Goal: Communication & Community: Answer question/provide support

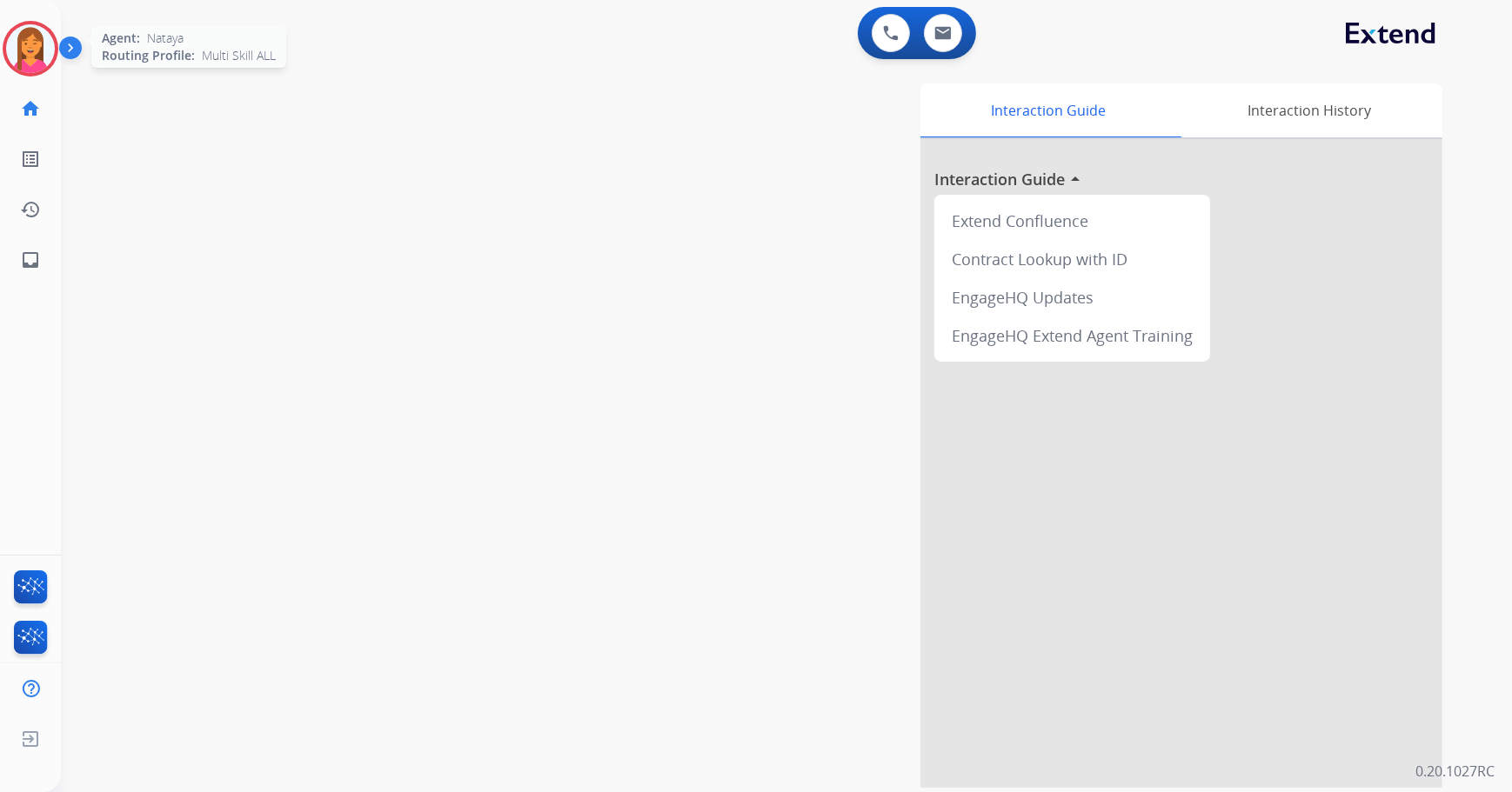
click at [34, 54] on img at bounding box center [30, 49] width 49 height 49
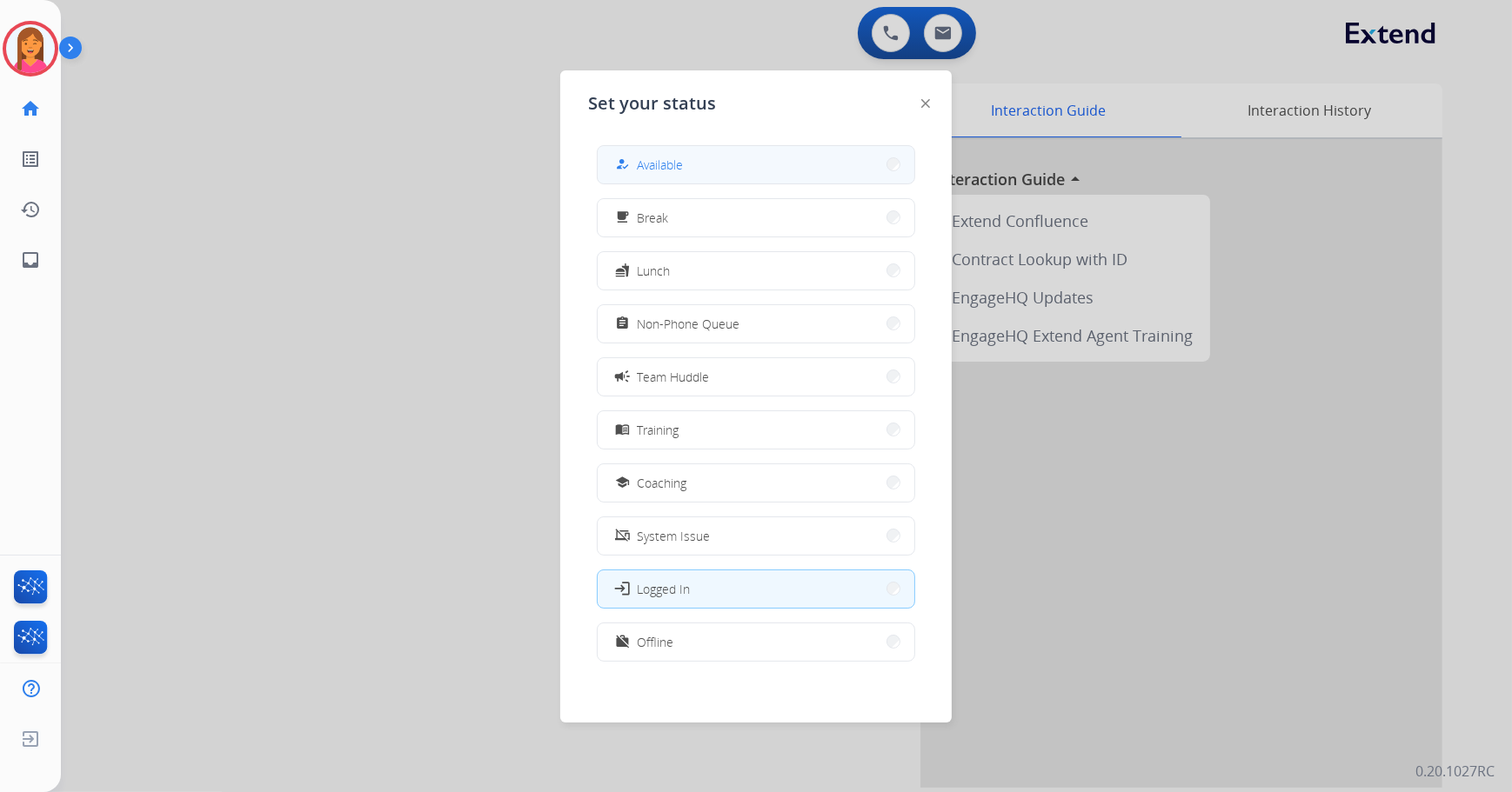
click at [719, 177] on button "how_to_reg Available" at bounding box center [756, 164] width 317 height 37
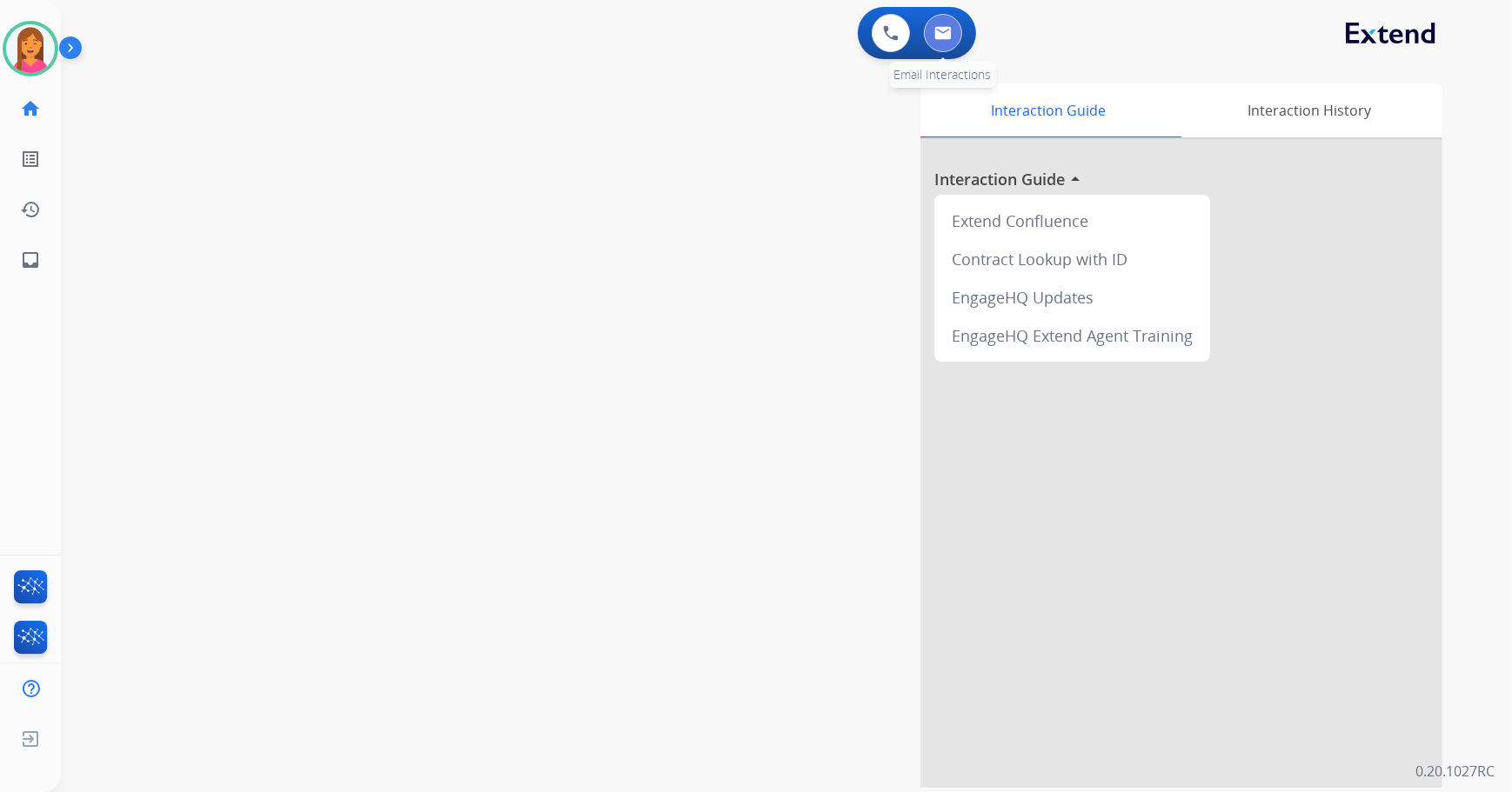
click at [939, 44] on button at bounding box center [943, 33] width 38 height 38
select select "**********"
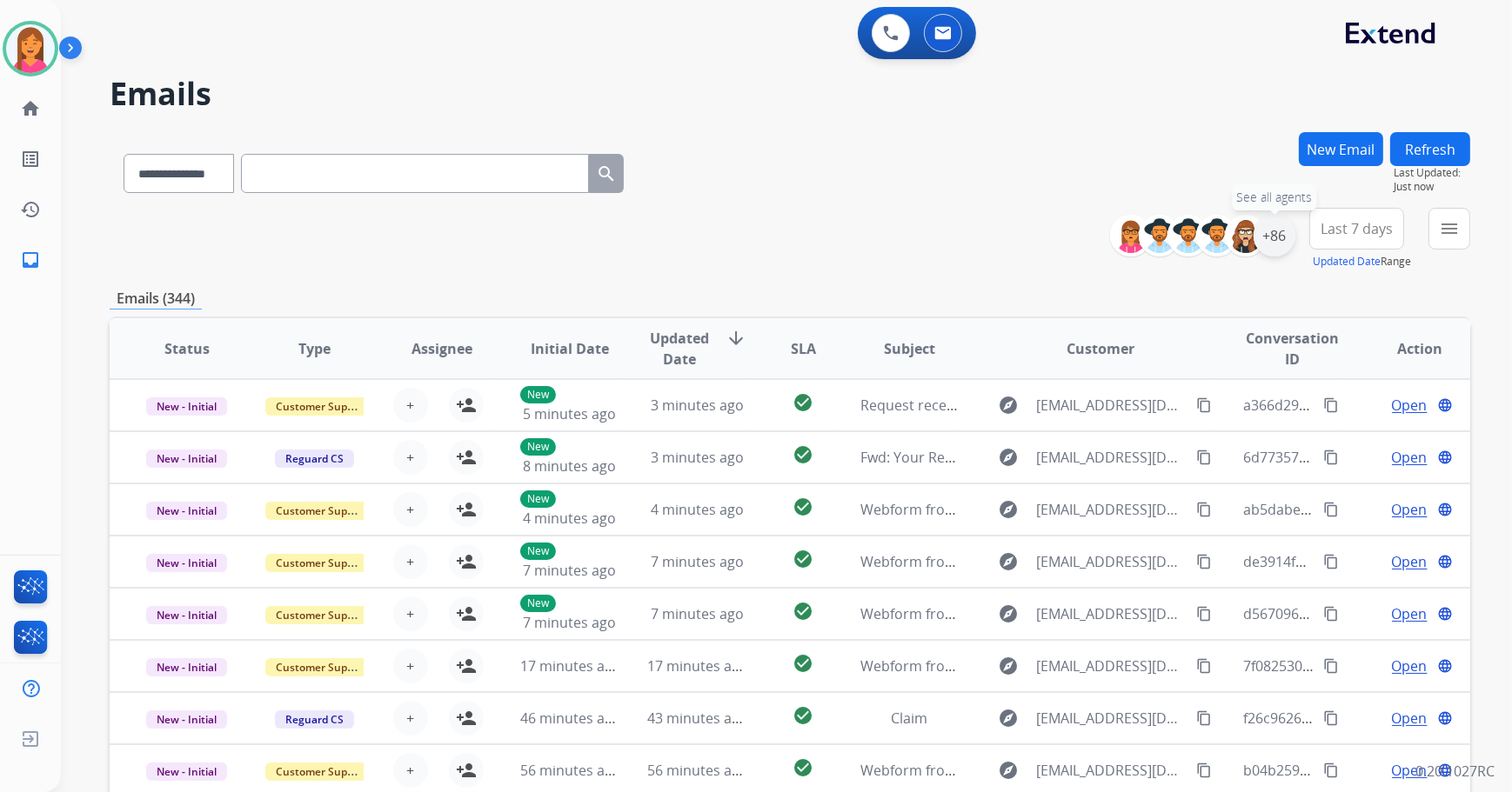
click at [1277, 242] on div "+86" at bounding box center [1274, 236] width 42 height 42
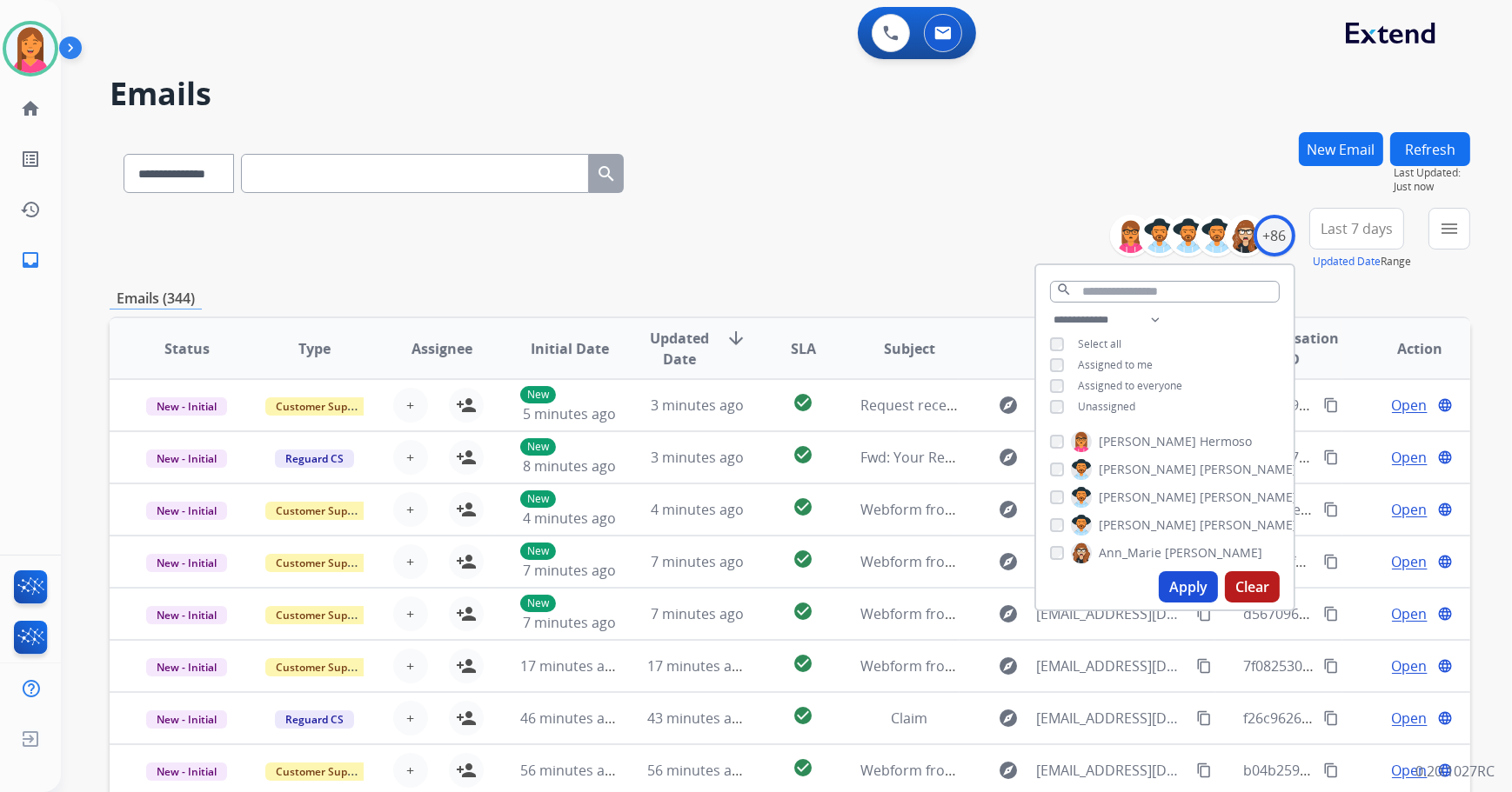
click at [1090, 406] on span "Unassigned" at bounding box center [1106, 406] width 57 height 14
click at [1171, 584] on button "Apply" at bounding box center [1188, 587] width 59 height 31
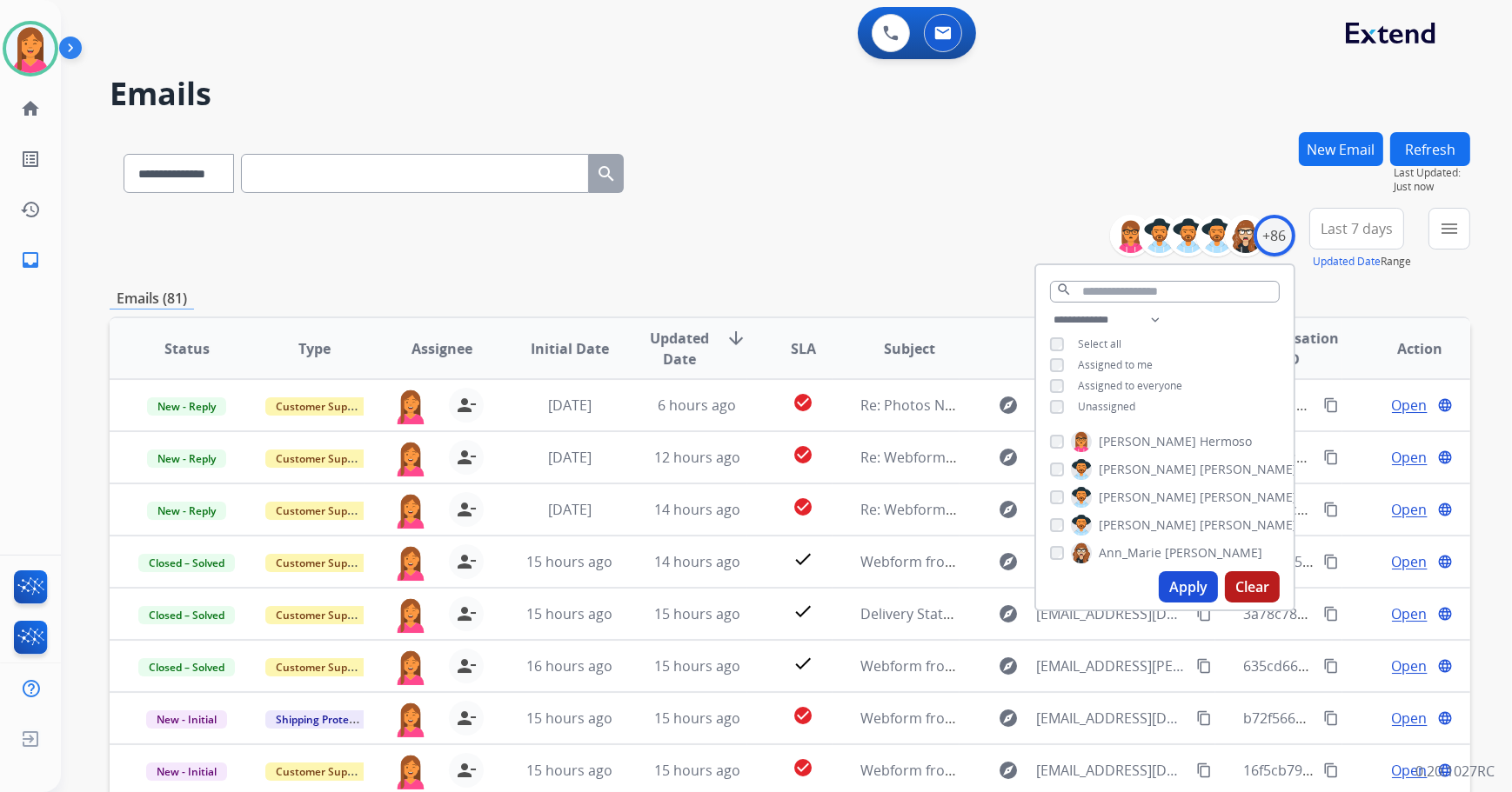
click at [799, 254] on div "**********" at bounding box center [789, 240] width 1360 height 63
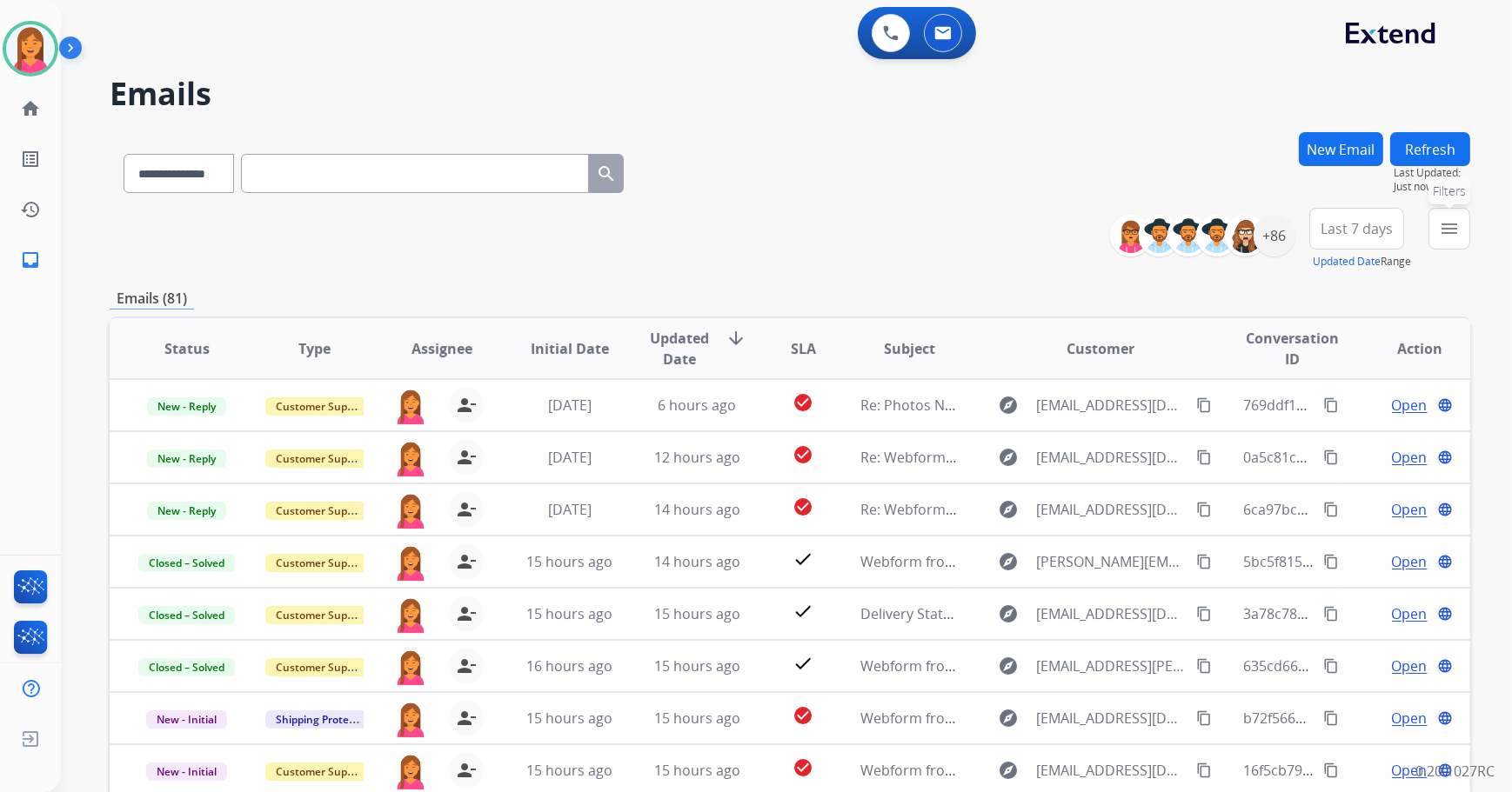
click at [1433, 227] on button "menu Filters" at bounding box center [1449, 229] width 42 height 42
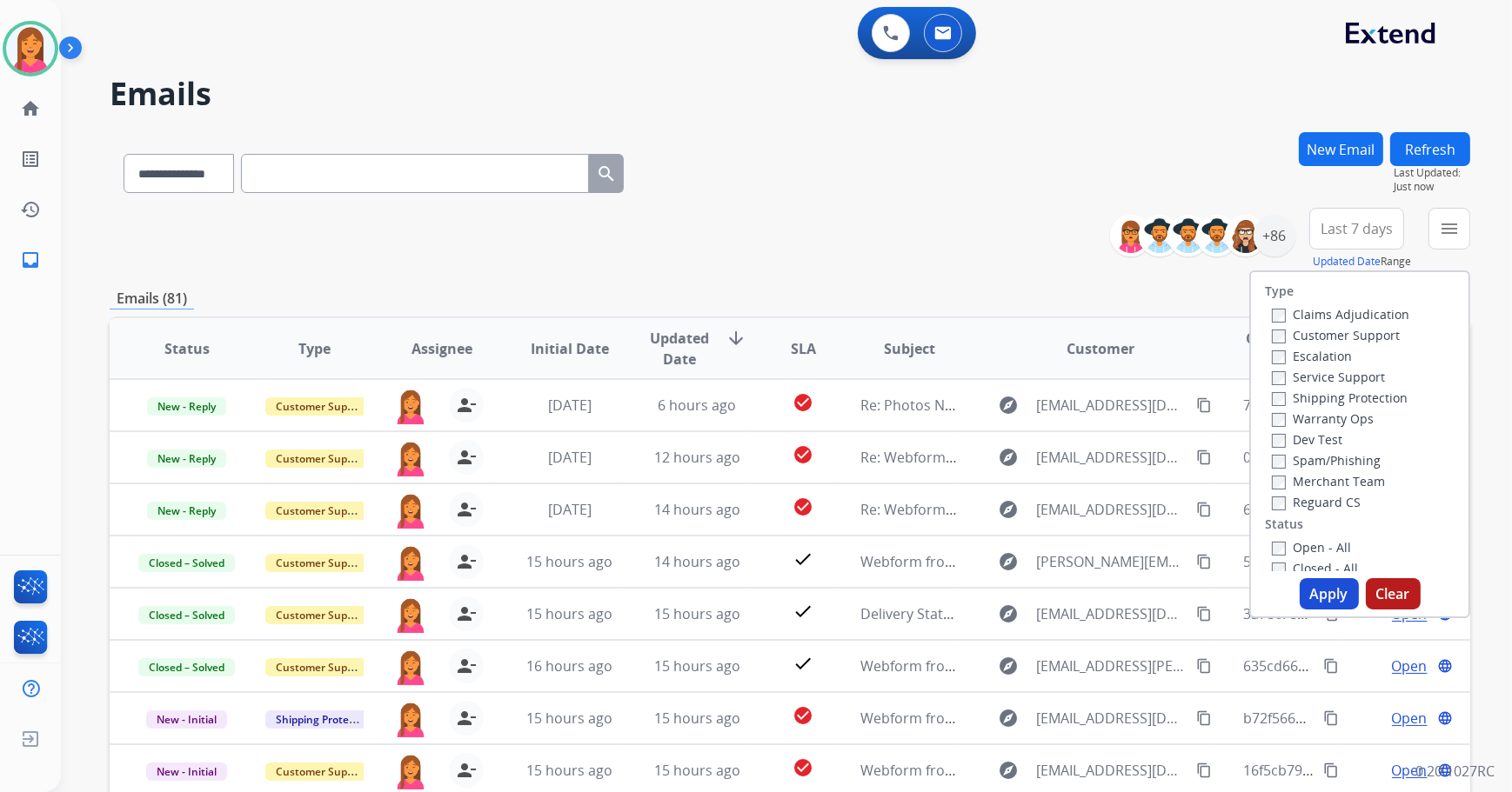
click at [1287, 548] on label "Open - All" at bounding box center [1311, 547] width 79 height 16
click at [1315, 597] on button "Apply" at bounding box center [1330, 594] width 59 height 31
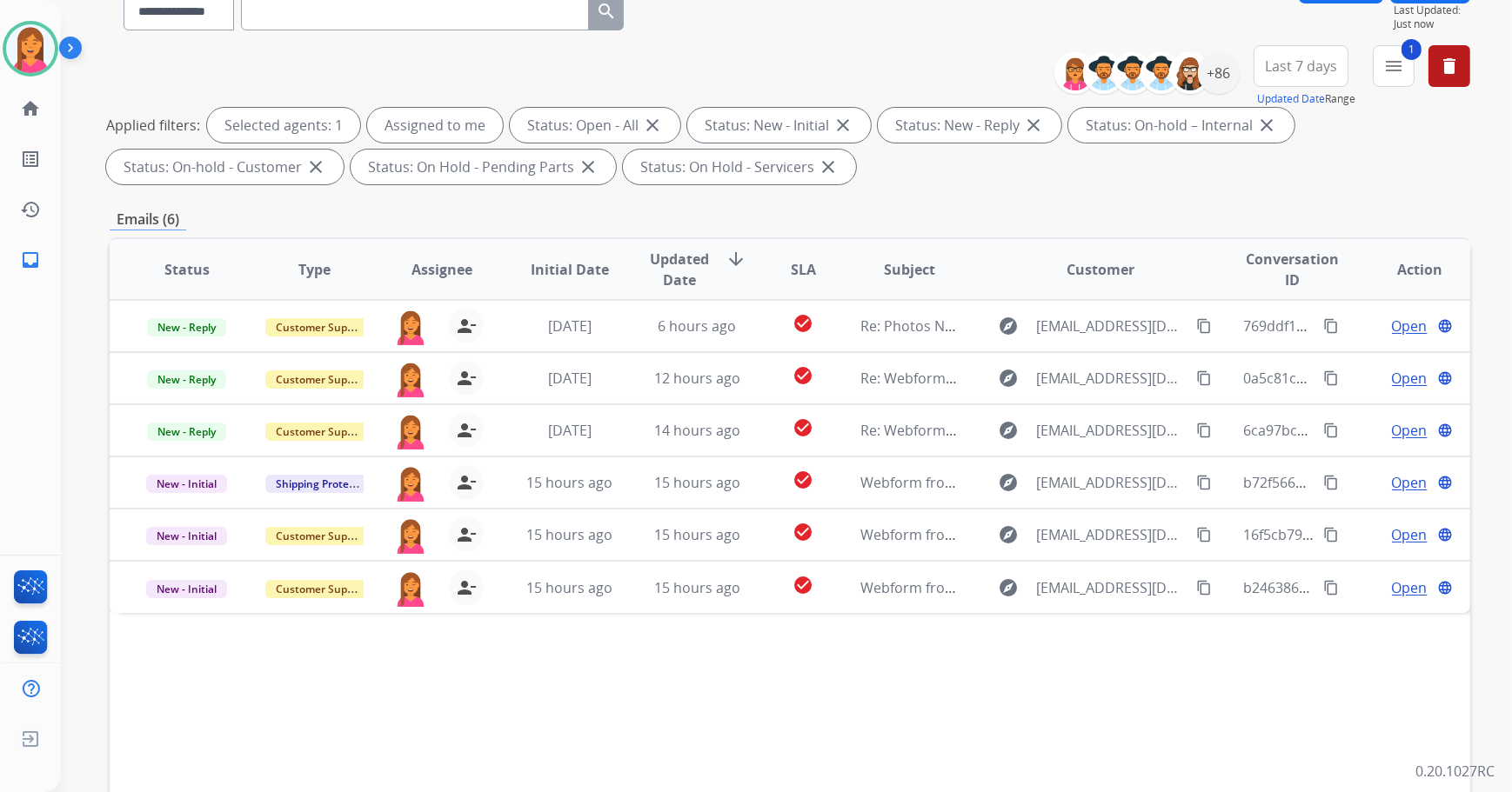
scroll to position [280, 0]
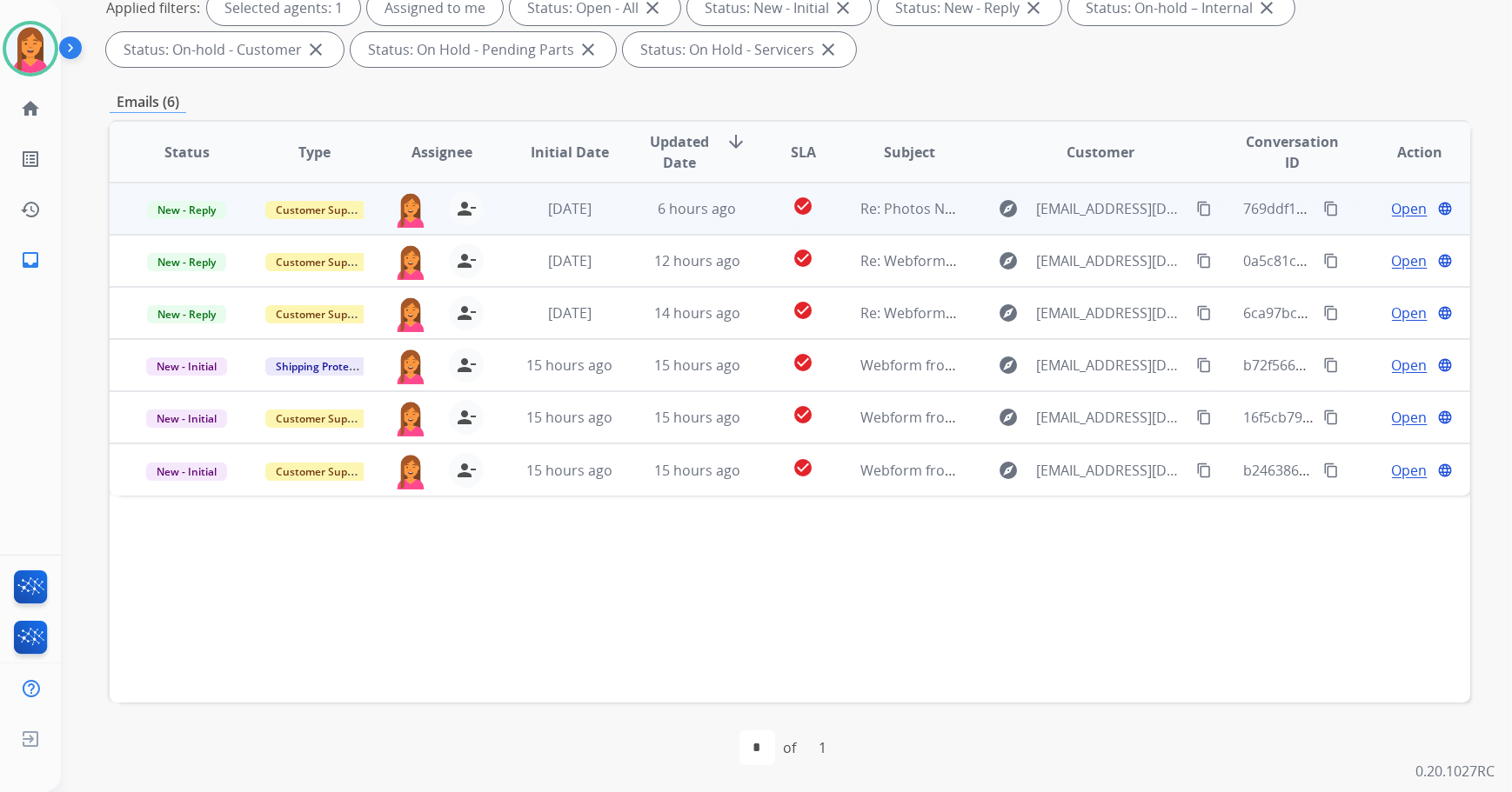
click at [720, 227] on td "6 hours ago" at bounding box center [683, 208] width 128 height 52
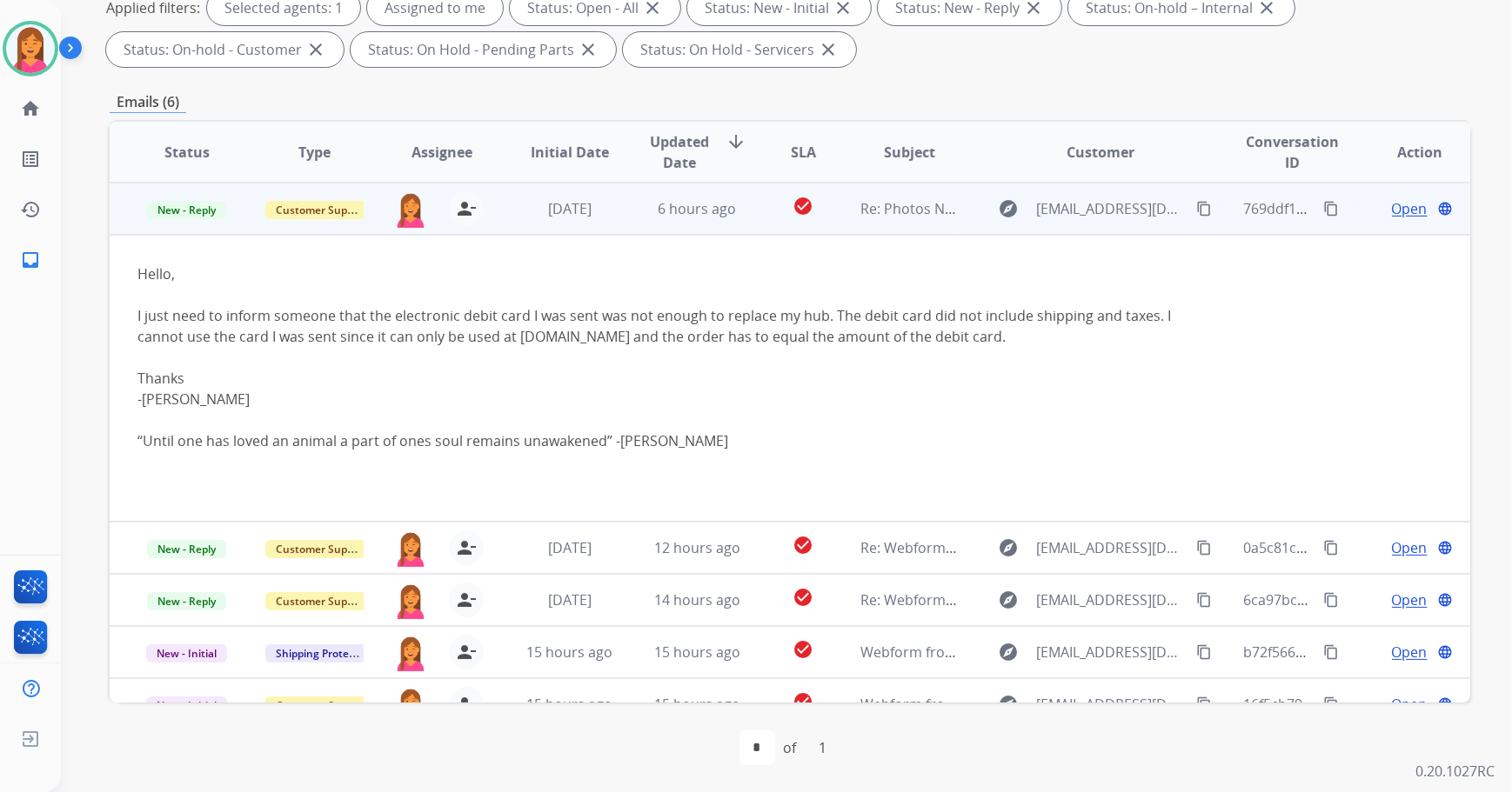
click at [1392, 213] on span "Open" at bounding box center [1409, 209] width 35 height 21
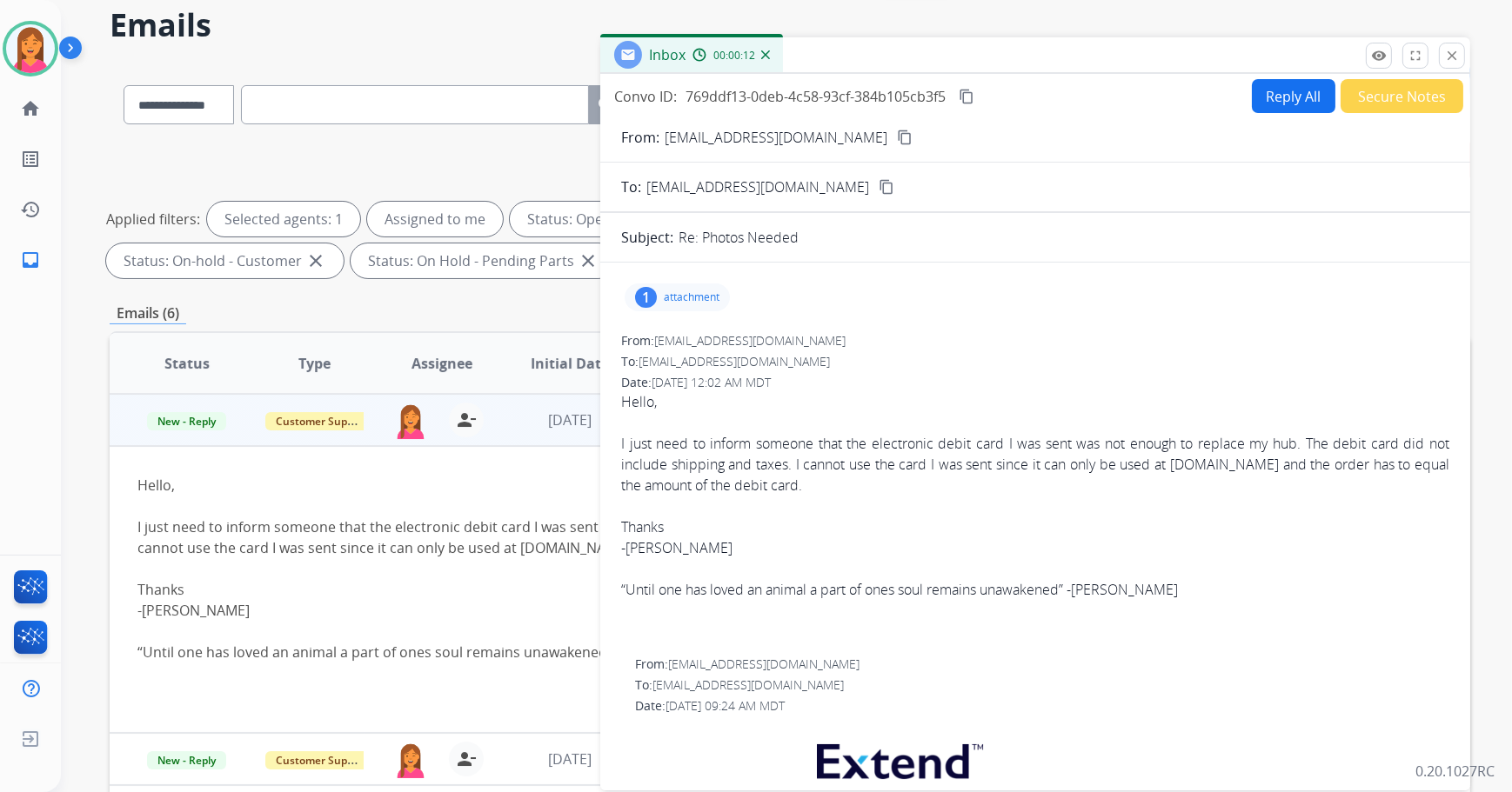
scroll to position [0, 0]
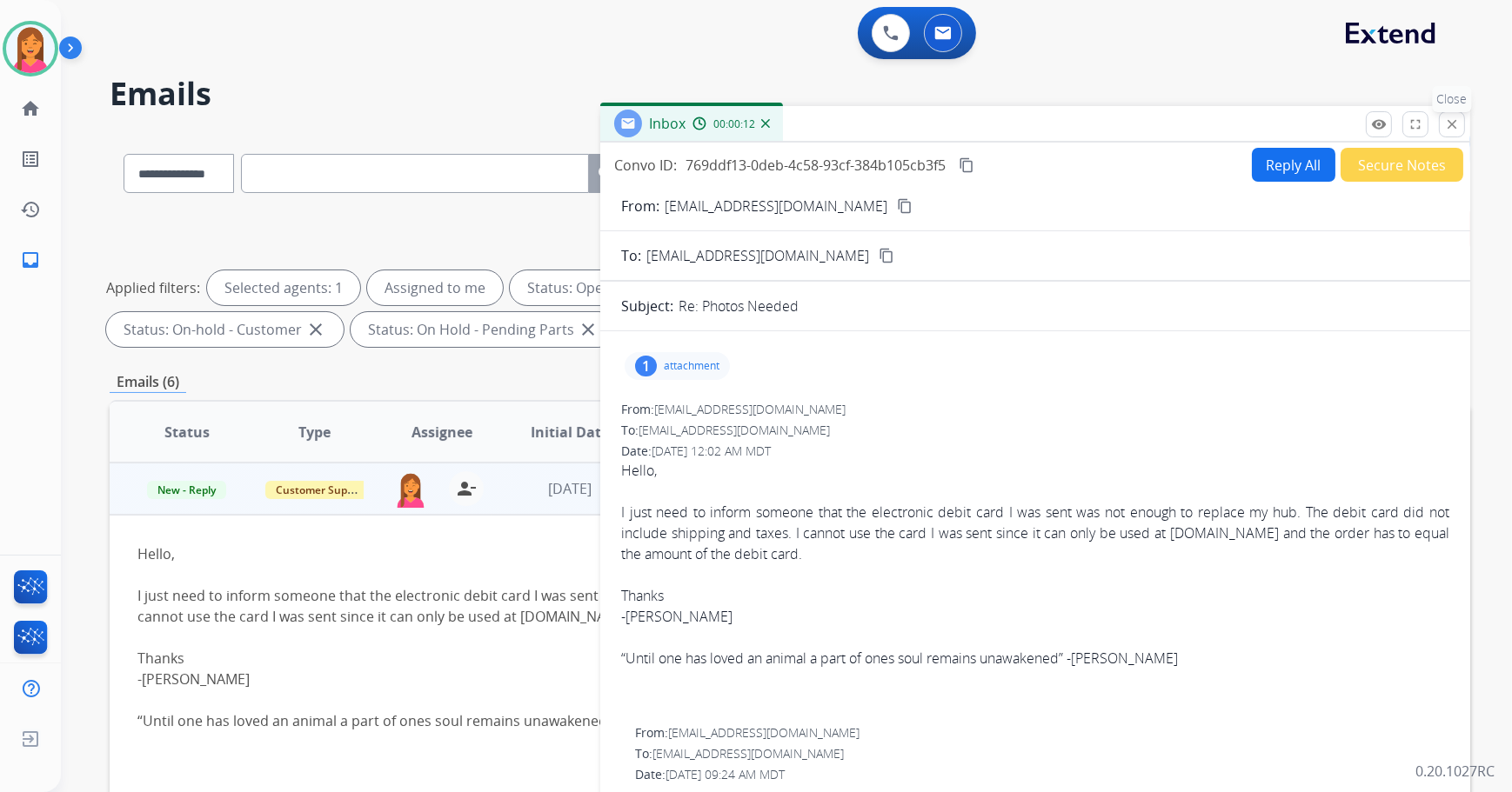
click at [1449, 116] on mat-icon "close" at bounding box center [1452, 124] width 15 height 15
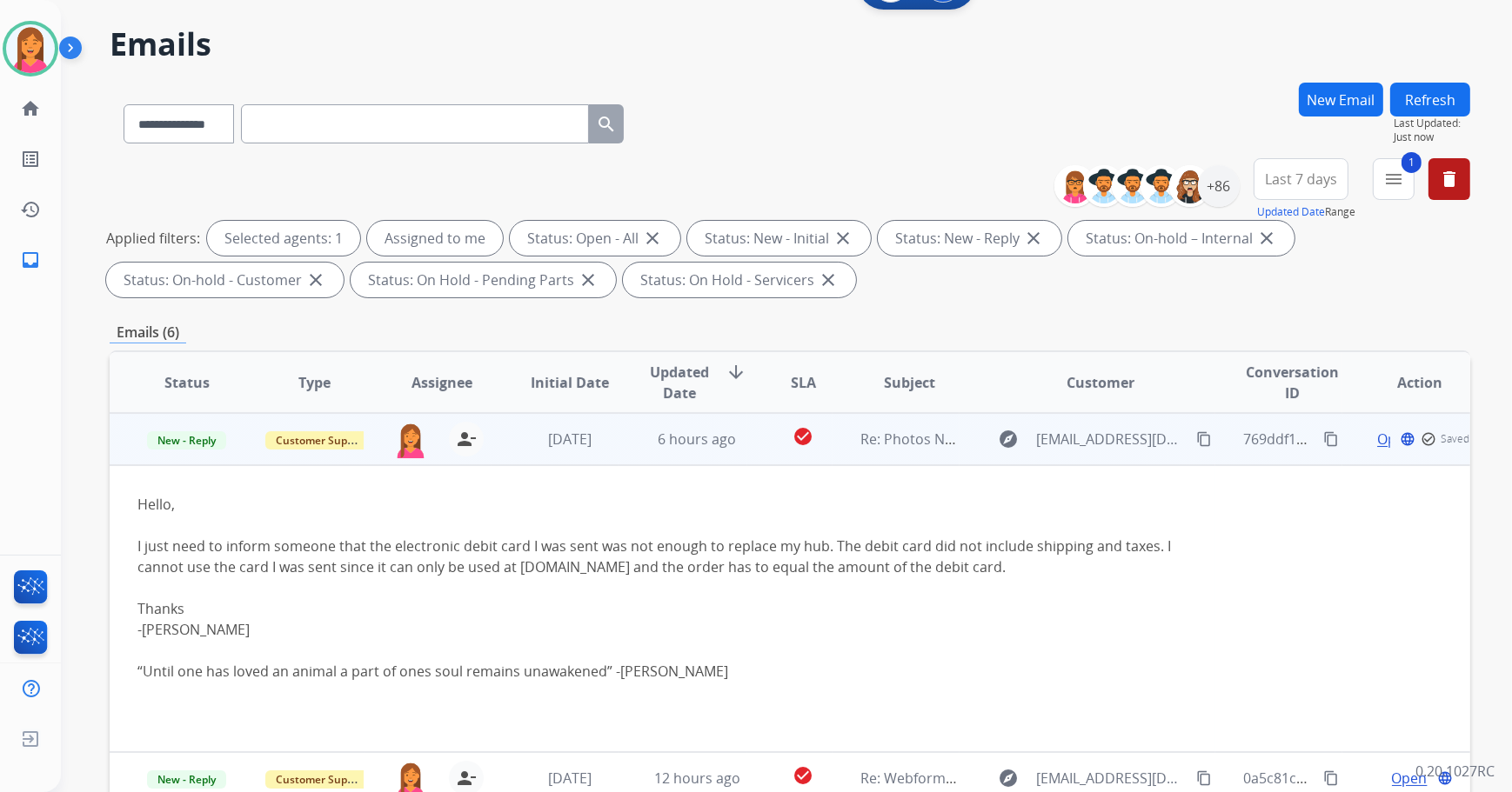
scroll to position [280, 0]
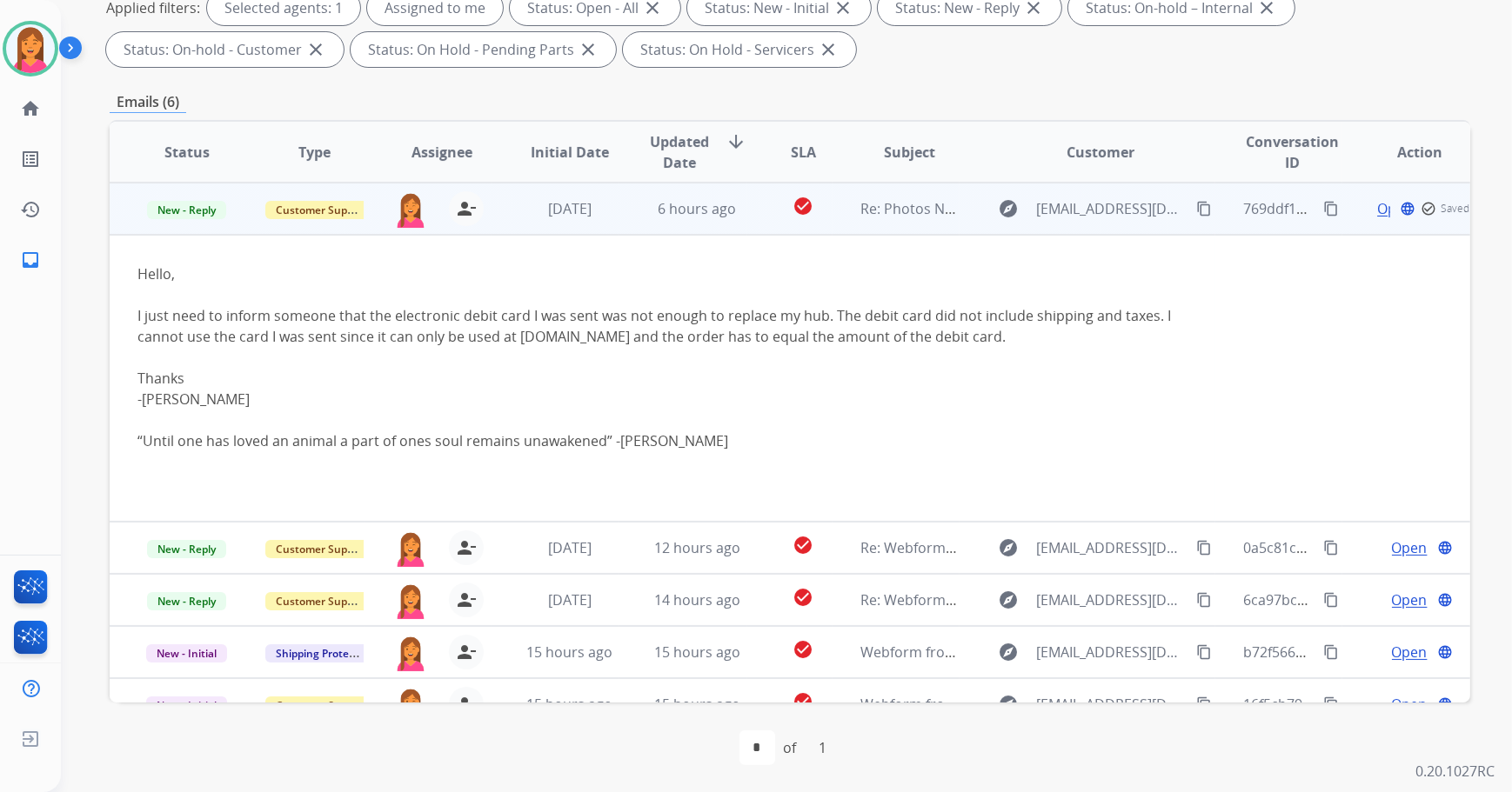
click at [748, 198] on td "check_circle" at bounding box center [789, 208] width 85 height 52
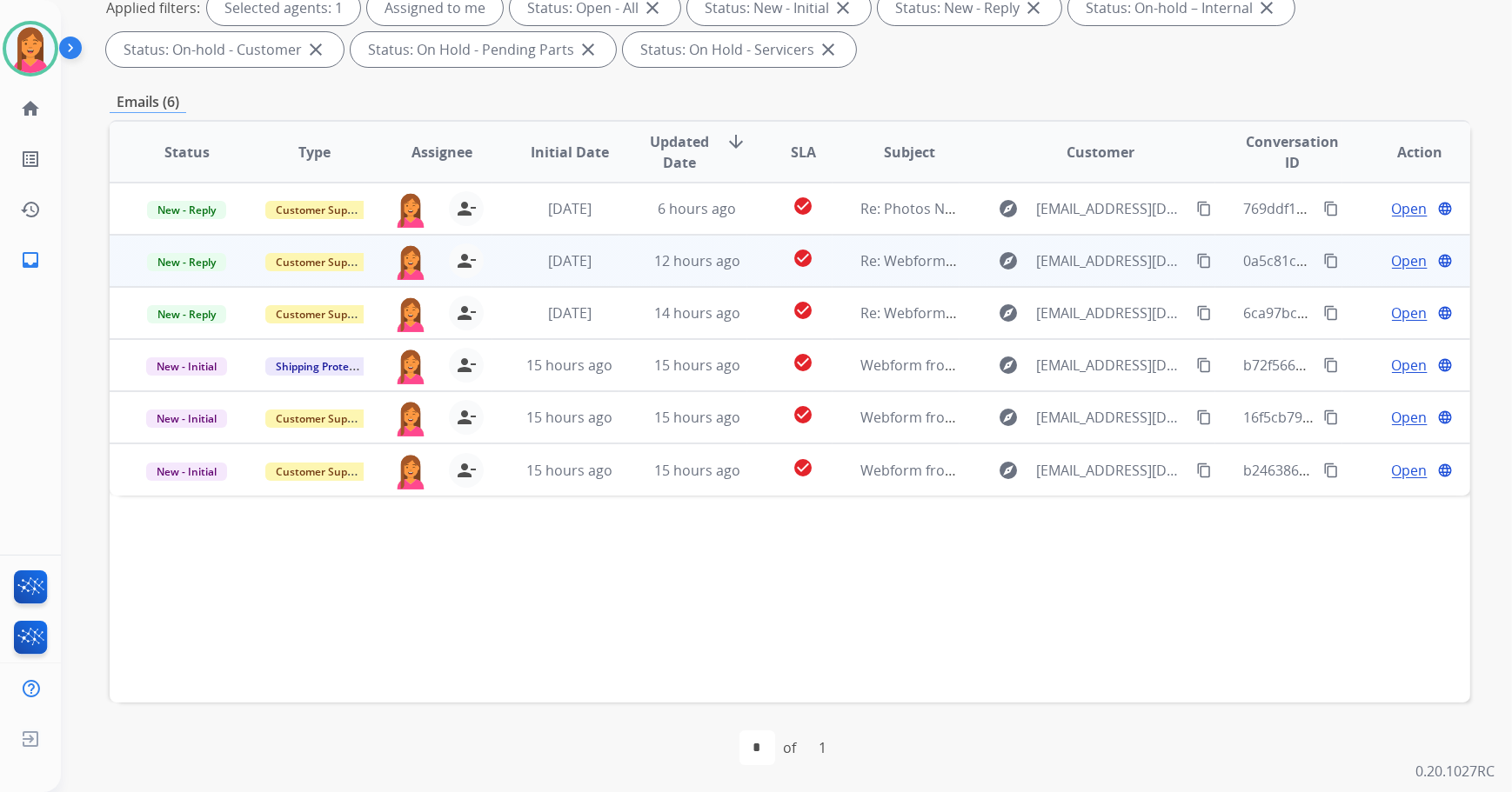
click at [756, 252] on td "check_circle" at bounding box center [789, 261] width 85 height 52
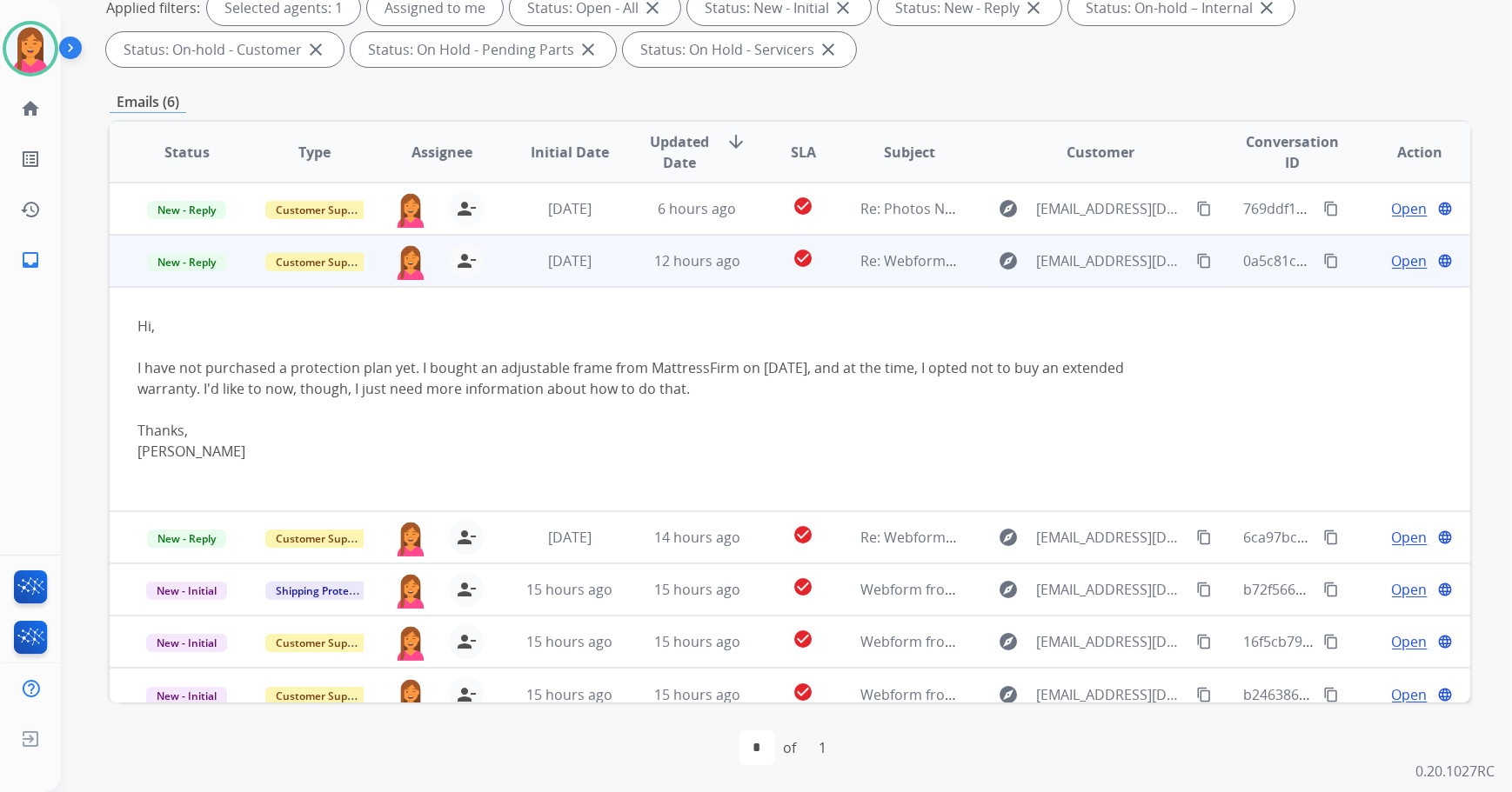
scroll to position [16, 0]
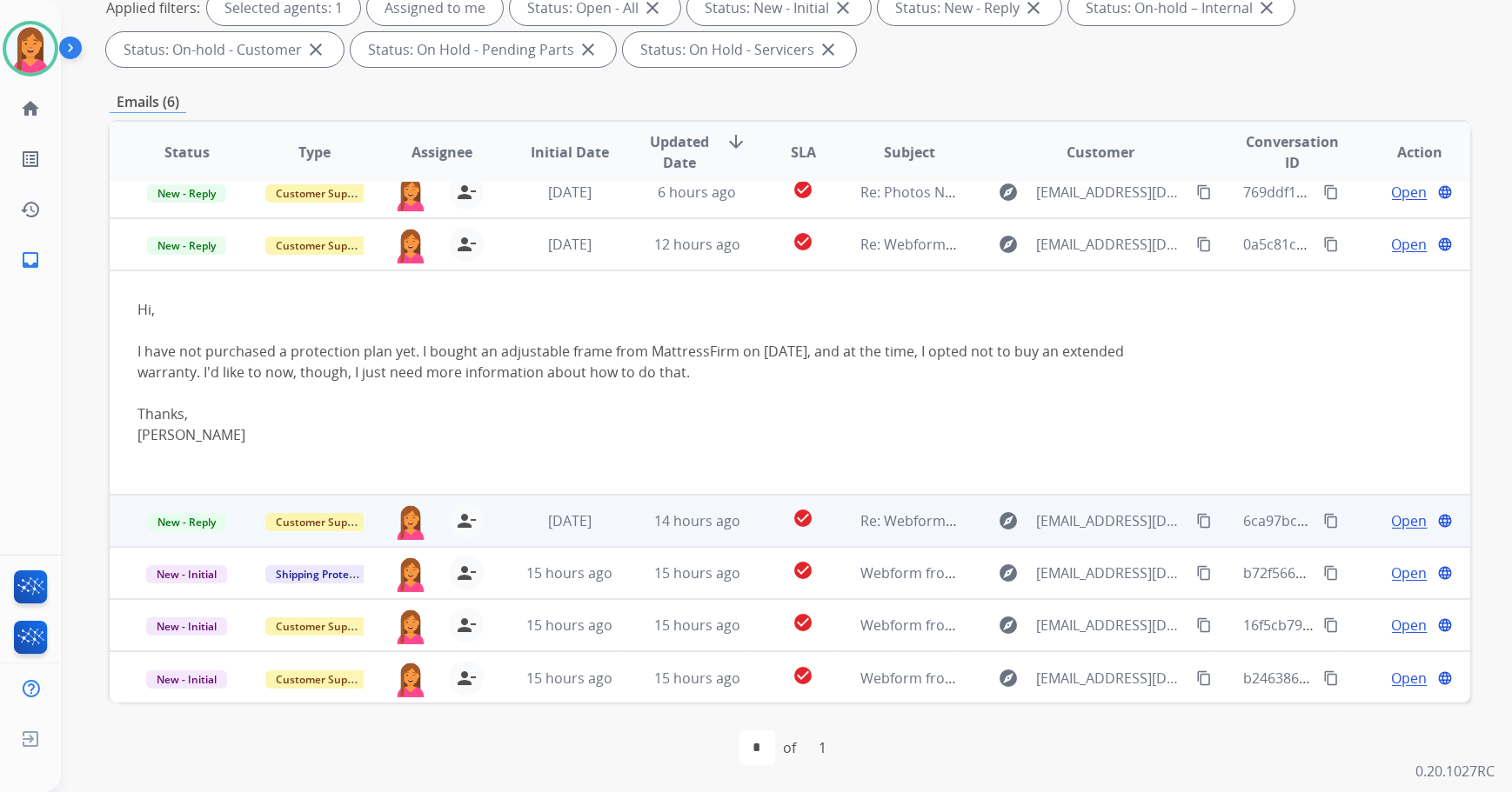
click at [749, 522] on td "check_circle" at bounding box center [789, 521] width 85 height 52
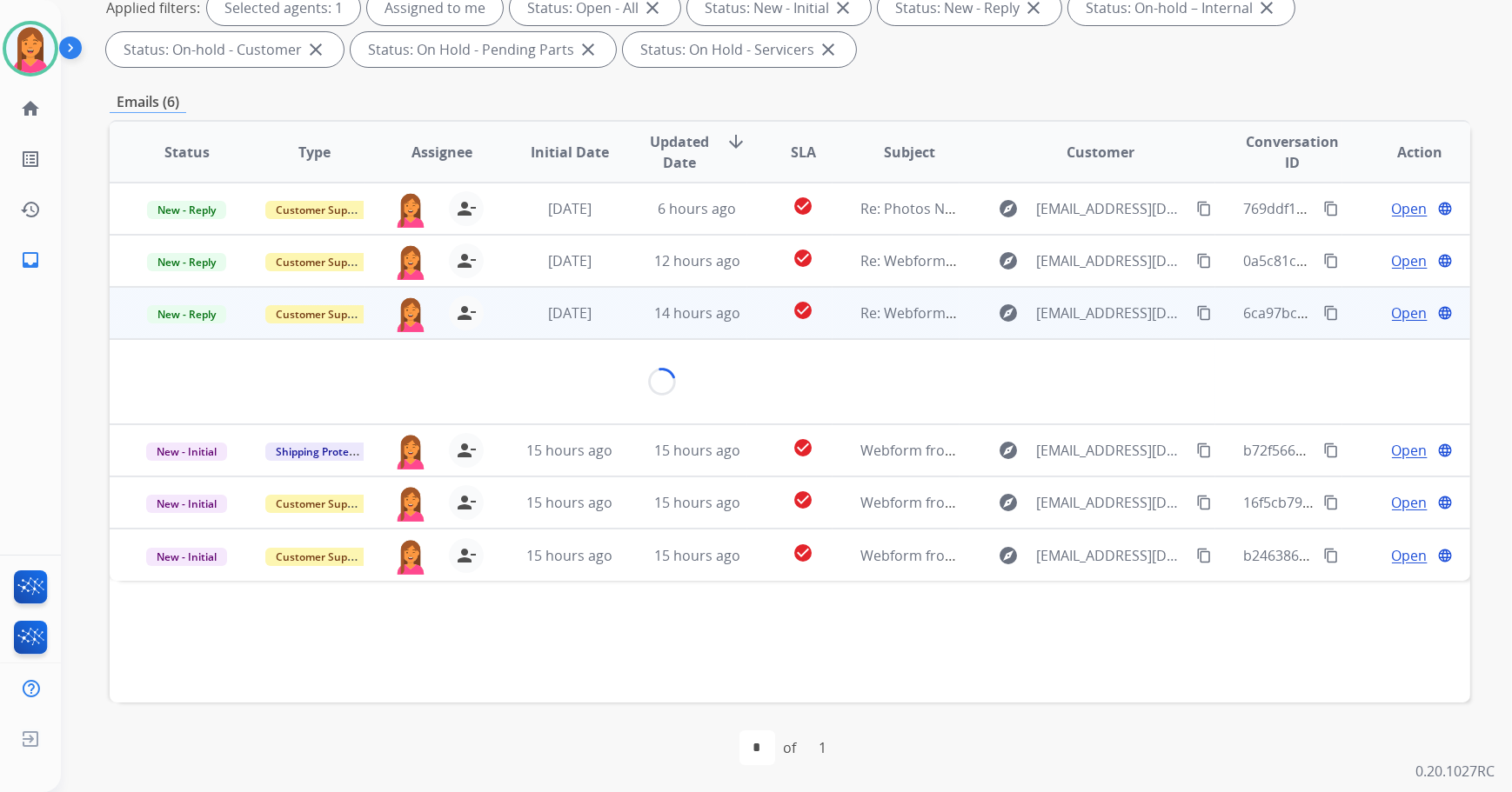
scroll to position [0, 0]
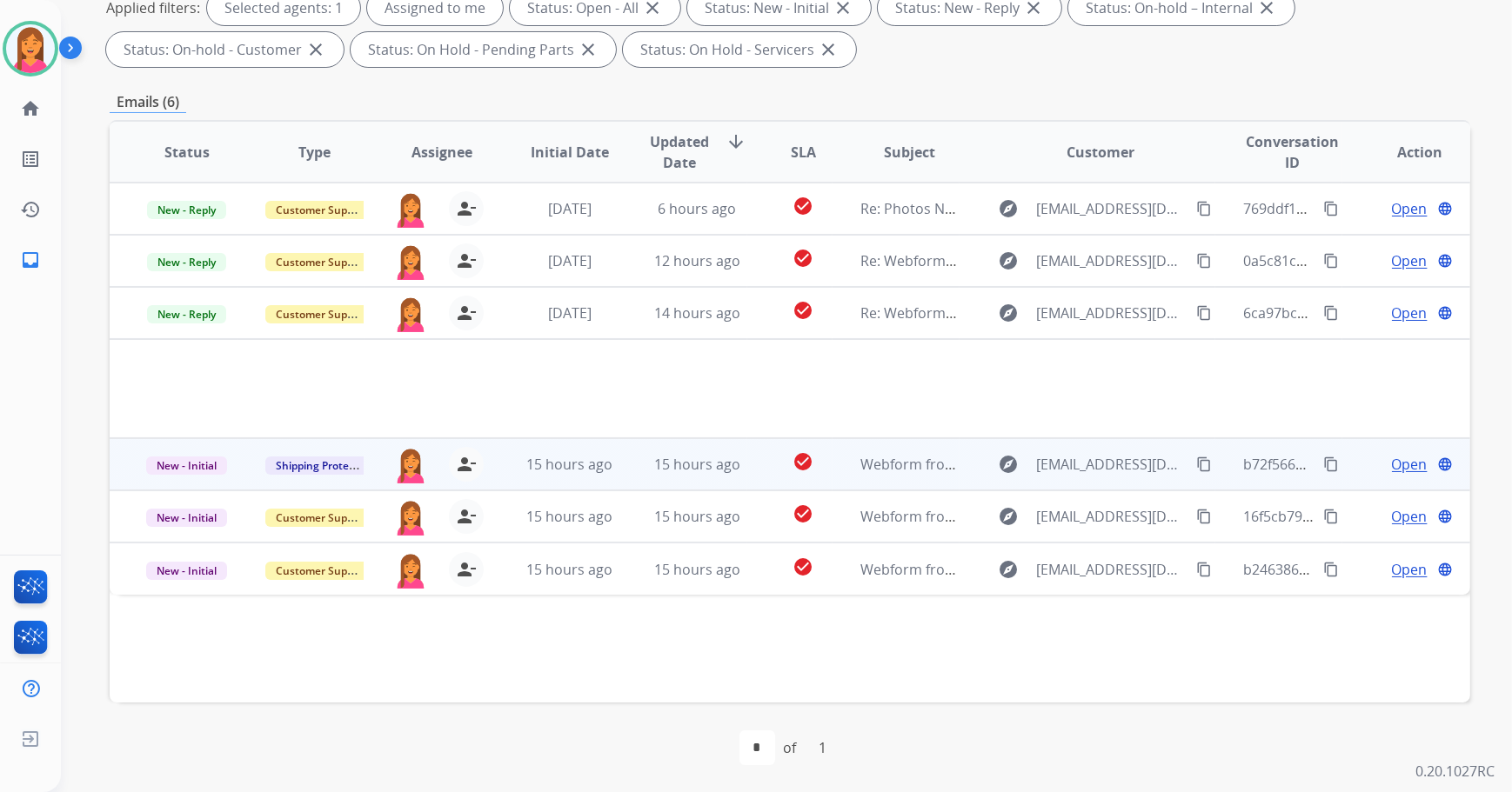
click at [747, 457] on td "check_circle" at bounding box center [789, 464] width 85 height 52
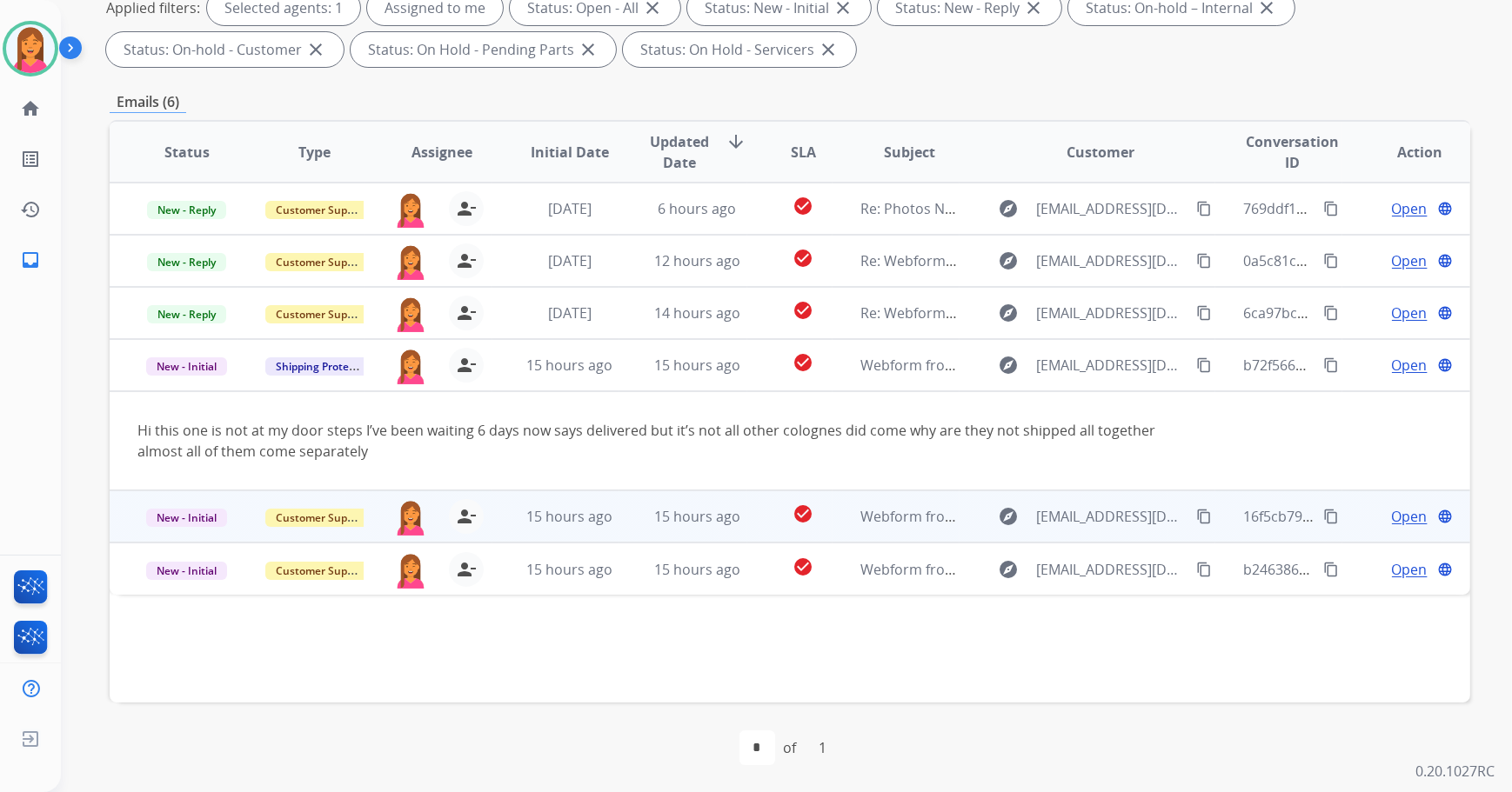
click at [747, 514] on td "check_circle" at bounding box center [789, 516] width 85 height 52
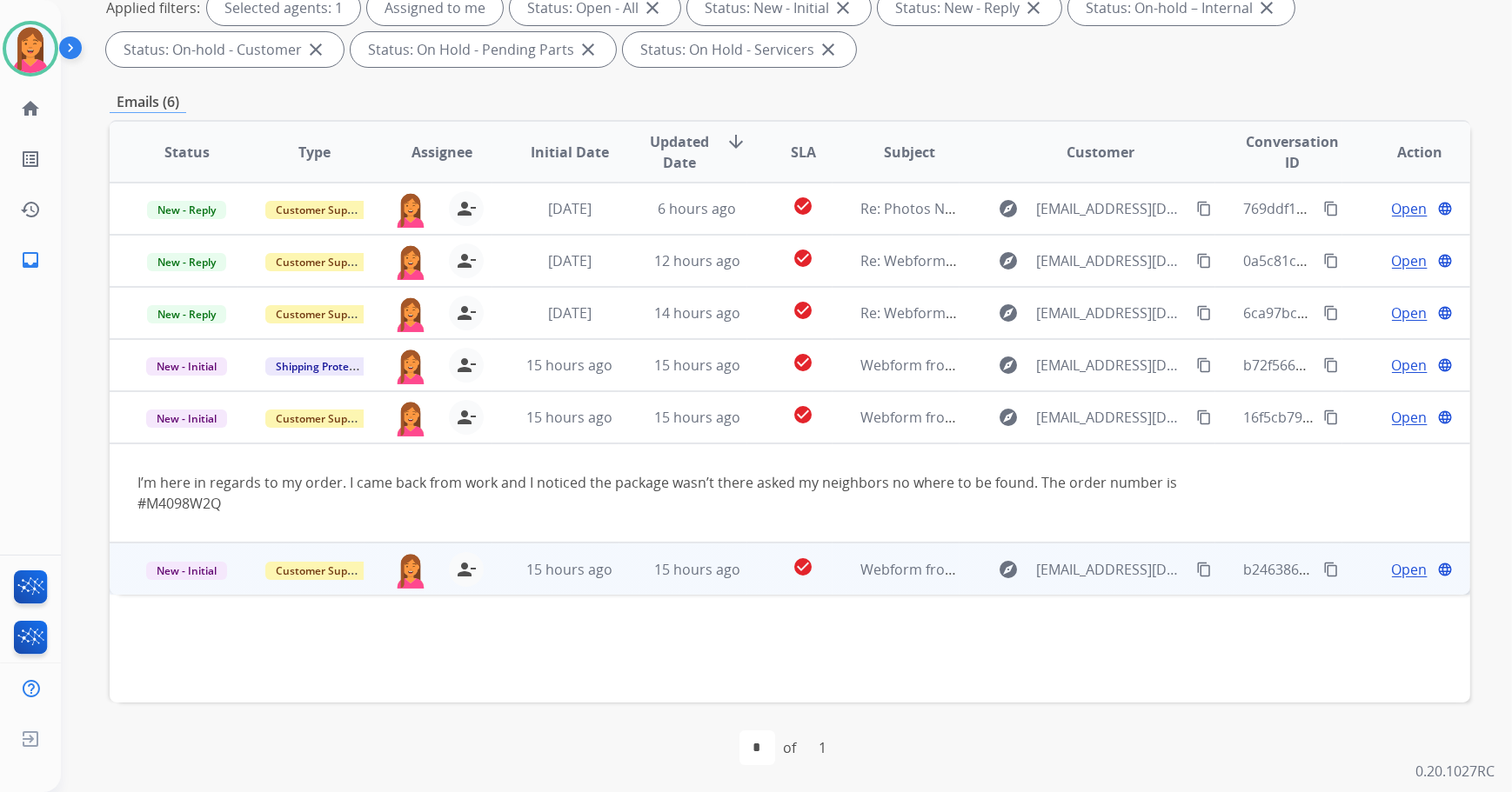
click at [760, 556] on td "check_circle" at bounding box center [789, 569] width 85 height 52
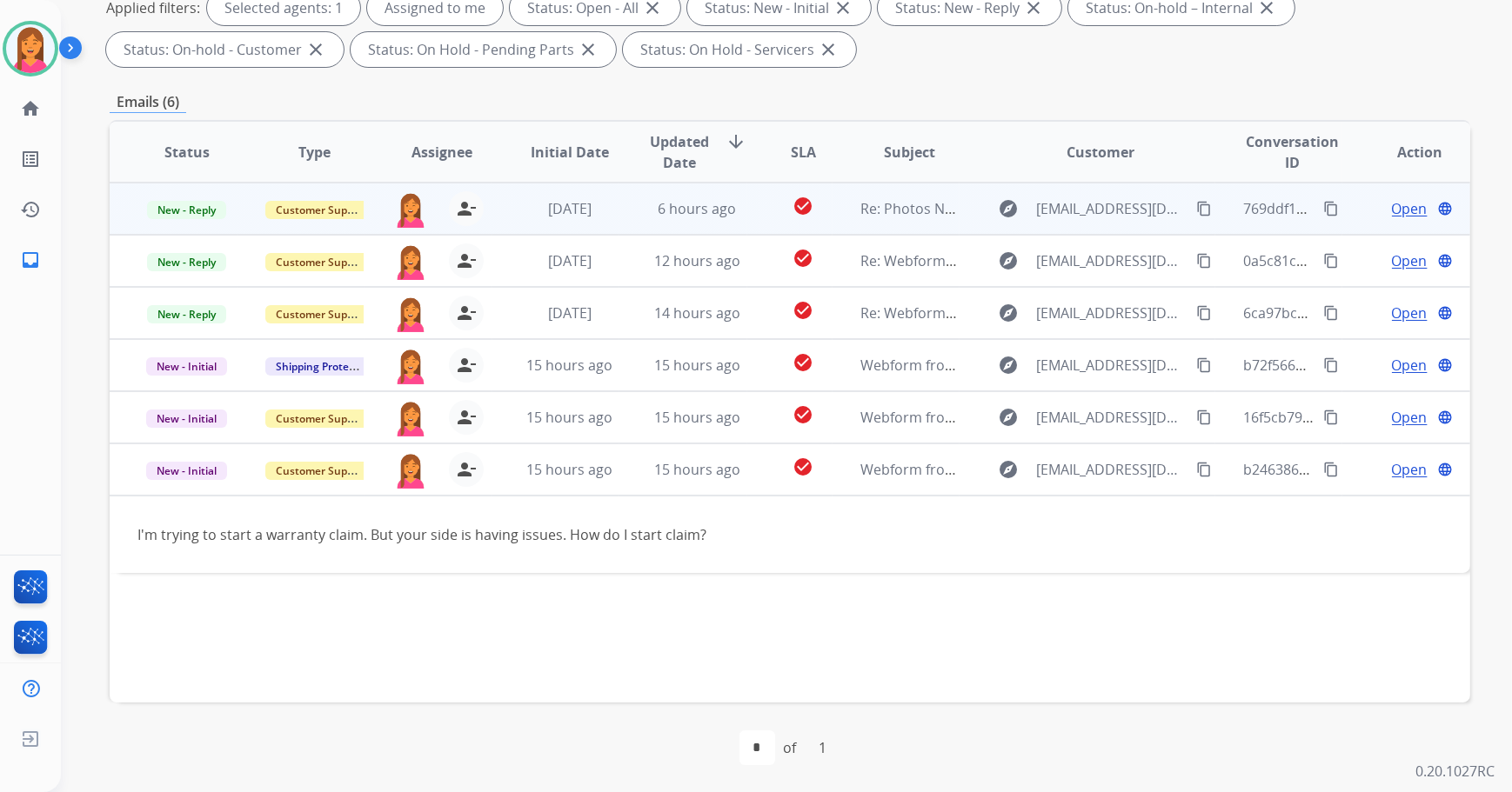
click at [717, 228] on td "6 hours ago" at bounding box center [683, 208] width 128 height 52
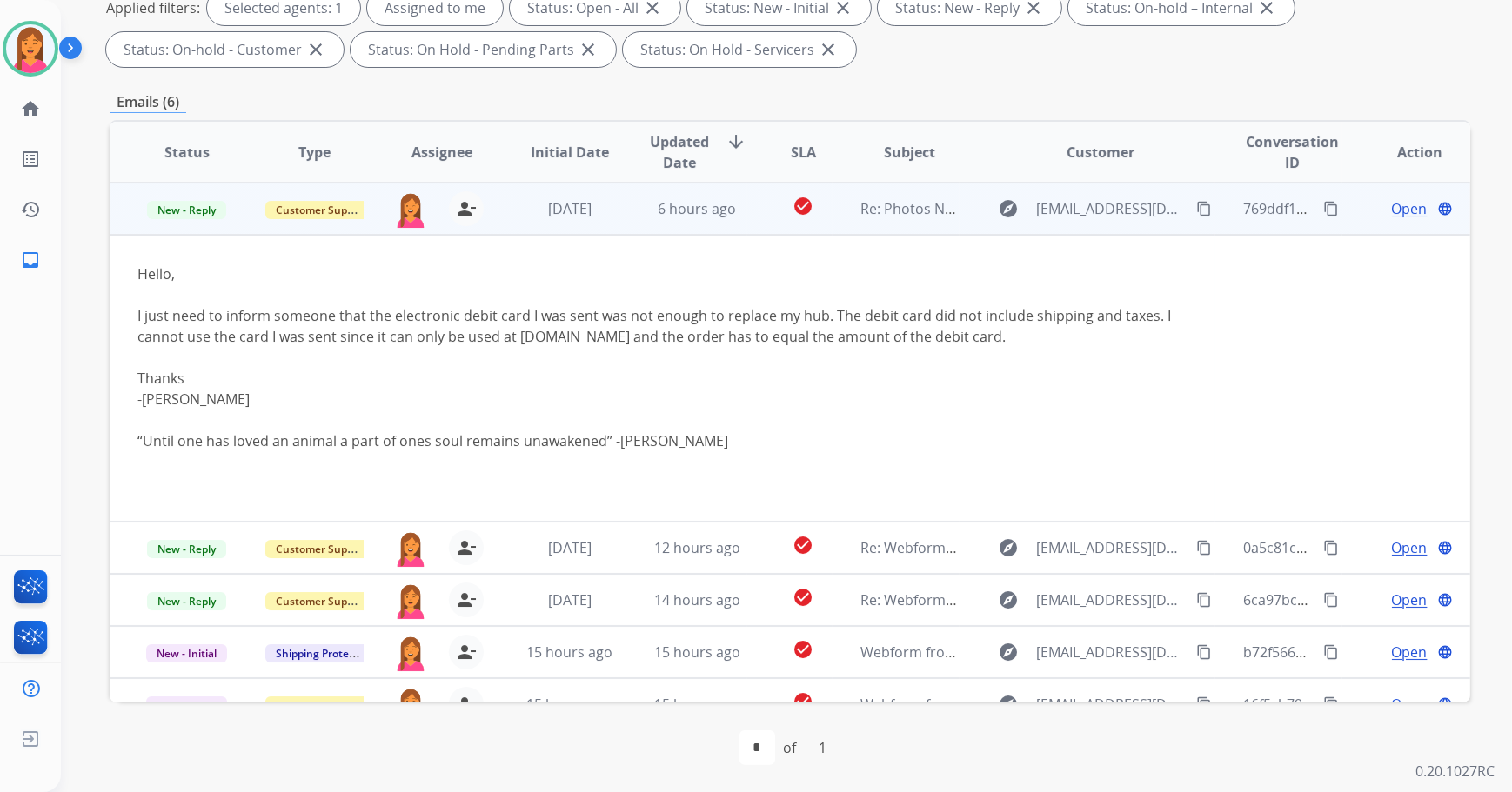
click at [1196, 208] on mat-icon "content_copy" at bounding box center [1204, 209] width 15 height 15
click at [1392, 212] on span "Open" at bounding box center [1409, 209] width 35 height 21
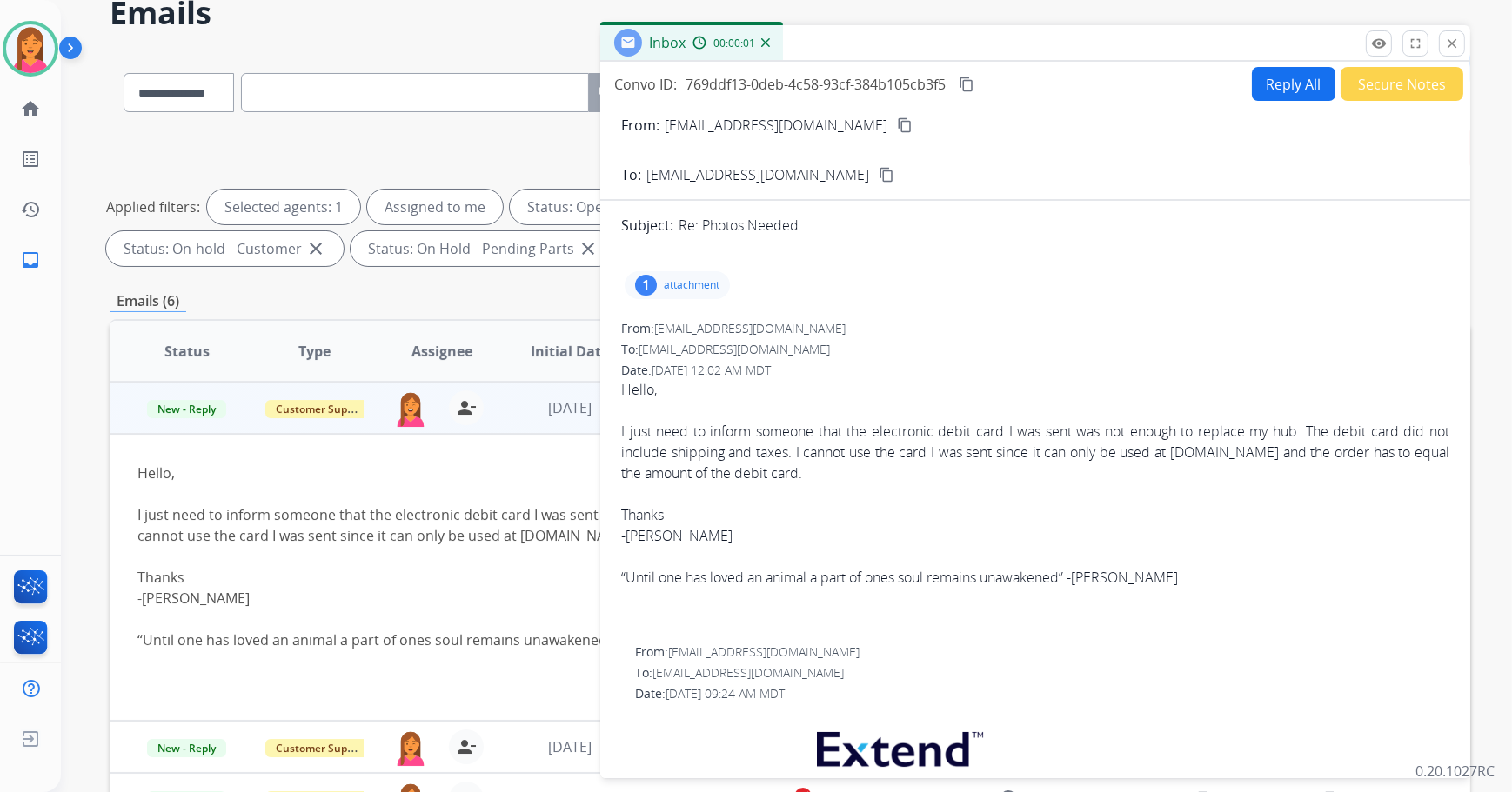
scroll to position [44, 0]
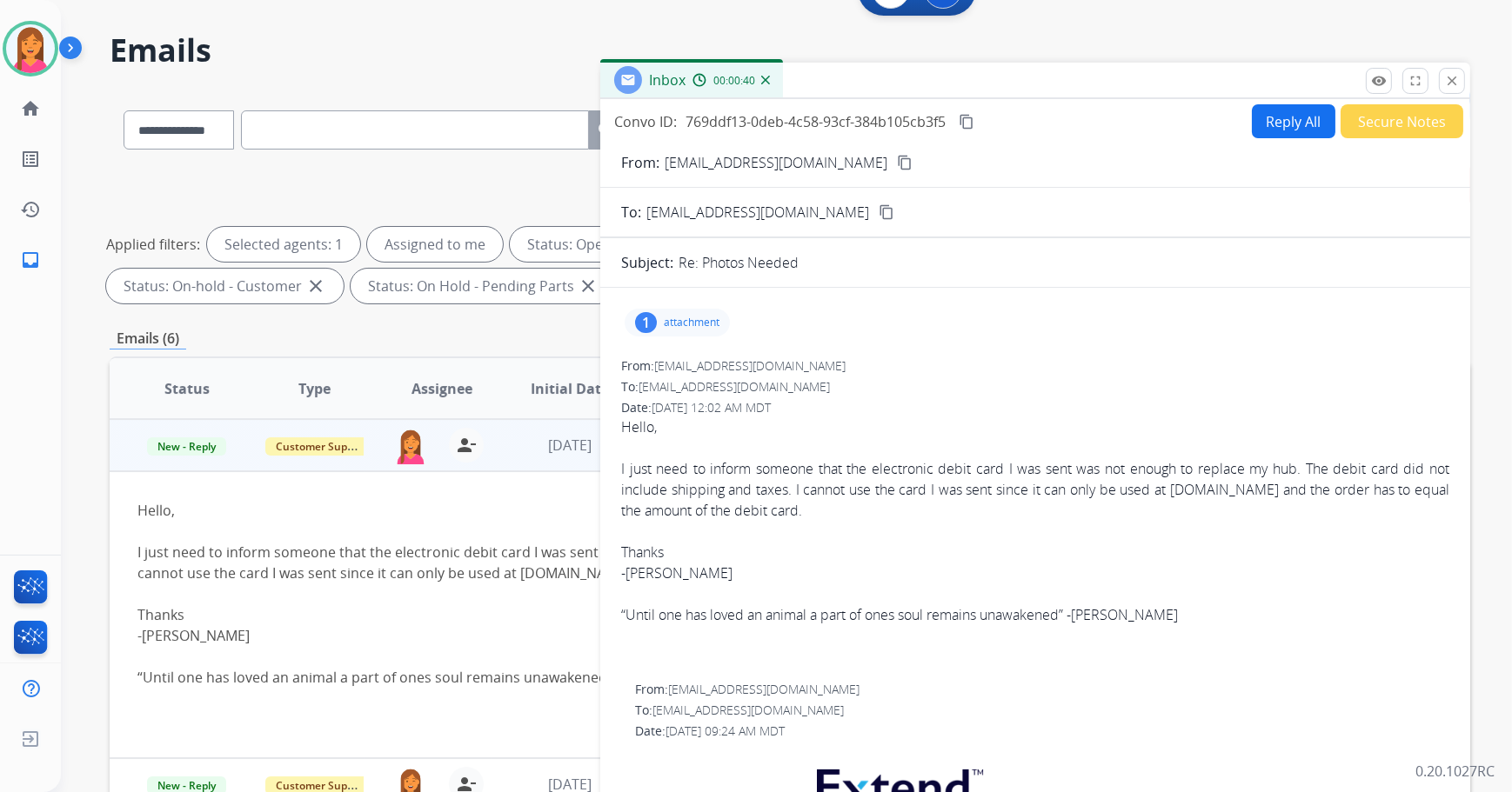
click at [643, 319] on div "1" at bounding box center [645, 323] width 22 height 21
click at [674, 326] on p "attachment" at bounding box center [691, 323] width 55 height 14
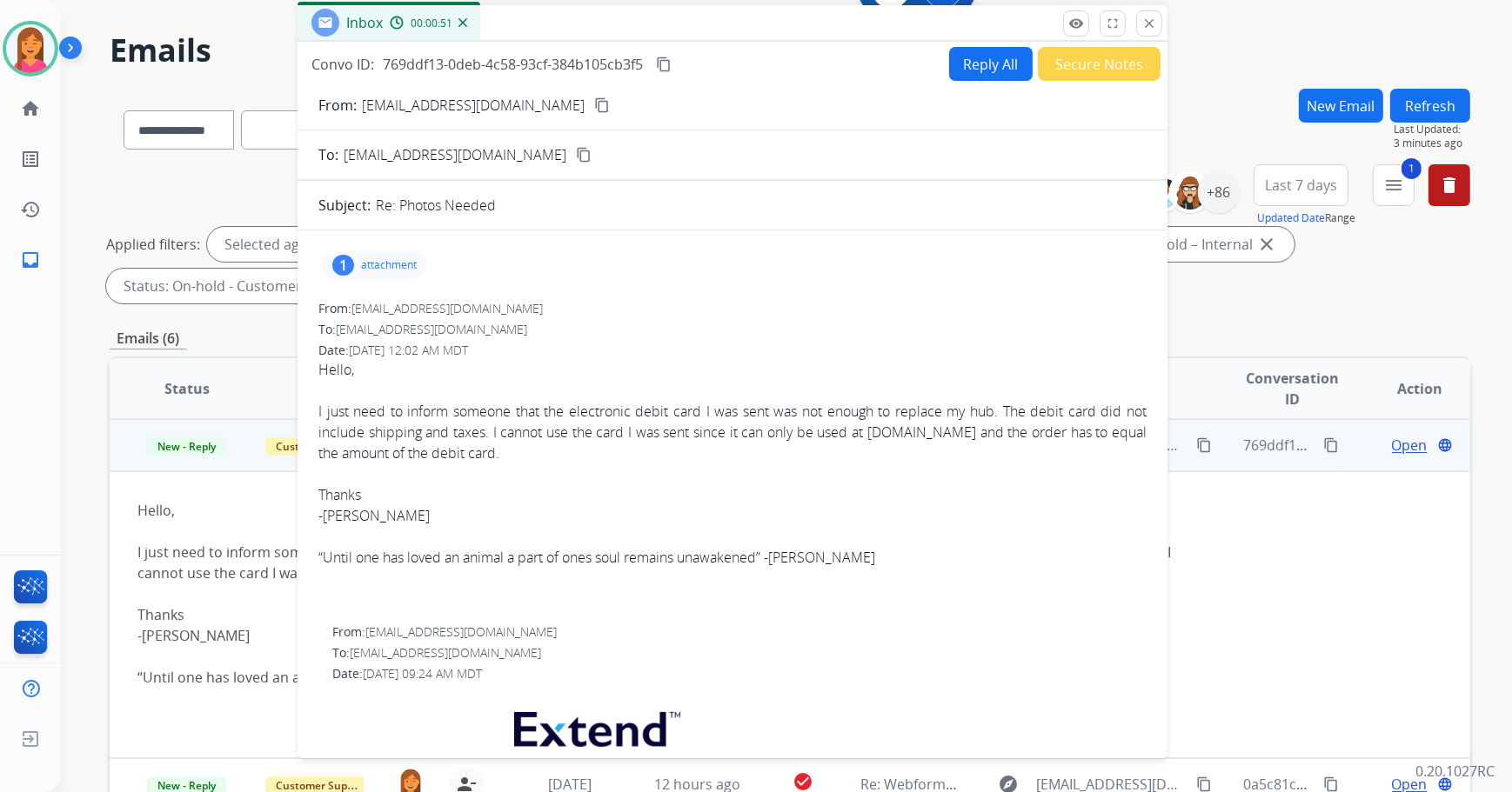
drag, startPoint x: 986, startPoint y: 87, endPoint x: 684, endPoint y: 30, distance: 307.3
click at [684, 30] on div "Inbox 00:00:51" at bounding box center [732, 23] width 870 height 36
click at [966, 52] on button "Reply All" at bounding box center [991, 64] width 83 height 34
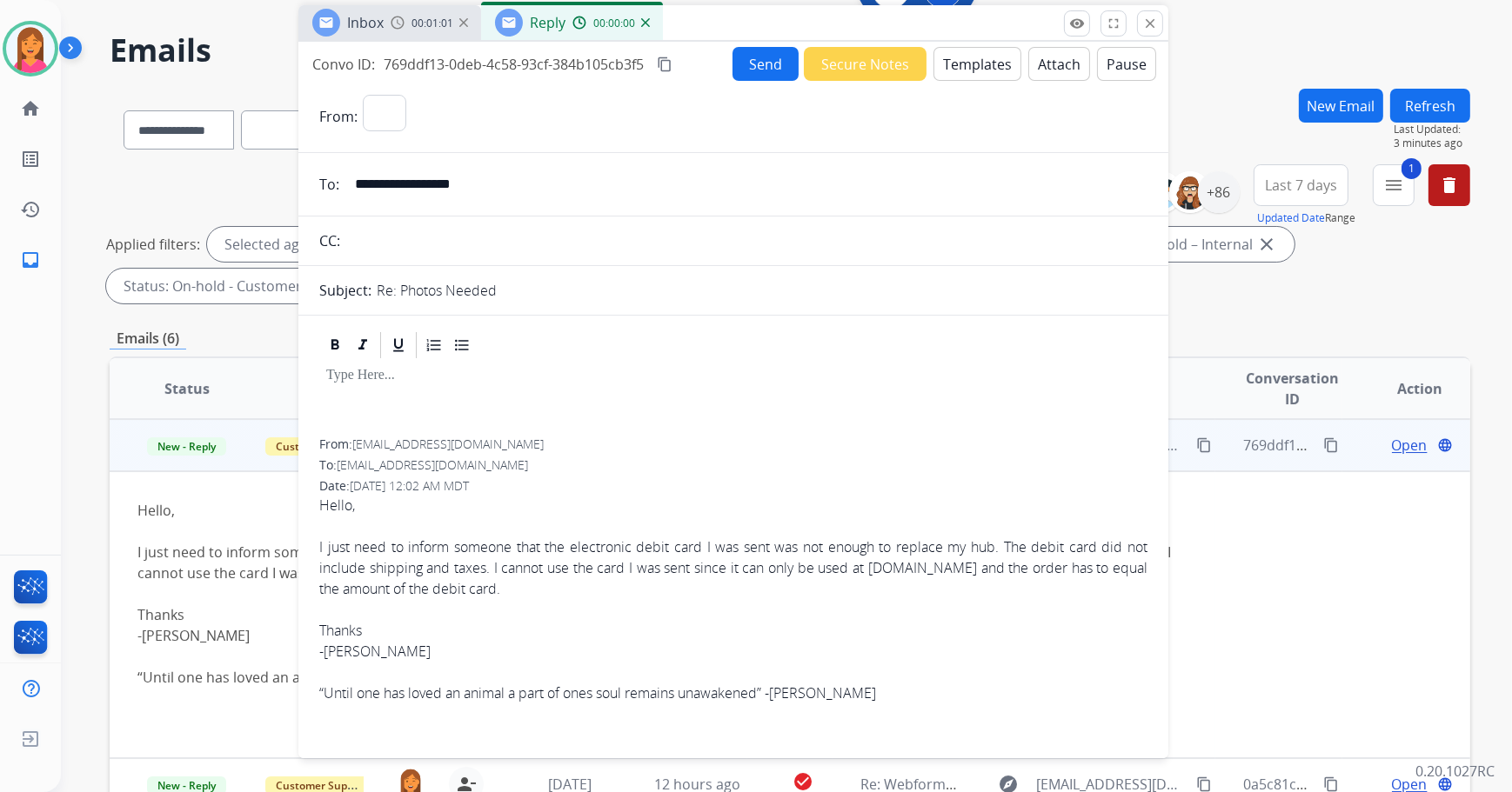
select select "**********"
click at [990, 70] on button "Templates" at bounding box center [977, 64] width 88 height 34
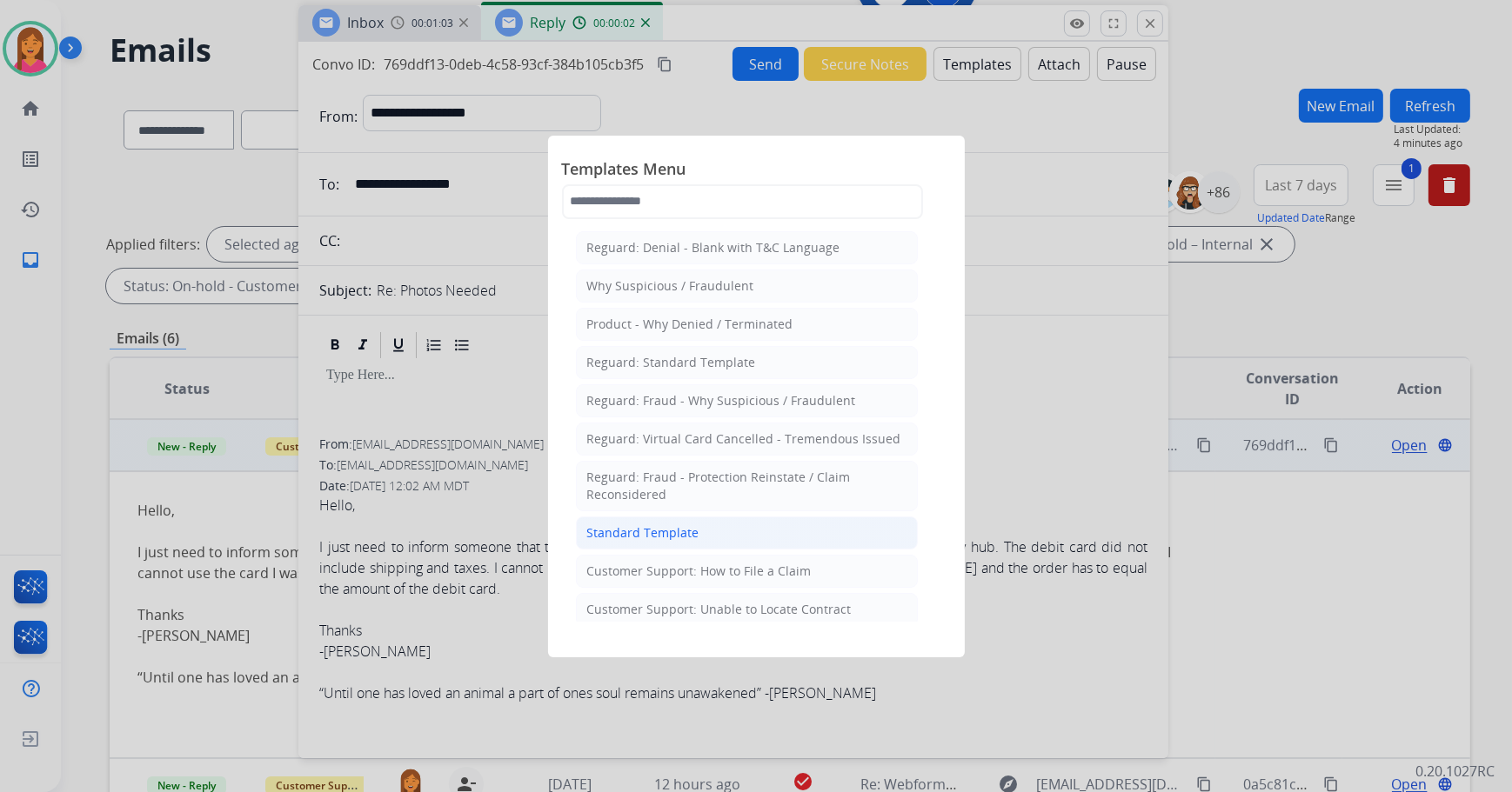
click at [722, 531] on li "Standard Template" at bounding box center [746, 532] width 342 height 33
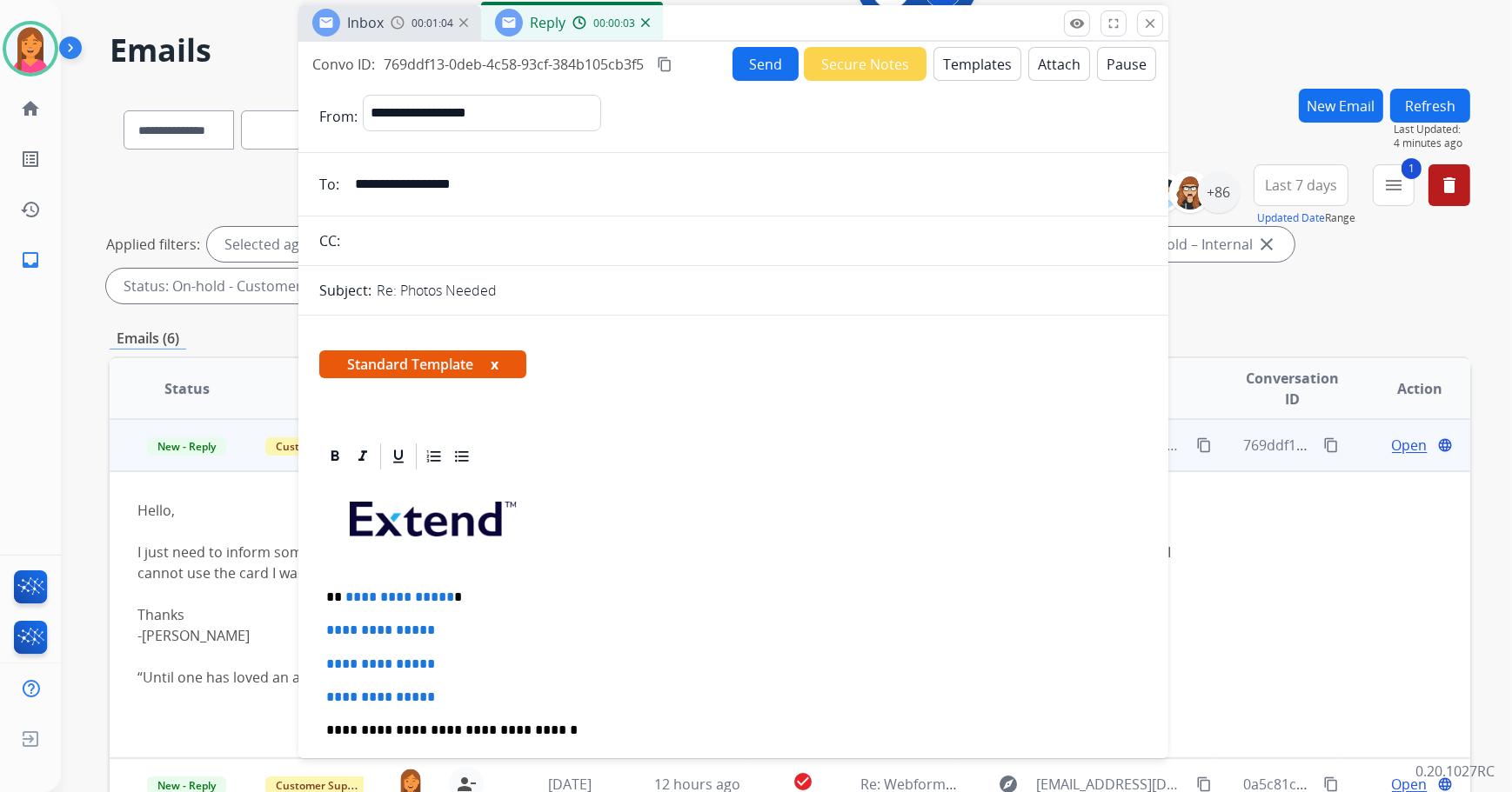
click at [497, 365] on button "x" at bounding box center [494, 365] width 8 height 21
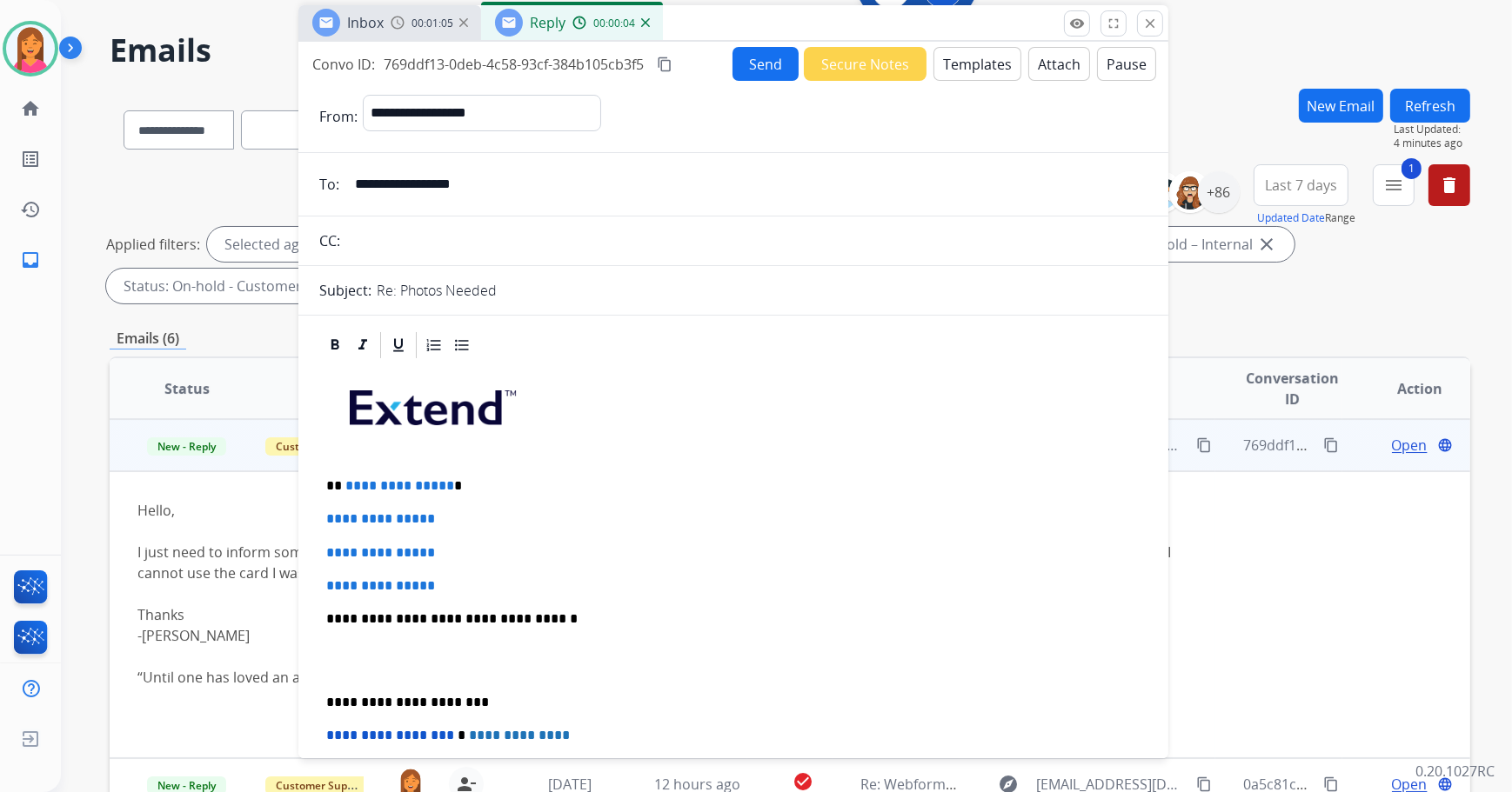
click at [481, 486] on p "**********" at bounding box center [726, 486] width 801 height 15
drag, startPoint x: 456, startPoint y: 573, endPoint x: 312, endPoint y: 522, distance: 152.8
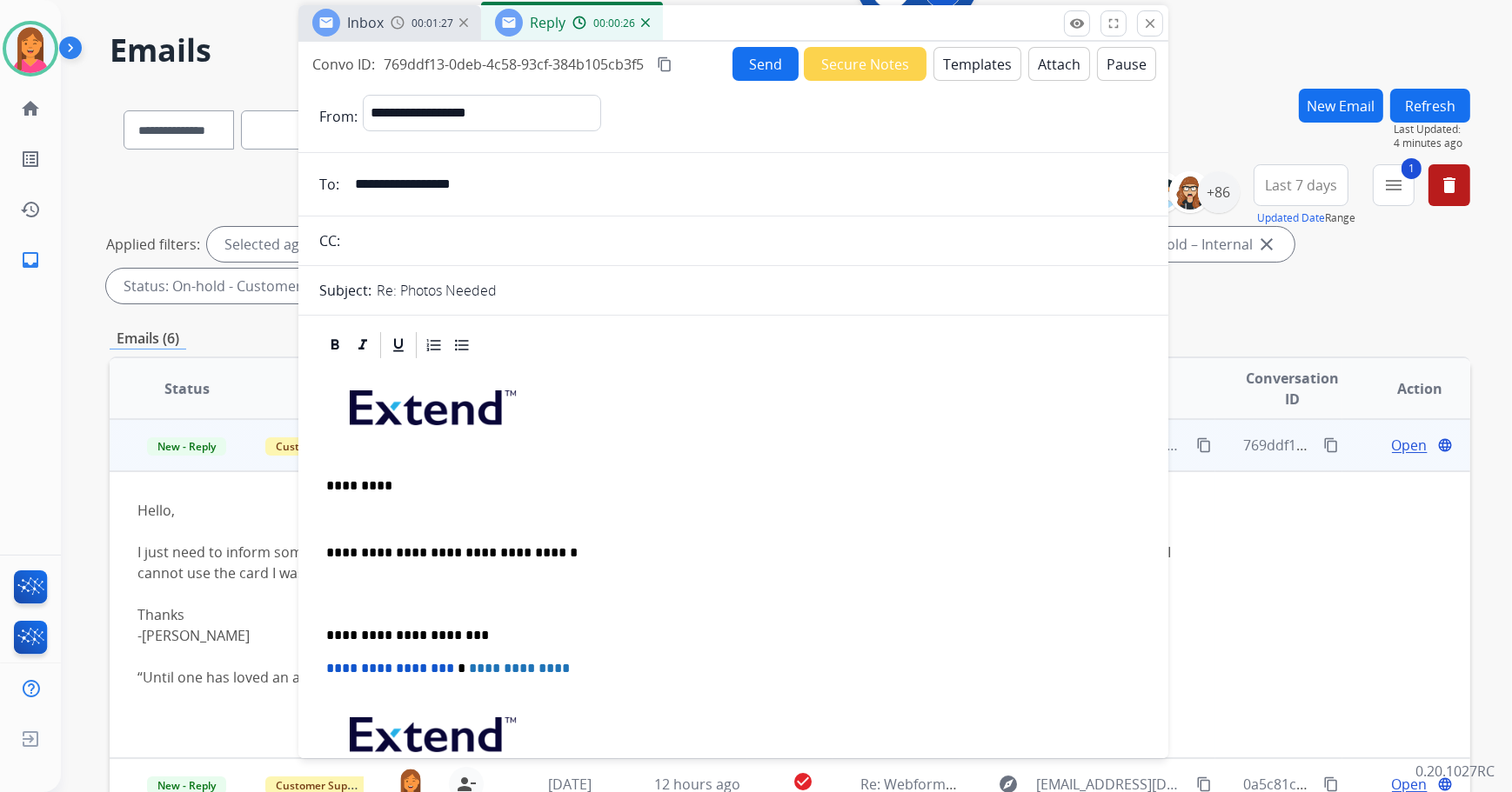
click at [328, 513] on p at bounding box center [733, 519] width 814 height 15
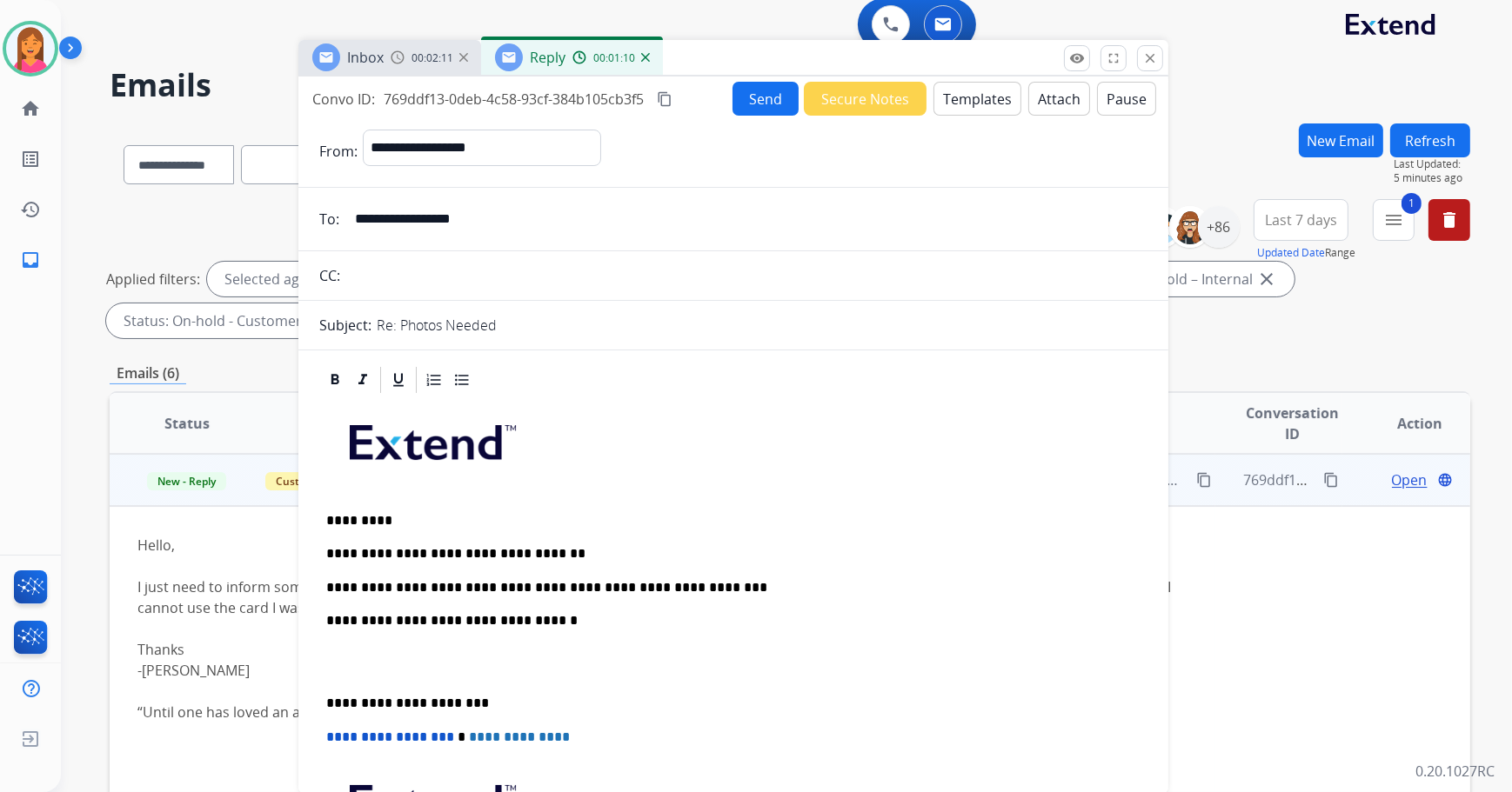
scroll to position [0, 0]
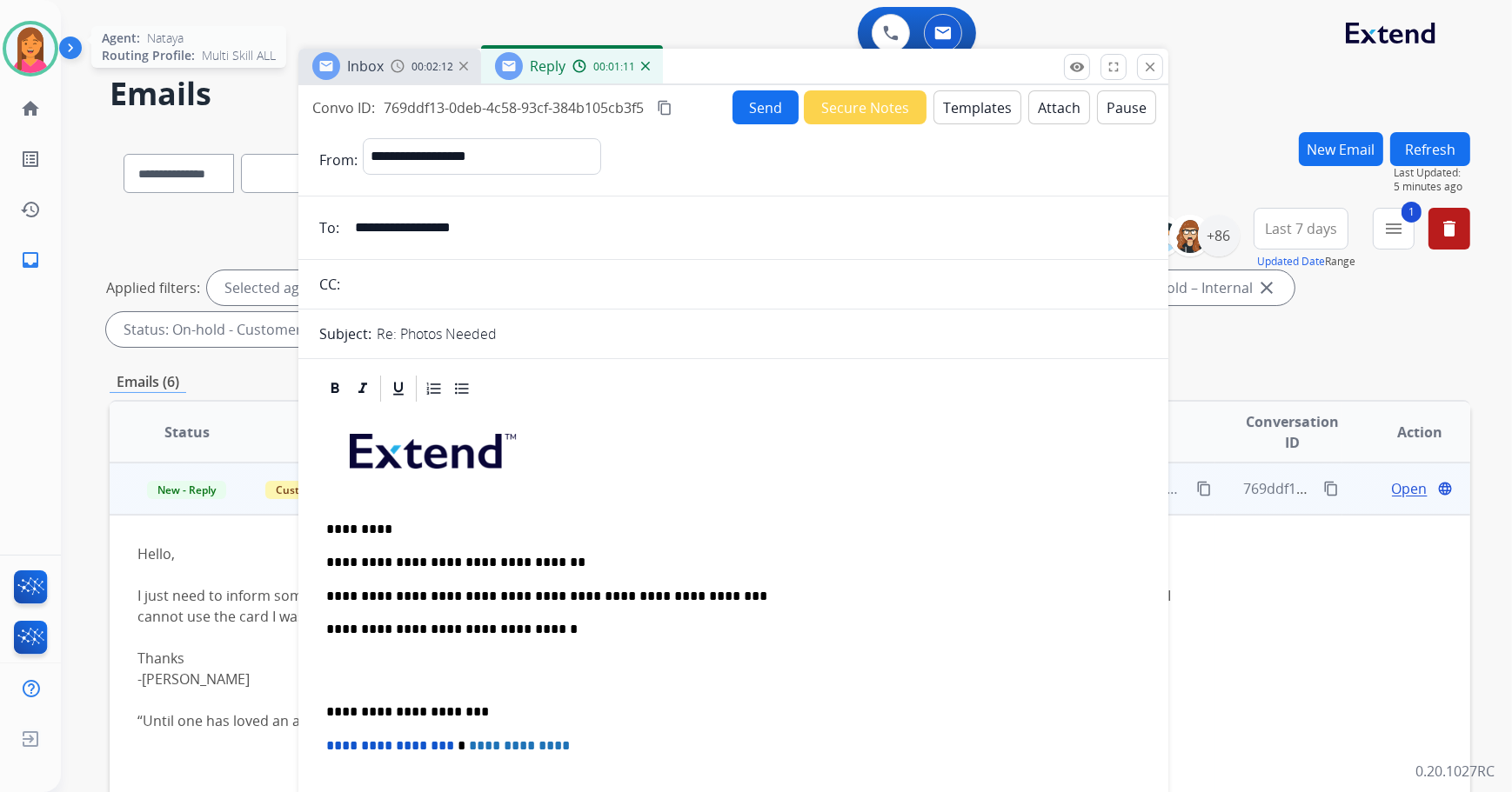
click at [47, 59] on img at bounding box center [30, 49] width 49 height 49
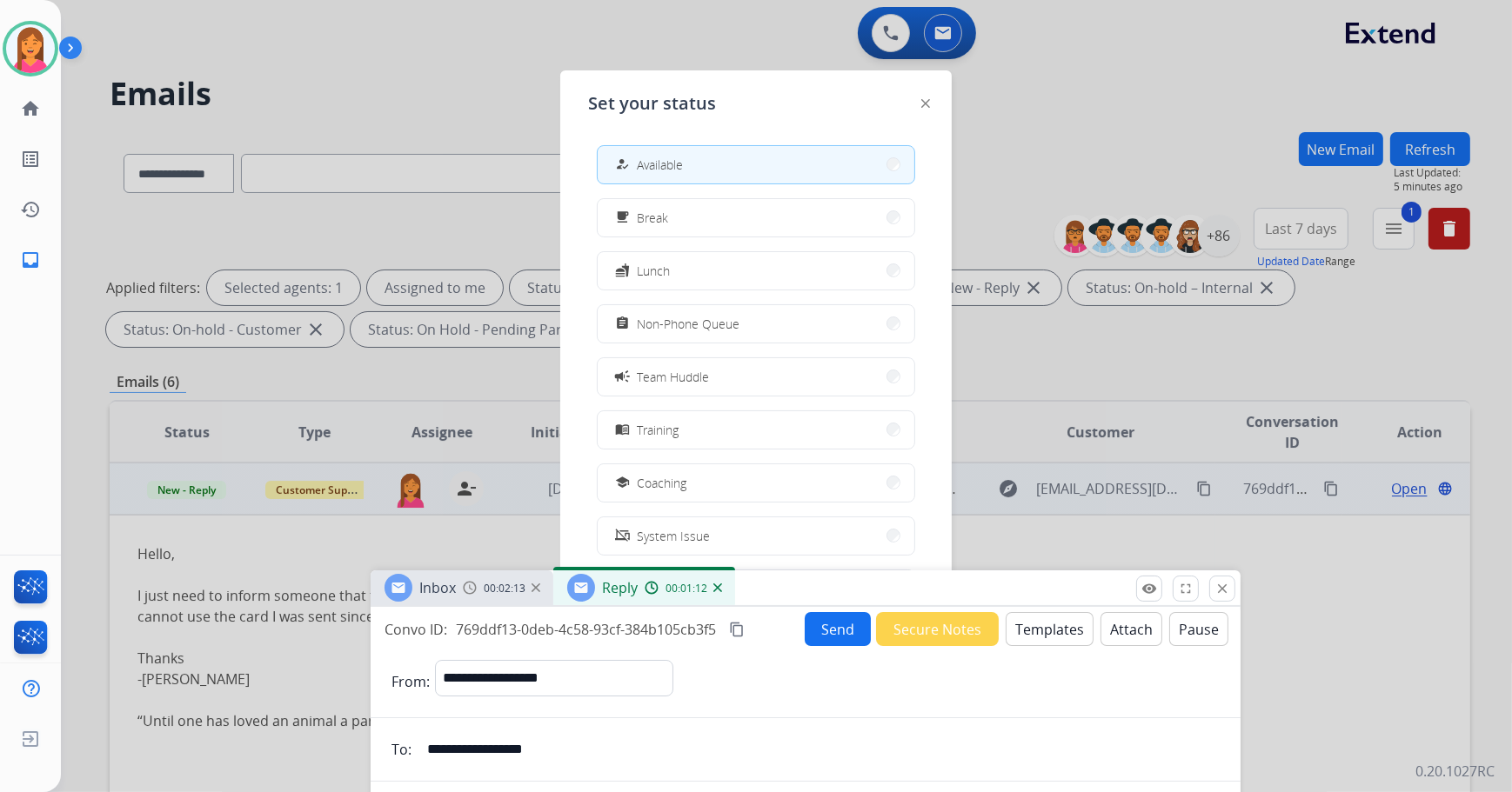
drag, startPoint x: 731, startPoint y: 74, endPoint x: 802, endPoint y: 596, distance: 526.8
click at [802, 596] on div "Inbox 00:02:13 Reply 00:01:12" at bounding box center [805, 589] width 870 height 36
click at [717, 316] on span "Non-Phone Queue" at bounding box center [688, 323] width 103 height 18
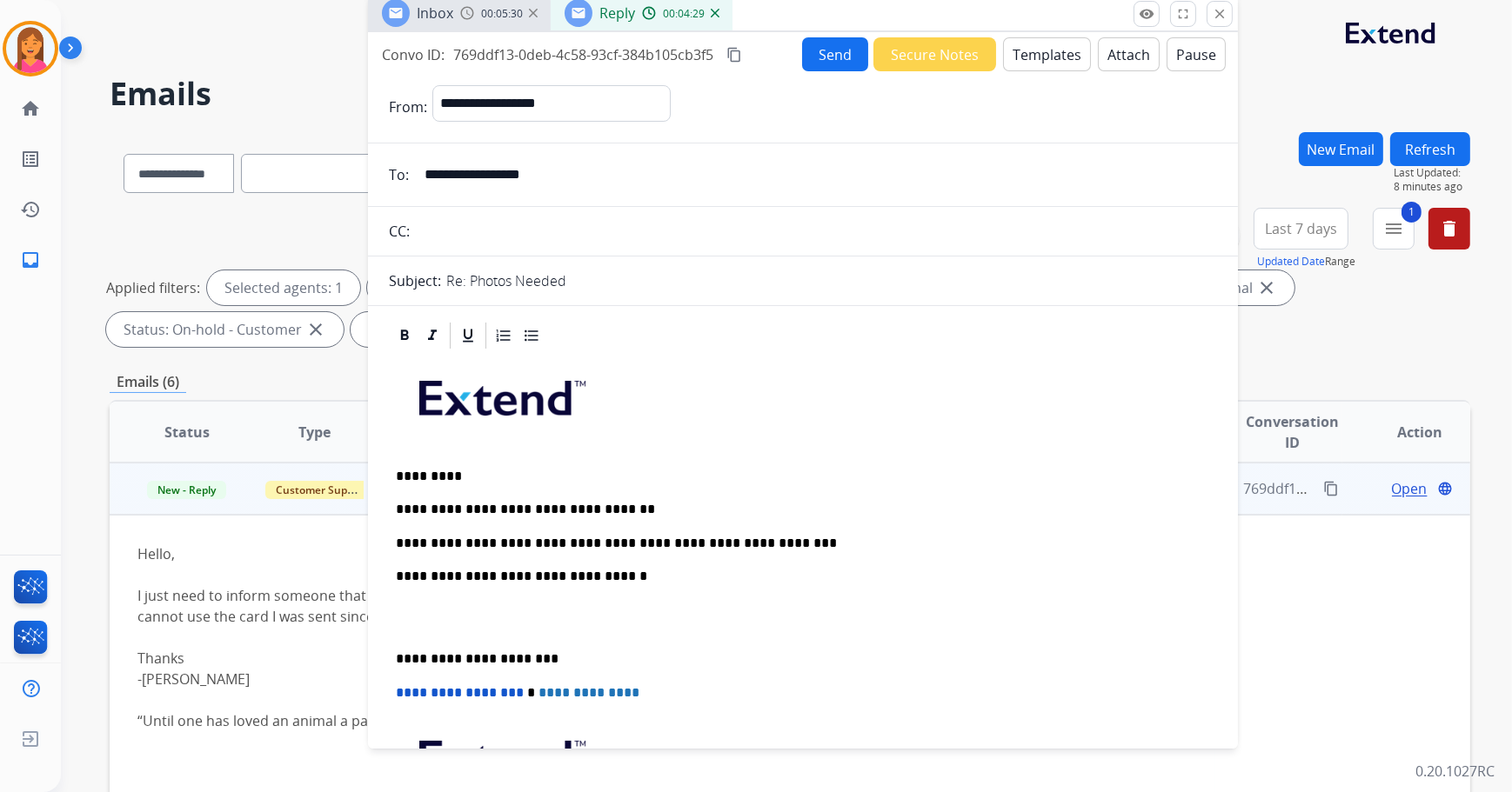
drag, startPoint x: 784, startPoint y: 590, endPoint x: 781, endPoint y: 10, distance: 580.0
click at [781, 10] on div "Inbox 00:05:30 Reply 00:04:29" at bounding box center [802, 13] width 870 height 36
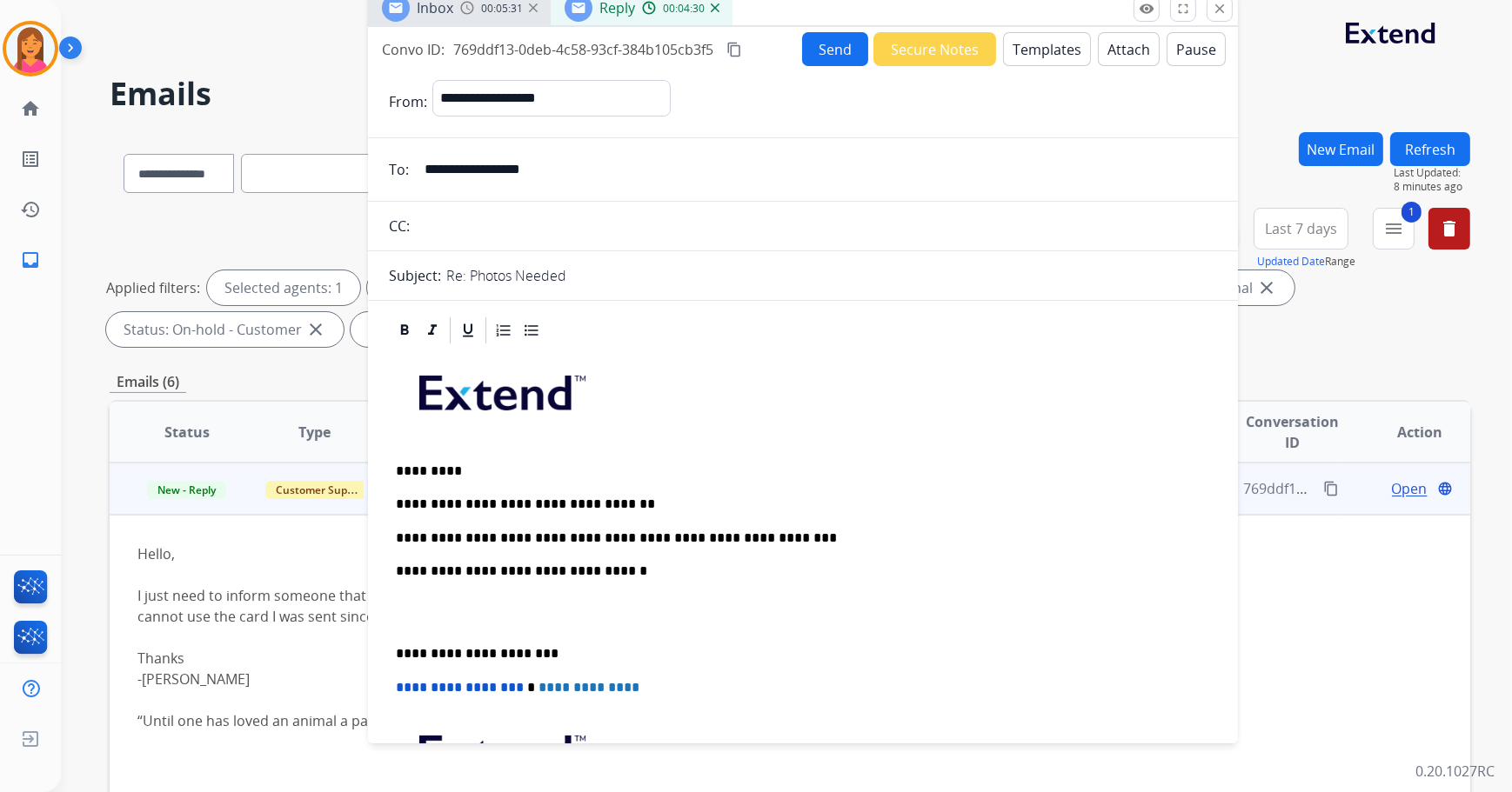
click at [793, 531] on p "**********" at bounding box center [796, 538] width 801 height 15
click at [887, 543] on p "**********" at bounding box center [796, 538] width 801 height 15
click at [1018, 531] on p "**********" at bounding box center [796, 538] width 801 height 15
click at [34, 67] on img at bounding box center [30, 49] width 49 height 49
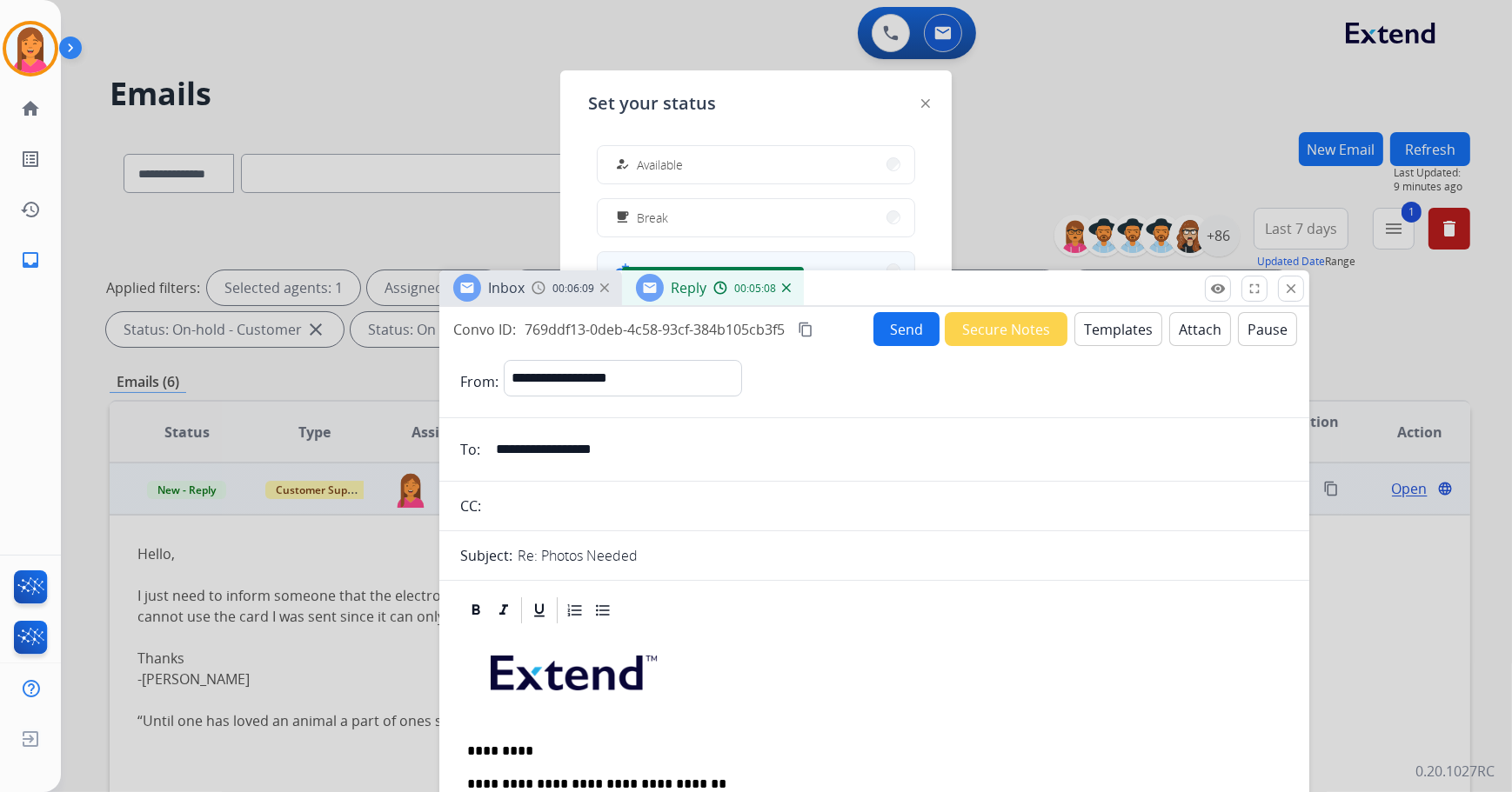
drag, startPoint x: 746, startPoint y: 4, endPoint x: 788, endPoint y: 280, distance: 279.2
click at [826, 307] on div "Inbox 00:06:09 Reply 00:05:08" at bounding box center [873, 288] width 870 height 36
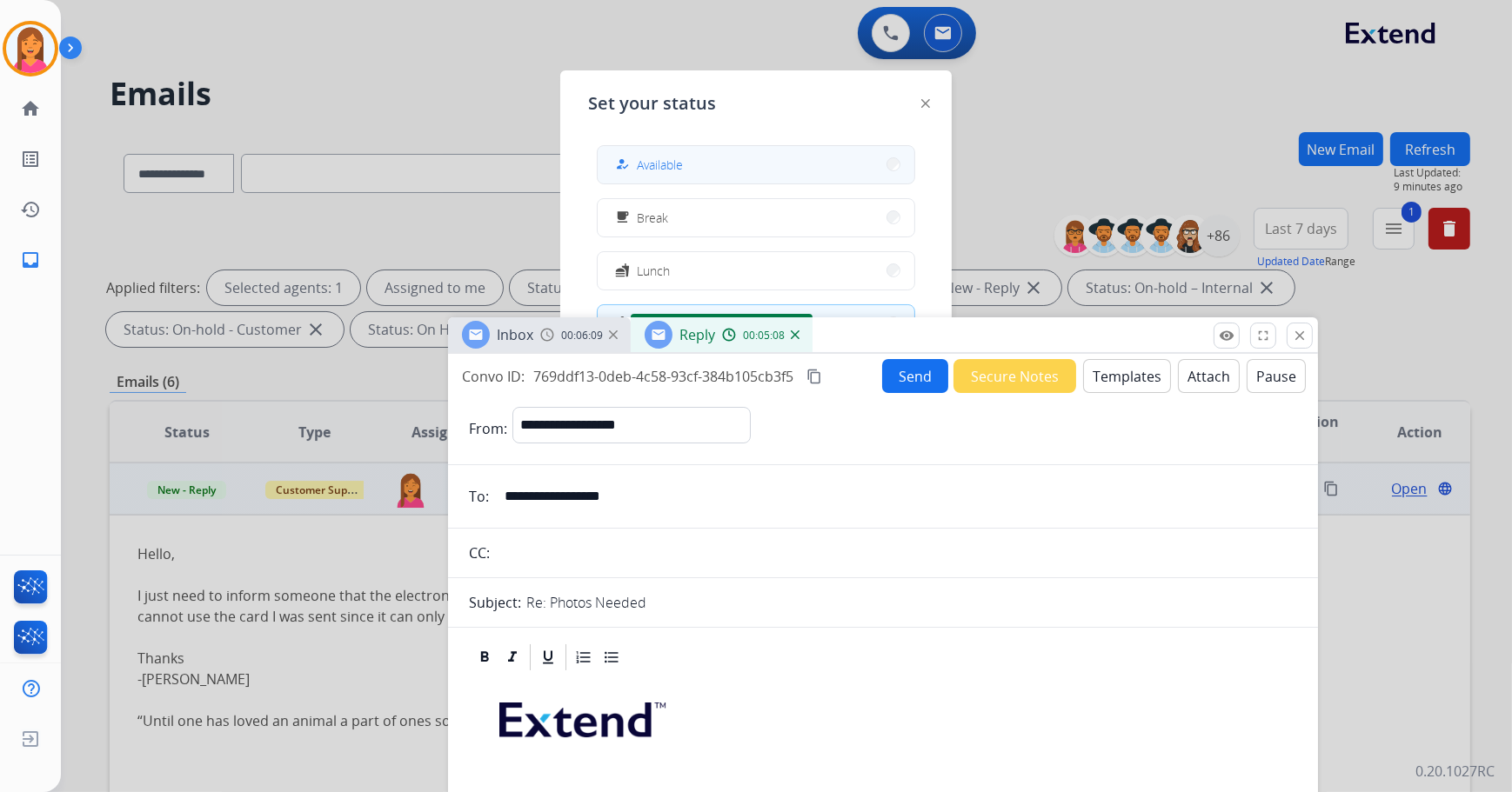
click at [712, 169] on button "how_to_reg Available" at bounding box center [756, 164] width 317 height 37
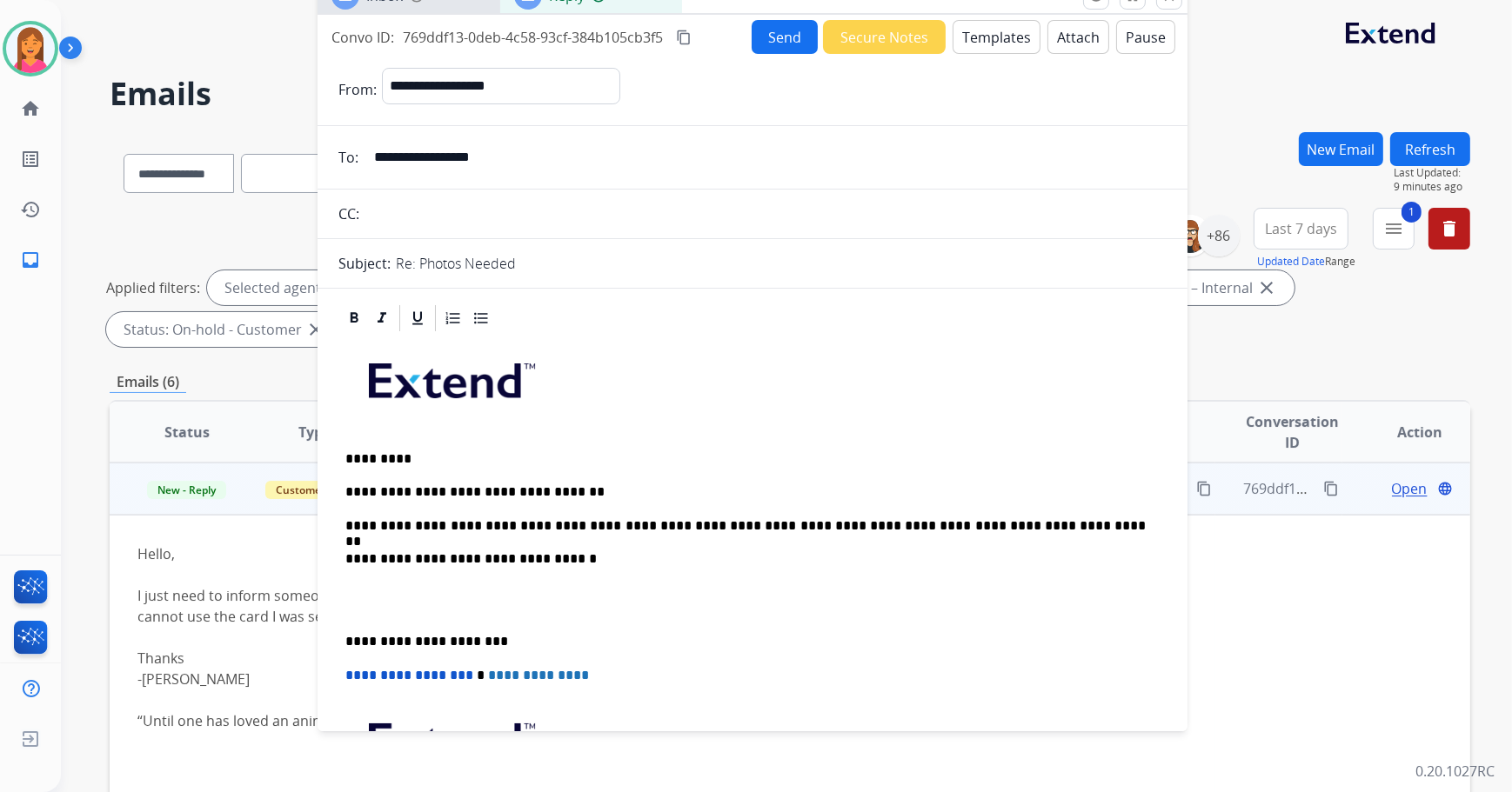
drag, startPoint x: 861, startPoint y: 348, endPoint x: 731, endPoint y: 6, distance: 365.9
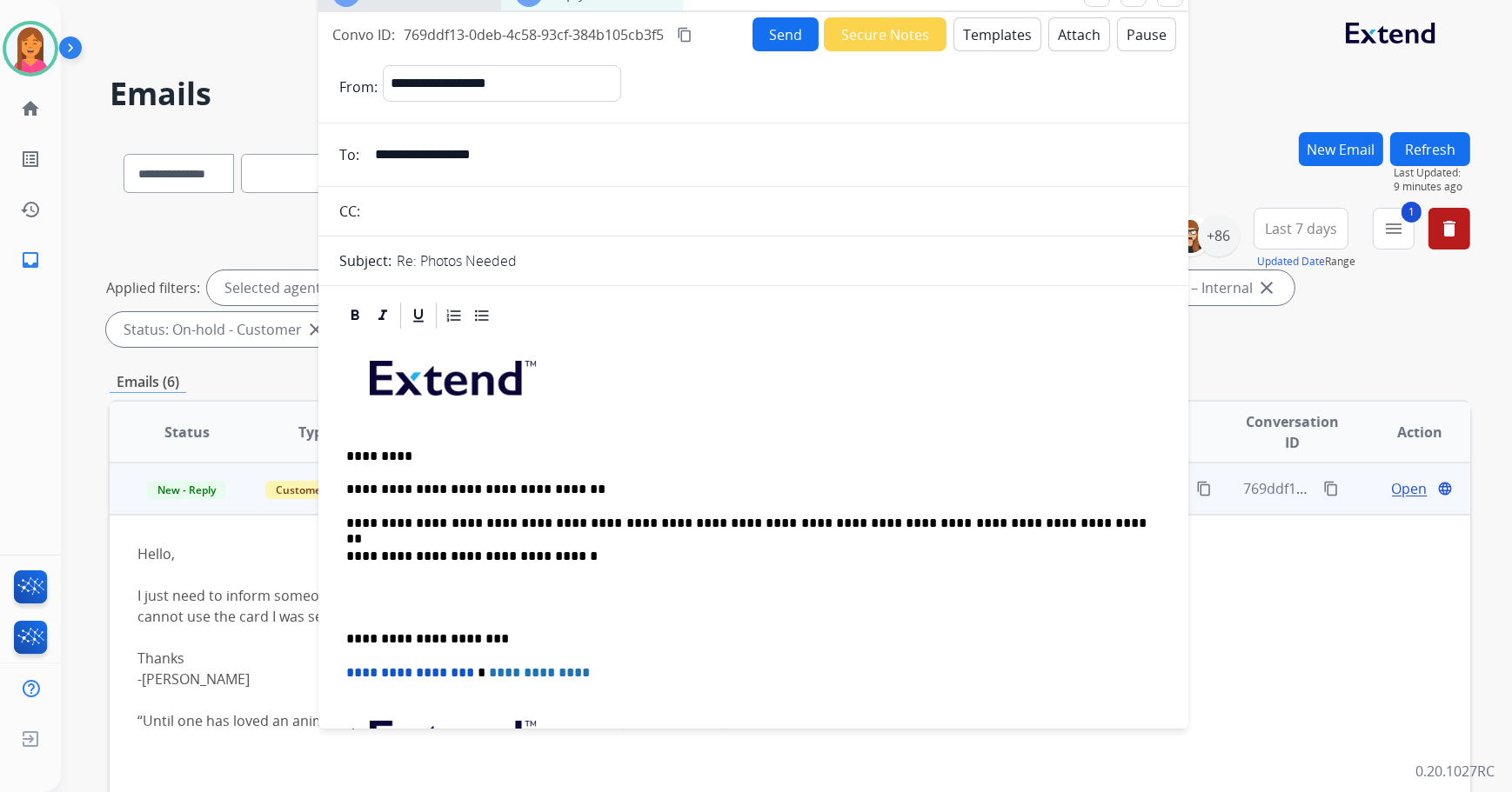
click at [1011, 515] on p "**********" at bounding box center [746, 523] width 801 height 15
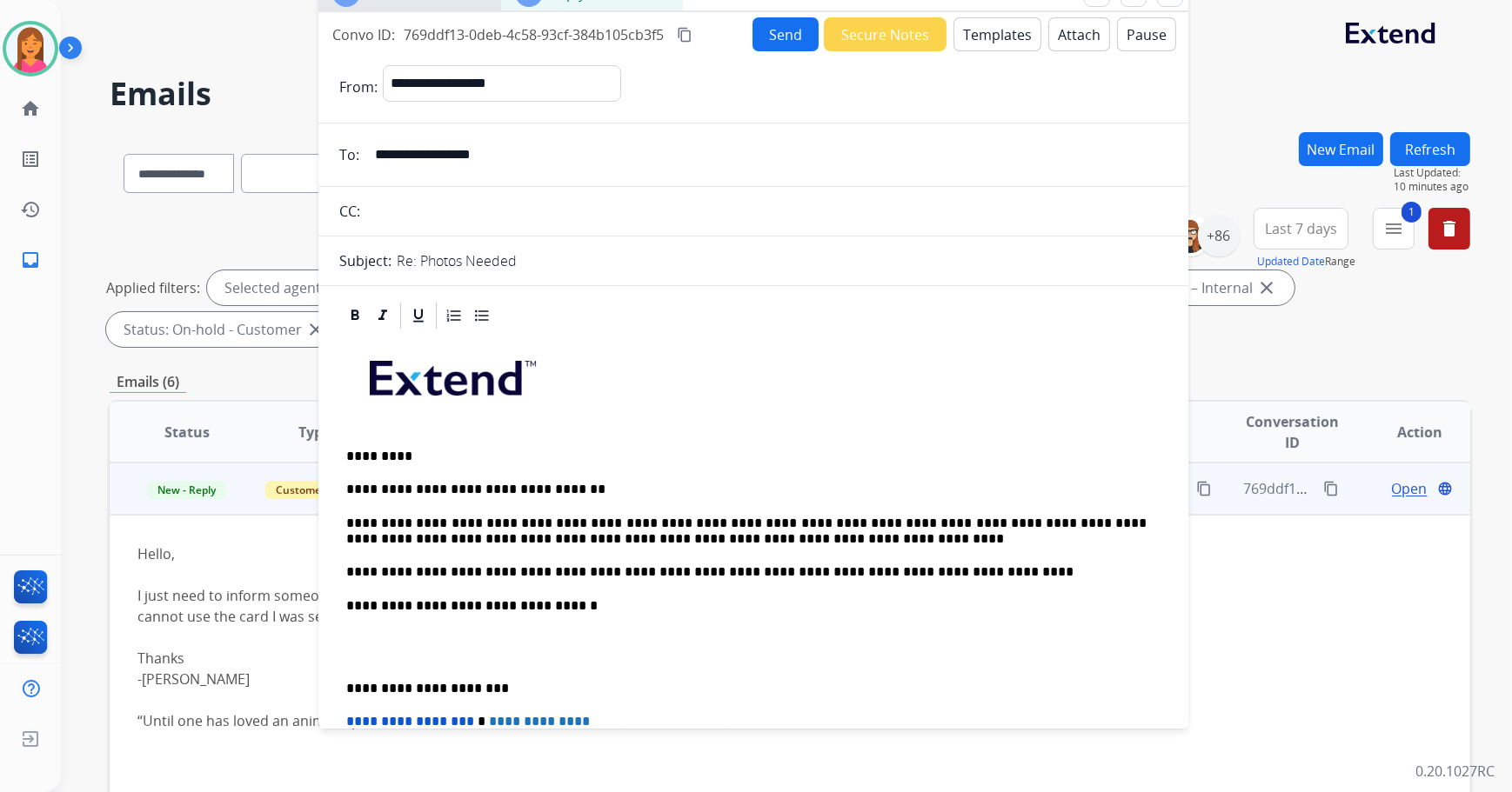
click at [351, 693] on p "**********" at bounding box center [746, 689] width 801 height 15
click at [348, 691] on p "**********" at bounding box center [746, 689] width 801 height 15
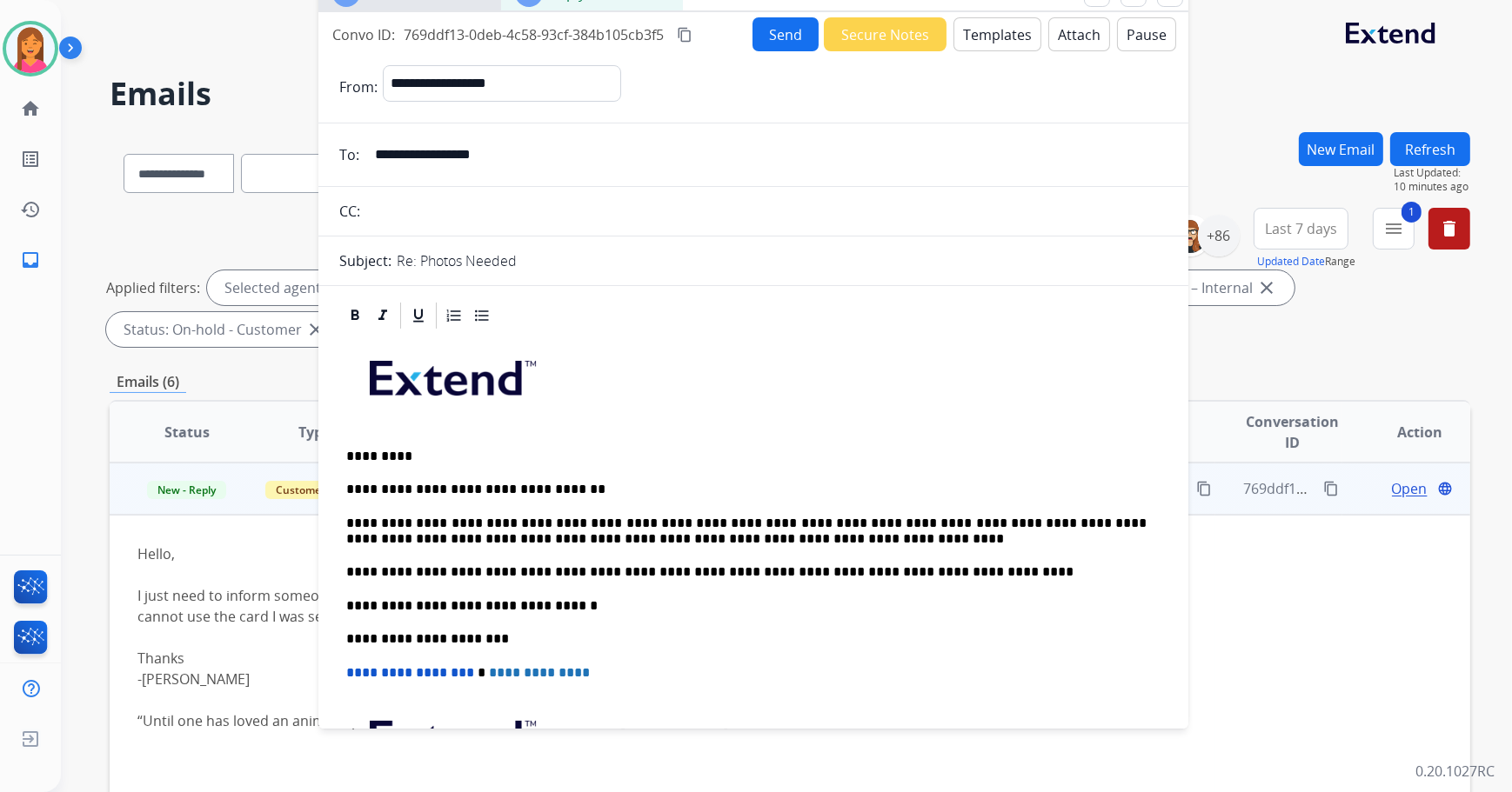
click at [784, 22] on button "Send" at bounding box center [785, 34] width 66 height 34
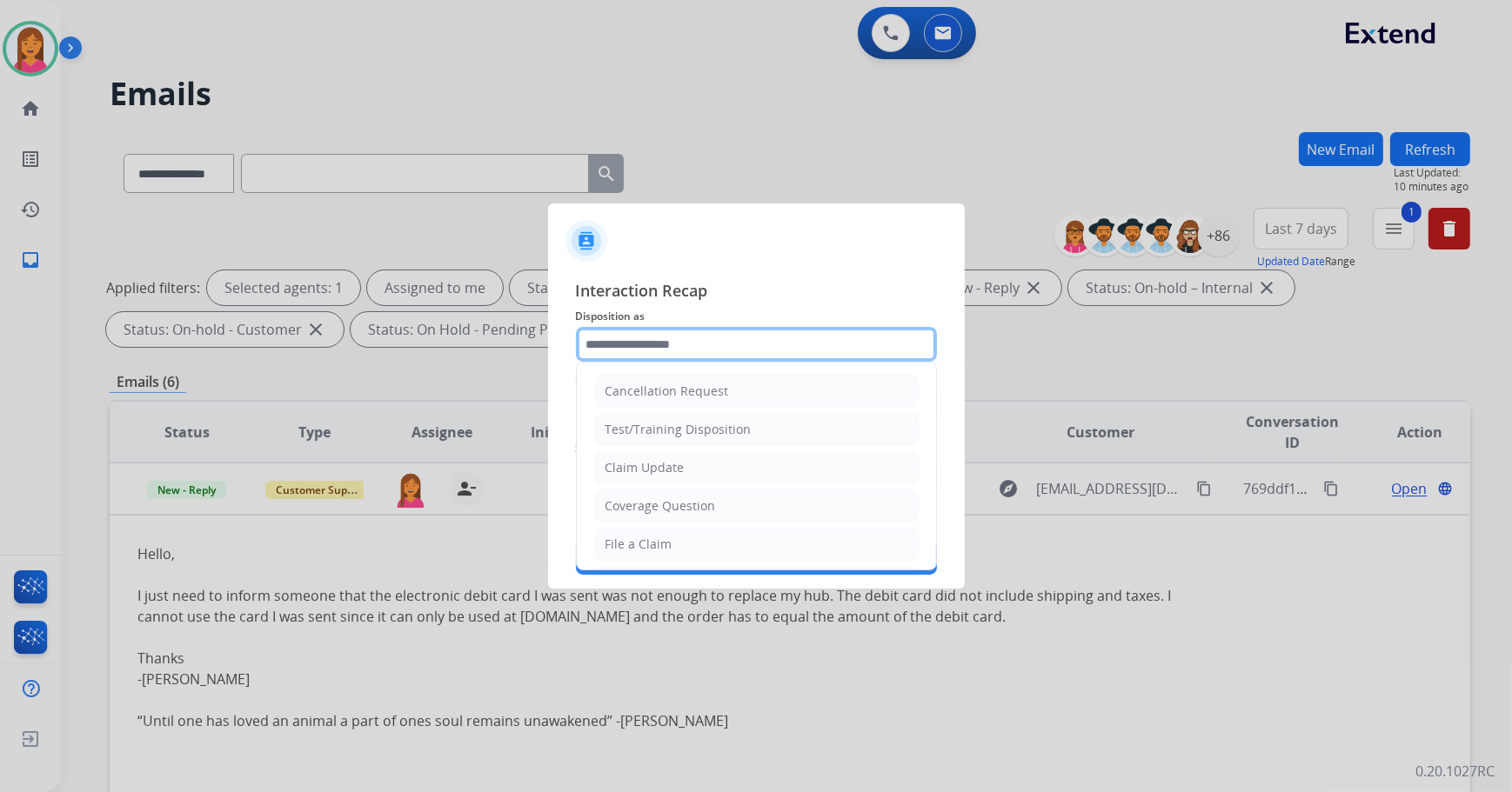
click at [681, 345] on input "text" at bounding box center [756, 344] width 361 height 34
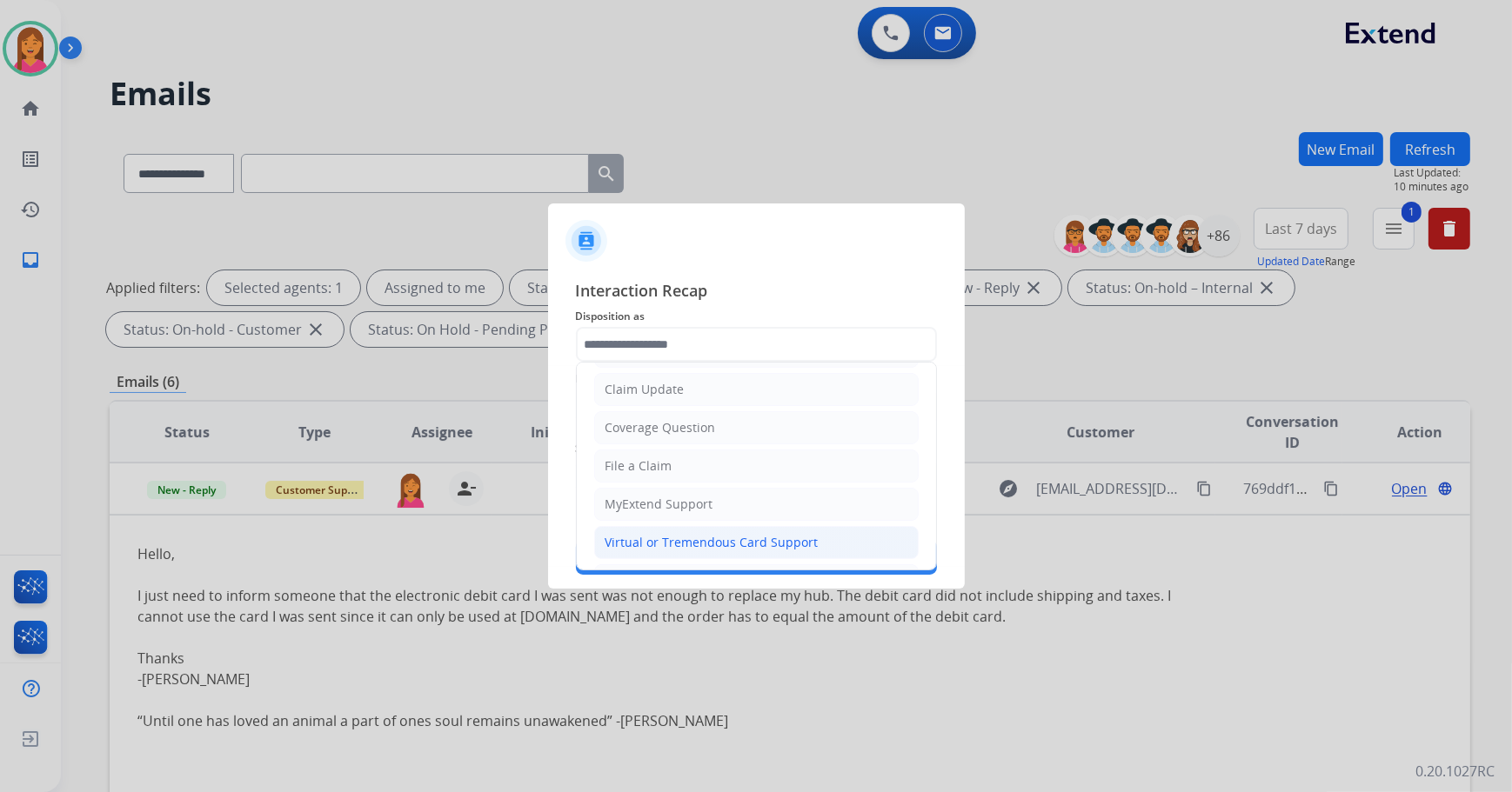
click at [656, 539] on div "Virtual or Tremendous Card Support" at bounding box center [711, 543] width 213 height 17
type input "**********"
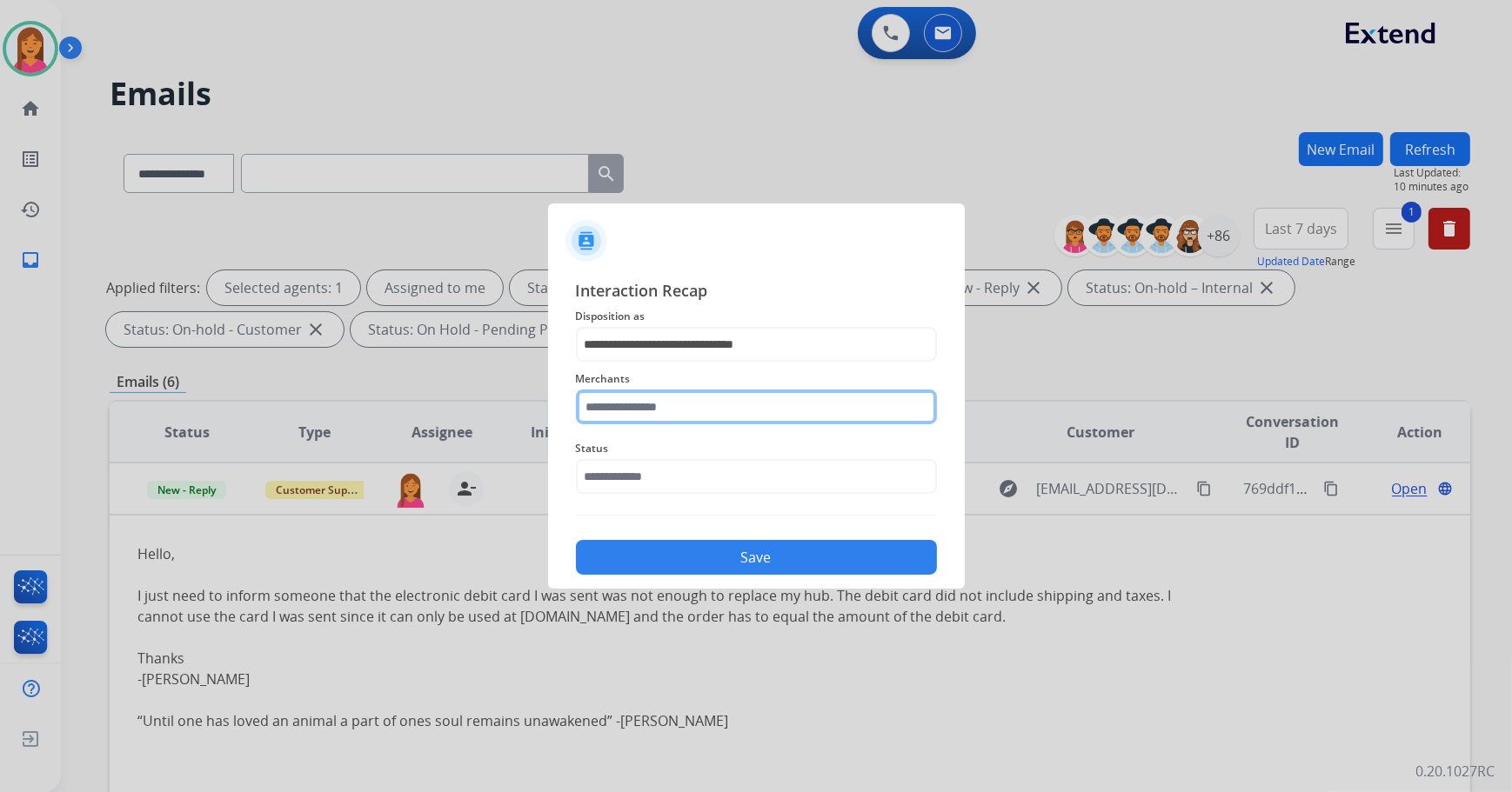
click at [642, 414] on input "text" at bounding box center [756, 406] width 361 height 34
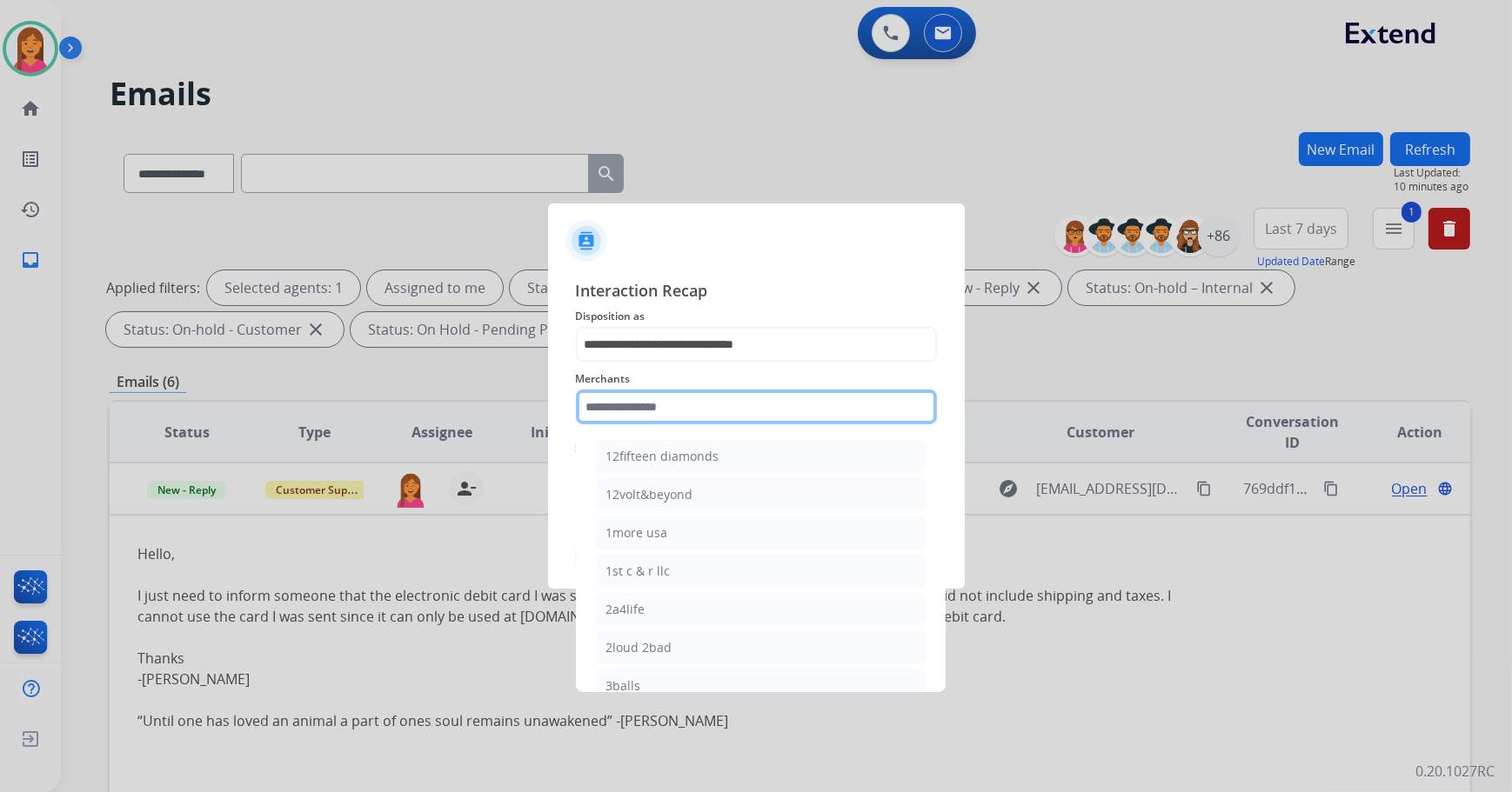
type input "*"
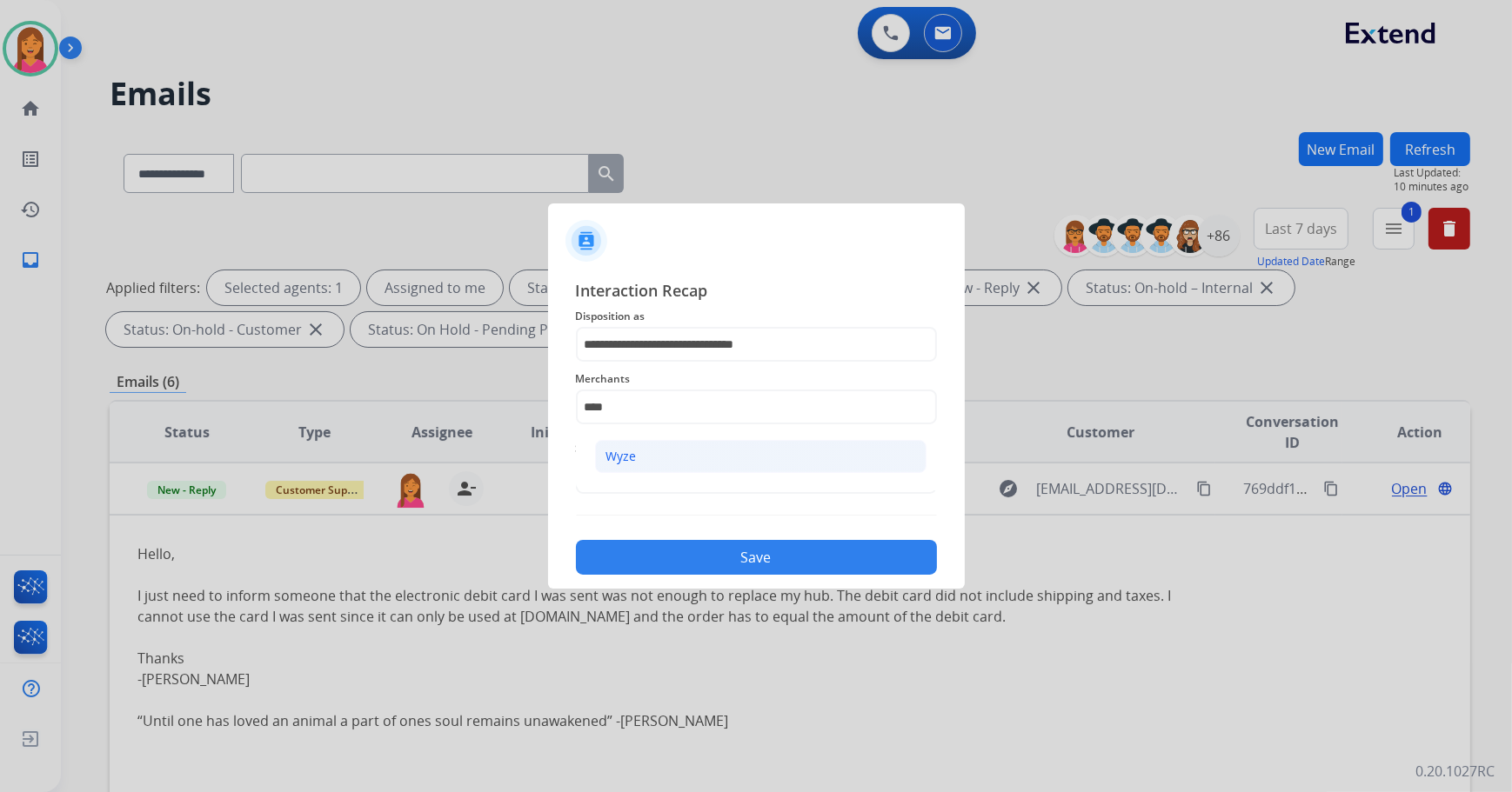
click at [646, 452] on li "Wyze" at bounding box center [760, 456] width 331 height 33
type input "****"
click at [646, 475] on input "text" at bounding box center [756, 476] width 361 height 34
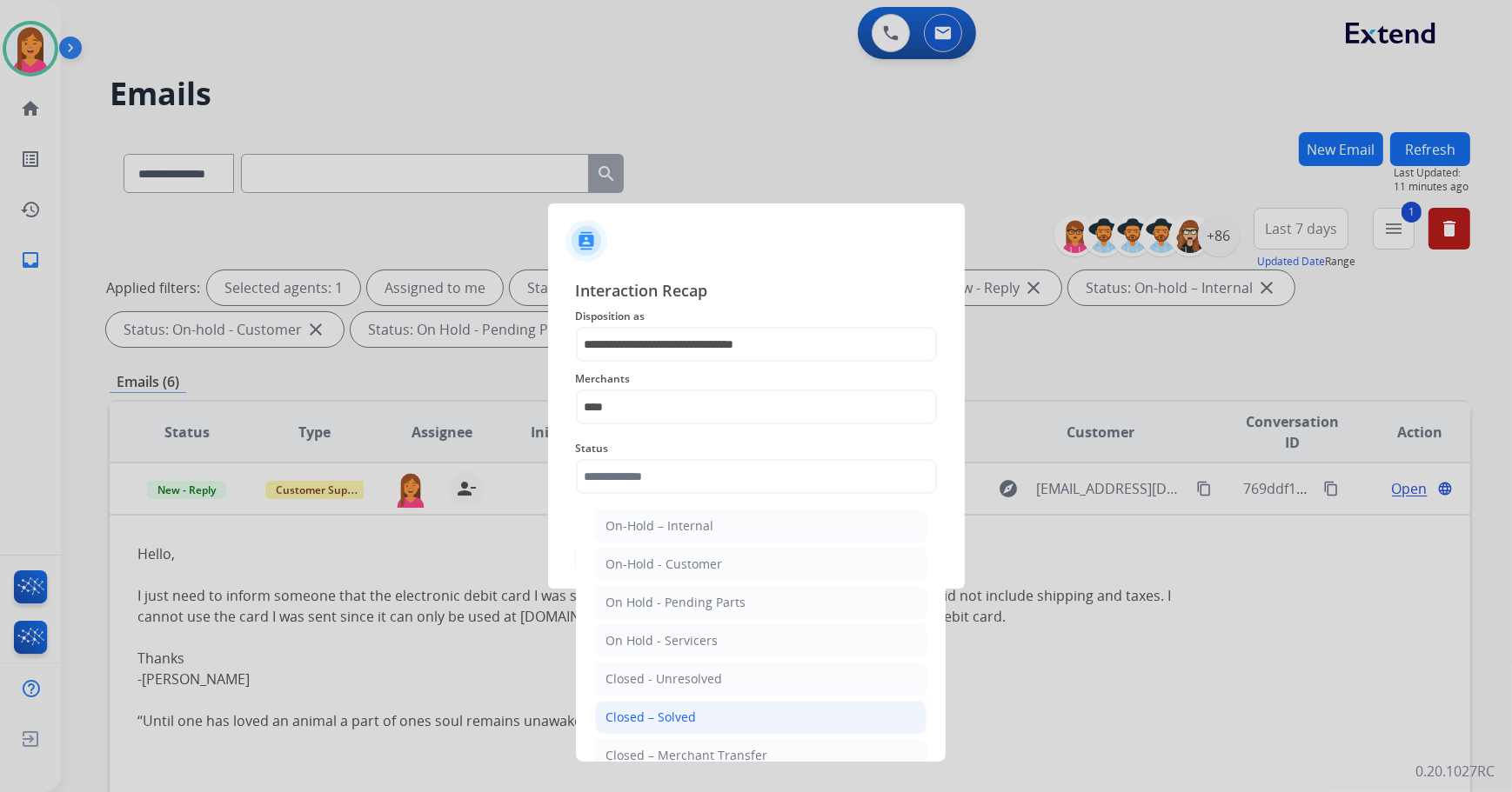
click at [652, 711] on div "Closed – Solved" at bounding box center [651, 718] width 91 height 17
type input "**********"
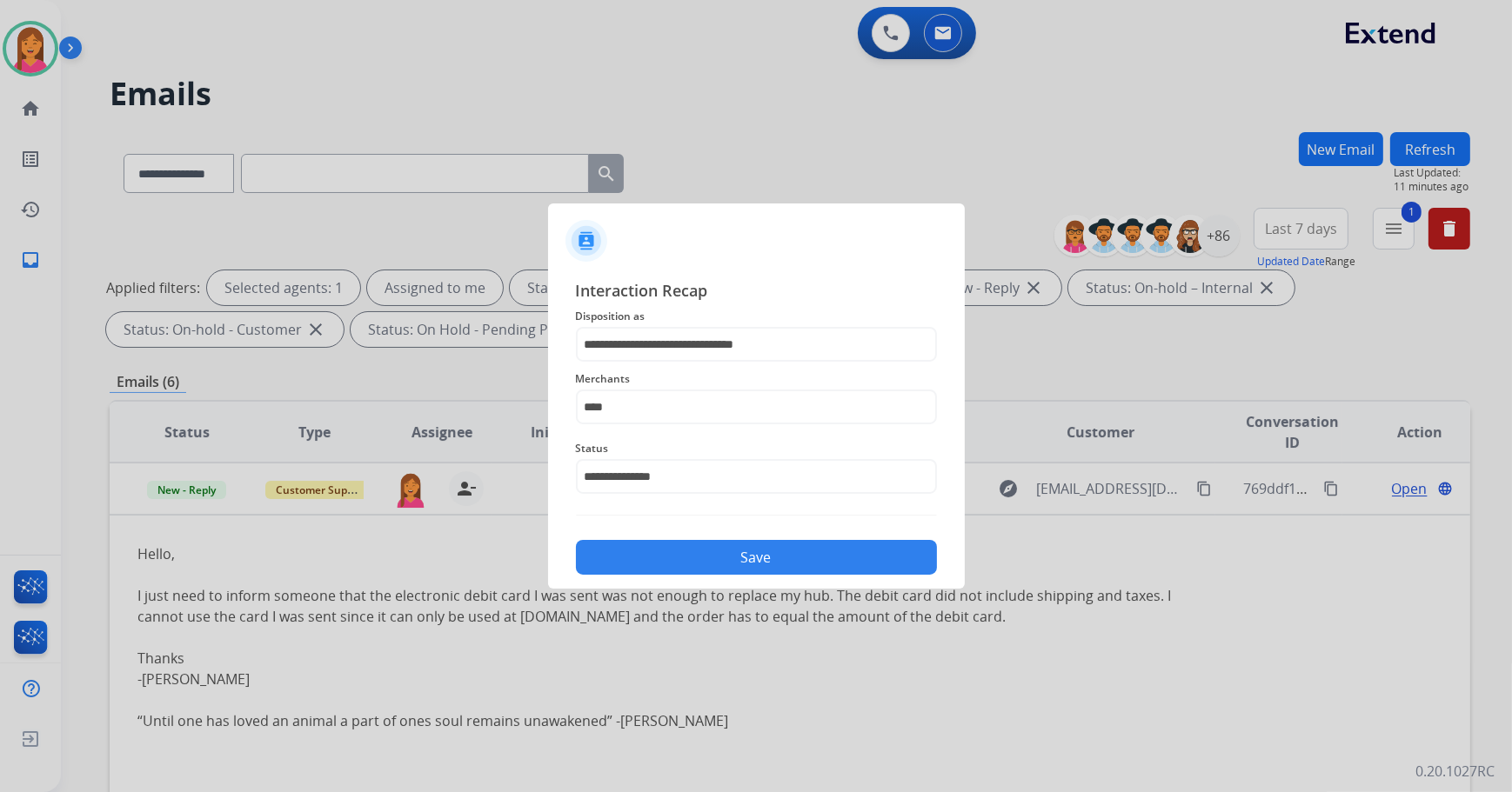
click at [670, 560] on button "Save" at bounding box center [756, 557] width 361 height 34
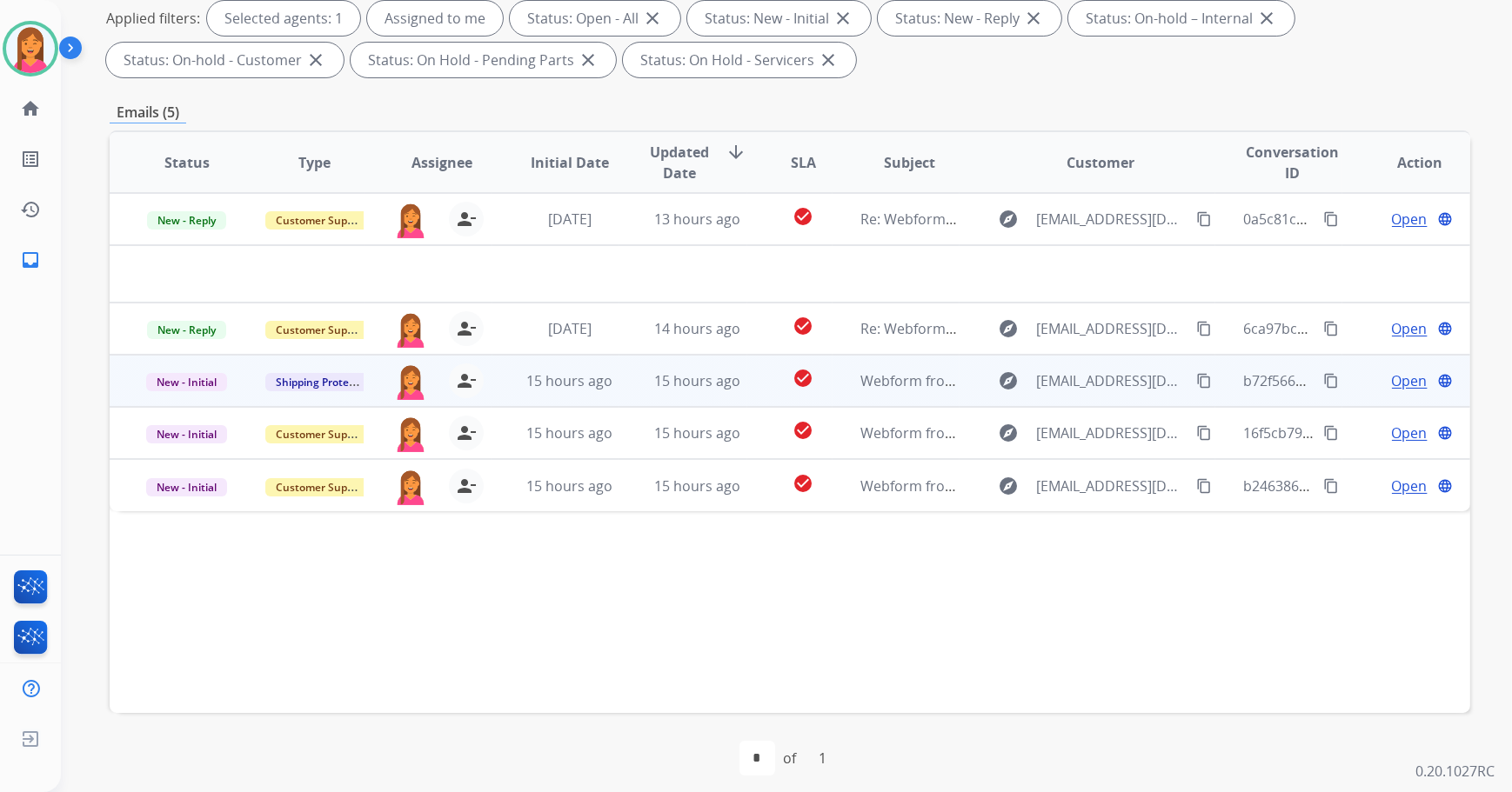
scroll to position [280, 0]
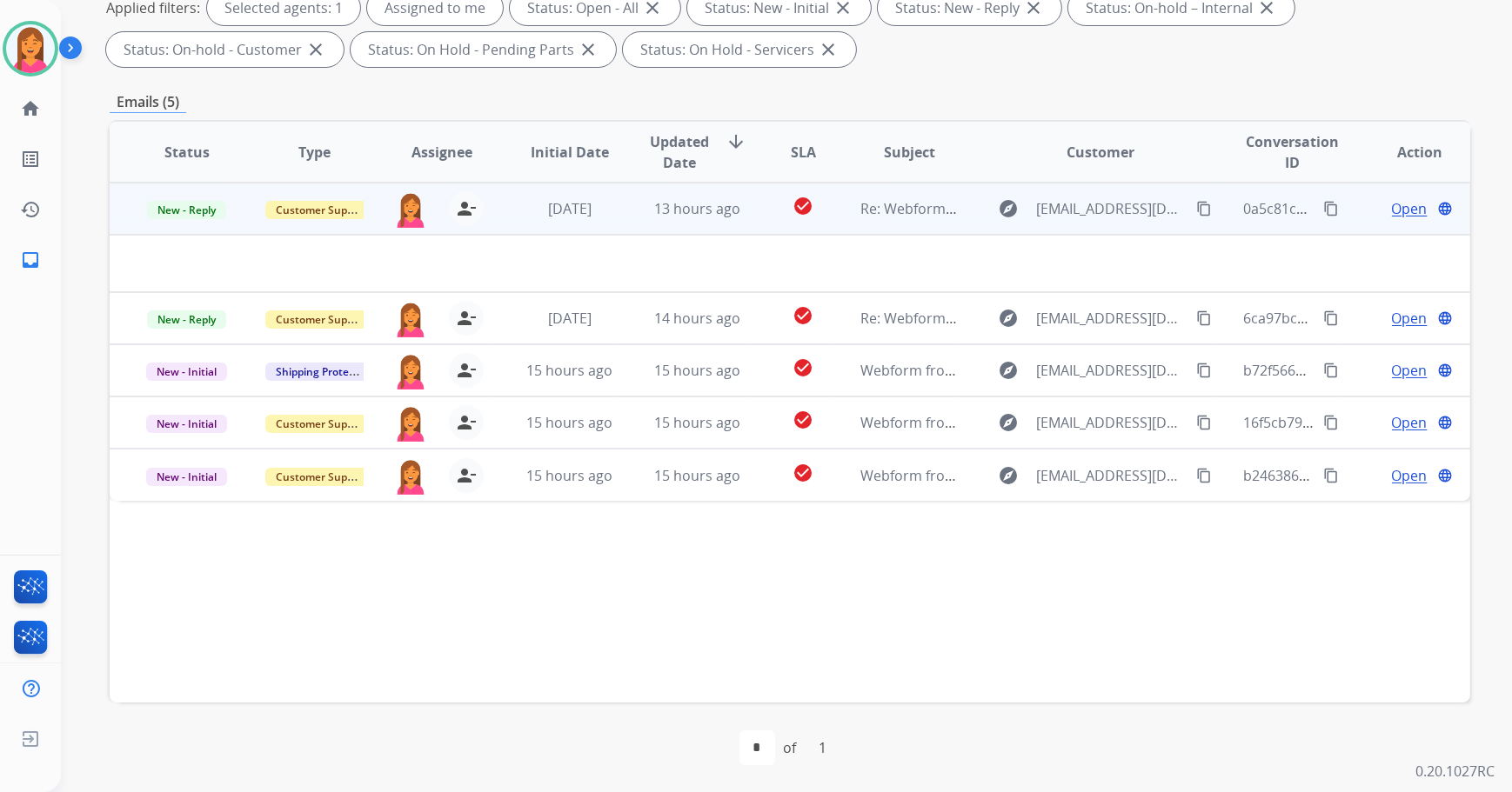
click at [761, 210] on td "check_circle" at bounding box center [789, 208] width 85 height 52
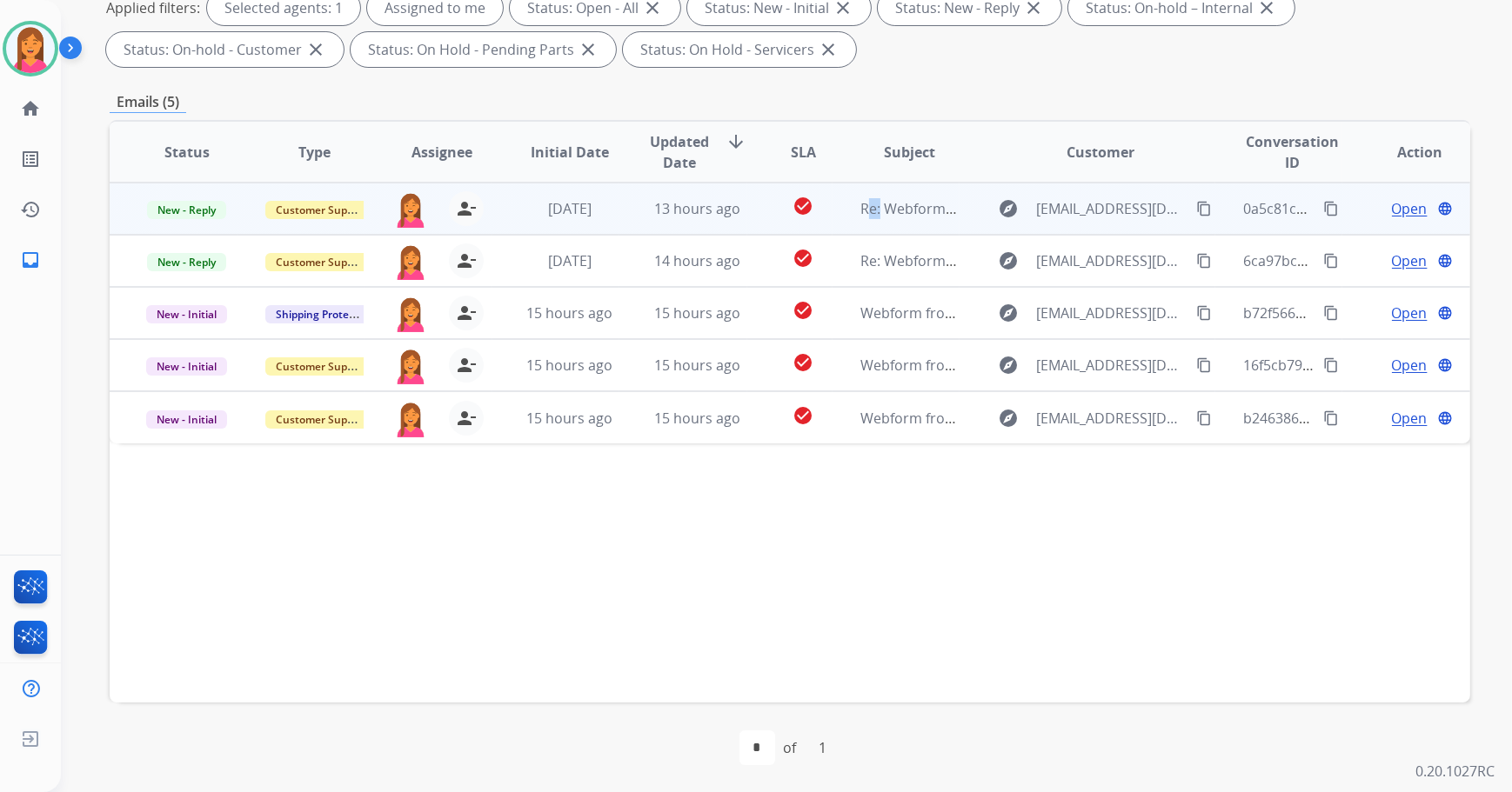
click at [761, 210] on td "check_circle" at bounding box center [789, 208] width 85 height 52
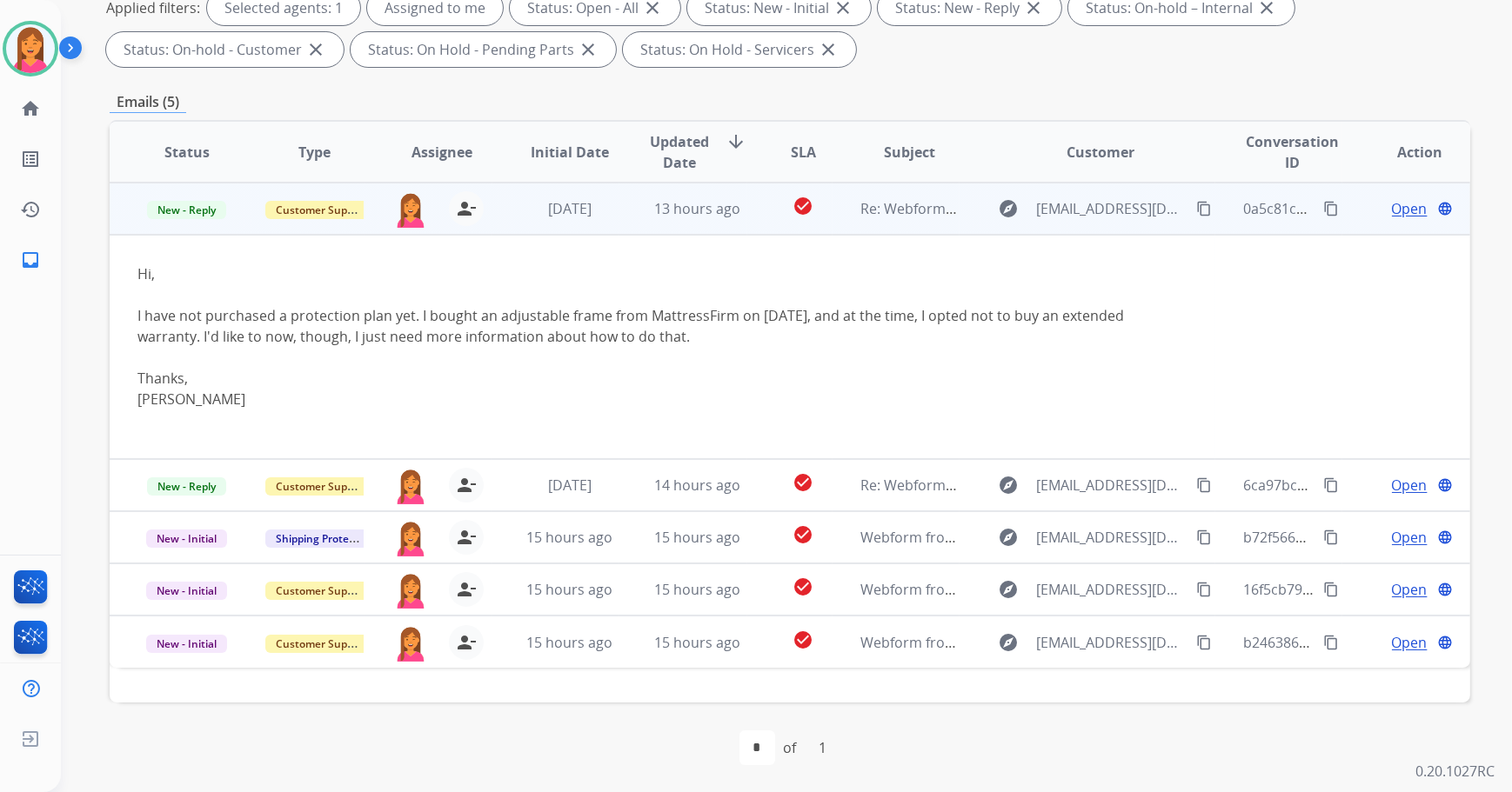
click at [1397, 199] on span "Open" at bounding box center [1409, 209] width 35 height 21
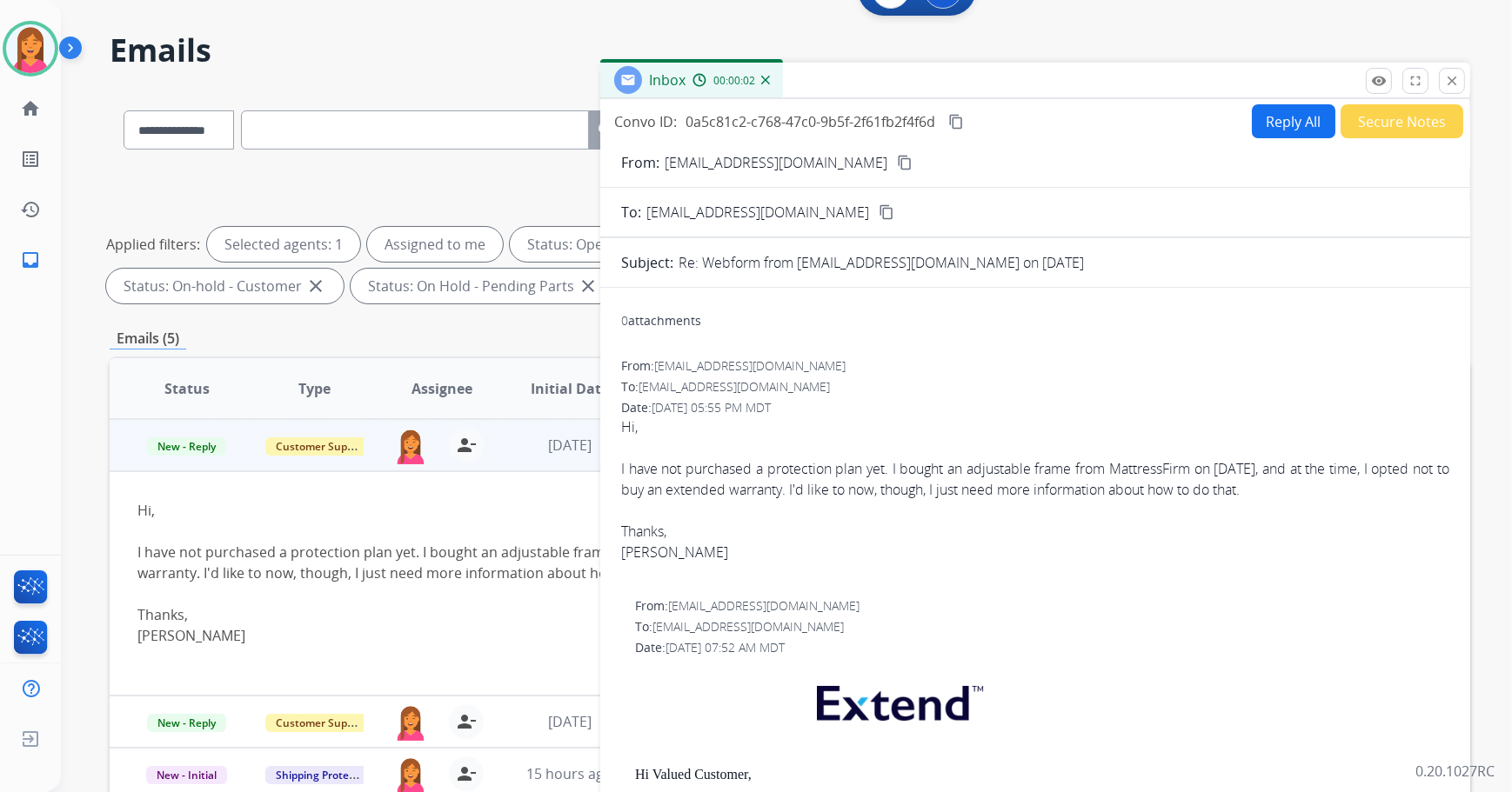
scroll to position [0, 0]
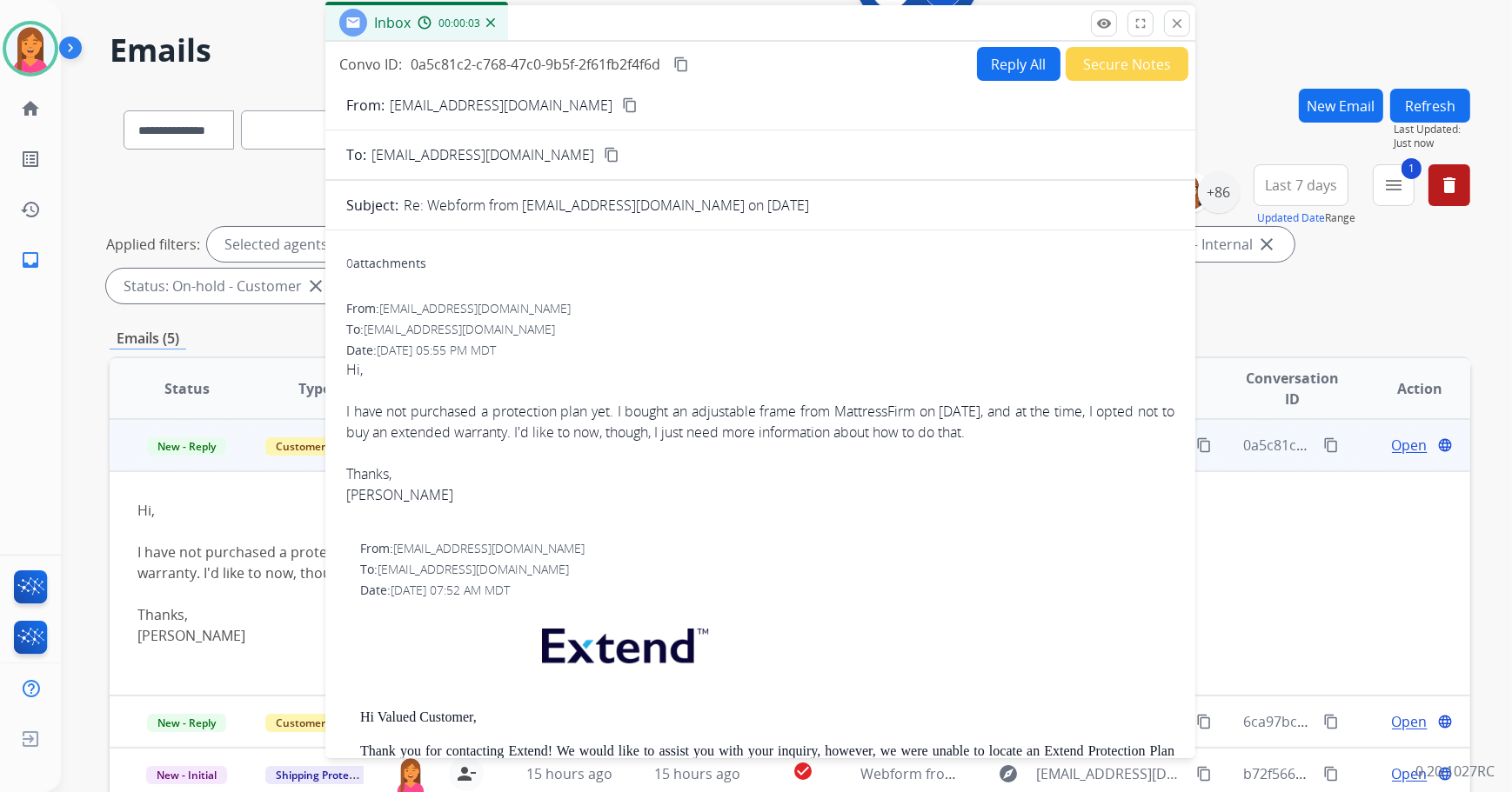
drag, startPoint x: 1041, startPoint y: 88, endPoint x: 783, endPoint y: 33, distance: 263.8
click at [783, 33] on div "Inbox 00:00:03" at bounding box center [760, 23] width 870 height 36
click at [999, 68] on button "Reply All" at bounding box center [1018, 64] width 83 height 34
select select "**********"
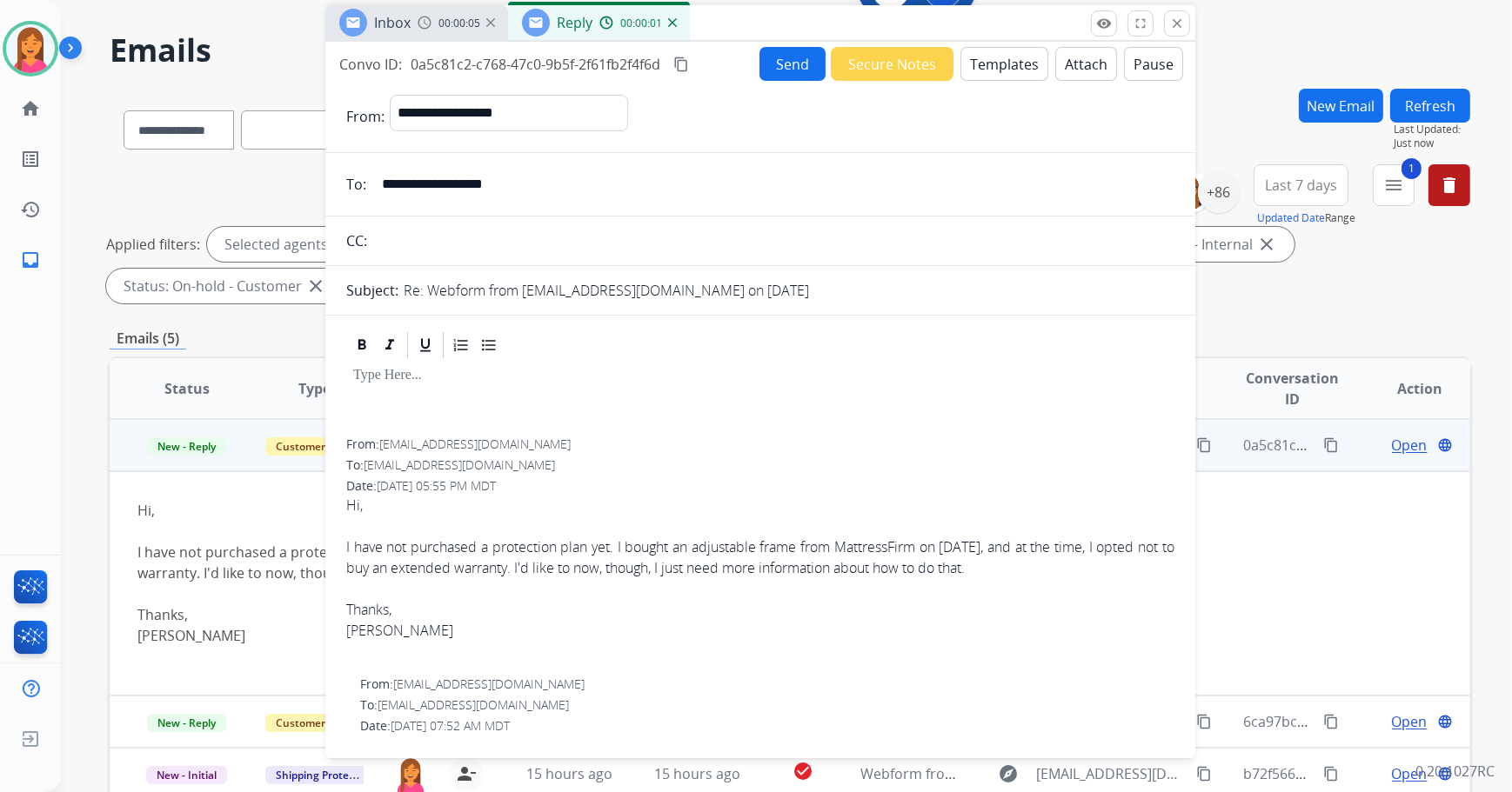
click at [996, 72] on button "Templates" at bounding box center [1004, 64] width 88 height 34
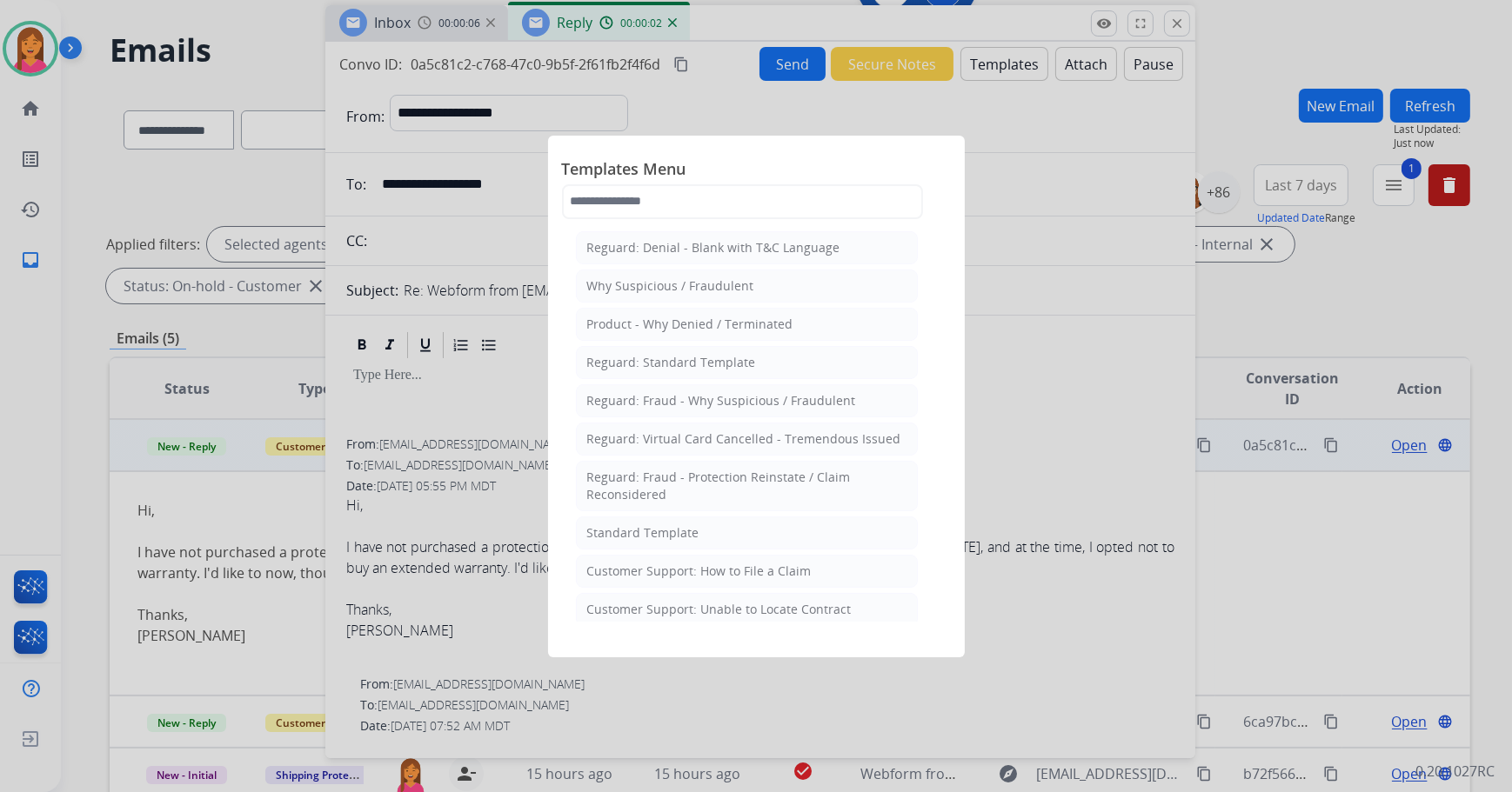
click at [683, 533] on div "Standard Template" at bounding box center [643, 533] width 113 height 17
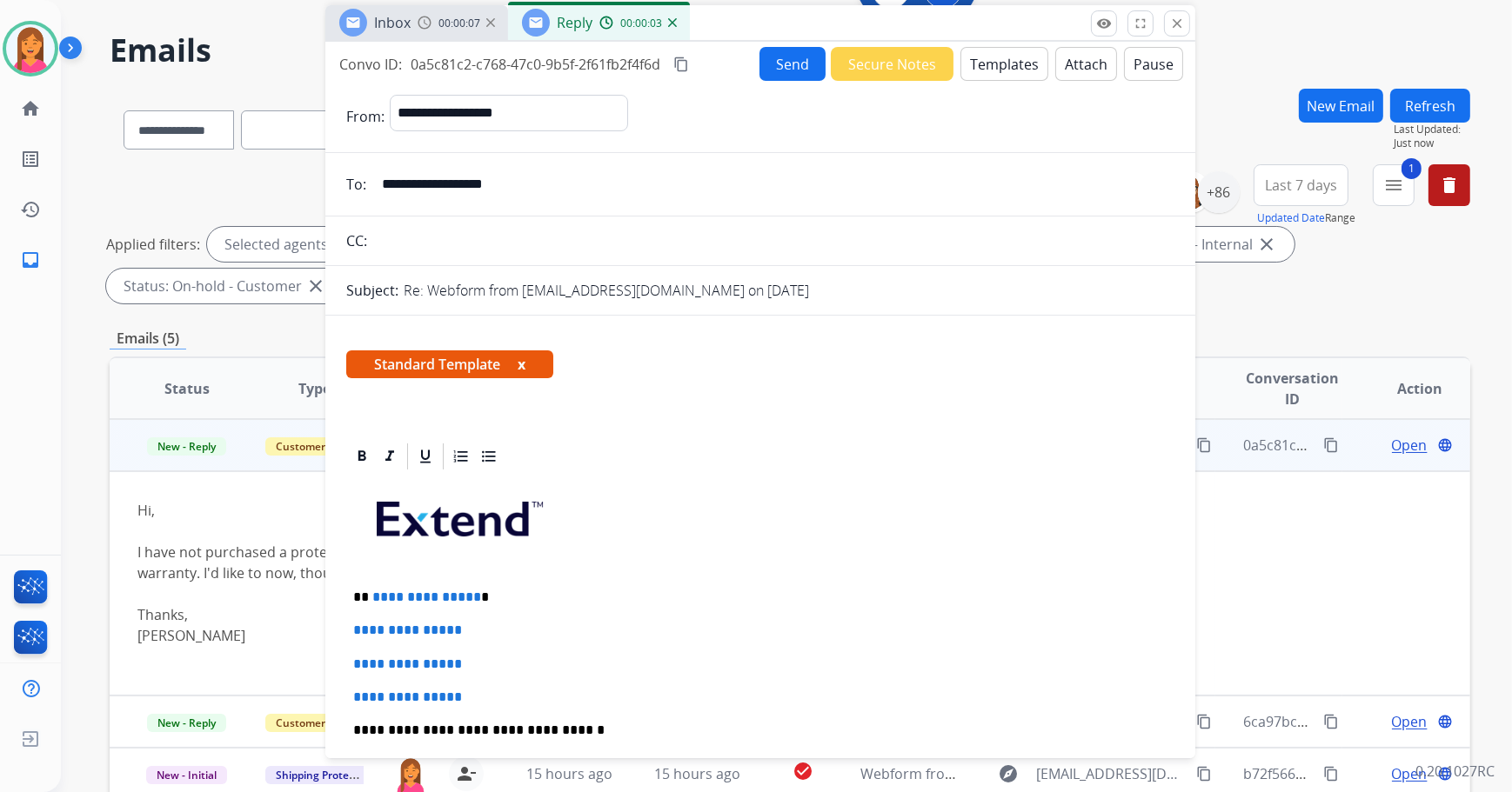
click at [522, 358] on button "x" at bounding box center [521, 365] width 8 height 21
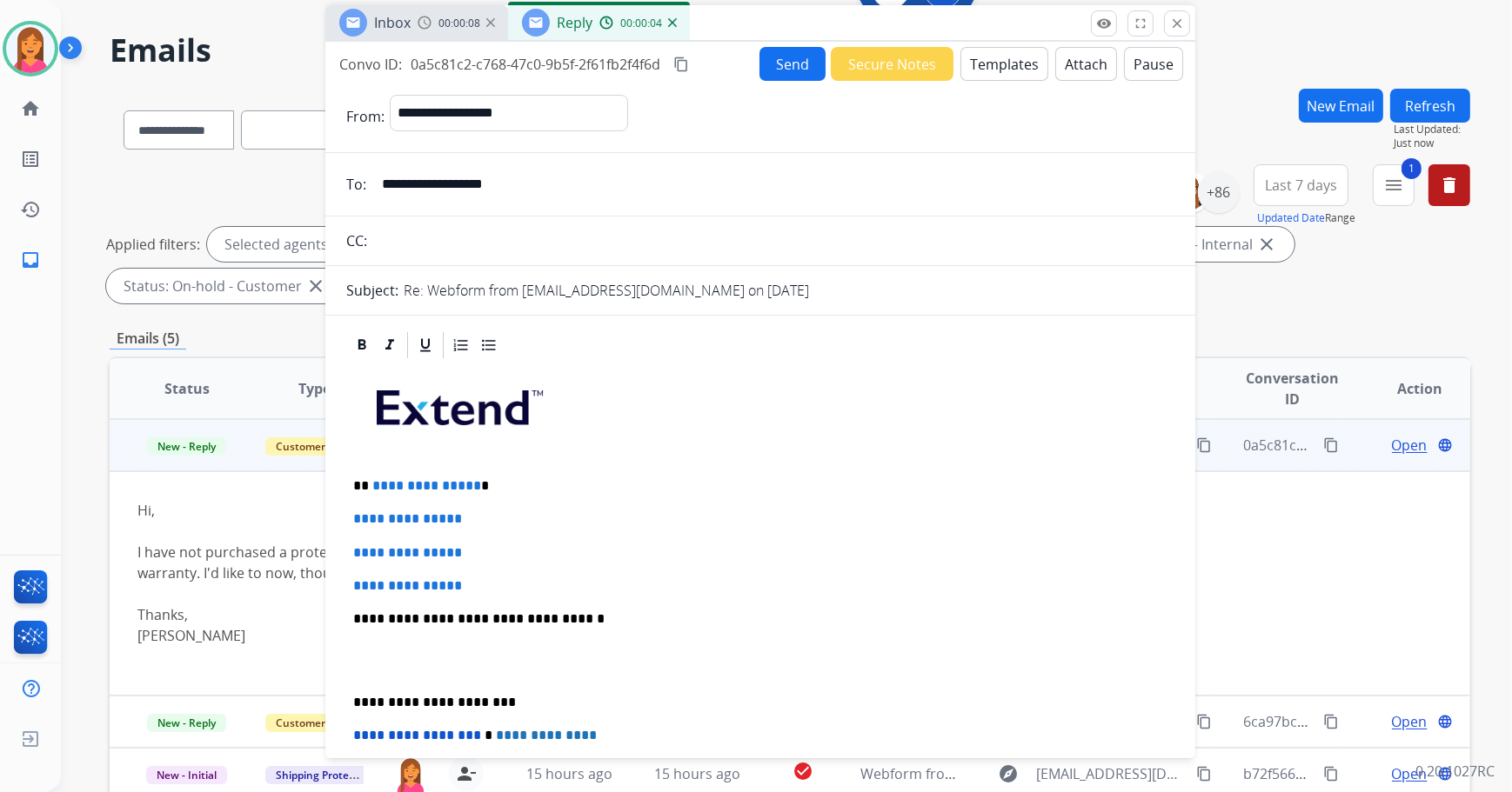
click at [480, 485] on p "**********" at bounding box center [753, 486] width 801 height 15
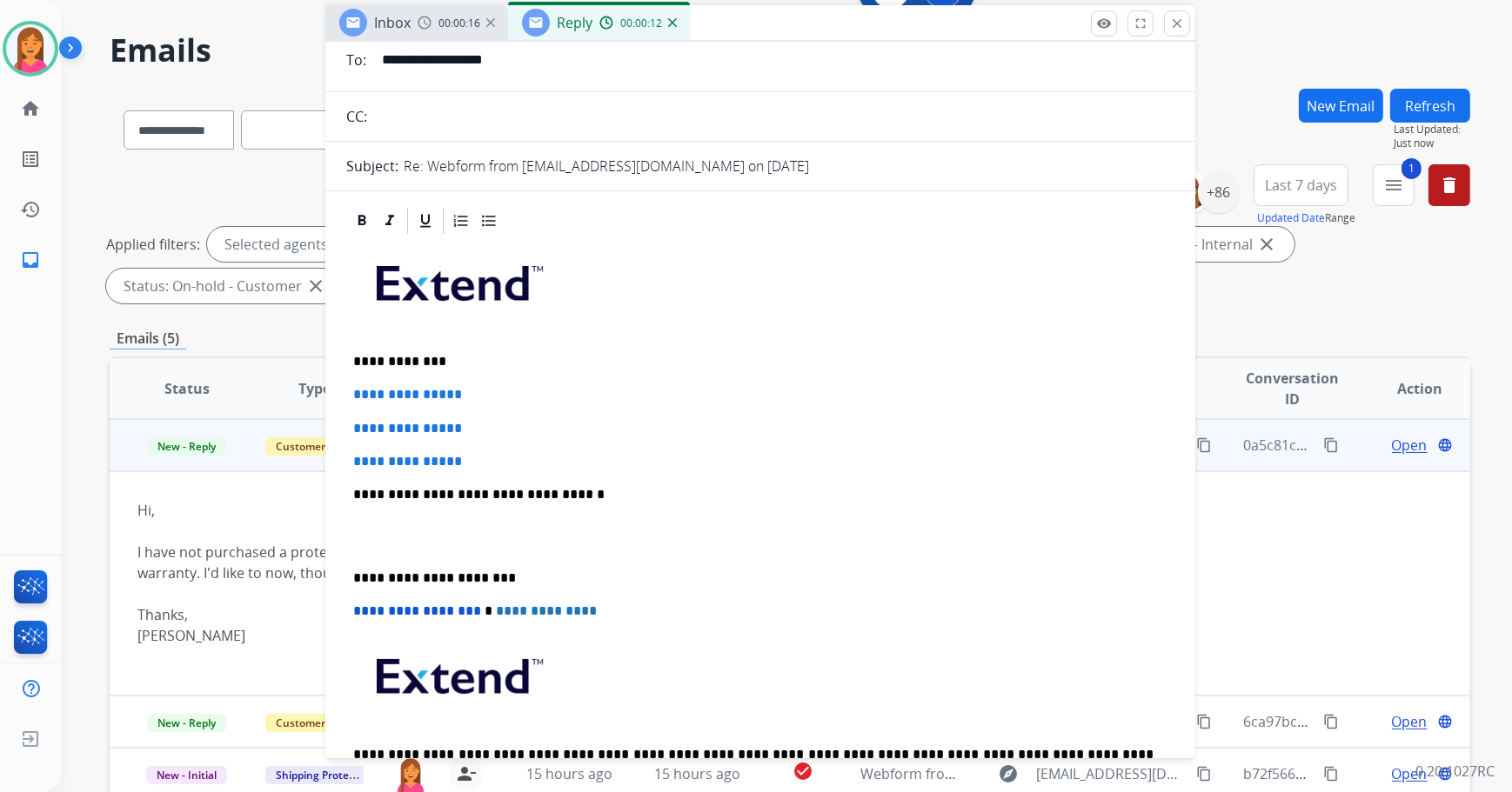
scroll to position [78, 0]
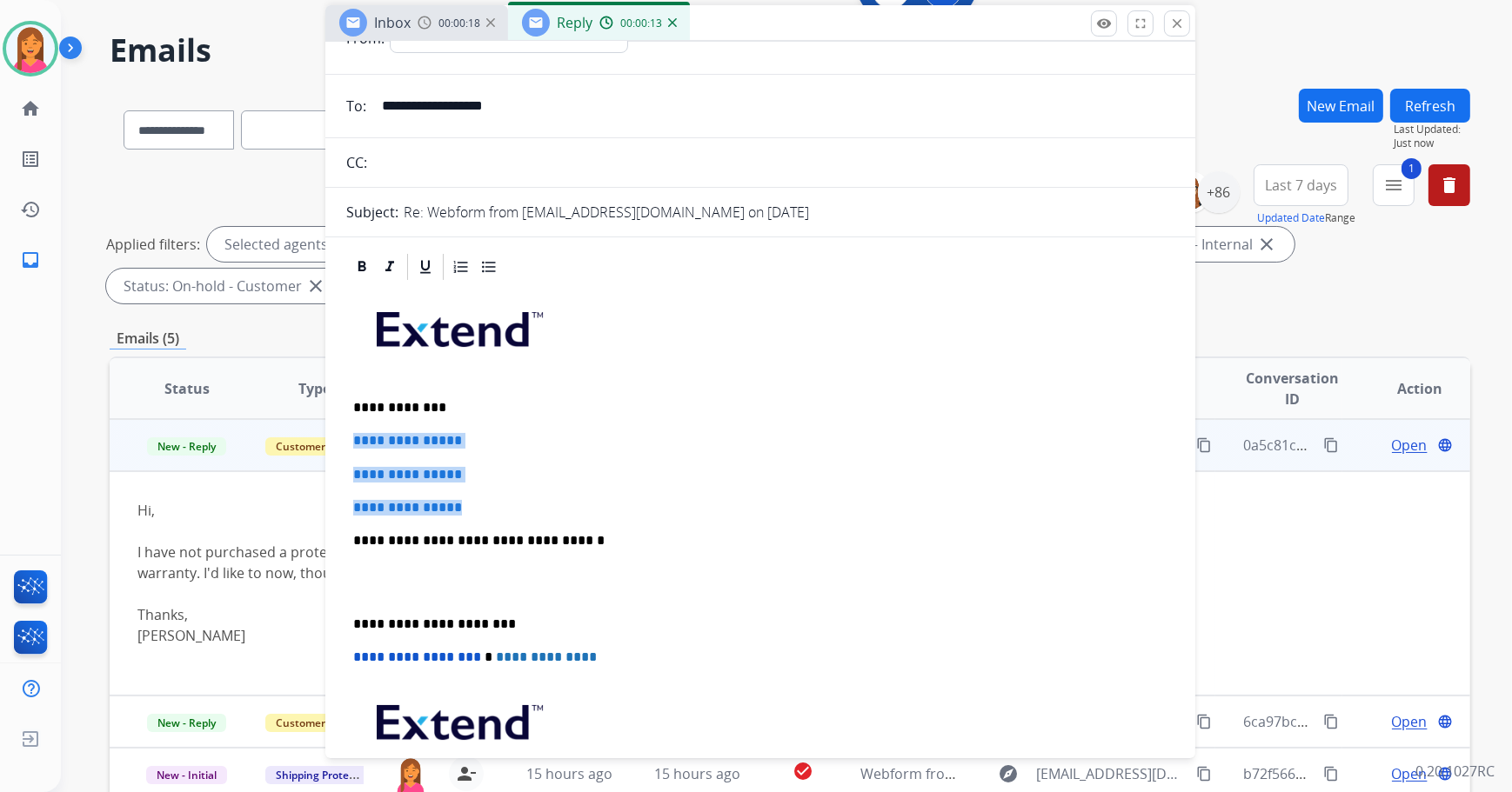
drag, startPoint x: 478, startPoint y: 504, endPoint x: 347, endPoint y: 440, distance: 145.8
click at [347, 440] on div "**********" at bounding box center [761, 581] width 829 height 598
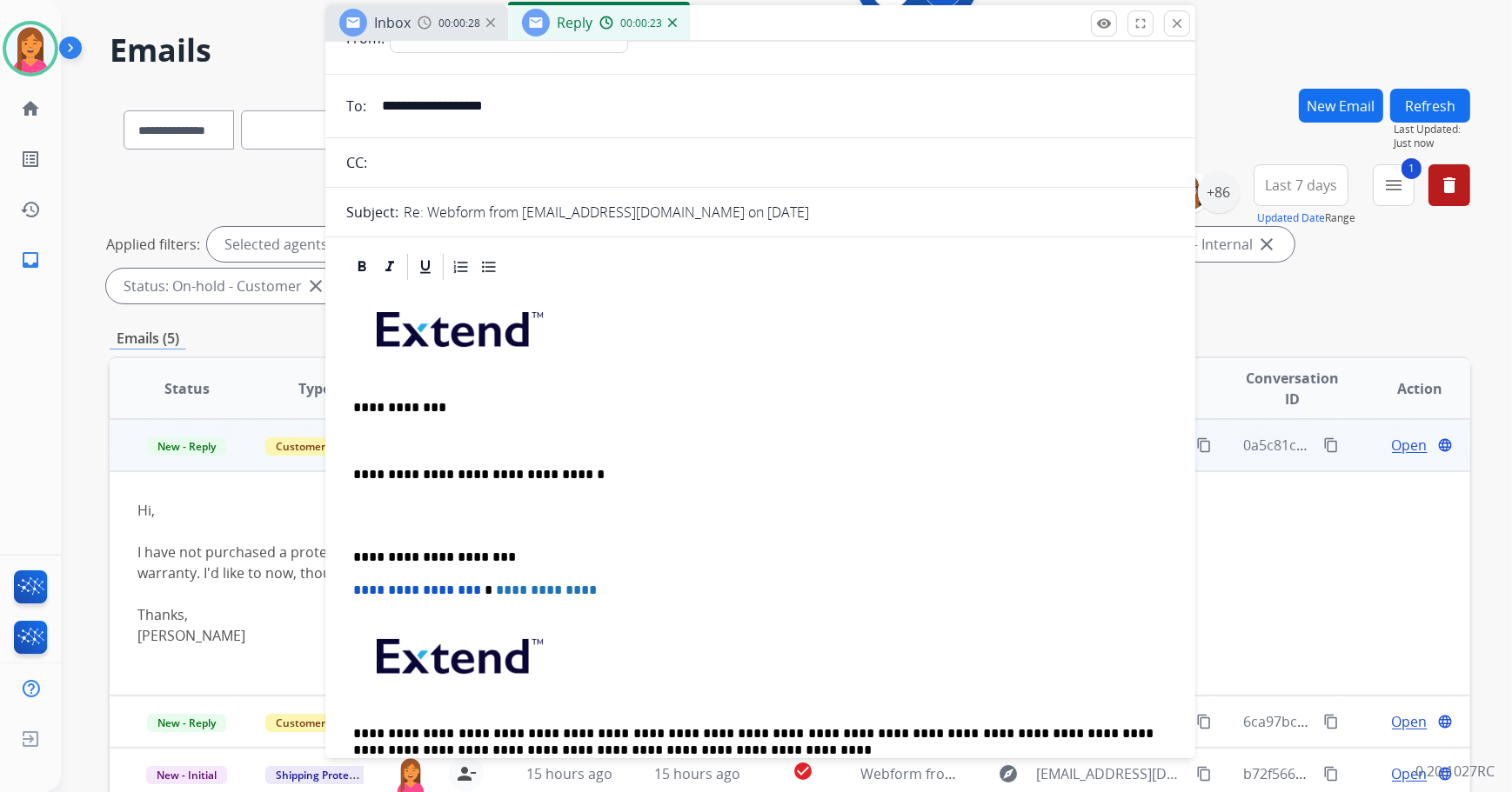
click at [362, 438] on p at bounding box center [760, 441] width 814 height 15
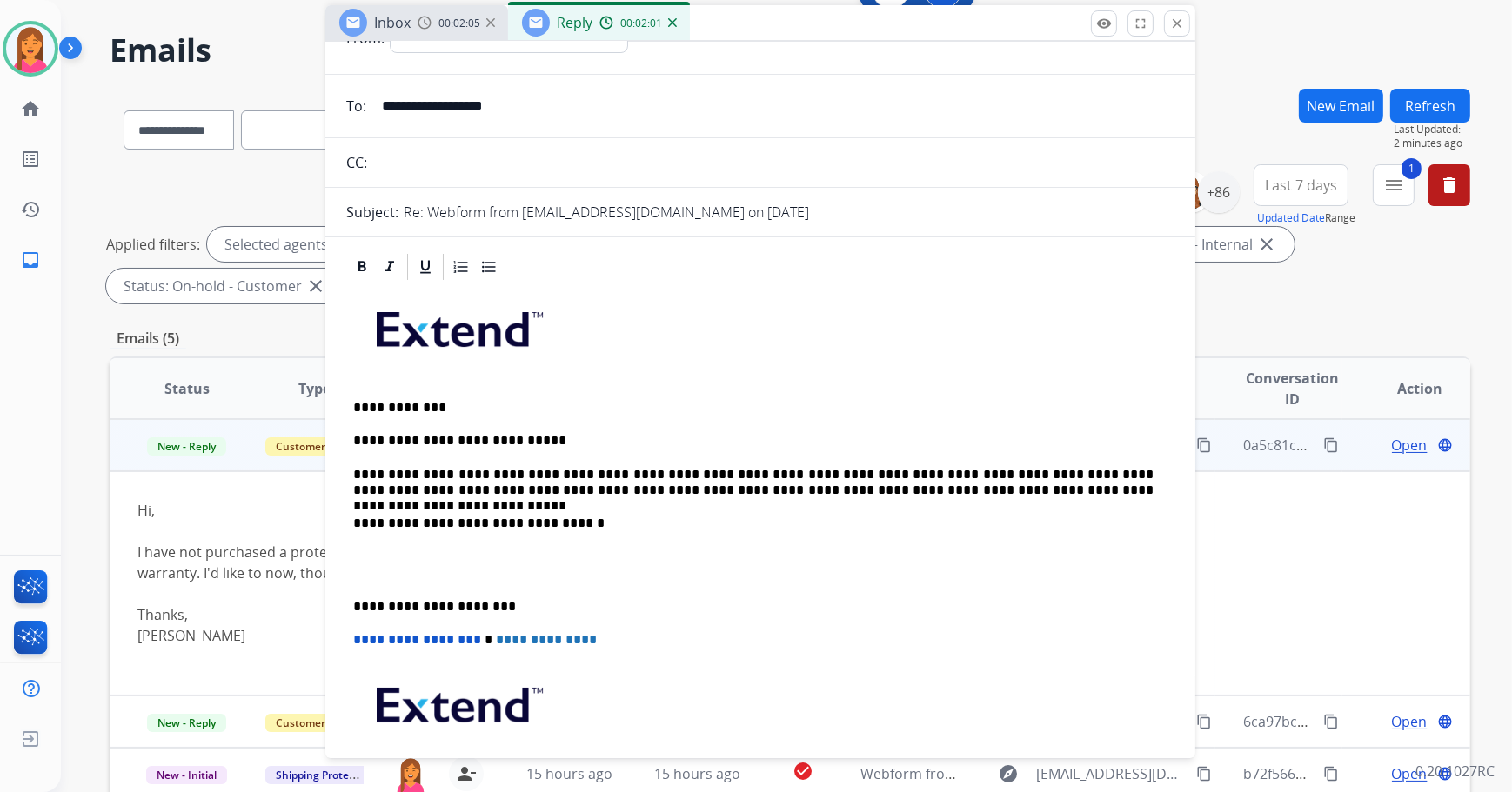
click at [352, 593] on div "**********" at bounding box center [761, 573] width 829 height 581
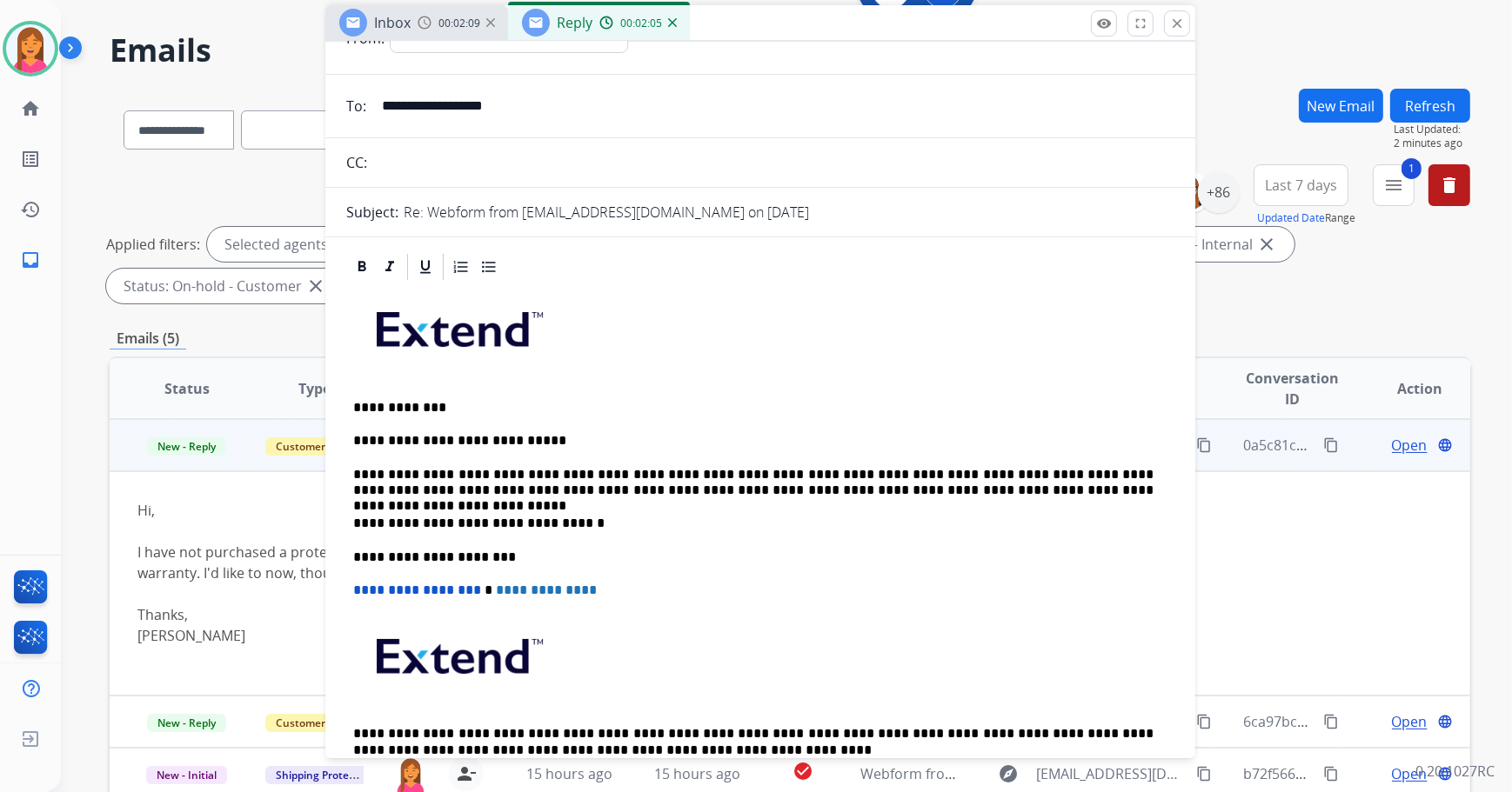
click at [1049, 492] on p "**********" at bounding box center [753, 483] width 801 height 32
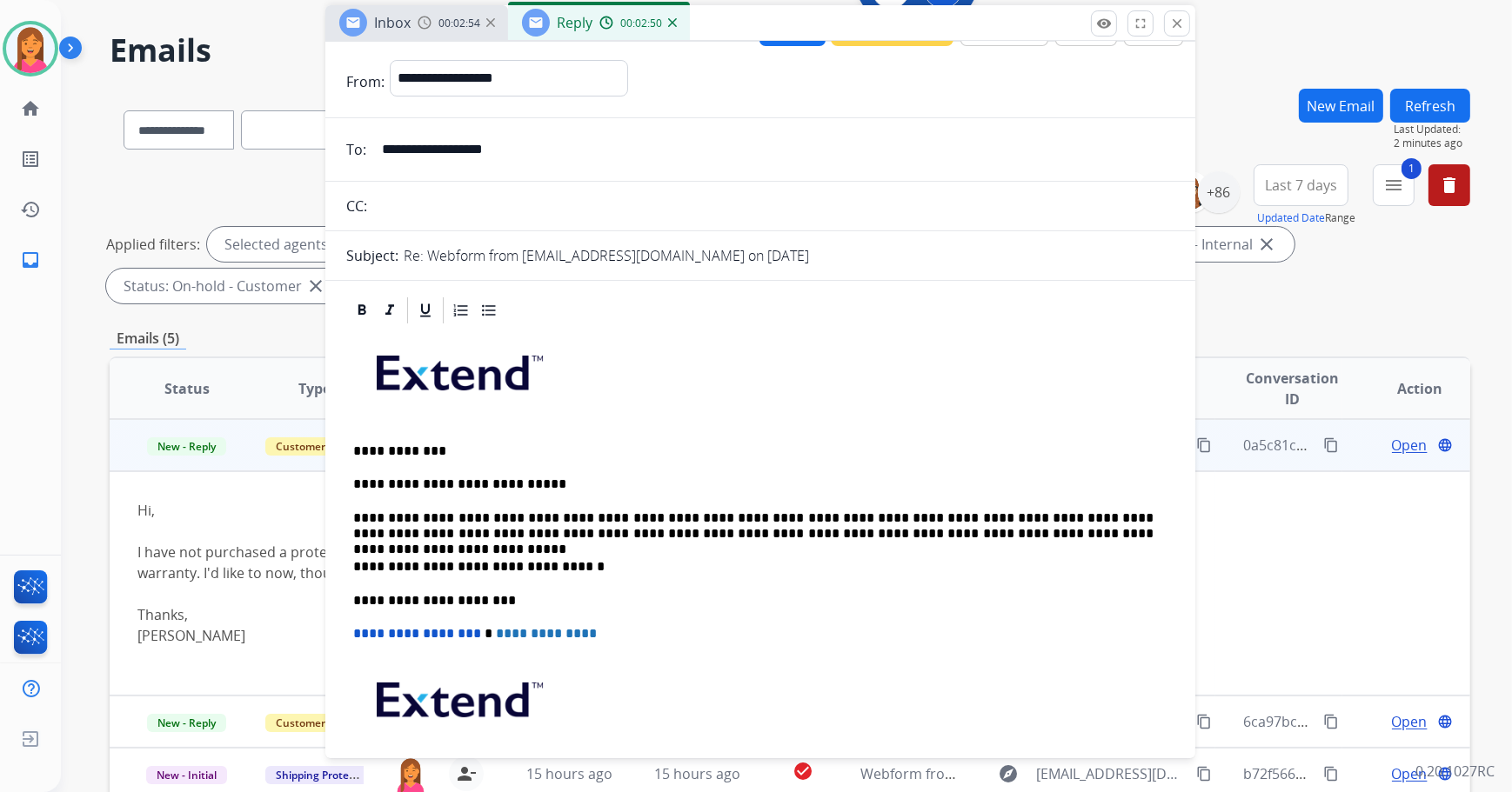
scroll to position [0, 0]
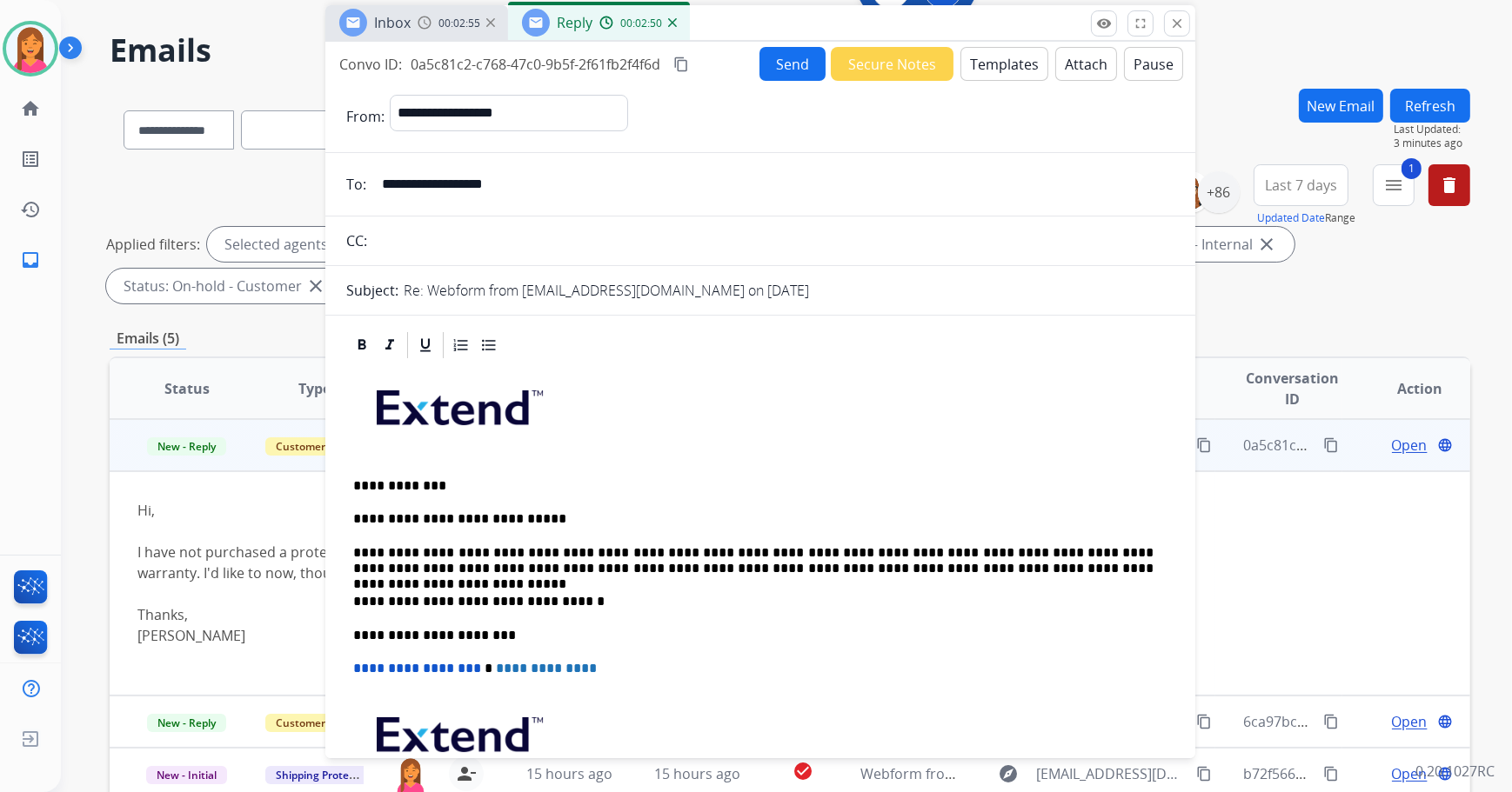
click at [800, 53] on button "Send" at bounding box center [792, 64] width 66 height 34
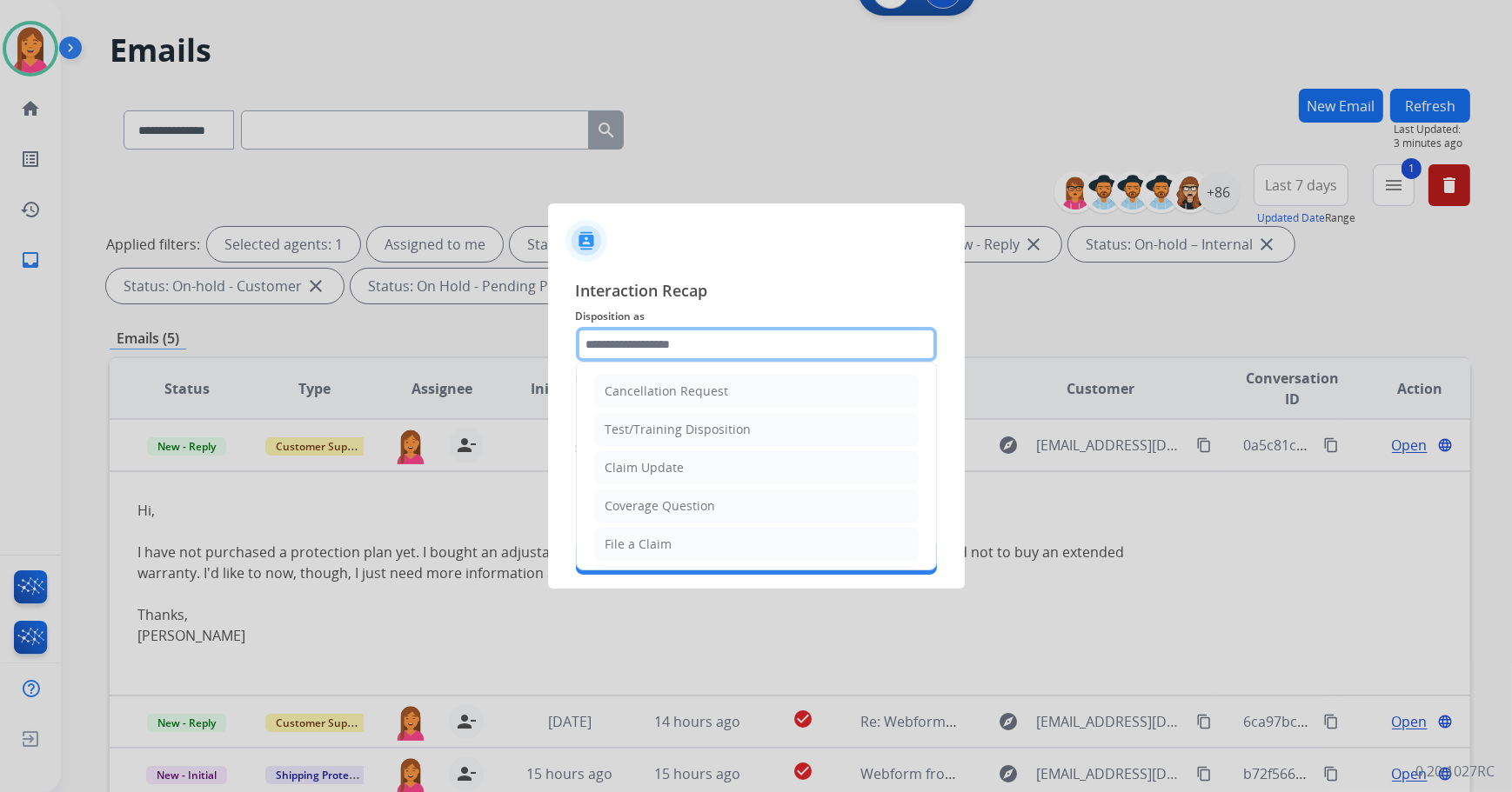
click at [669, 353] on input "text" at bounding box center [756, 344] width 361 height 34
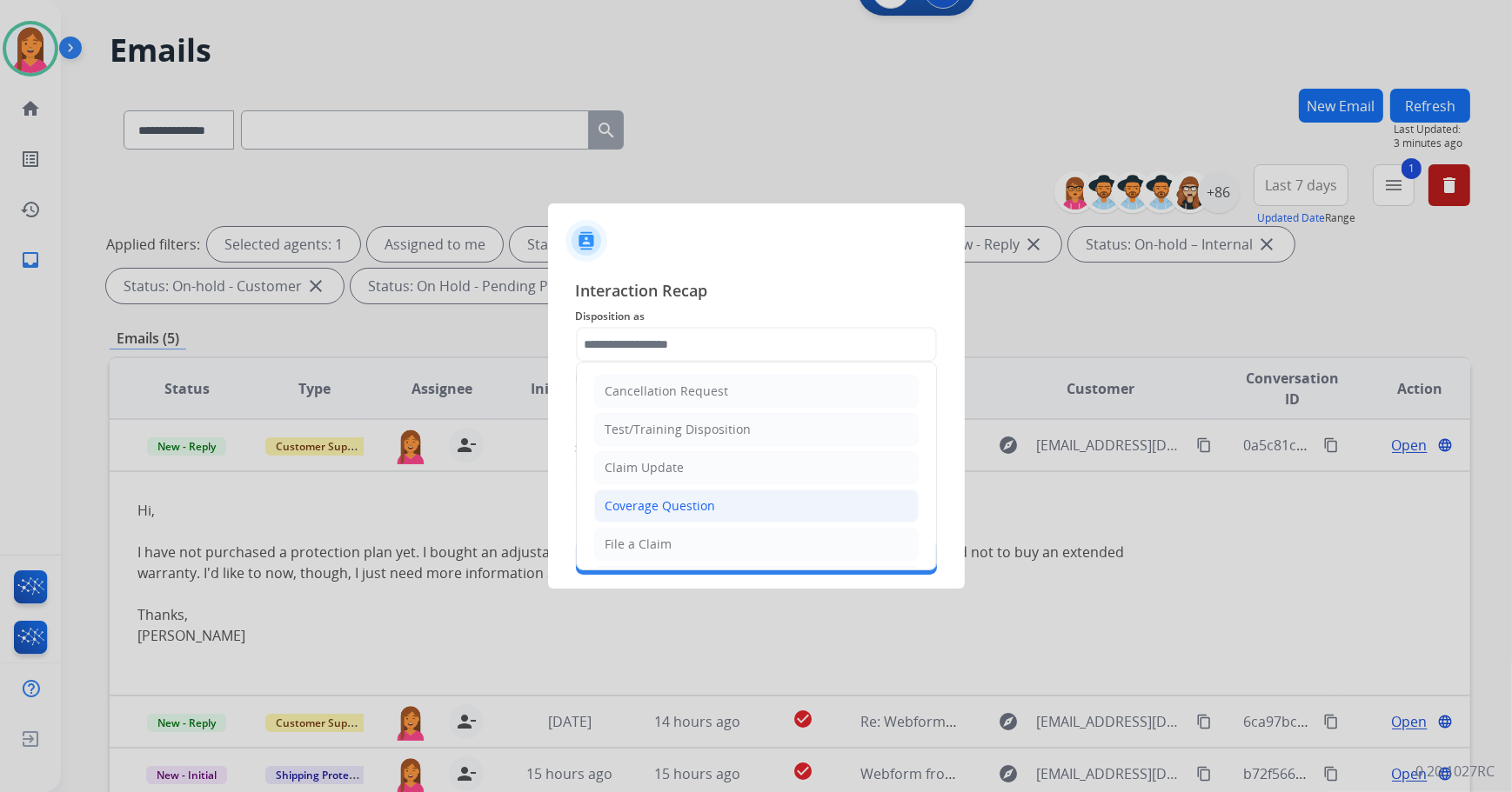
click at [633, 506] on div "Coverage Question" at bounding box center [661, 506] width 111 height 17
type input "**********"
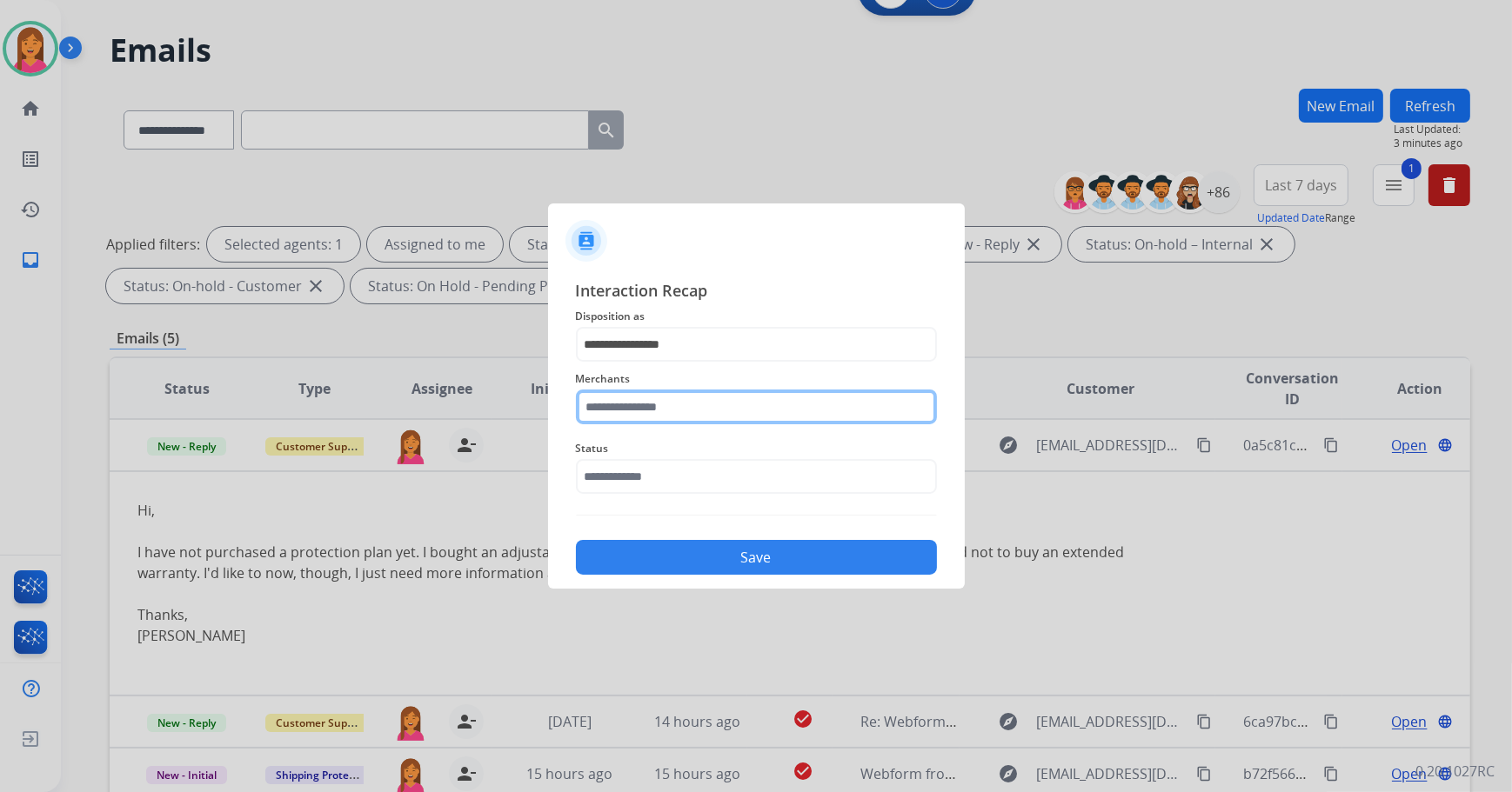
click at [633, 421] on input "text" at bounding box center [756, 406] width 361 height 34
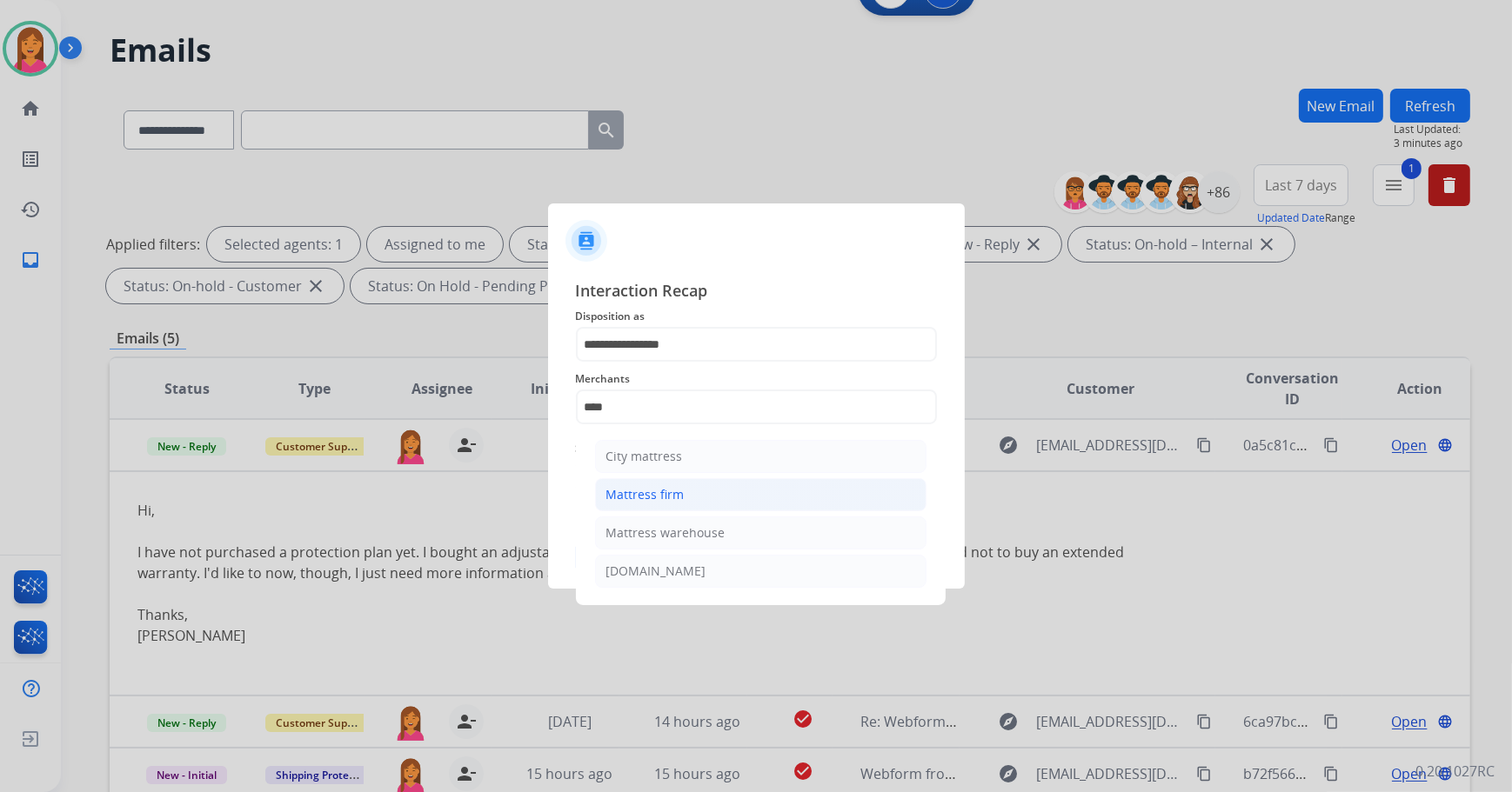
click at [674, 505] on li "Mattress firm" at bounding box center [760, 494] width 331 height 33
type input "**********"
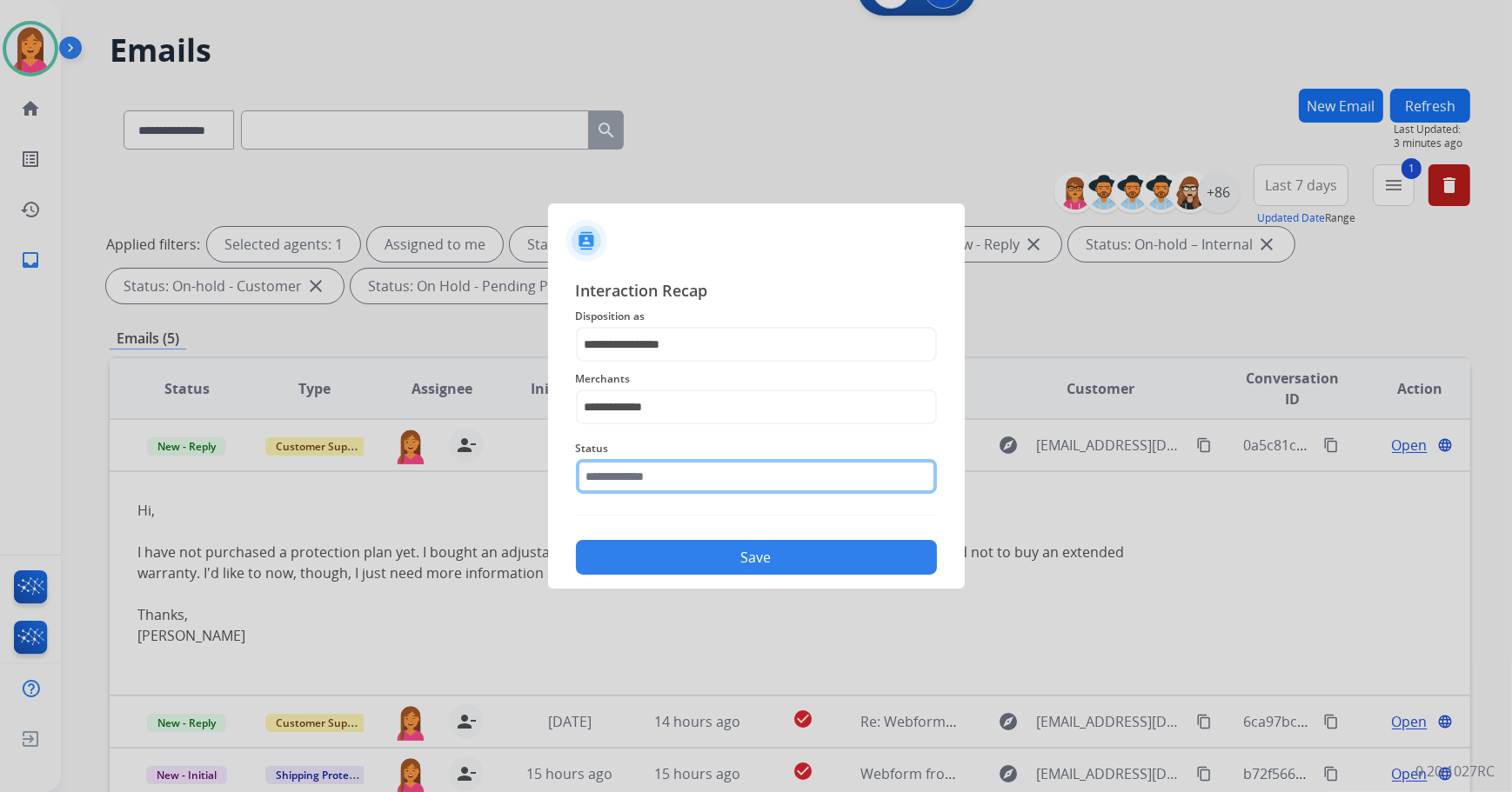
click at [671, 486] on input "text" at bounding box center [756, 476] width 361 height 34
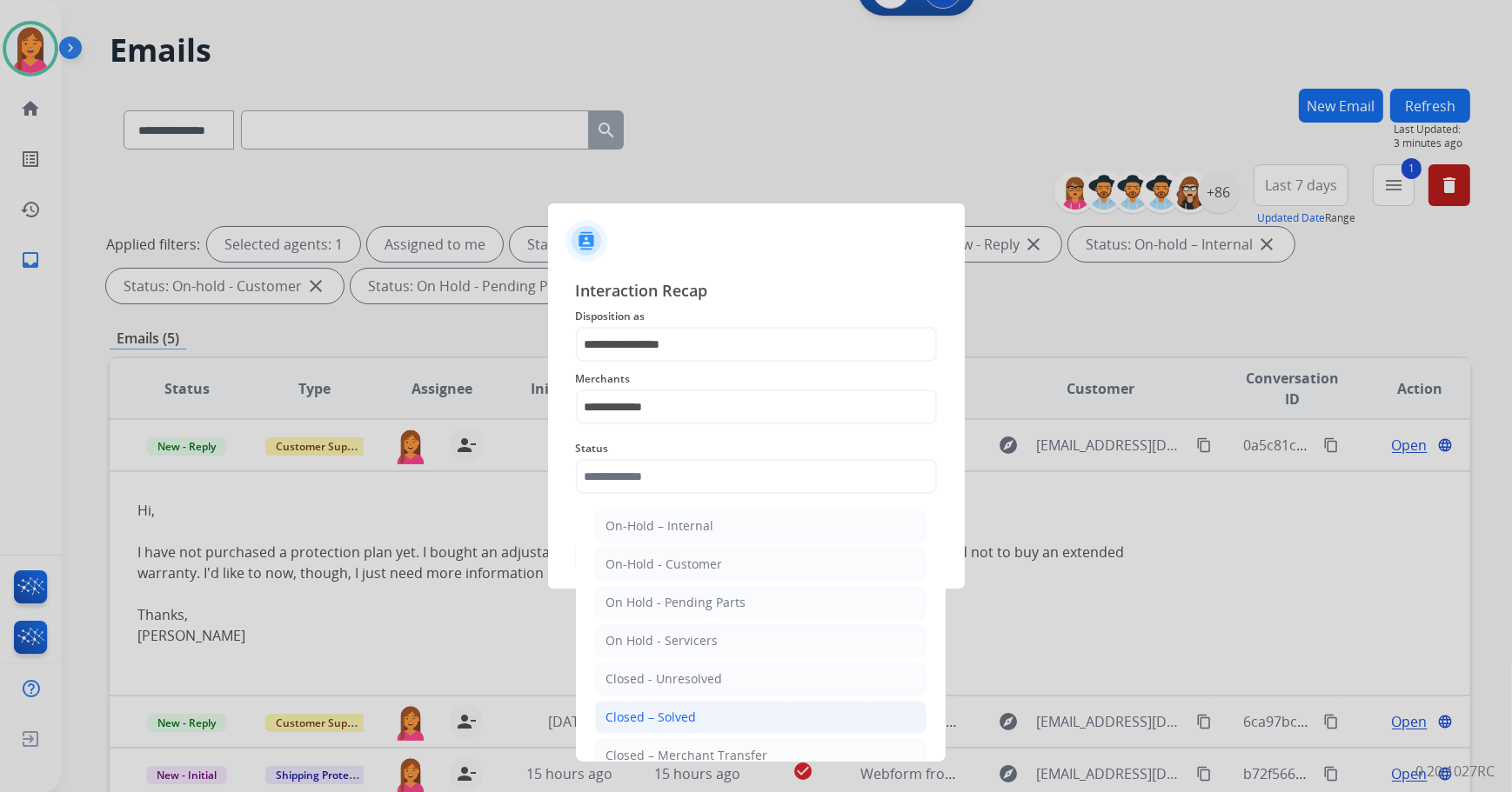
click at [697, 708] on li "Closed – Solved" at bounding box center [760, 718] width 331 height 33
type input "**********"
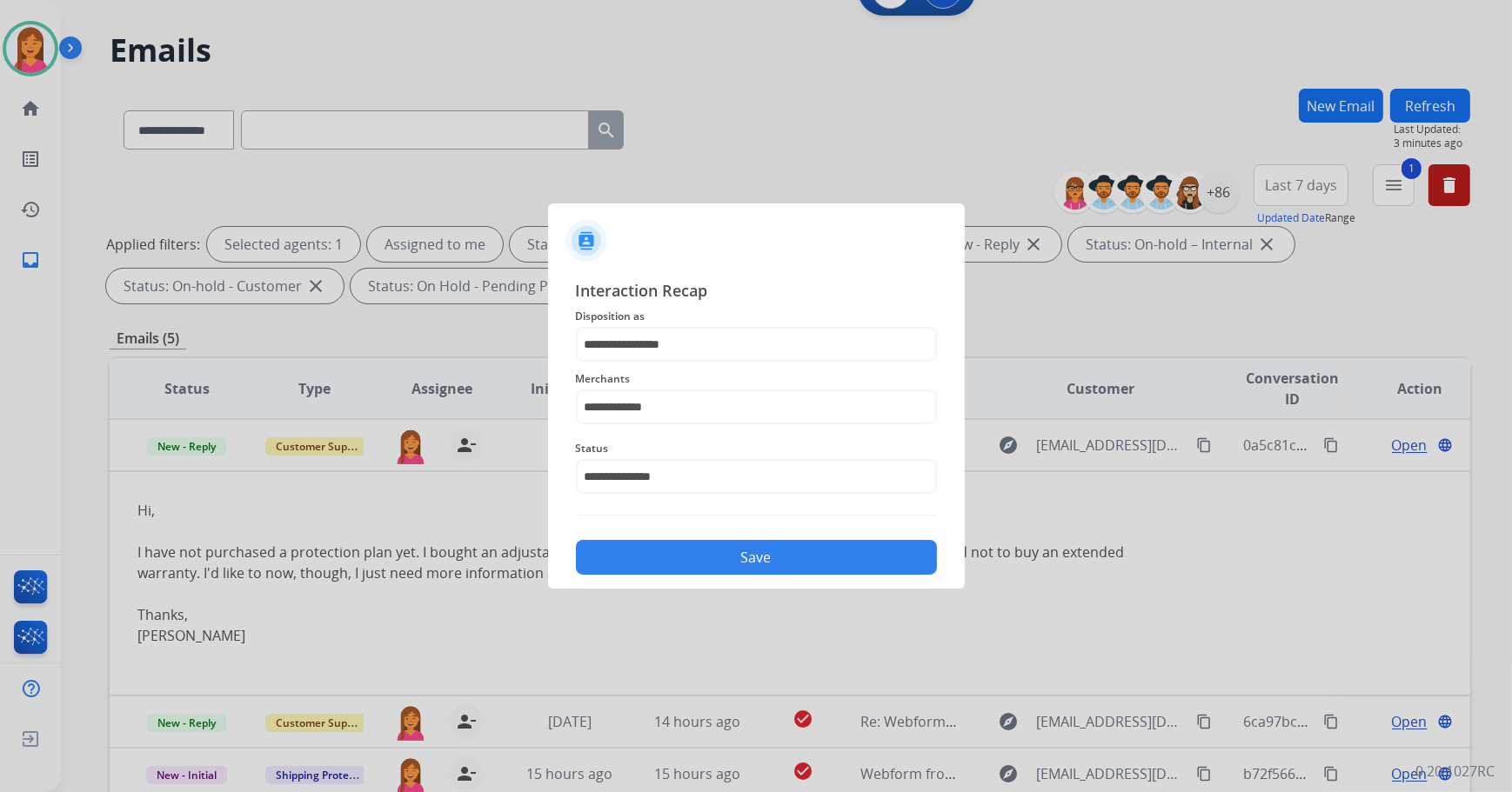
click at [699, 563] on button "Save" at bounding box center [756, 557] width 361 height 34
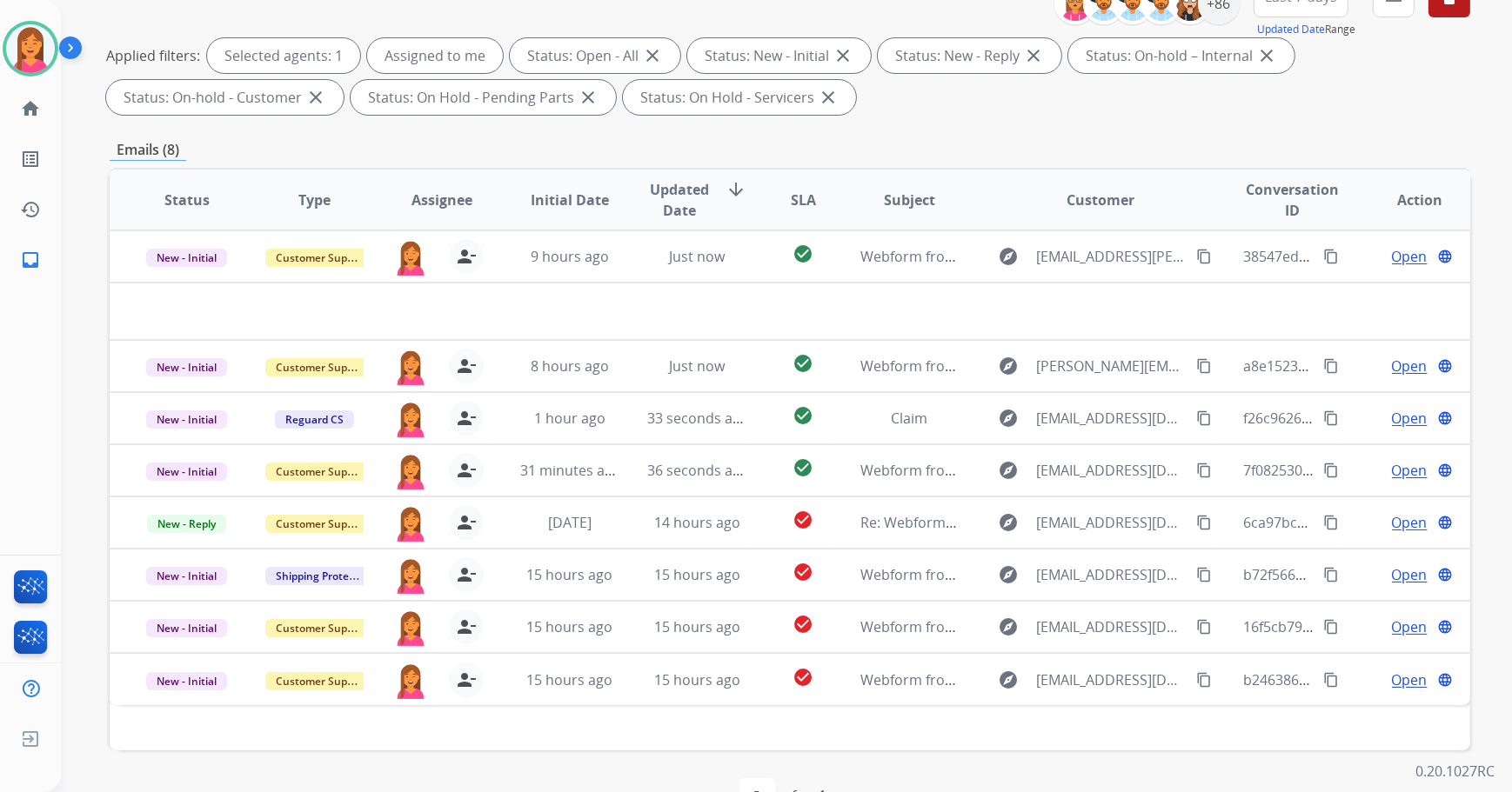
scroll to position [280, 0]
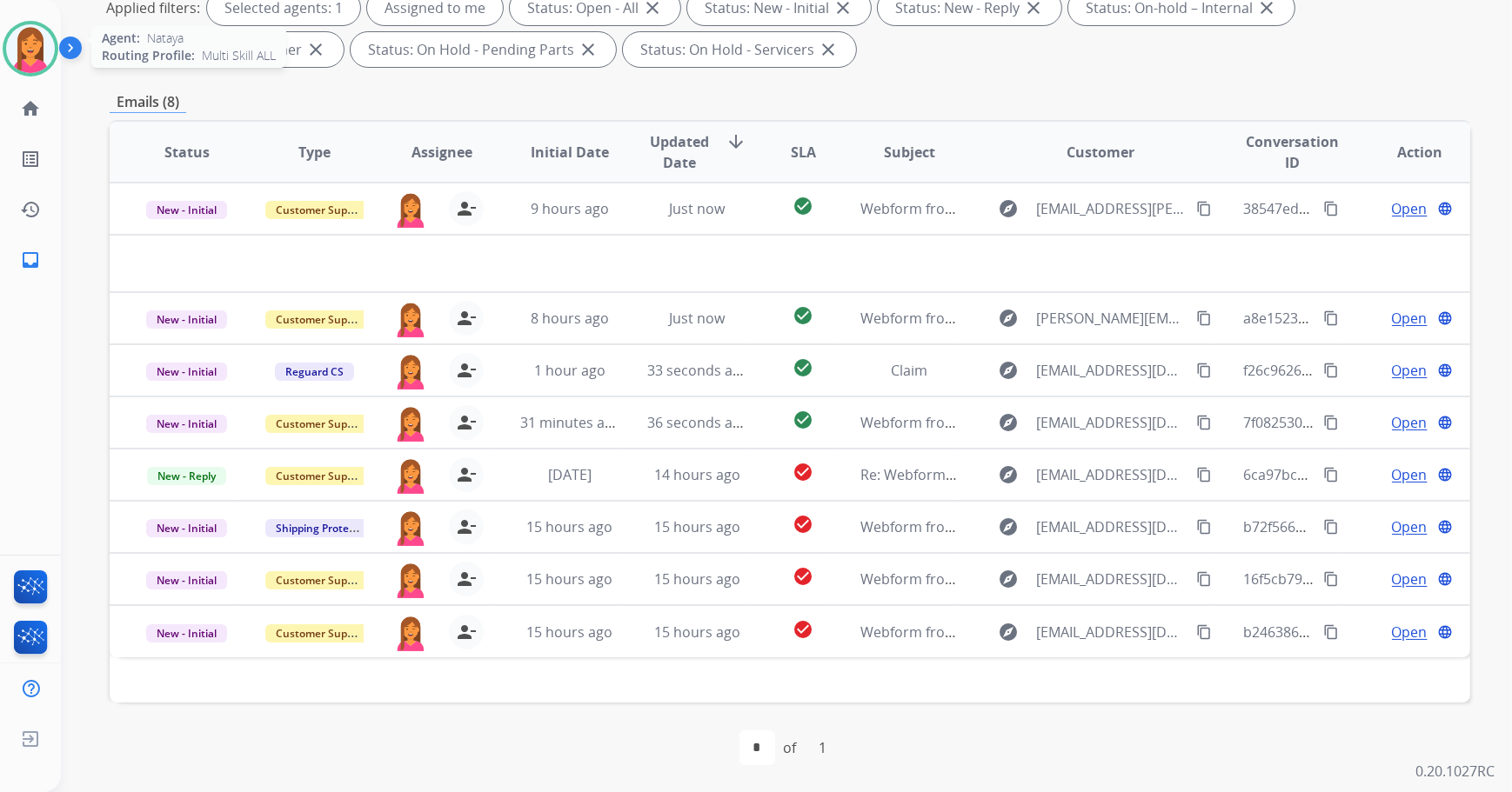
click at [30, 55] on img at bounding box center [30, 49] width 49 height 49
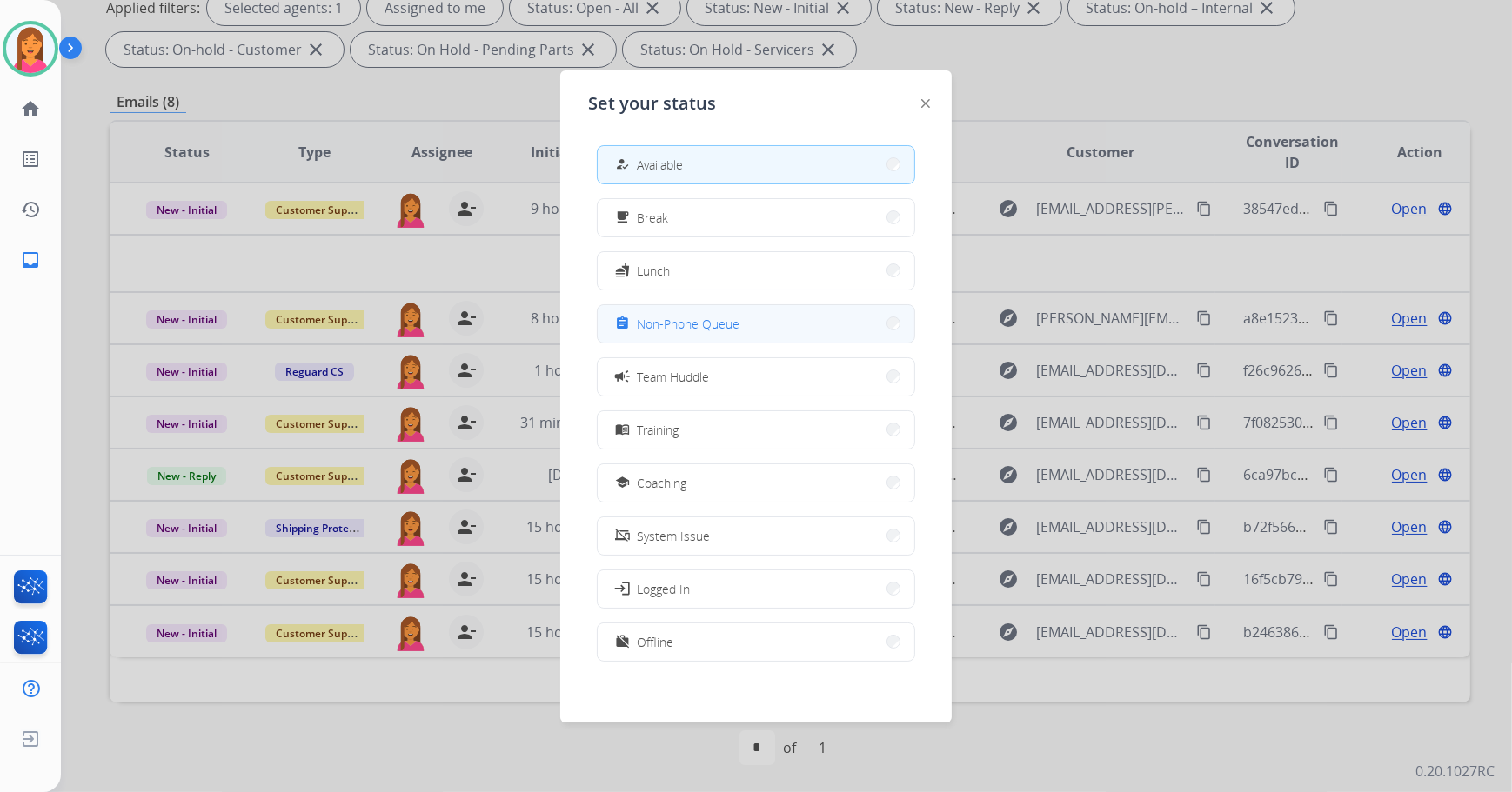
click at [693, 320] on span "Non-Phone Queue" at bounding box center [688, 323] width 103 height 18
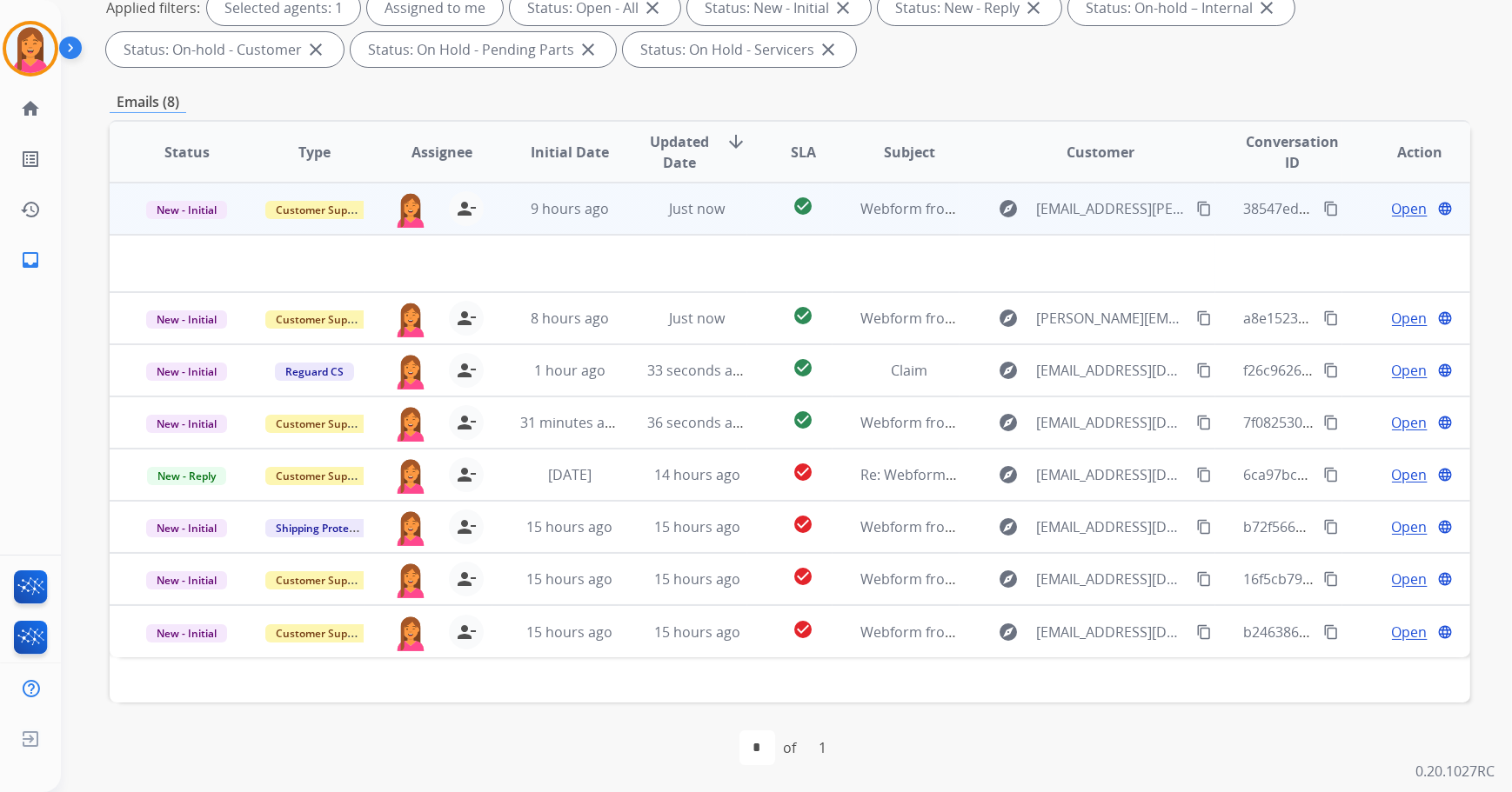
click at [725, 211] on div "Just now" at bounding box center [697, 209] width 99 height 21
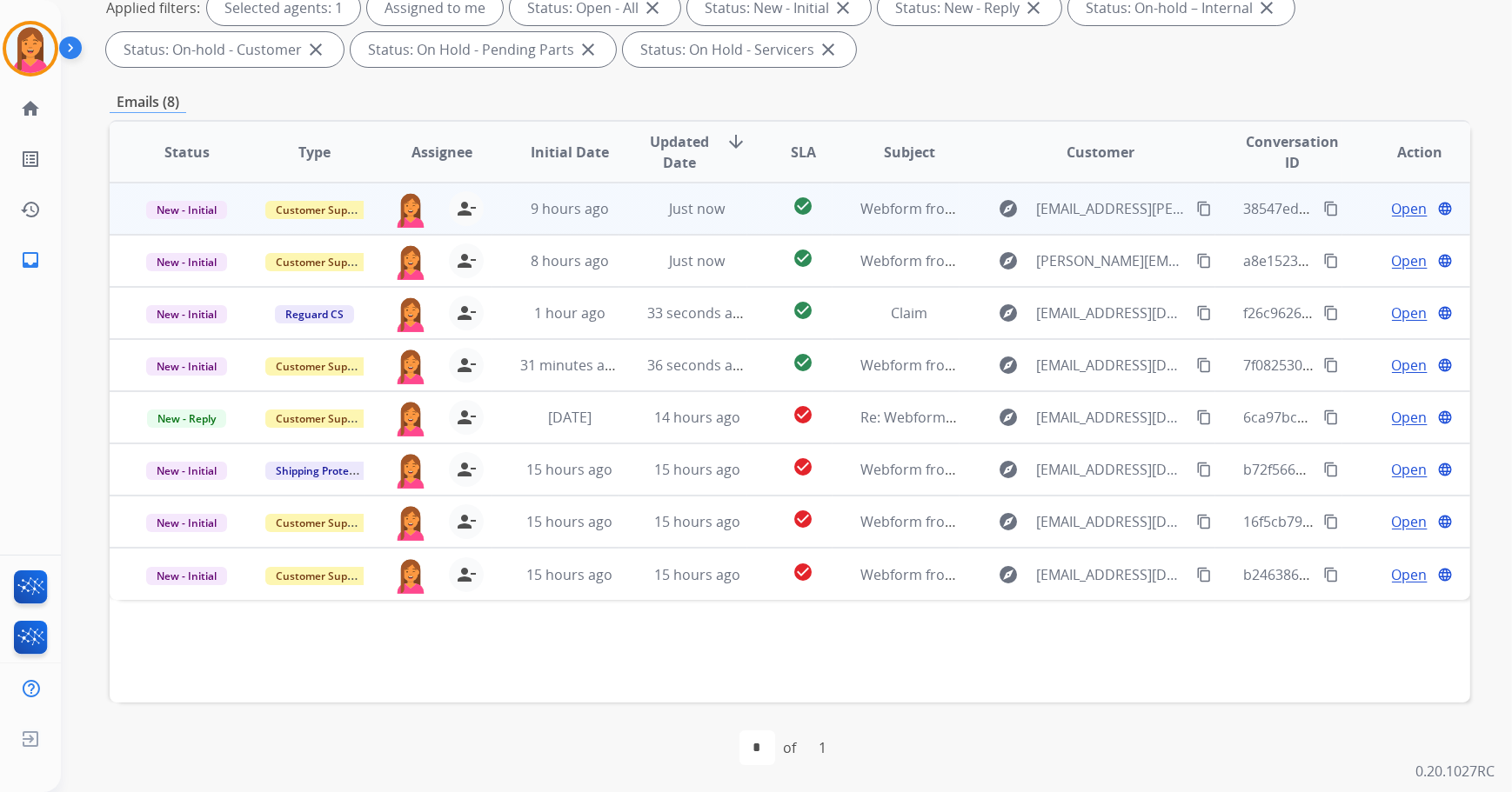
click at [724, 224] on td "Just now" at bounding box center [683, 208] width 128 height 52
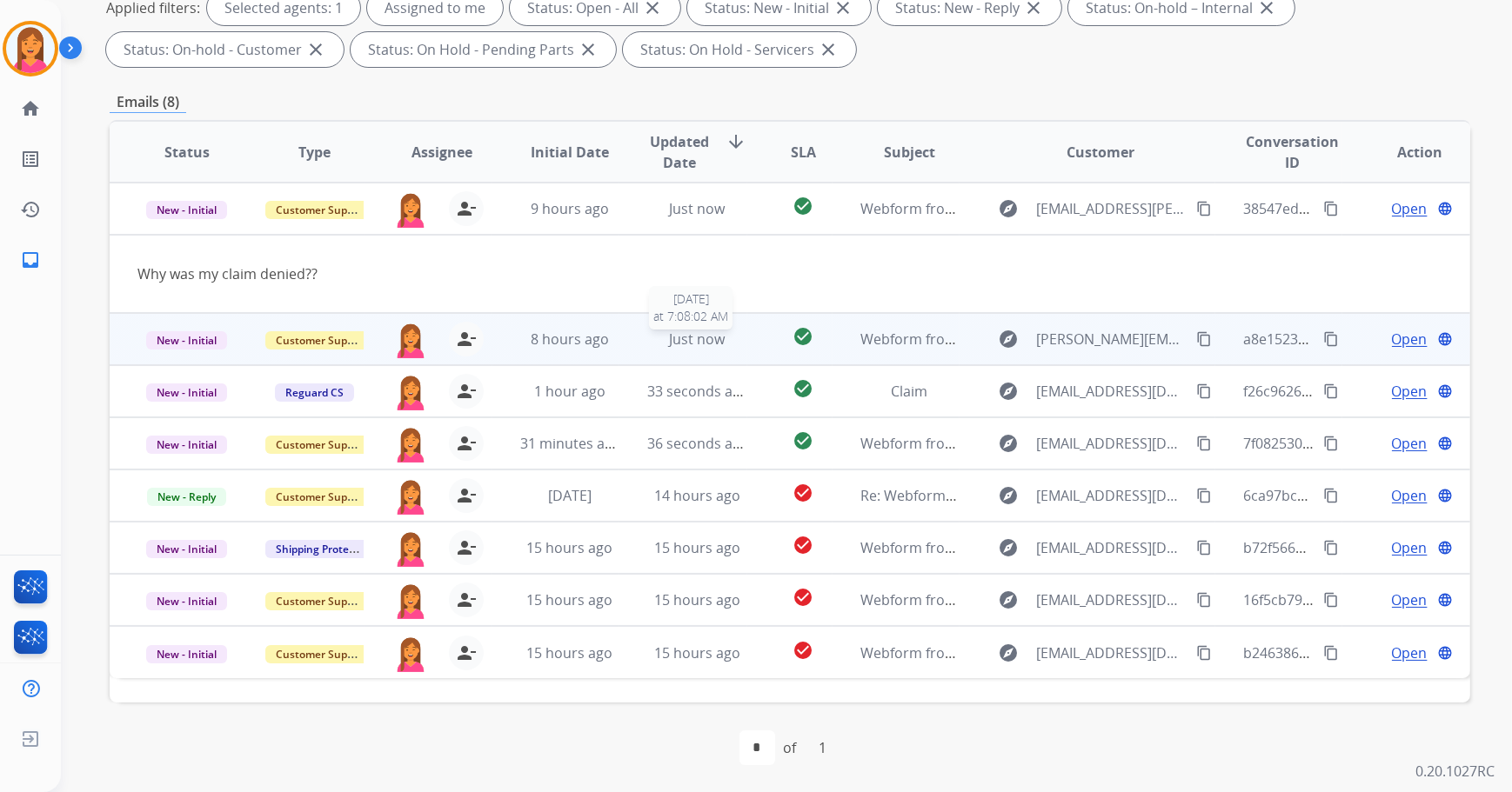
click at [730, 342] on div "Just now" at bounding box center [697, 339] width 99 height 21
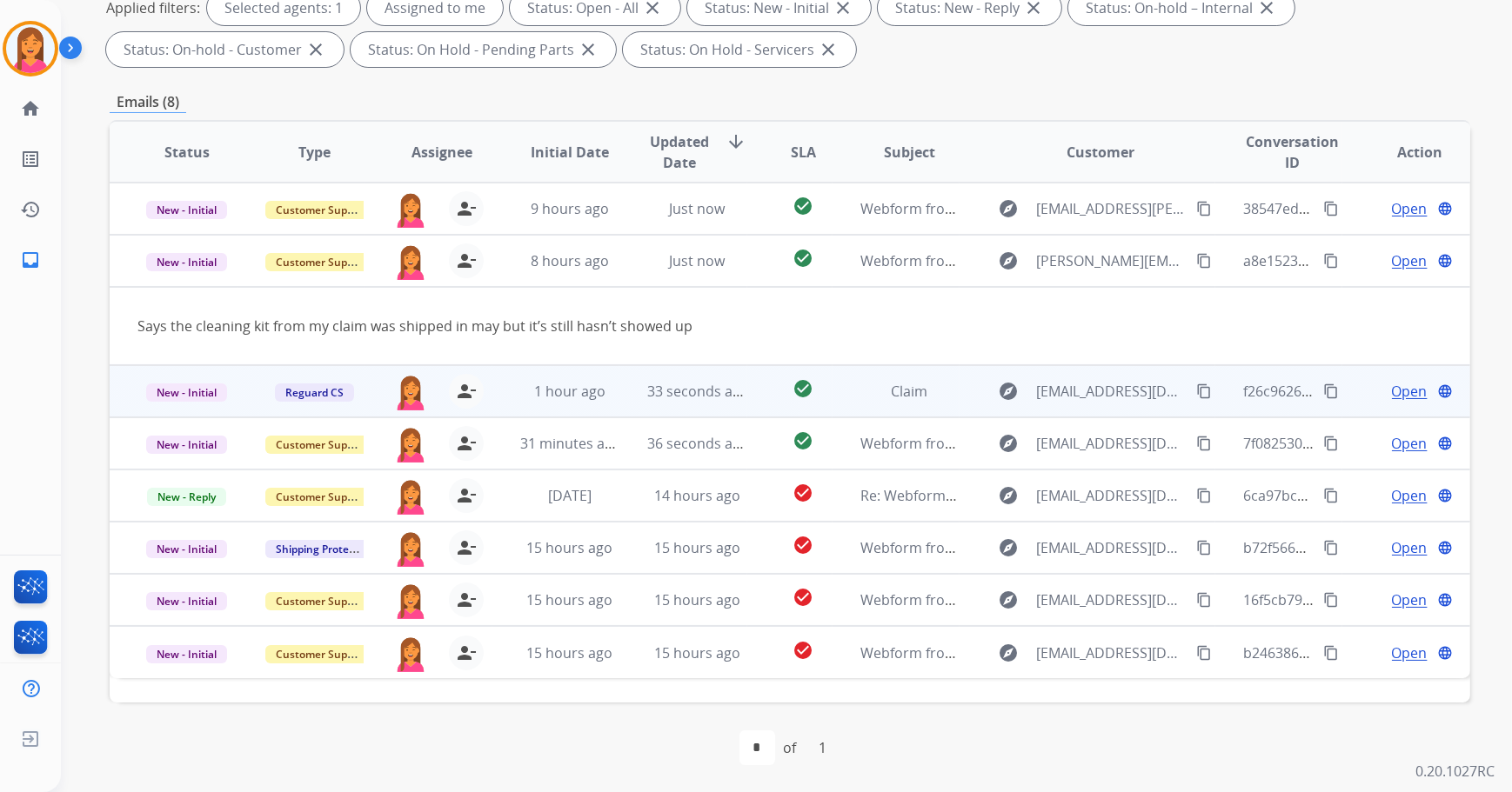
click at [747, 396] on td "check_circle" at bounding box center [789, 391] width 85 height 52
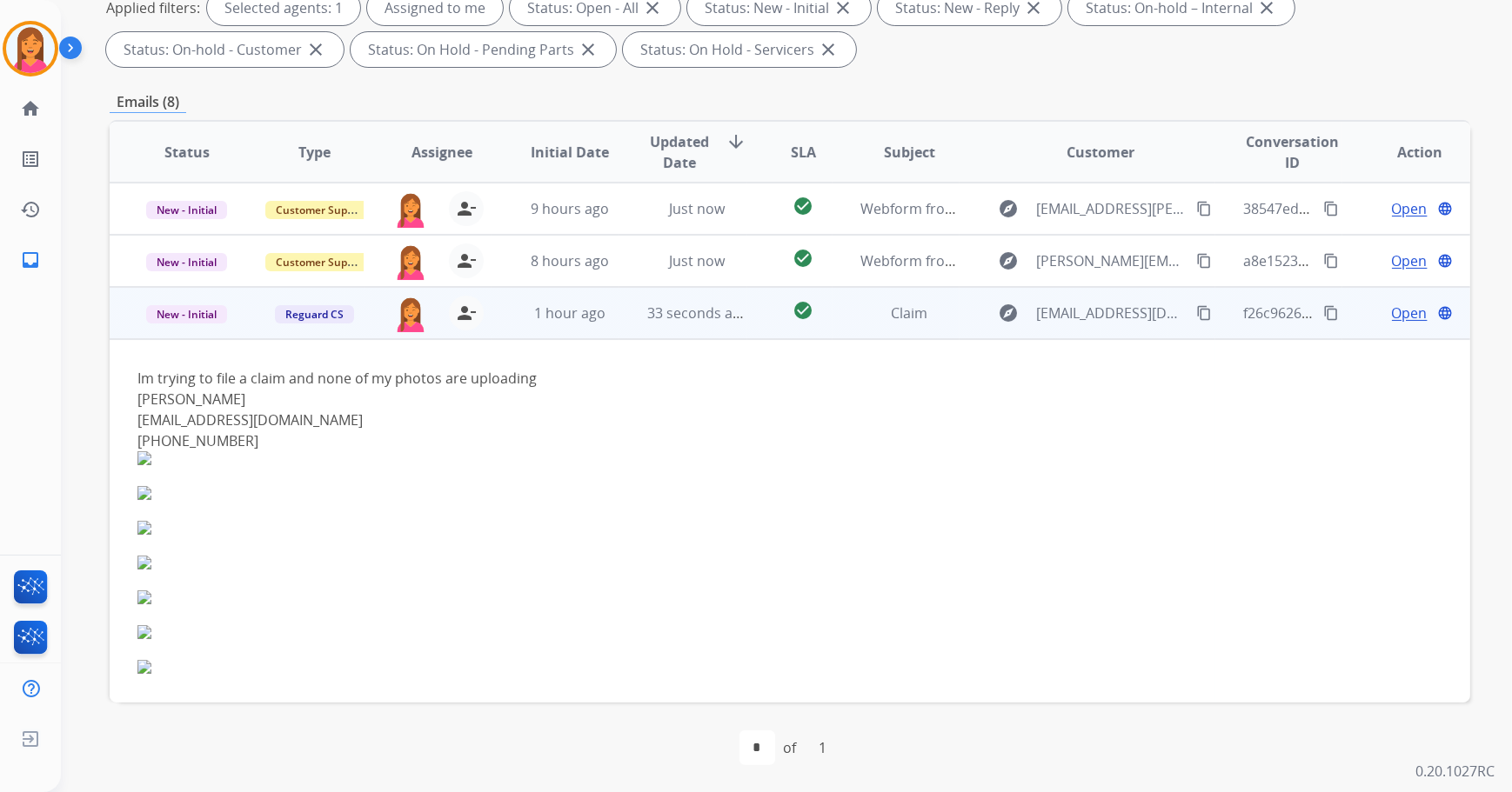
scroll to position [104, 0]
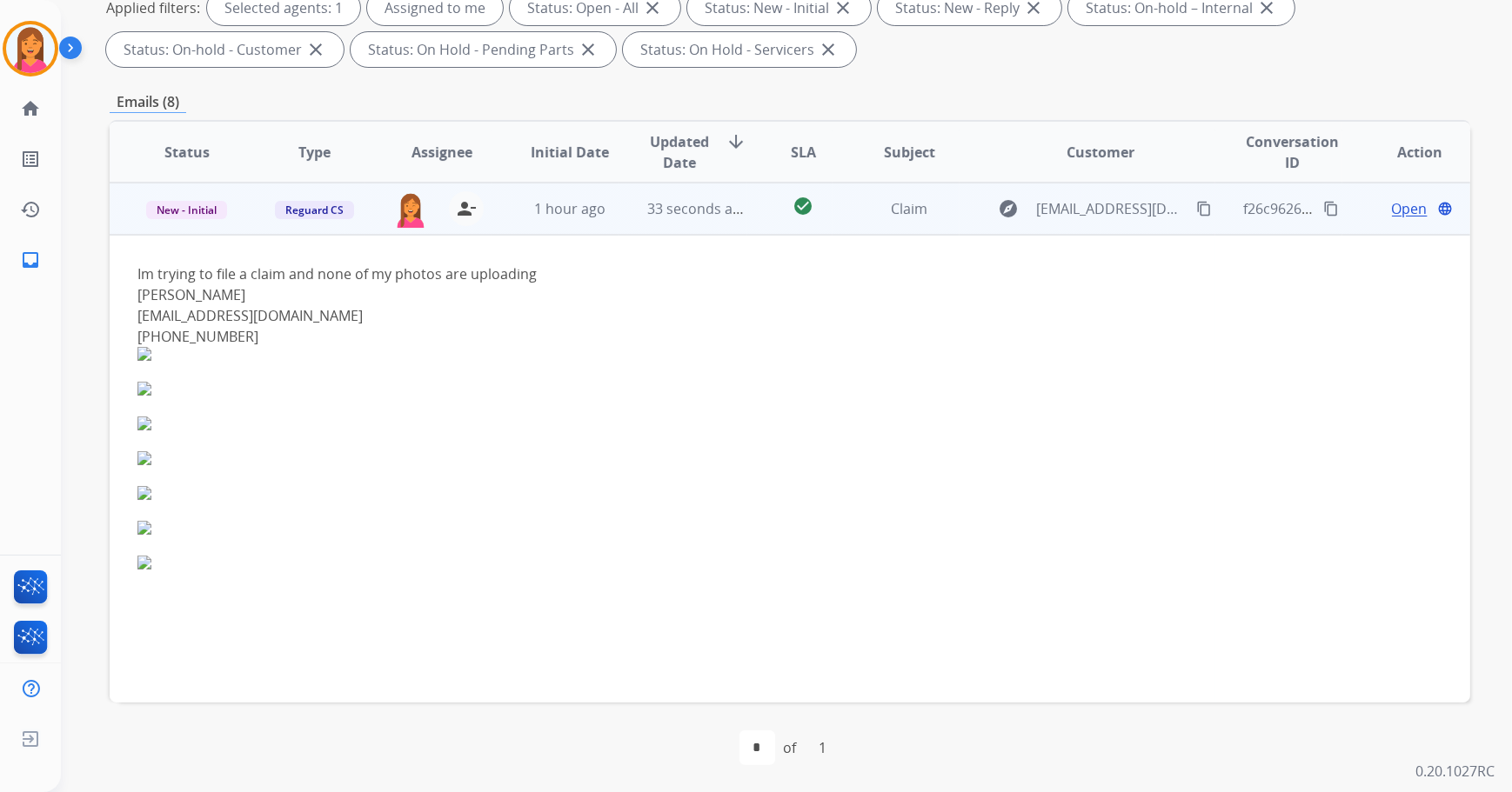
click at [747, 220] on td "check_circle" at bounding box center [789, 208] width 85 height 52
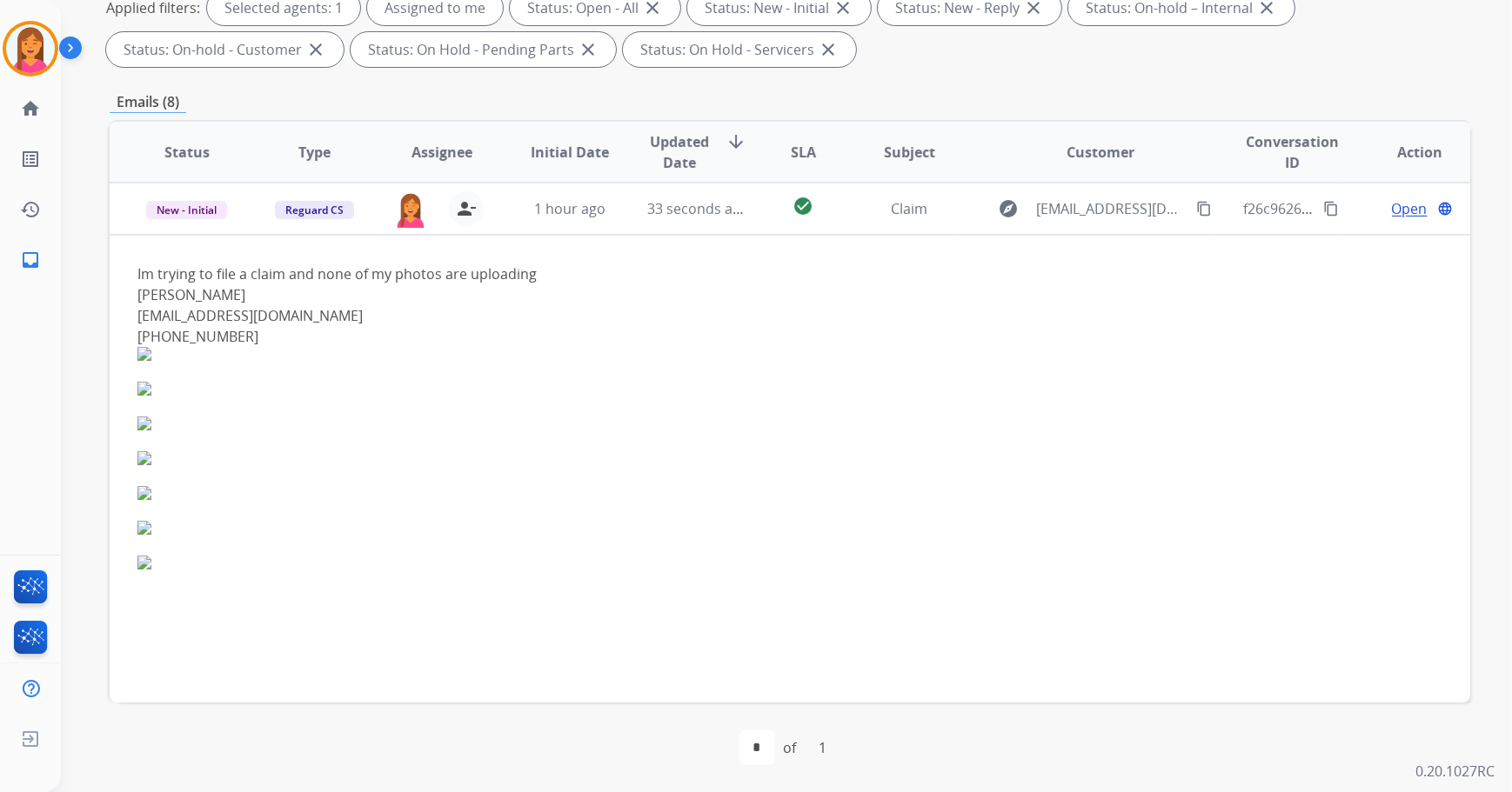
scroll to position [0, 0]
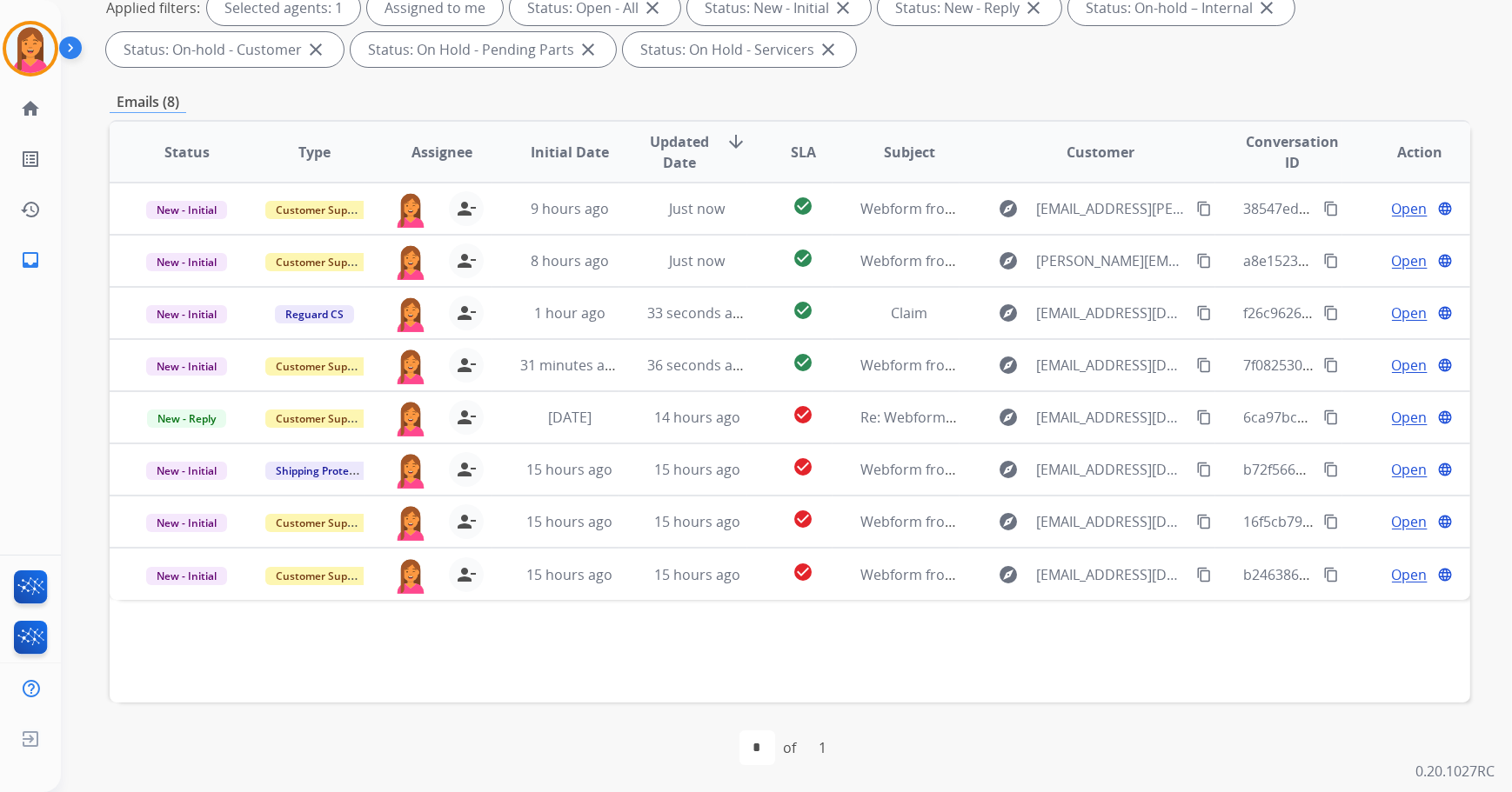
click at [687, 144] on span "Updated Date" at bounding box center [679, 153] width 64 height 42
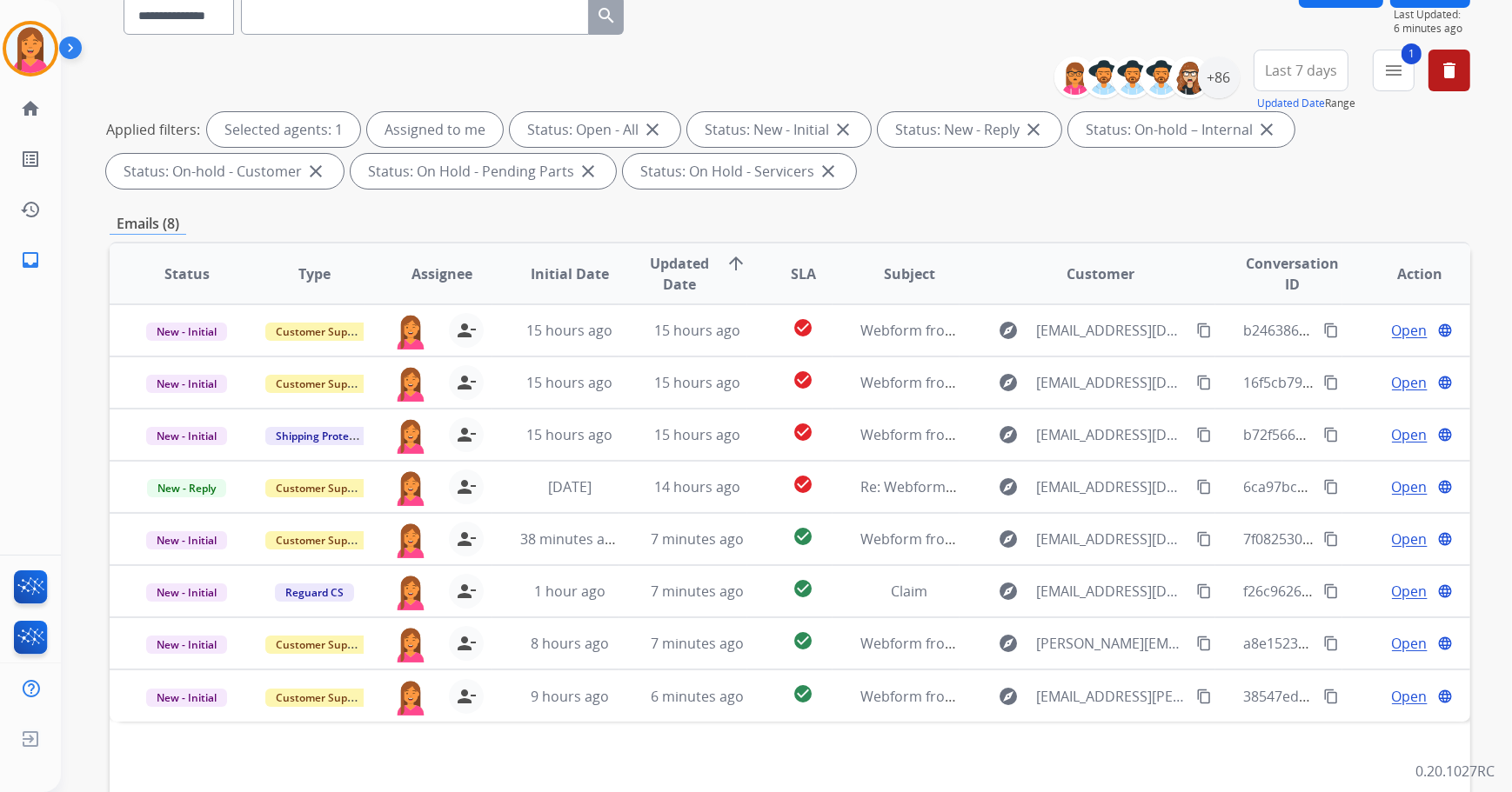
scroll to position [280, 0]
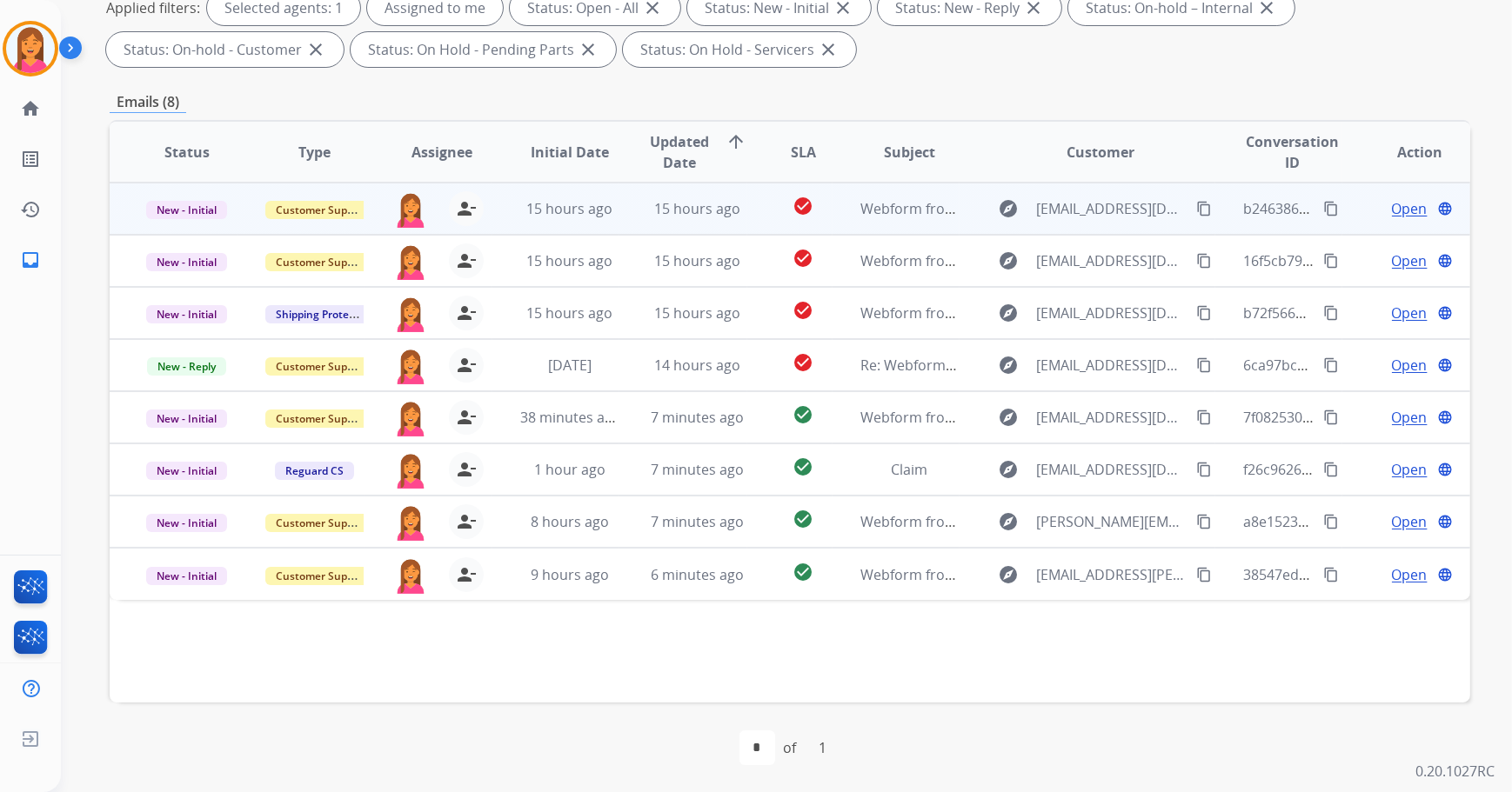
click at [747, 213] on td "check_circle" at bounding box center [789, 208] width 85 height 52
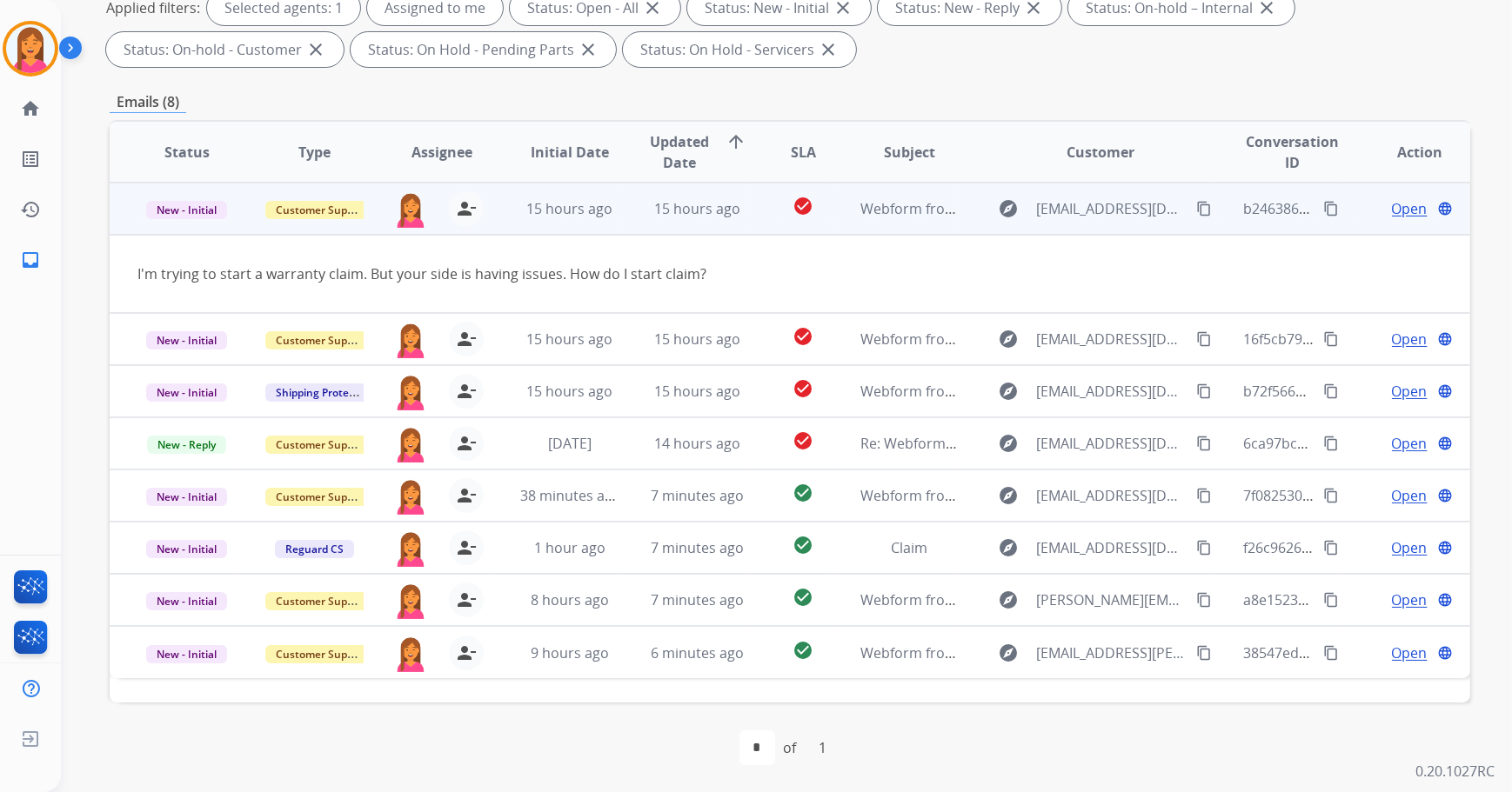
click at [1397, 206] on span "Open" at bounding box center [1409, 209] width 35 height 21
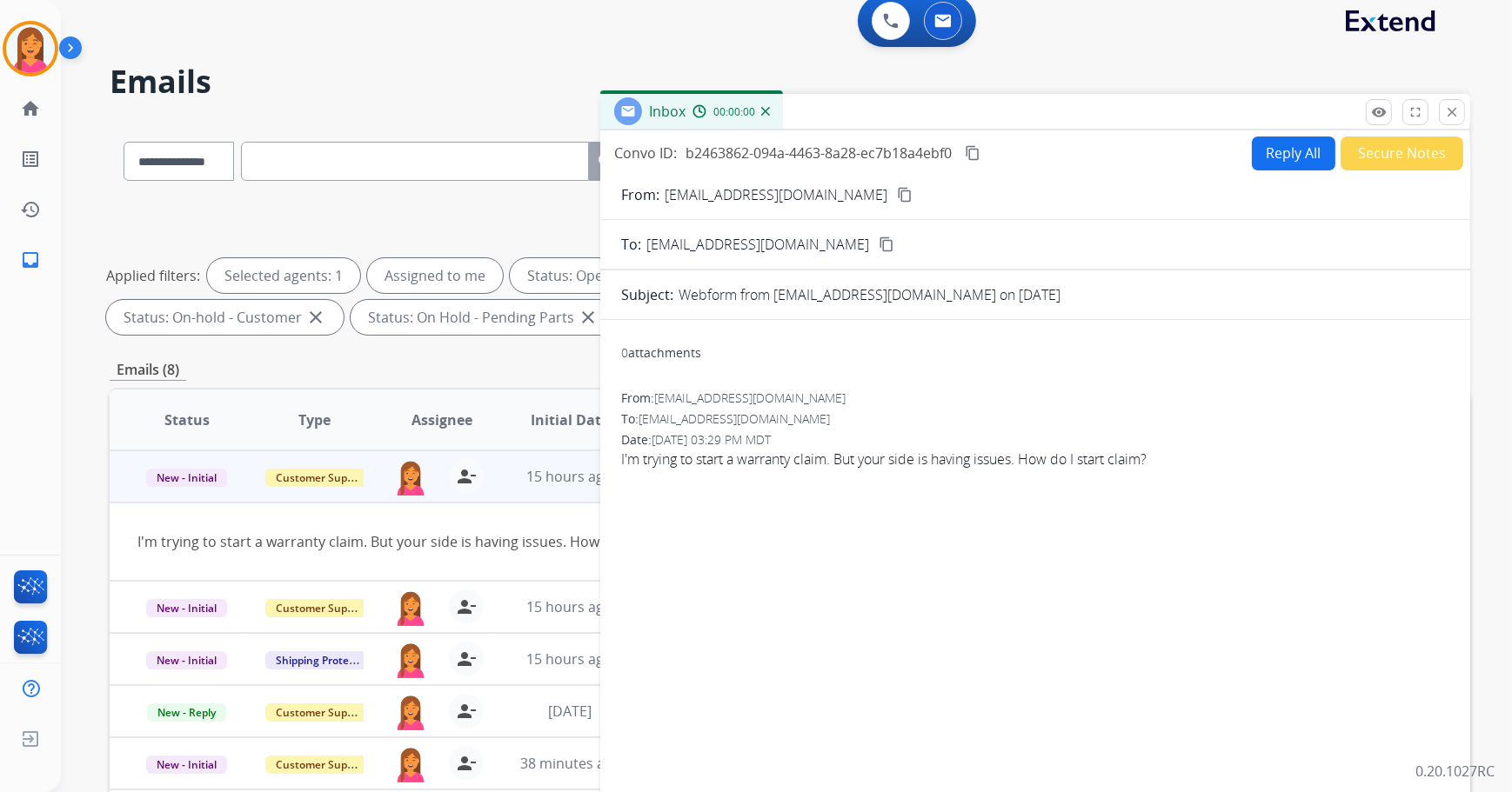
scroll to position [0, 0]
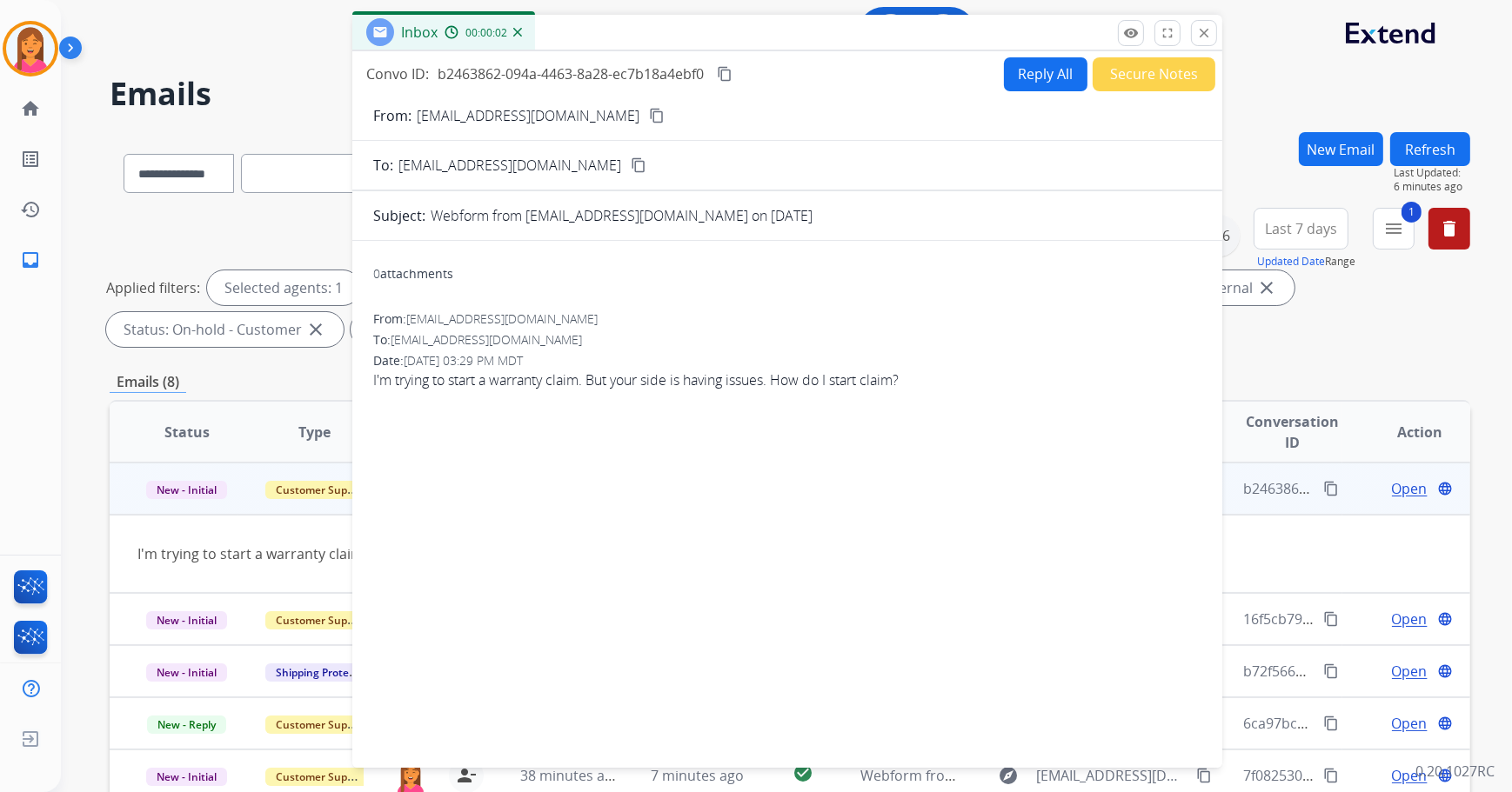
drag, startPoint x: 1288, startPoint y: 122, endPoint x: 1040, endPoint y: 34, distance: 263.2
click at [1040, 33] on div "Inbox 00:00:02" at bounding box center [787, 32] width 870 height 36
click at [1025, 70] on button "Reply All" at bounding box center [1045, 76] width 83 height 34
select select "**********"
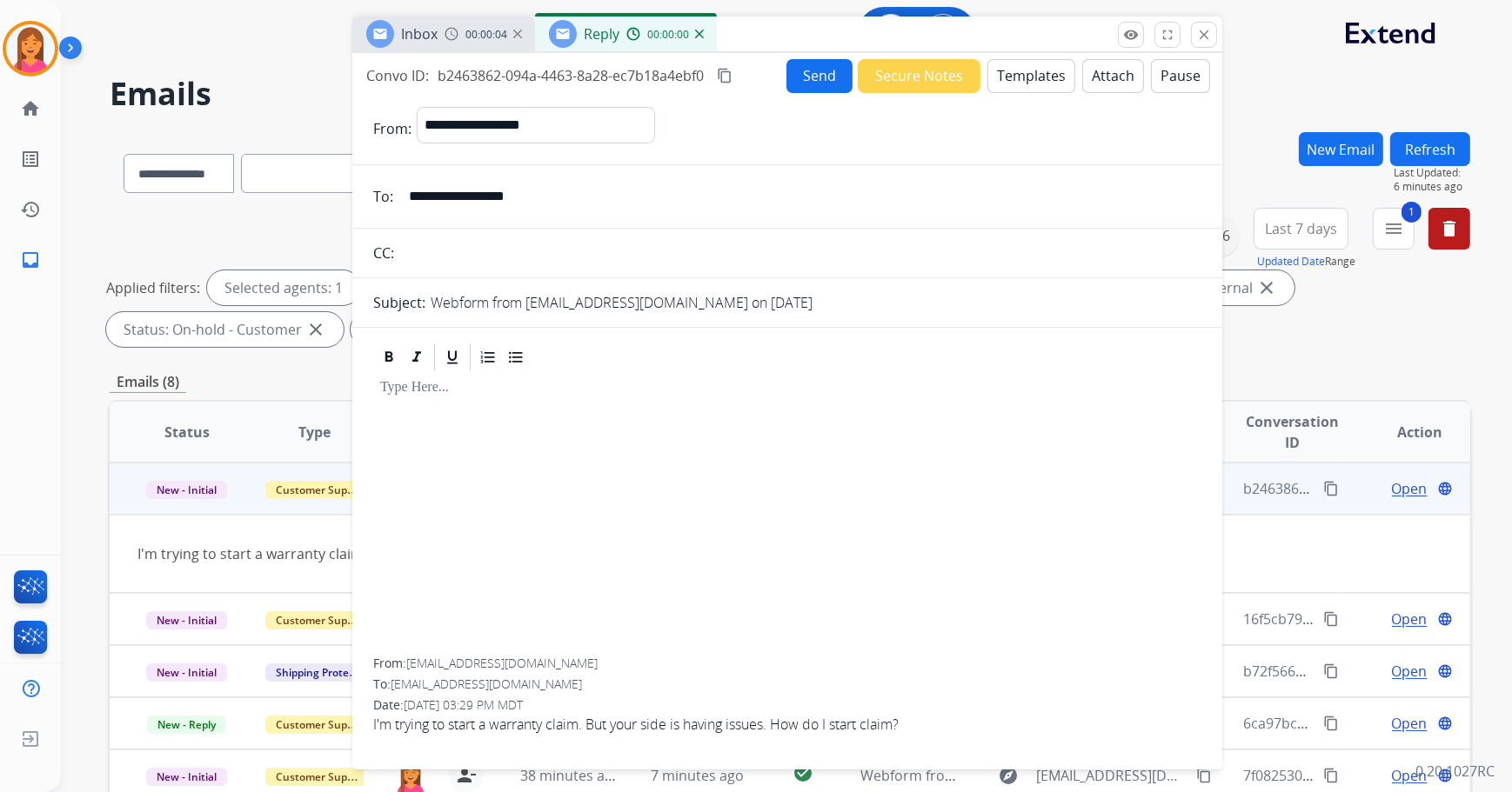
click at [1030, 80] on button "Templates" at bounding box center [1031, 76] width 88 height 34
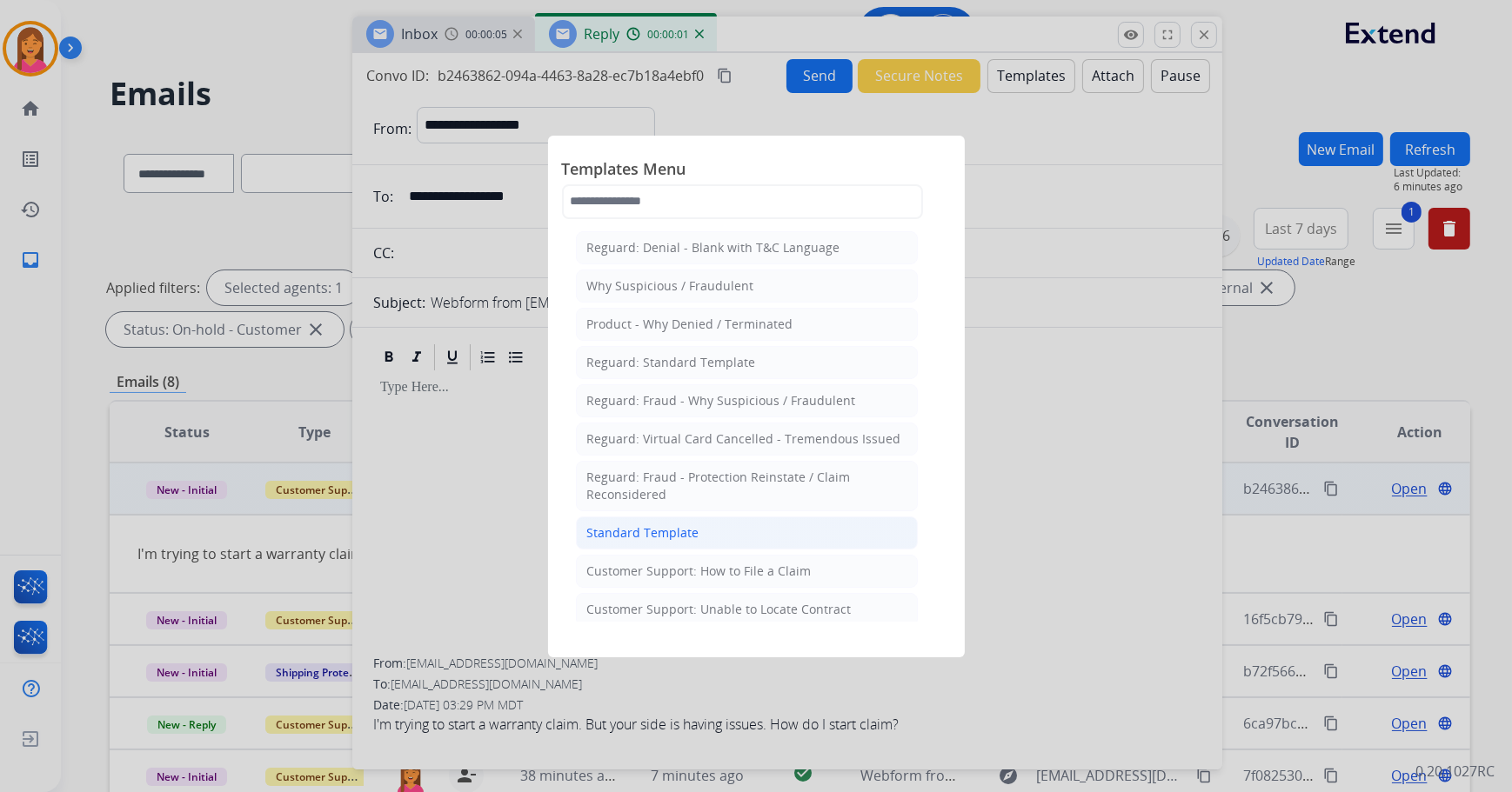
click at [697, 544] on li "Standard Template" at bounding box center [746, 532] width 342 height 33
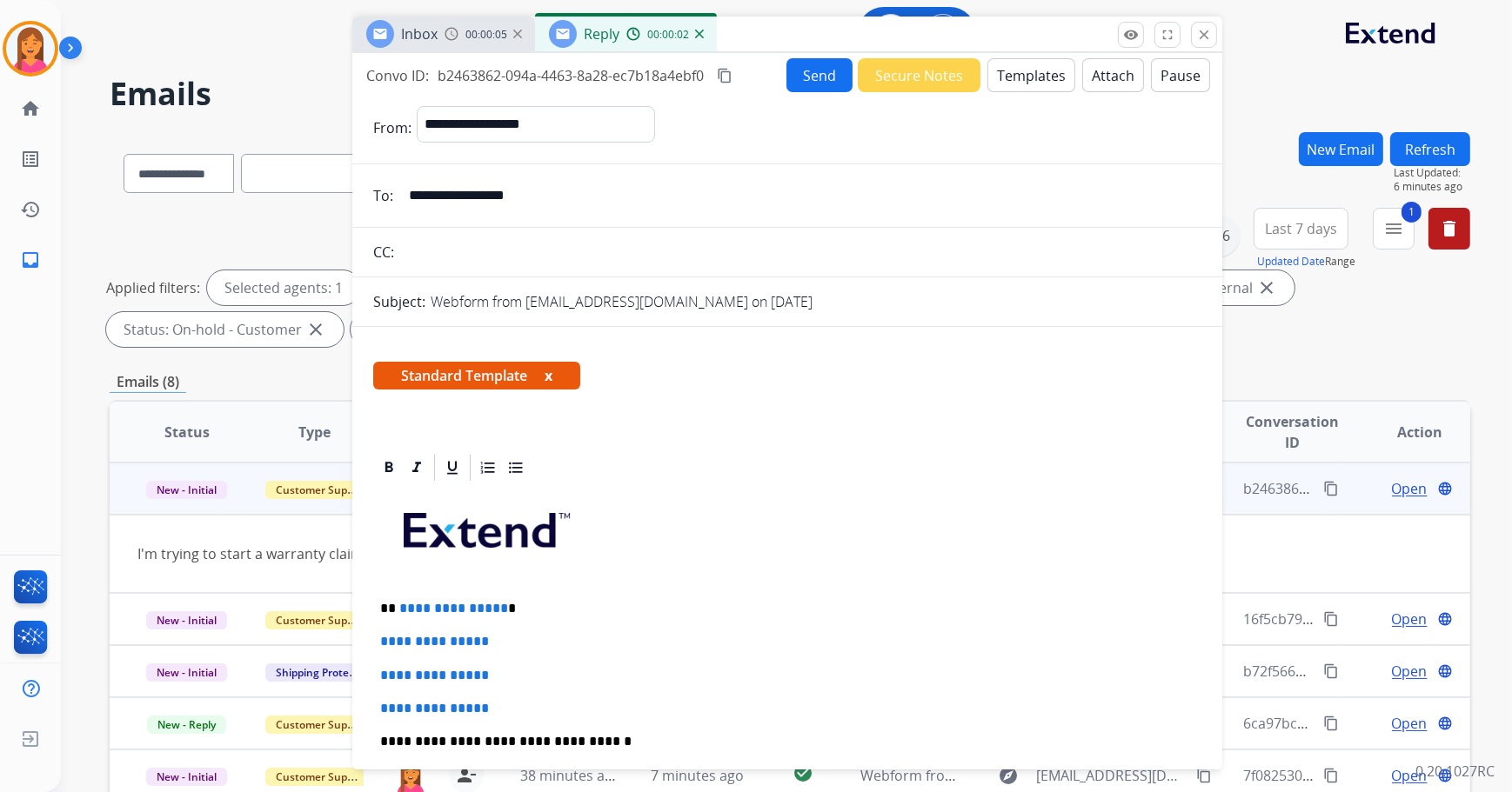
click at [550, 374] on button "x" at bounding box center [548, 376] width 8 height 21
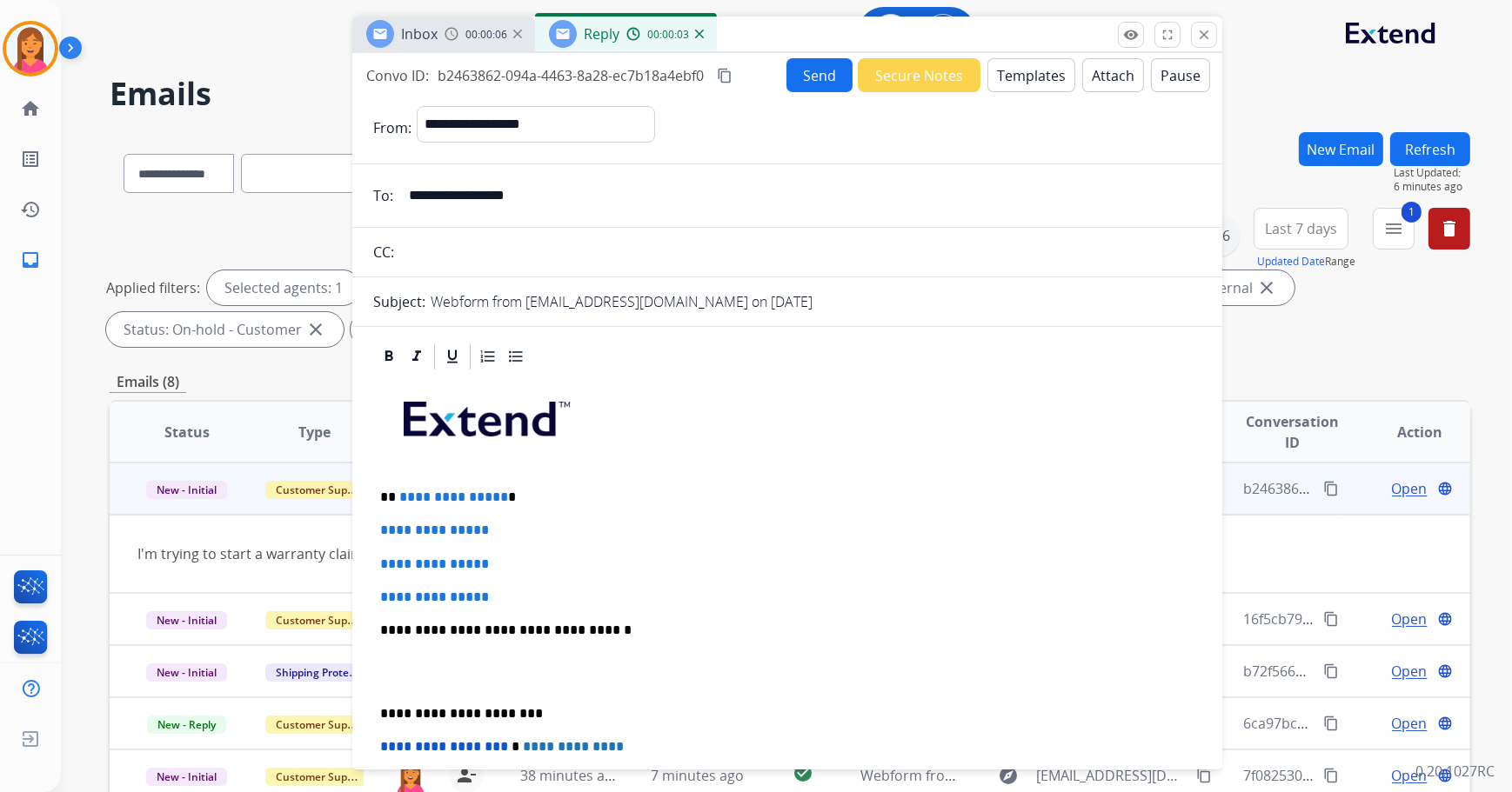
click at [503, 490] on p "**********" at bounding box center [780, 497] width 801 height 15
drag, startPoint x: 564, startPoint y: 189, endPoint x: 370, endPoint y: 198, distance: 194.2
click at [370, 198] on div "**********" at bounding box center [787, 196] width 870 height 34
click at [1039, 87] on button "Templates" at bounding box center [1031, 75] width 88 height 34
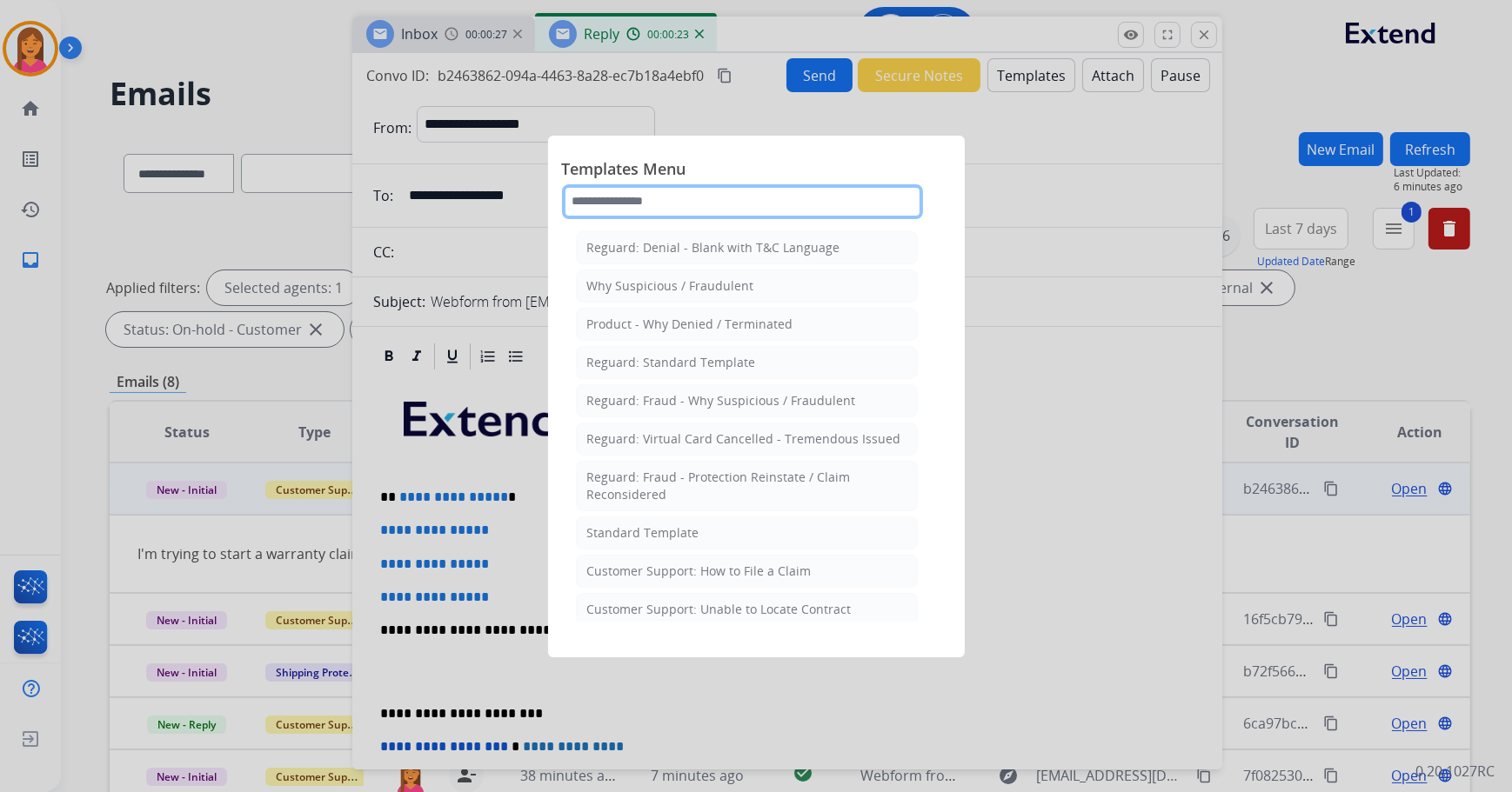
click at [789, 198] on input "text" at bounding box center [743, 201] width 361 height 34
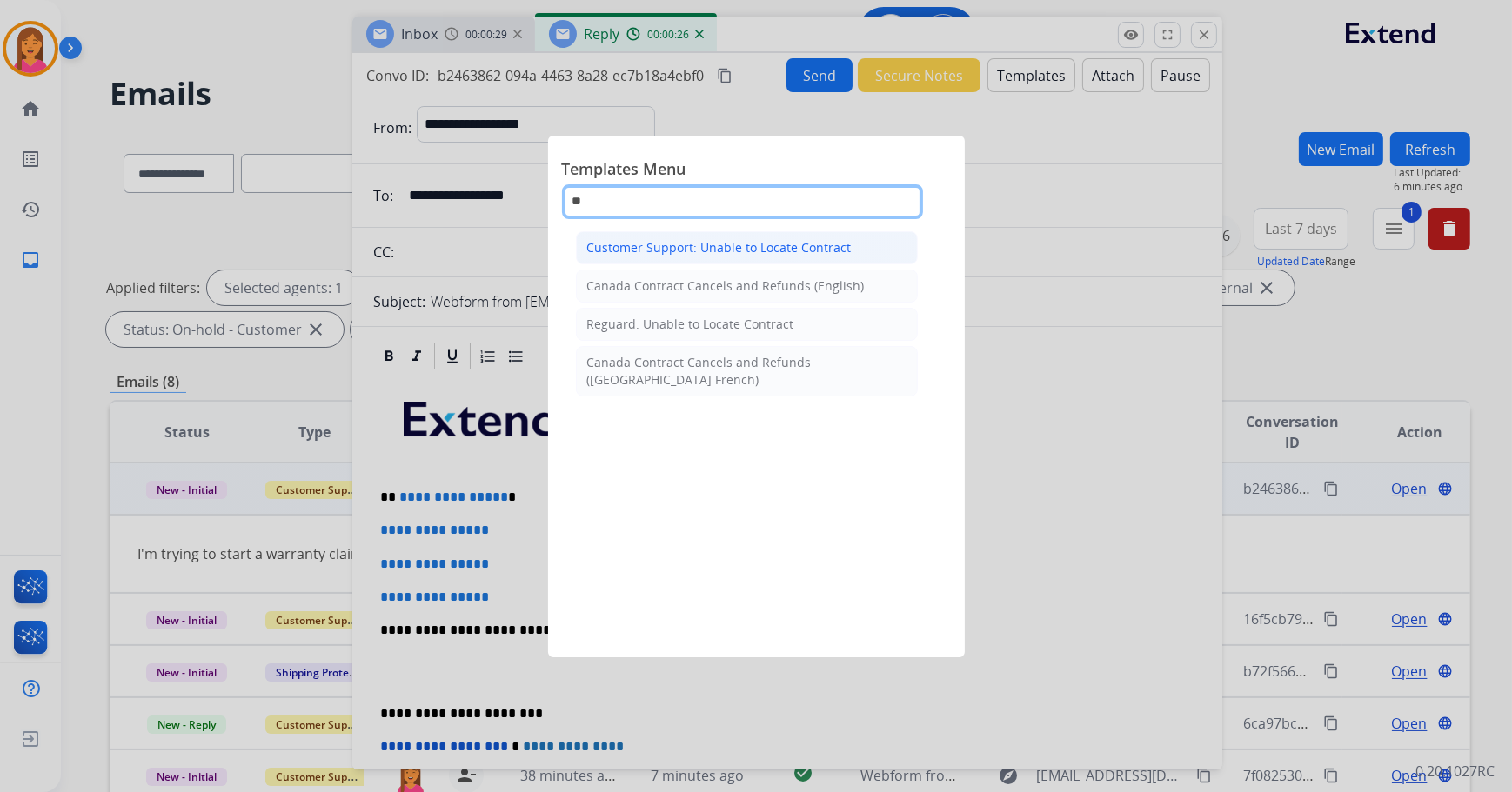
type input "**"
click at [698, 243] on div "Customer Support: Unable to Locate Contract" at bounding box center [719, 248] width 264 height 17
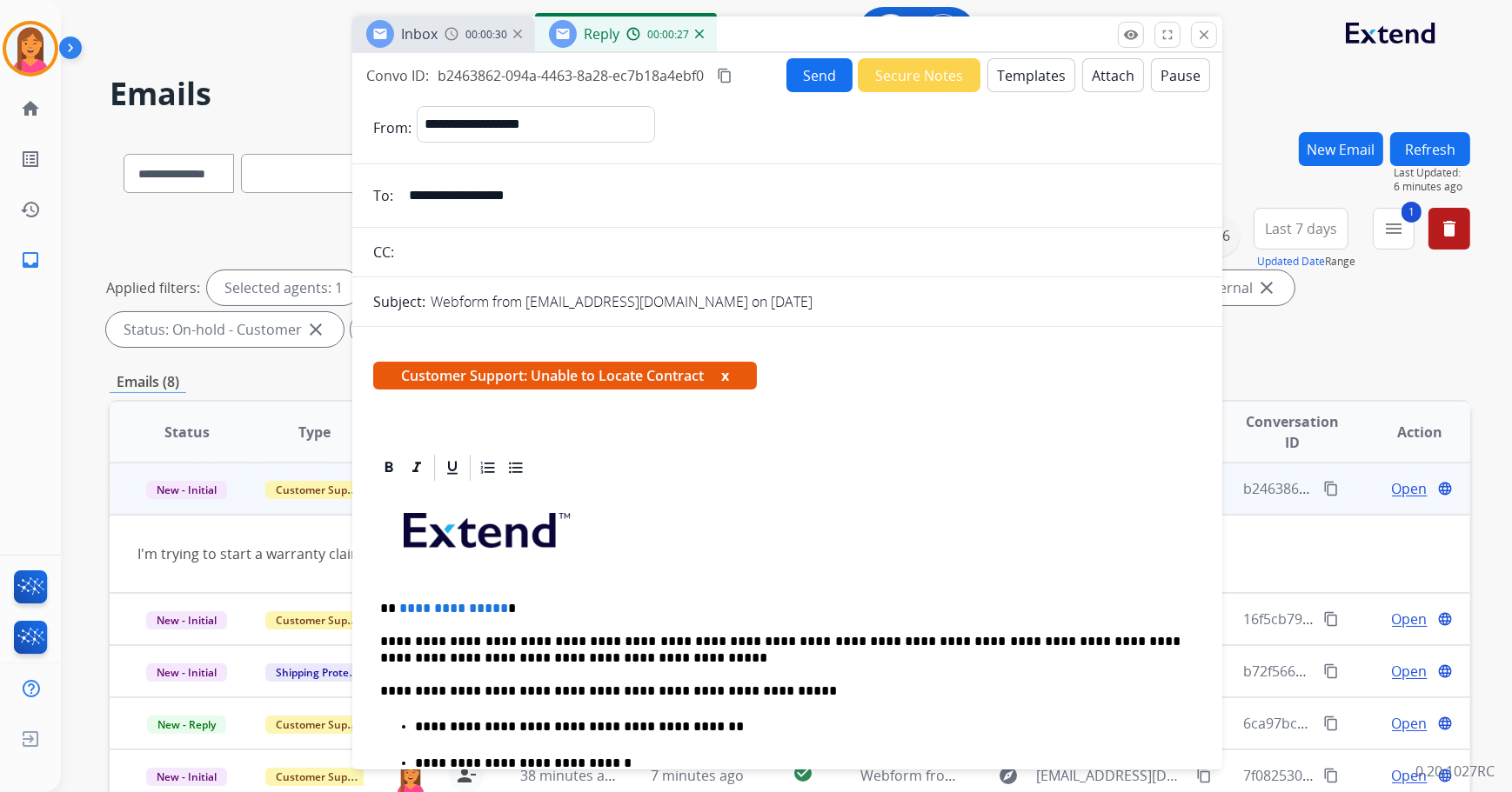
click at [729, 375] on button "x" at bounding box center [724, 376] width 8 height 21
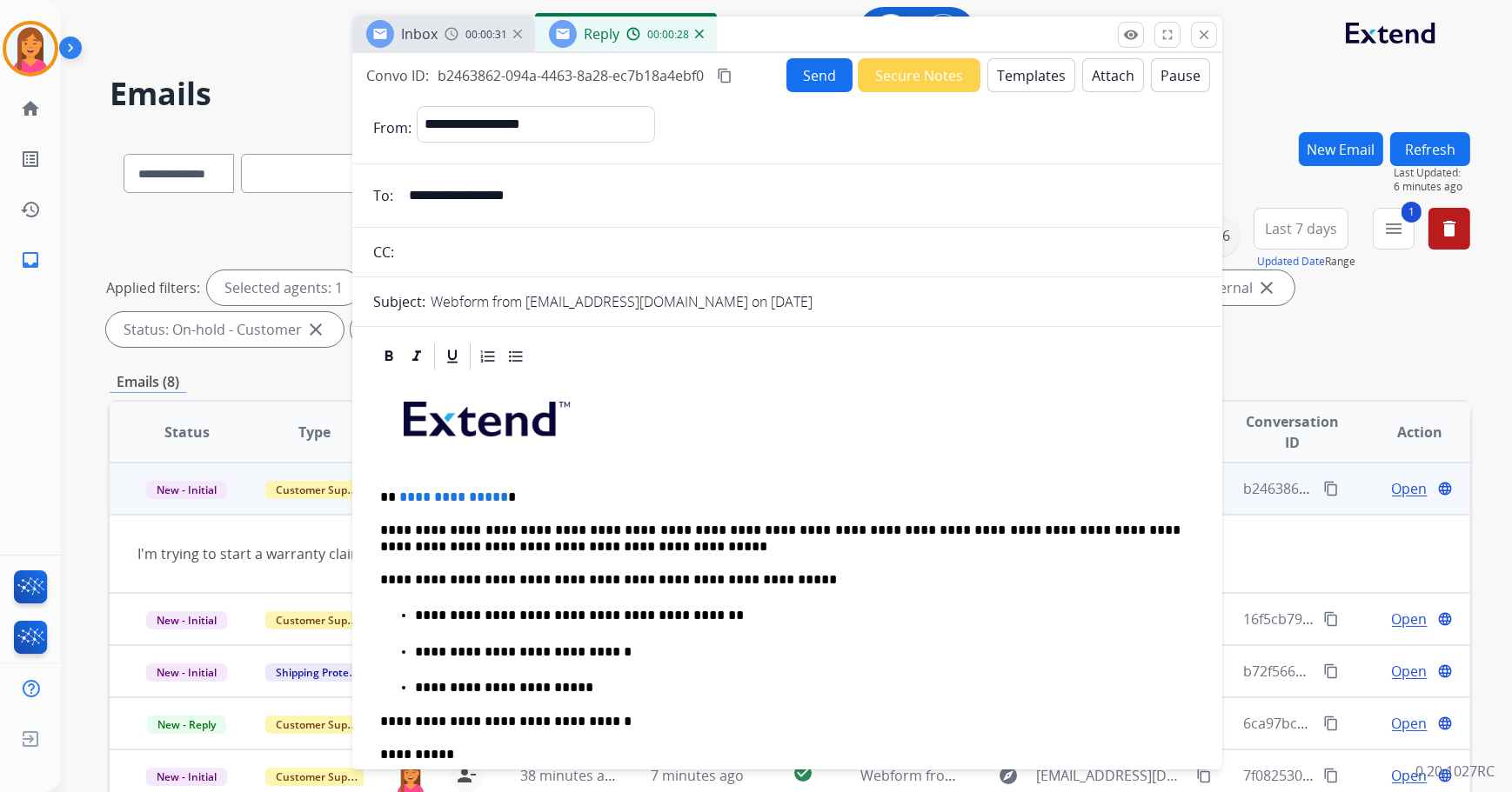
click at [505, 503] on p "**********" at bounding box center [780, 497] width 801 height 15
click at [800, 73] on button "Send" at bounding box center [819, 75] width 66 height 34
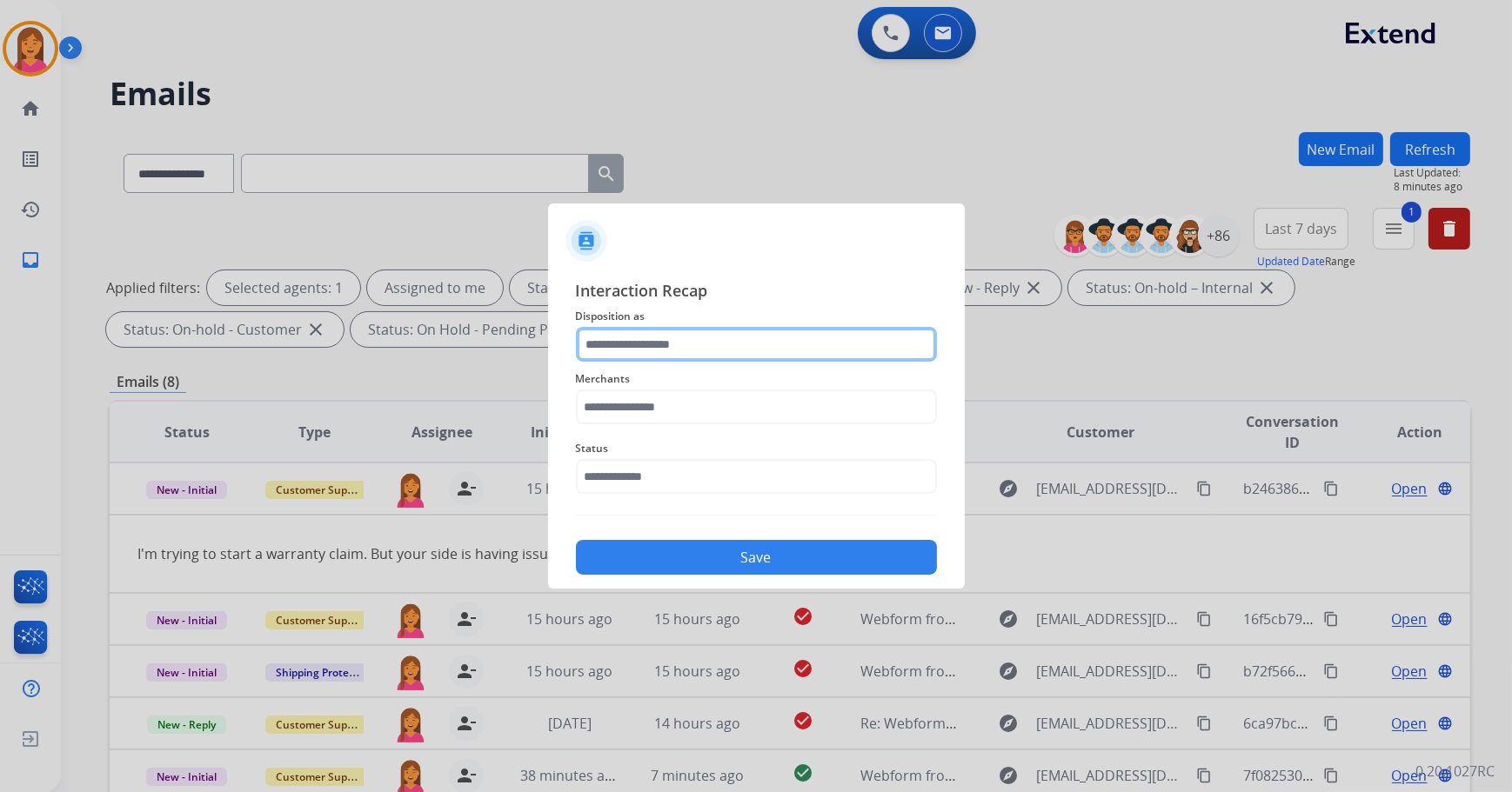
click at [607, 349] on input "text" at bounding box center [756, 344] width 361 height 34
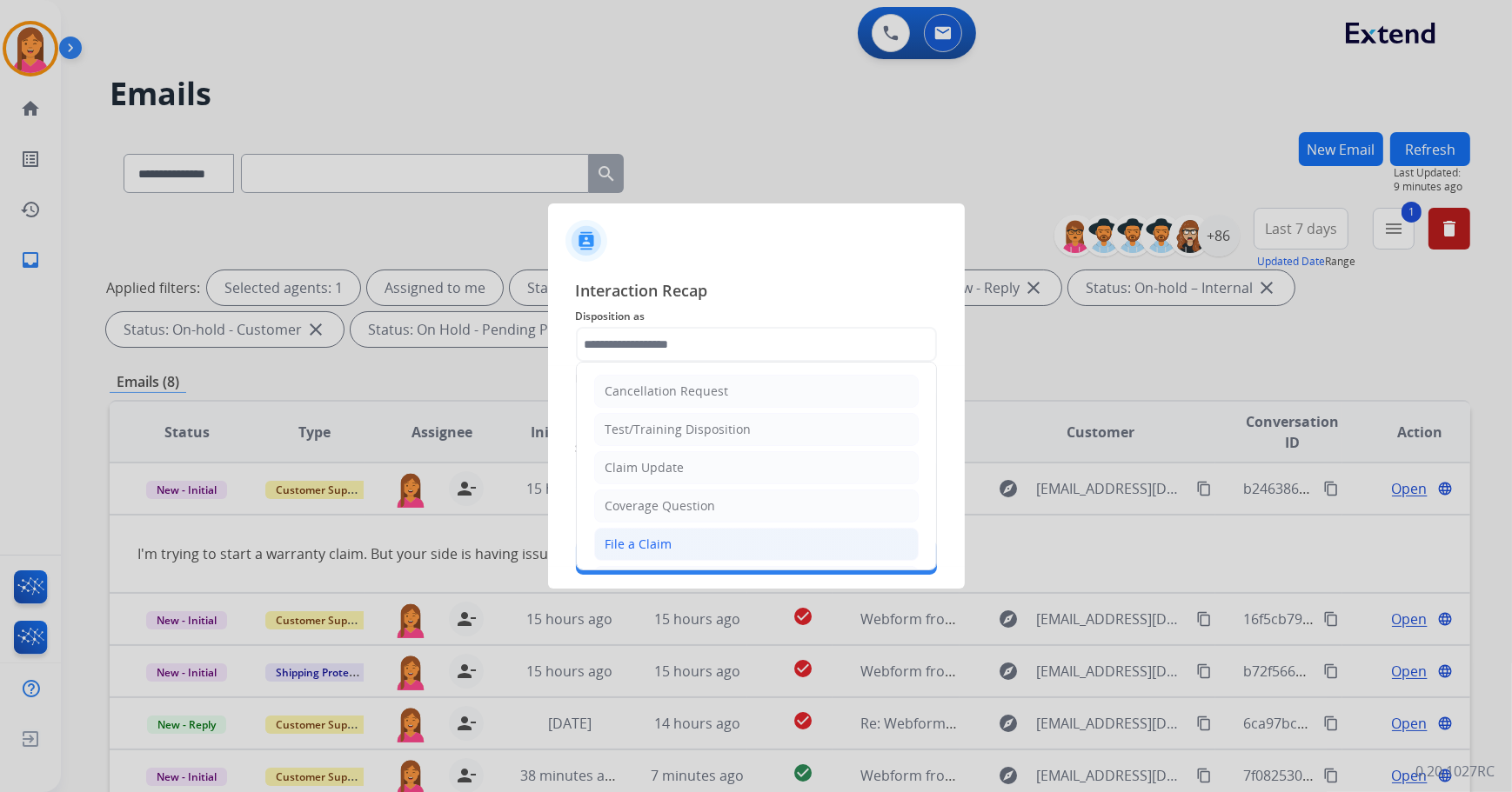
click at [635, 545] on div "File a Claim" at bounding box center [639, 544] width 67 height 17
type input "**********"
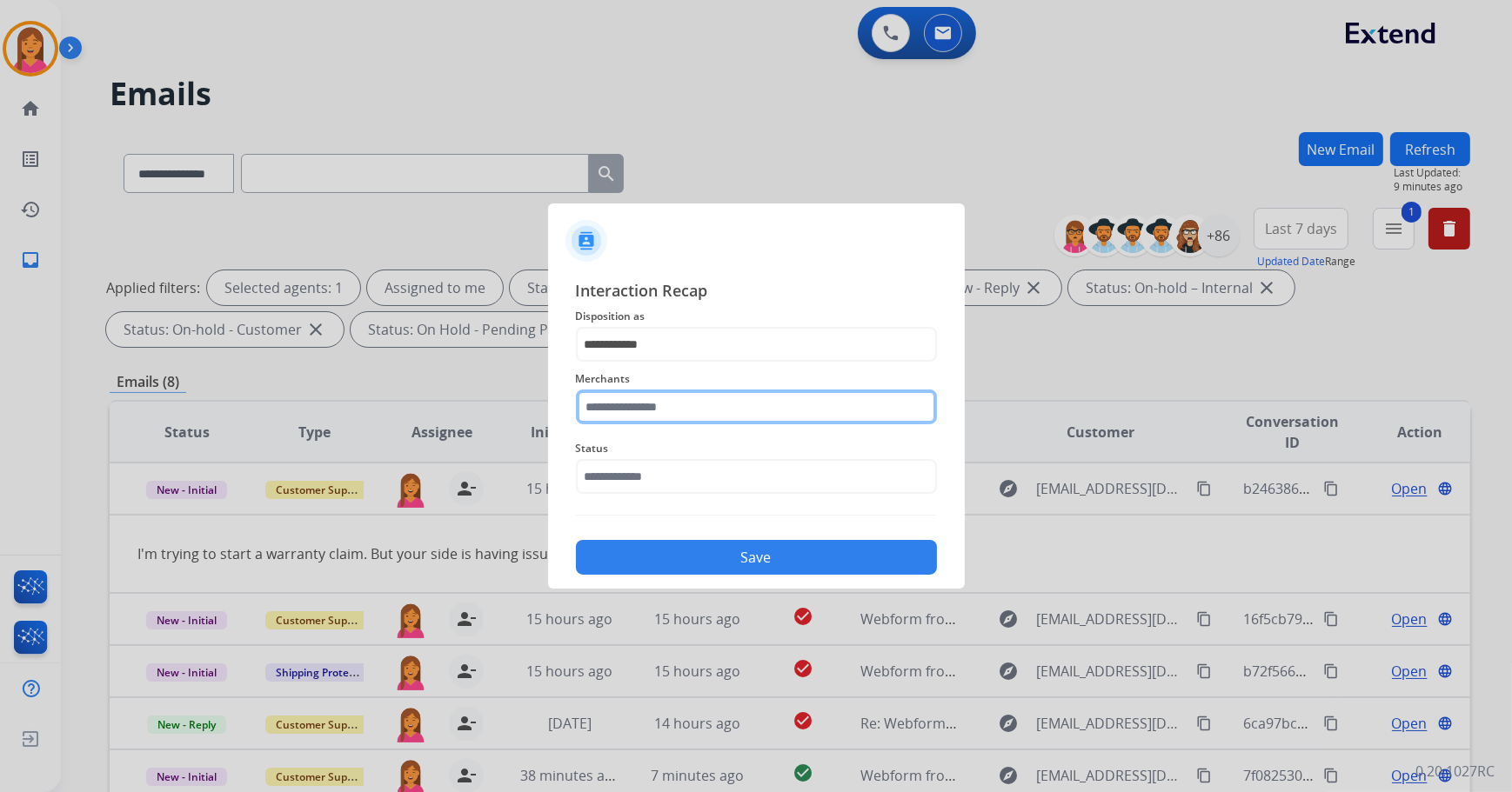
click at [638, 409] on input "text" at bounding box center [756, 406] width 361 height 34
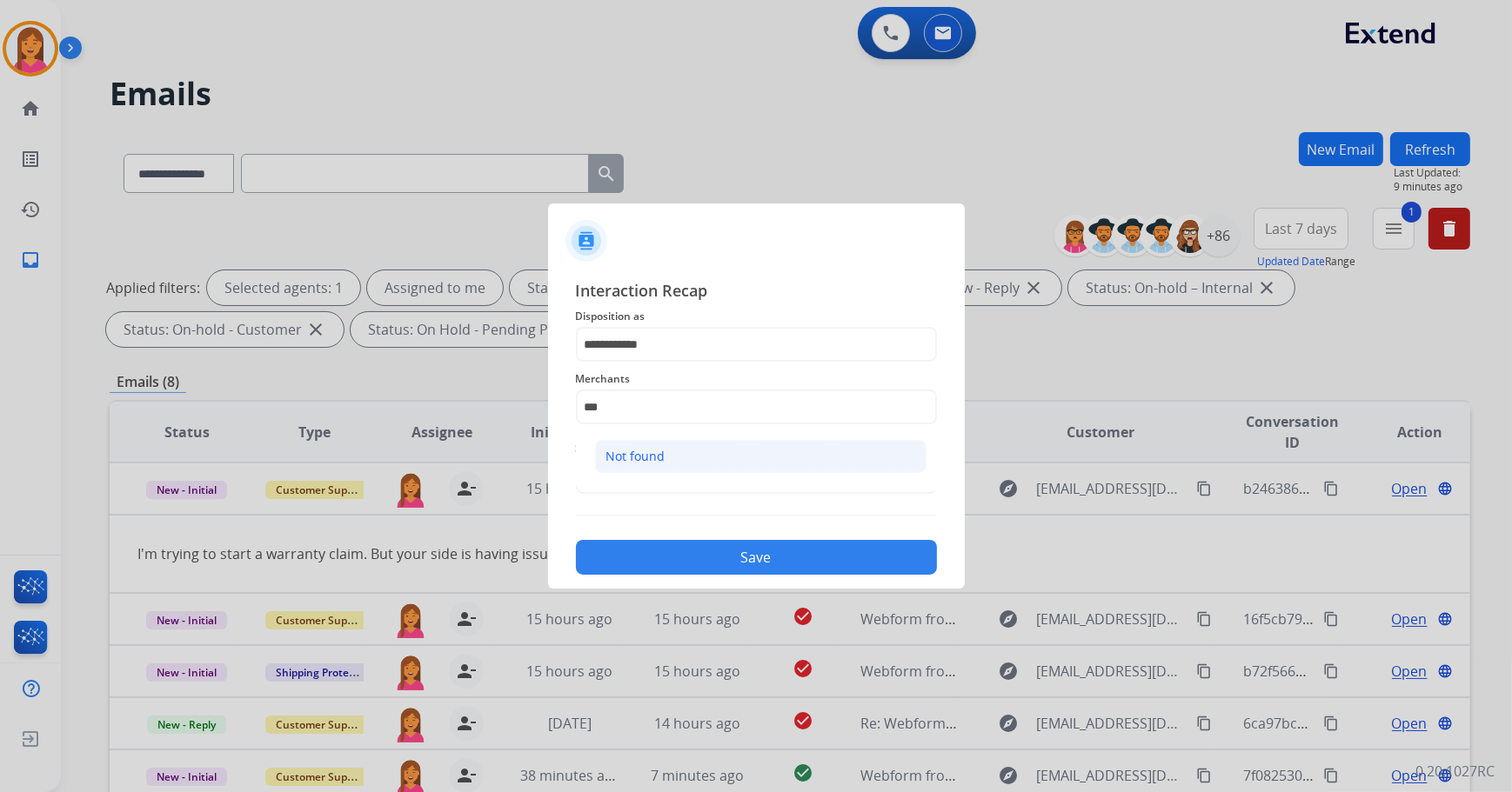
click at [630, 459] on div "Not found" at bounding box center [636, 456] width 59 height 17
type input "*********"
click at [642, 475] on input "text" at bounding box center [756, 476] width 361 height 34
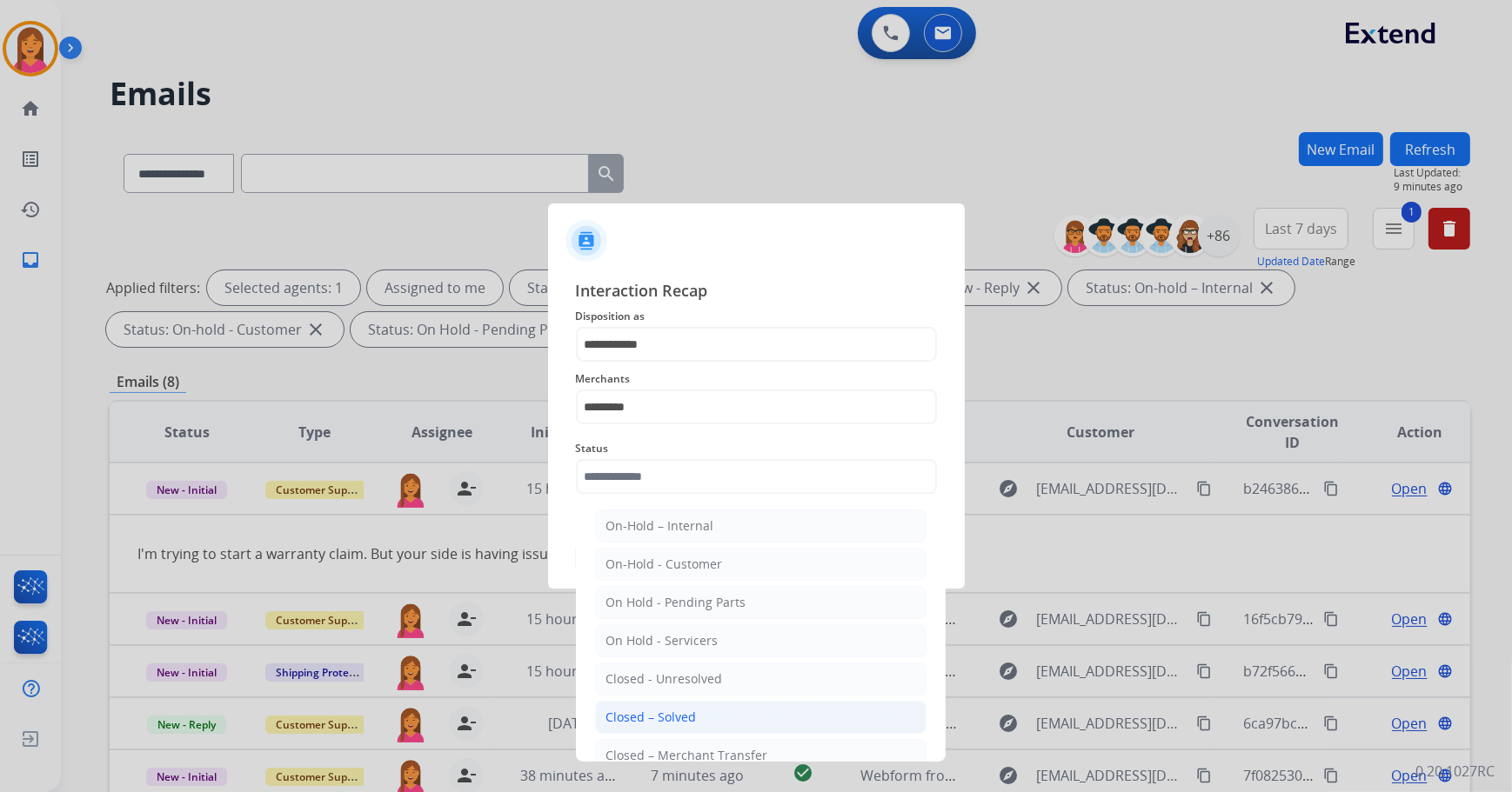
click at [687, 706] on li "Closed – Solved" at bounding box center [760, 718] width 331 height 33
type input "**********"
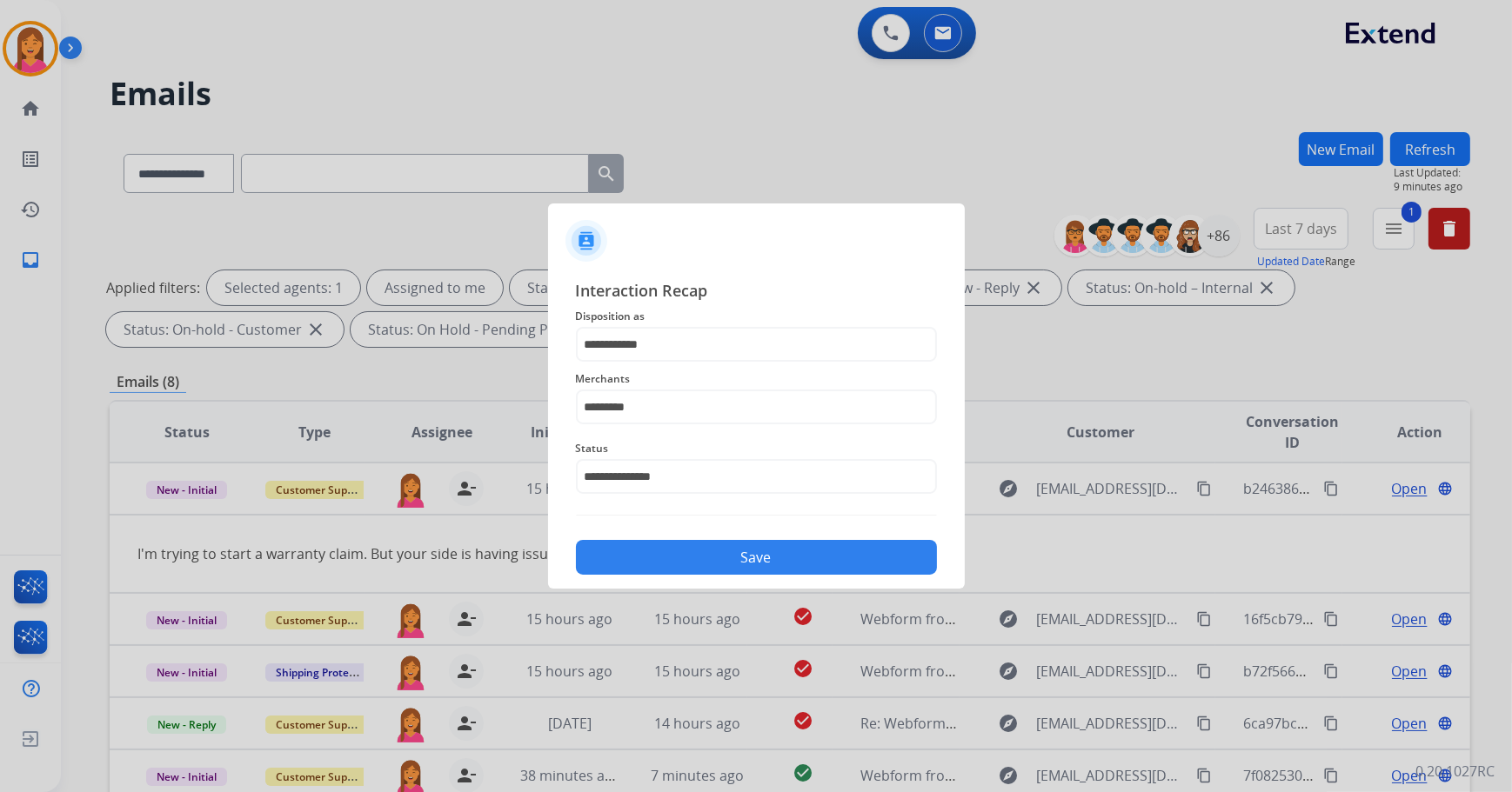
click at [699, 530] on div "Save" at bounding box center [756, 552] width 361 height 45
click at [702, 551] on button "Save" at bounding box center [756, 557] width 361 height 34
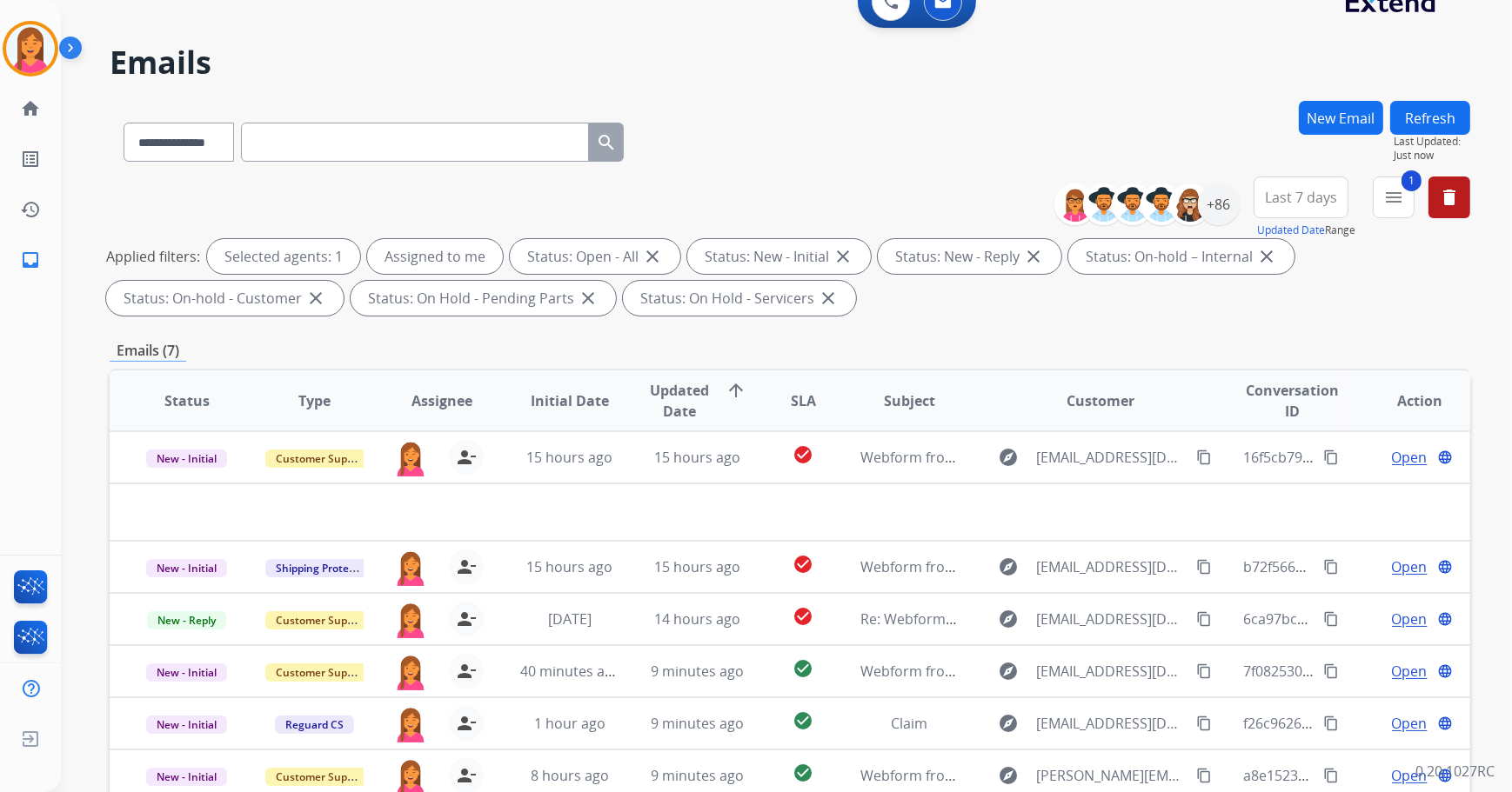
scroll to position [157, 0]
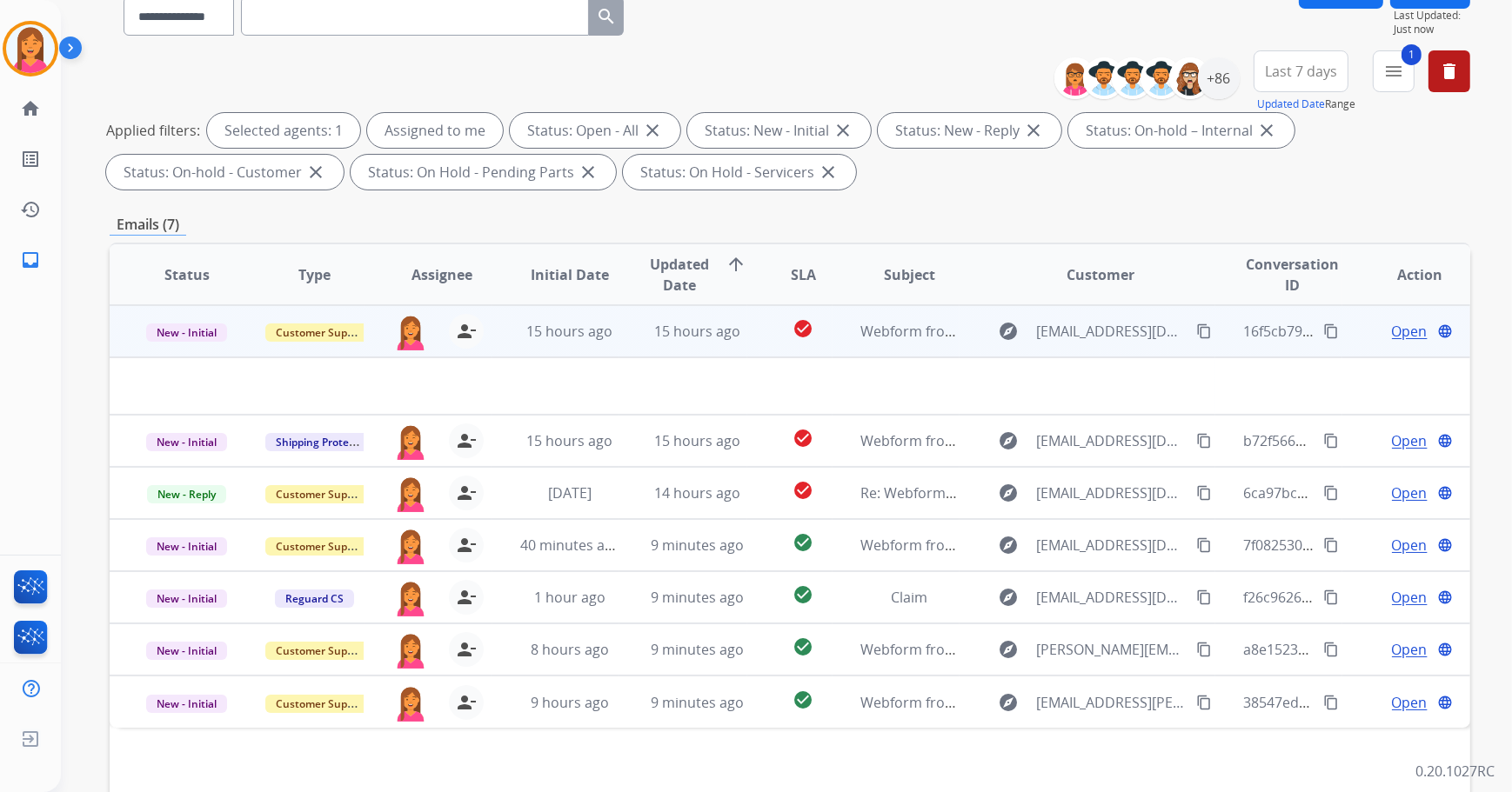
click at [750, 332] on td "check_circle" at bounding box center [789, 331] width 85 height 52
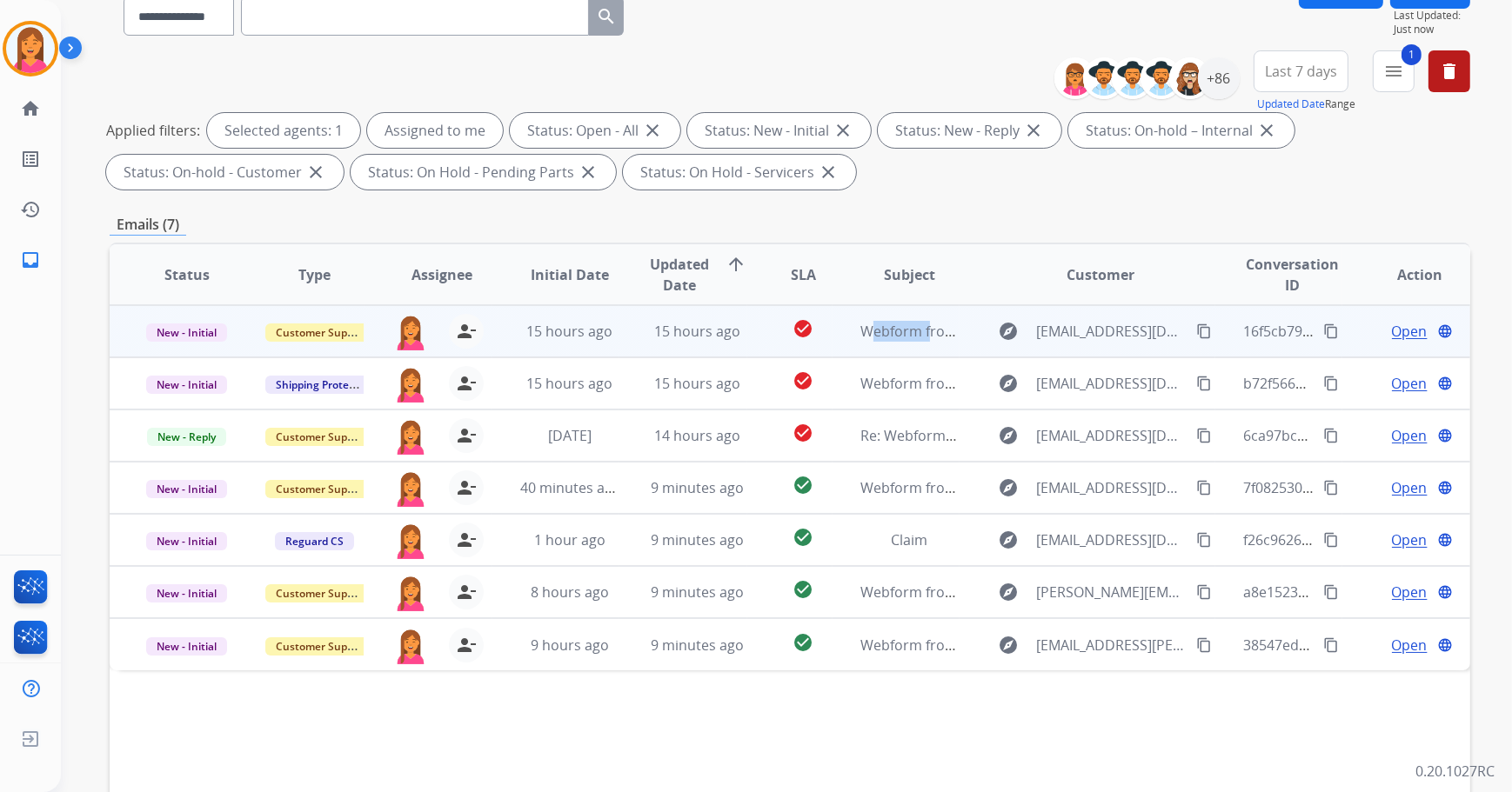
click at [750, 332] on td "check_circle" at bounding box center [789, 331] width 85 height 52
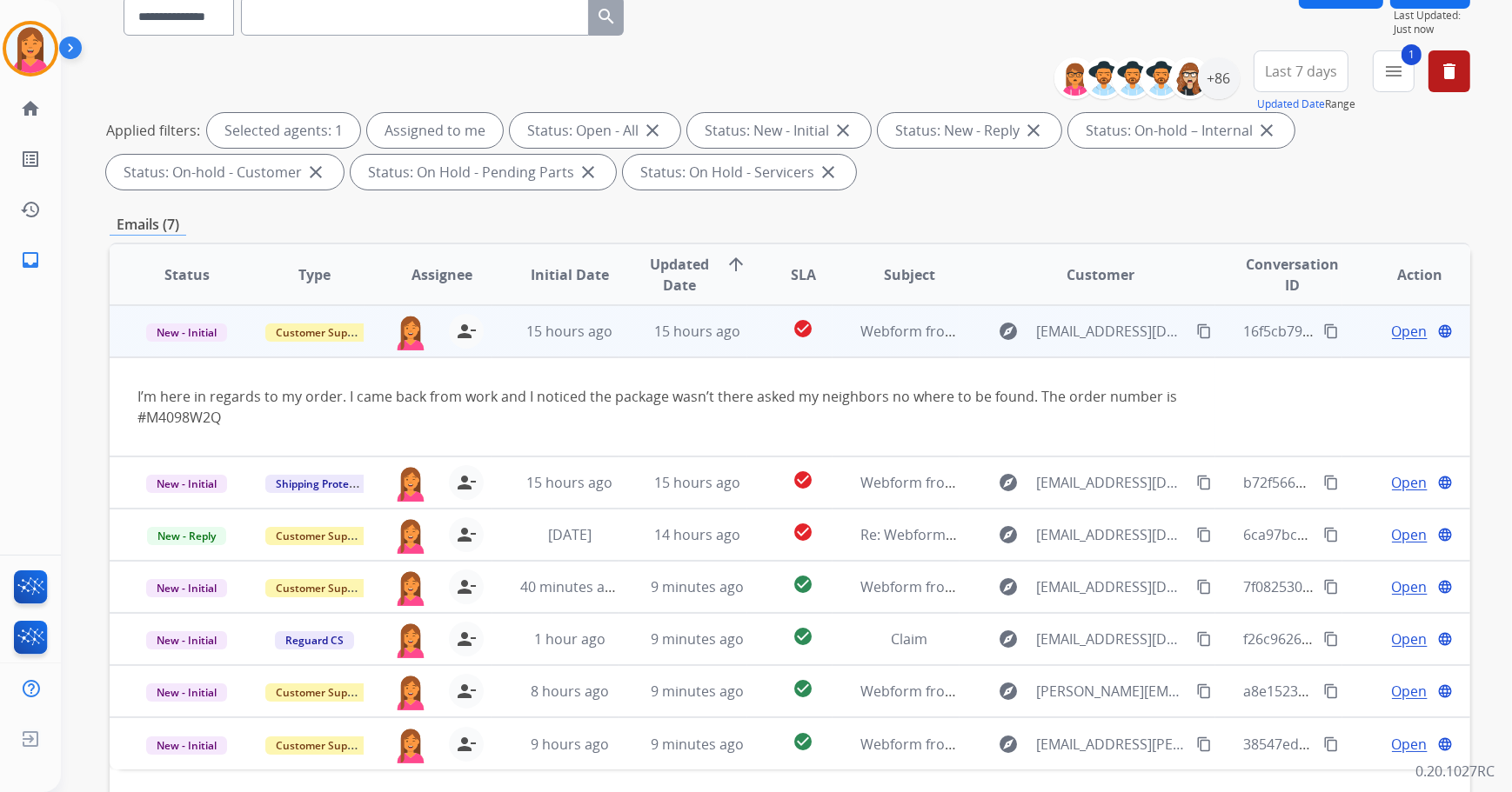
click at [1395, 339] on span "Open" at bounding box center [1409, 331] width 35 height 21
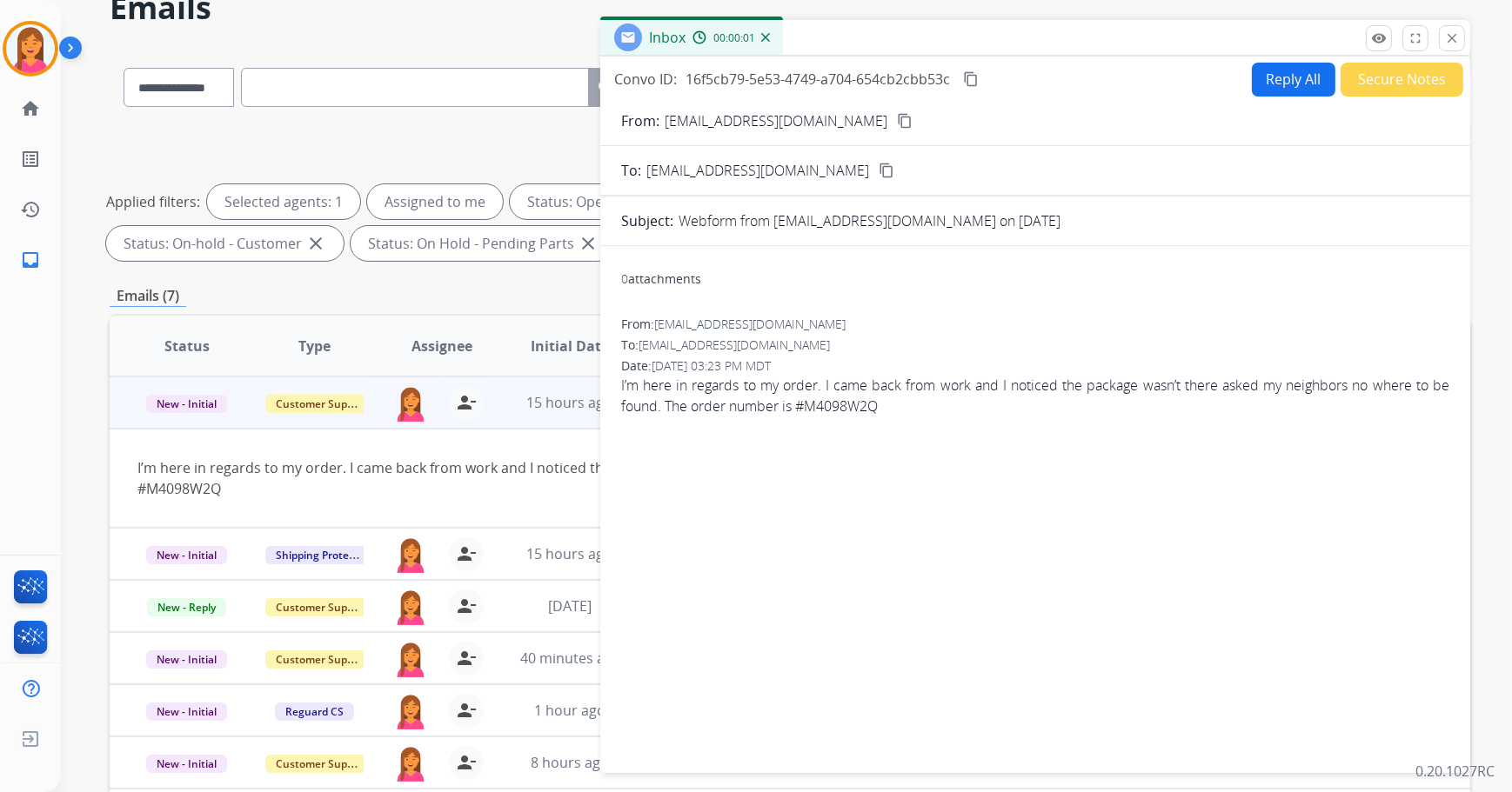
scroll to position [78, 0]
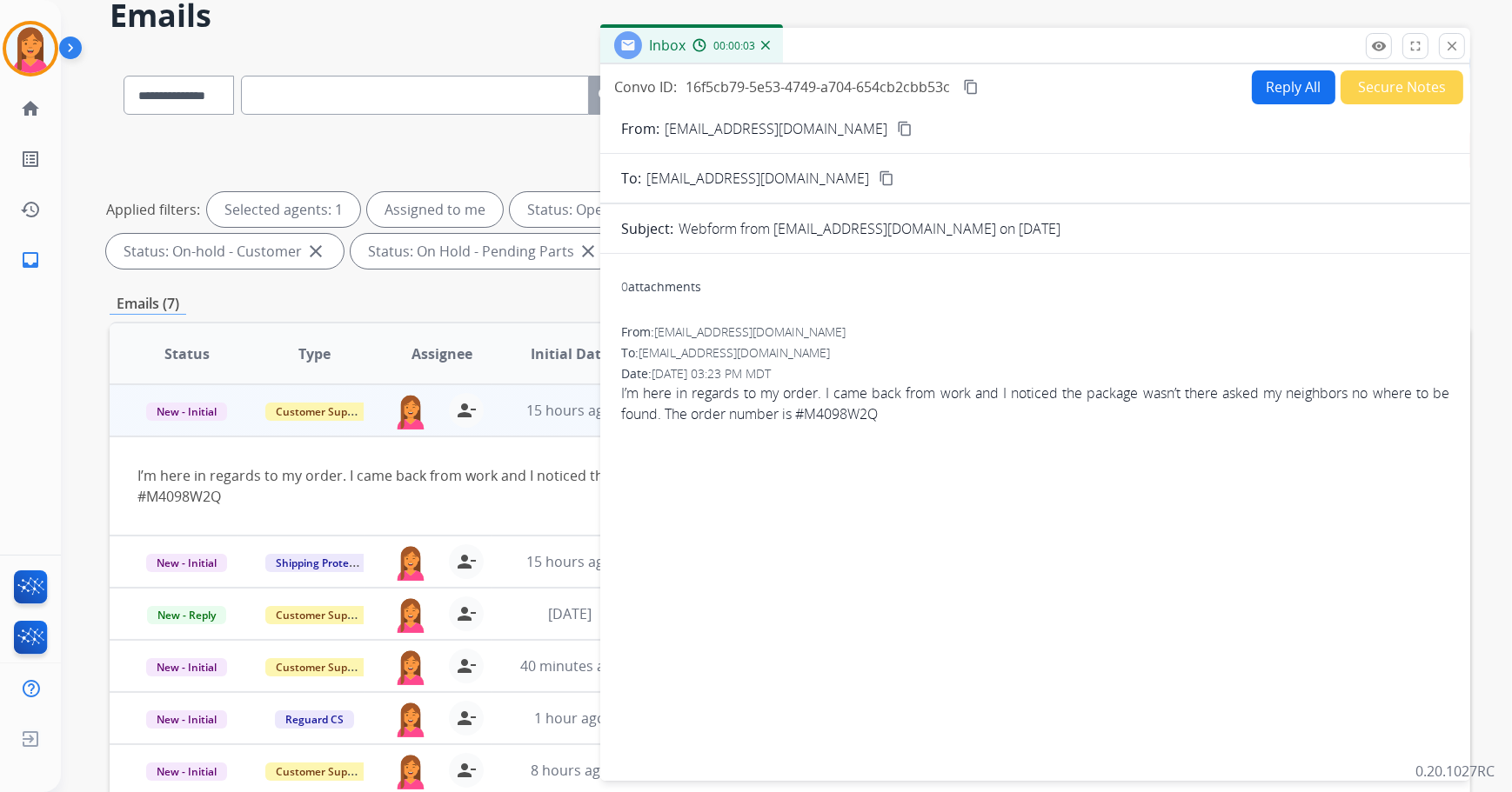
click at [897, 131] on mat-icon "content_copy" at bounding box center [905, 129] width 15 height 15
drag, startPoint x: 32, startPoint y: 56, endPoint x: 83, endPoint y: 65, distance: 51.8
click at [32, 56] on img at bounding box center [30, 49] width 49 height 49
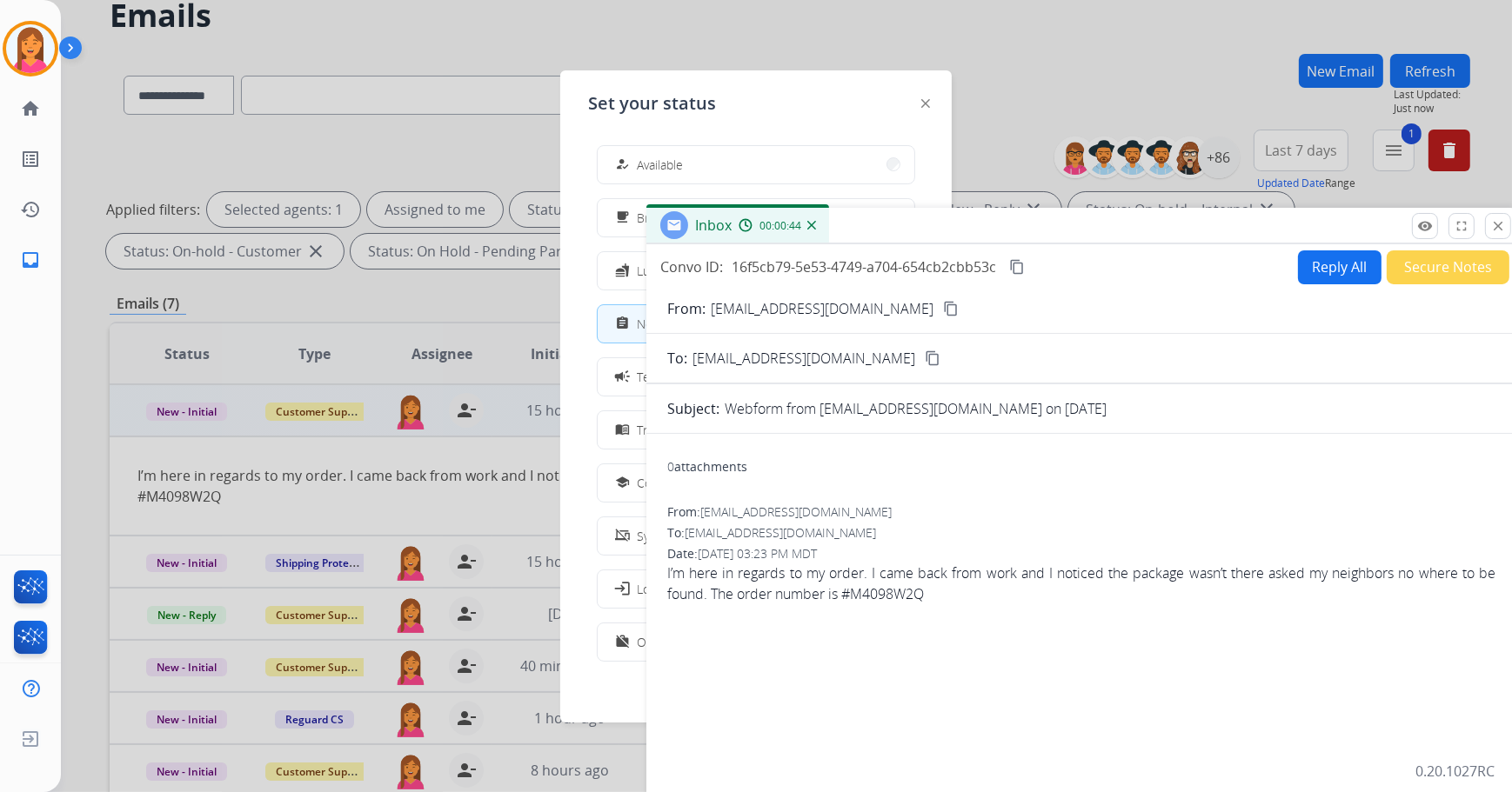
drag, startPoint x: 882, startPoint y: 68, endPoint x: 867, endPoint y: 314, distance: 246.5
click at [934, 244] on div "Inbox 00:00:44" at bounding box center [1081, 226] width 870 height 36
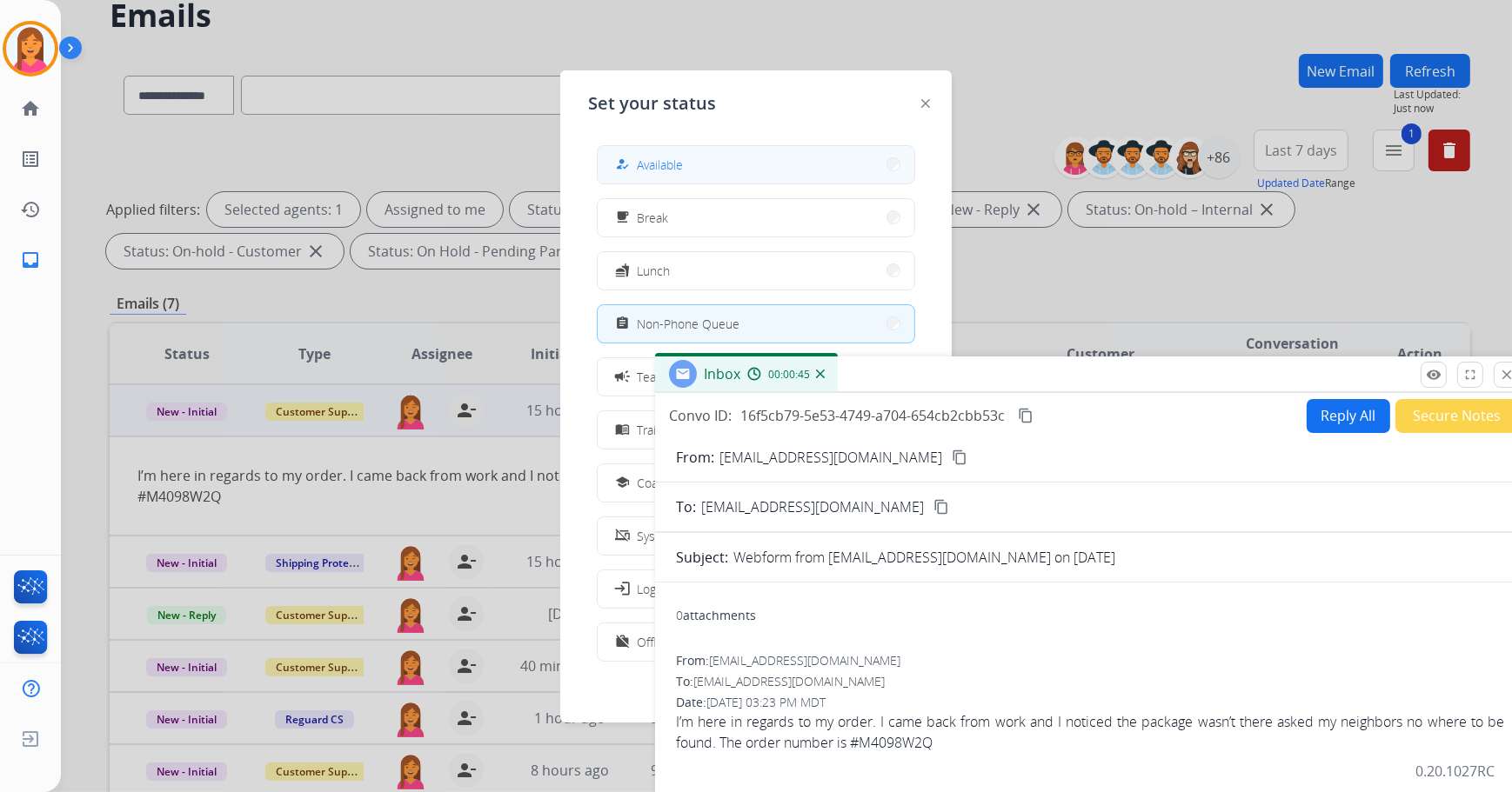
click at [701, 167] on button "how_to_reg Available" at bounding box center [756, 164] width 317 height 37
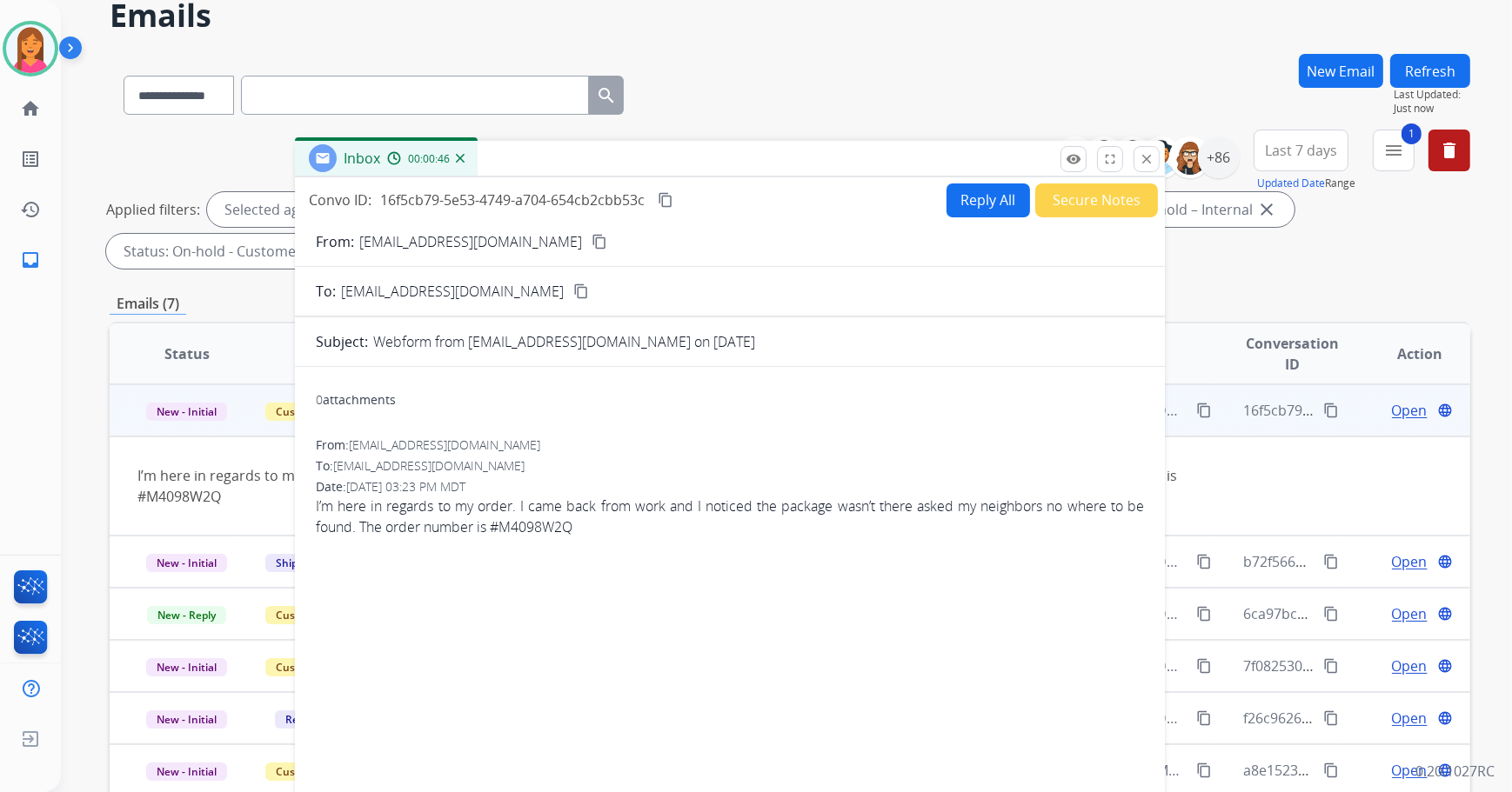
drag, startPoint x: 1003, startPoint y: 373, endPoint x: 633, endPoint y: 139, distance: 437.8
click at [633, 141] on div "Inbox 00:00:46" at bounding box center [729, 159] width 870 height 36
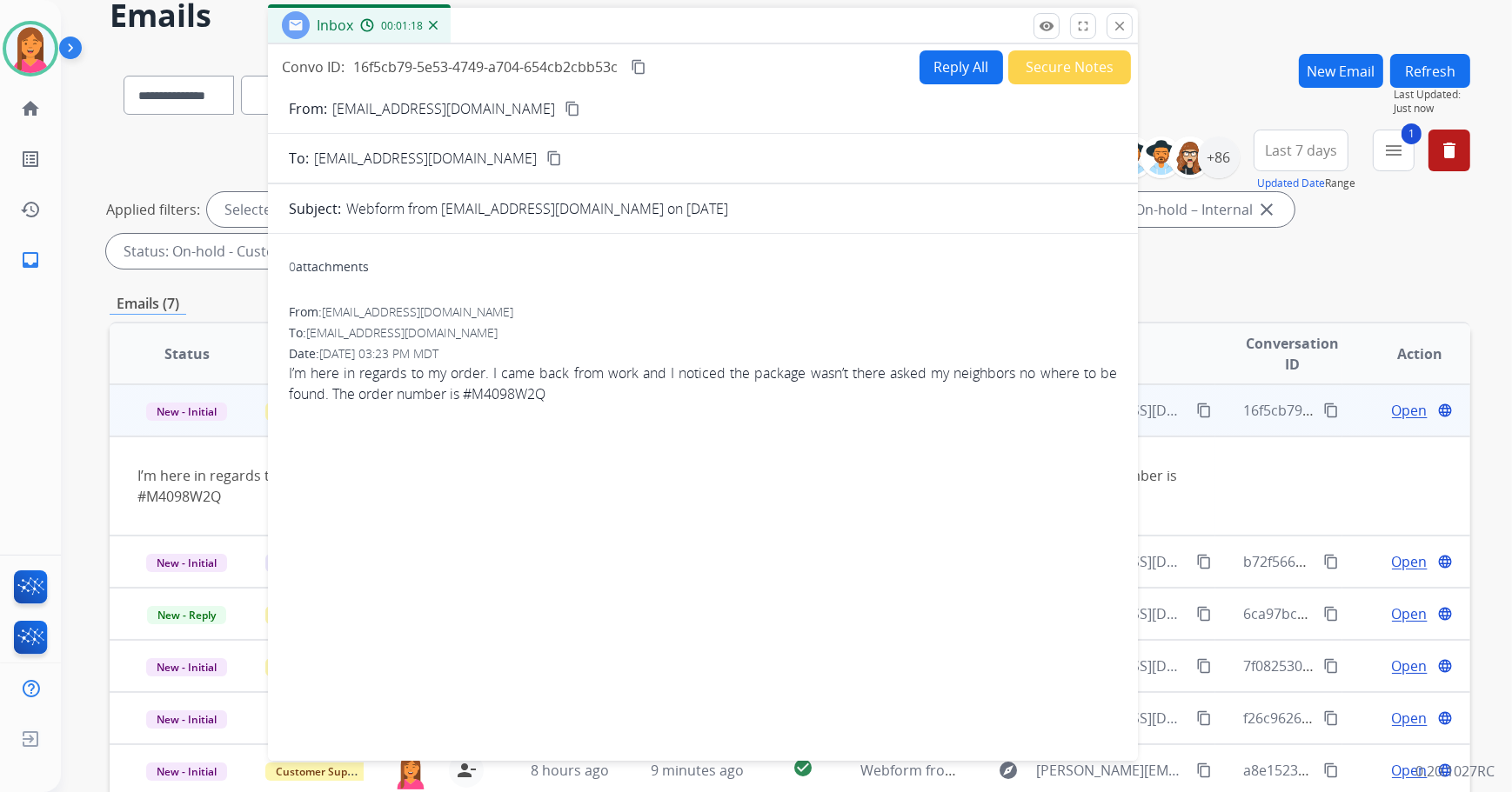
drag, startPoint x: 872, startPoint y: 135, endPoint x: 854, endPoint y: 20, distance: 116.4
click at [854, 20] on div "Inbox 00:01:18" at bounding box center [703, 26] width 870 height 36
click at [989, 69] on div "Reply All Secure Notes" at bounding box center [1022, 68] width 217 height 34
click at [932, 64] on button "Reply All" at bounding box center [960, 68] width 83 height 34
select select "**********"
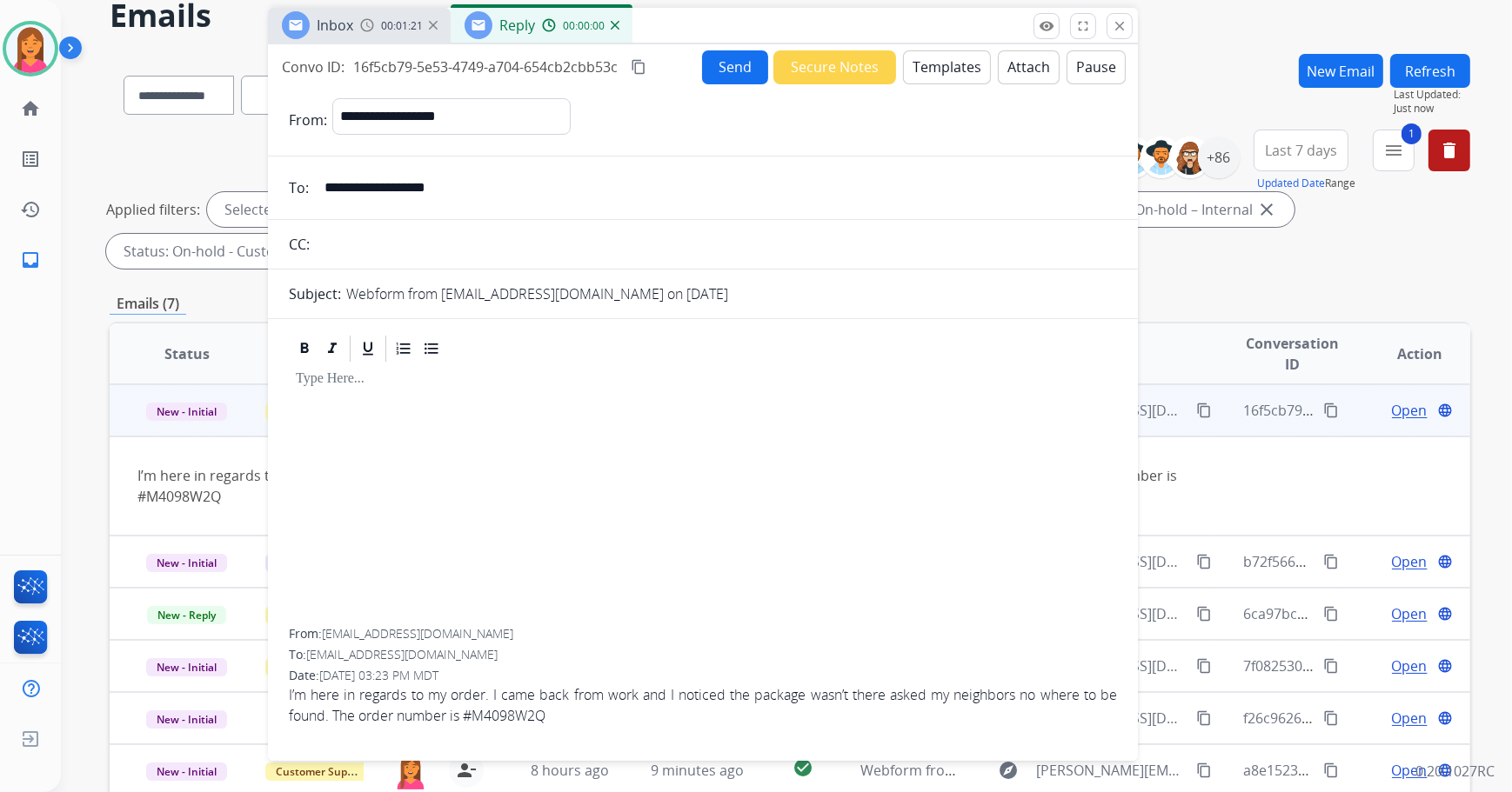
click at [967, 44] on div "**********" at bounding box center [703, 399] width 870 height 710
click at [959, 61] on button "Templates" at bounding box center [947, 68] width 88 height 34
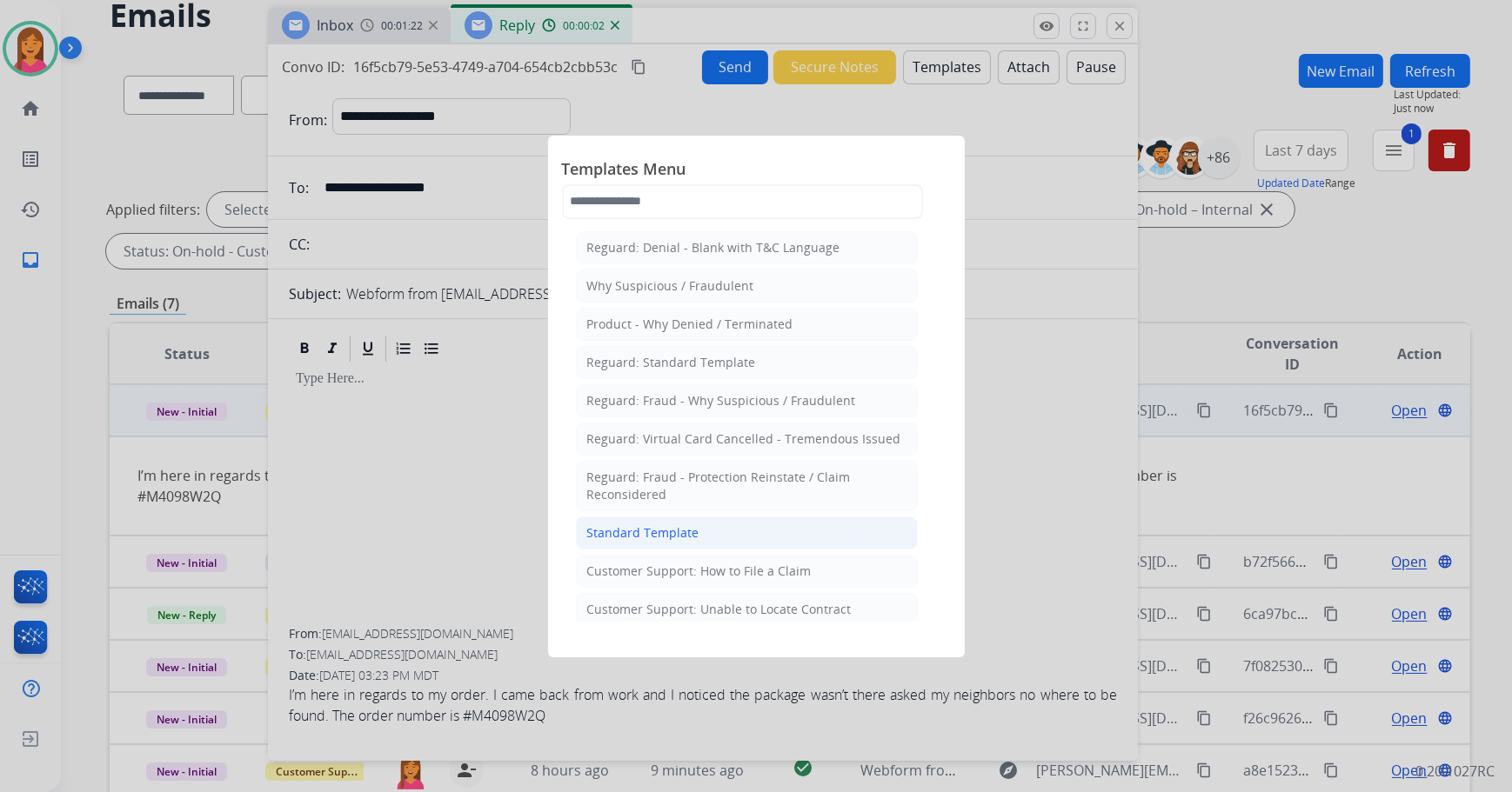
click at [655, 534] on div "Standard Template" at bounding box center [643, 533] width 113 height 17
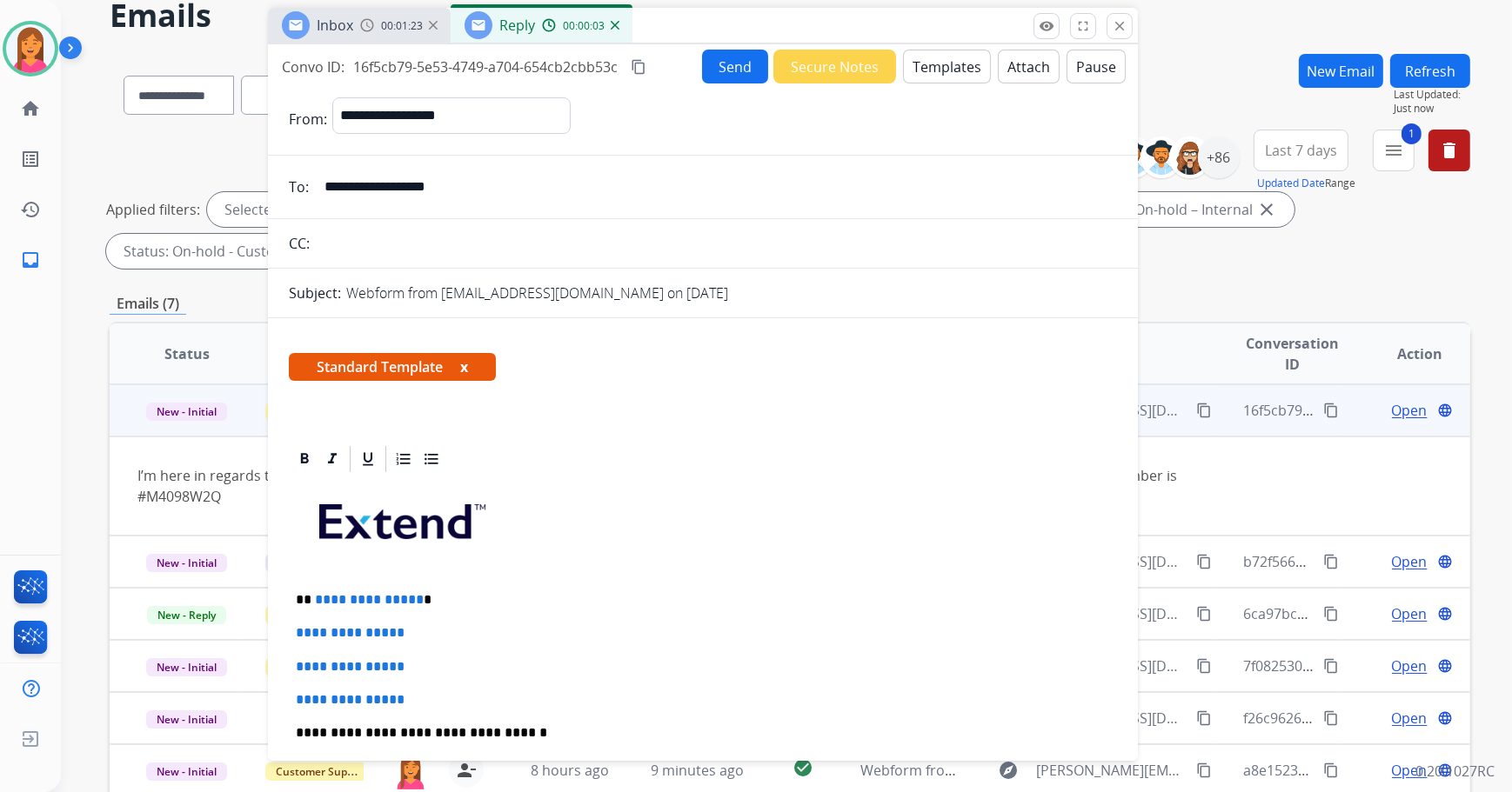
click at [465, 367] on button "x" at bounding box center [464, 367] width 8 height 21
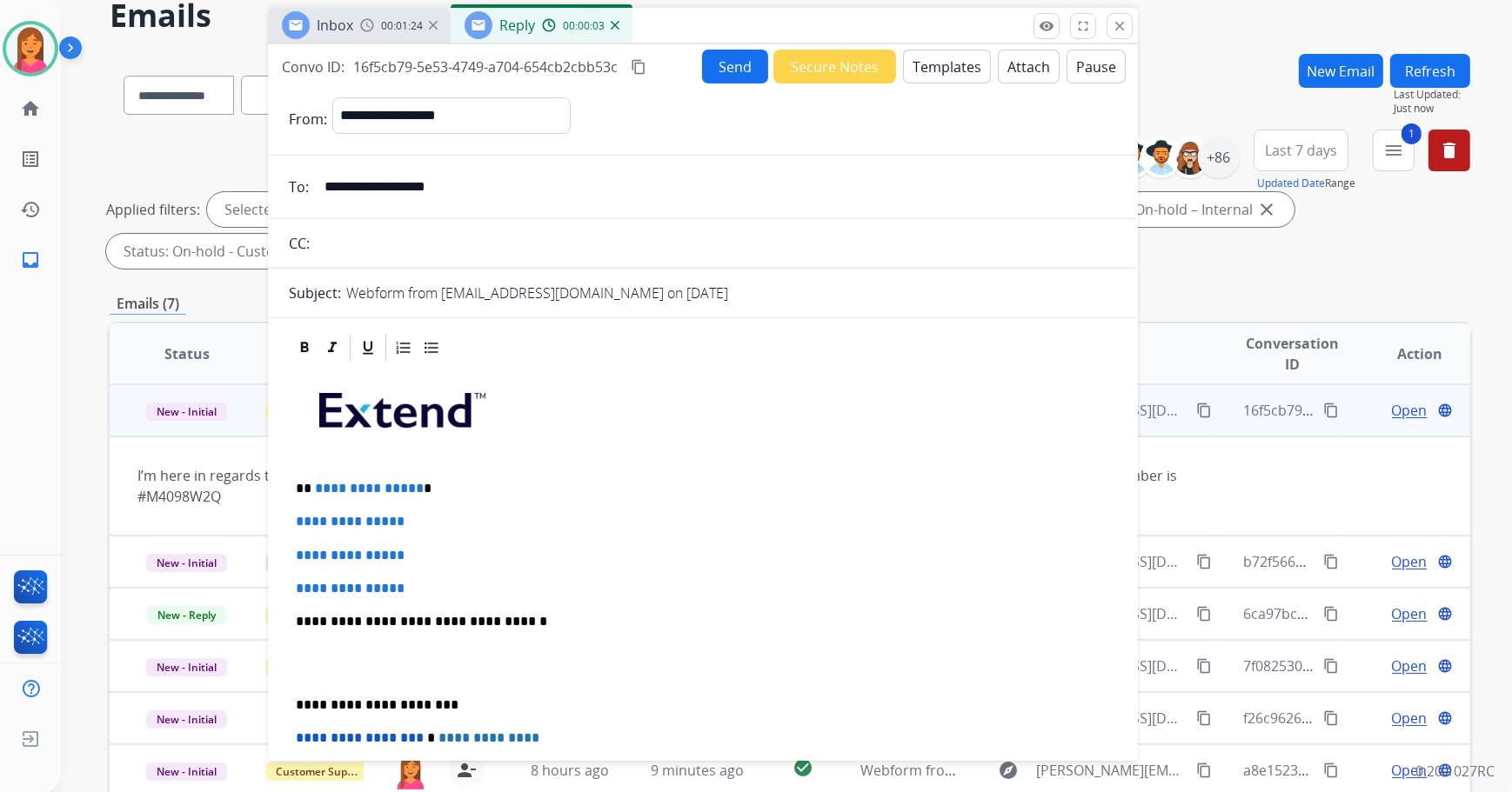
click at [432, 488] on p "**********" at bounding box center [696, 489] width 801 height 15
click at [430, 596] on div "**********" at bounding box center [704, 662] width 829 height 598
drag, startPoint x: 427, startPoint y: 586, endPoint x: 284, endPoint y: 507, distance: 163.4
click at [284, 507] on div "**********" at bounding box center [703, 702] width 870 height 740
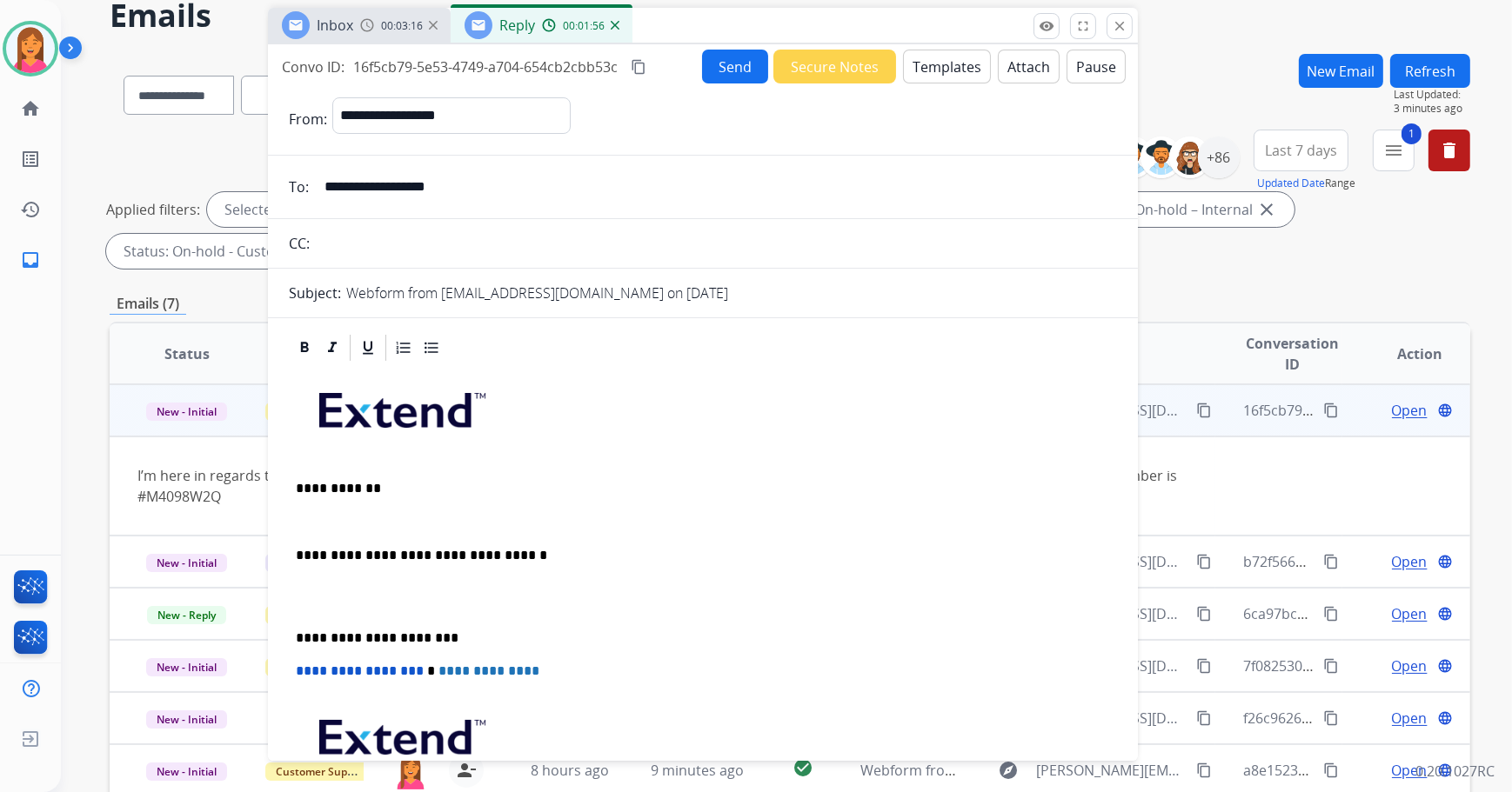
click at [299, 521] on p at bounding box center [703, 522] width 814 height 15
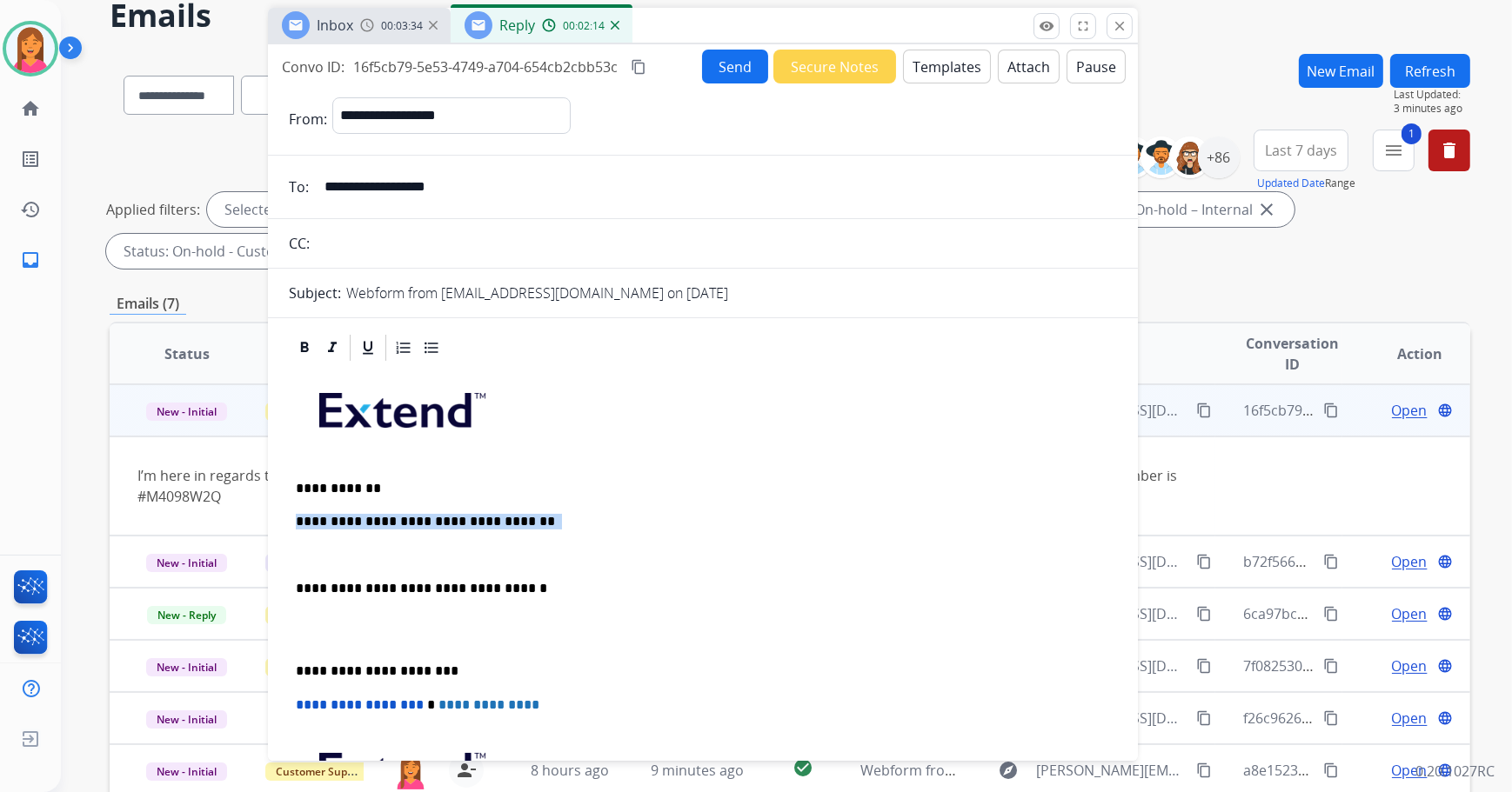
drag, startPoint x: 519, startPoint y: 521, endPoint x: 294, endPoint y: 520, distance: 225.0
click at [294, 520] on div "**********" at bounding box center [704, 646] width 829 height 565
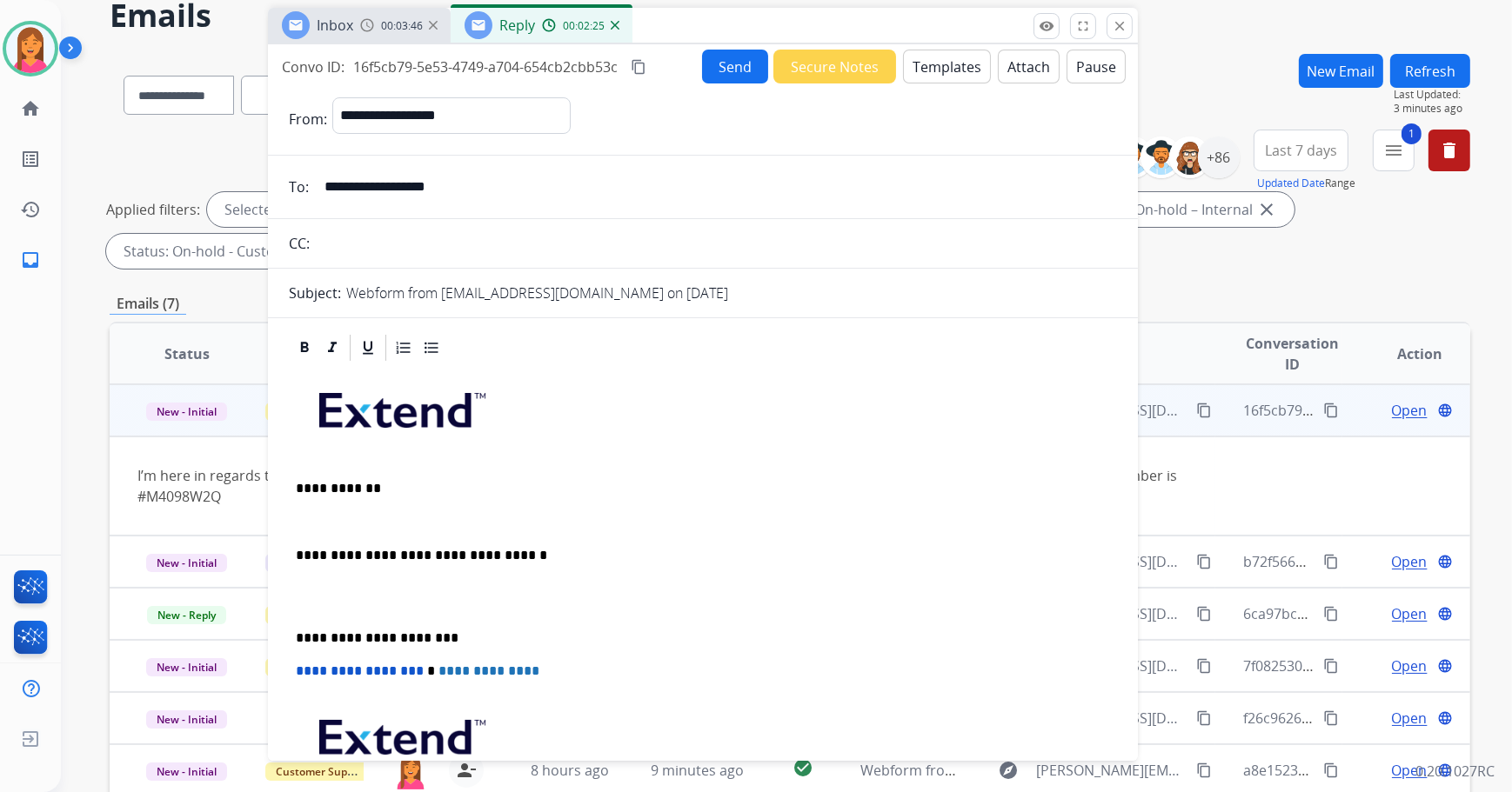
click at [293, 515] on div "**********" at bounding box center [704, 629] width 829 height 531
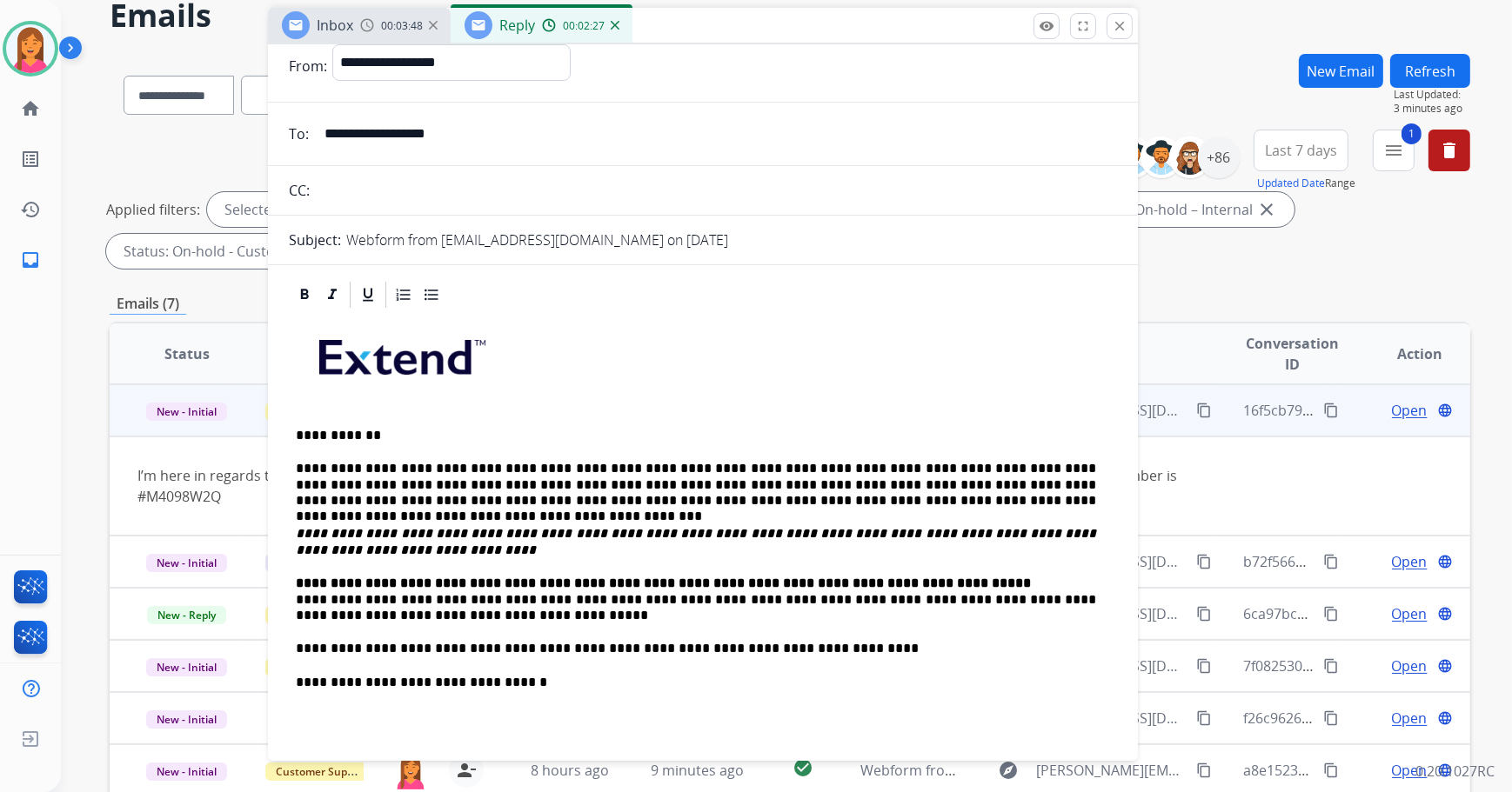
scroll to position [157, 0]
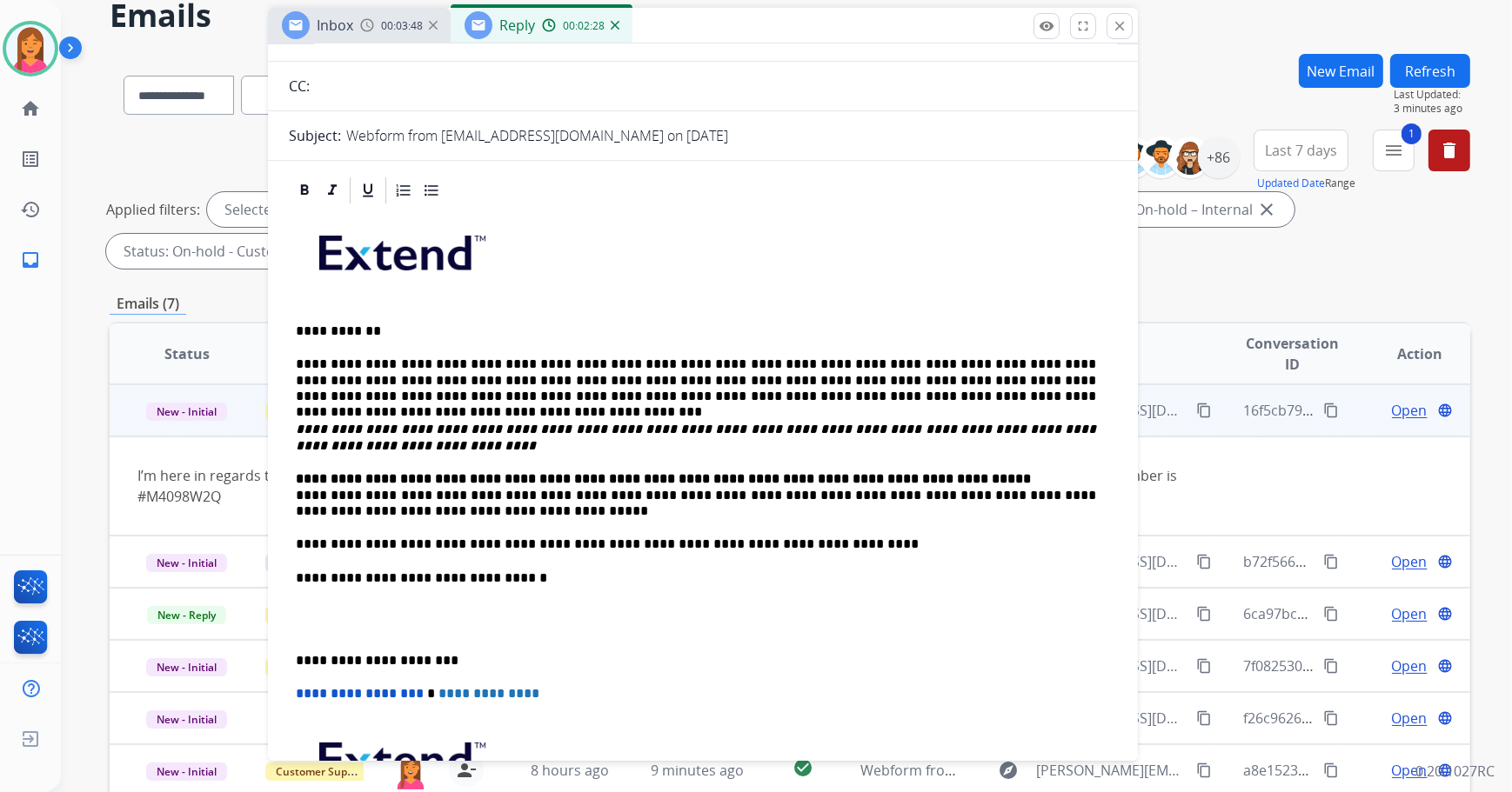
click at [292, 485] on div "**********" at bounding box center [704, 561] width 829 height 711
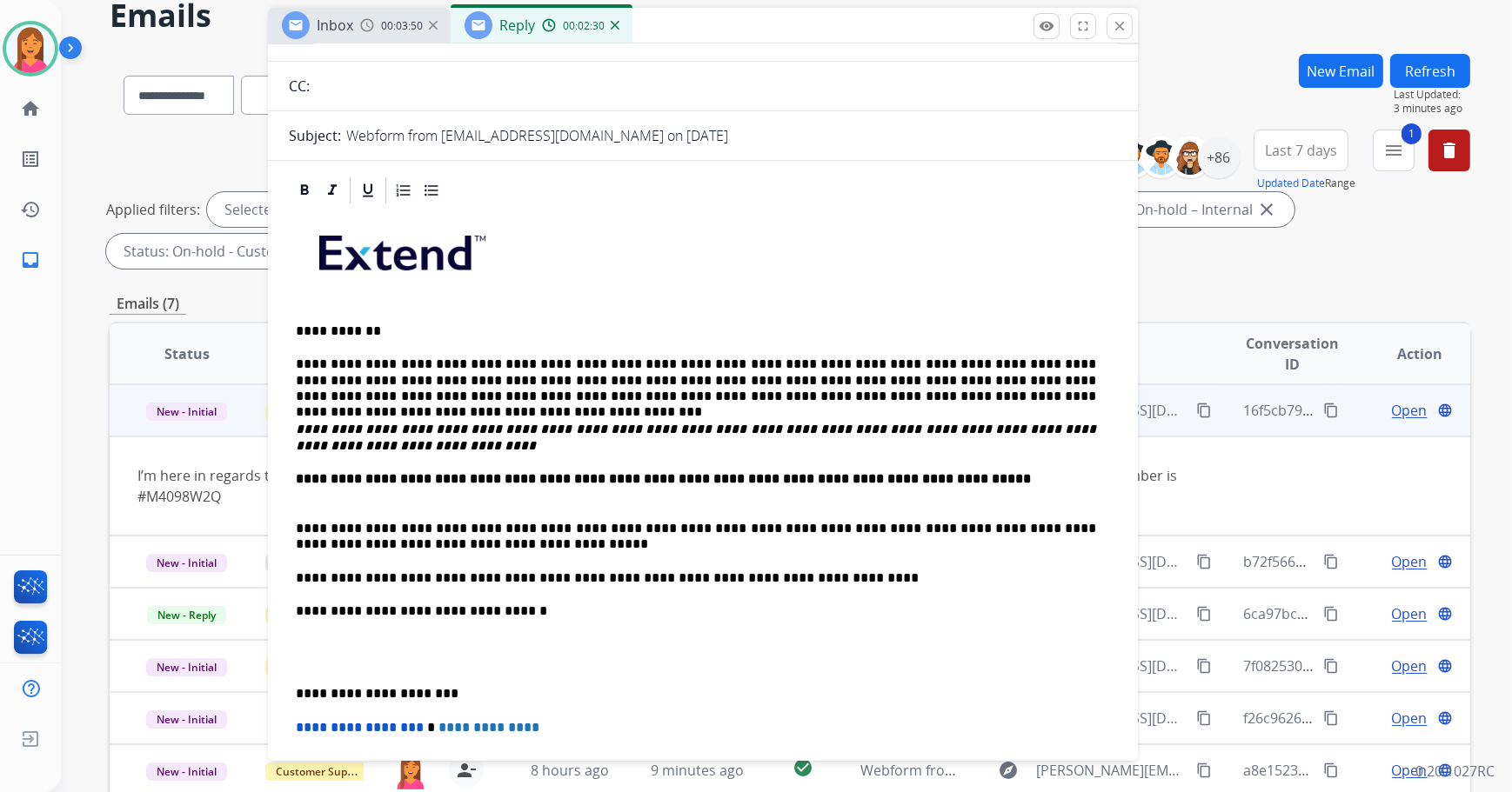
click at [289, 691] on div "**********" at bounding box center [704, 578] width 829 height 745
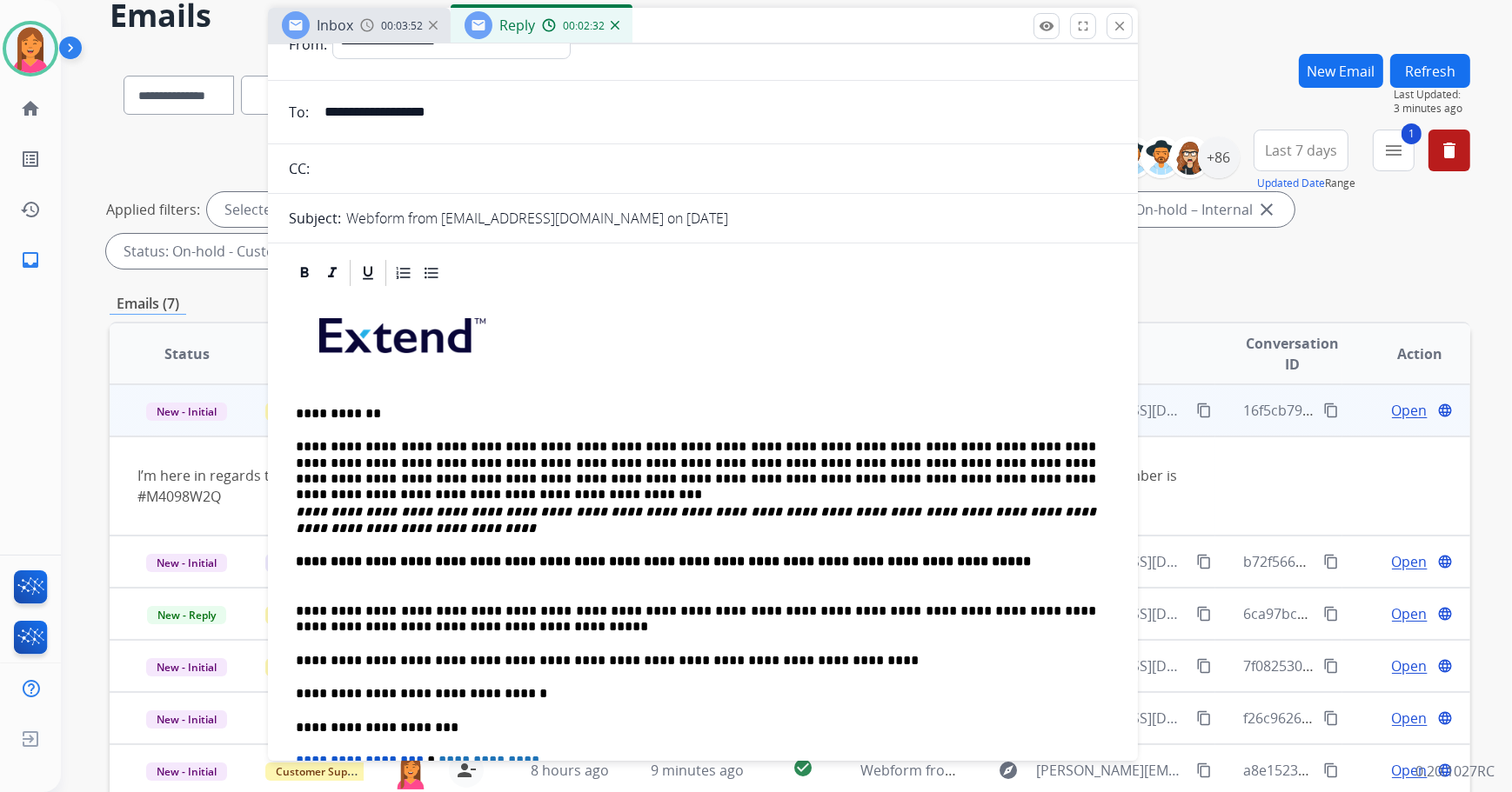
scroll to position [0, 0]
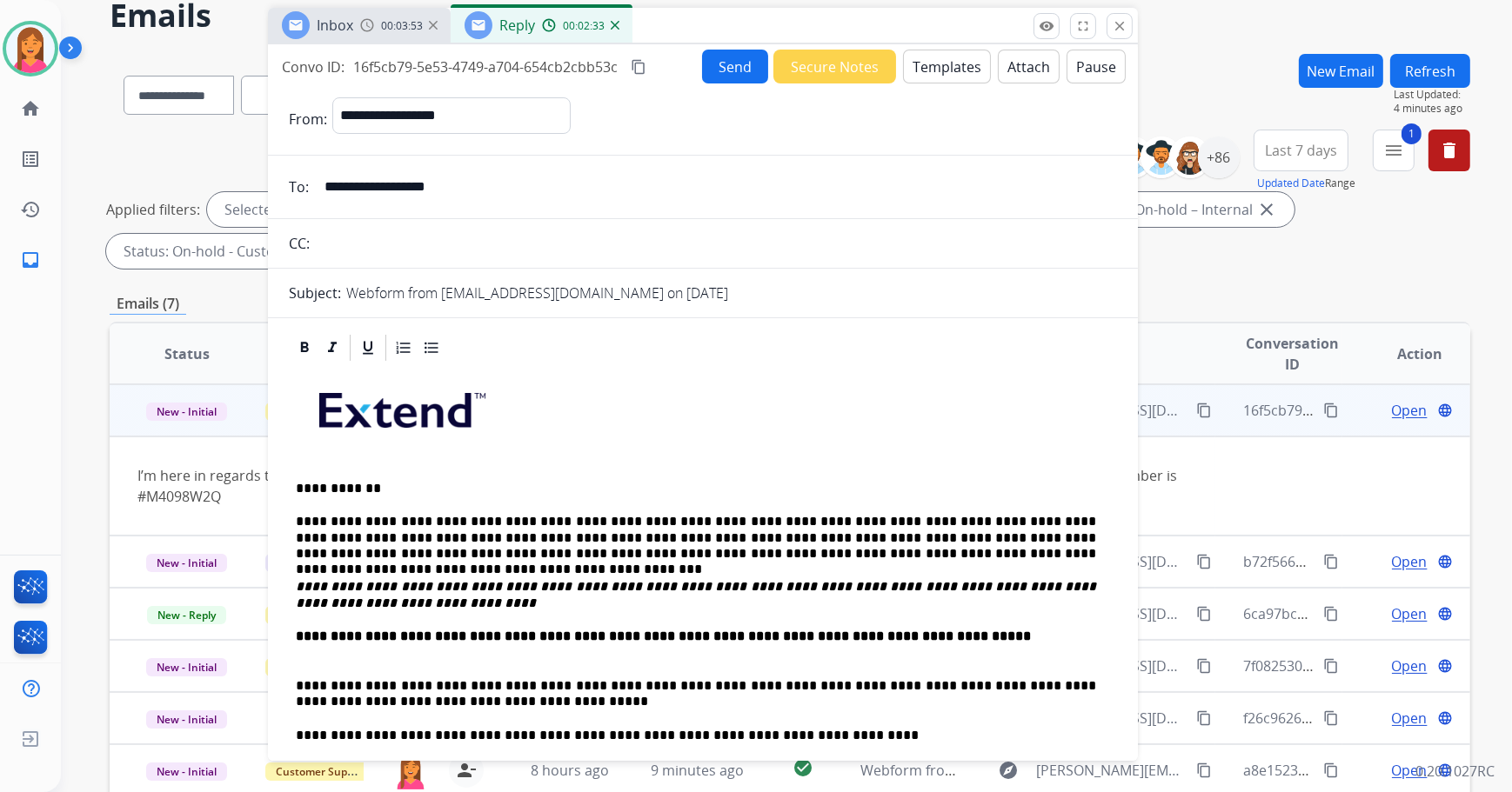
click at [730, 69] on button "Send" at bounding box center [734, 67] width 66 height 34
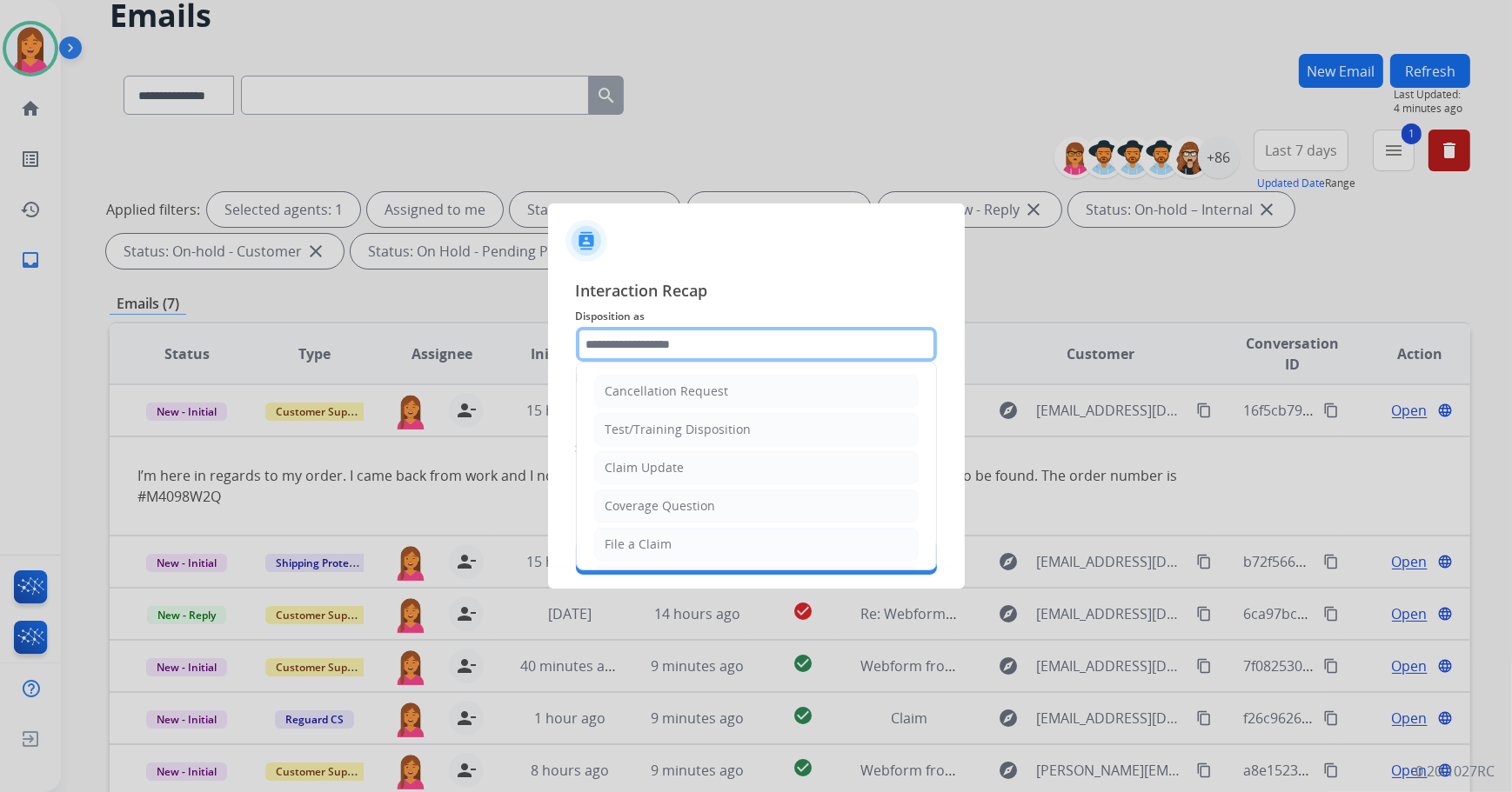
click at [760, 346] on input "text" at bounding box center [756, 344] width 361 height 34
click at [681, 531] on li "File a Claim" at bounding box center [756, 544] width 325 height 33
type input "**********"
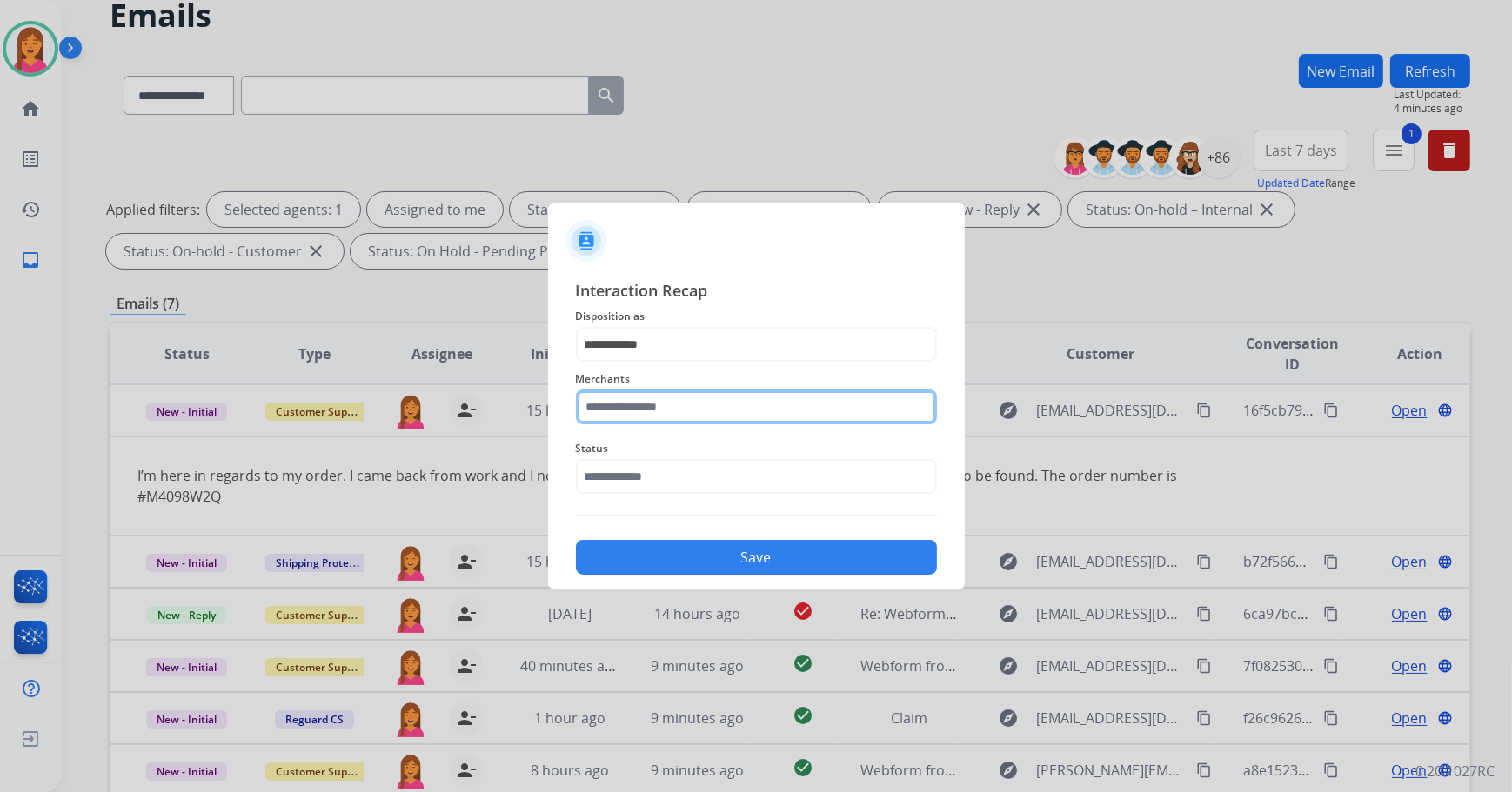
click at [646, 409] on input "text" at bounding box center [756, 406] width 361 height 34
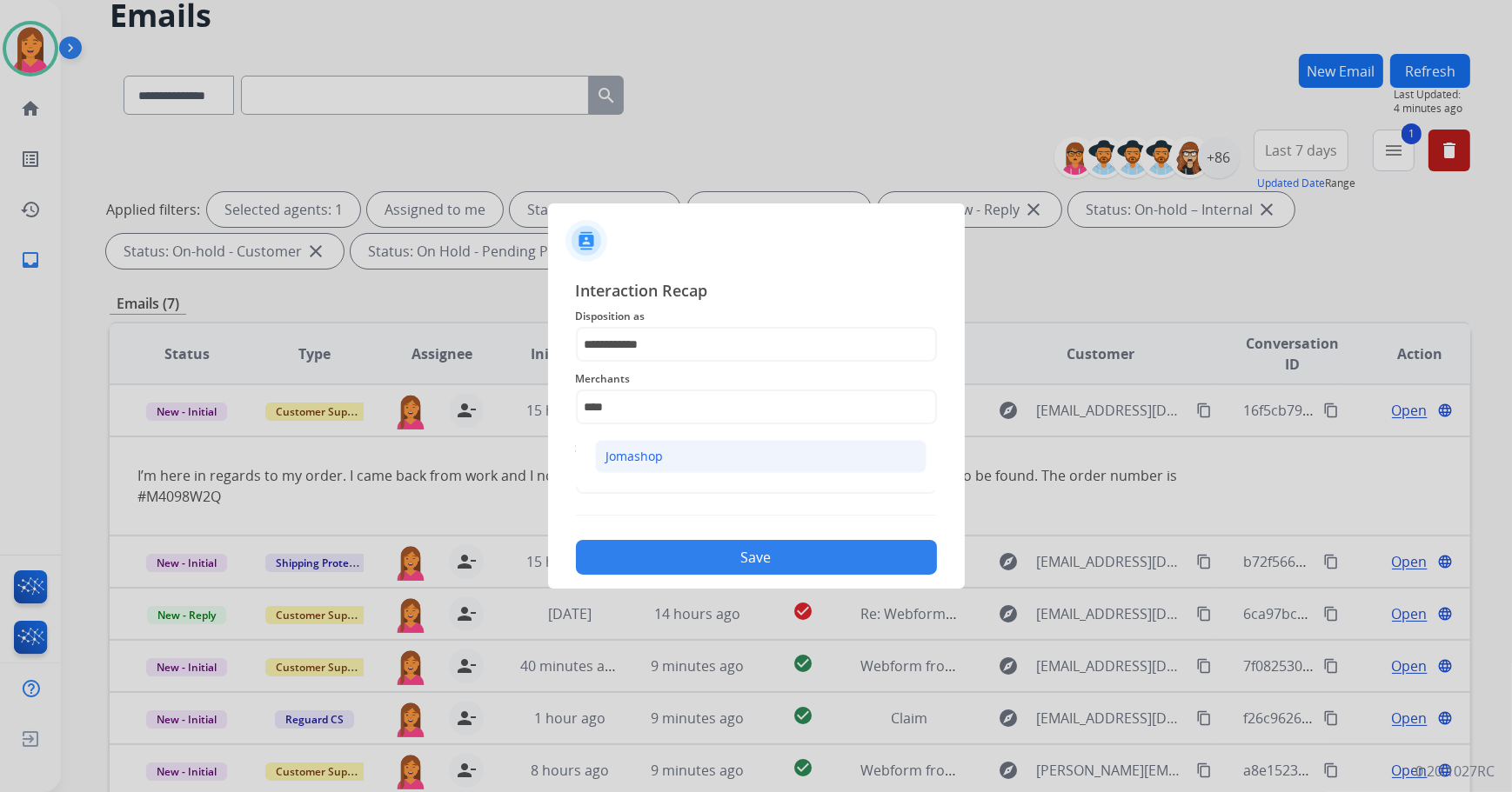
click at [659, 461] on div "Jomashop" at bounding box center [635, 456] width 57 height 17
type input "********"
click at [660, 468] on input "text" at bounding box center [756, 476] width 361 height 34
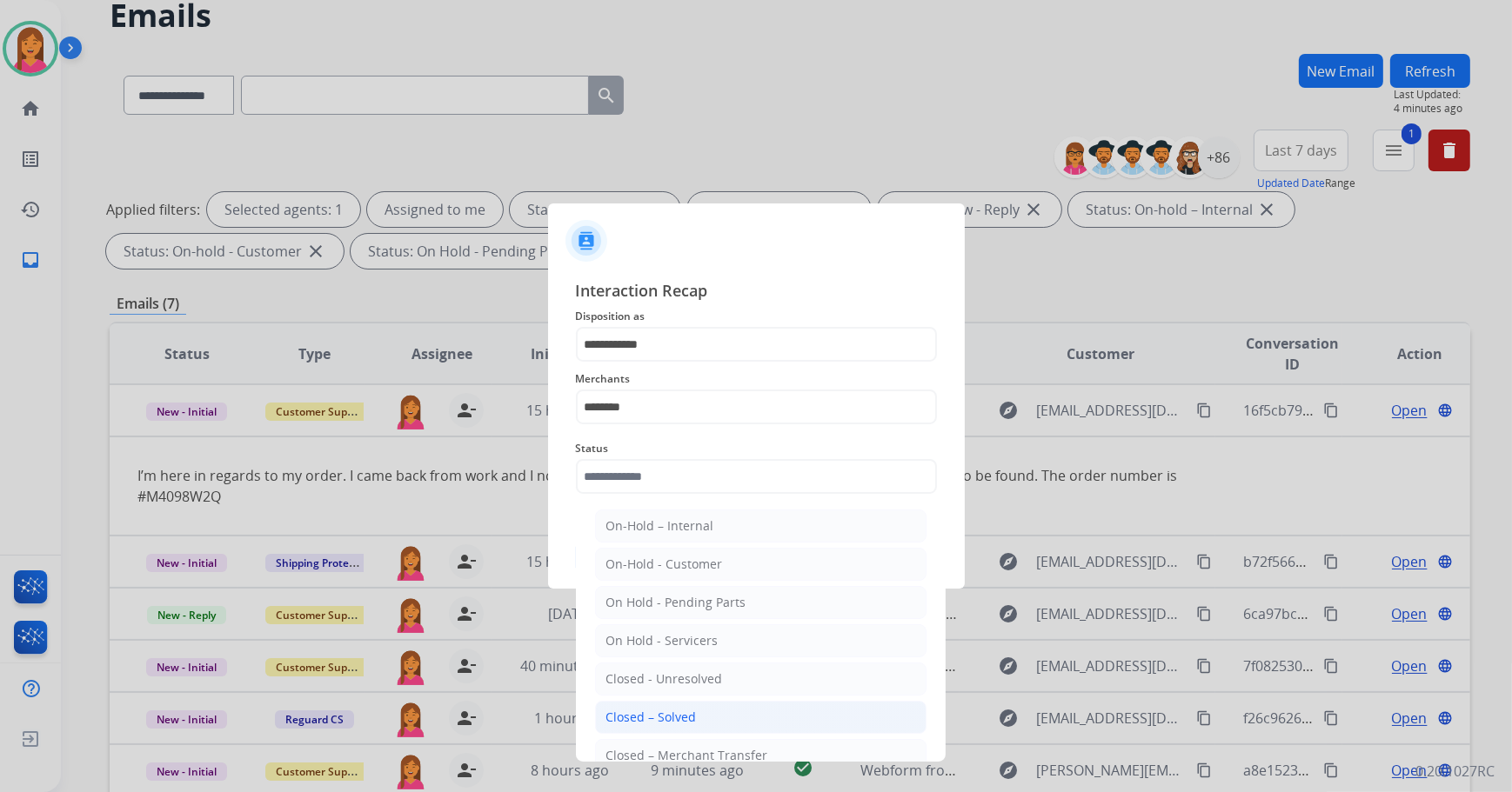
click at [709, 715] on li "Closed – Solved" at bounding box center [760, 718] width 331 height 33
type input "**********"
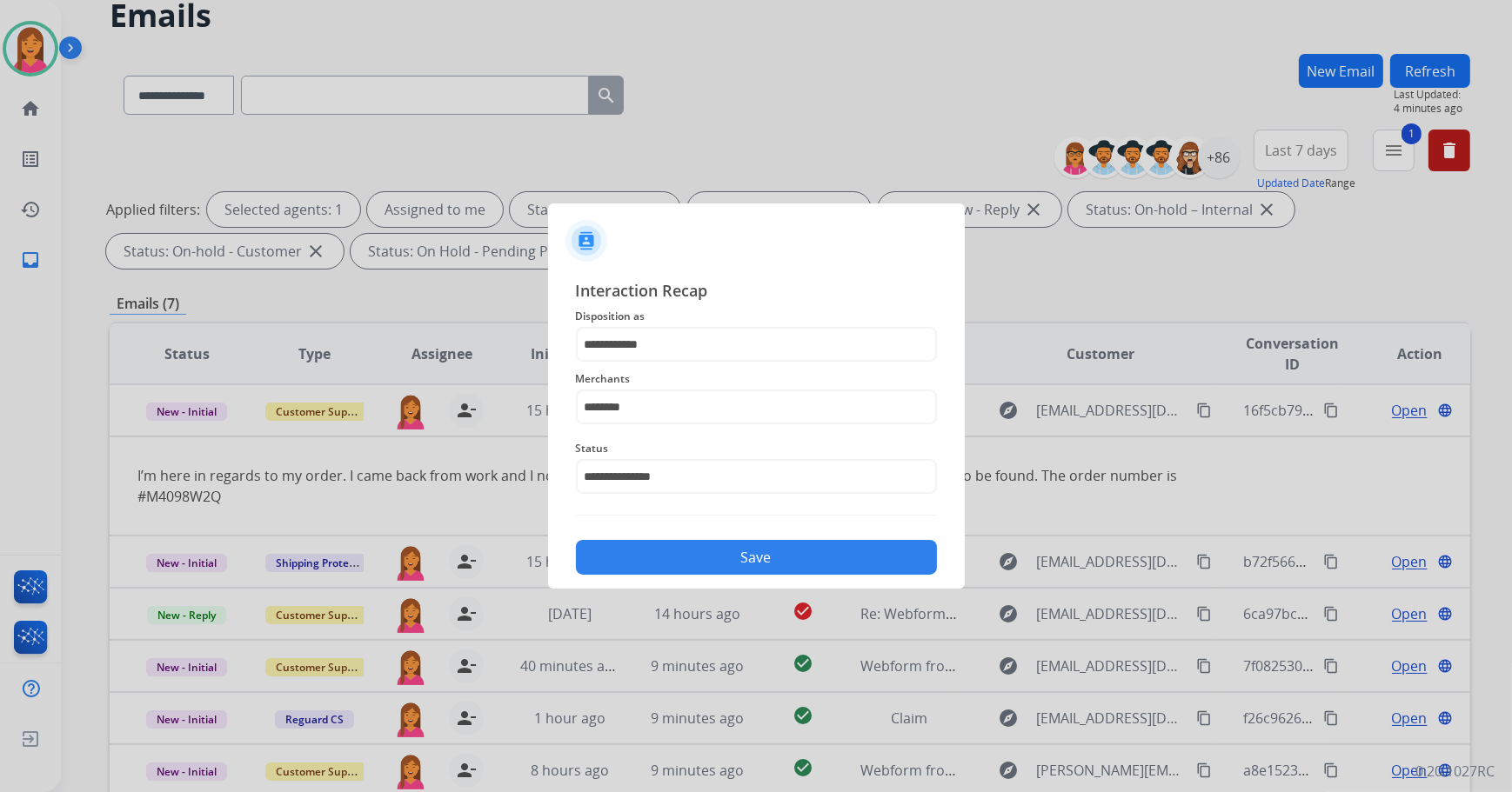
click at [681, 567] on button "Save" at bounding box center [756, 557] width 361 height 34
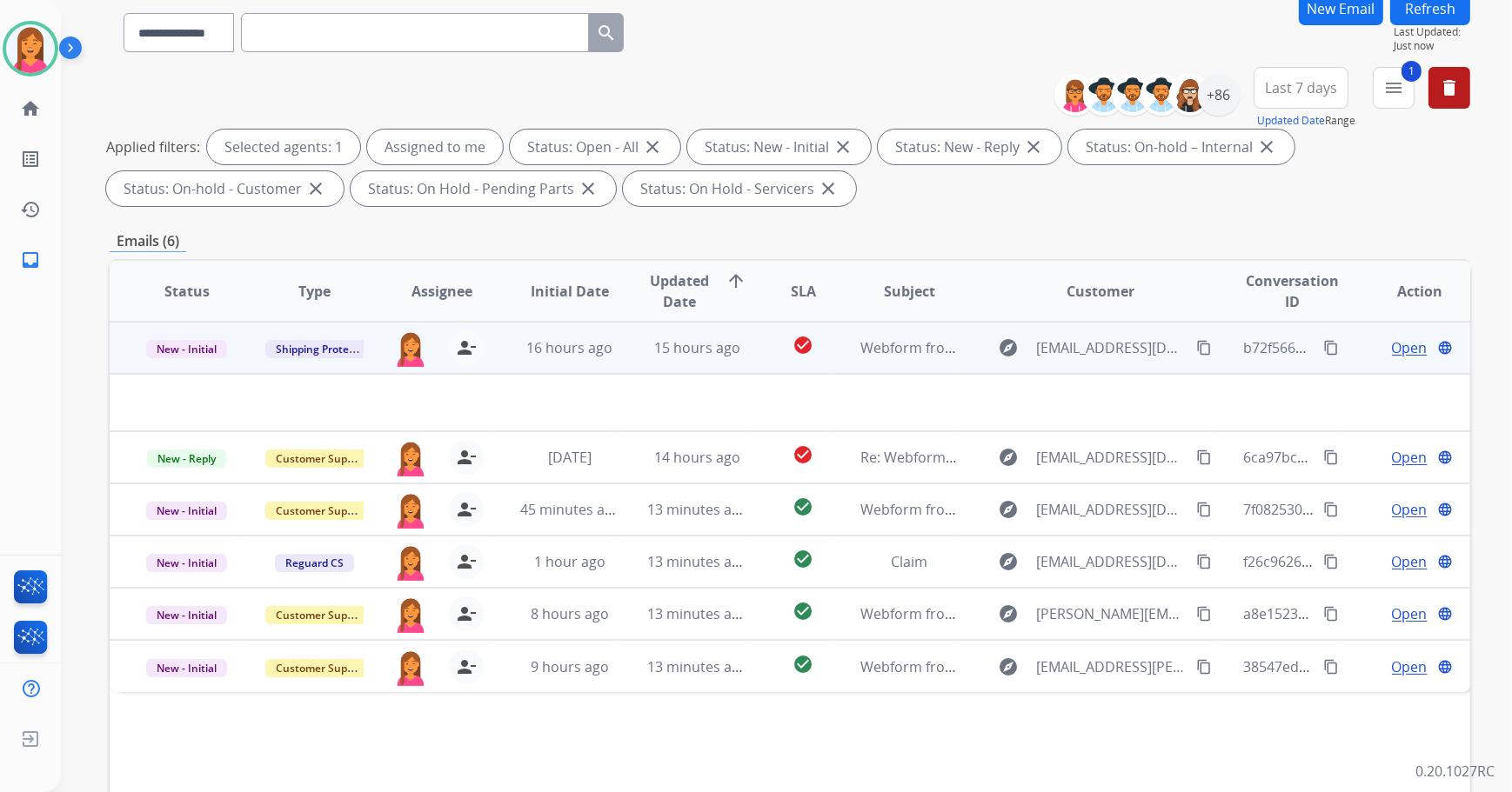
scroll to position [157, 0]
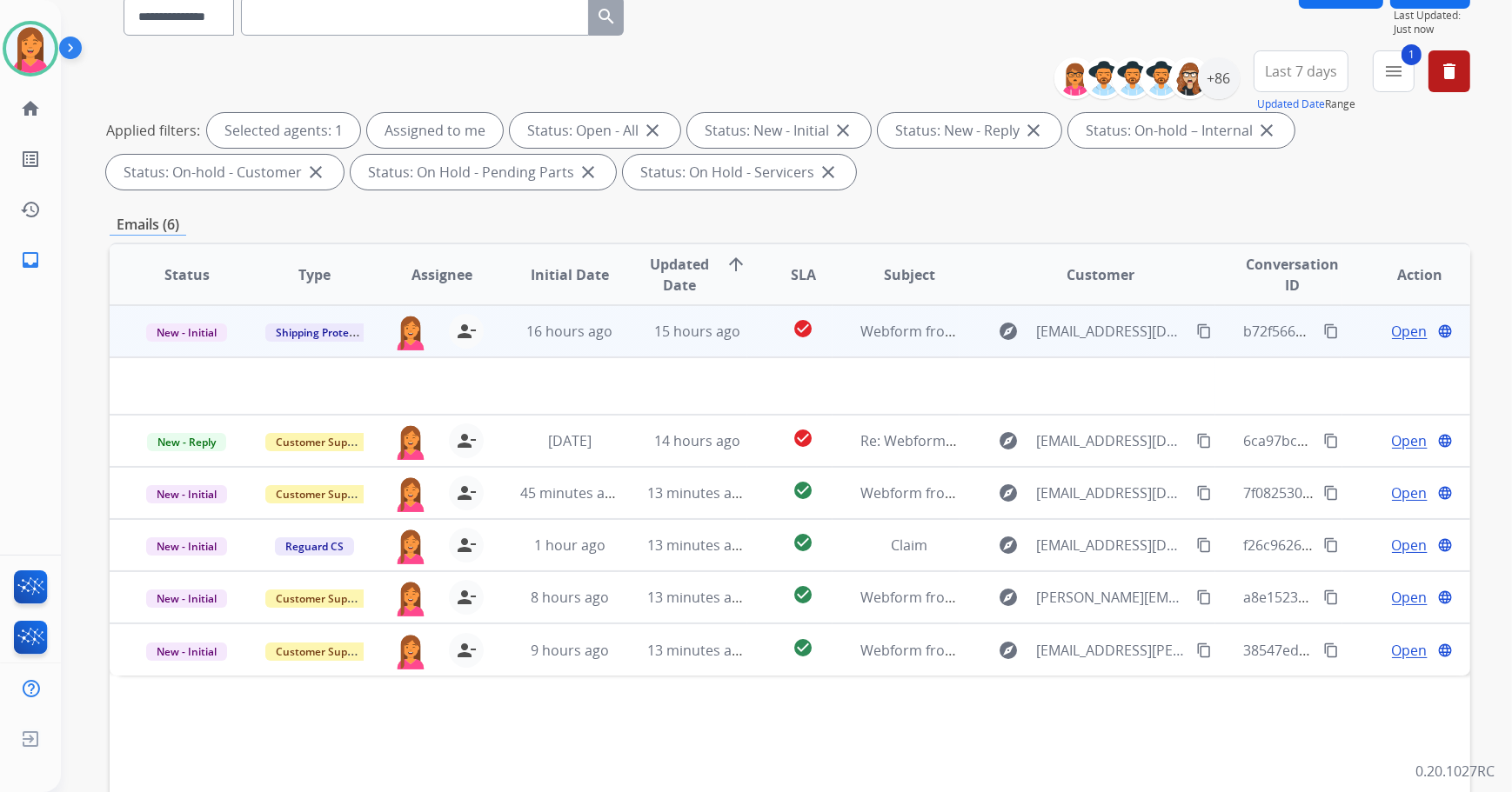
click at [756, 317] on td "check_circle" at bounding box center [789, 331] width 85 height 52
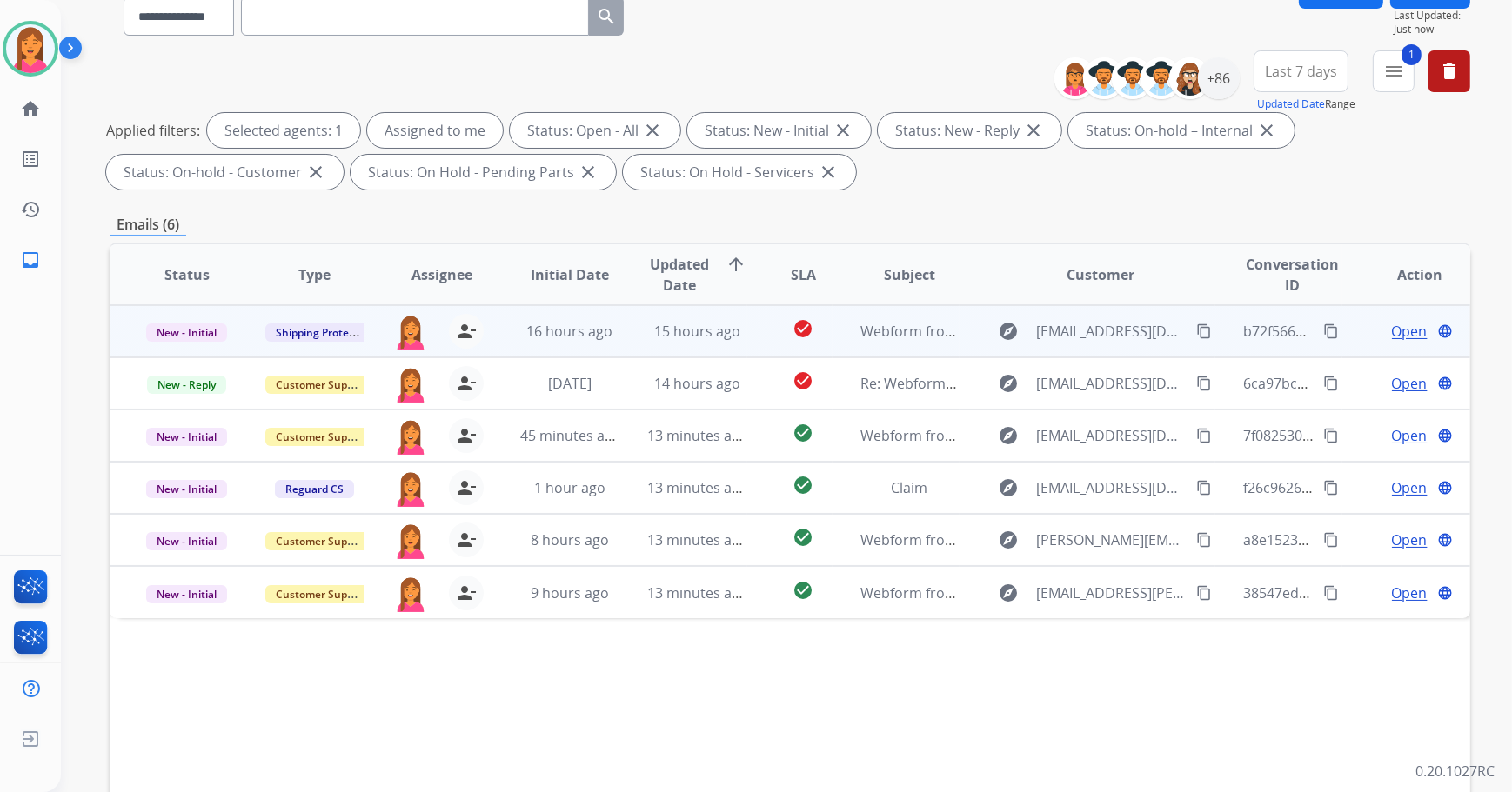
click at [756, 322] on td "check_circle" at bounding box center [789, 331] width 85 height 52
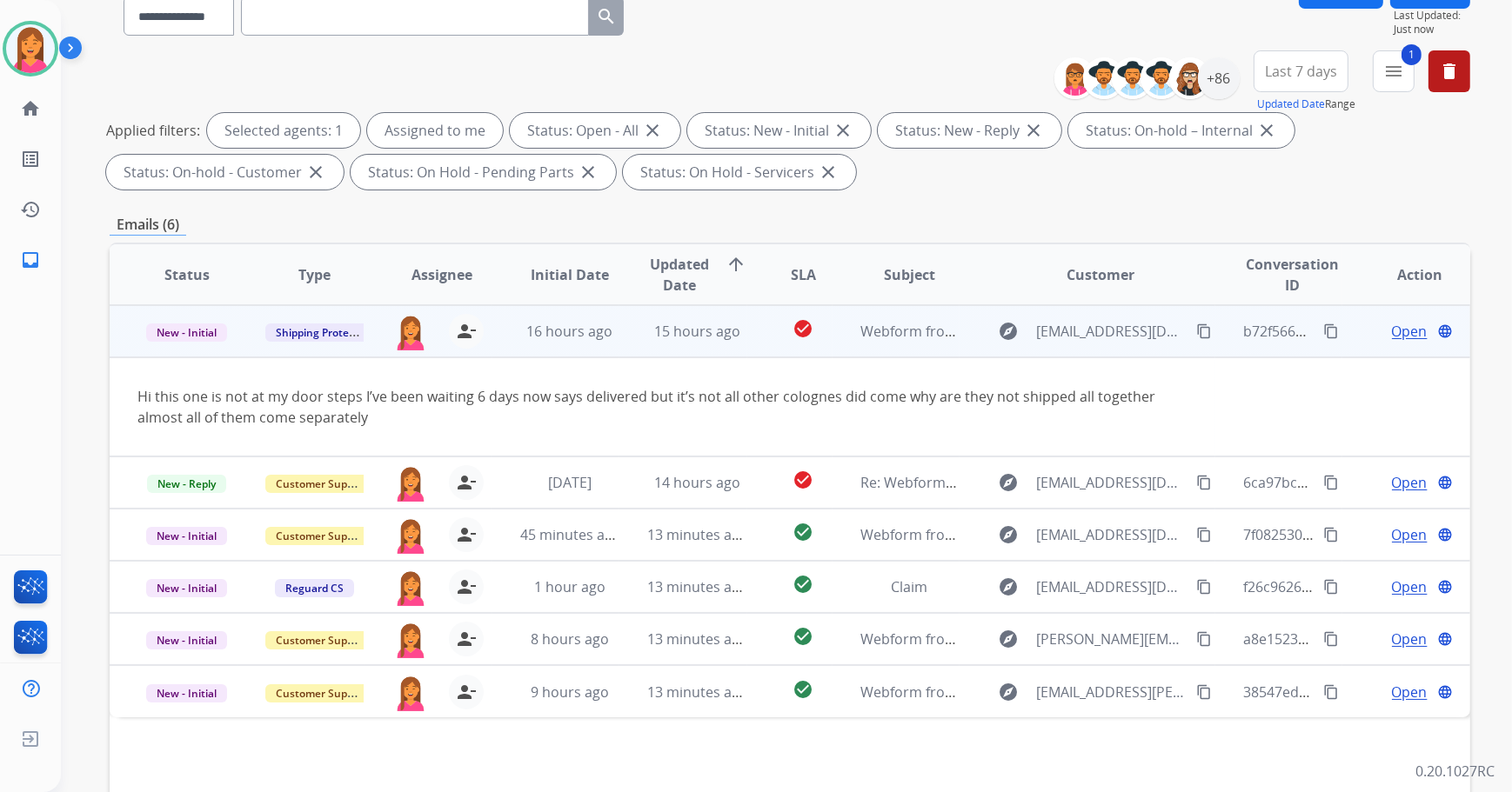
click at [1397, 326] on span "Open" at bounding box center [1409, 331] width 35 height 21
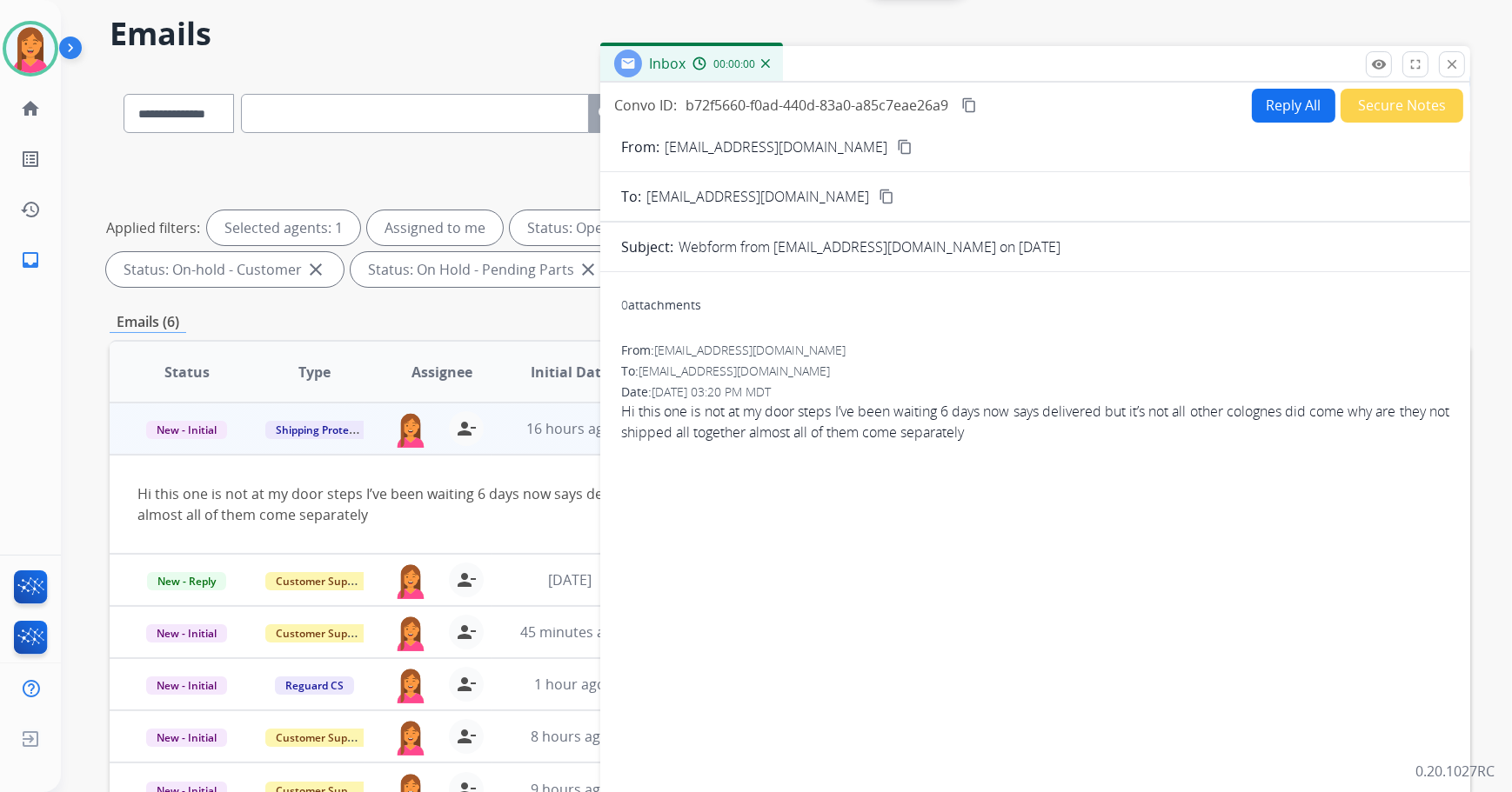
scroll to position [0, 0]
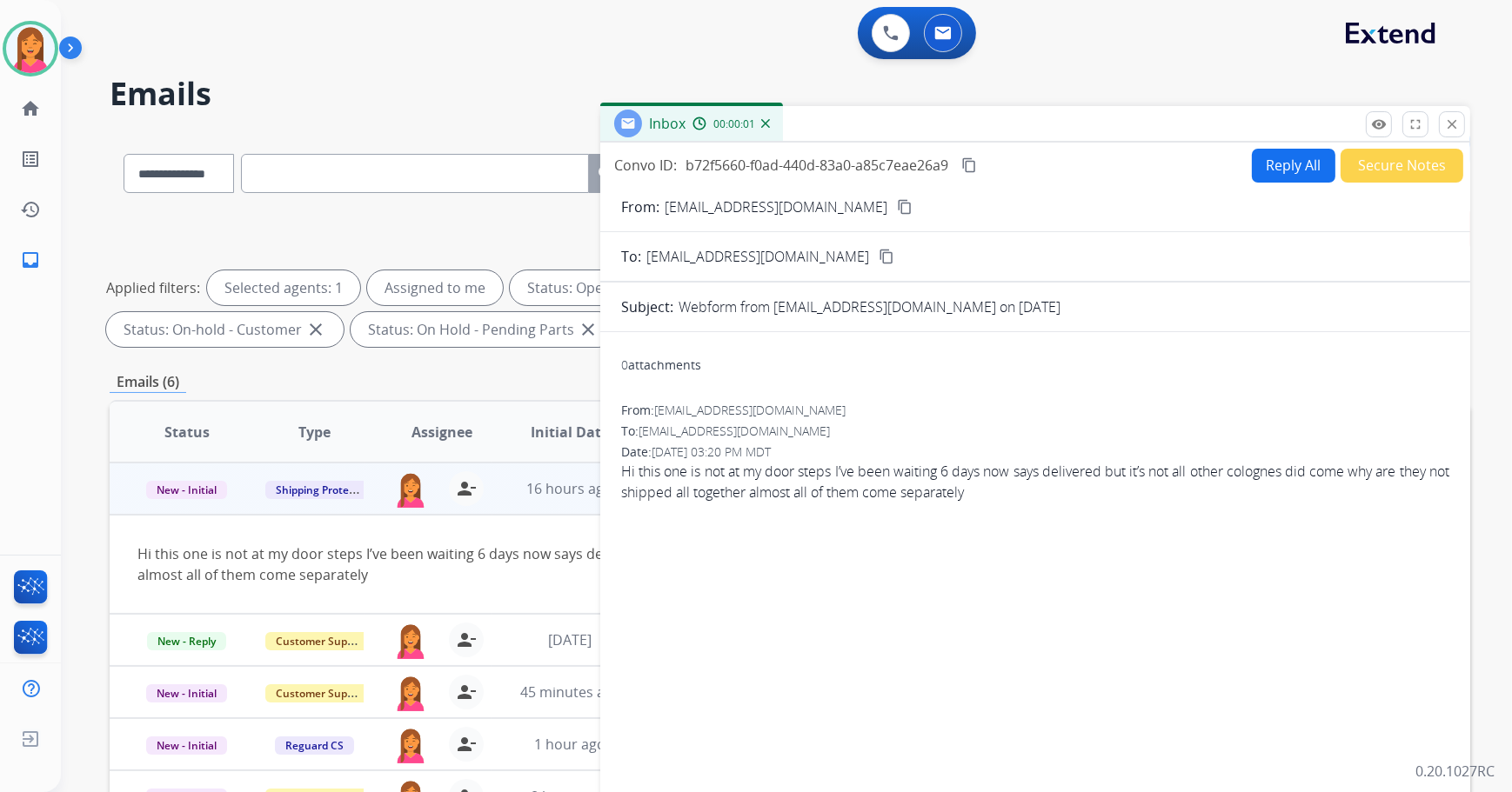
click at [897, 207] on mat-icon "content_copy" at bounding box center [905, 207] width 15 height 15
click at [1260, 159] on button "Reply All" at bounding box center [1292, 166] width 83 height 34
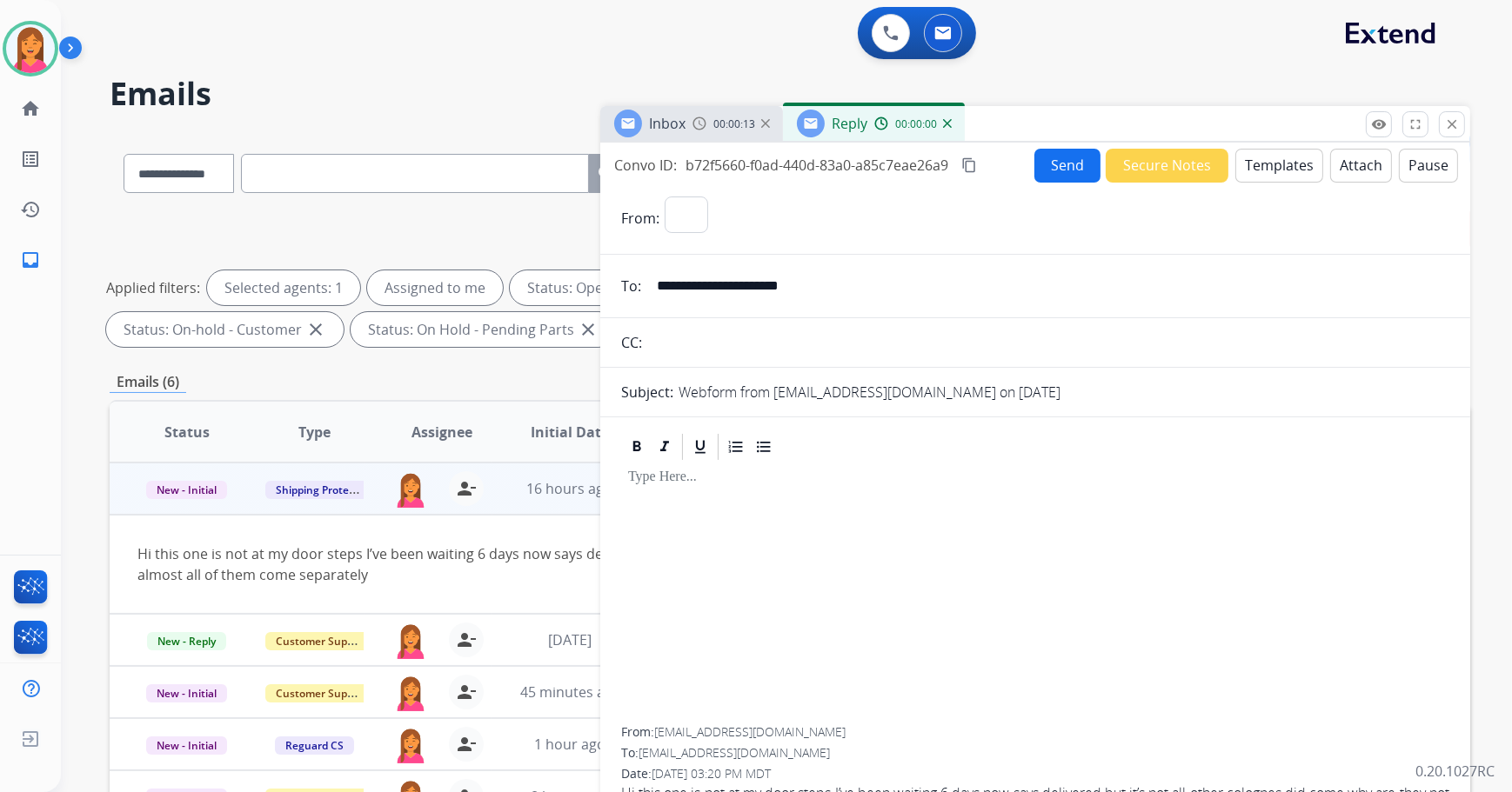
select select "**********"
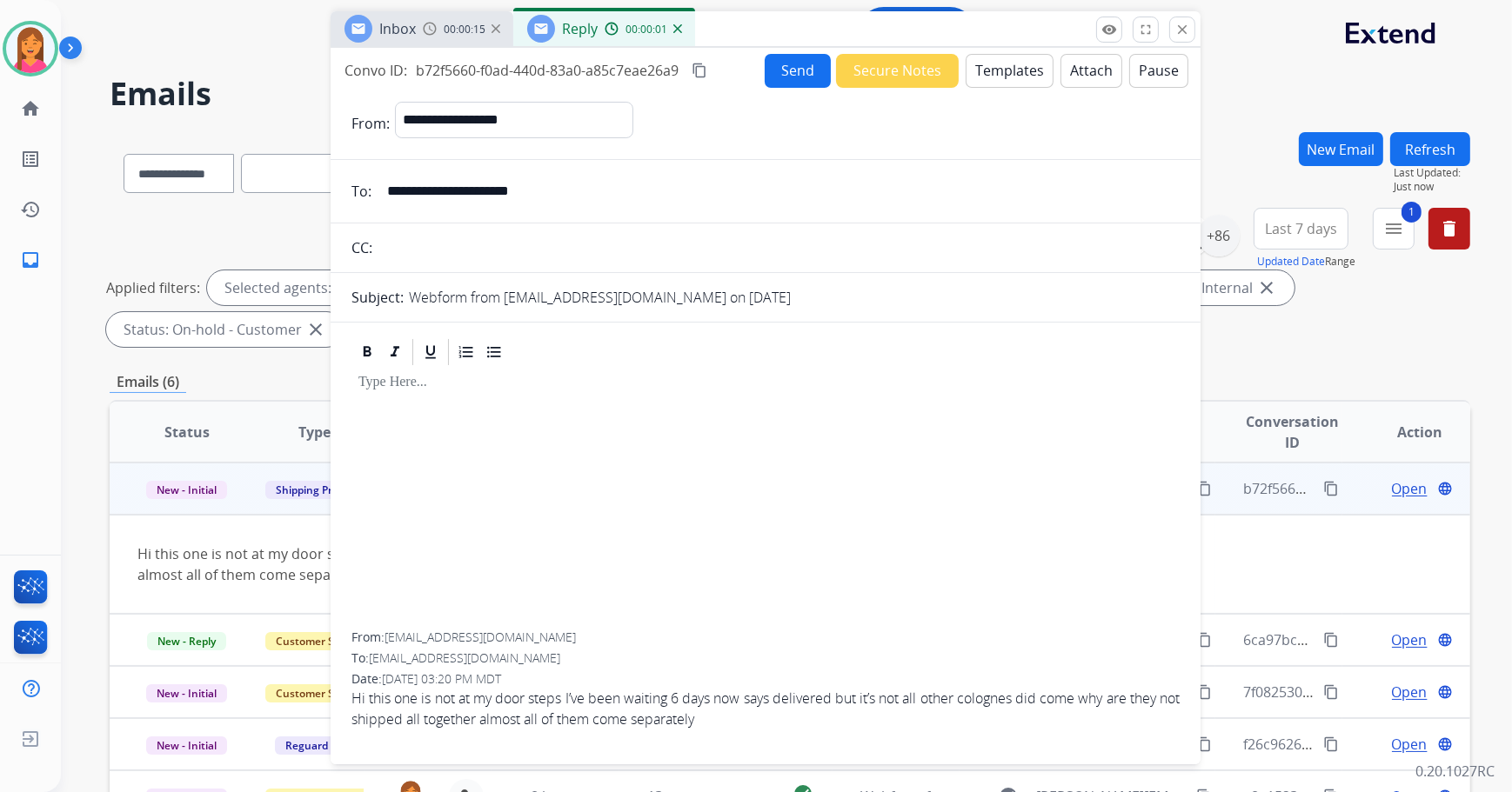
drag, startPoint x: 1197, startPoint y: 118, endPoint x: 929, endPoint y: 33, distance: 281.2
click at [929, 33] on div "Inbox 00:00:15 Reply 00:00:01" at bounding box center [765, 30] width 870 height 36
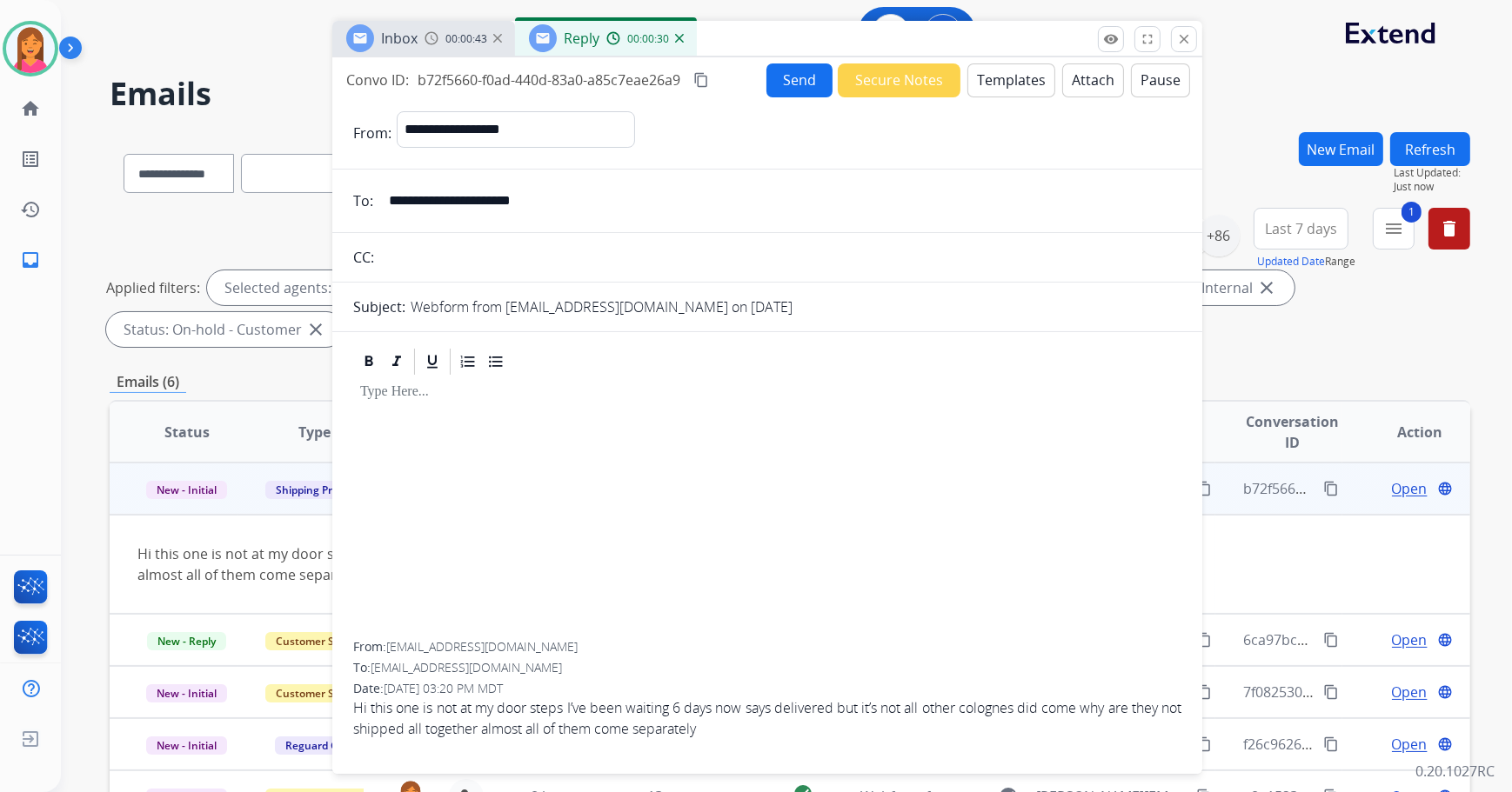
click at [996, 85] on button "Templates" at bounding box center [1011, 81] width 88 height 34
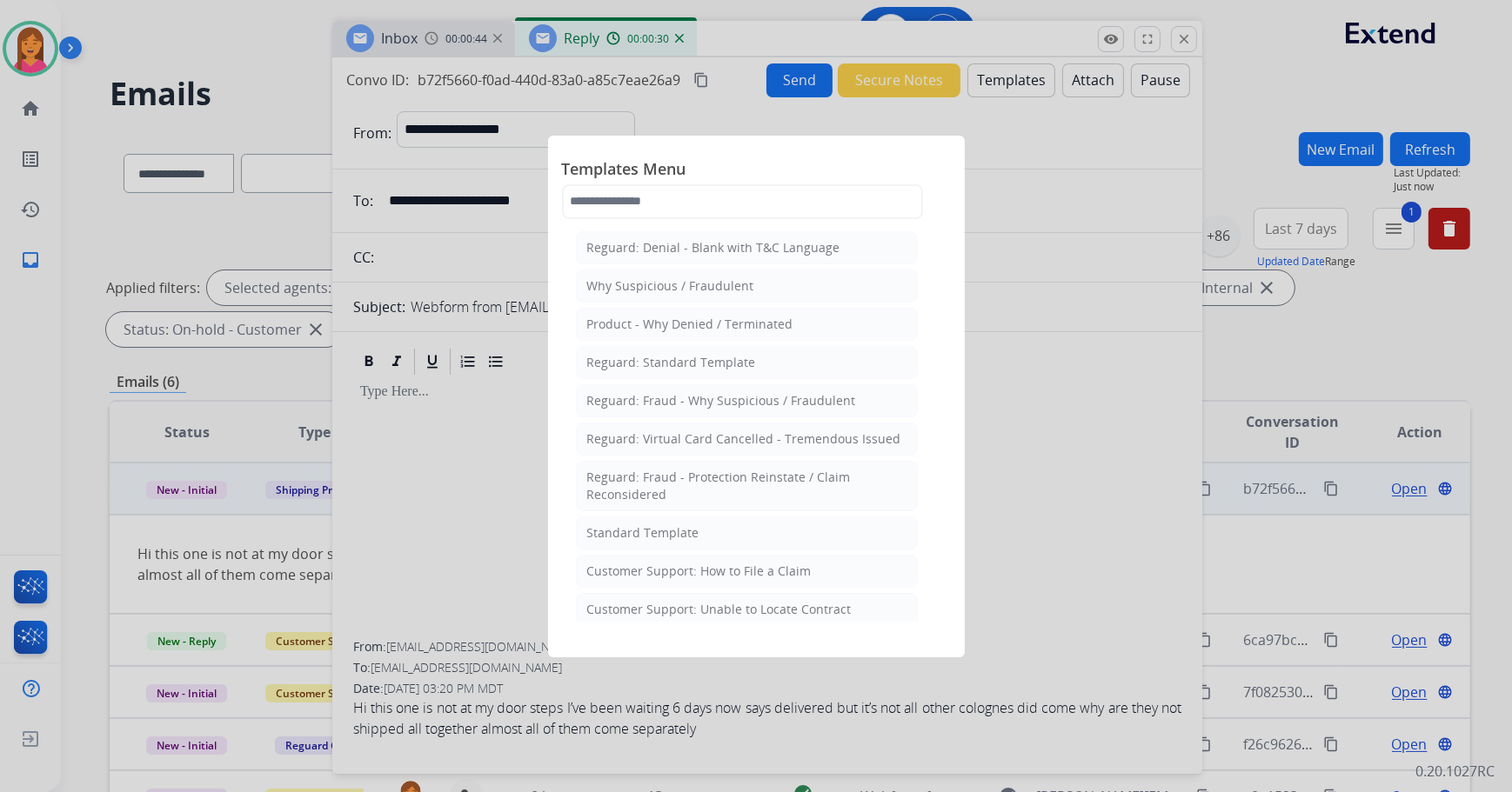
click at [655, 525] on div "Standard Template" at bounding box center [643, 533] width 113 height 17
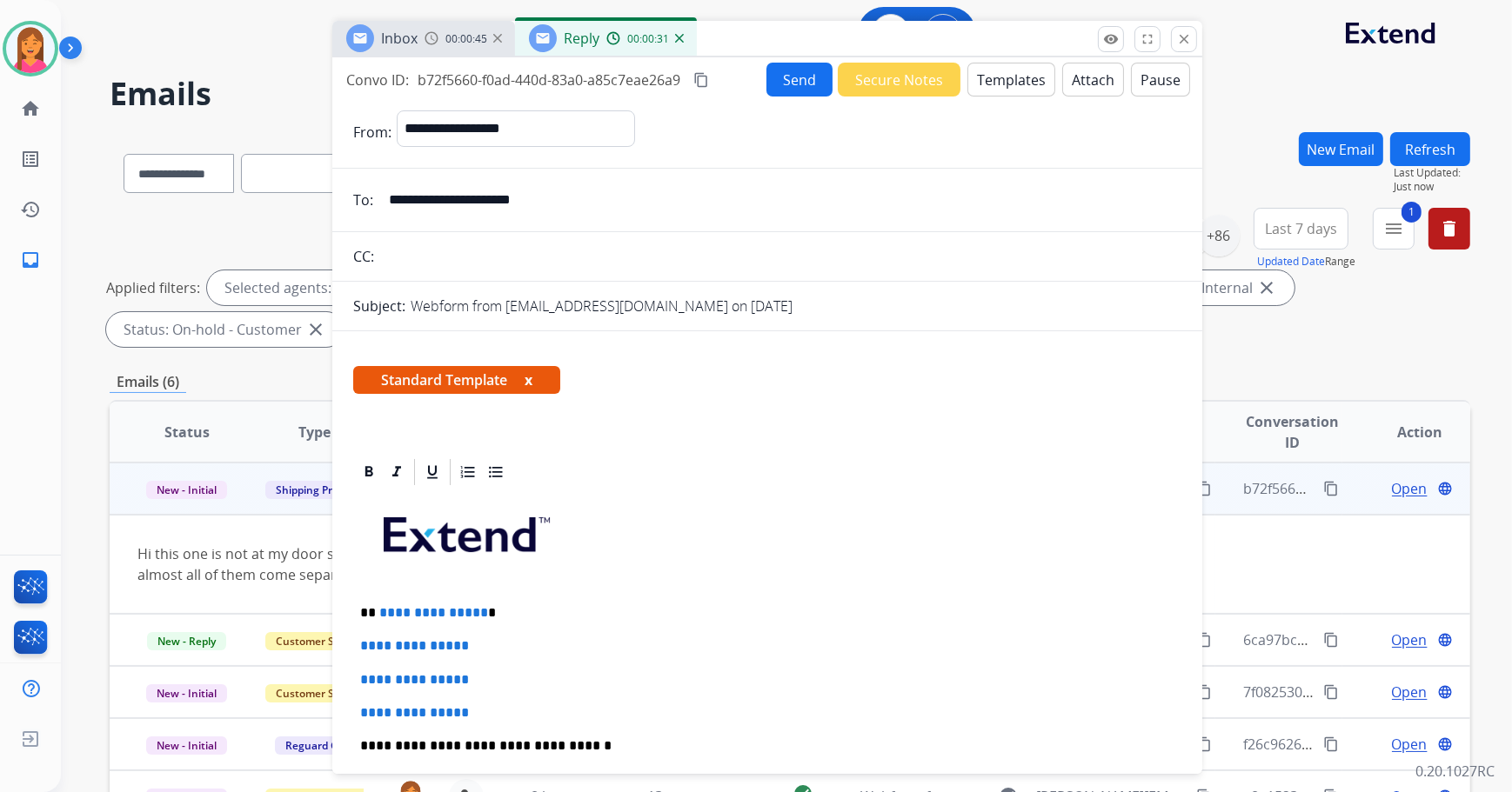
click at [533, 377] on button "x" at bounding box center [529, 380] width 8 height 21
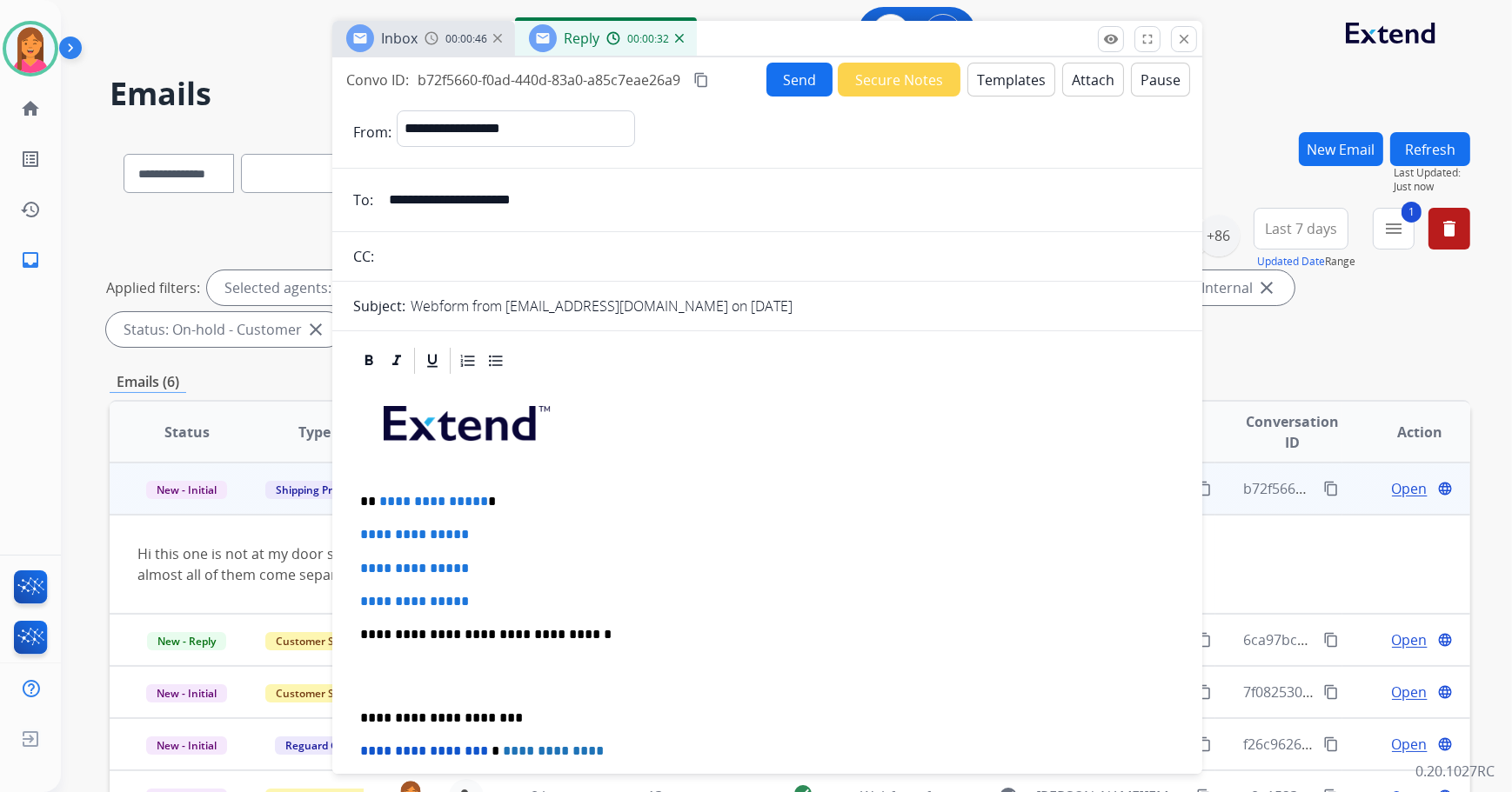
click at [509, 494] on p "**********" at bounding box center [760, 502] width 801 height 15
drag, startPoint x: 509, startPoint y: 594, endPoint x: 362, endPoint y: 526, distance: 162.0
click at [362, 526] on div "**********" at bounding box center [767, 676] width 829 height 598
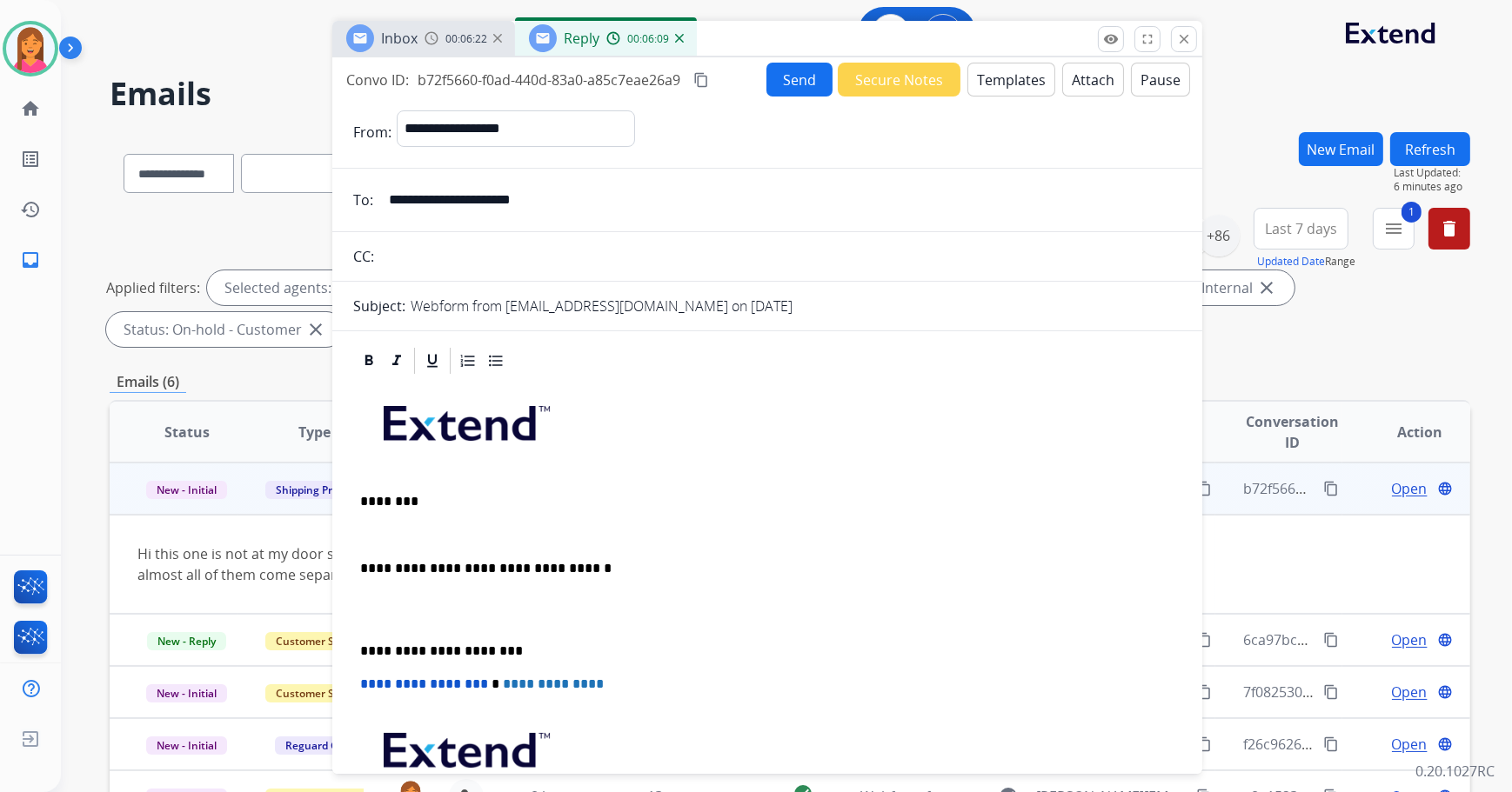
click at [367, 533] on p at bounding box center [766, 534] width 814 height 15
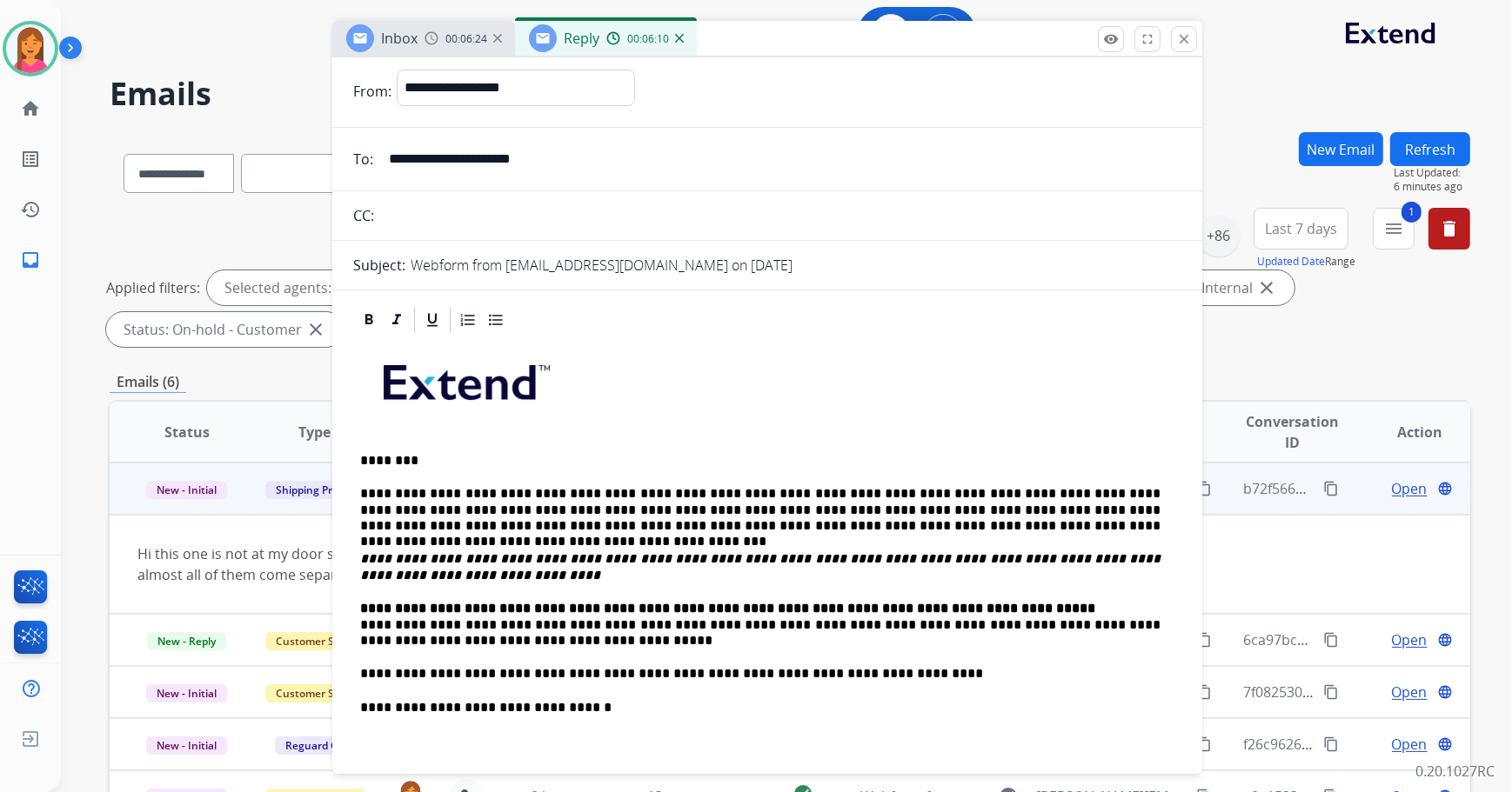
scroll to position [78, 0]
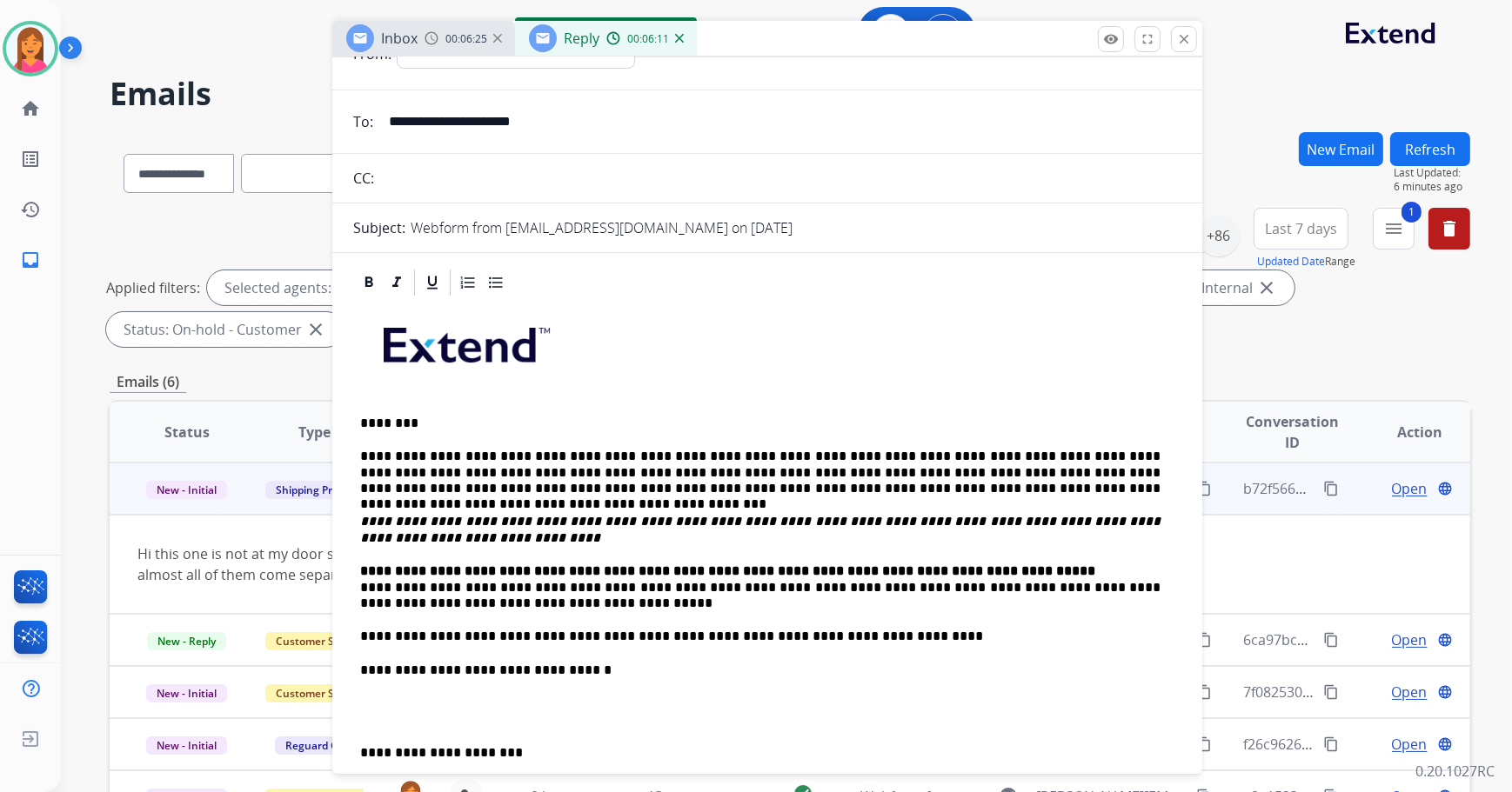
click at [357, 590] on div "**********" at bounding box center [767, 654] width 829 height 711
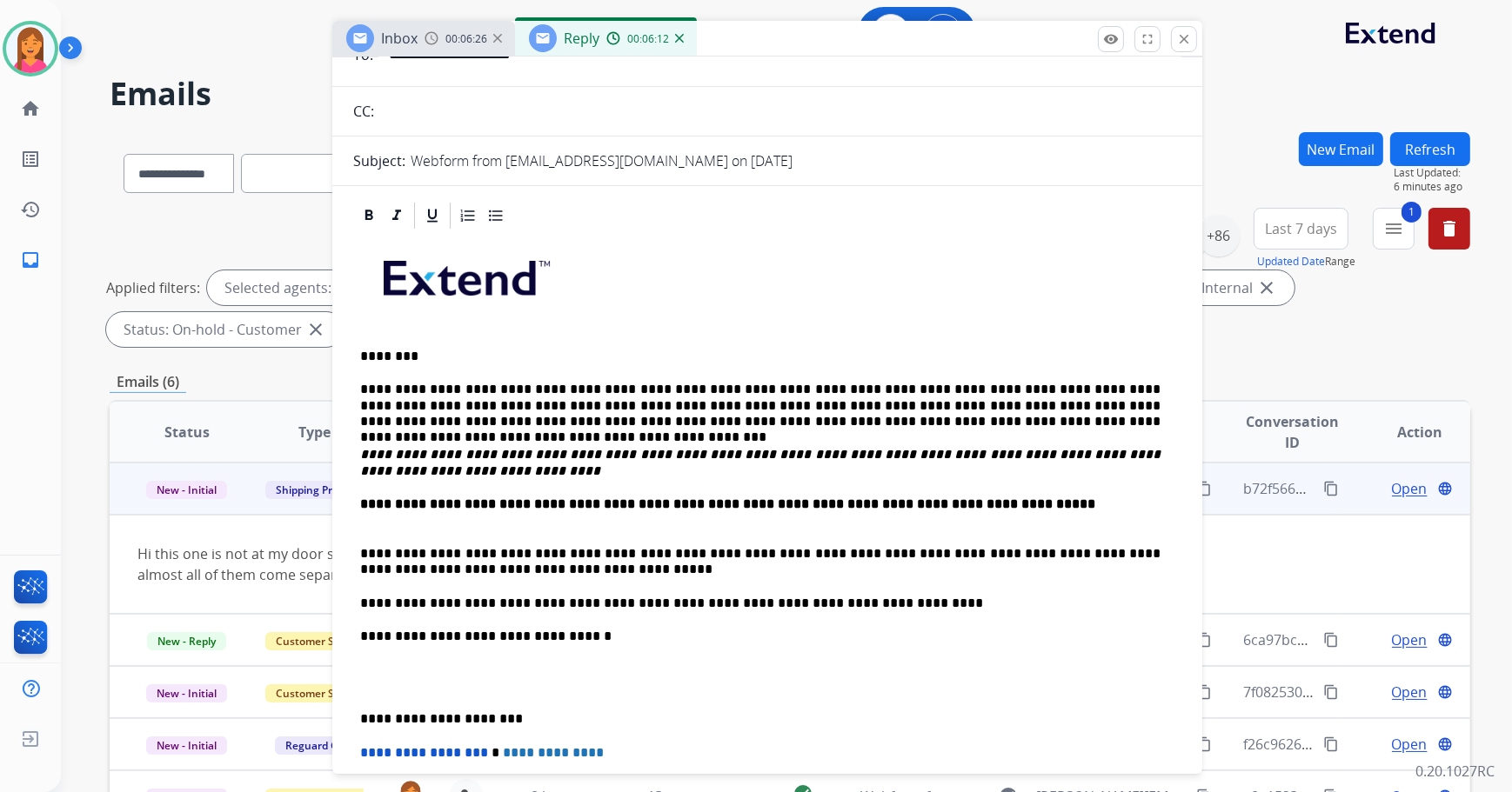
scroll to position [316, 0]
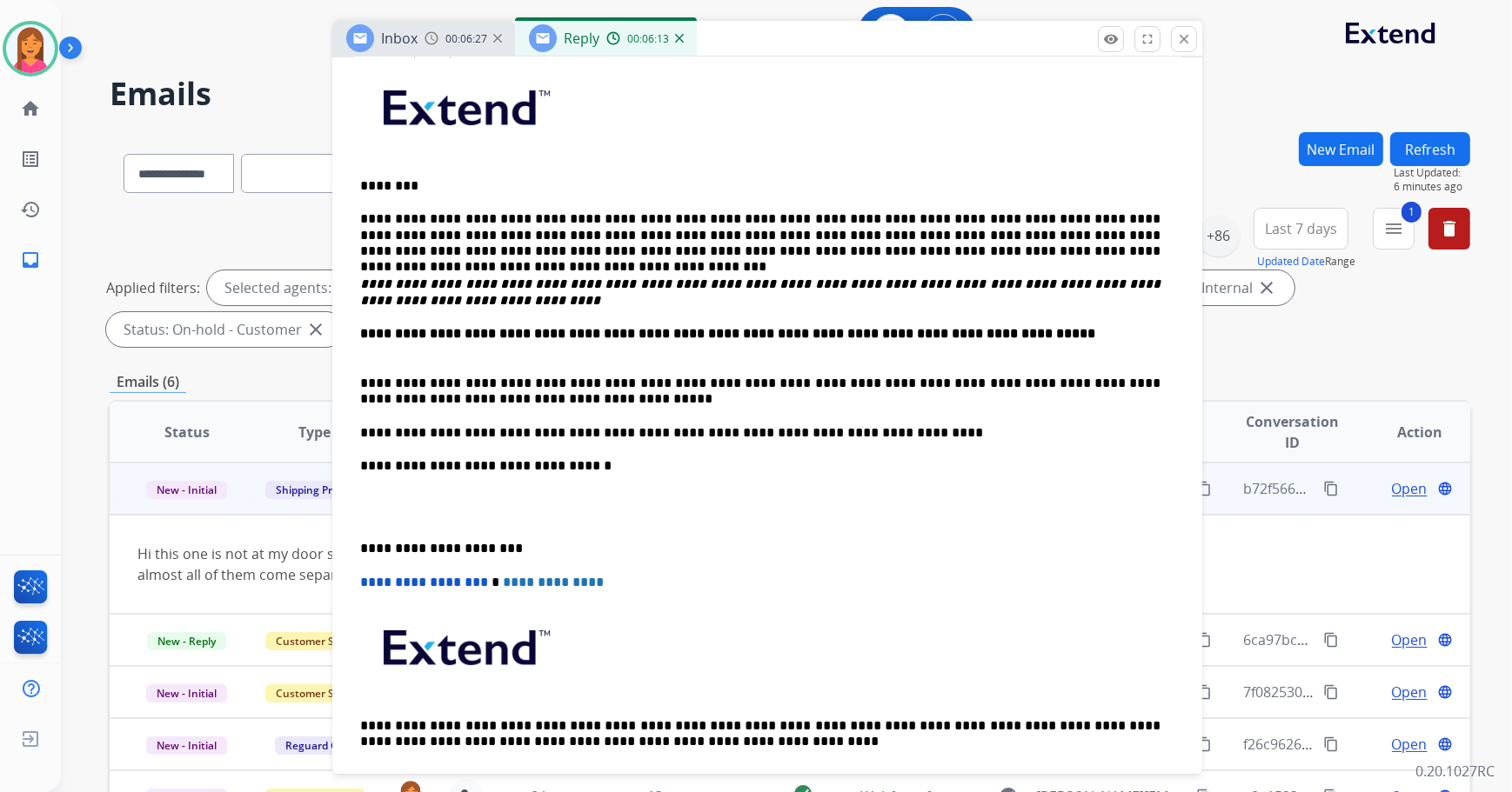
click at [354, 546] on div "**********" at bounding box center [767, 433] width 829 height 745
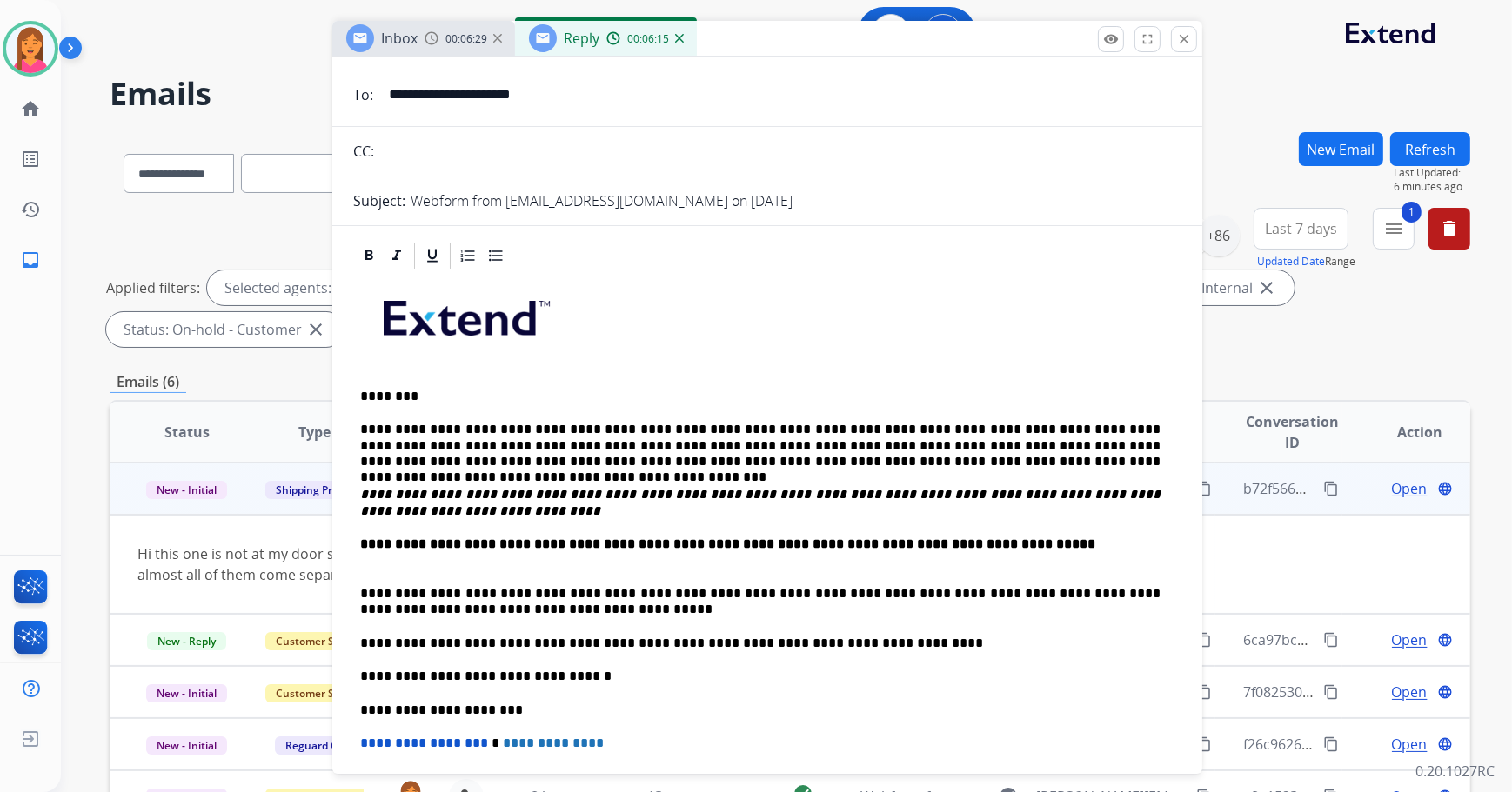
scroll to position [0, 0]
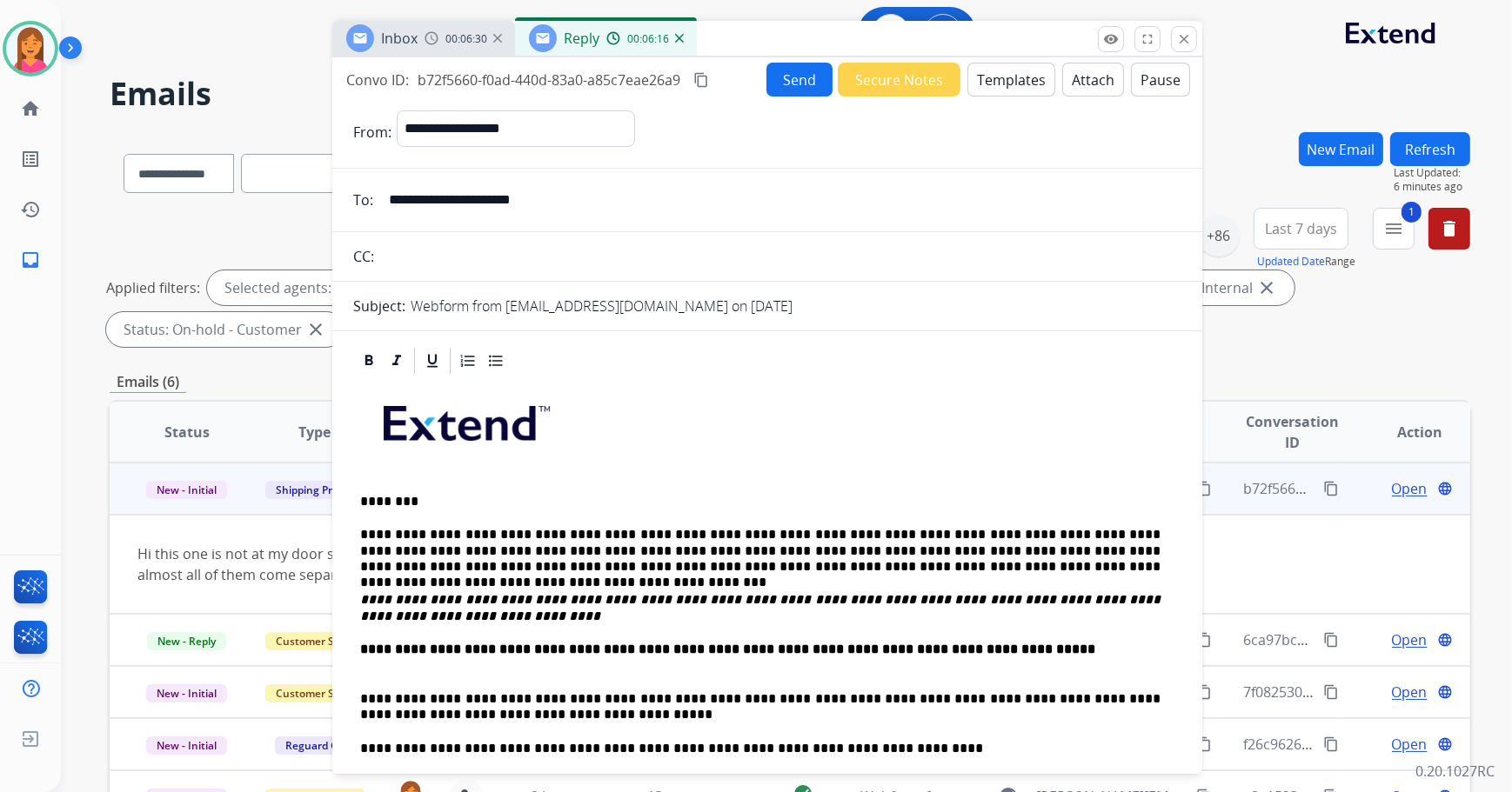
click at [780, 91] on button "Send" at bounding box center [799, 80] width 66 height 34
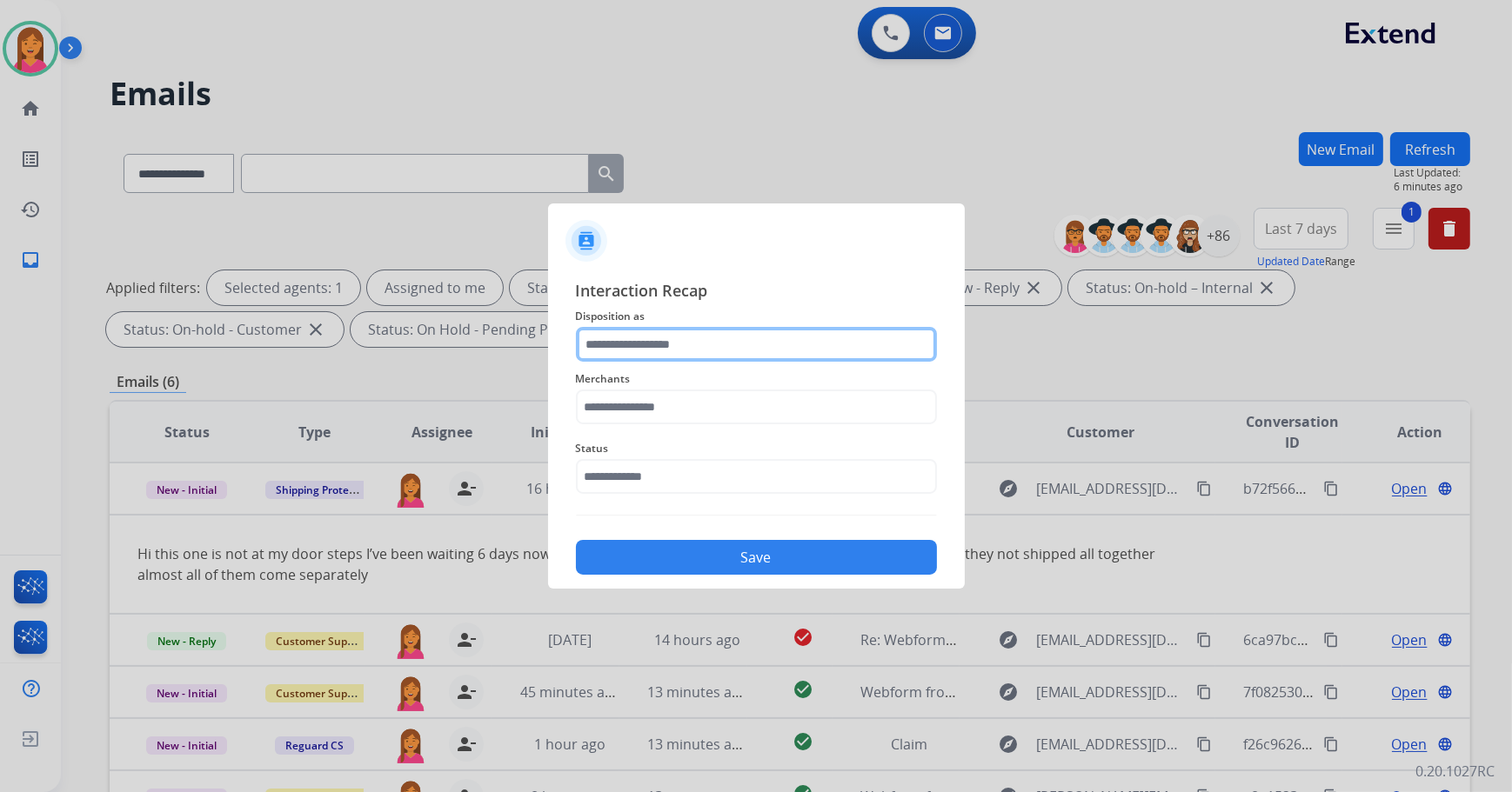
click at [681, 340] on input "text" at bounding box center [756, 344] width 361 height 34
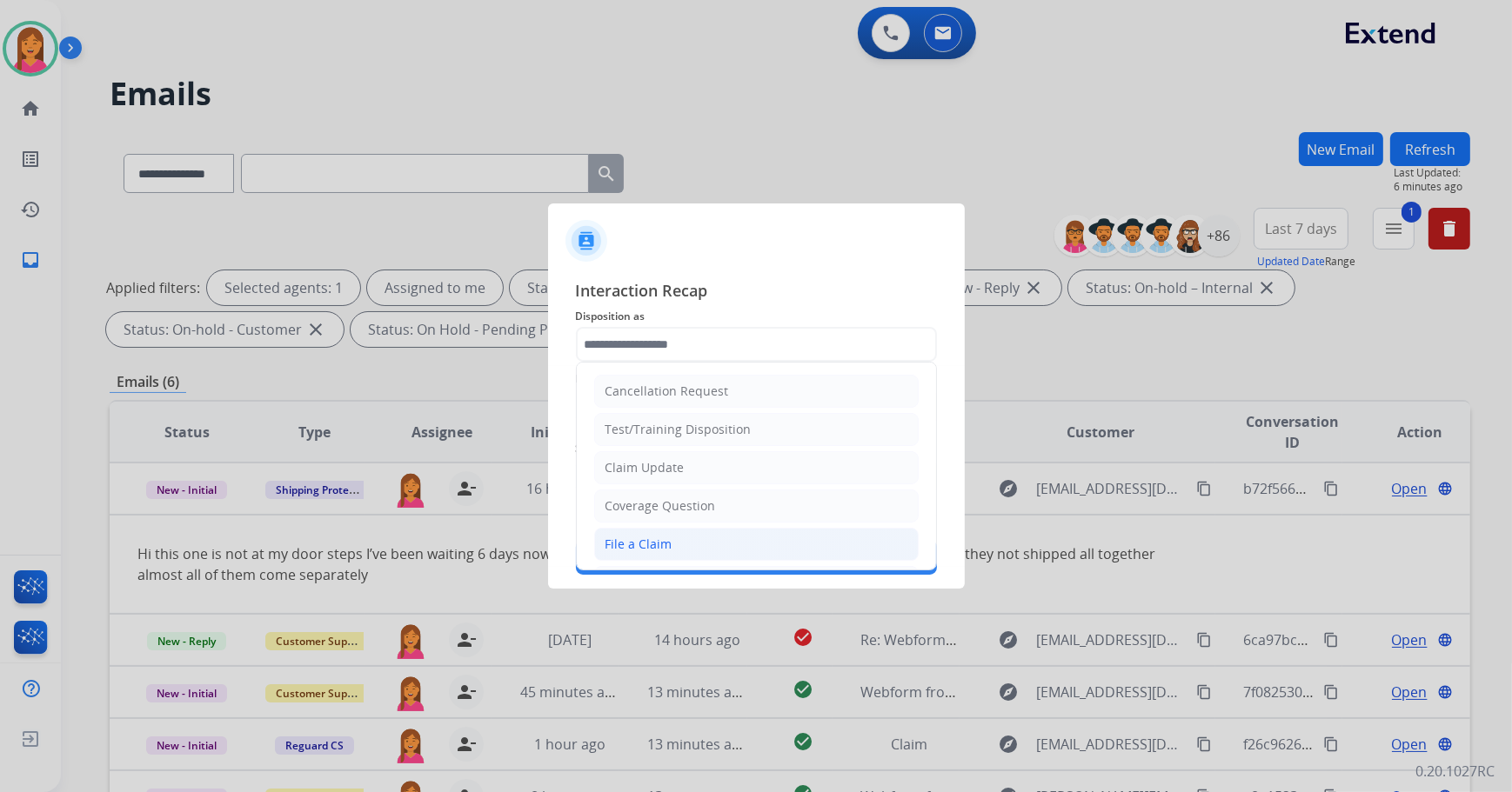
click at [684, 543] on li "File a Claim" at bounding box center [756, 544] width 325 height 33
type input "**********"
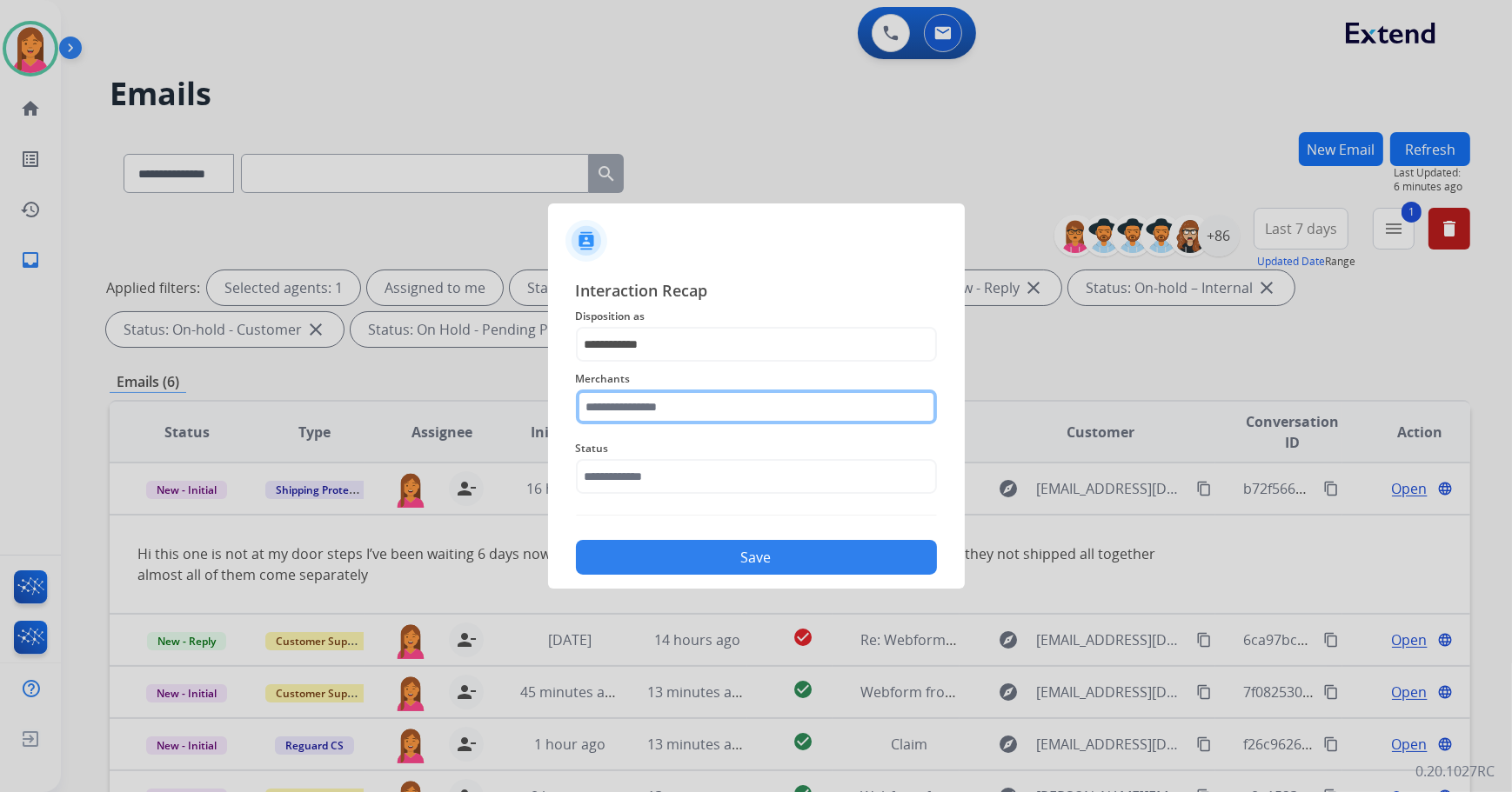
click at [642, 416] on input "text" at bounding box center [756, 406] width 361 height 34
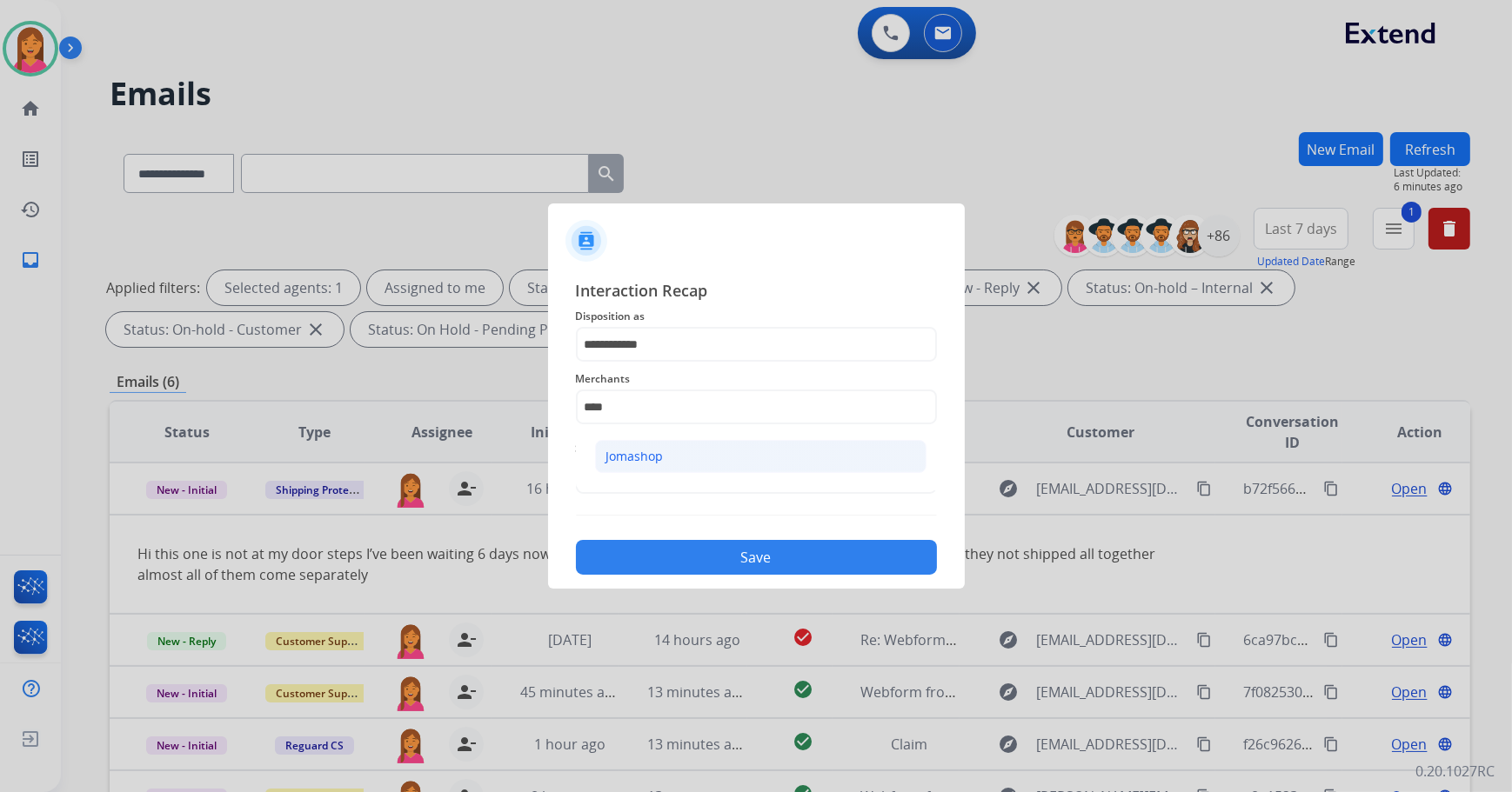
click at [622, 453] on div "Jomashop" at bounding box center [635, 456] width 57 height 17
type input "********"
click at [635, 481] on input "text" at bounding box center [756, 476] width 361 height 34
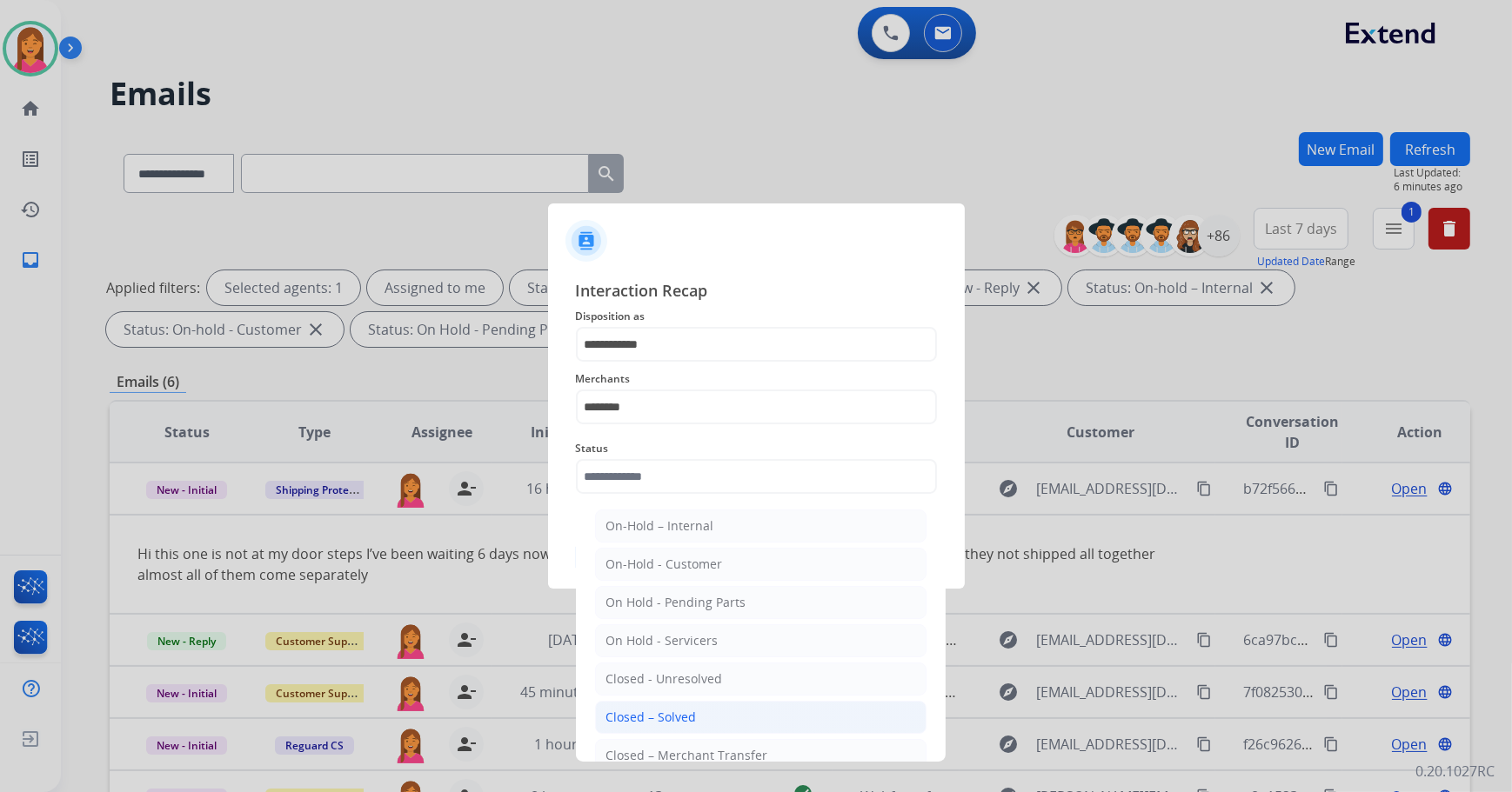
click at [678, 715] on div "Closed – Solved" at bounding box center [651, 718] width 91 height 17
type input "**********"
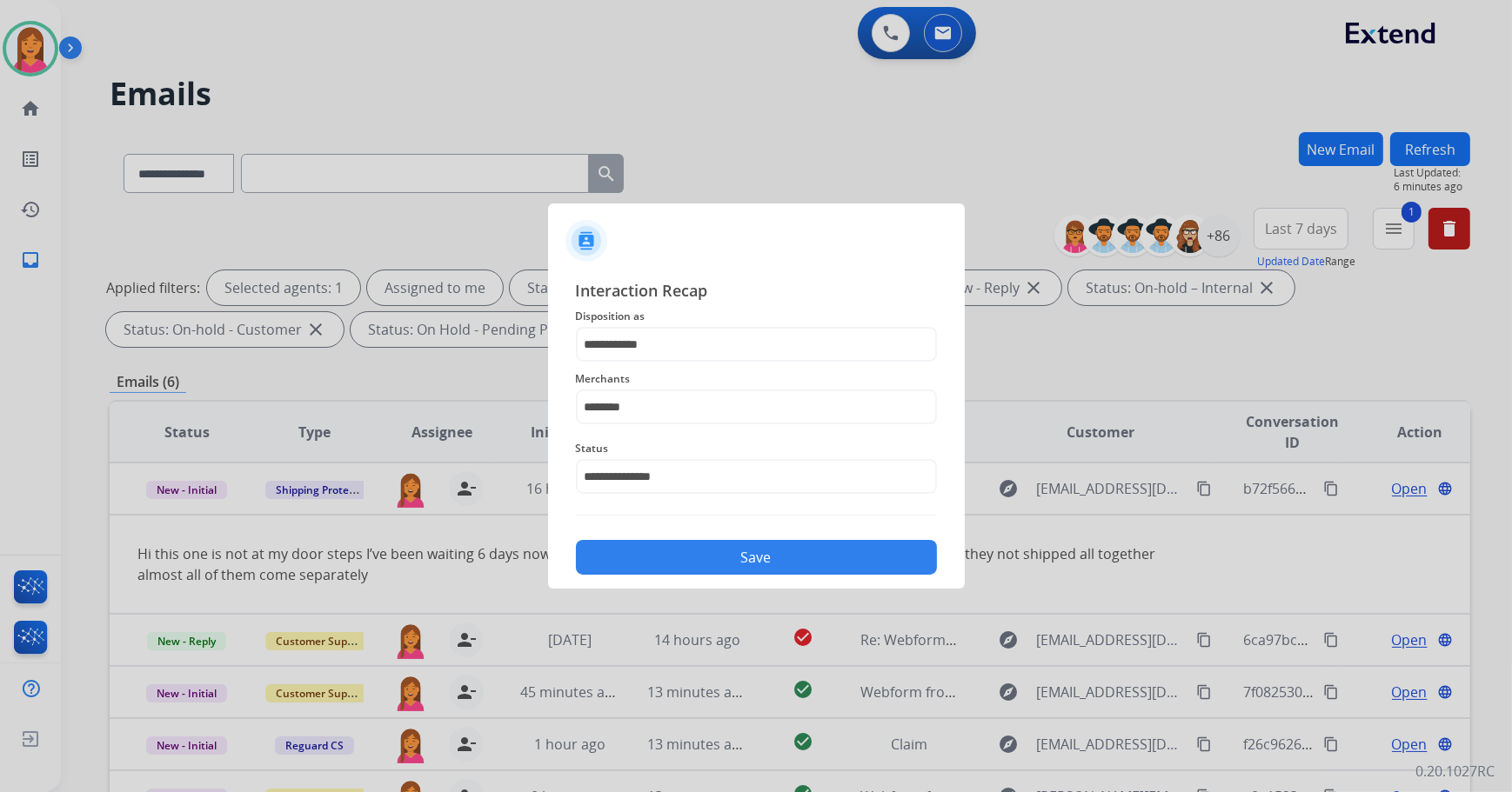
click at [660, 543] on button "Save" at bounding box center [756, 557] width 361 height 34
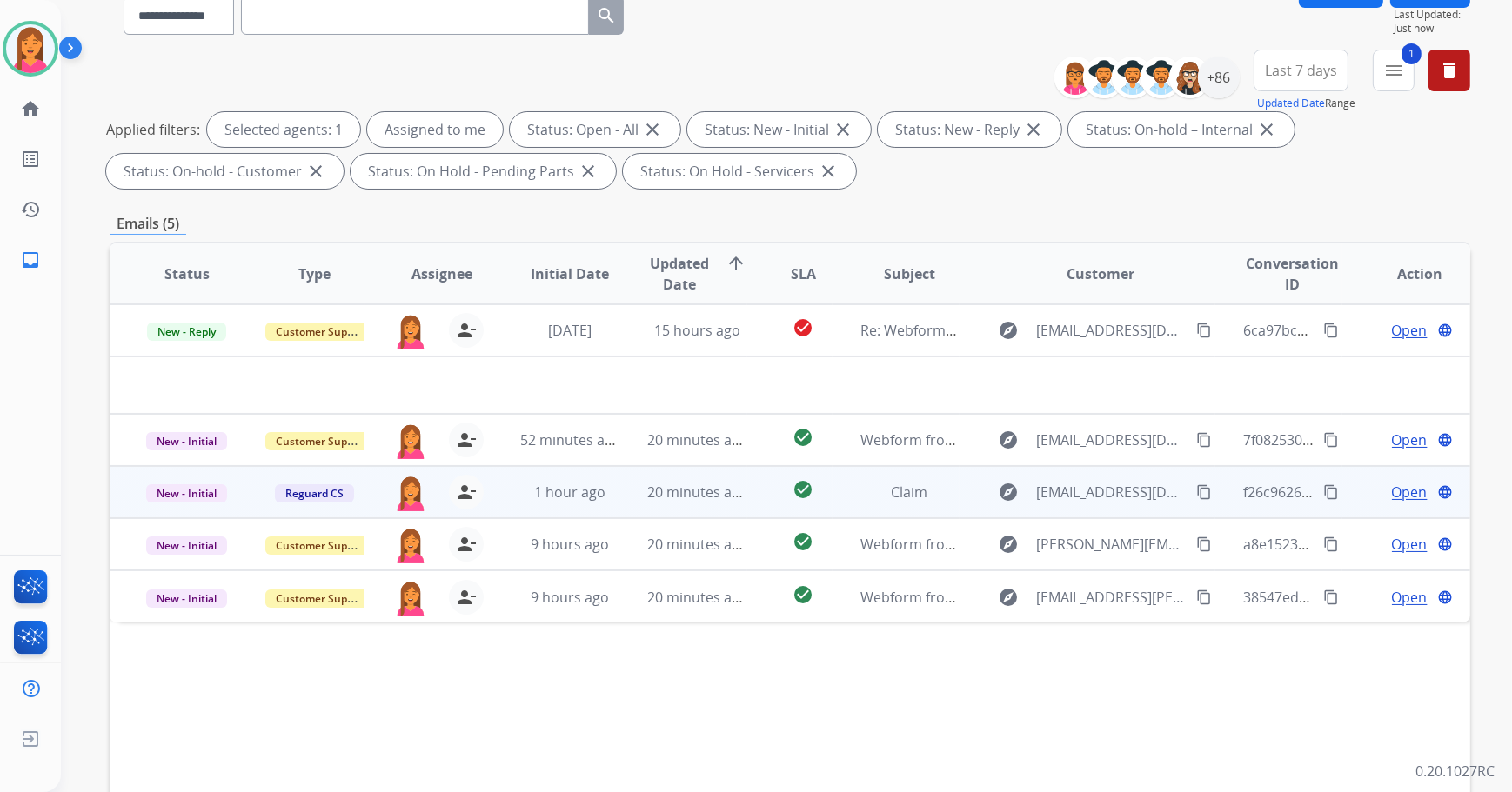
scroll to position [78, 0]
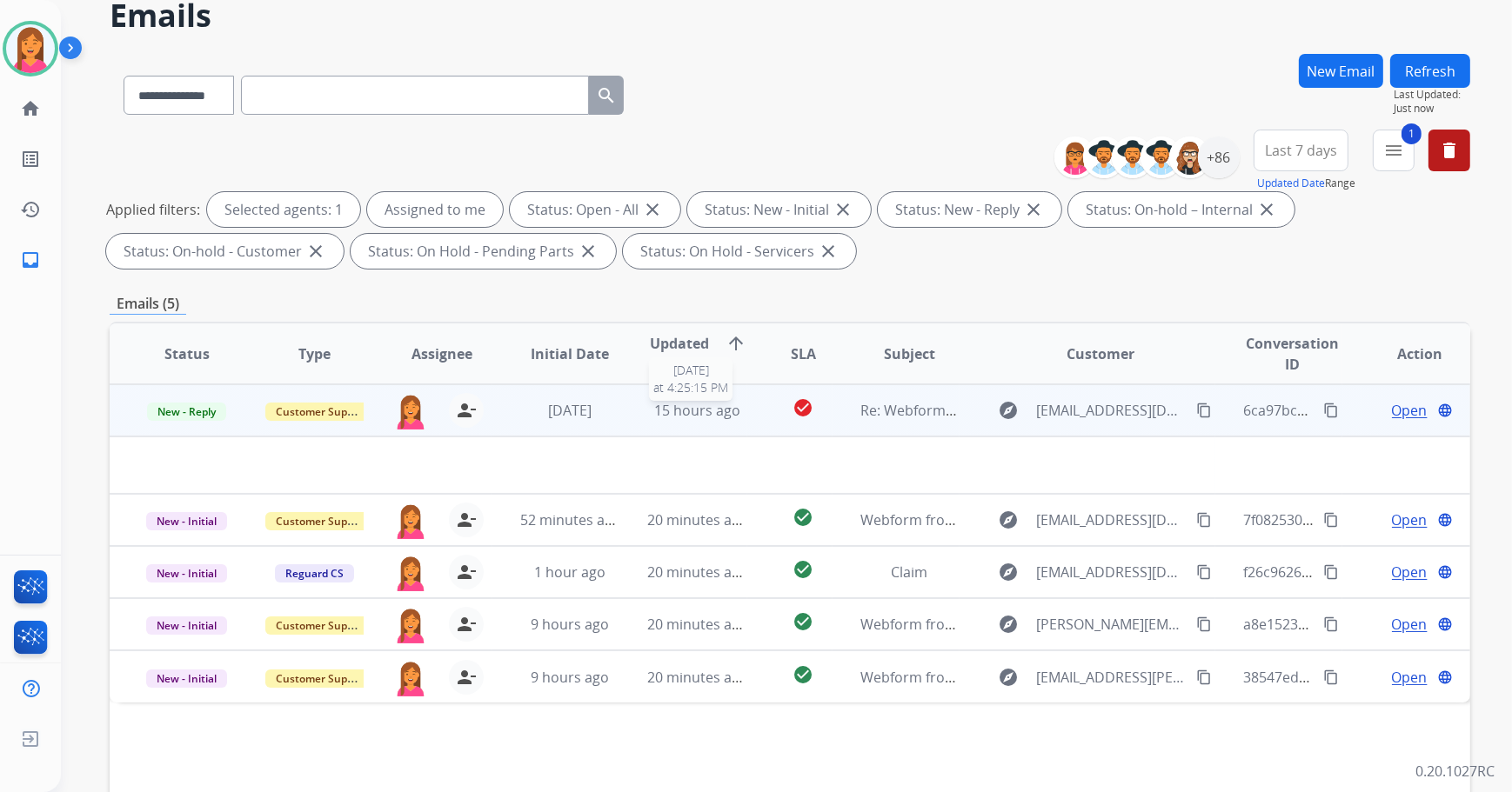
click at [722, 406] on span "15 hours ago" at bounding box center [697, 410] width 86 height 19
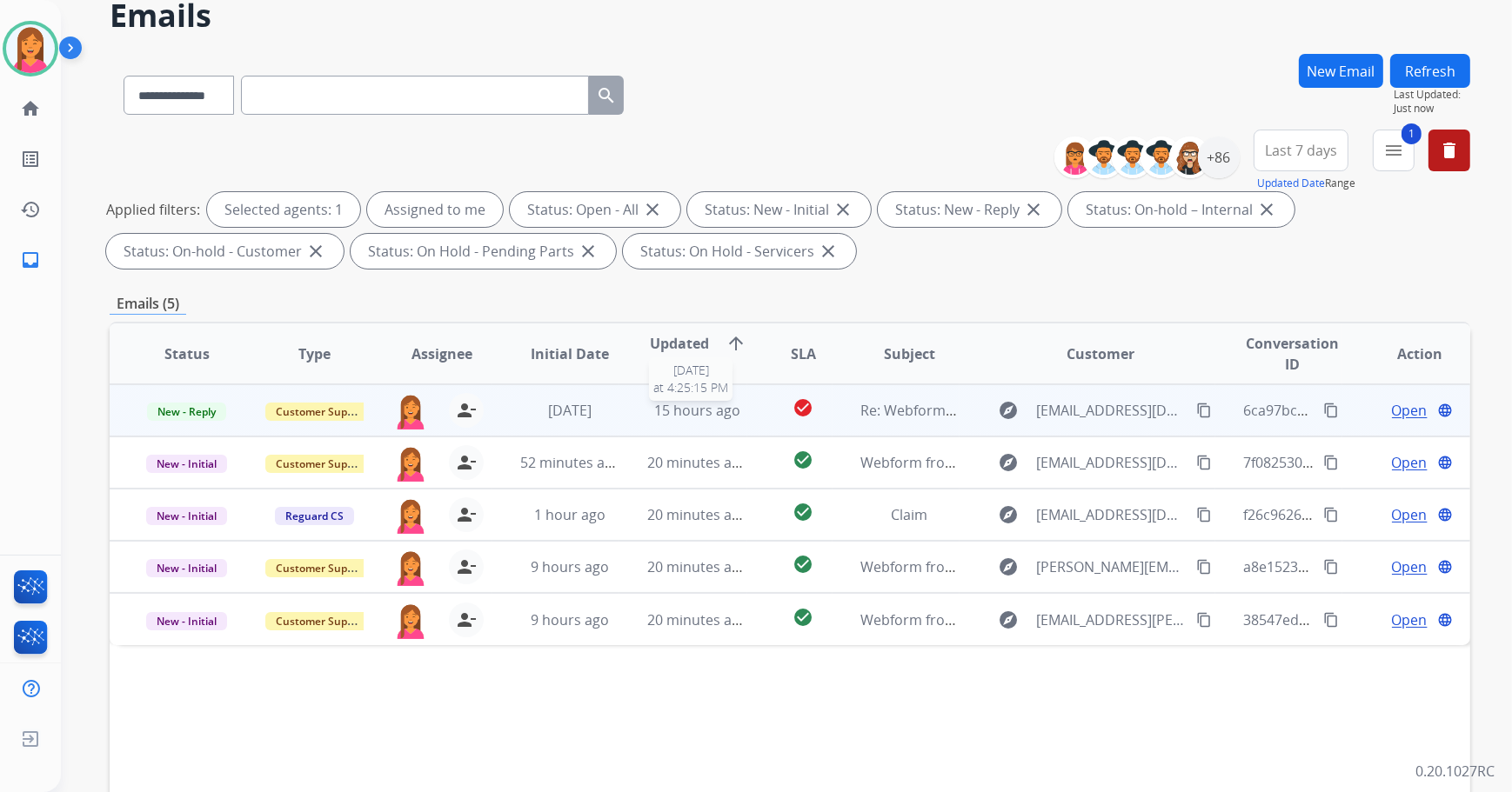
click at [731, 410] on span "15 hours ago" at bounding box center [697, 410] width 86 height 19
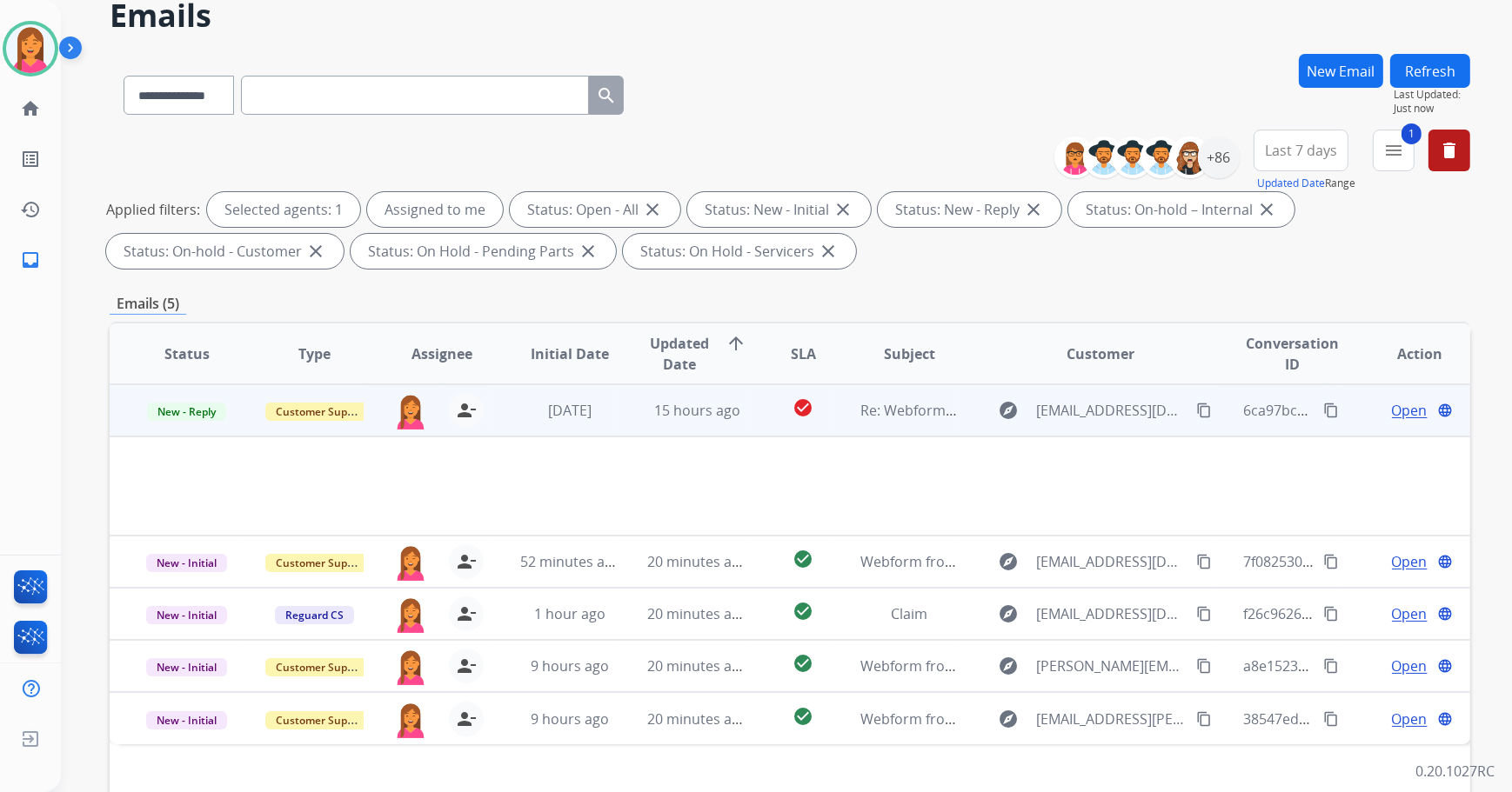
click at [1392, 411] on span "Open" at bounding box center [1409, 410] width 35 height 21
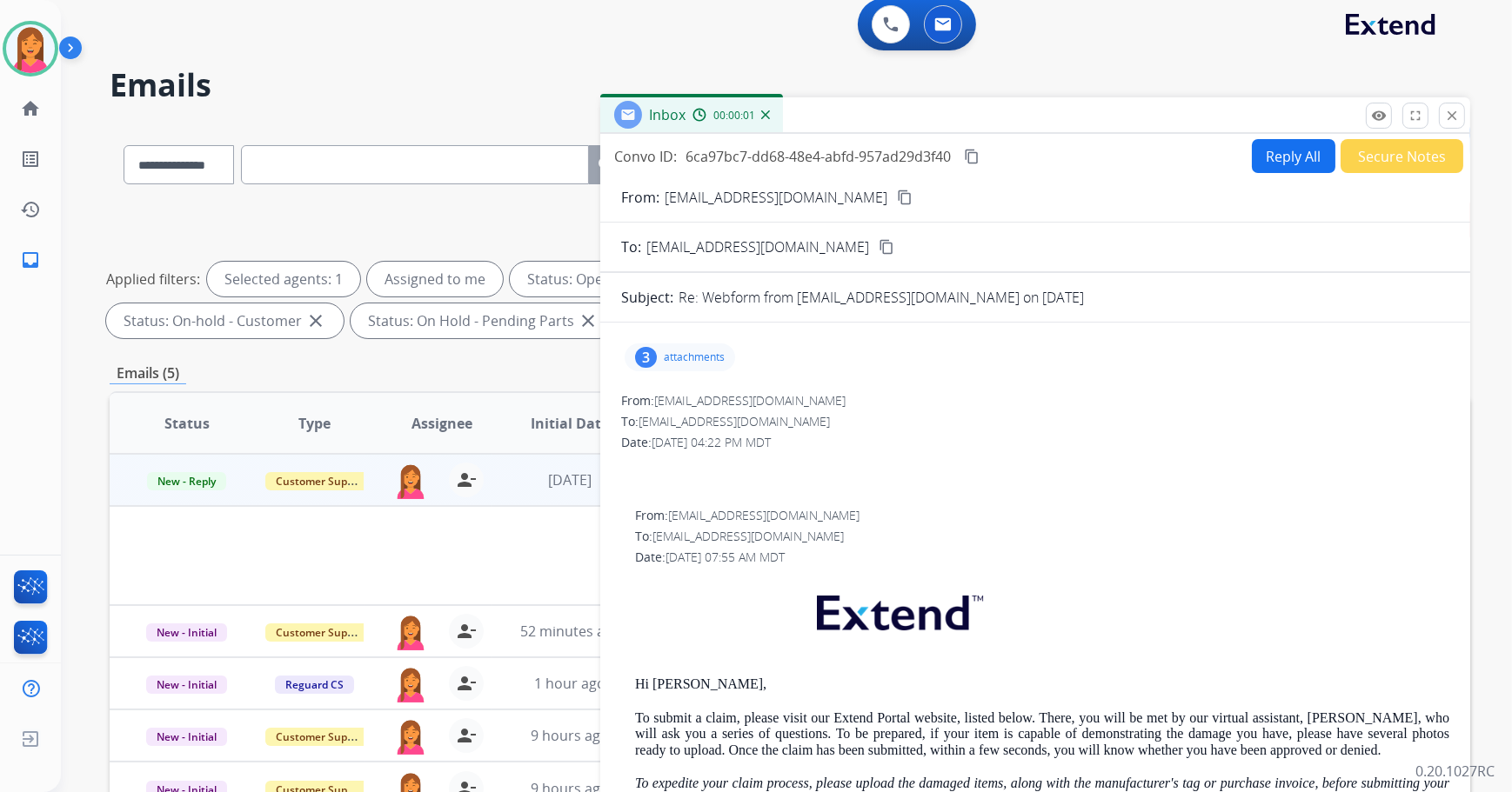
scroll to position [0, 0]
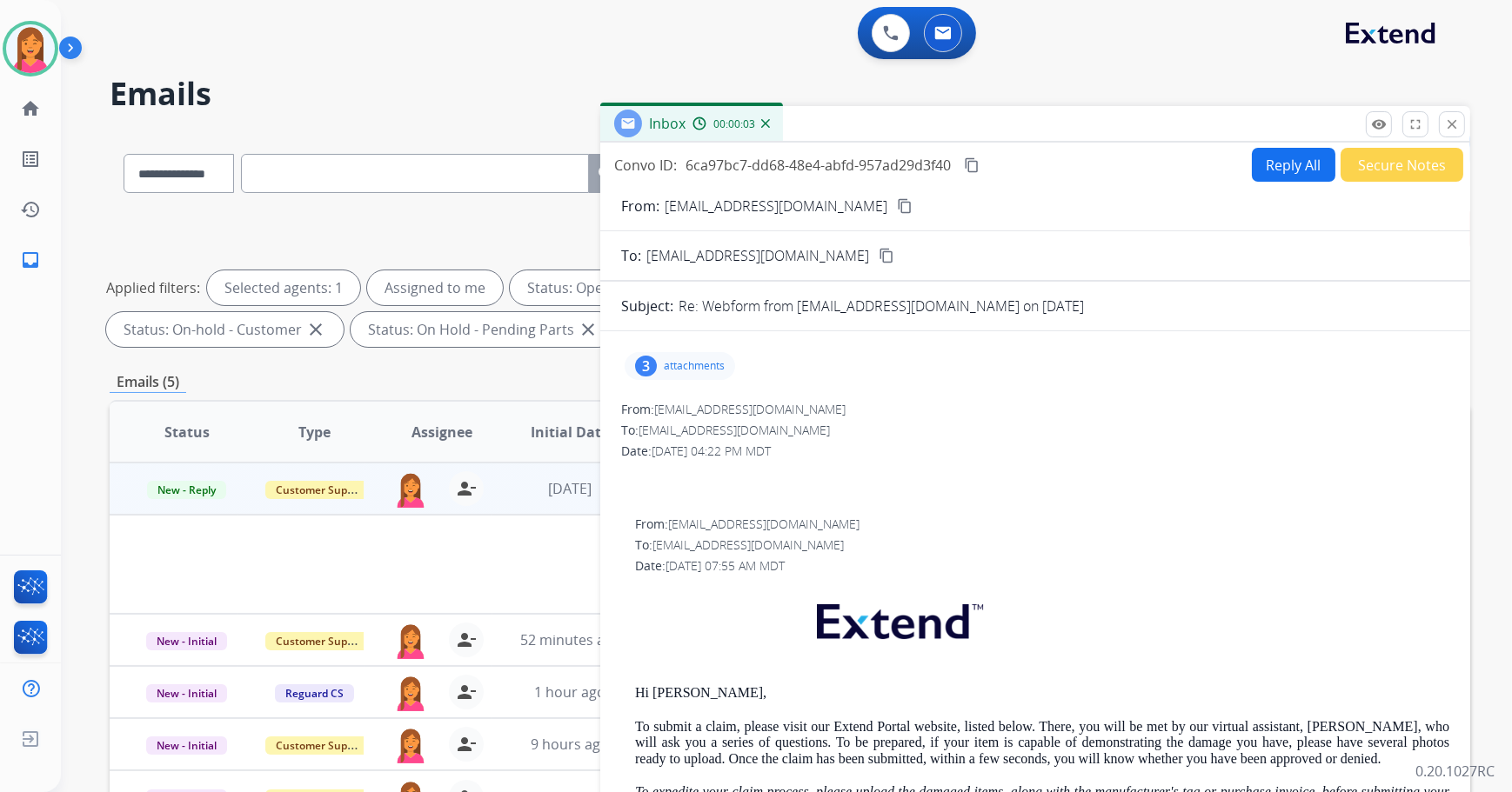
click at [897, 204] on mat-icon "content_copy" at bounding box center [905, 206] width 15 height 15
click at [684, 359] on p "attachments" at bounding box center [694, 365] width 61 height 14
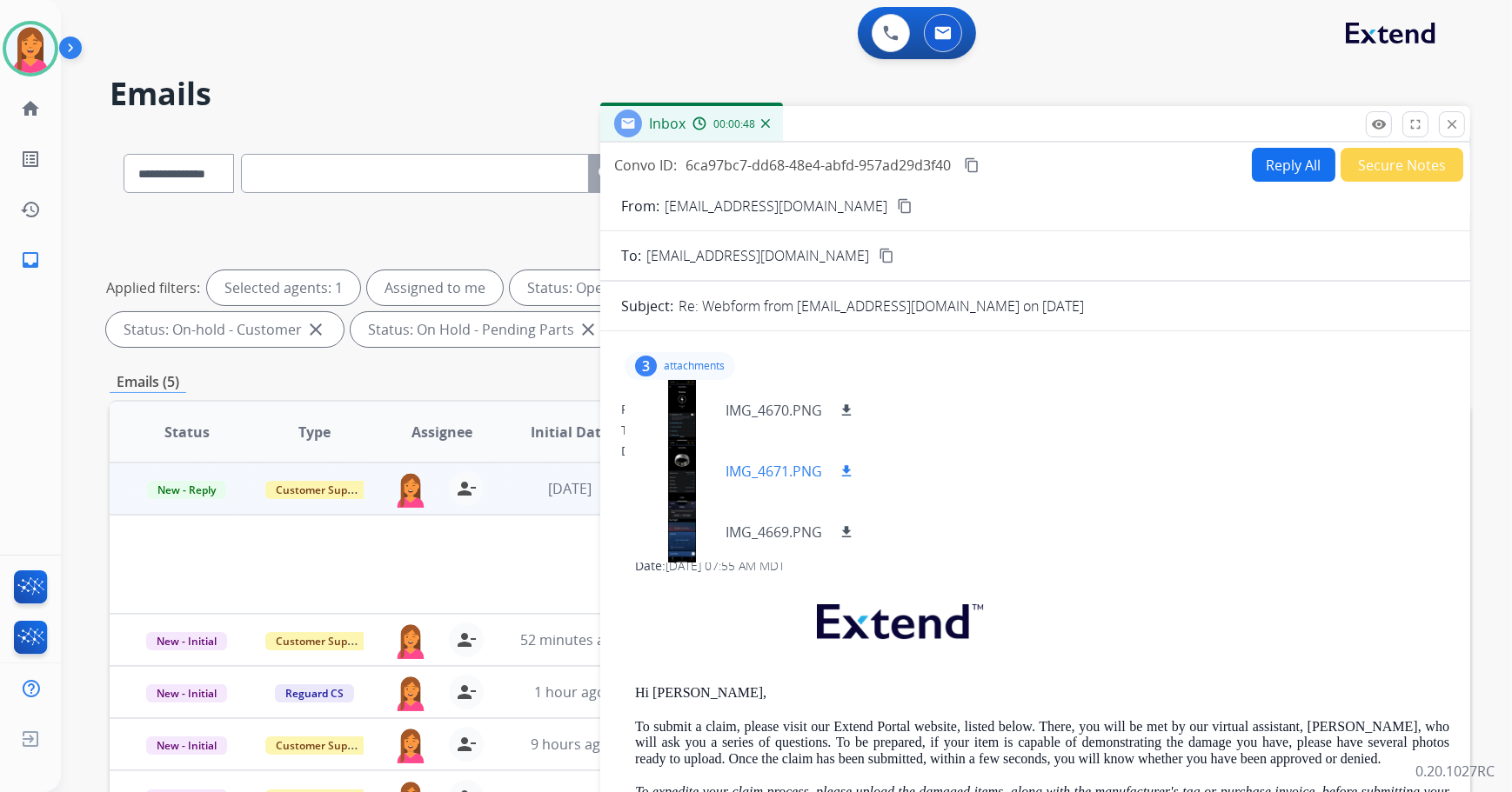
click at [695, 474] on div at bounding box center [682, 471] width 87 height 61
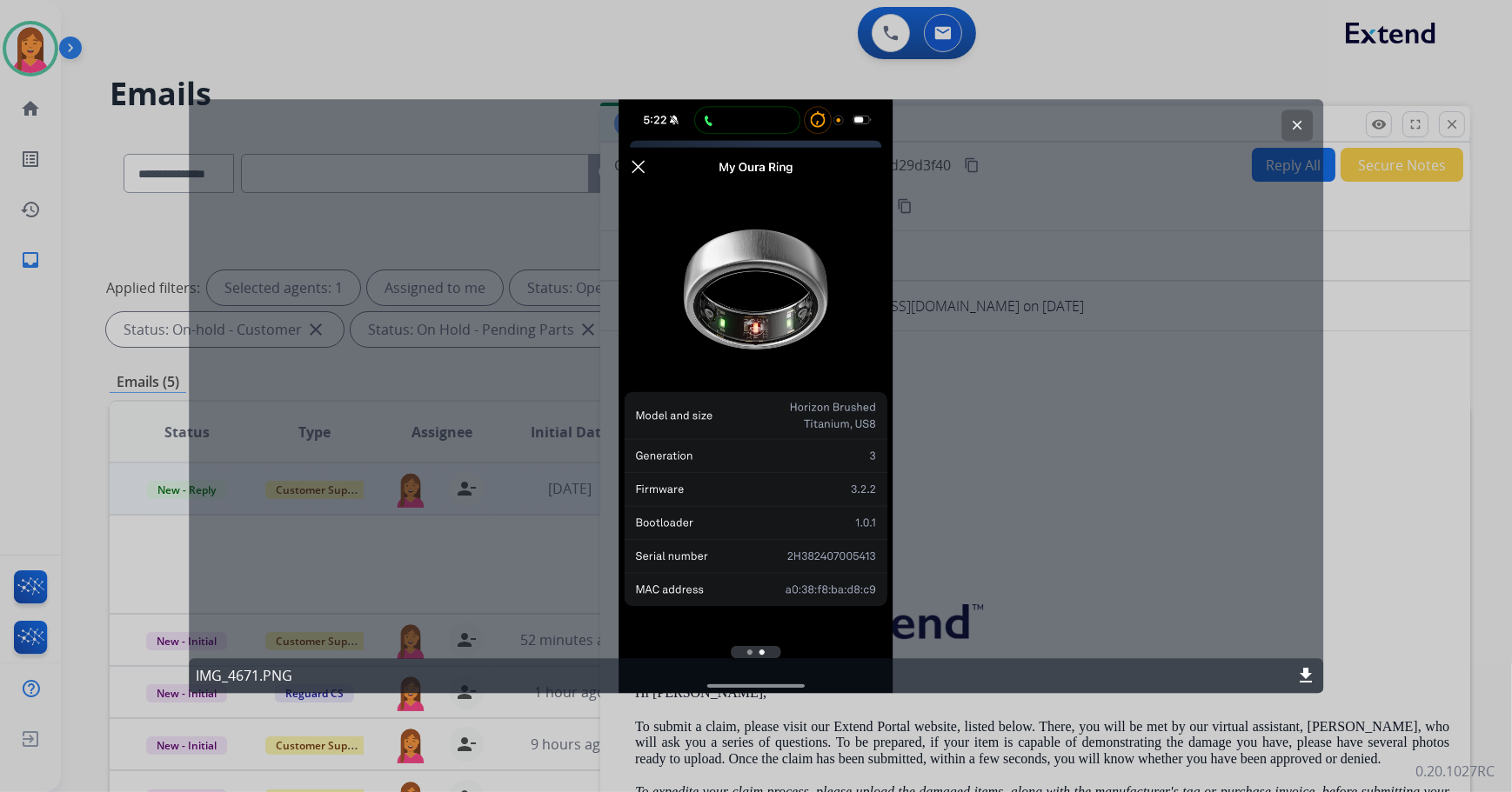
click at [1302, 137] on button "clear" at bounding box center [1296, 125] width 32 height 31
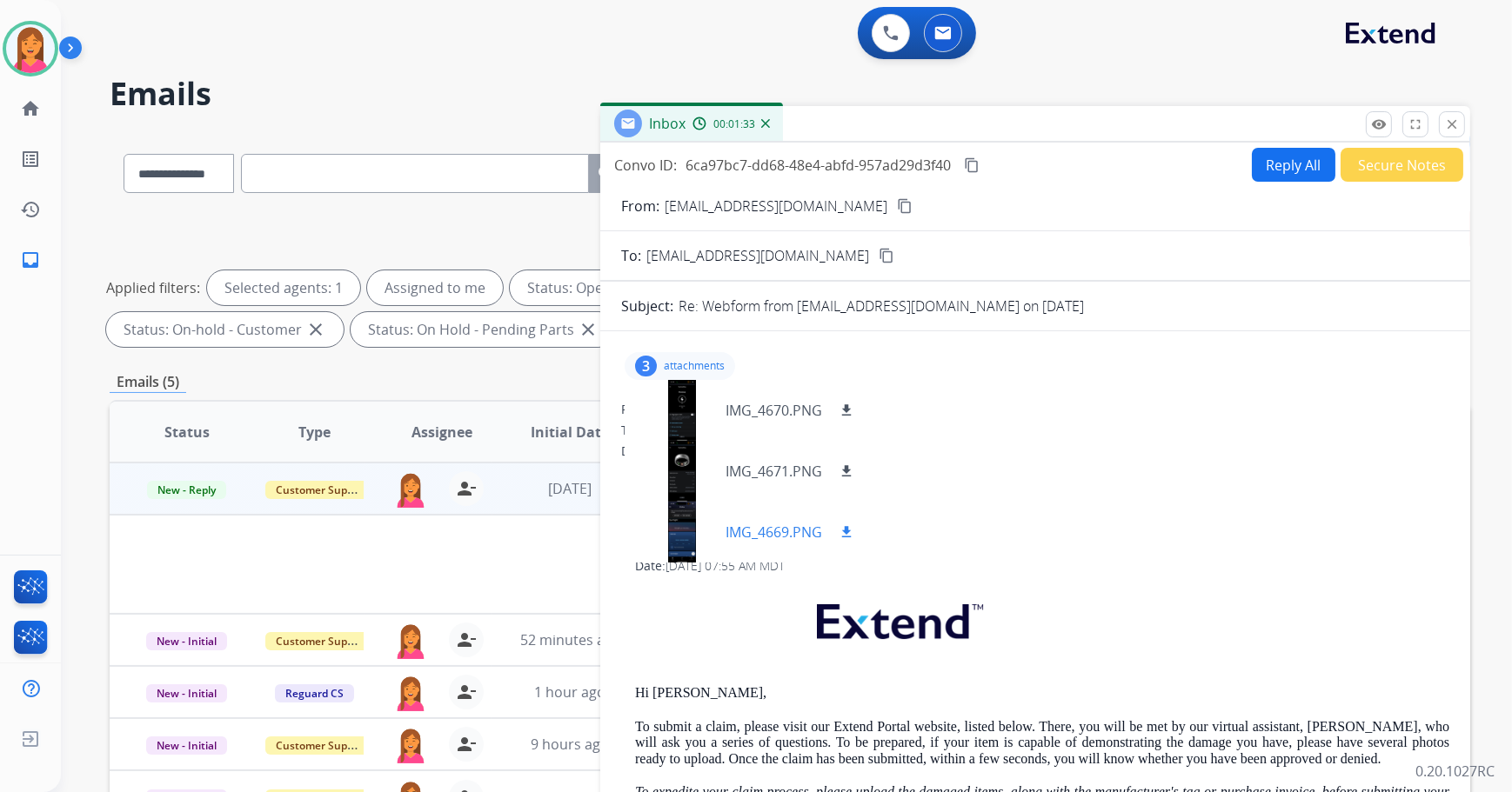
click at [689, 527] on div at bounding box center [682, 532] width 87 height 61
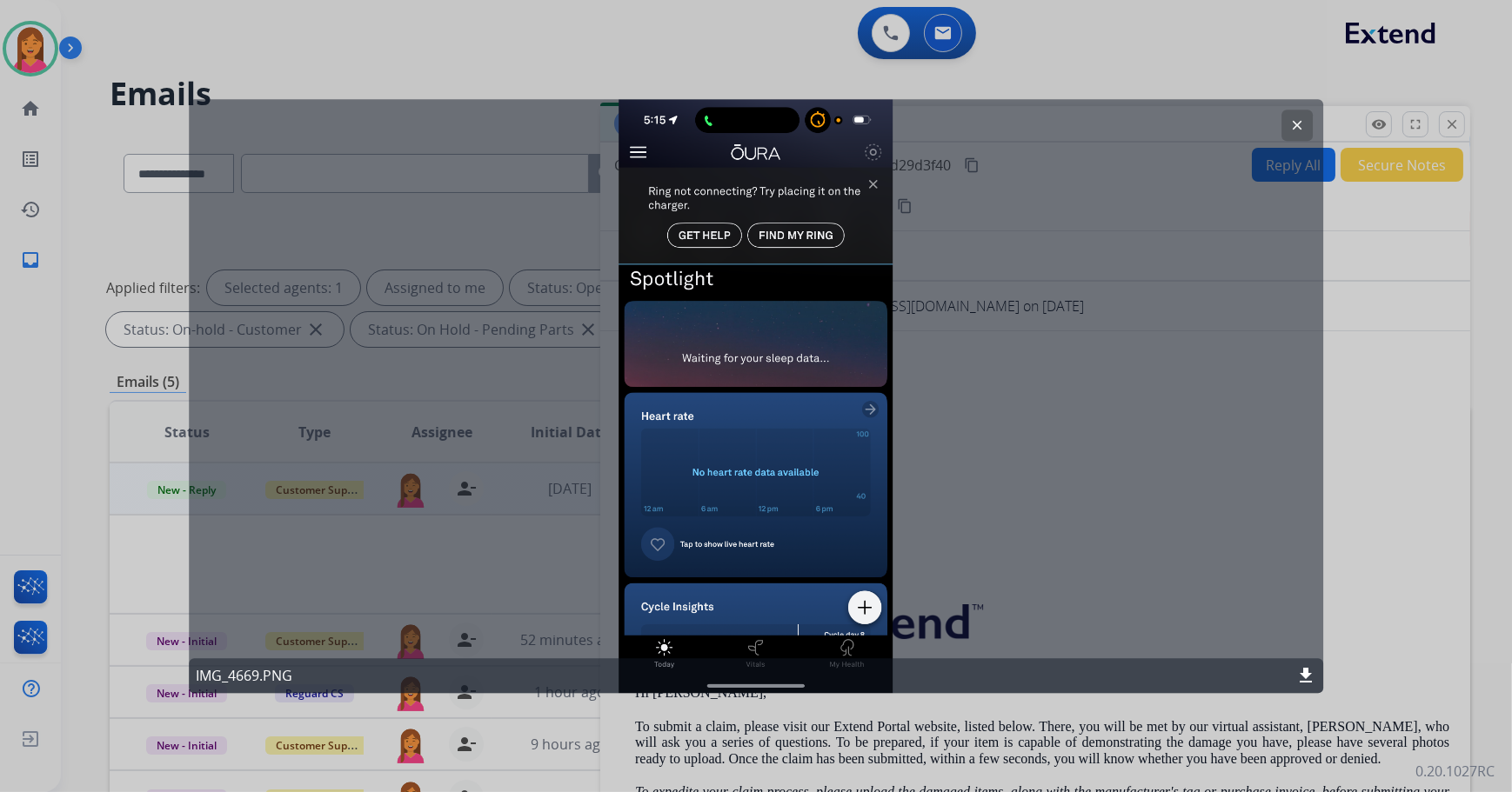
click at [1292, 117] on mat-icon "clear" at bounding box center [1297, 125] width 15 height 15
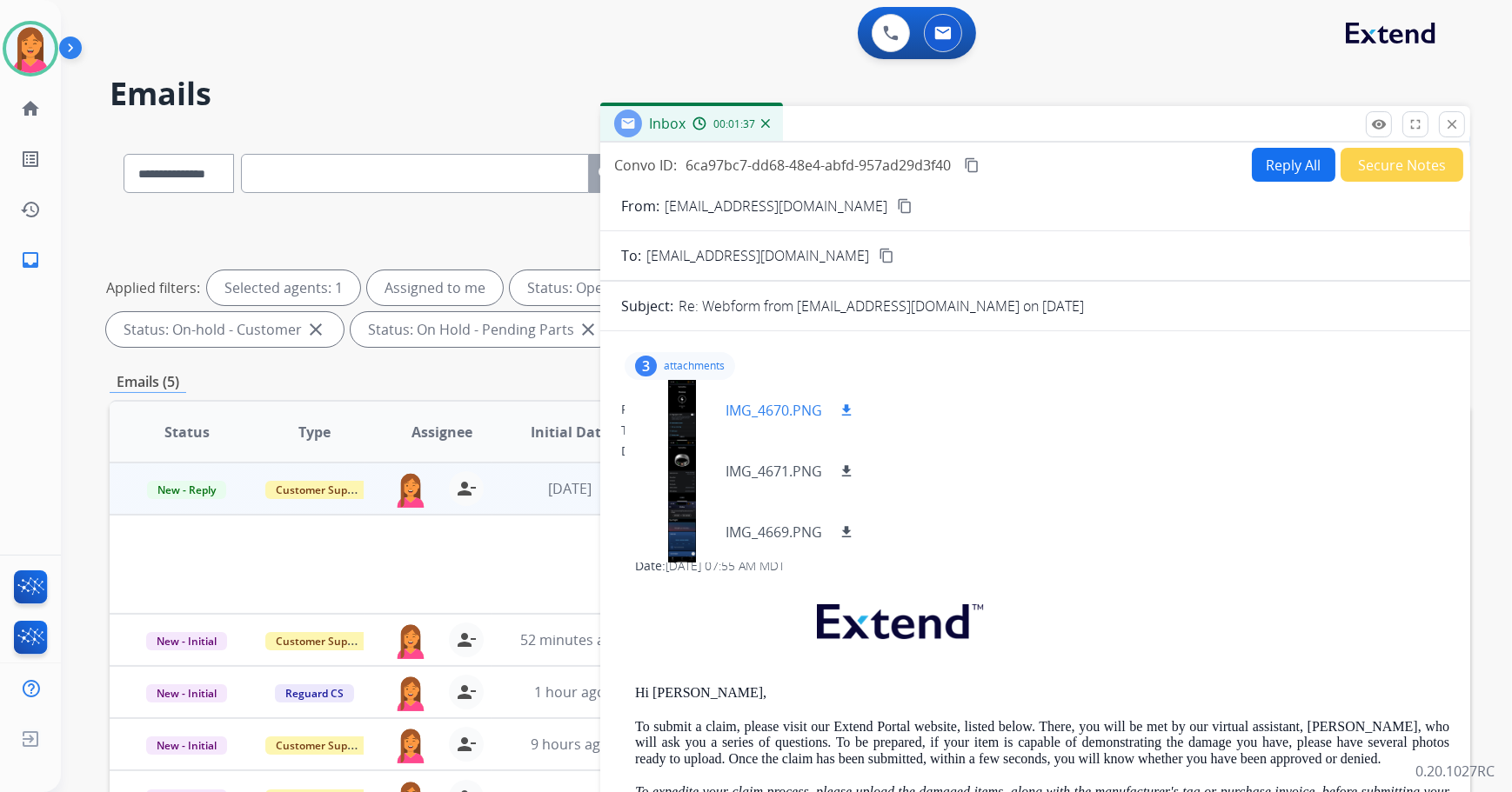
click at [696, 400] on div at bounding box center [682, 410] width 87 height 61
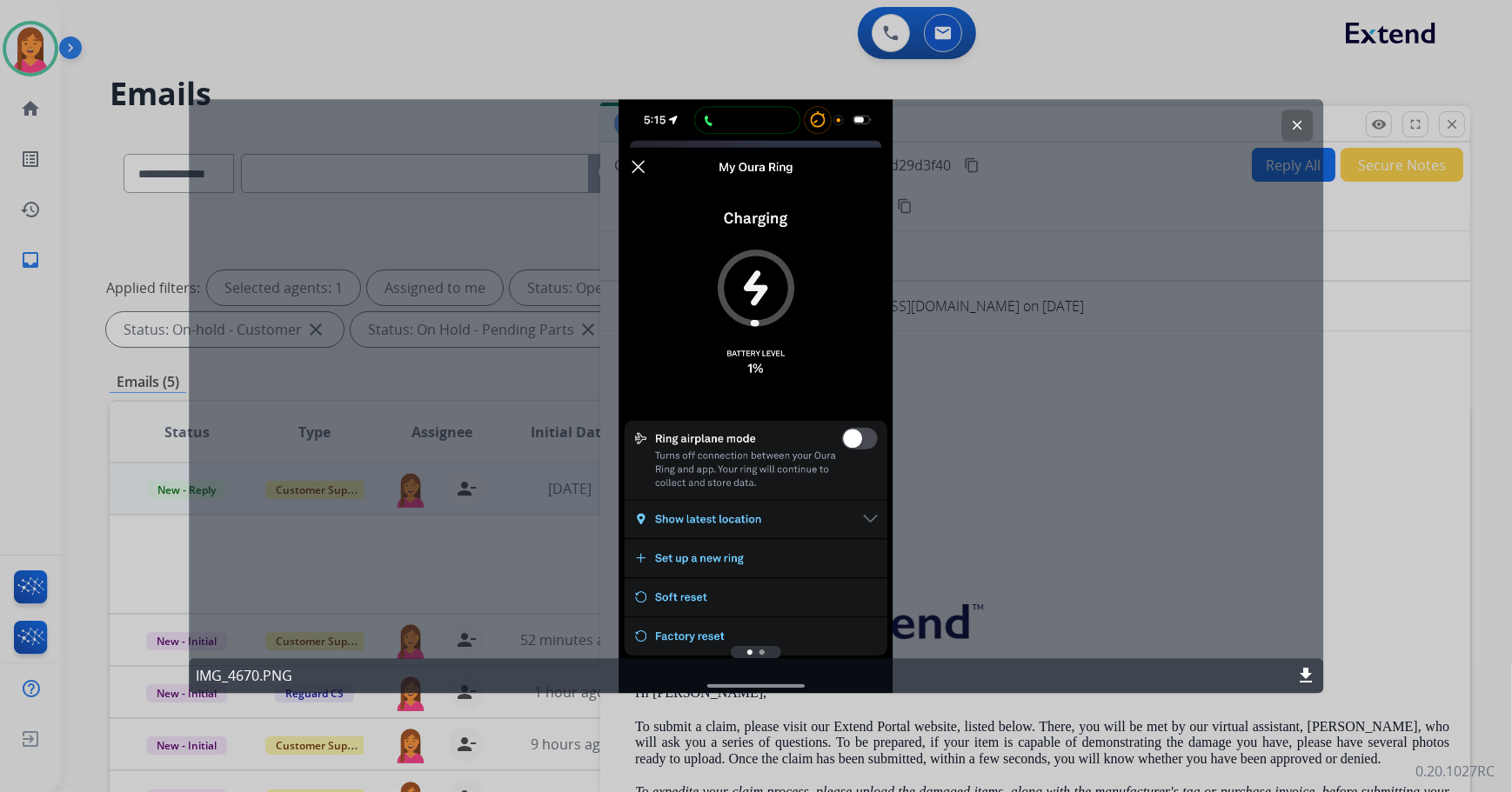
click at [1292, 129] on mat-icon "clear" at bounding box center [1297, 125] width 15 height 15
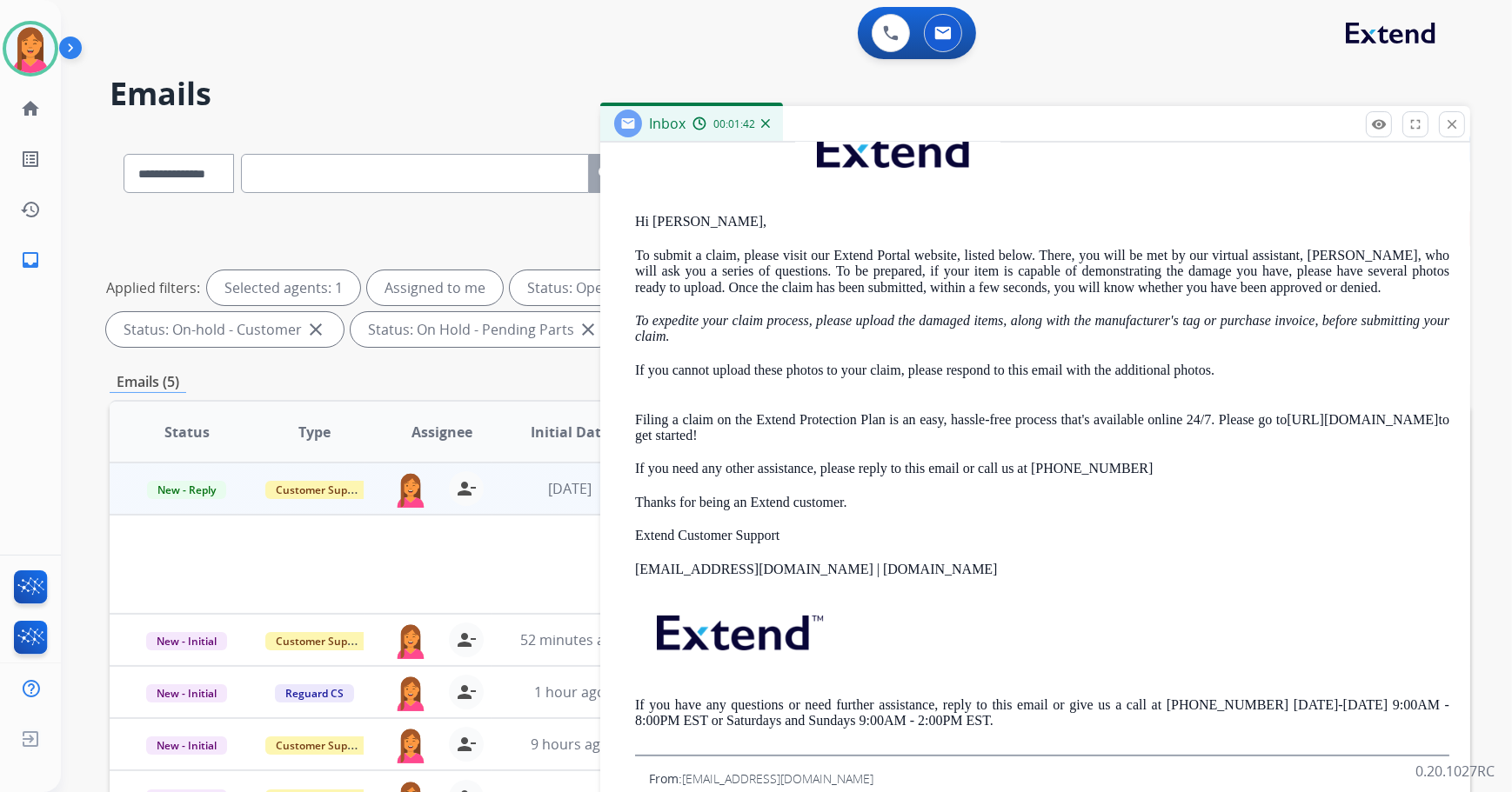
scroll to position [474, 0]
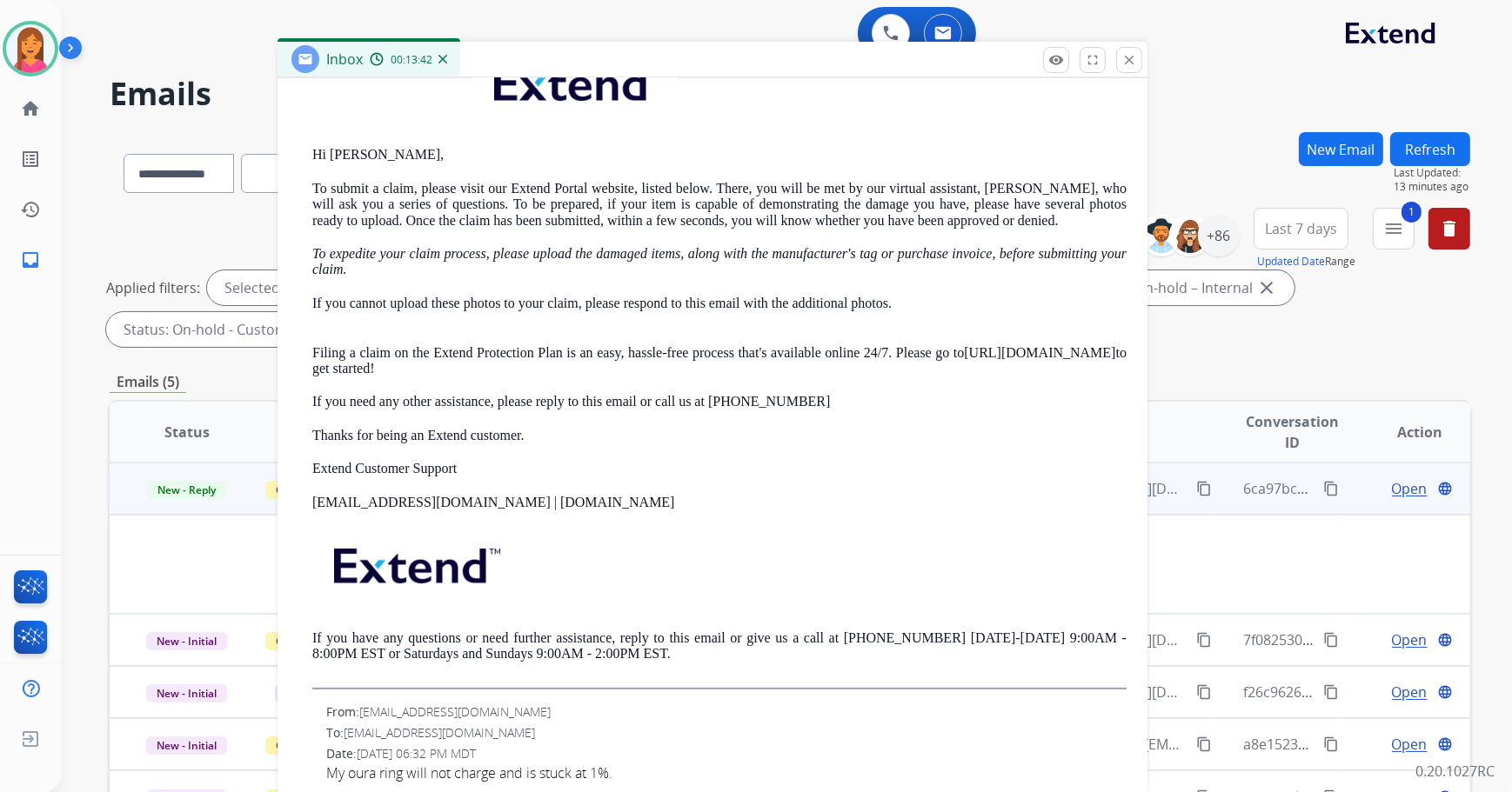
drag, startPoint x: 1072, startPoint y: 131, endPoint x: 749, endPoint y: 54, distance: 332.1
click at [749, 54] on div "Inbox 00:13:42" at bounding box center [712, 60] width 870 height 36
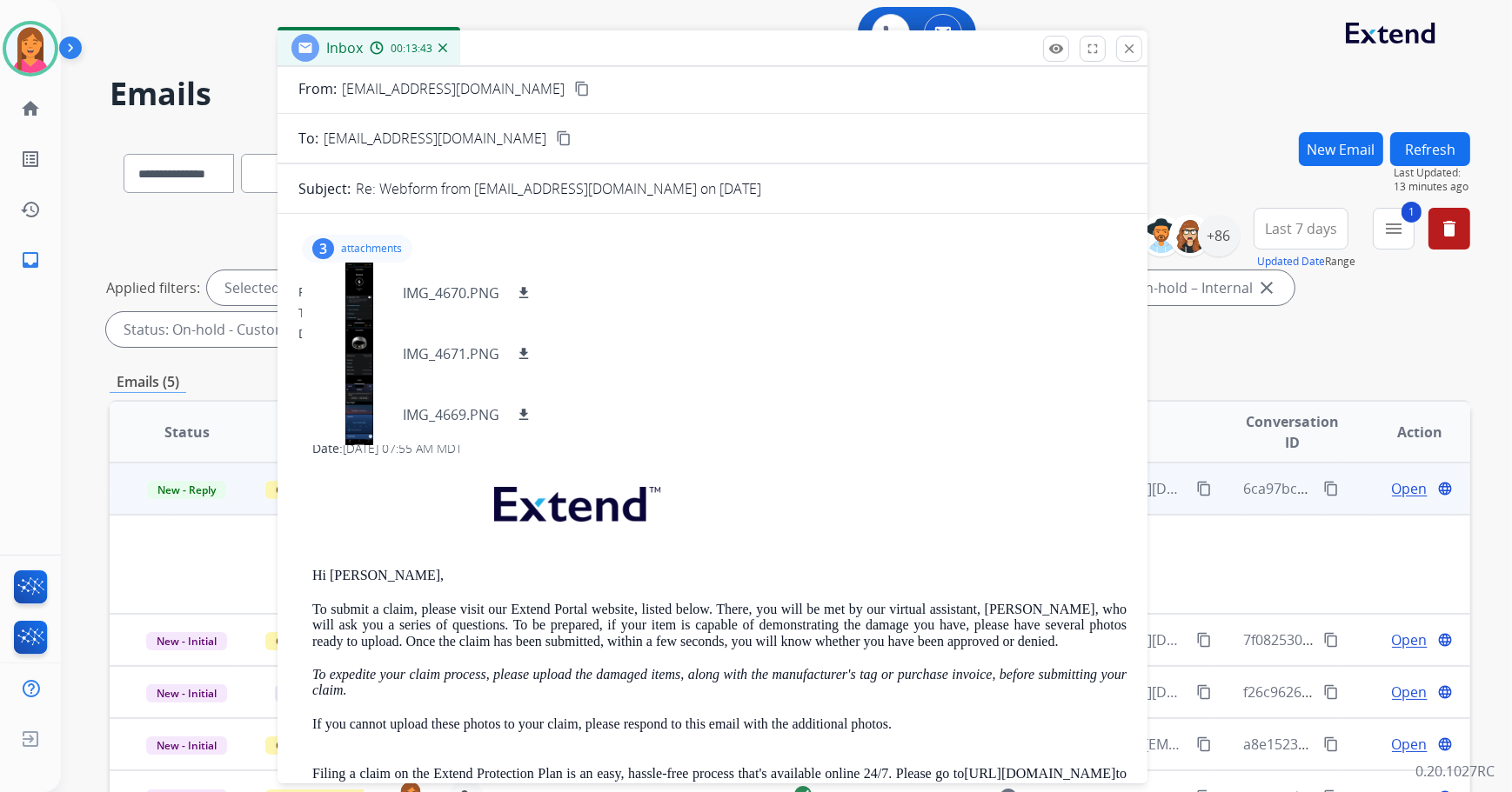
scroll to position [0, 0]
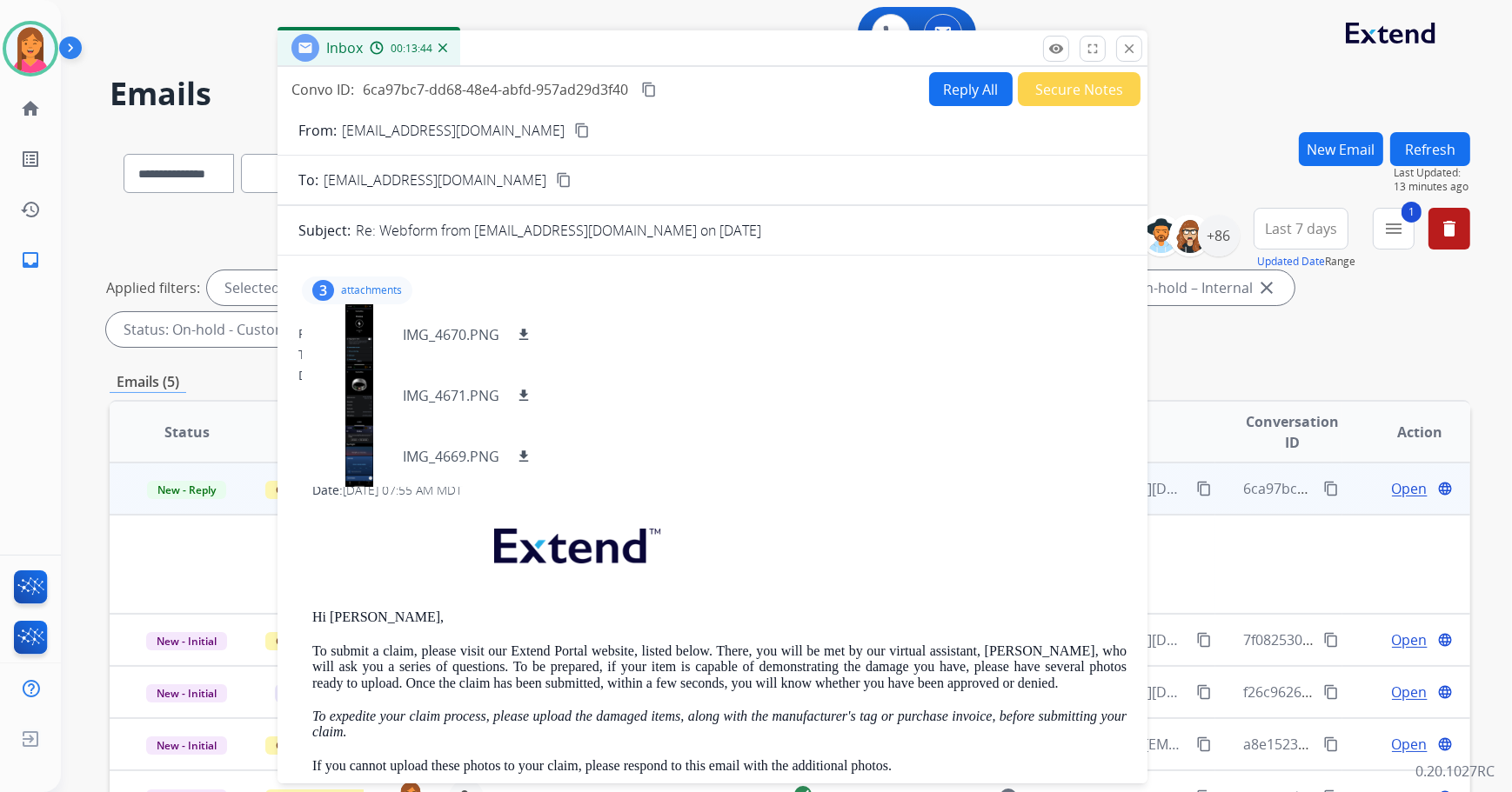
drag, startPoint x: 658, startPoint y: 427, endPoint x: 656, endPoint y: 417, distance: 10.2
click at [658, 426] on div "From: [EMAIL_ADDRESS][DOMAIN_NAME] To: [EMAIL_ADDRESS][DOMAIN_NAME] Date: [DATE…" at bounding box center [713, 785] width 829 height 921
click at [393, 285] on p "attachments" at bounding box center [371, 290] width 61 height 14
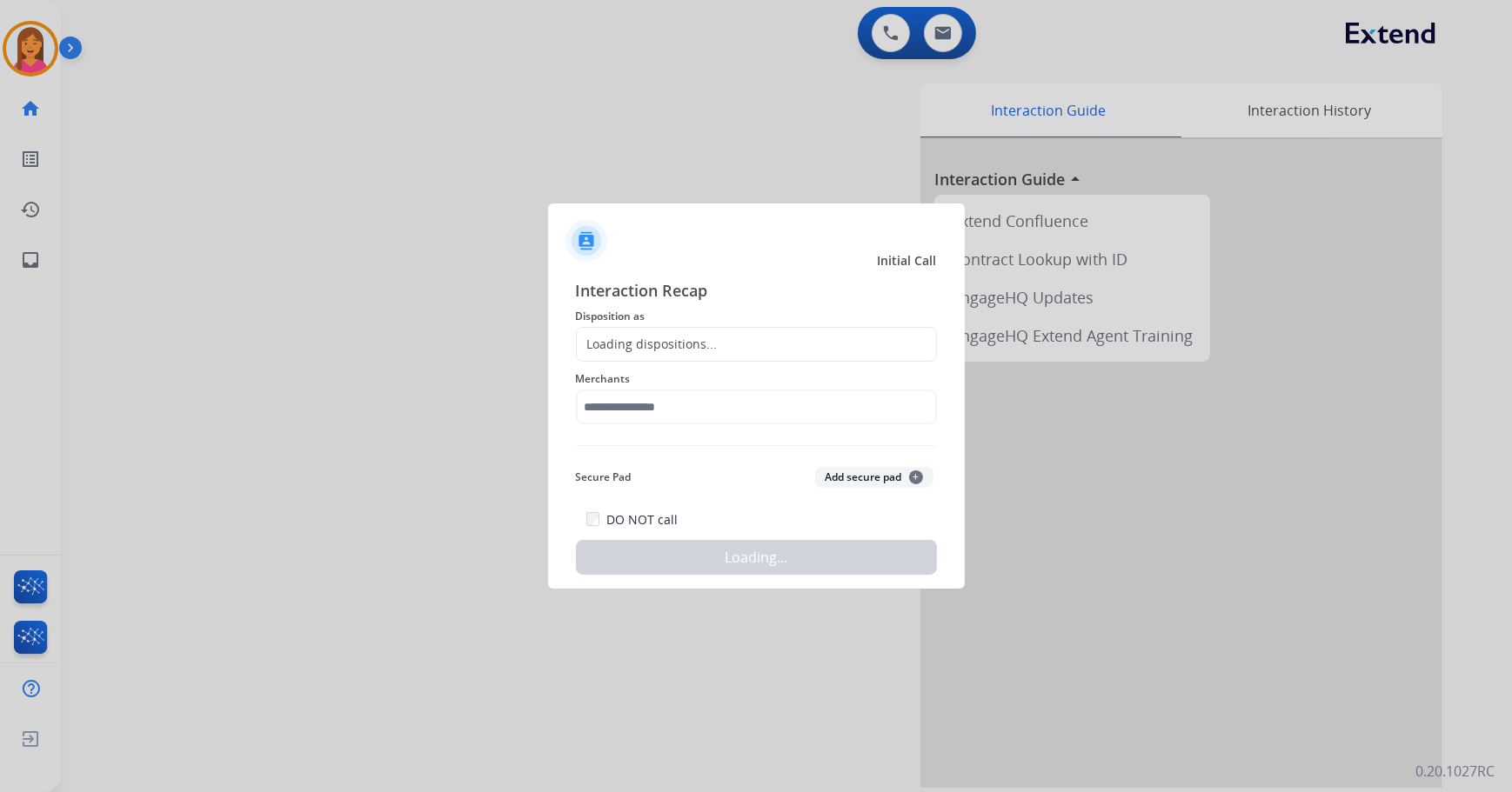
click at [339, 146] on div at bounding box center [756, 396] width 1512 height 792
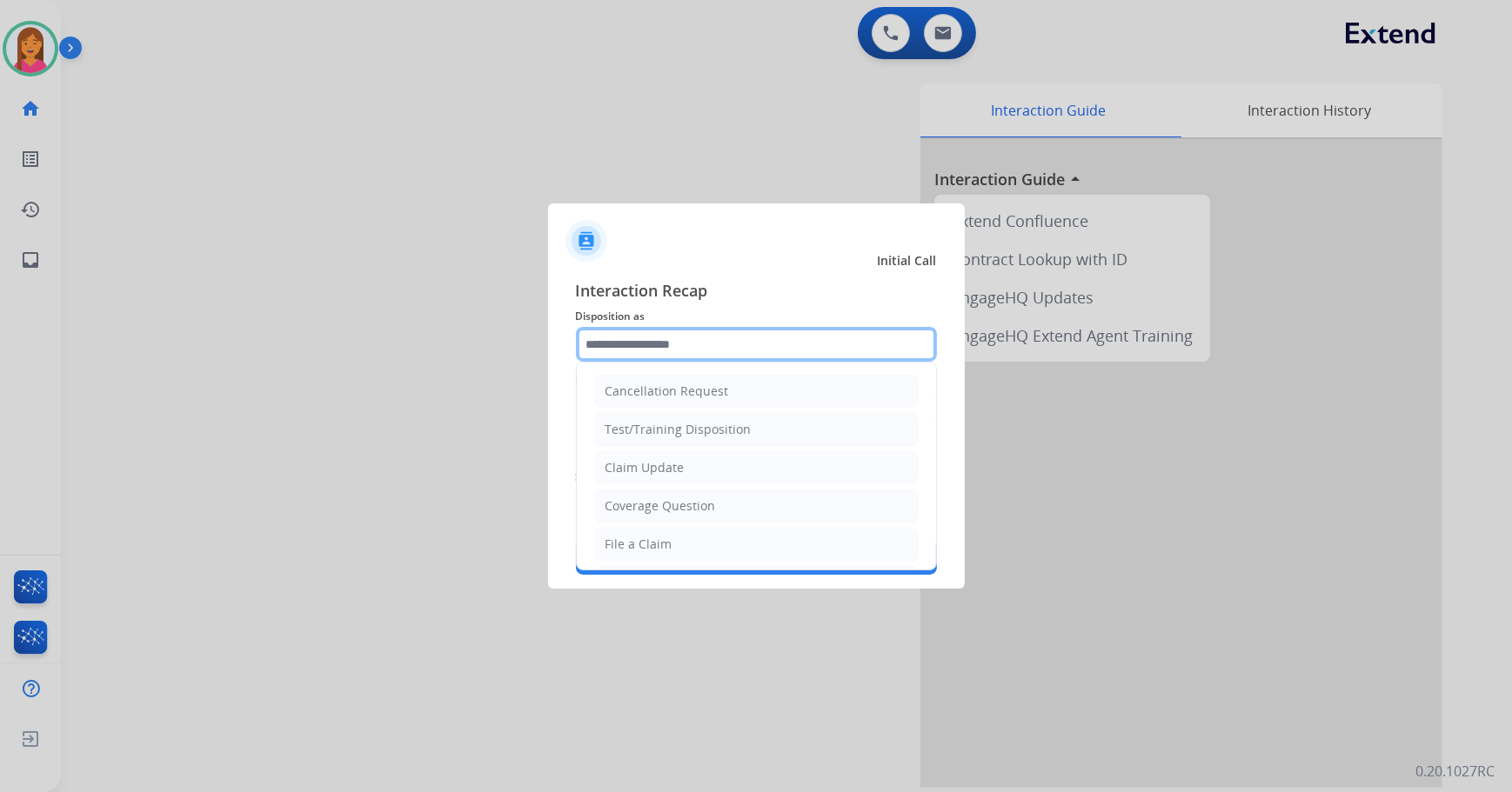
click at [782, 352] on input "text" at bounding box center [756, 344] width 361 height 34
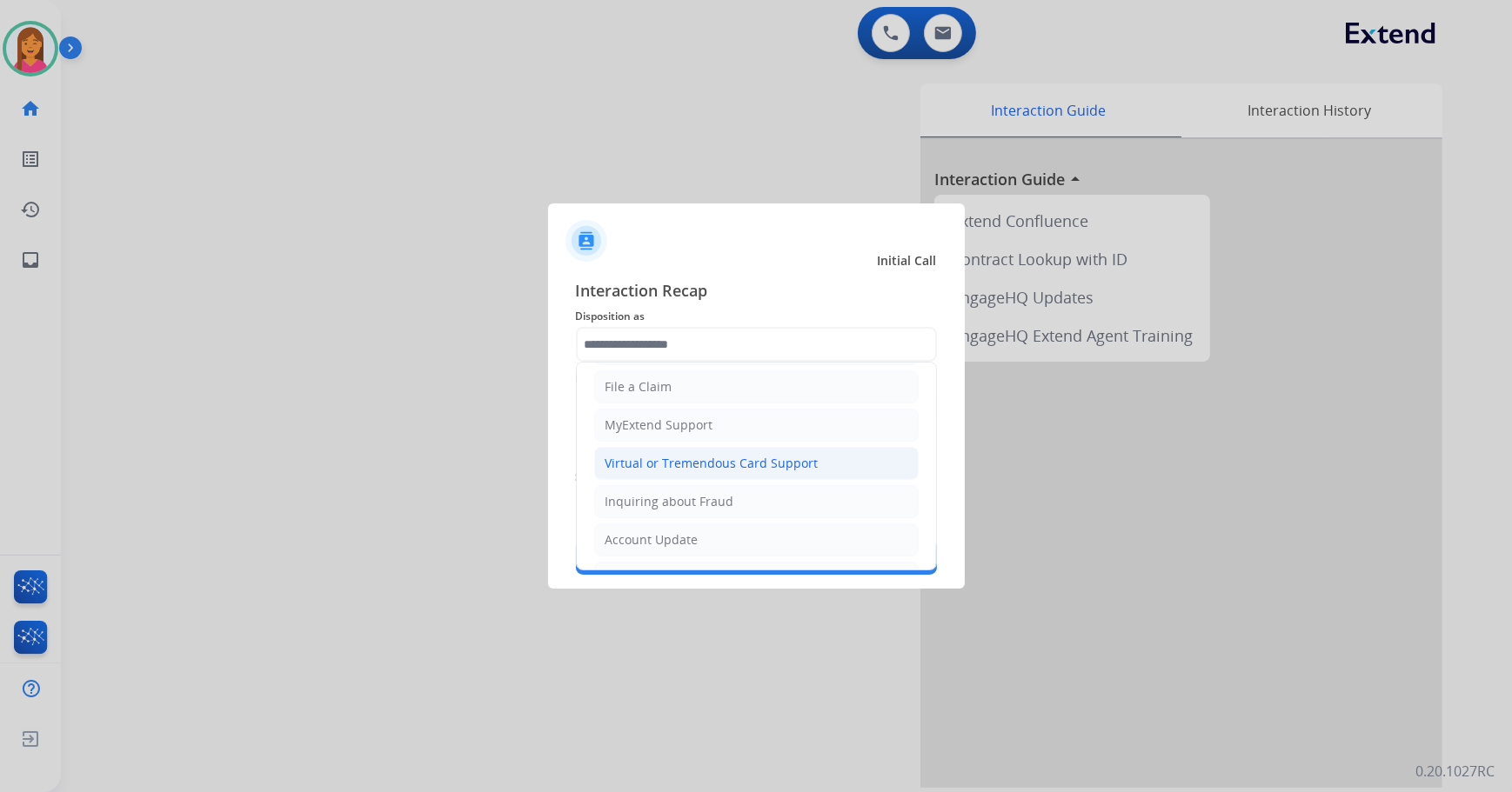
click at [697, 459] on div "Virtual or Tremendous Card Support" at bounding box center [711, 464] width 213 height 17
type input "**********"
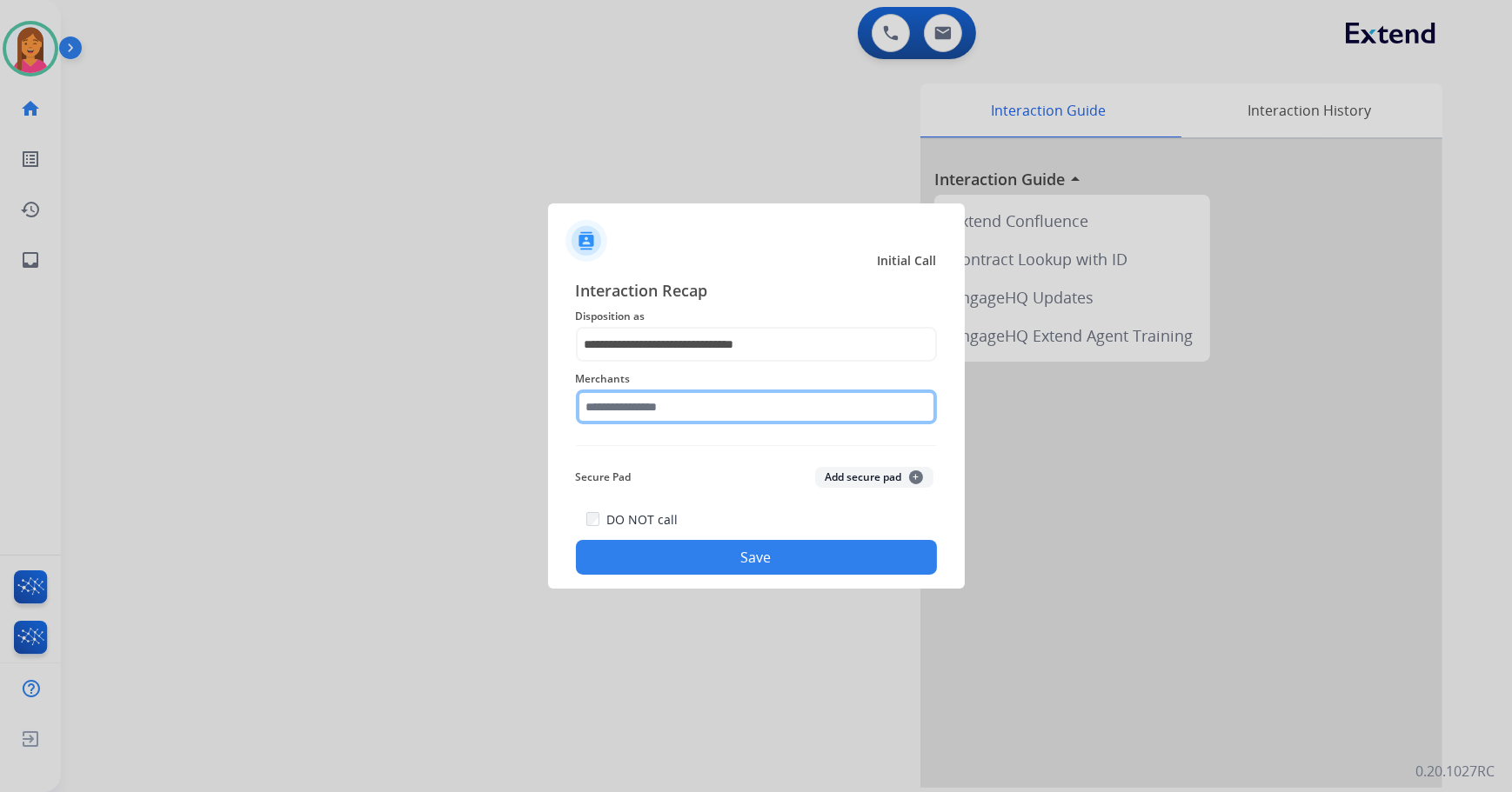
click at [680, 407] on input "text" at bounding box center [756, 406] width 361 height 34
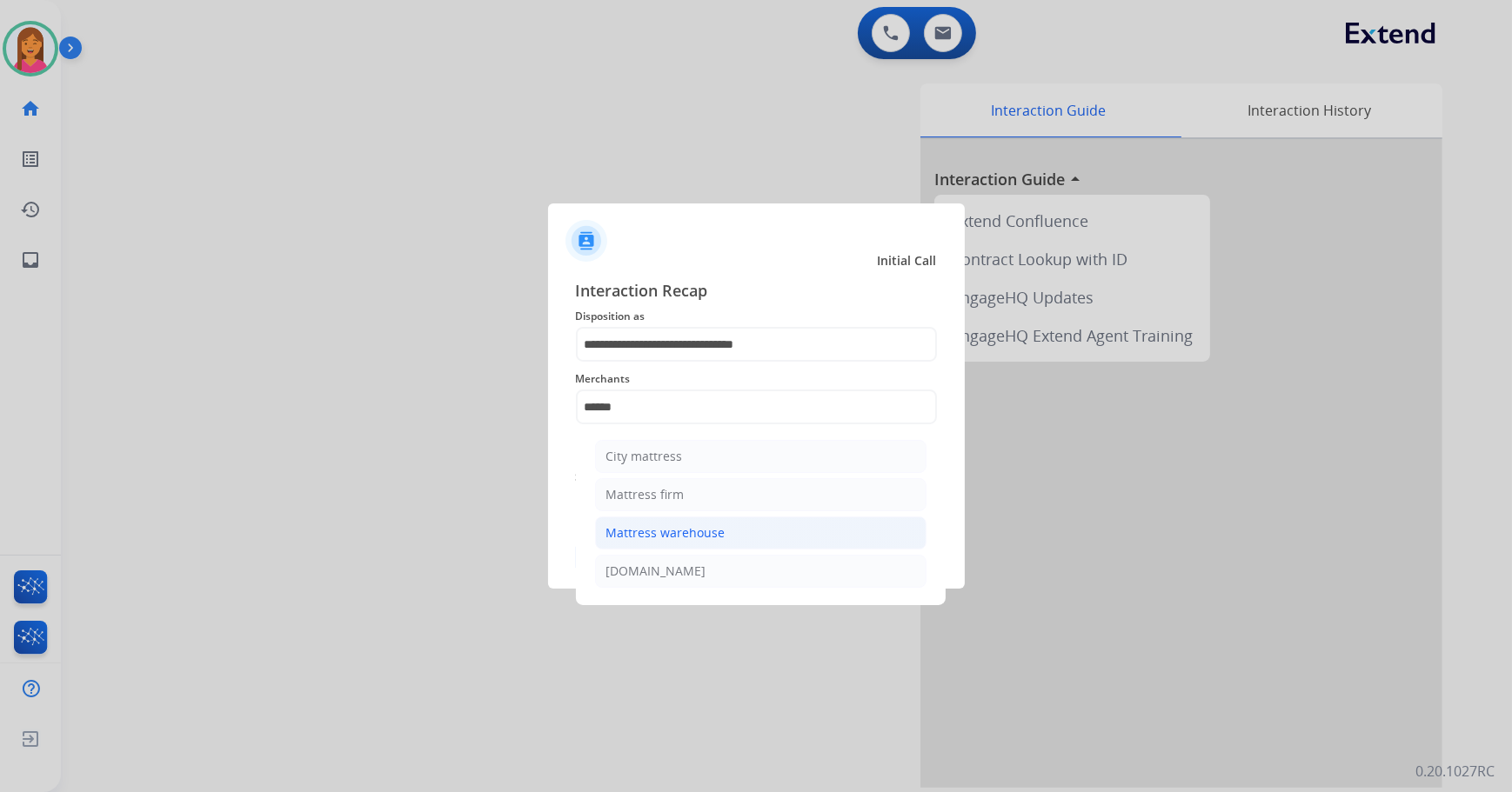
click at [659, 541] on li "Mattress warehouse" at bounding box center [760, 532] width 331 height 33
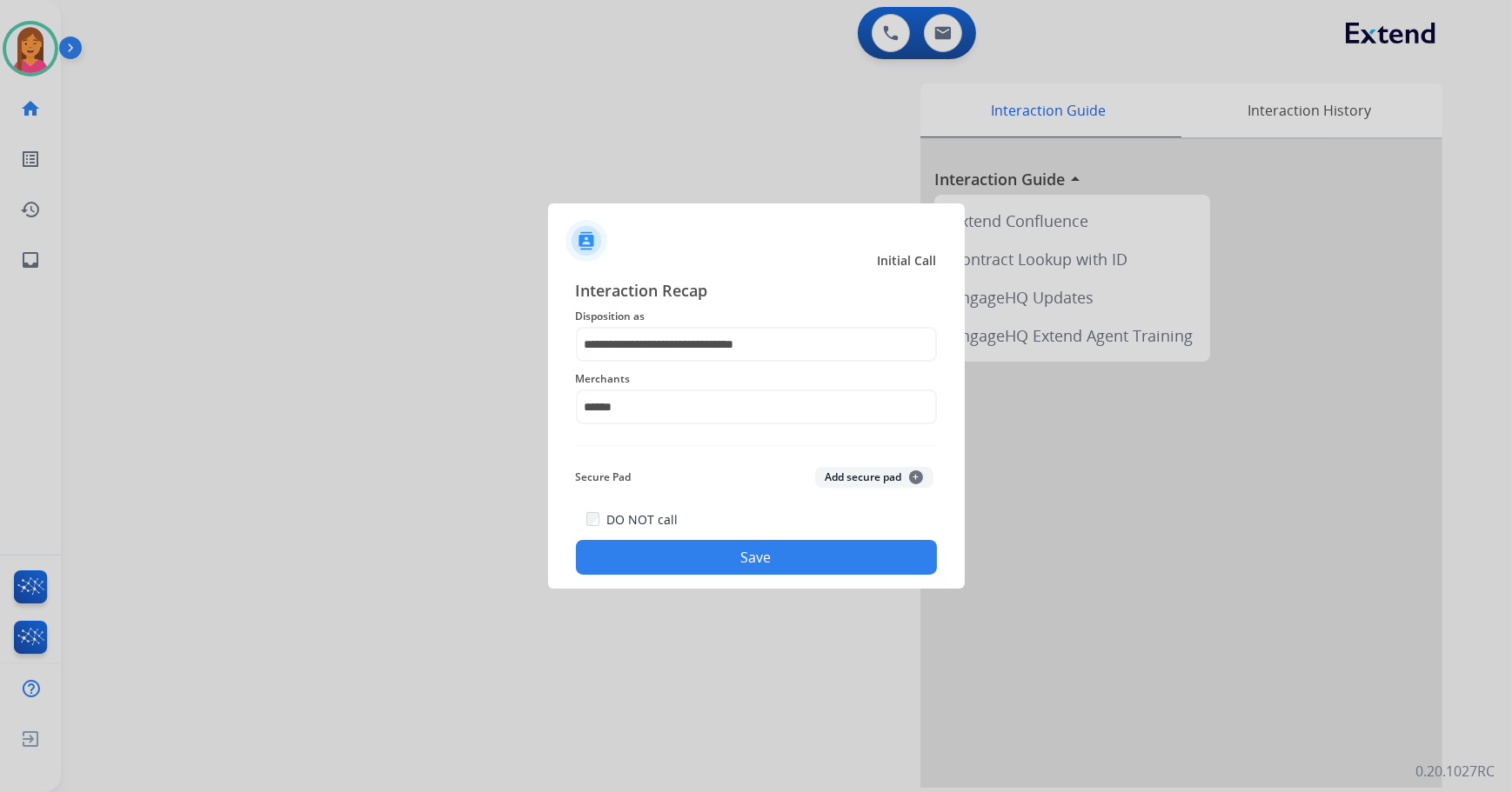
type input "**********"
click at [687, 562] on button "Save" at bounding box center [756, 557] width 361 height 34
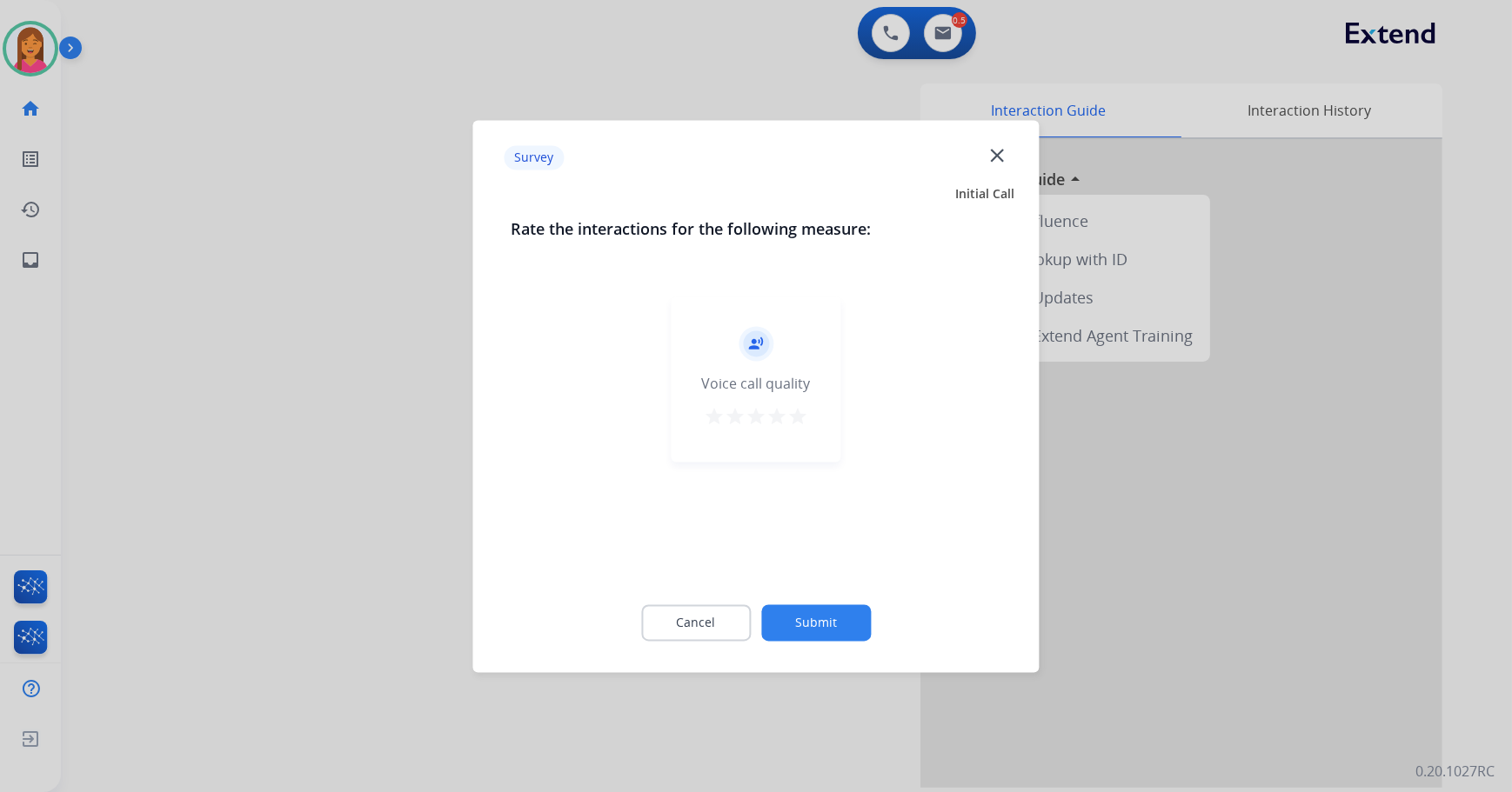
click at [789, 413] on mat-icon "star" at bounding box center [798, 417] width 21 height 21
click at [855, 642] on div "Cancel Submit" at bounding box center [756, 622] width 490 height 78
click at [842, 636] on button "Submit" at bounding box center [815, 622] width 110 height 36
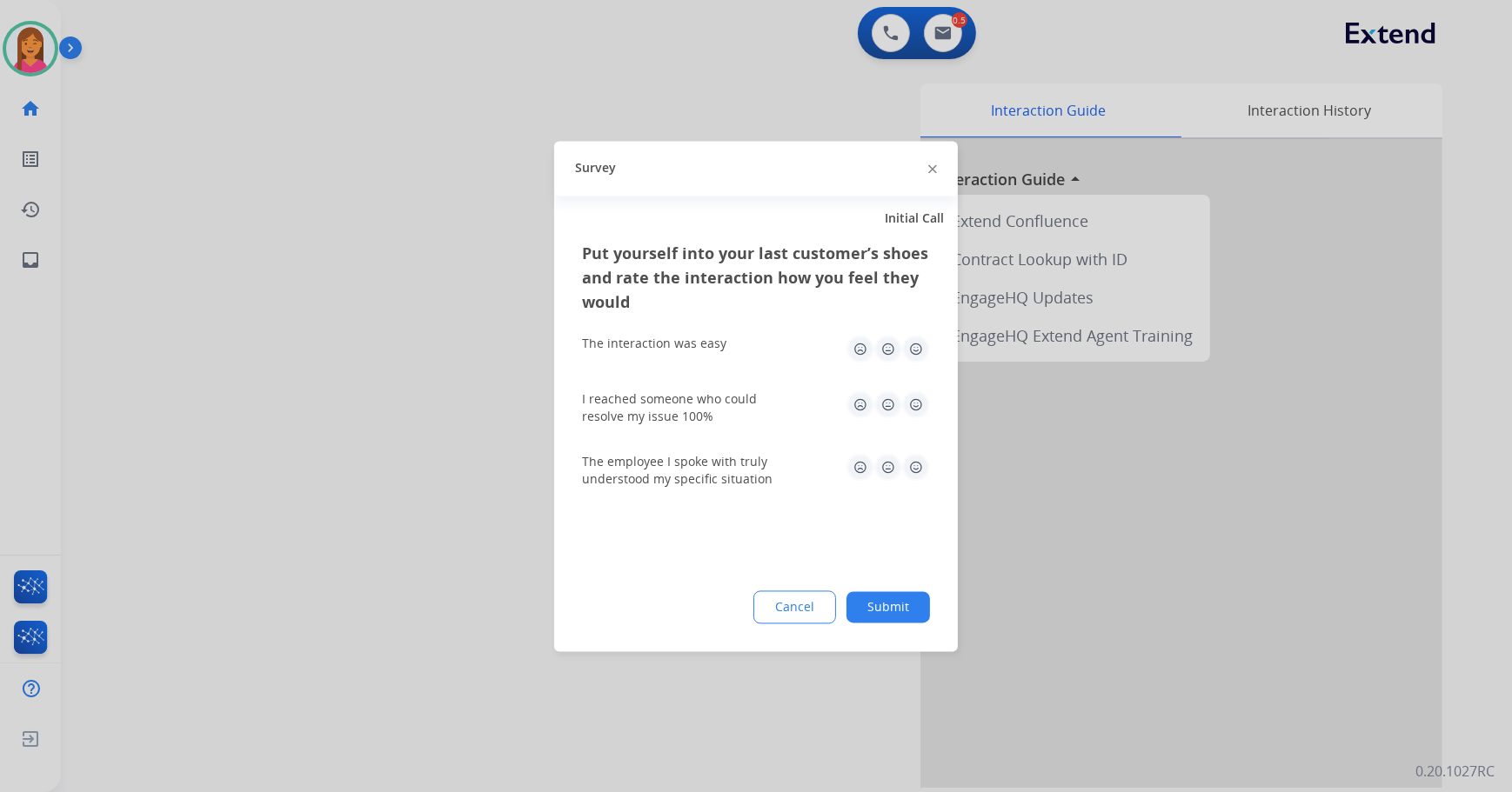
click at [908, 347] on img at bounding box center [915, 348] width 28 height 28
click at [914, 401] on img at bounding box center [915, 404] width 28 height 28
click at [929, 465] on img at bounding box center [915, 467] width 28 height 28
click at [889, 609] on button "Submit" at bounding box center [888, 607] width 83 height 31
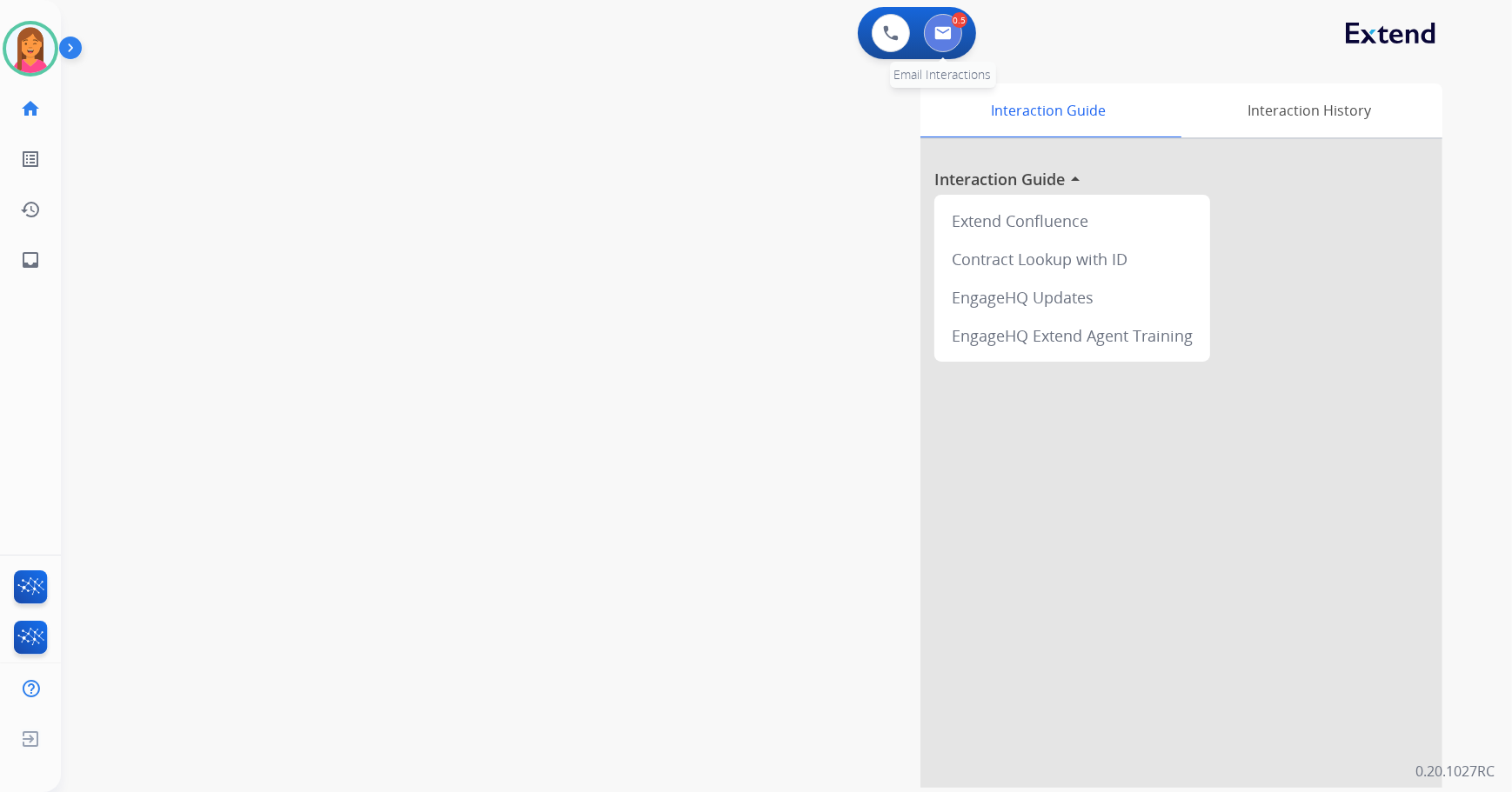
click at [945, 44] on button at bounding box center [943, 33] width 38 height 38
select select "**********"
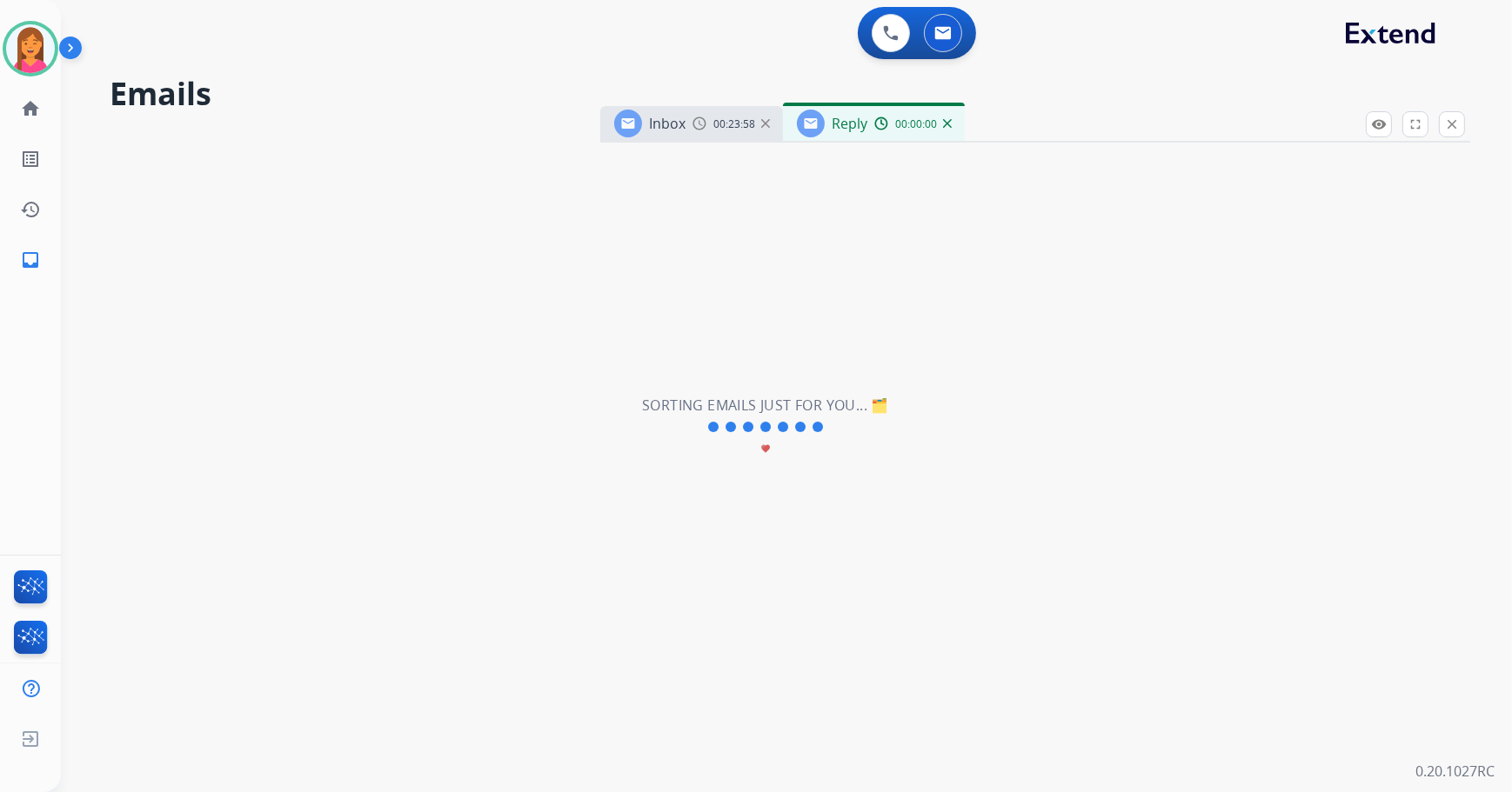
select select "**********"
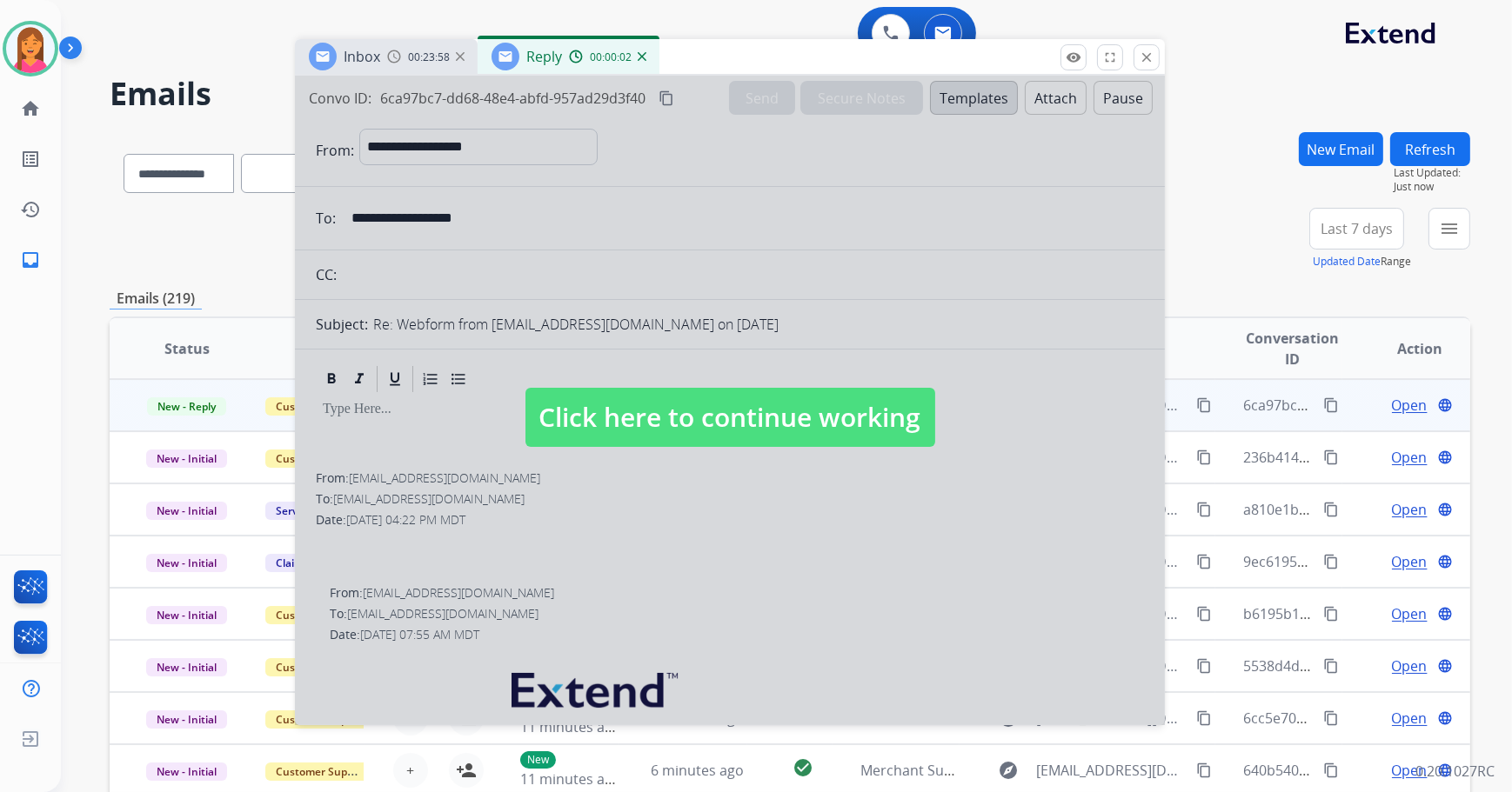
drag, startPoint x: 1140, startPoint y: 124, endPoint x: 834, endPoint y: 57, distance: 313.2
click at [834, 57] on div "Inbox 00:23:58 Reply 00:00:02" at bounding box center [729, 57] width 870 height 36
click at [1148, 52] on mat-icon "close" at bounding box center [1146, 57] width 15 height 15
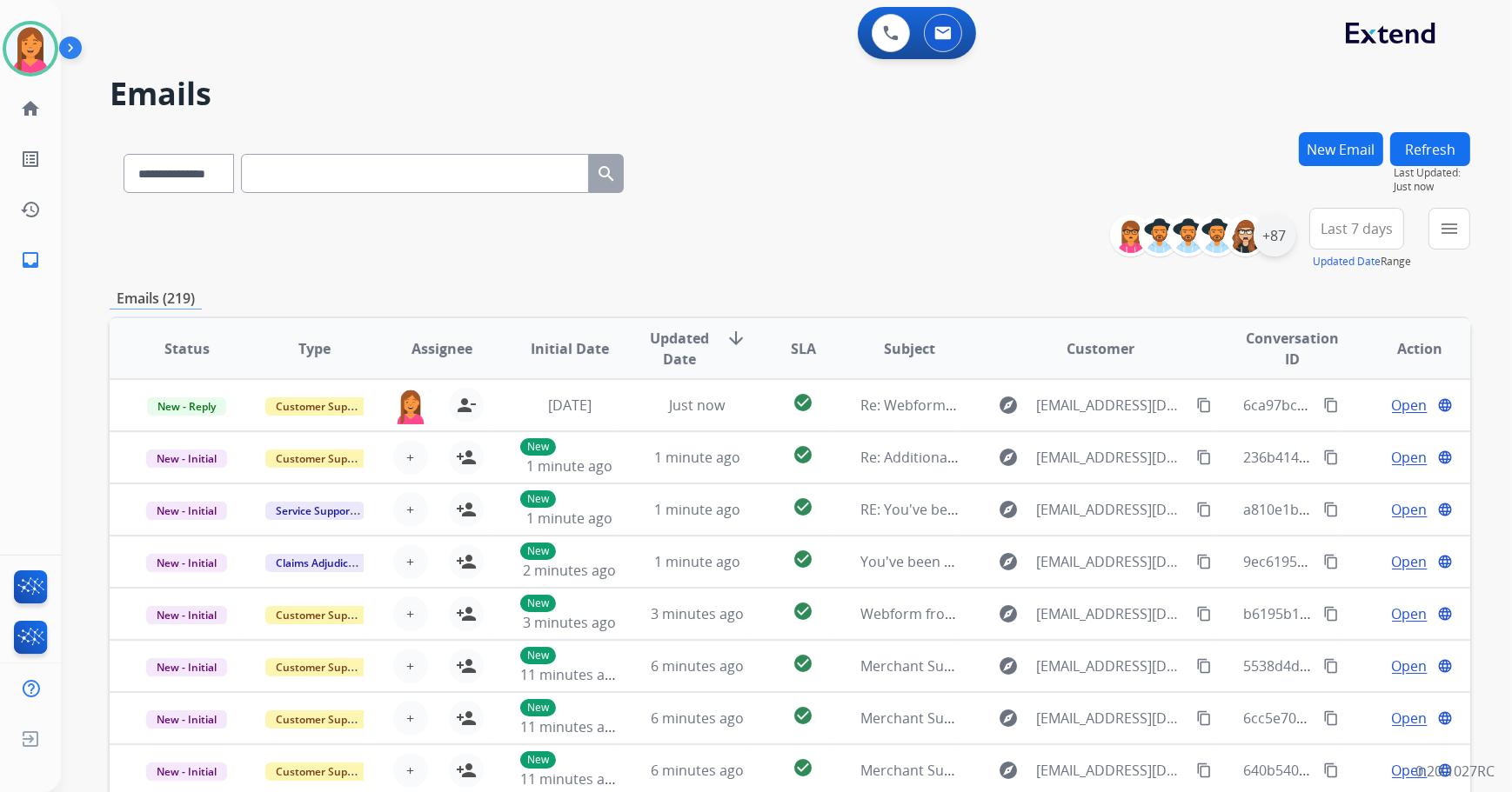
click at [1284, 232] on div "+87" at bounding box center [1274, 236] width 42 height 42
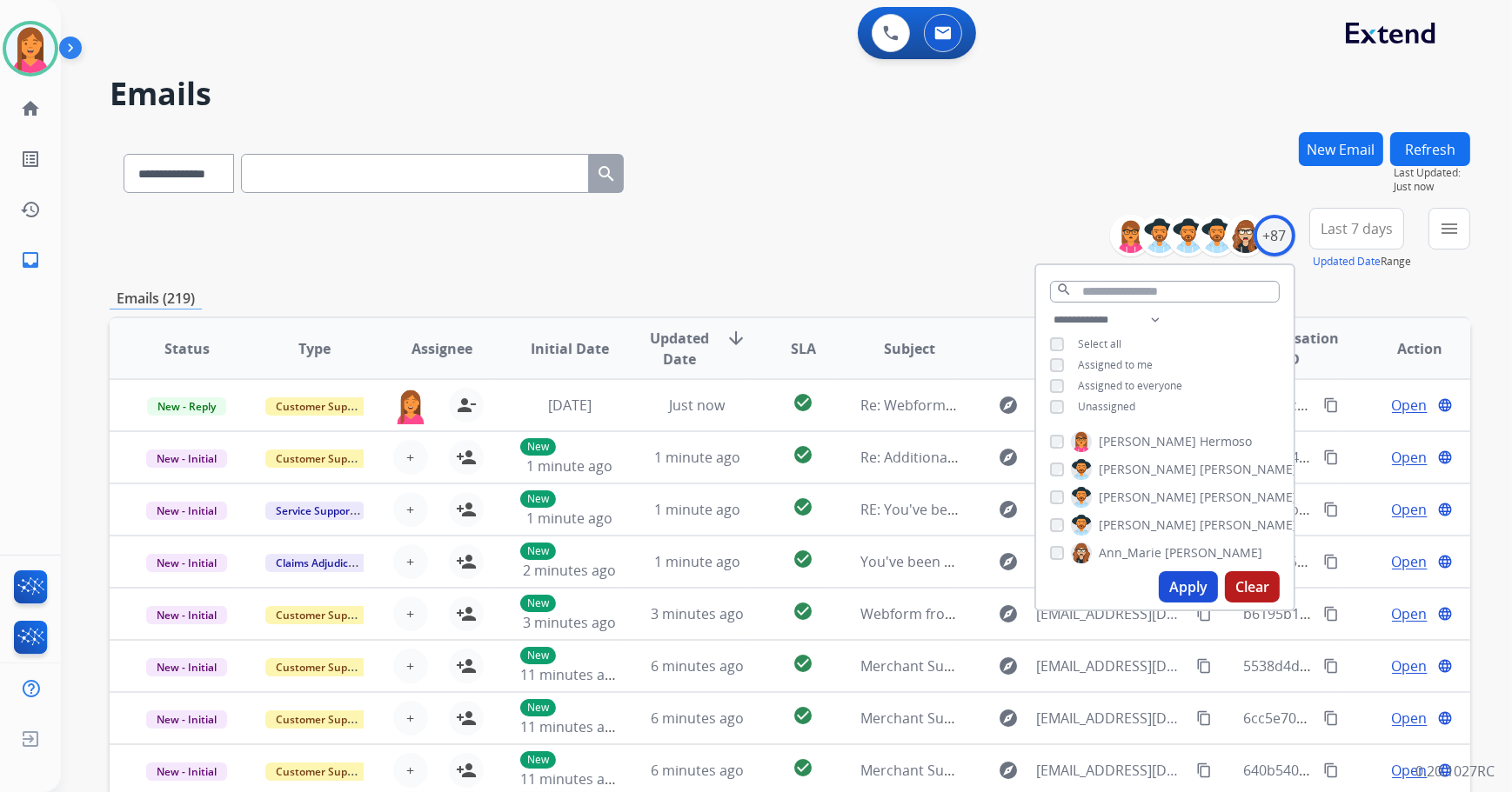
click at [1079, 402] on span "Unassigned" at bounding box center [1106, 406] width 57 height 14
click at [1192, 592] on button "Apply" at bounding box center [1188, 587] width 59 height 31
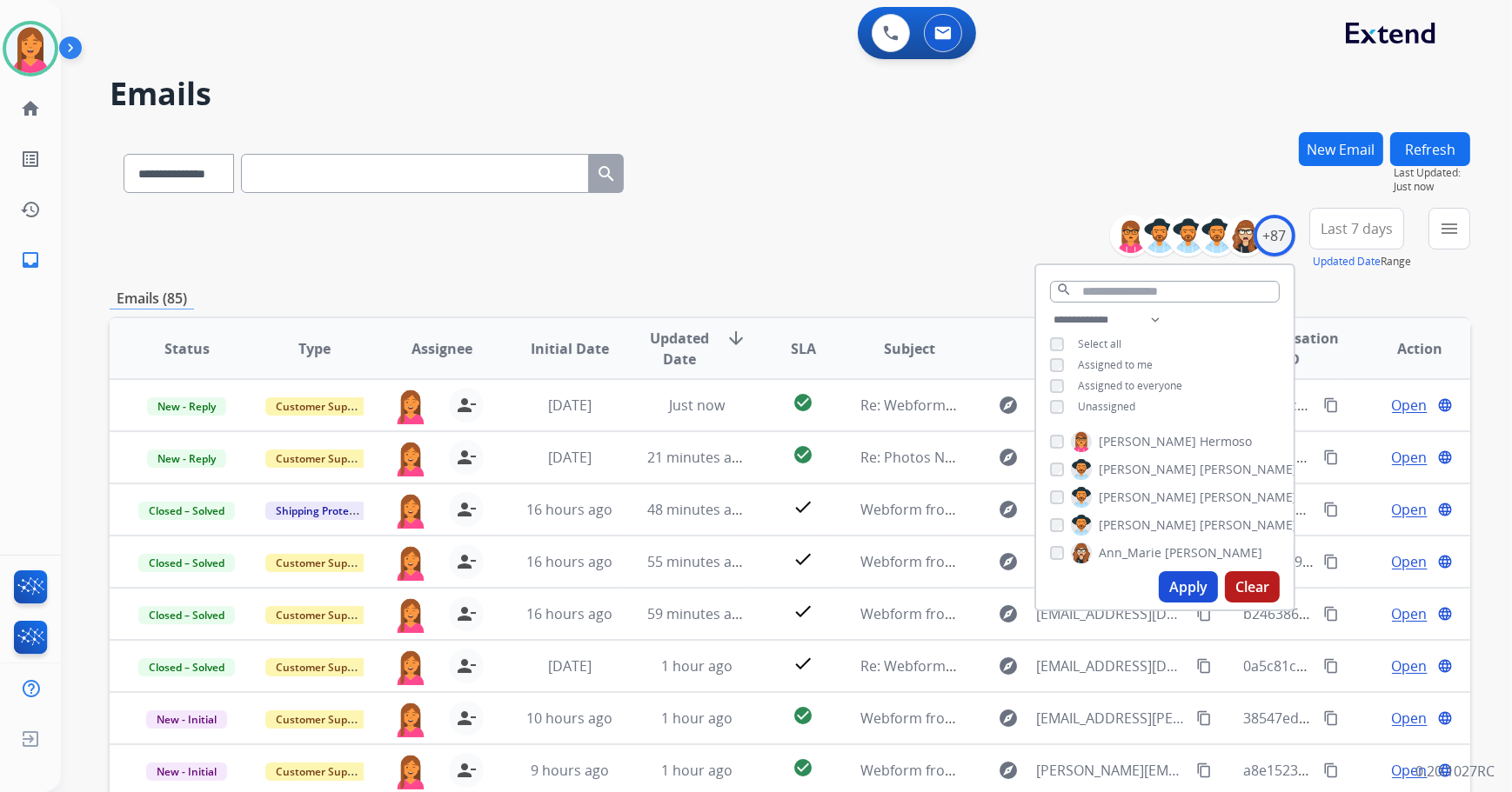
click at [878, 166] on div "**********" at bounding box center [789, 170] width 1360 height 75
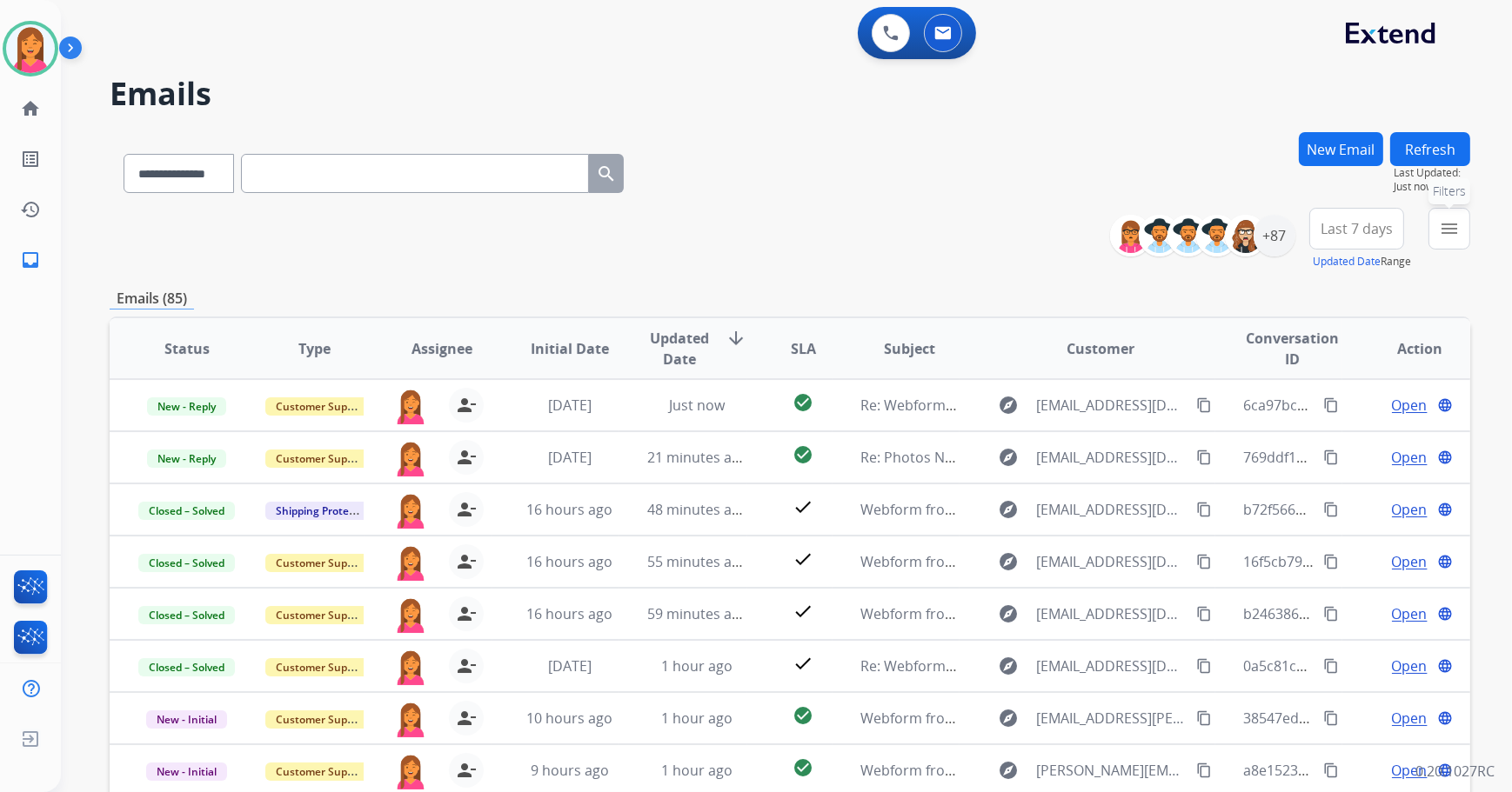
click at [1460, 235] on button "menu Filters" at bounding box center [1449, 229] width 42 height 42
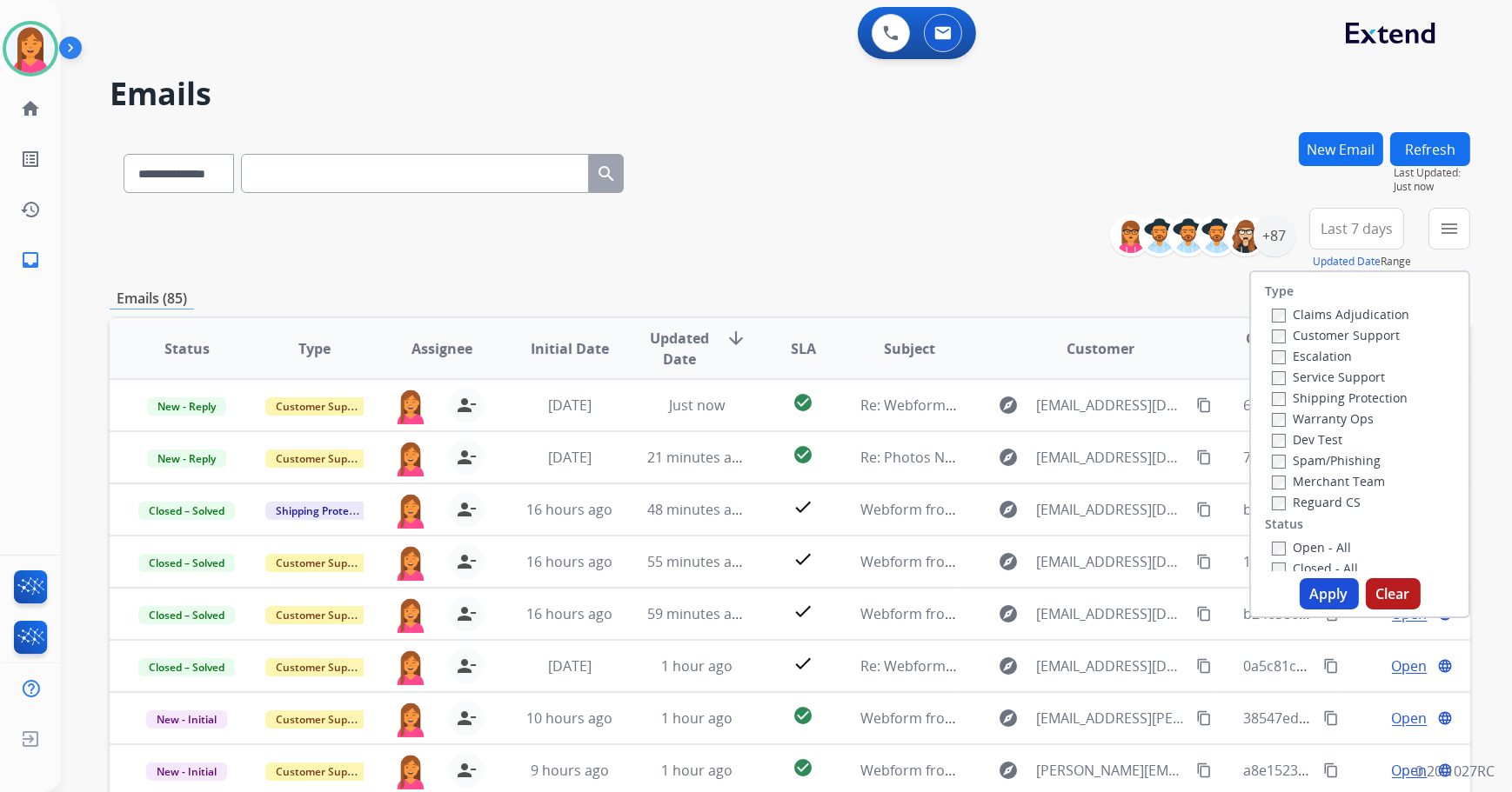
click at [1292, 562] on label "Closed - All" at bounding box center [1314, 568] width 86 height 16
click at [1280, 559] on label "Closed - All" at bounding box center [1314, 562] width 86 height 16
click at [1320, 596] on button "Apply" at bounding box center [1330, 594] width 59 height 31
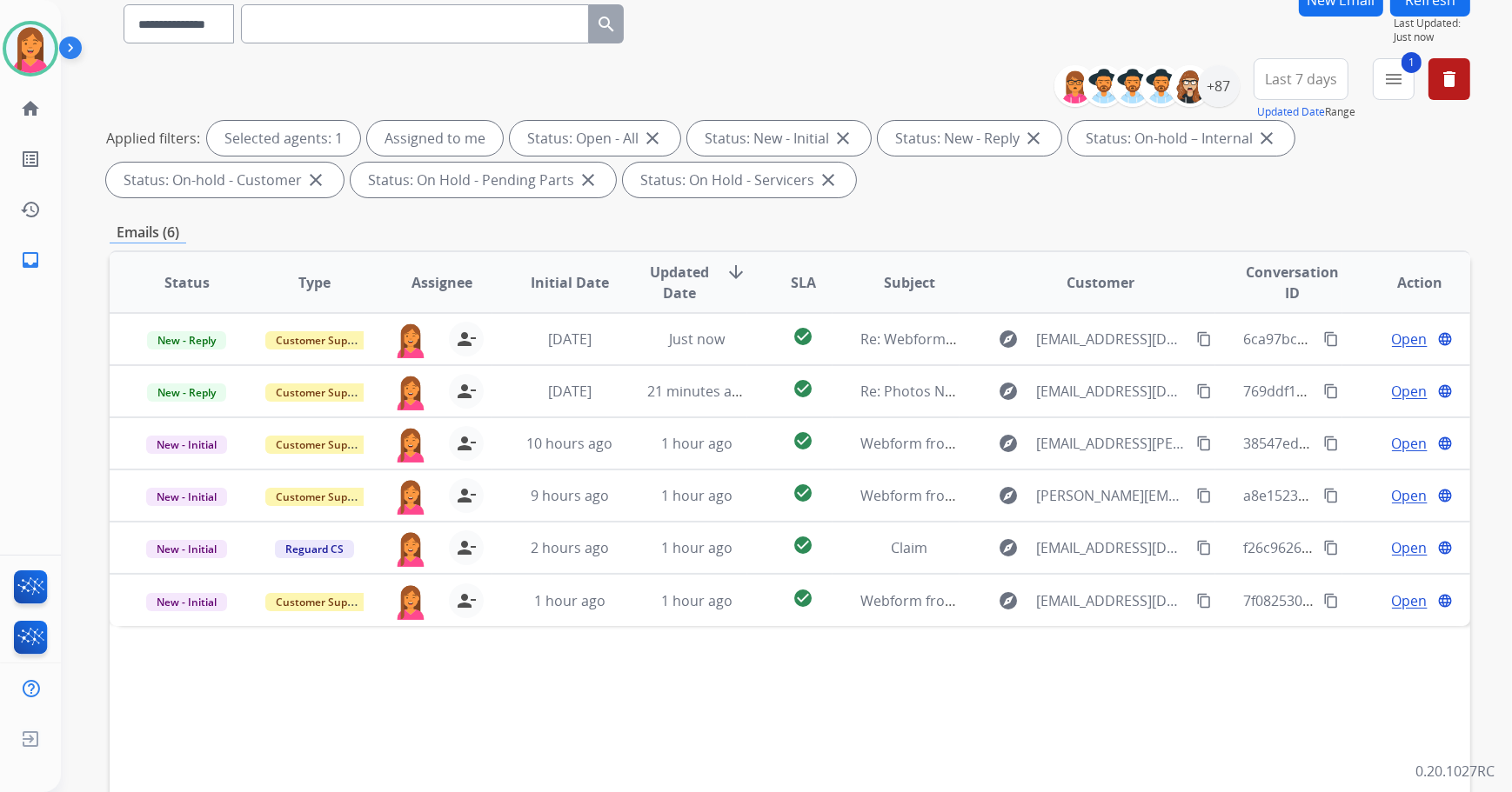
scroll to position [280, 0]
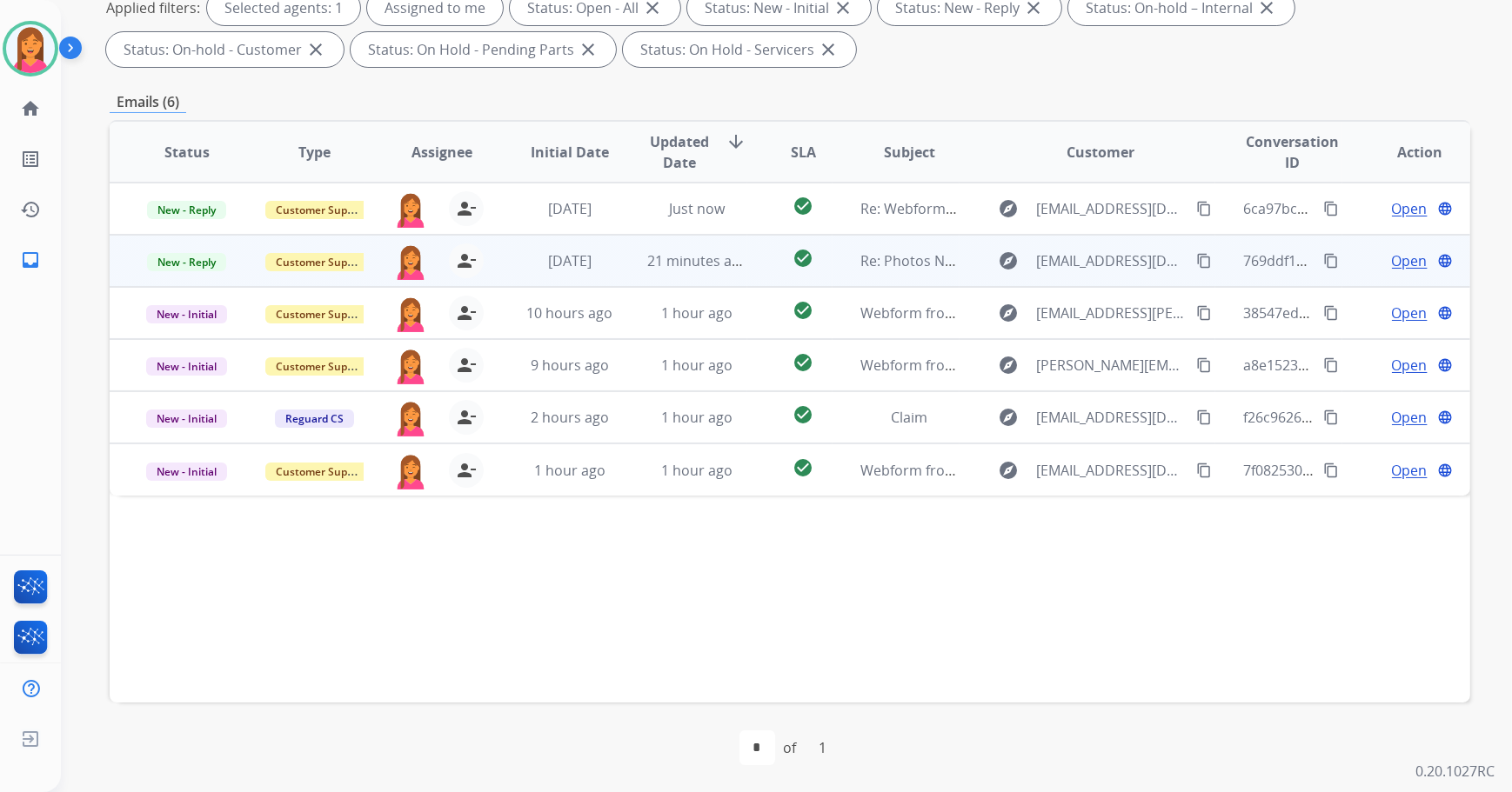
click at [766, 250] on td "check_circle" at bounding box center [789, 261] width 85 height 52
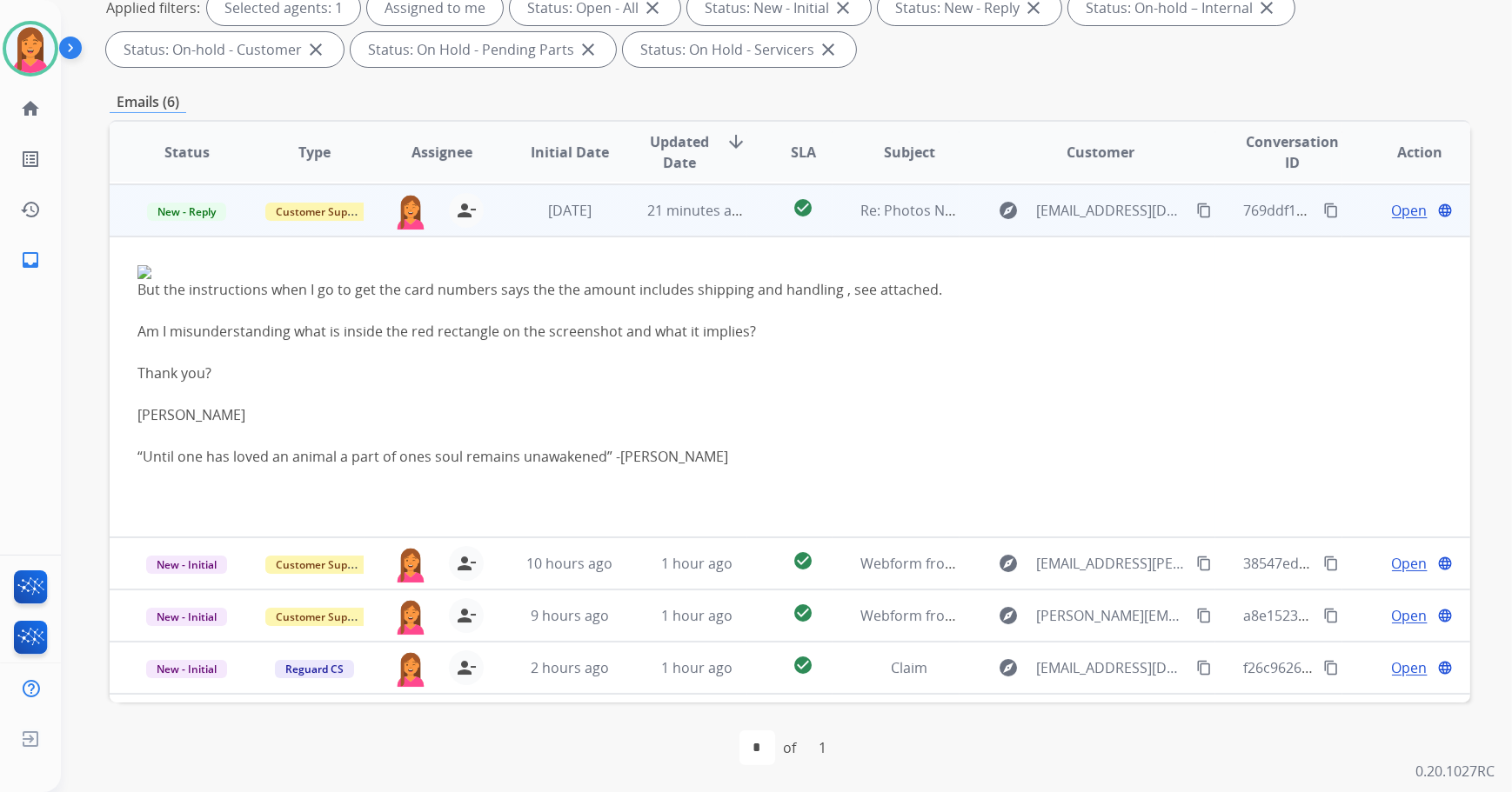
scroll to position [52, 0]
click at [775, 215] on div "check_circle" at bounding box center [803, 208] width 56 height 26
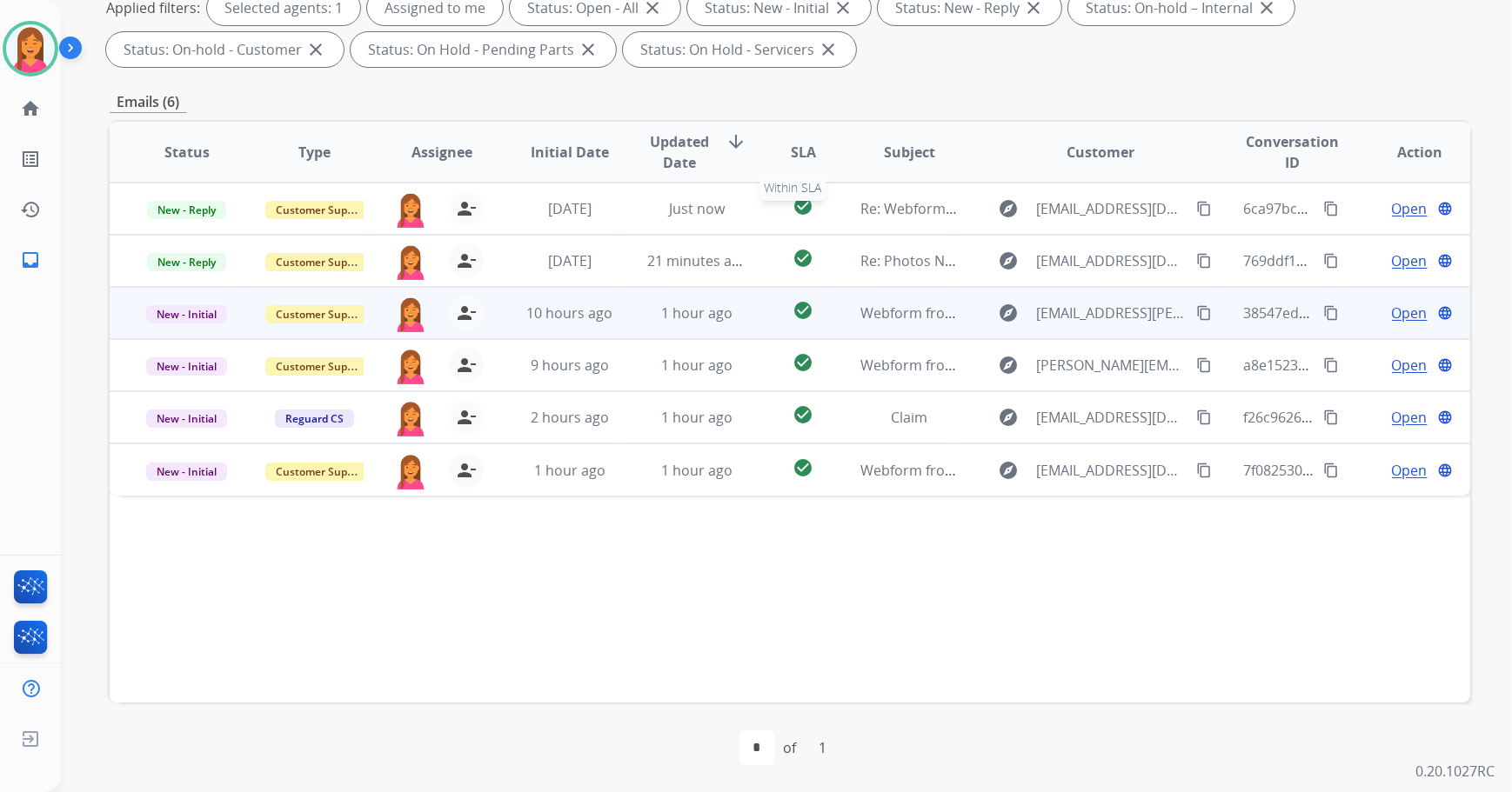
scroll to position [0, 0]
click at [754, 311] on td "check_circle" at bounding box center [789, 313] width 85 height 52
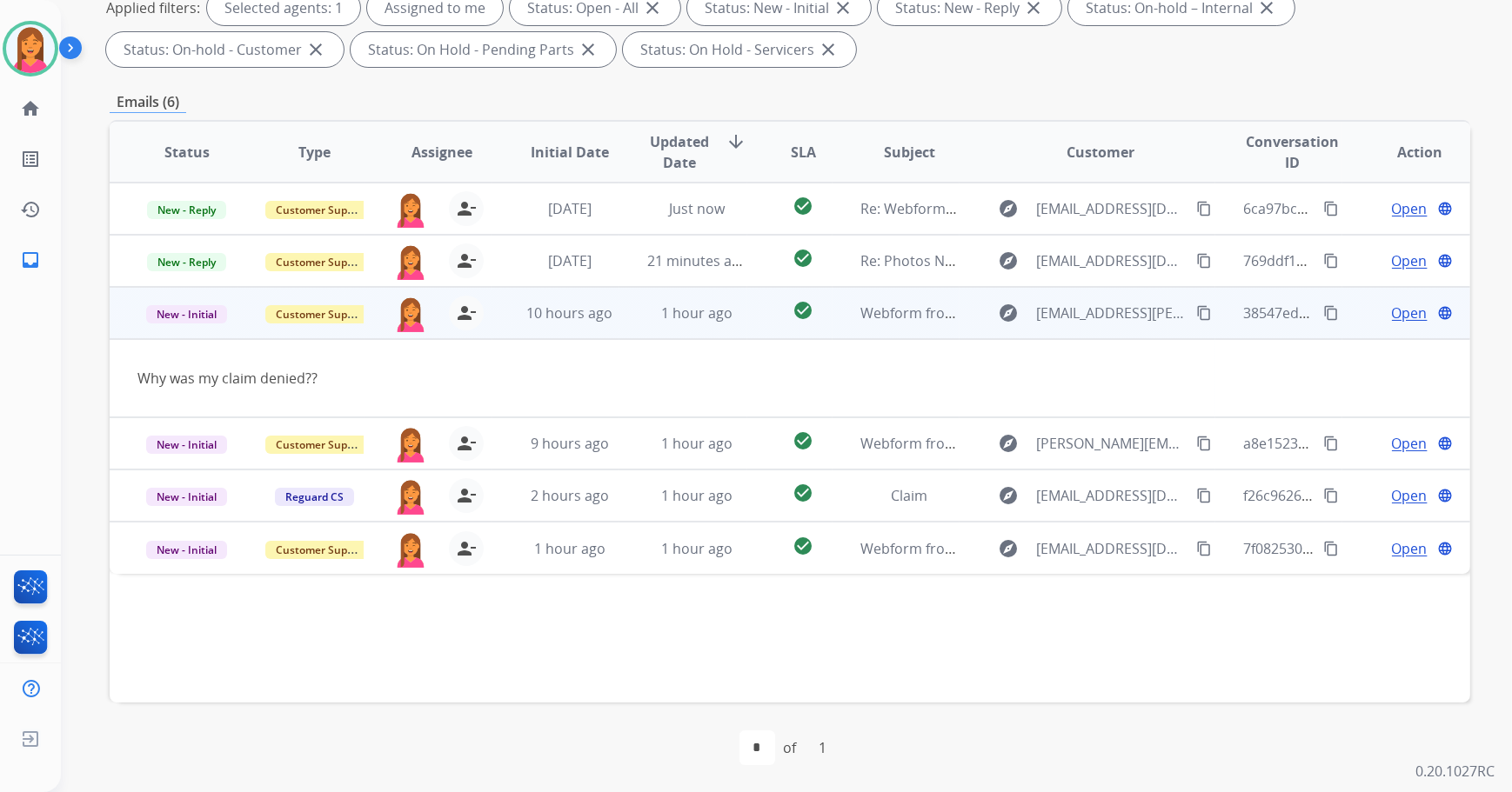
click at [1400, 313] on span "Open" at bounding box center [1409, 313] width 35 height 21
select select "**********"
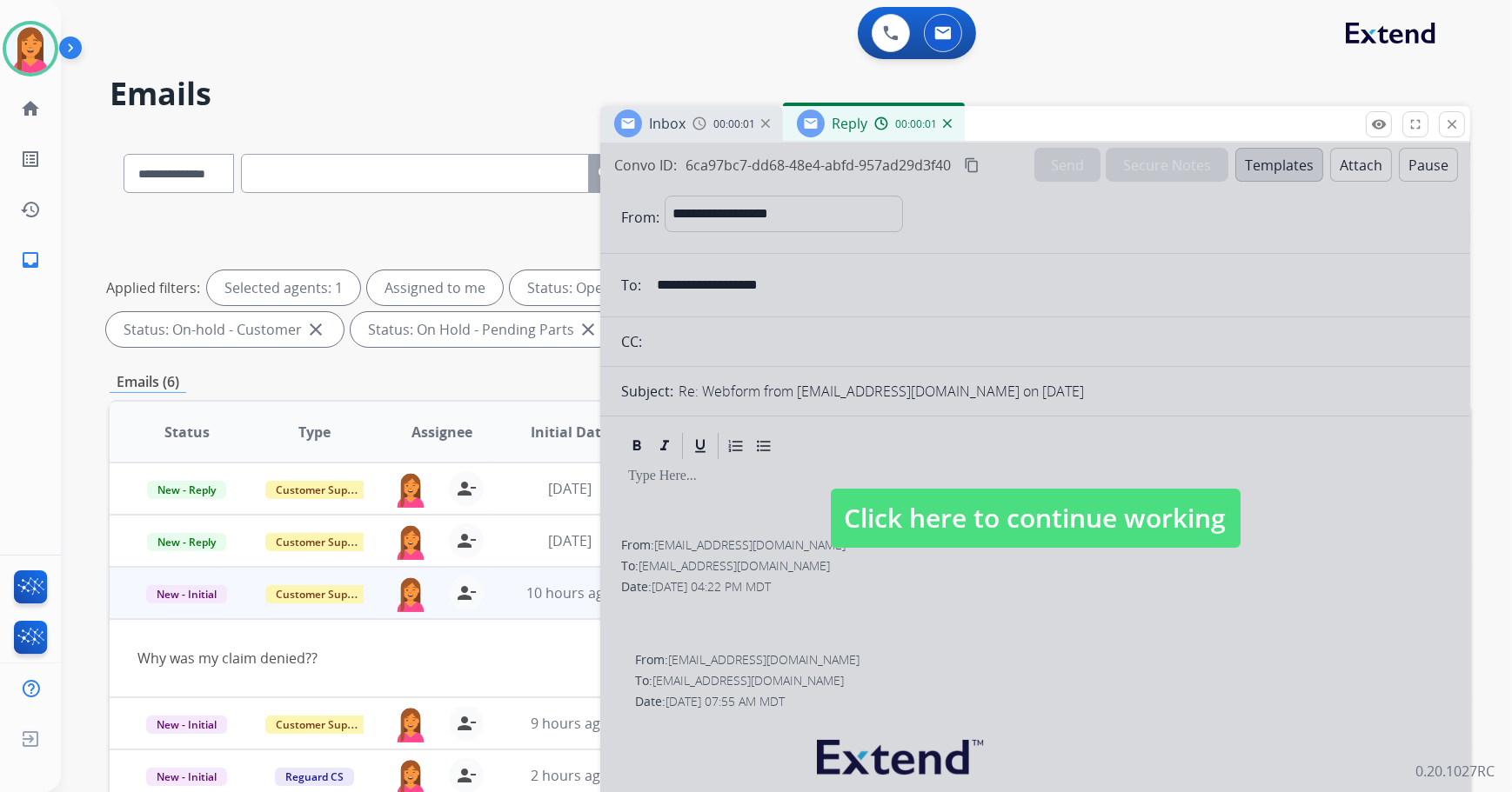
click at [969, 530] on span "Click here to continue working" at bounding box center [1035, 518] width 410 height 59
select select
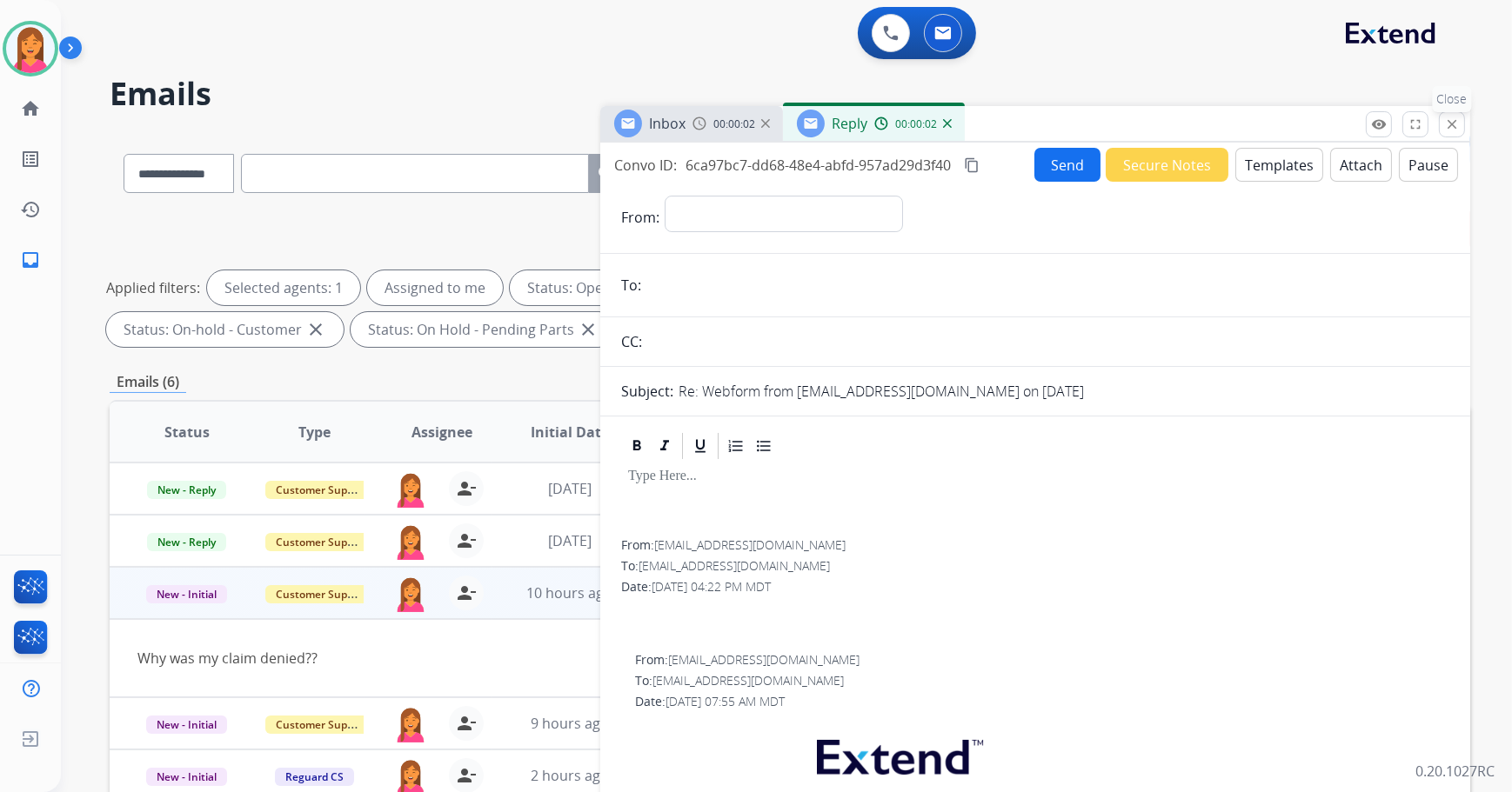
click at [1453, 128] on mat-icon "close" at bounding box center [1452, 124] width 15 height 15
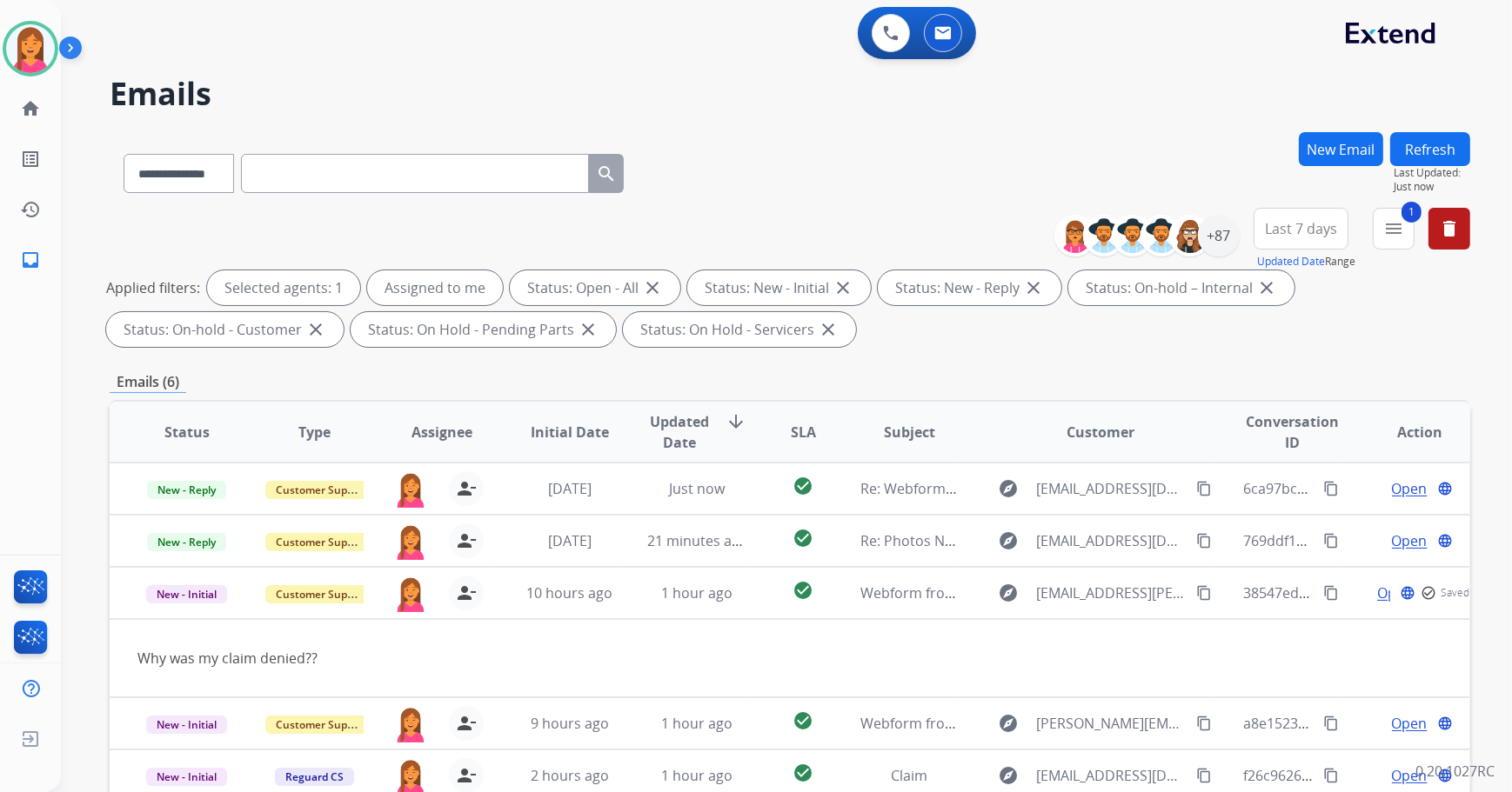
scroll to position [280, 0]
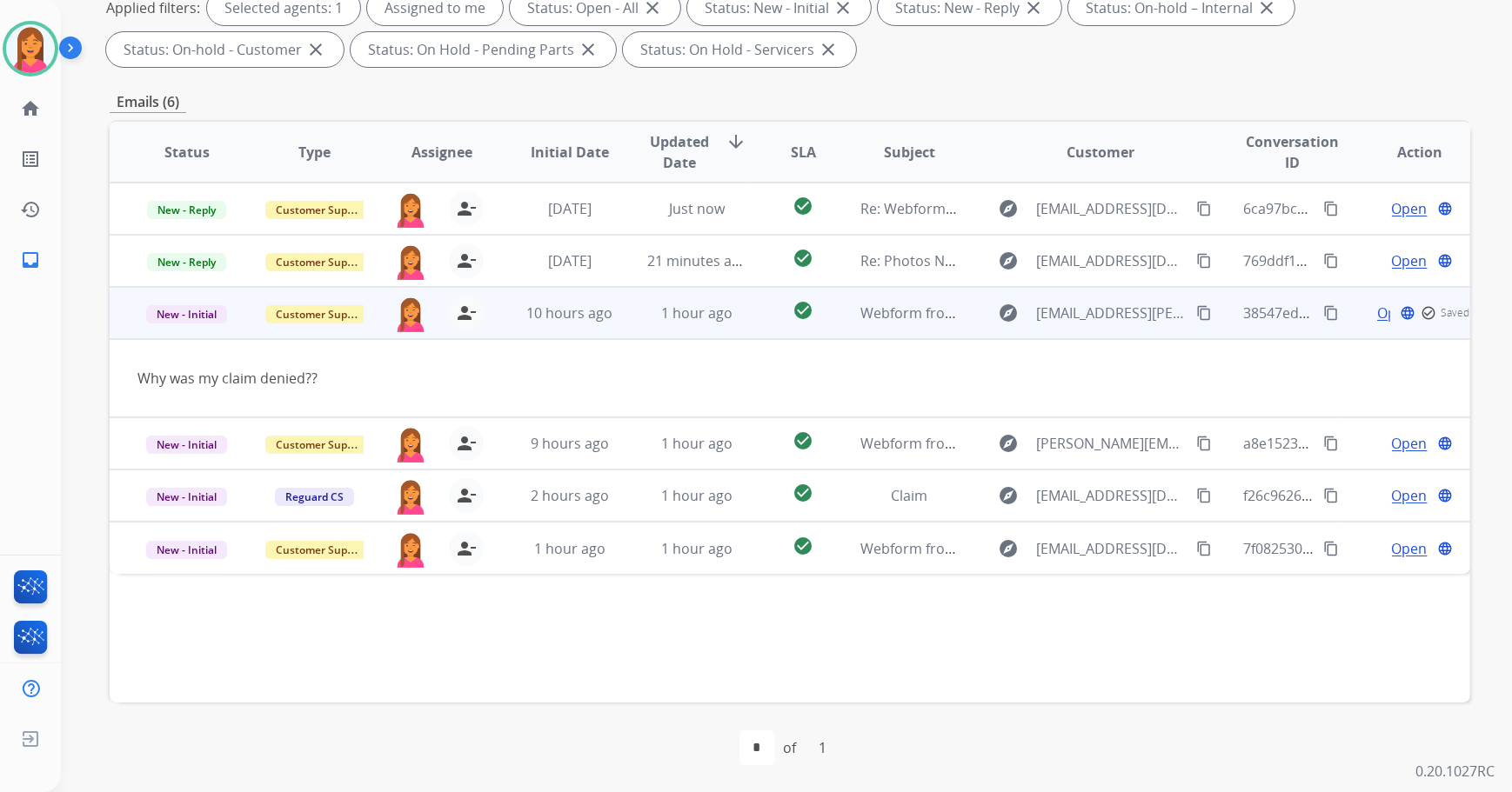
click at [1370, 313] on div "Open language check_circle_outline Saved" at bounding box center [1419, 313] width 99 height 21
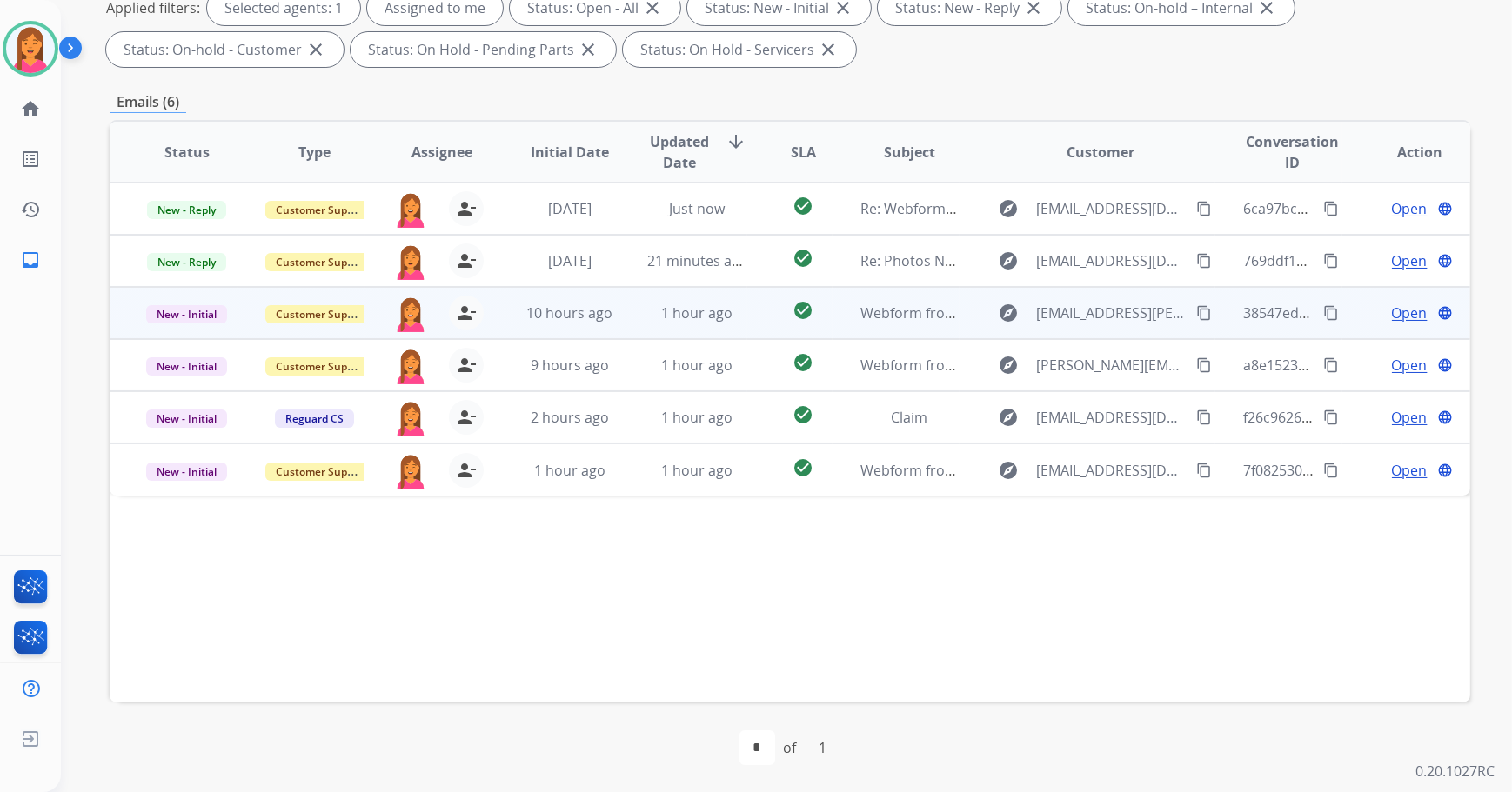
click at [1392, 313] on span "Open" at bounding box center [1409, 313] width 35 height 21
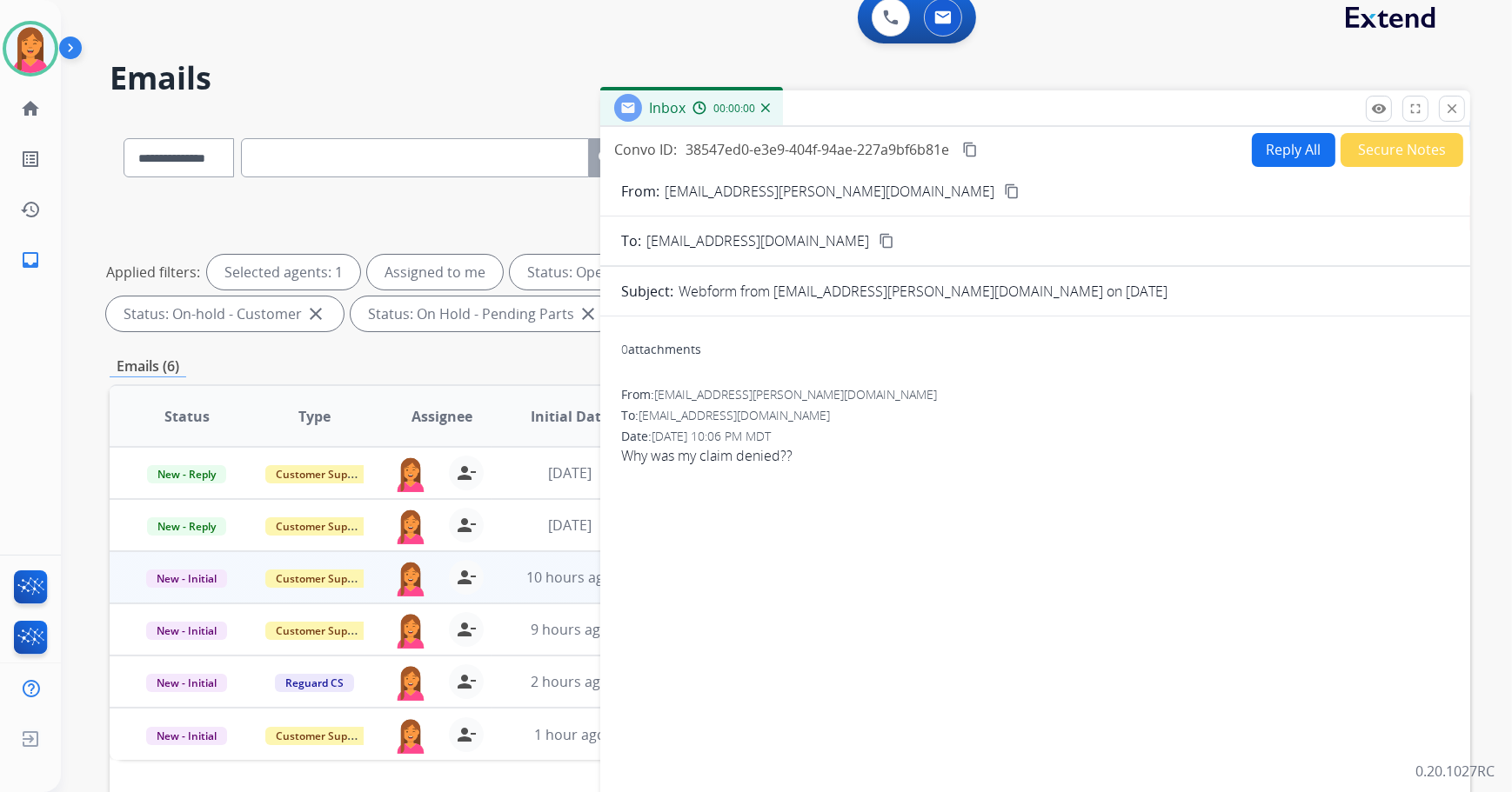
scroll to position [0, 0]
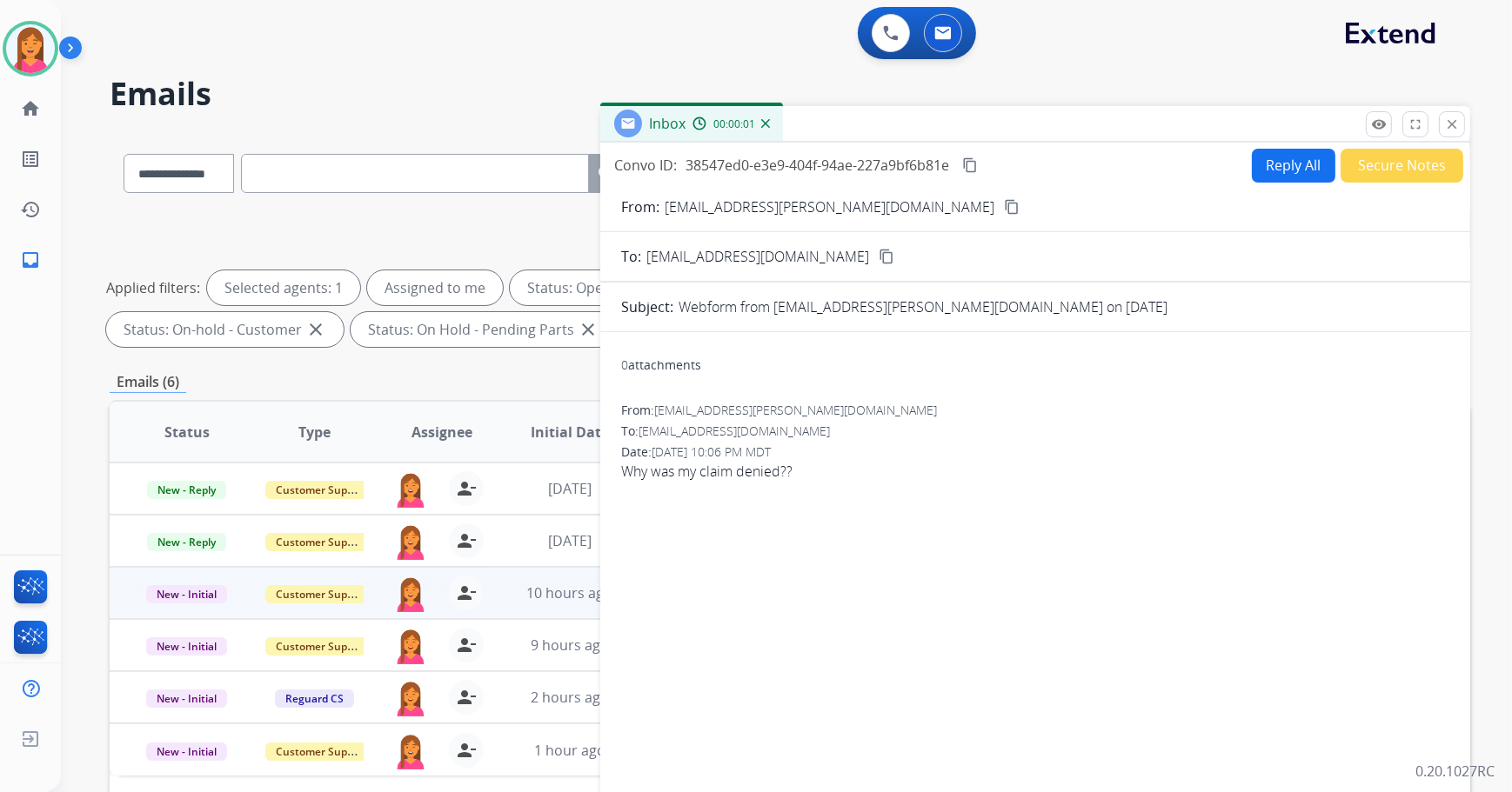
click at [1004, 205] on mat-icon "content_copy" at bounding box center [1012, 207] width 15 height 15
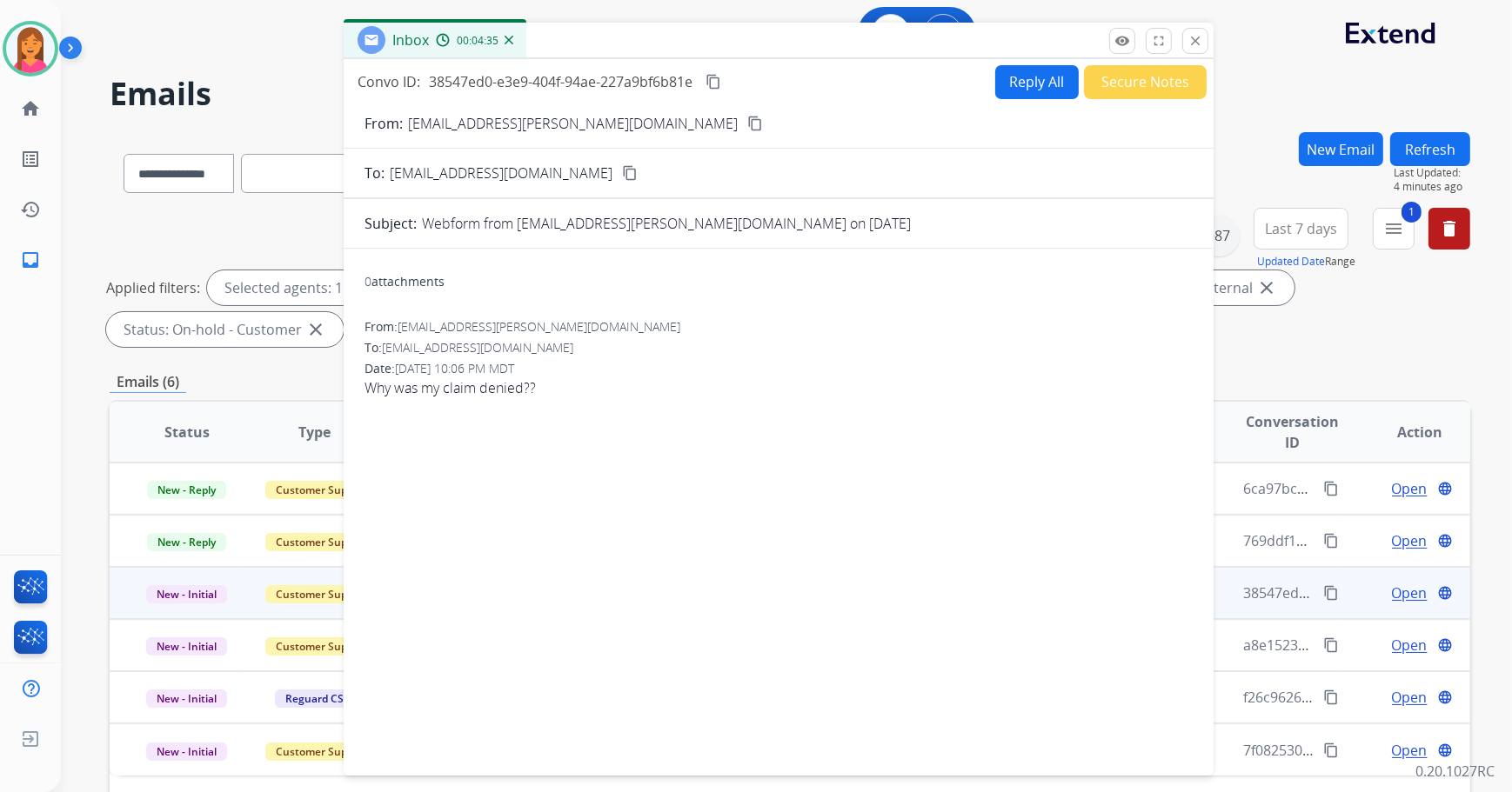
drag, startPoint x: 1100, startPoint y: 122, endPoint x: 843, endPoint y: 38, distance: 270.4
click at [843, 38] on div "Inbox 00:04:35" at bounding box center [778, 41] width 870 height 36
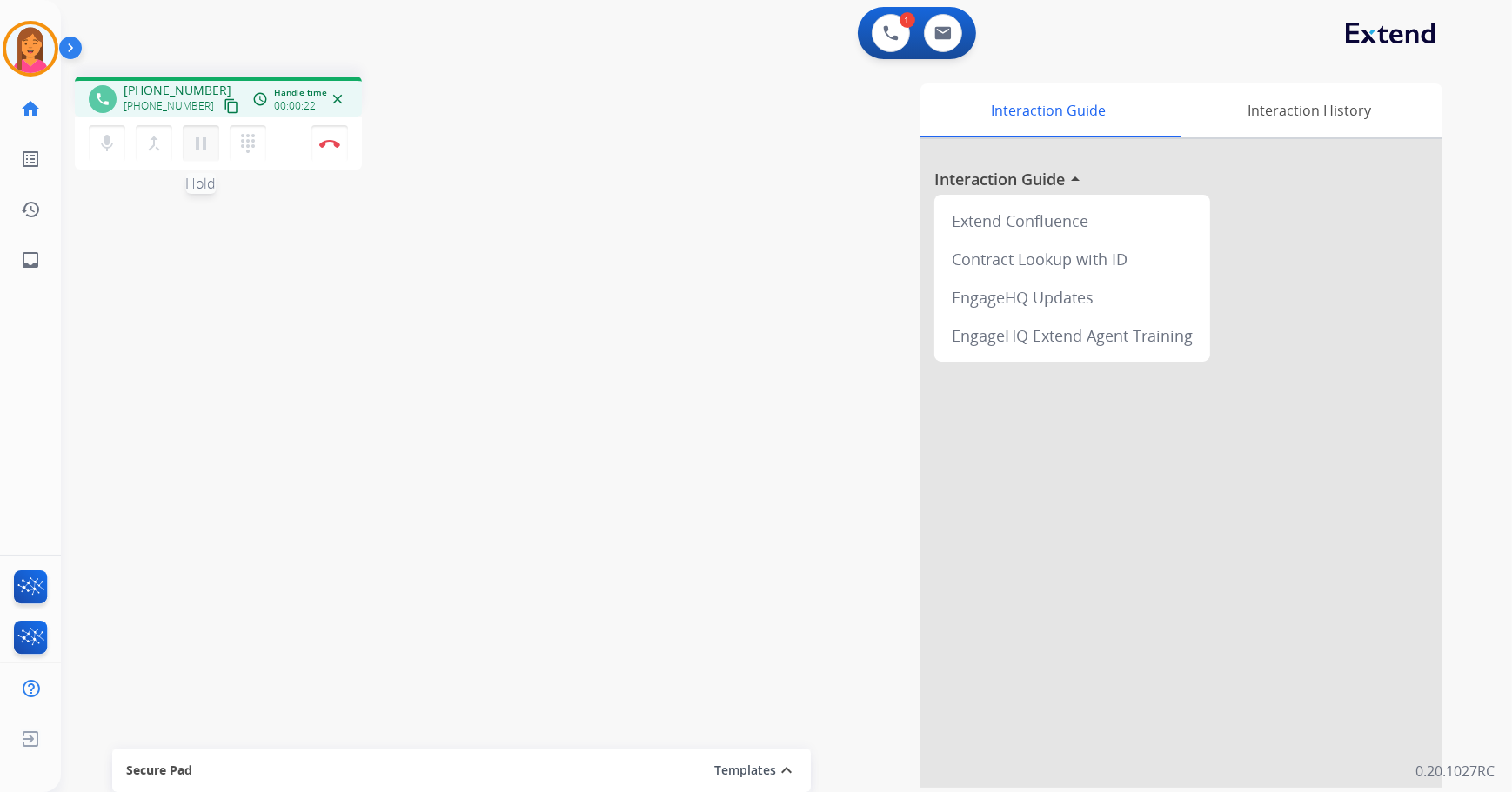
click at [196, 146] on mat-icon "pause" at bounding box center [201, 143] width 21 height 21
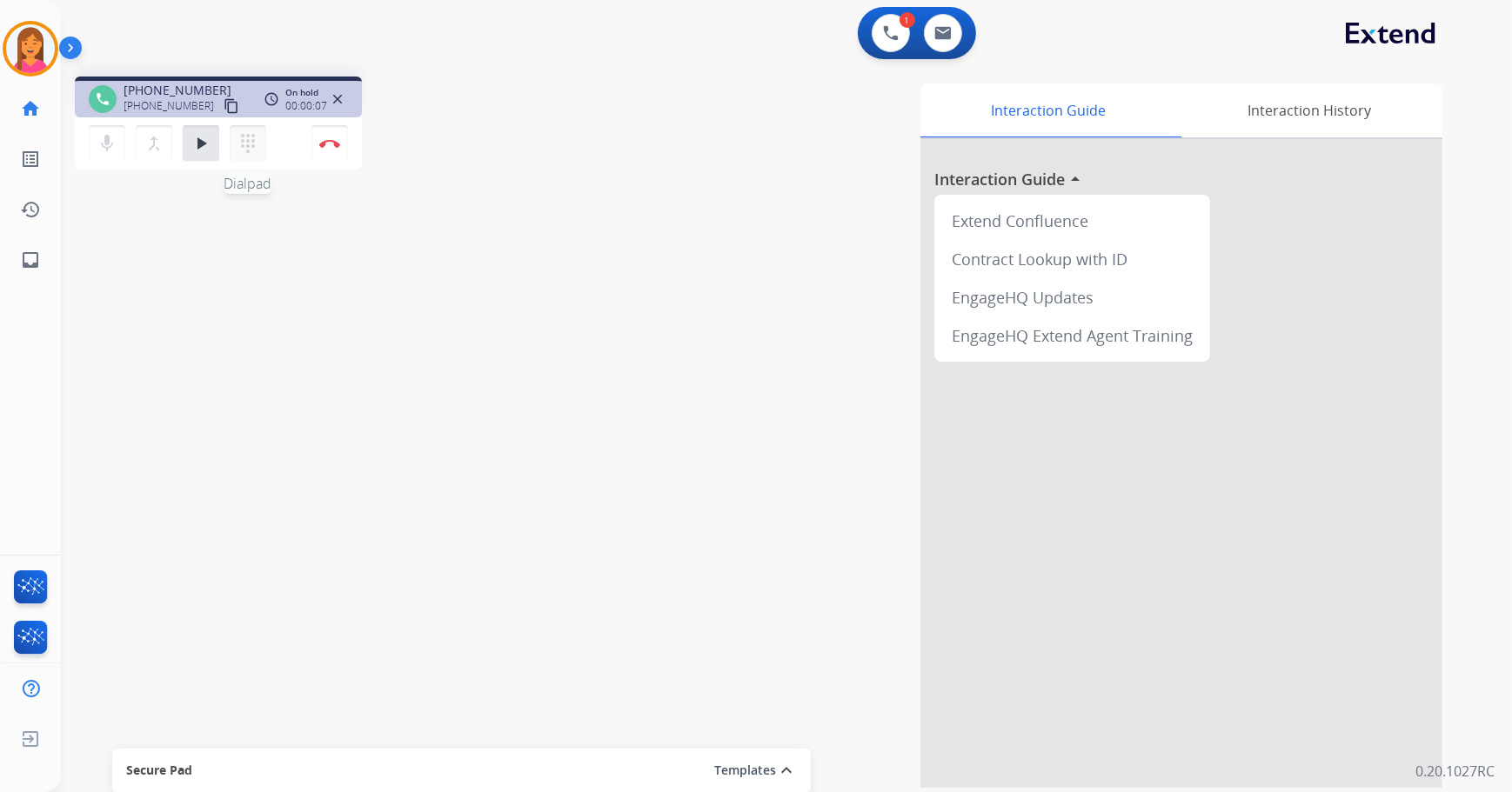
click at [234, 141] on button "dialpad Dialpad" at bounding box center [248, 143] width 36 height 36
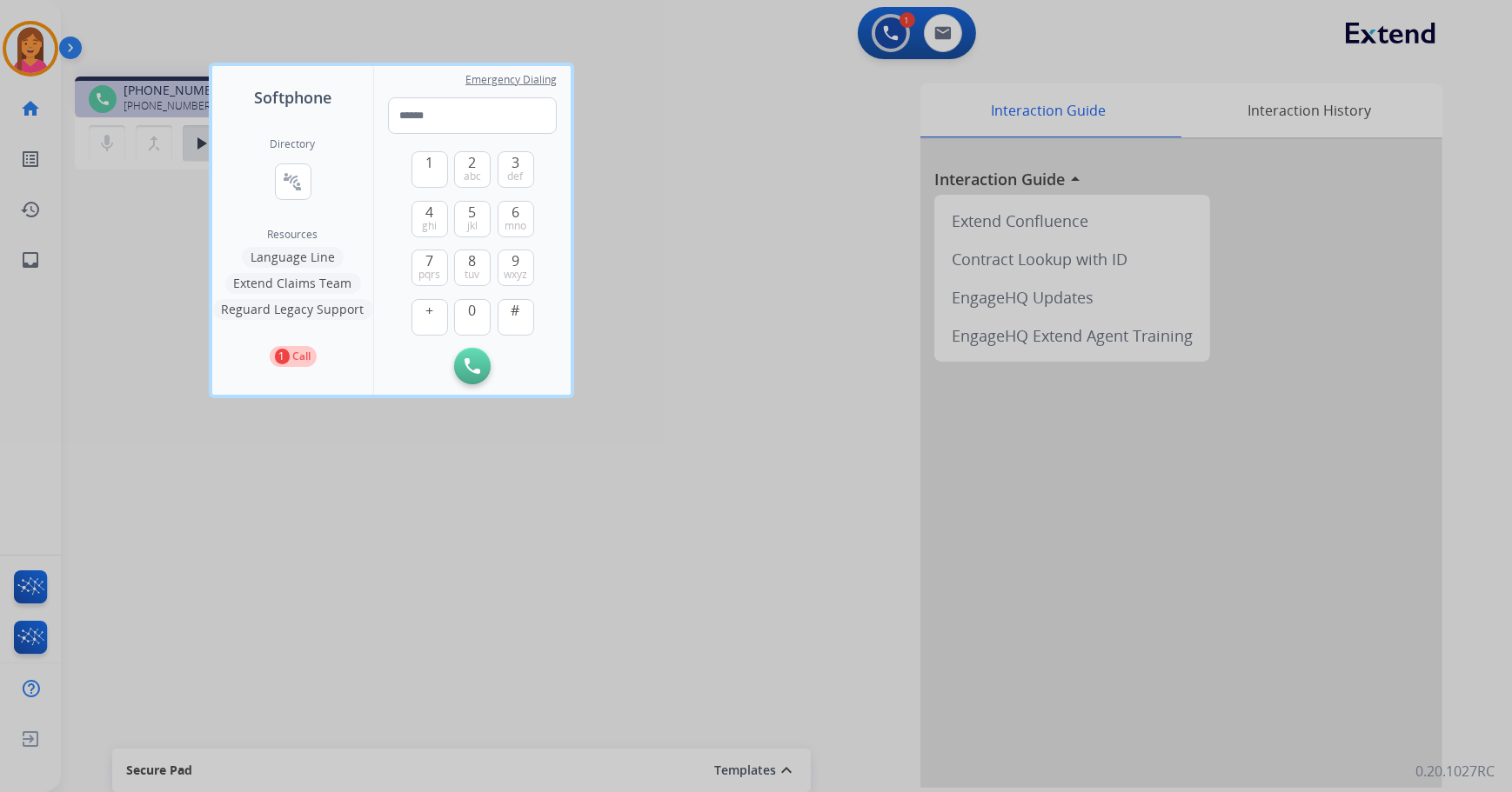
click at [282, 260] on button "Language Line" at bounding box center [292, 258] width 102 height 21
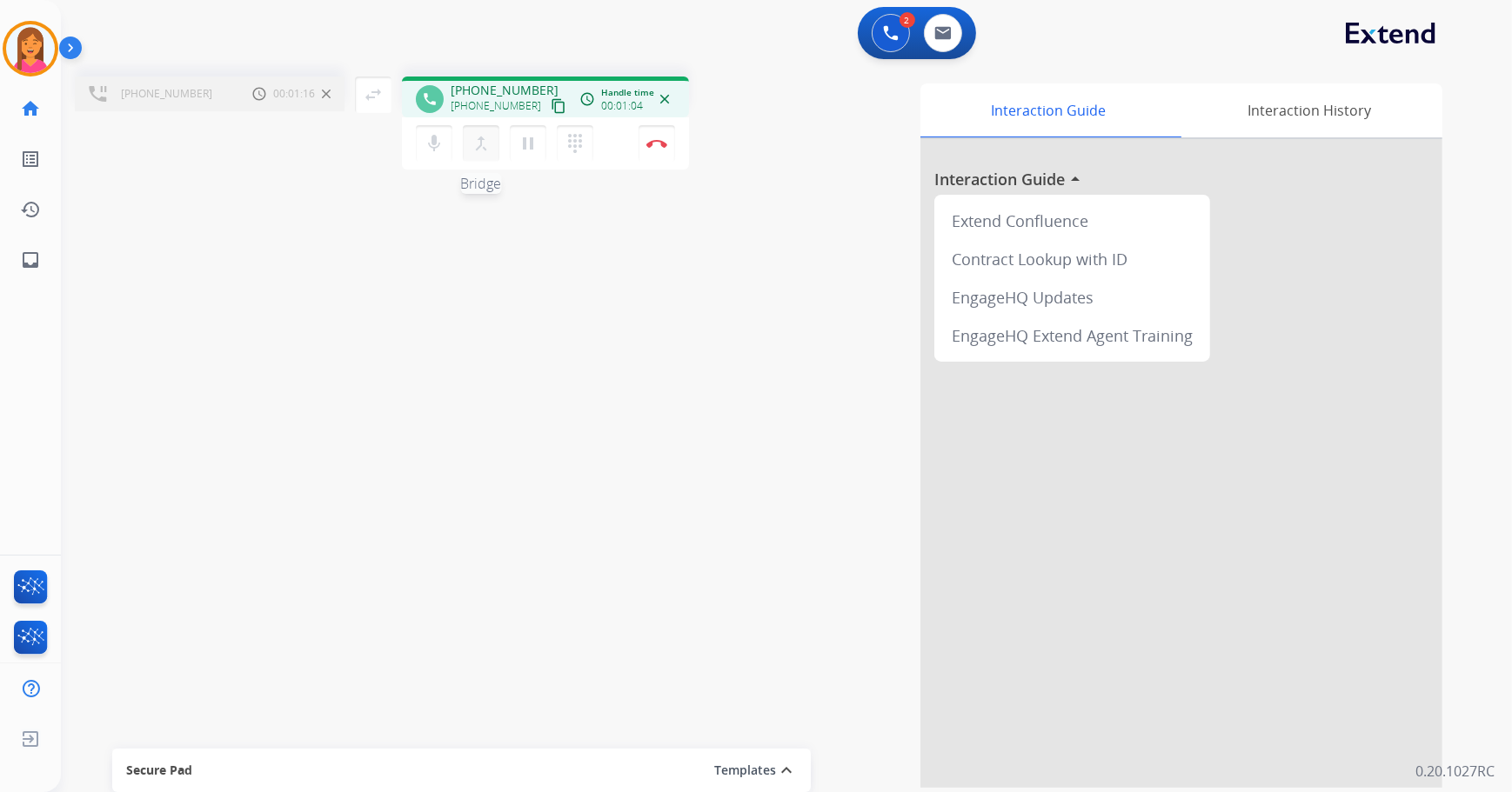
click at [475, 148] on mat-icon "merge_type" at bounding box center [481, 143] width 21 height 21
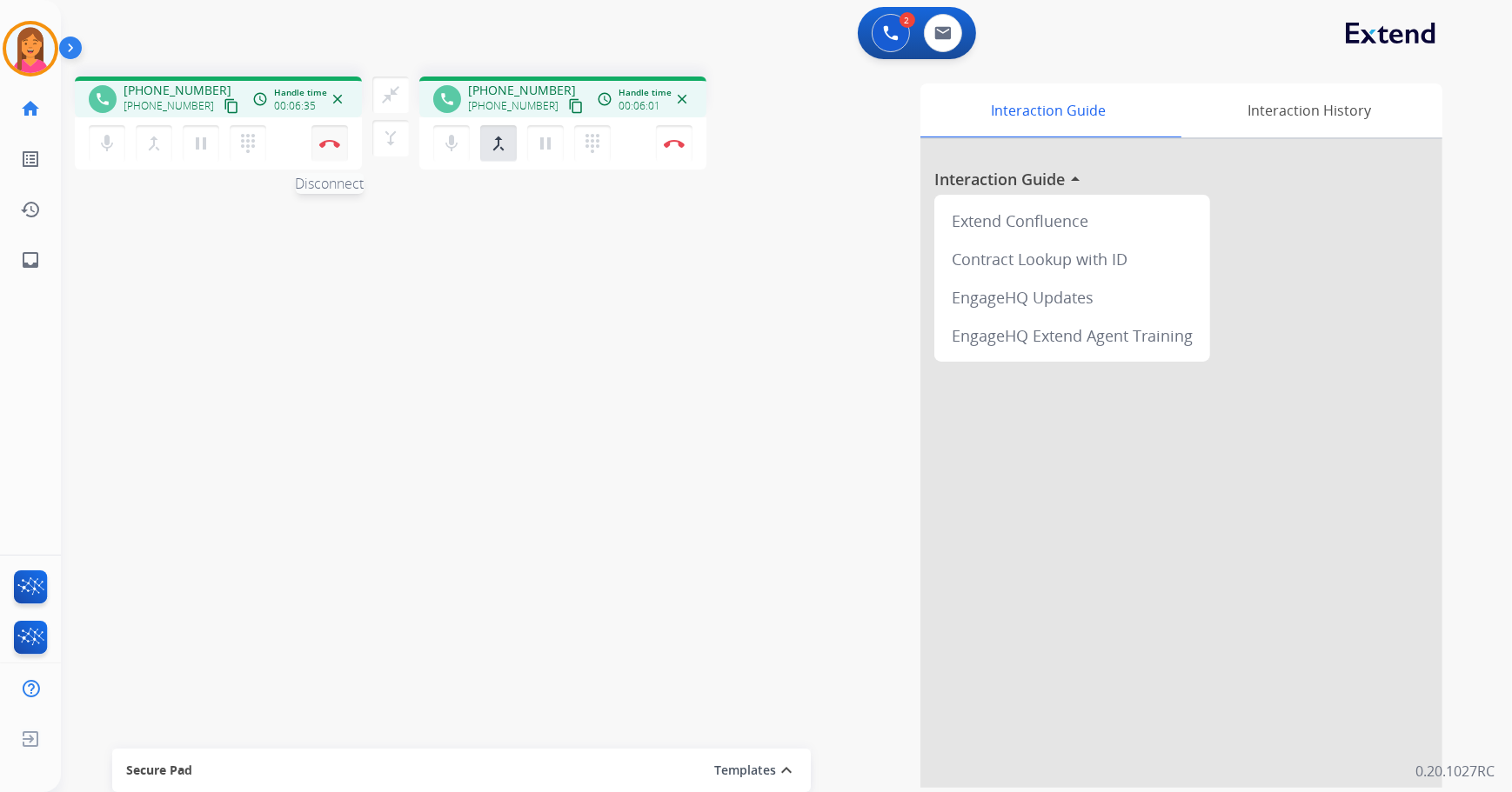
click at [339, 152] on button "Disconnect" at bounding box center [329, 143] width 36 height 36
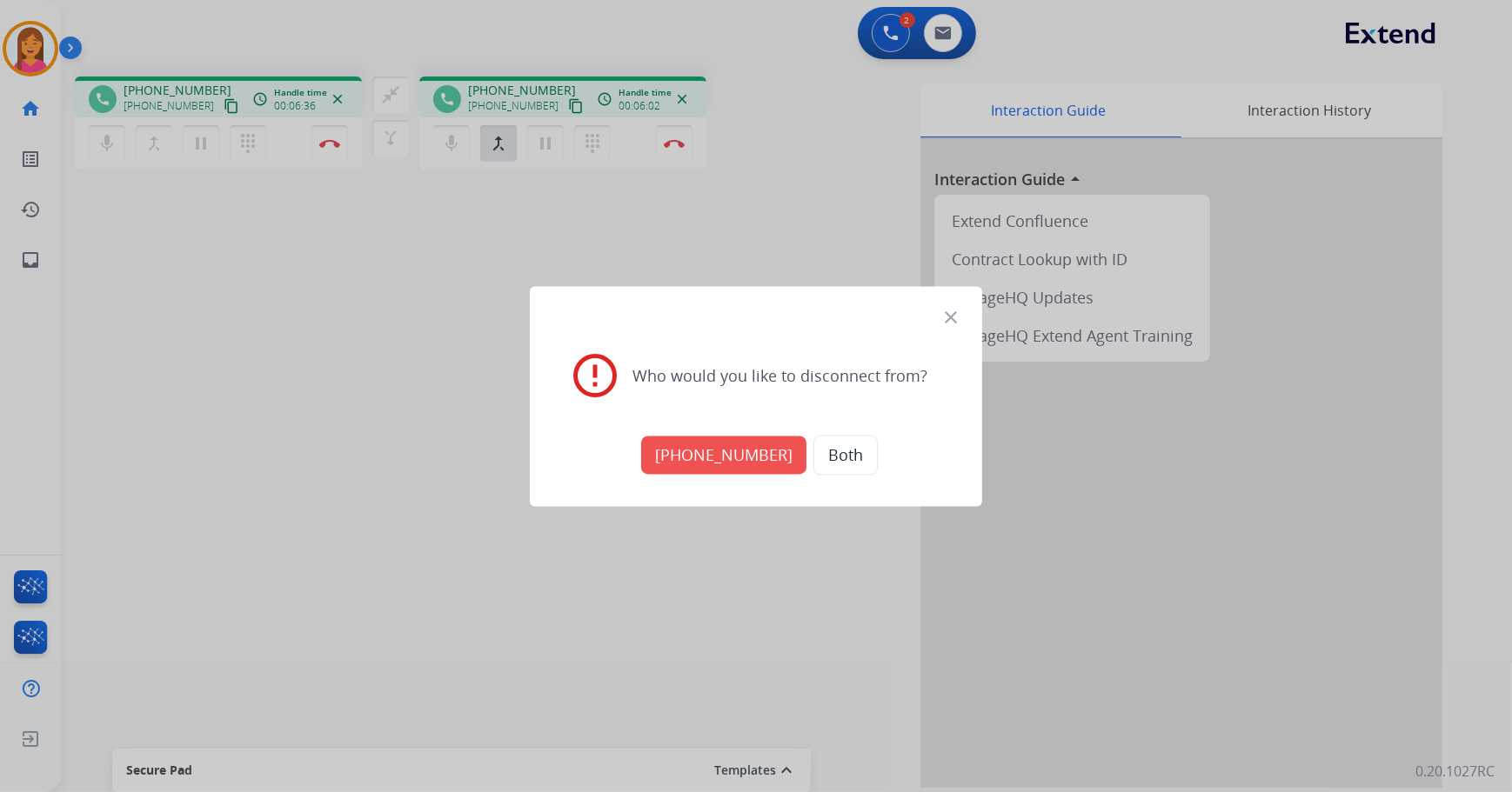
click at [756, 461] on button "[PHONE_NUMBER]" at bounding box center [724, 455] width 165 height 38
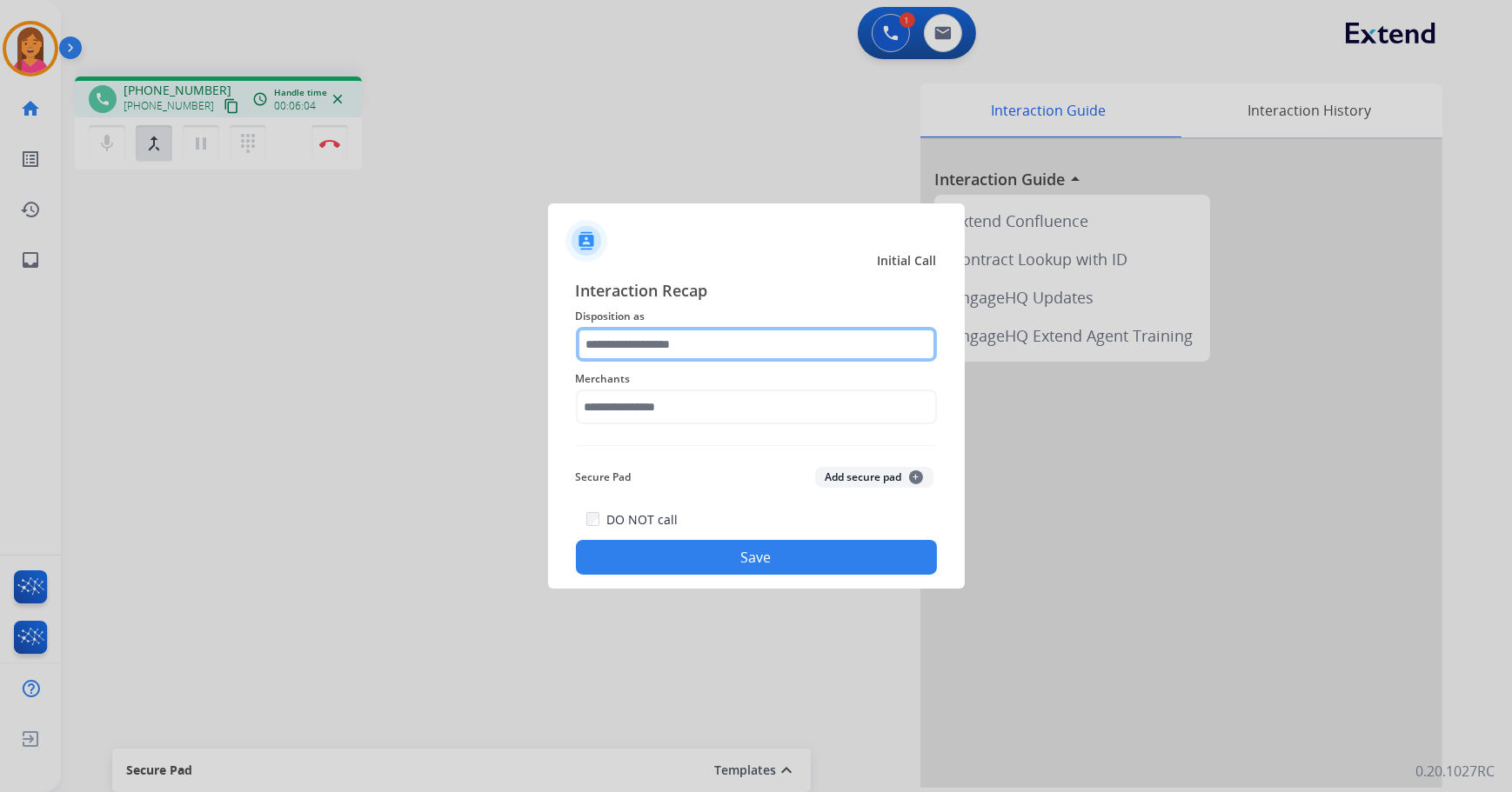
click at [694, 357] on input "text" at bounding box center [756, 344] width 361 height 34
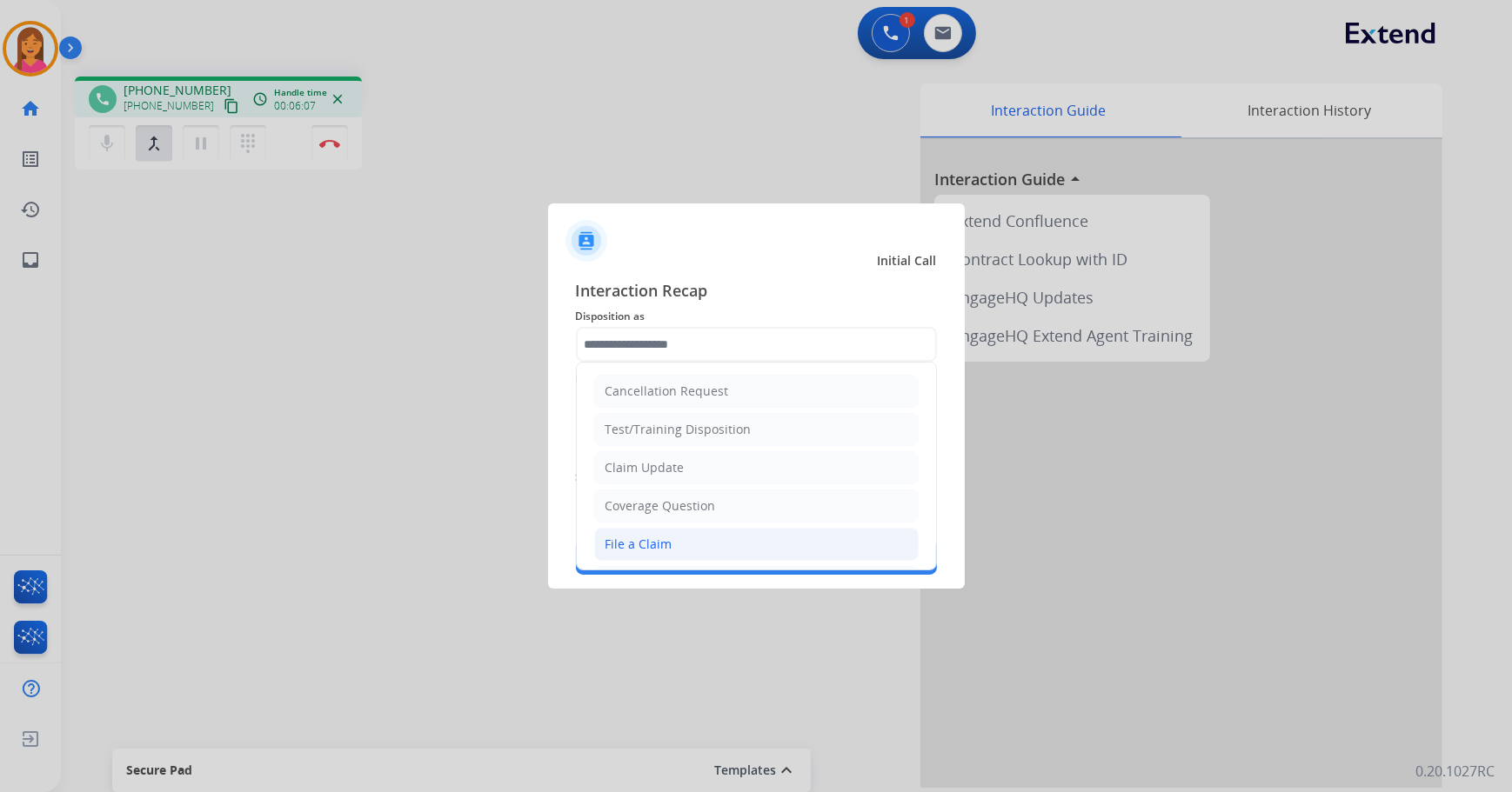
click at [691, 538] on li "File a Claim" at bounding box center [756, 544] width 325 height 33
type input "**********"
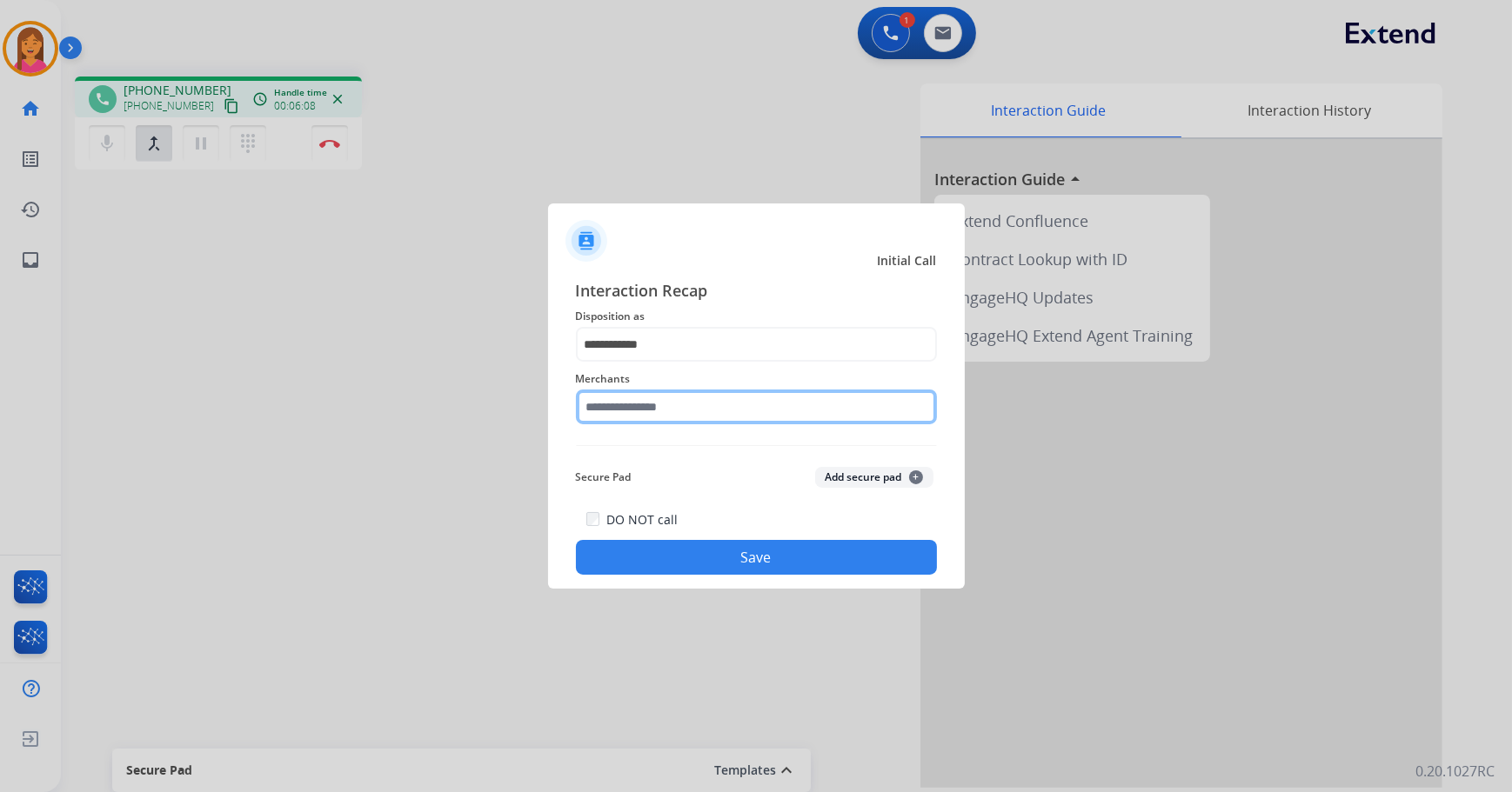
click at [638, 394] on input "text" at bounding box center [756, 406] width 361 height 34
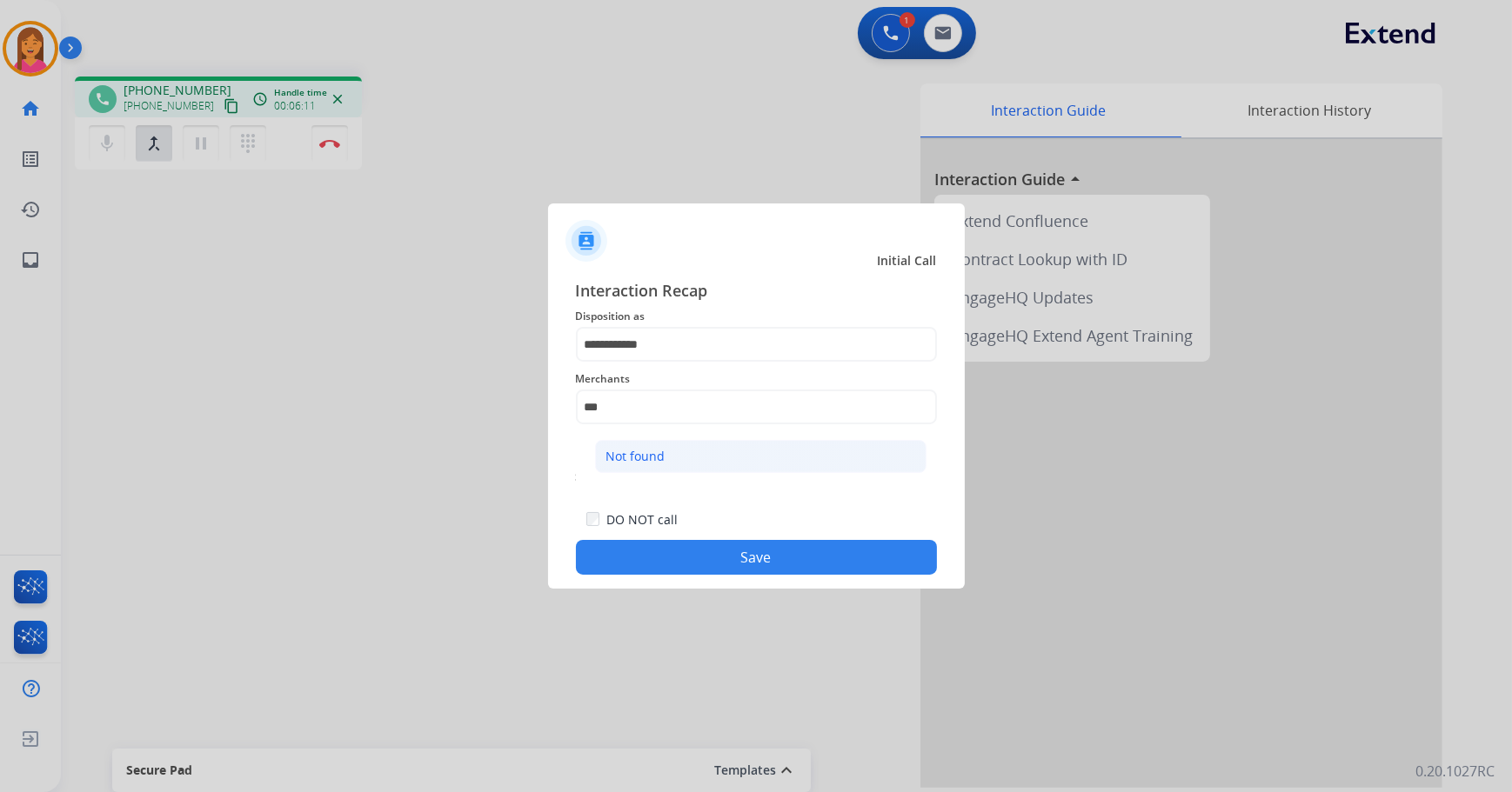
click at [642, 460] on div "Not found" at bounding box center [636, 456] width 59 height 17
type input "*********"
click at [671, 561] on button "Save" at bounding box center [756, 557] width 361 height 34
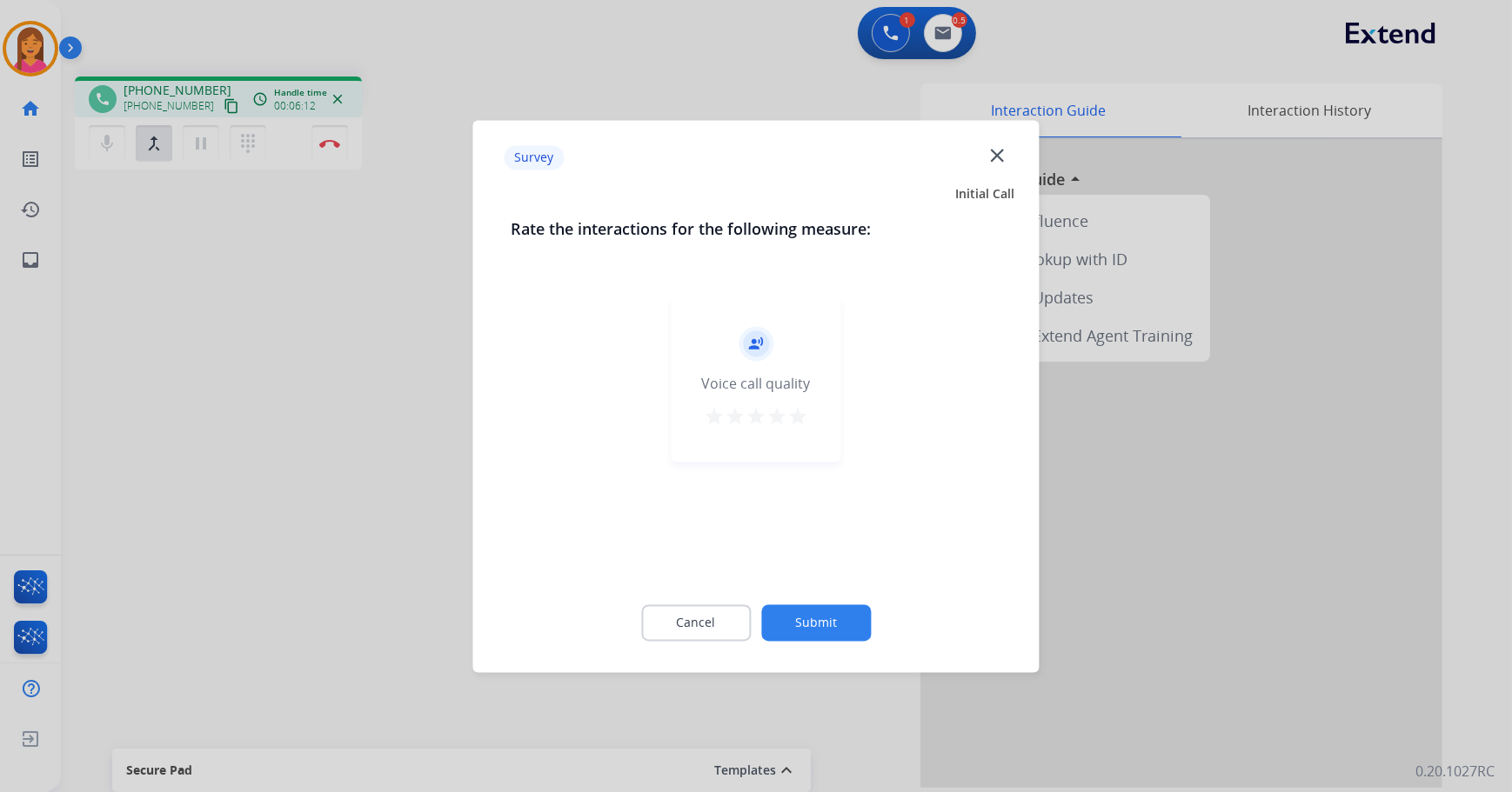
click at [800, 418] on mat-icon "star" at bounding box center [798, 417] width 21 height 21
click at [855, 636] on button "Submit" at bounding box center [815, 622] width 110 height 36
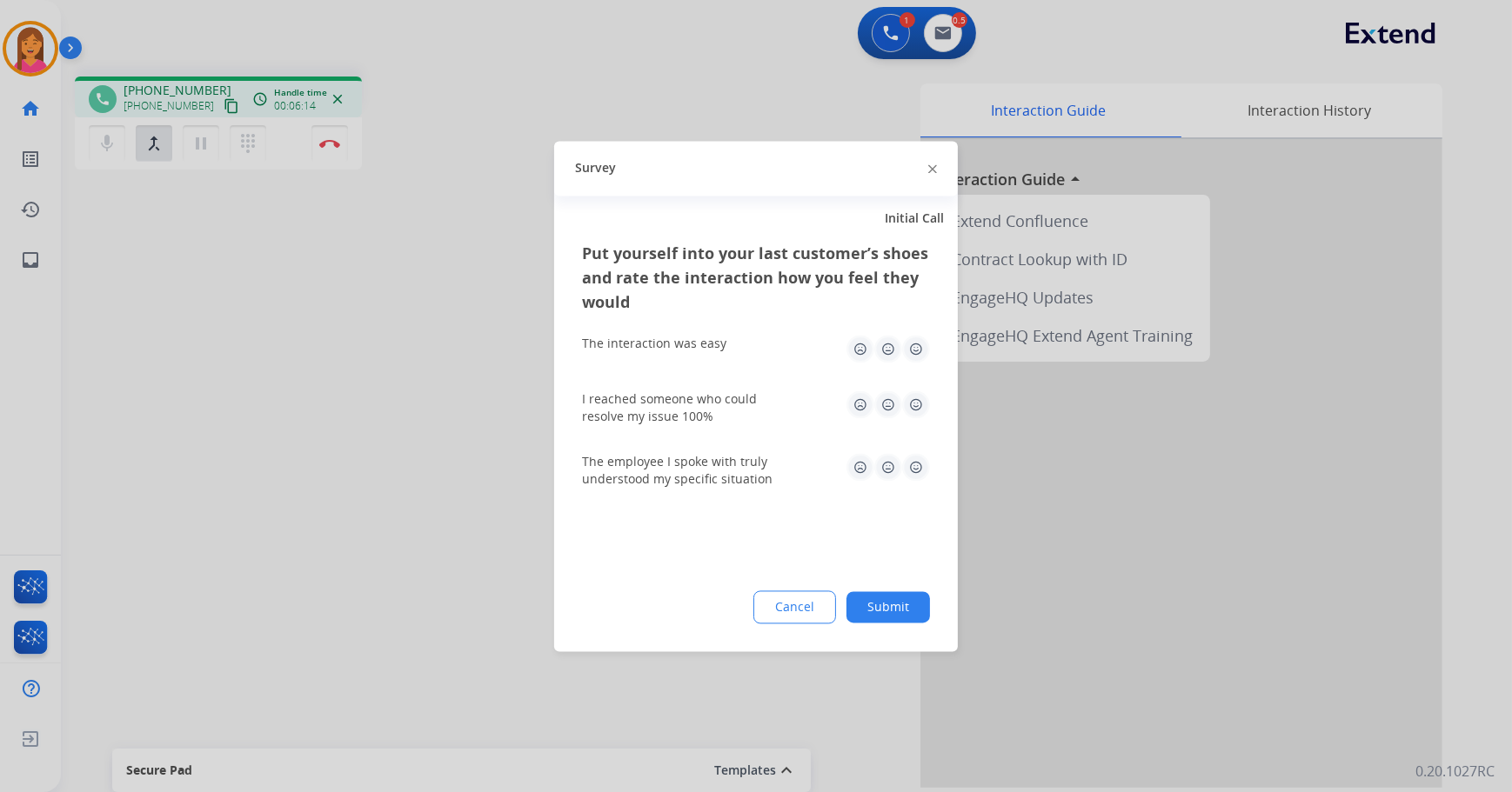
click at [916, 345] on img at bounding box center [915, 348] width 28 height 28
click at [922, 404] on img at bounding box center [915, 404] width 28 height 28
click at [922, 475] on img at bounding box center [915, 467] width 28 height 28
click at [907, 618] on button "Submit" at bounding box center [888, 607] width 83 height 31
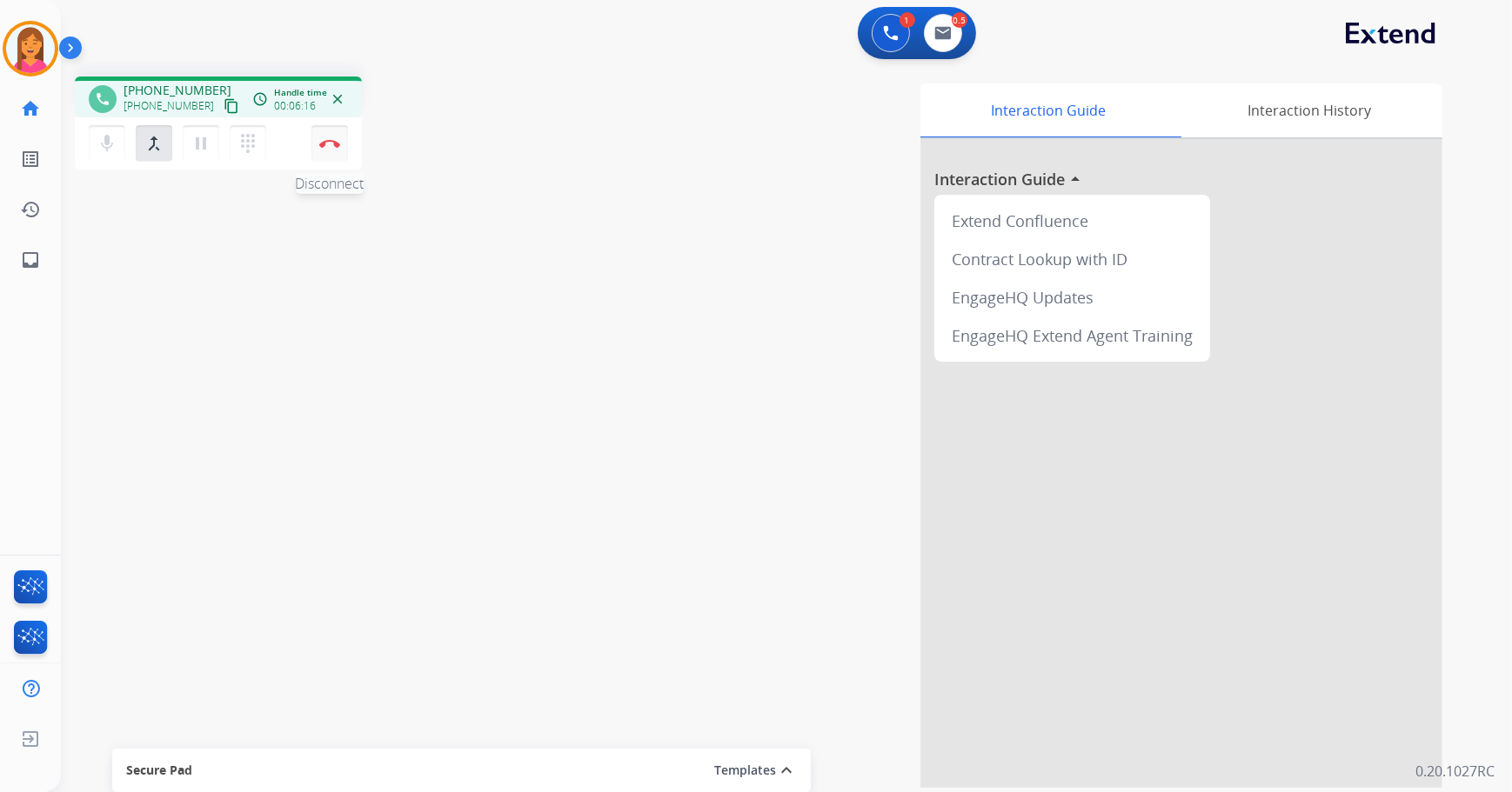
click at [329, 158] on button "Disconnect" at bounding box center [329, 143] width 36 height 36
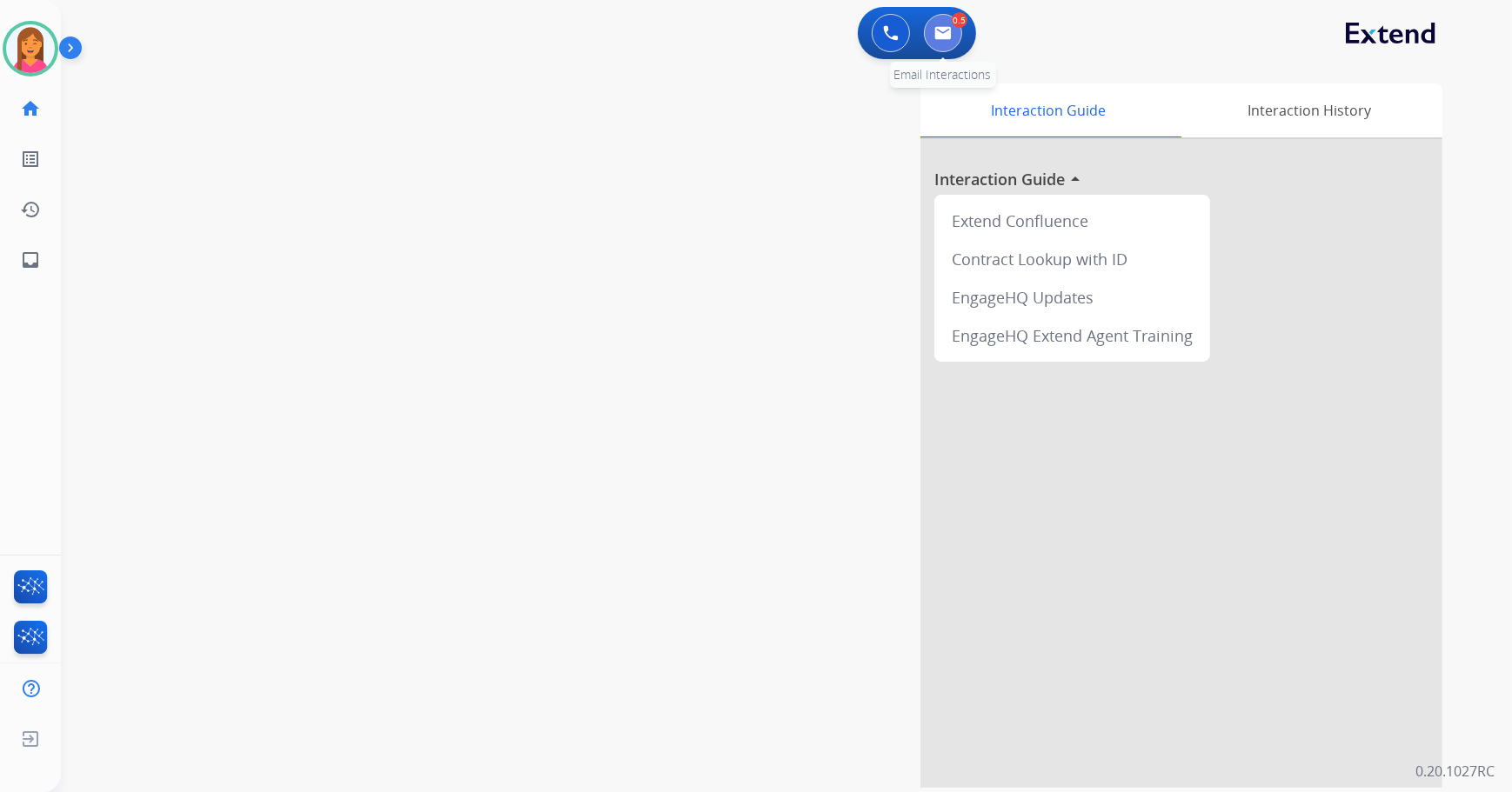
click at [934, 42] on button at bounding box center [943, 33] width 38 height 38
select select "**********"
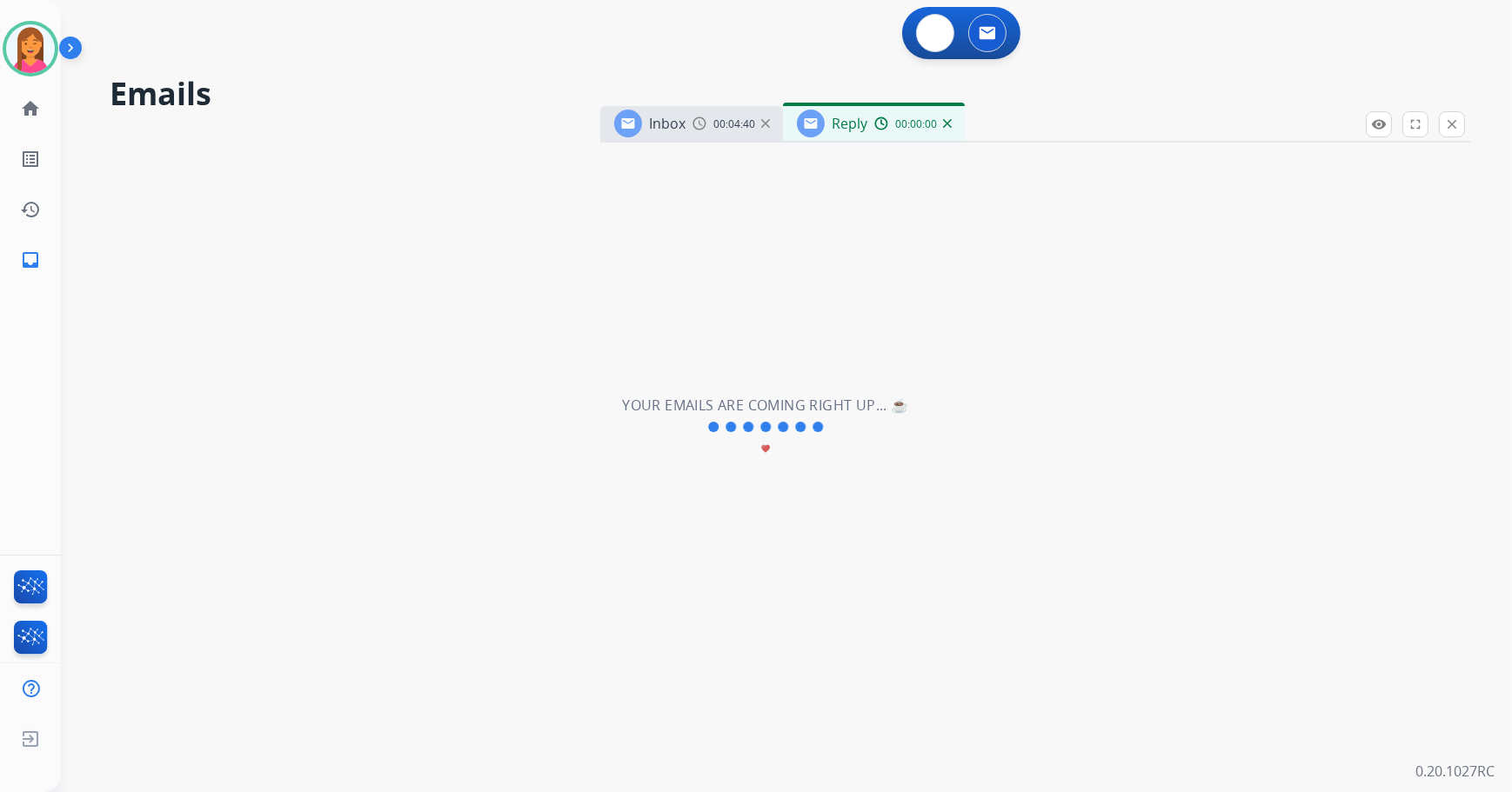
select select "**********"
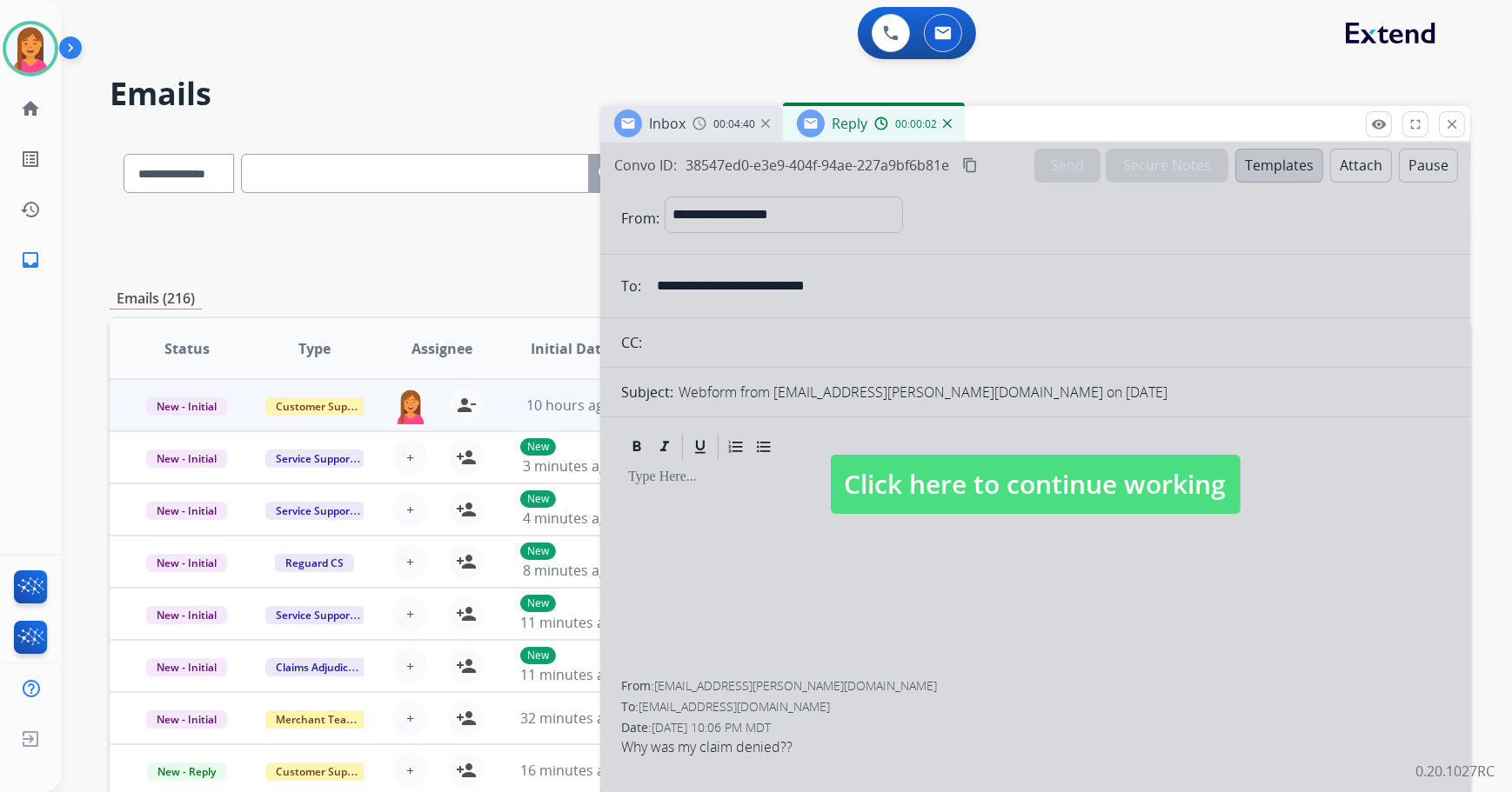
click at [947, 485] on span "Click here to continue working" at bounding box center [1035, 485] width 410 height 59
select select
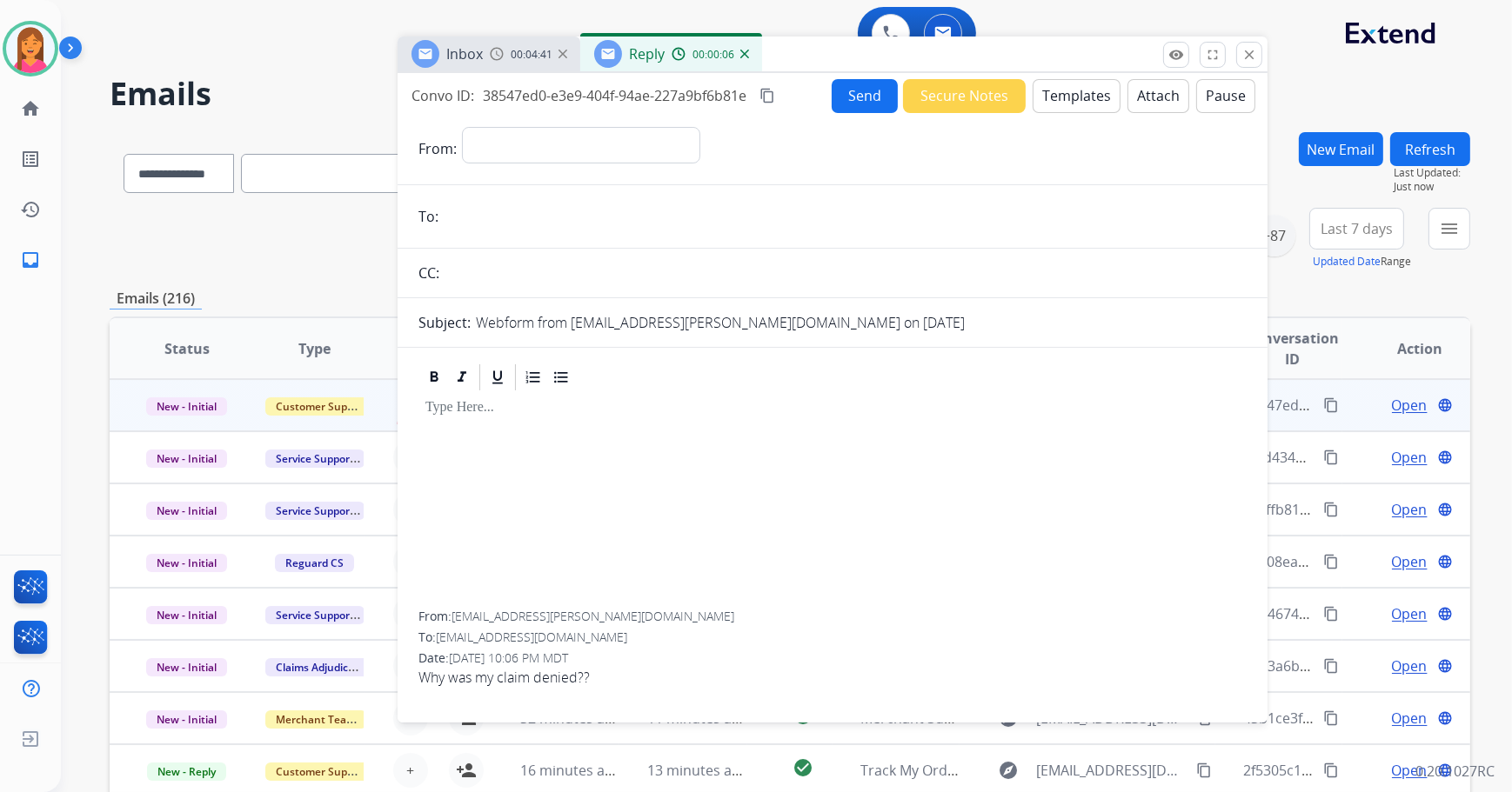
drag, startPoint x: 1063, startPoint y: 135, endPoint x: 860, endPoint y: 66, distance: 214.4
click at [860, 66] on div "Inbox 00:04:41 Reply 00:00:06" at bounding box center [831, 54] width 870 height 36
click at [1239, 55] on button "close Close" at bounding box center [1249, 54] width 26 height 26
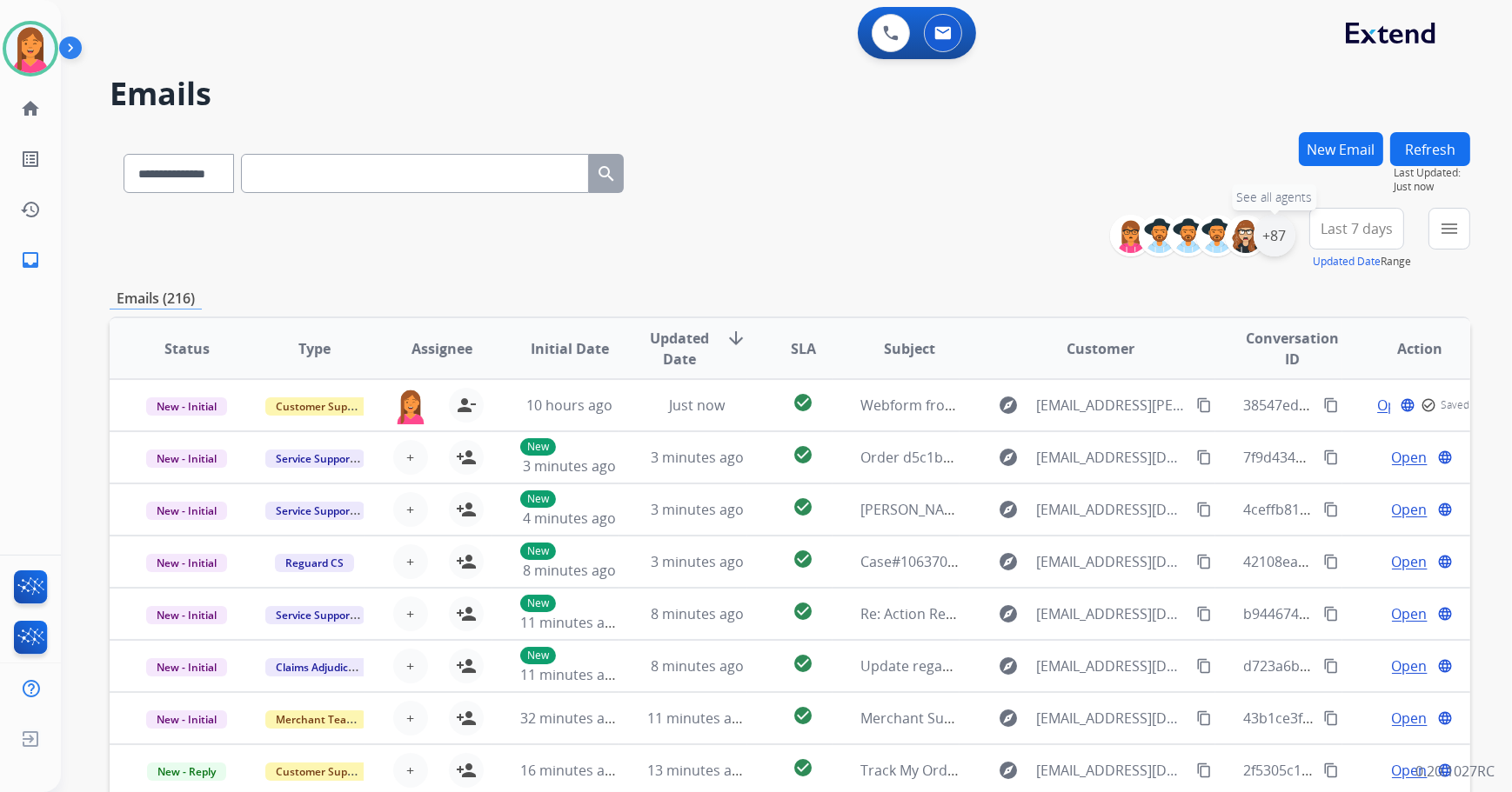
click at [1270, 227] on div "+87" at bounding box center [1274, 236] width 42 height 42
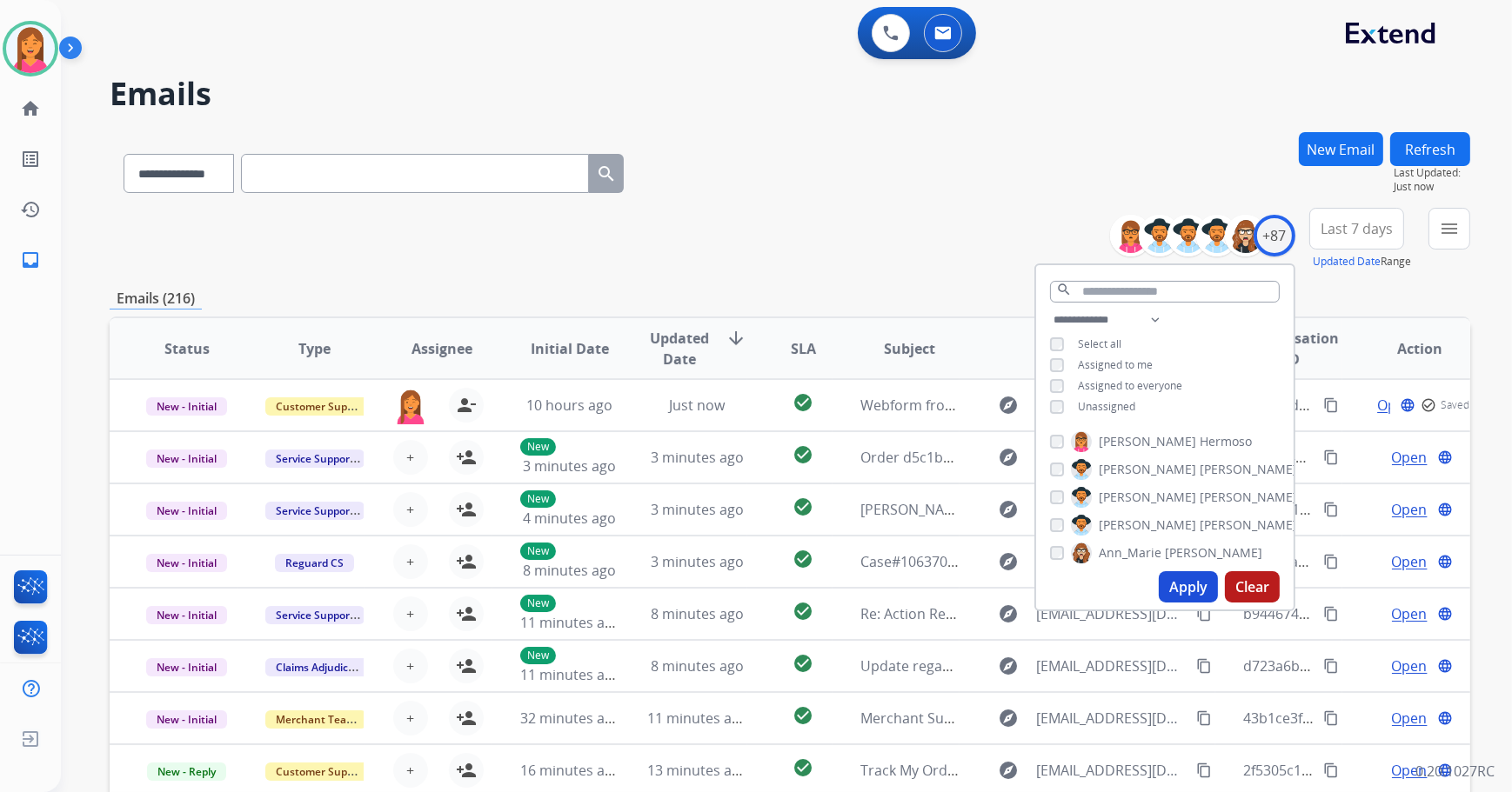
click at [1125, 402] on span "Unassigned" at bounding box center [1106, 406] width 57 height 14
click at [1185, 592] on button "Apply" at bounding box center [1188, 587] width 59 height 31
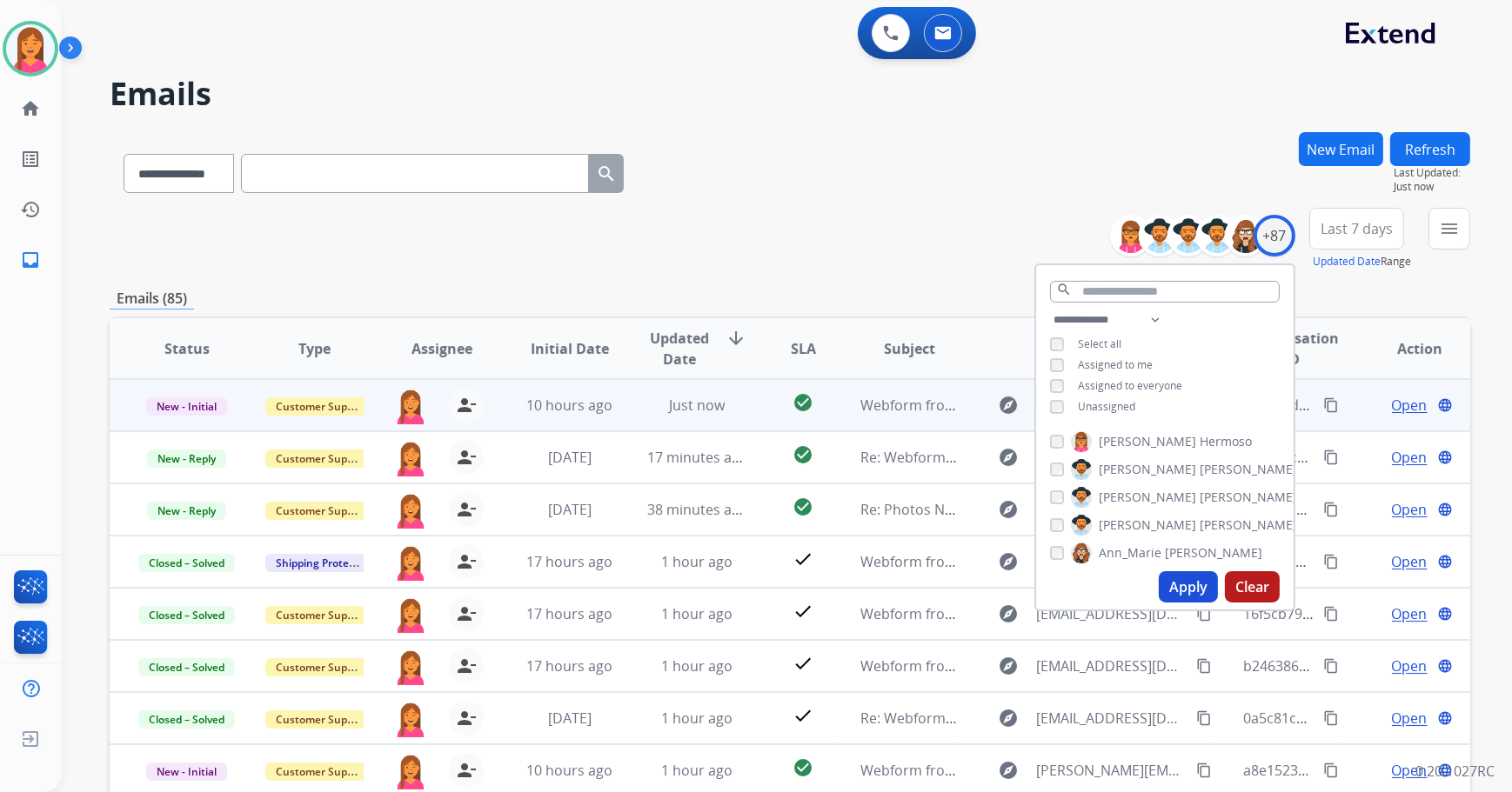
click at [747, 392] on td "check_circle" at bounding box center [789, 405] width 85 height 52
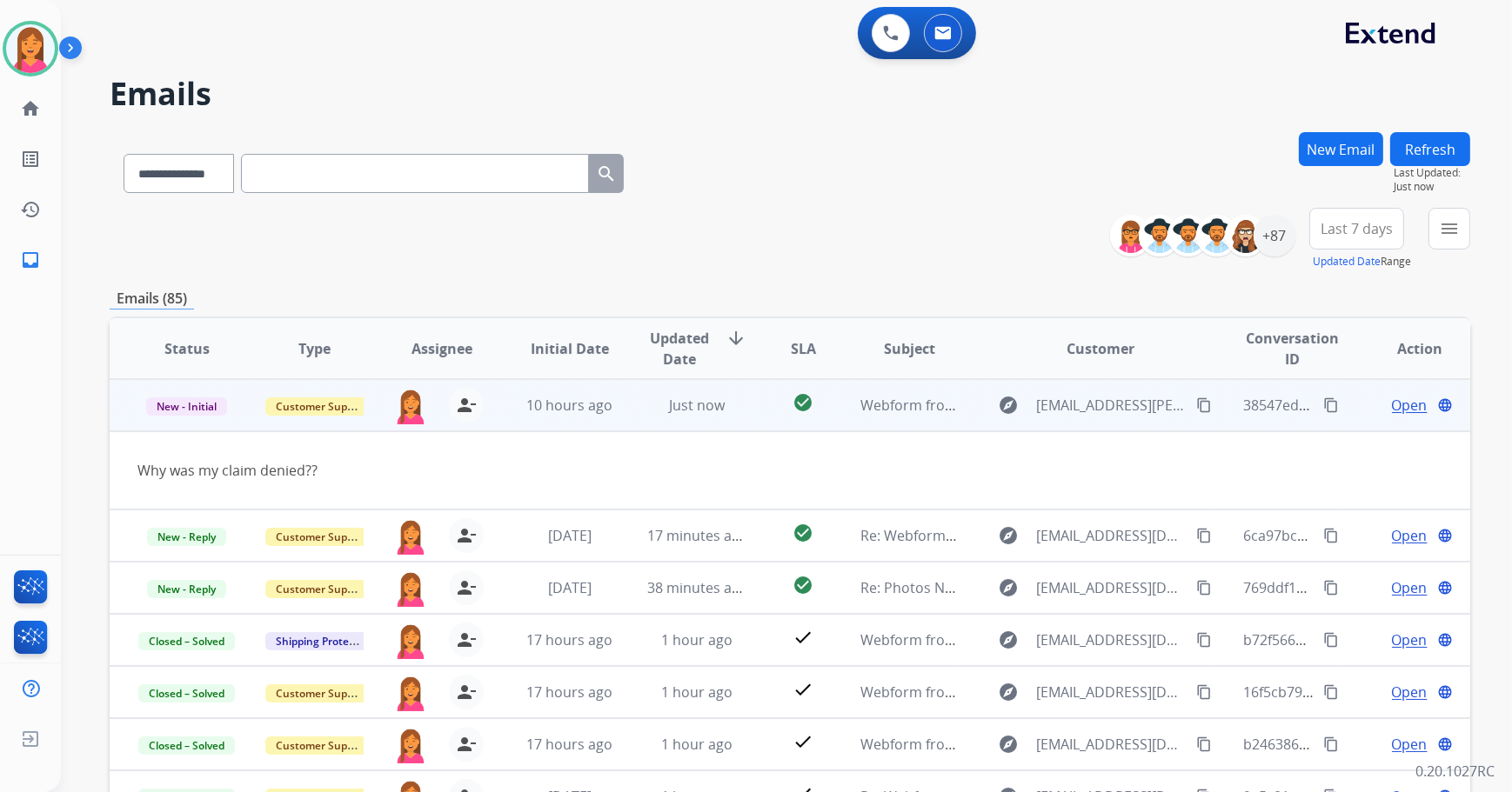
click at [747, 392] on td "check_circle" at bounding box center [789, 405] width 85 height 52
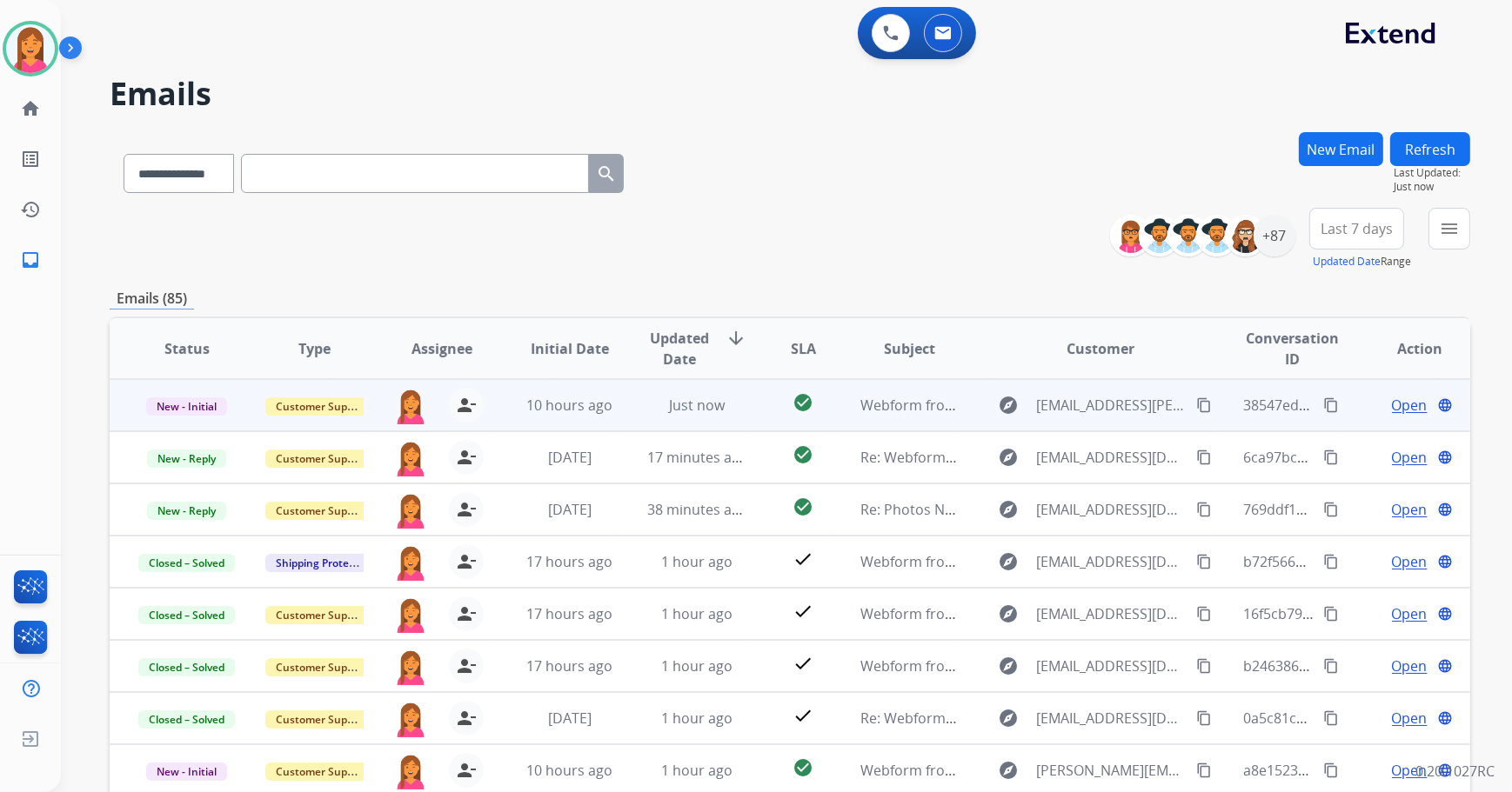
click at [747, 392] on td "check_circle" at bounding box center [789, 405] width 85 height 52
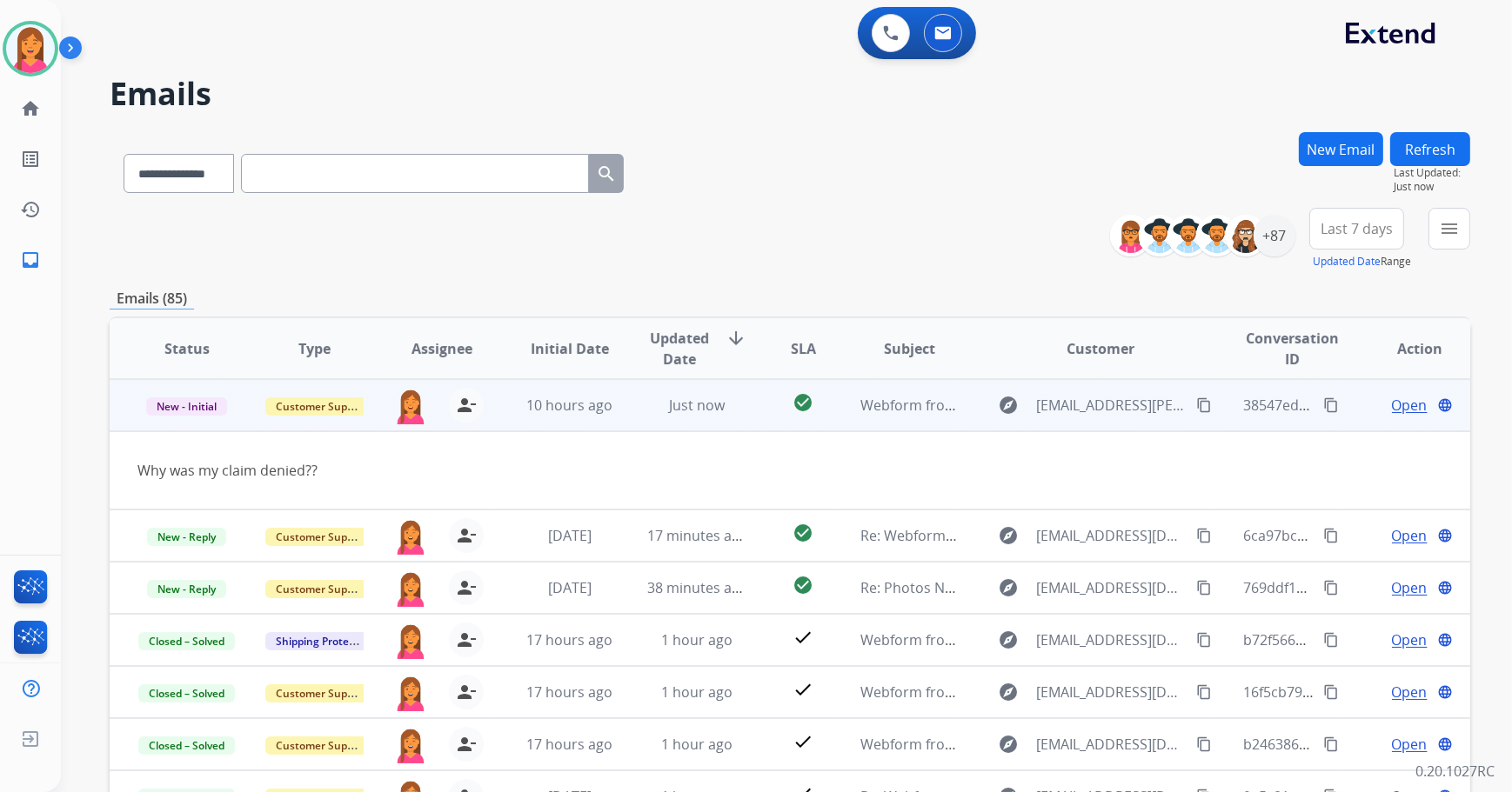
click at [1402, 402] on span "Open" at bounding box center [1409, 406] width 35 height 21
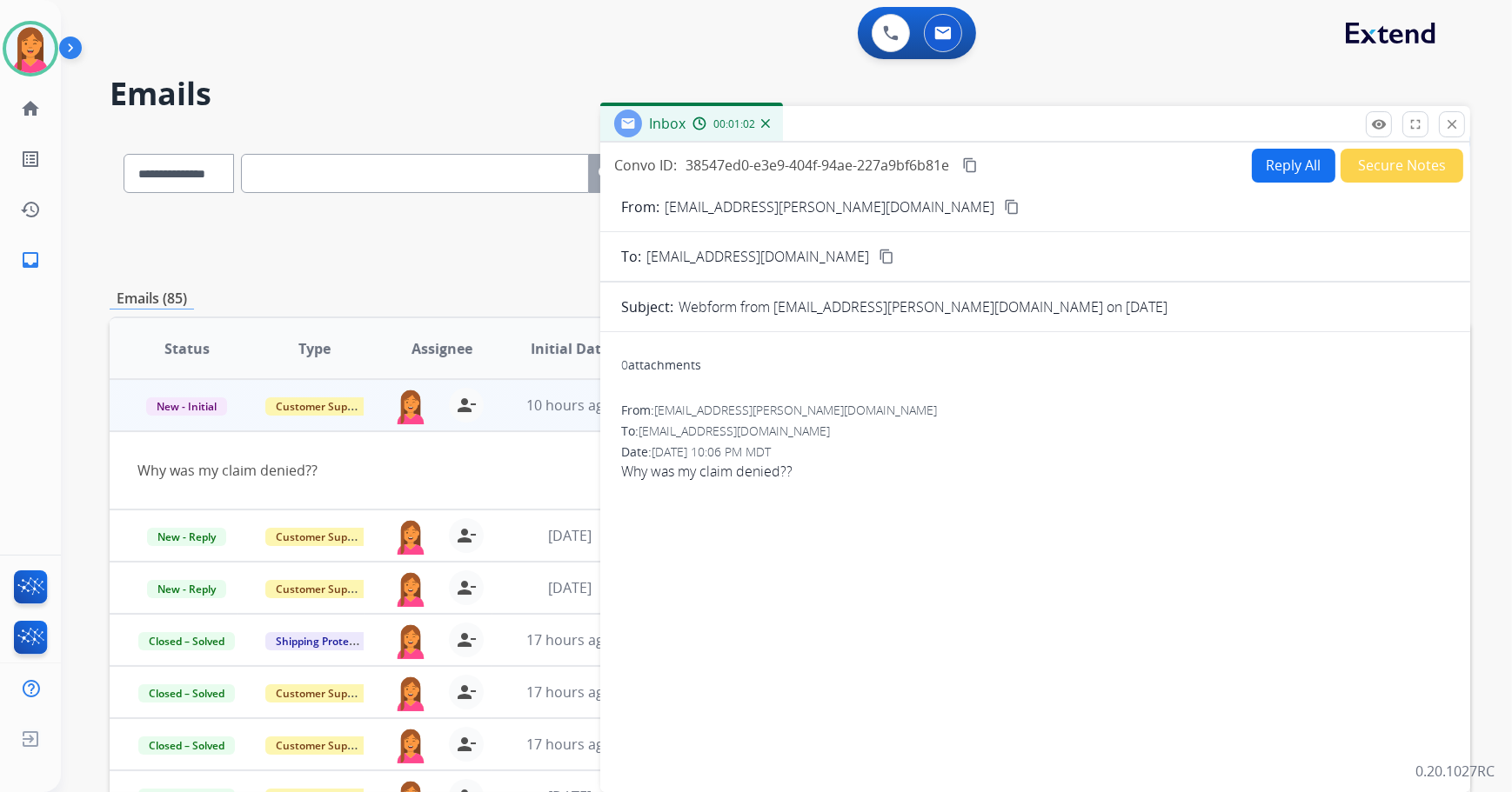
click at [1307, 164] on button "Reply All" at bounding box center [1292, 166] width 83 height 34
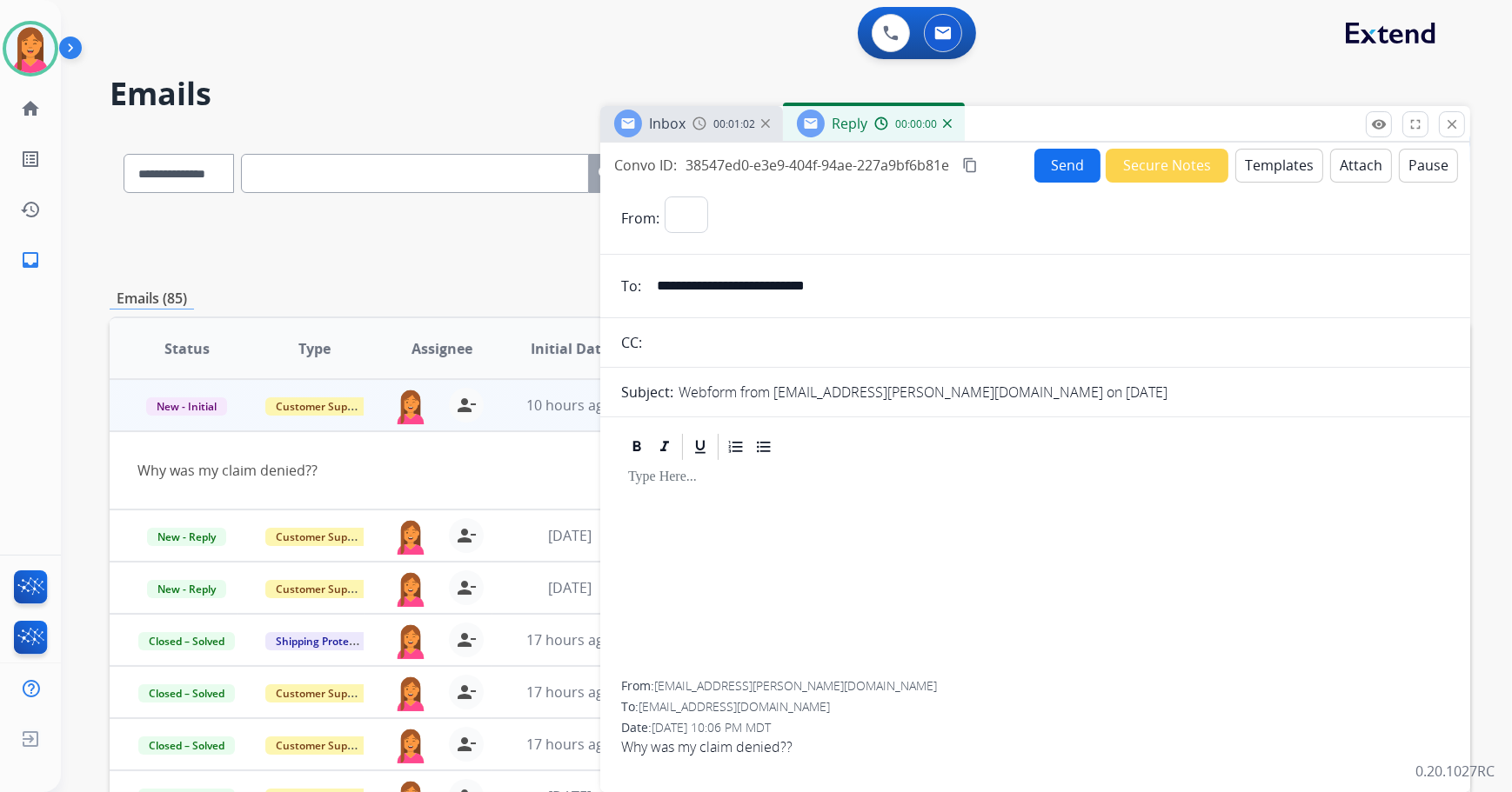
select select "**********"
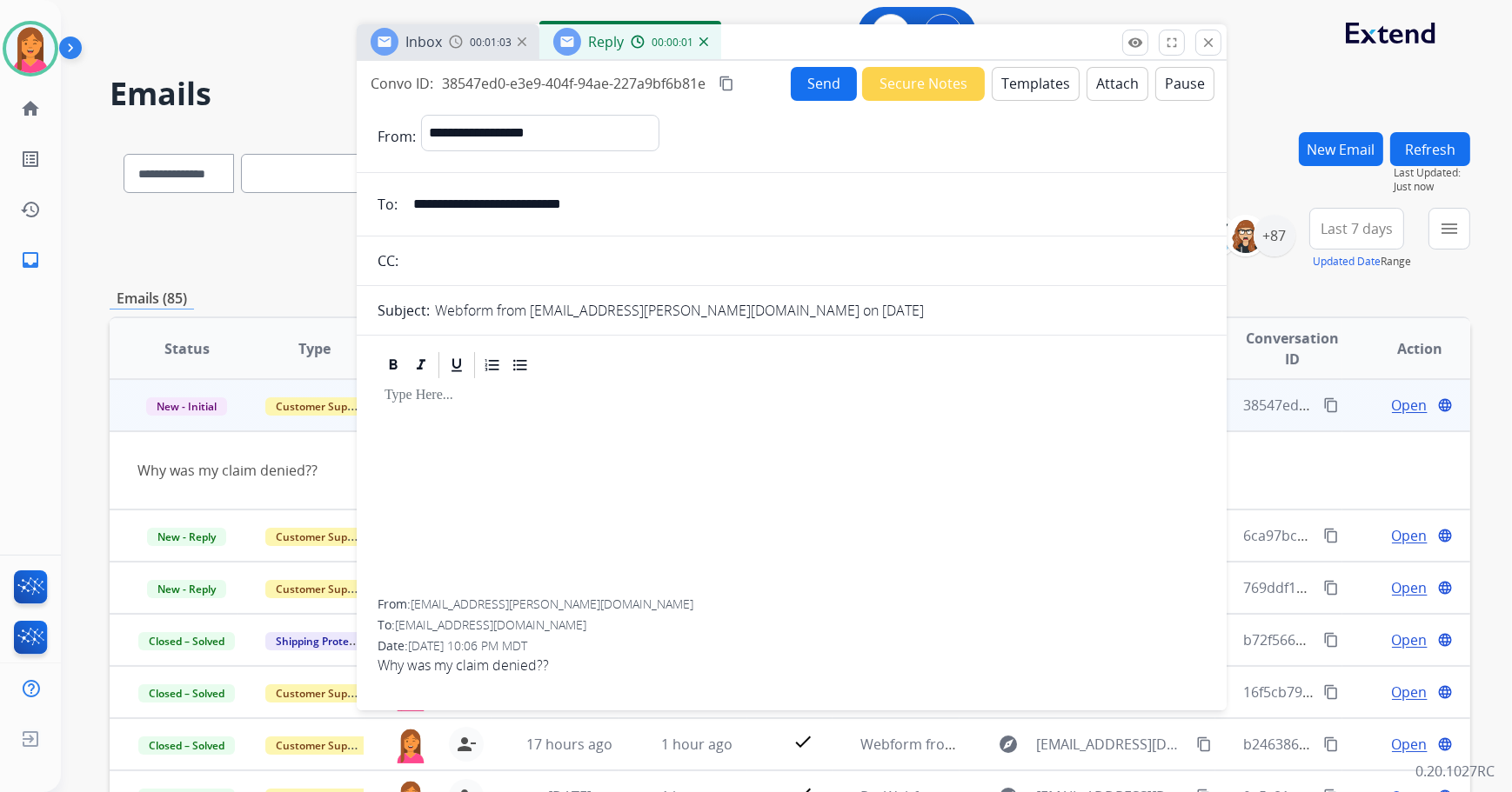
drag, startPoint x: 1298, startPoint y: 125, endPoint x: 1055, endPoint y: 44, distance: 256.1
click at [1055, 44] on div "Inbox 00:01:03 Reply 00:00:01" at bounding box center [791, 43] width 870 height 36
click at [1031, 85] on button "Templates" at bounding box center [1036, 84] width 88 height 34
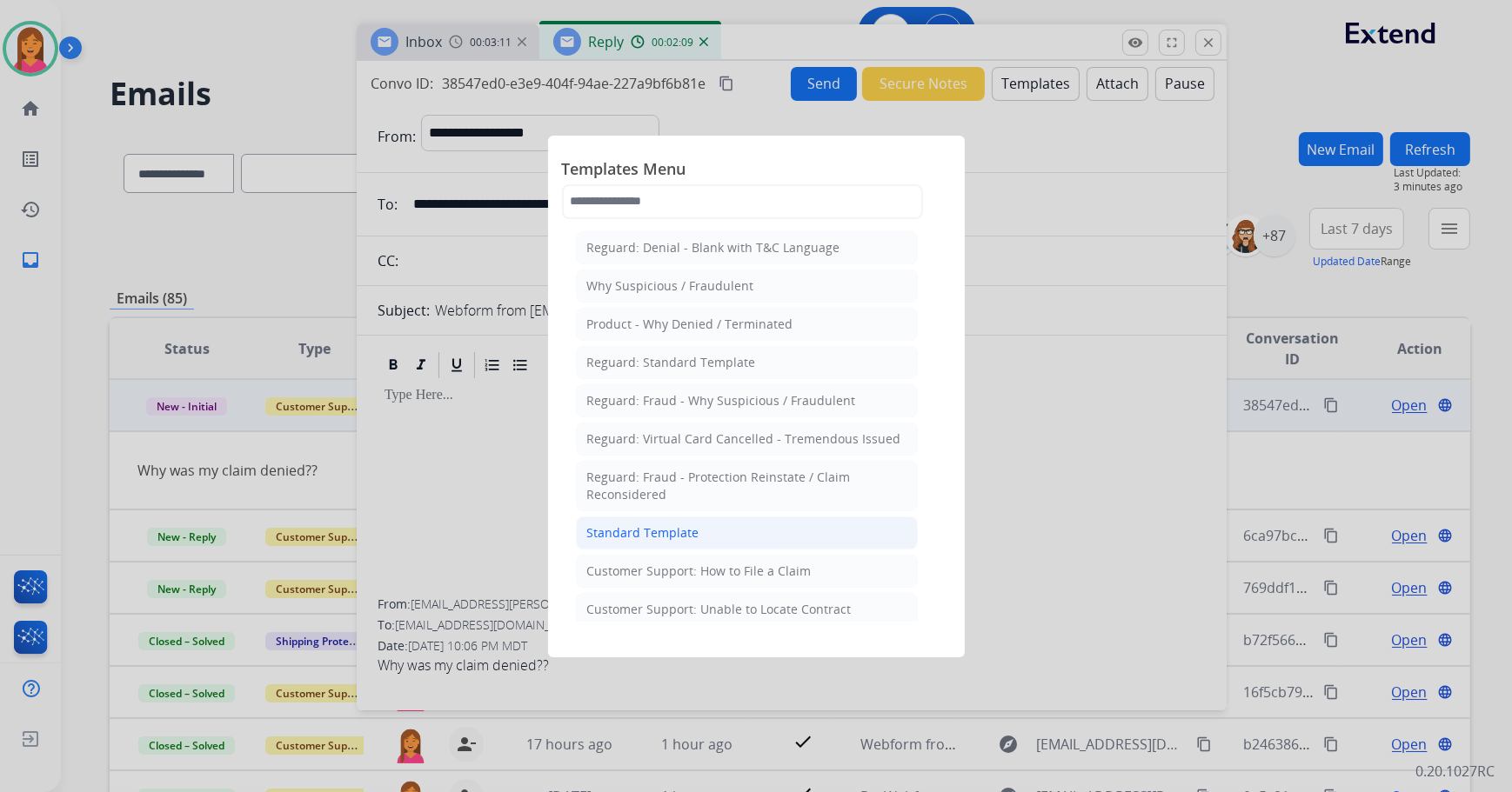
click at [689, 531] on div "Standard Template" at bounding box center [643, 533] width 113 height 17
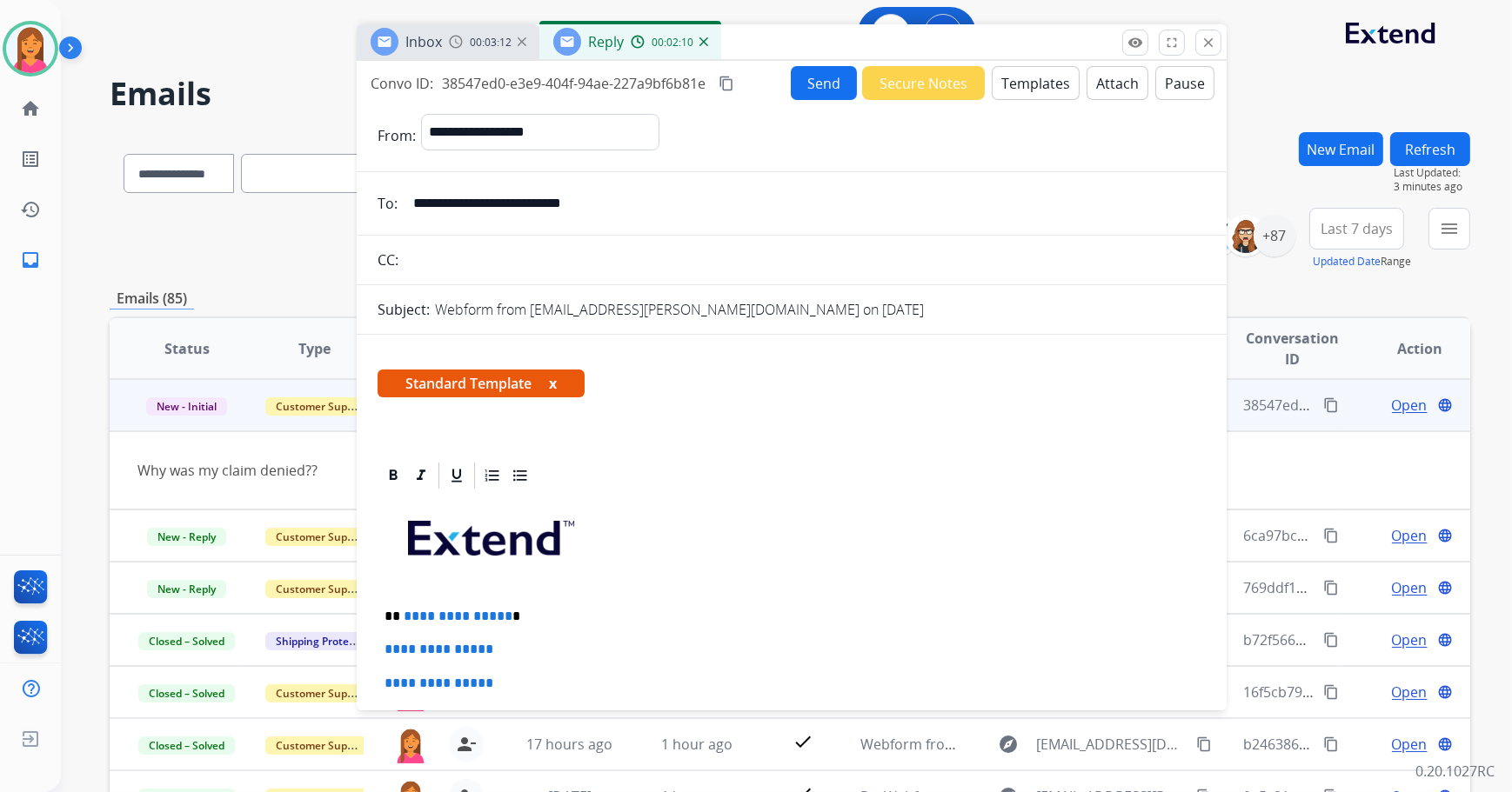
click at [553, 386] on button "x" at bounding box center [553, 384] width 8 height 21
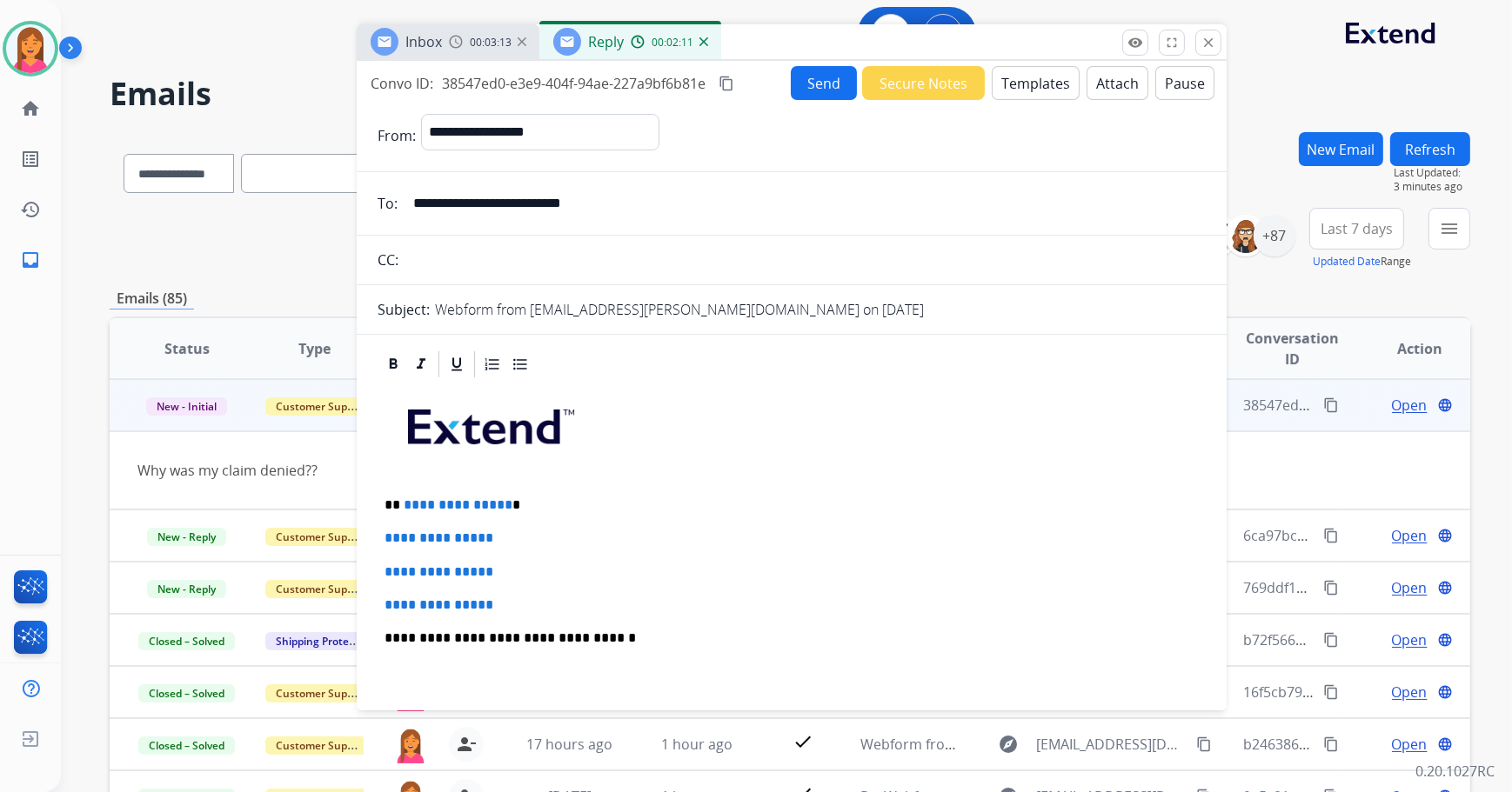
click at [518, 508] on p "**********" at bounding box center [785, 505] width 801 height 15
click at [456, 507] on p "**" at bounding box center [785, 505] width 801 height 15
drag, startPoint x: 513, startPoint y: 605, endPoint x: 373, endPoint y: 531, distance: 158.4
click at [373, 531] on div "**********" at bounding box center [791, 708] width 870 height 720
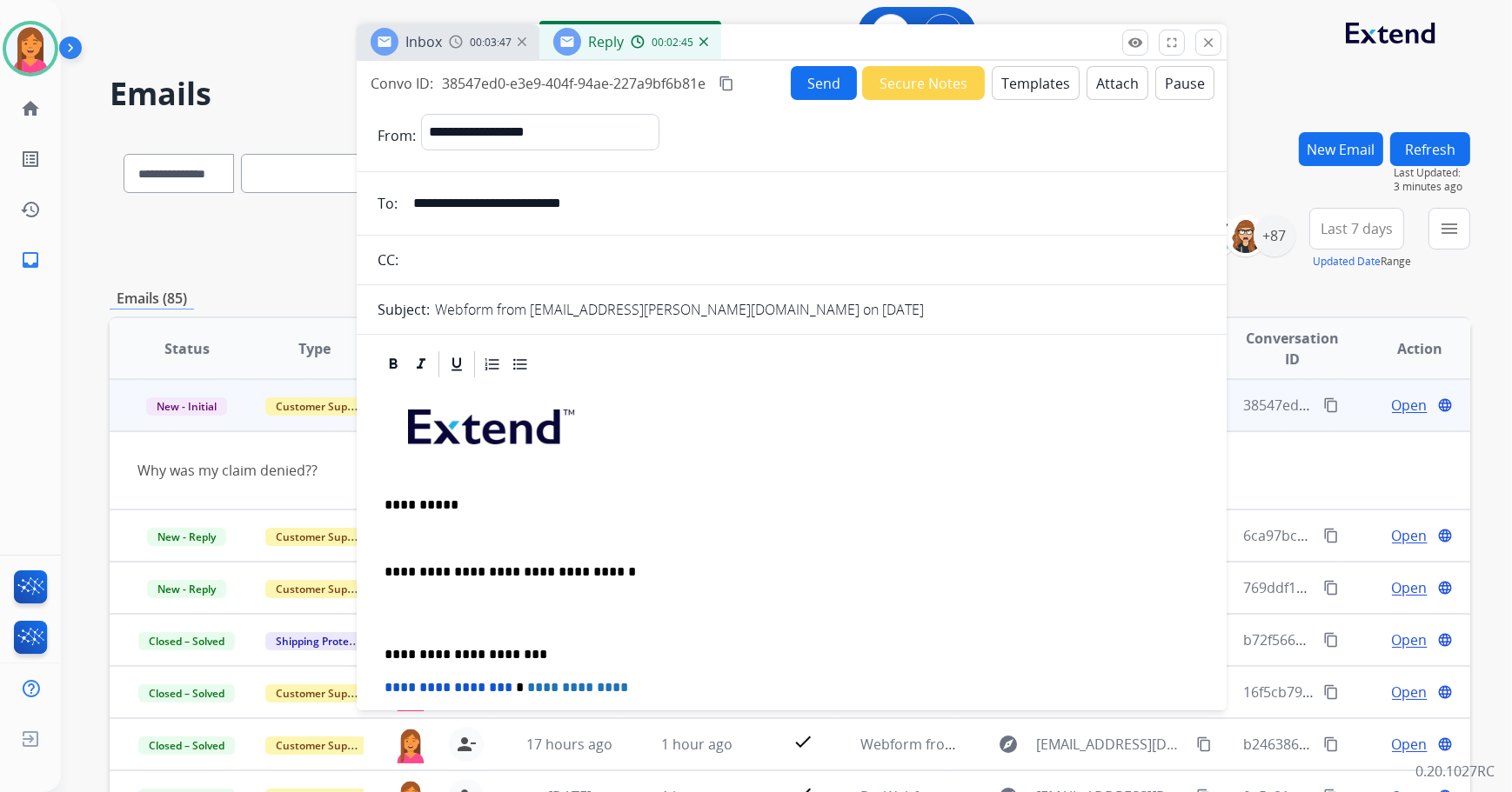
click at [1009, 87] on button "Templates" at bounding box center [1036, 83] width 88 height 34
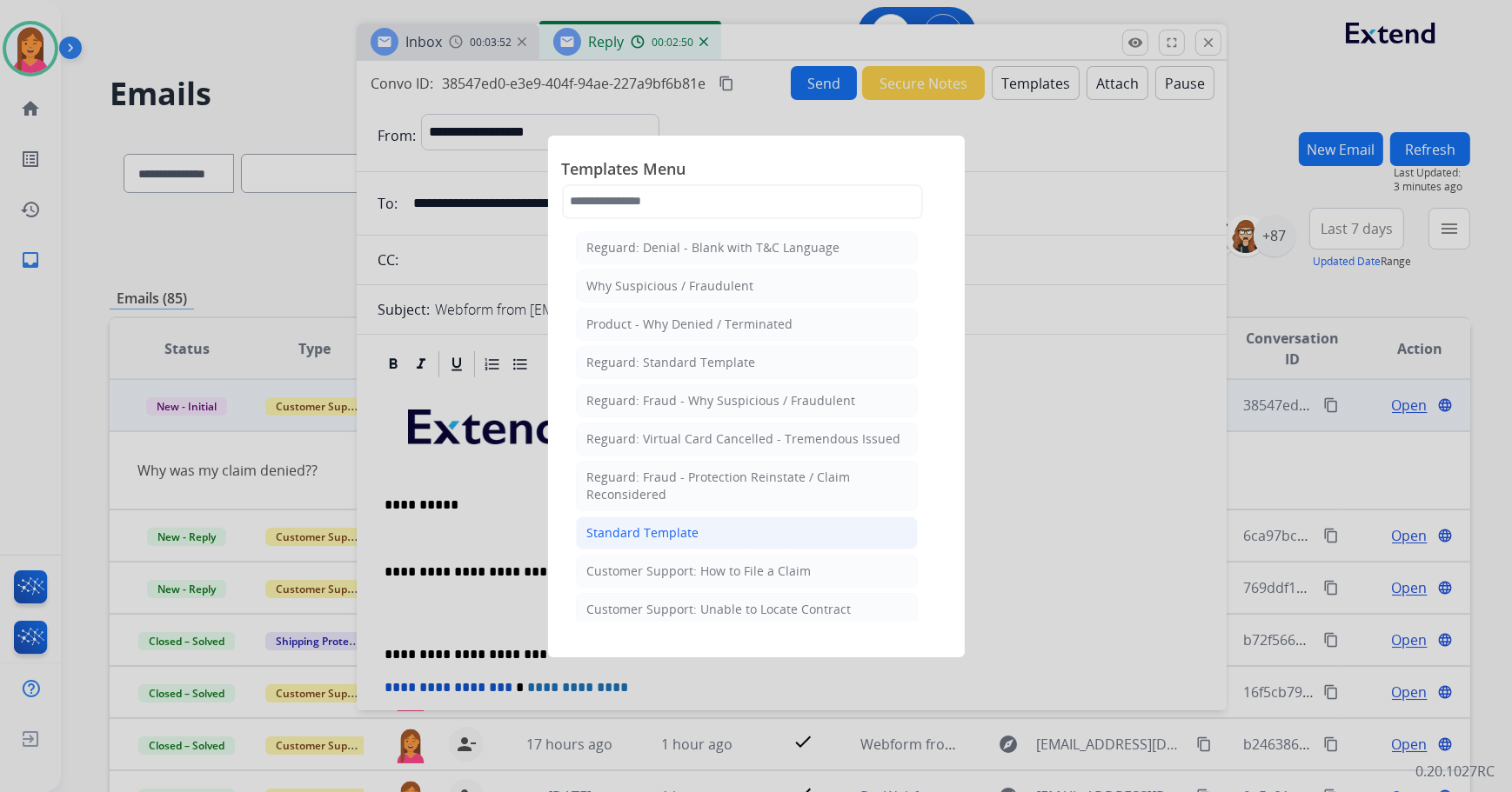
scroll to position [78, 0]
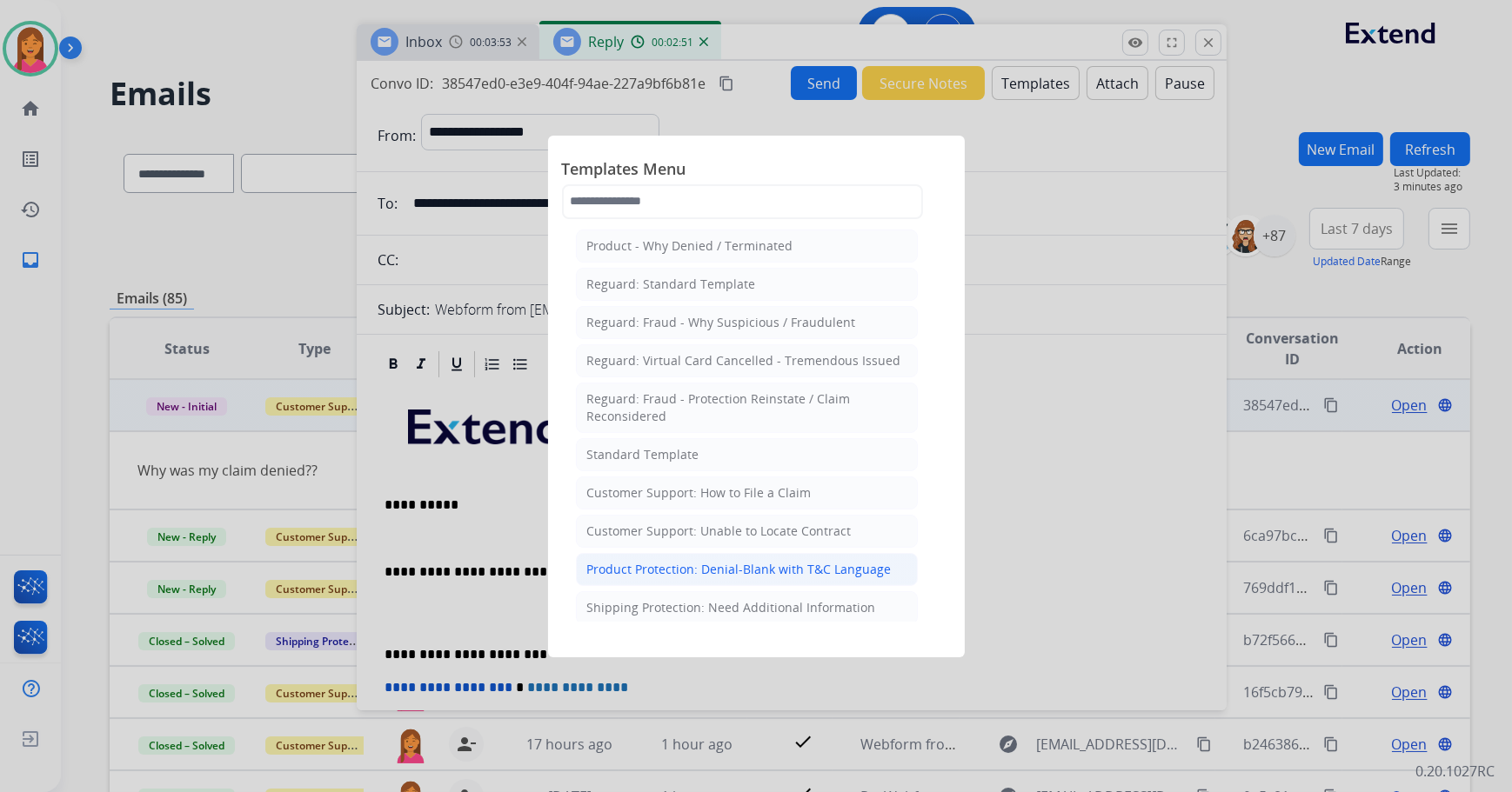
click at [721, 561] on div "Product Protection: Denial-Blank with T&C Language" at bounding box center [739, 570] width 304 height 17
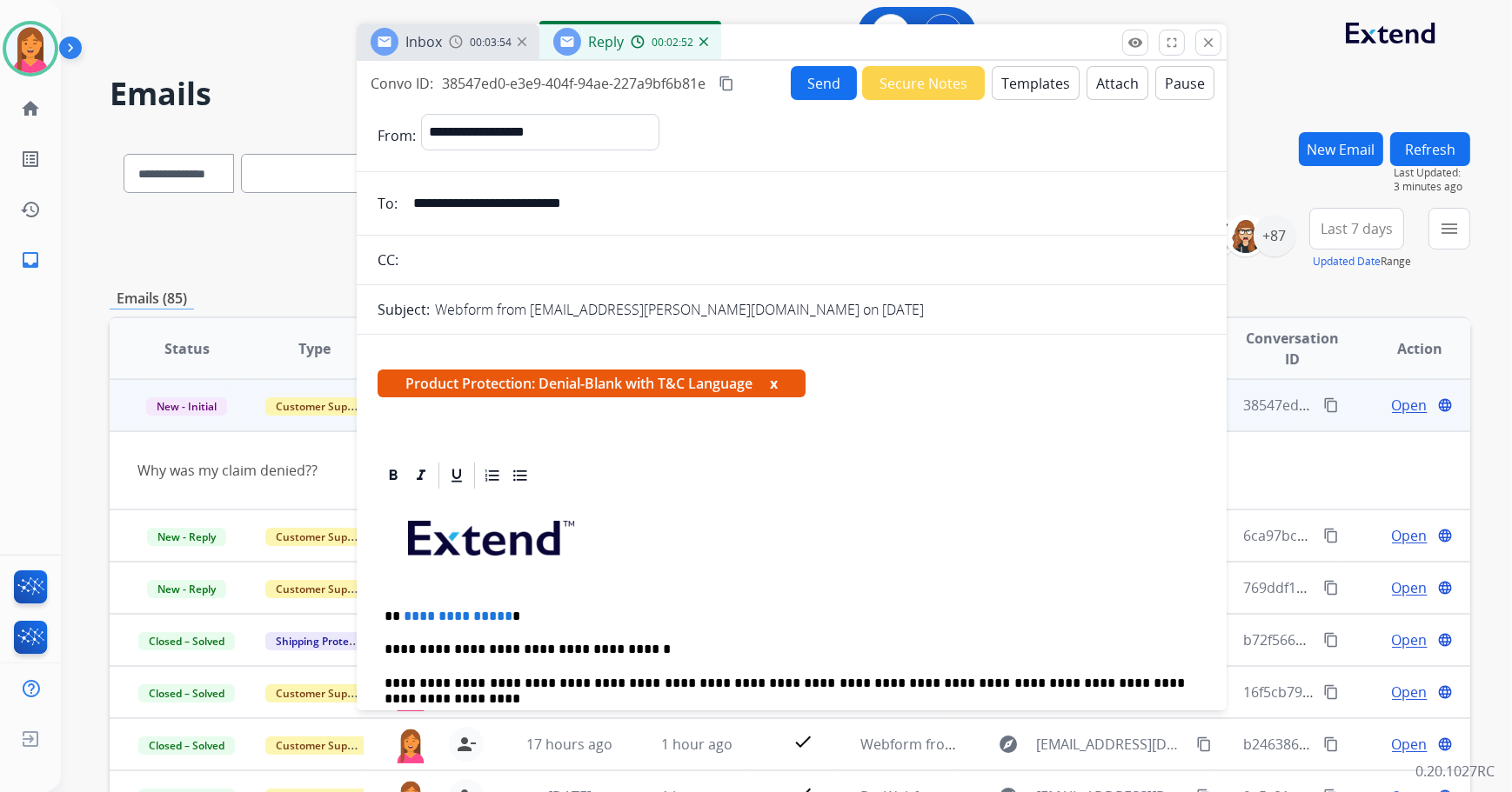
click at [776, 384] on button "x" at bounding box center [774, 384] width 8 height 21
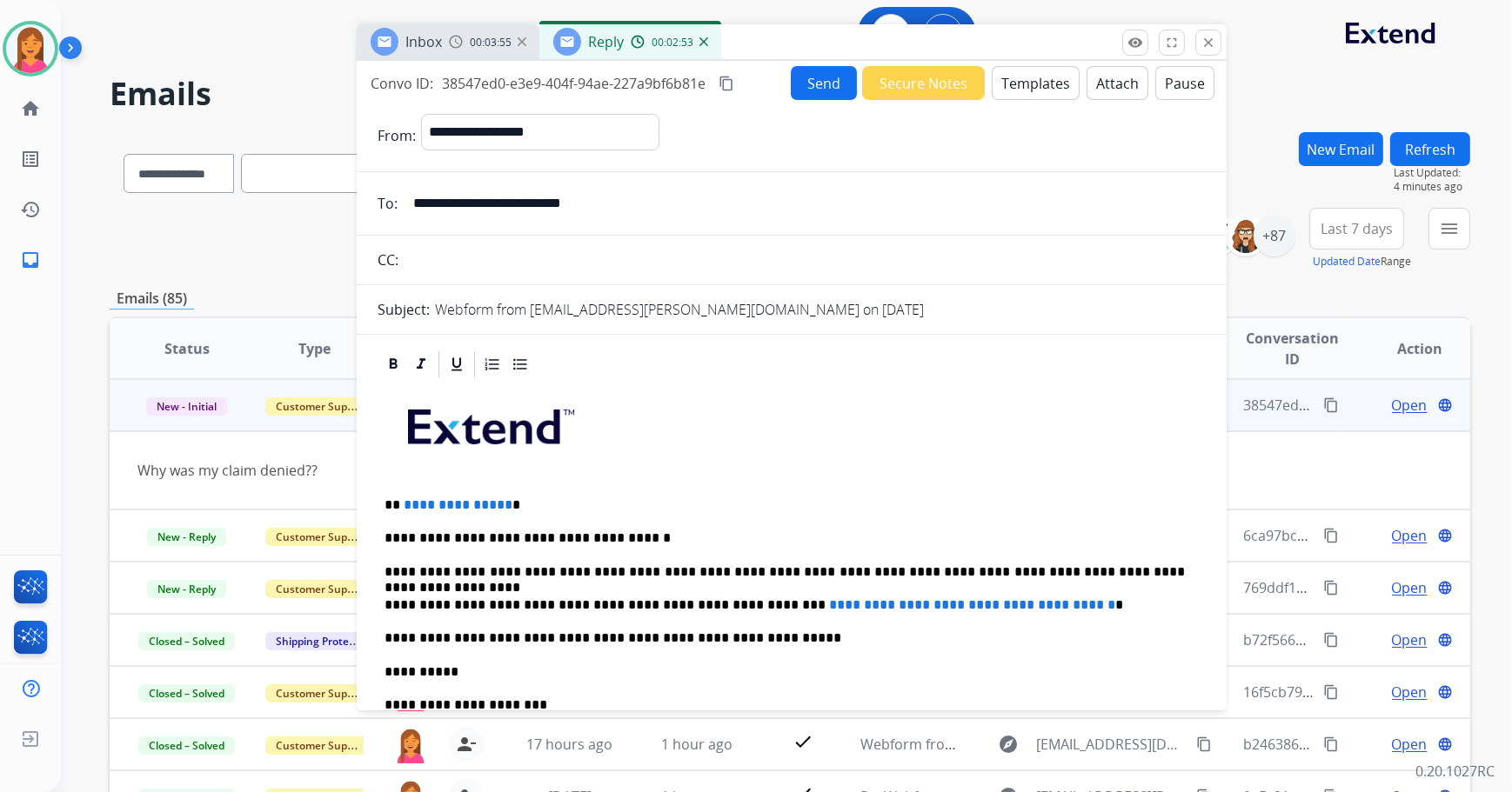
click at [551, 504] on p "**********" at bounding box center [785, 505] width 801 height 15
drag, startPoint x: 1089, startPoint y: 605, endPoint x: 742, endPoint y: 607, distance: 347.0
click at [742, 607] on p "**********" at bounding box center [785, 605] width 801 height 15
click at [764, 599] on p "**********" at bounding box center [785, 605] width 801 height 15
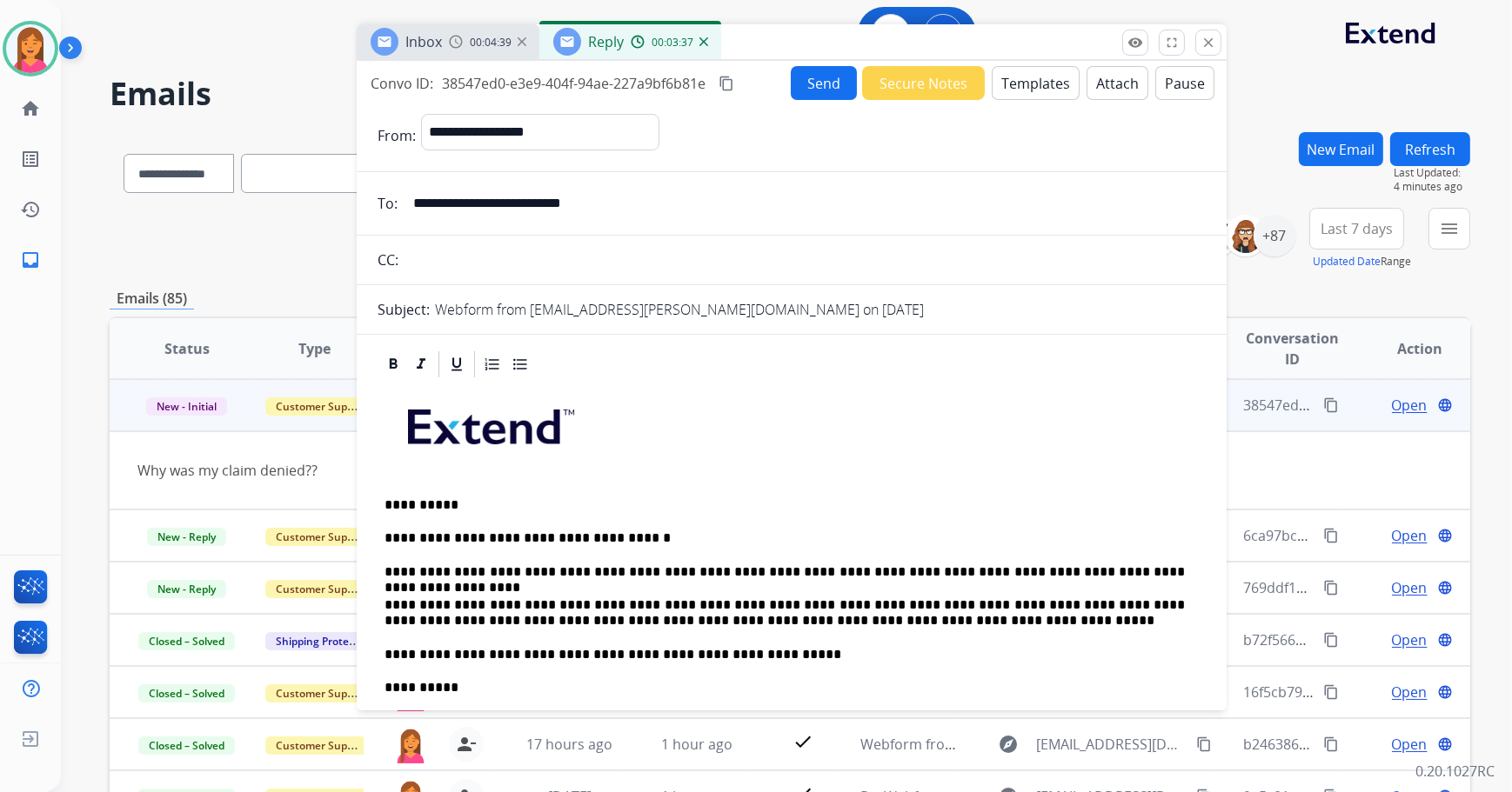
click at [1093, 83] on button "Attach" at bounding box center [1117, 83] width 62 height 34
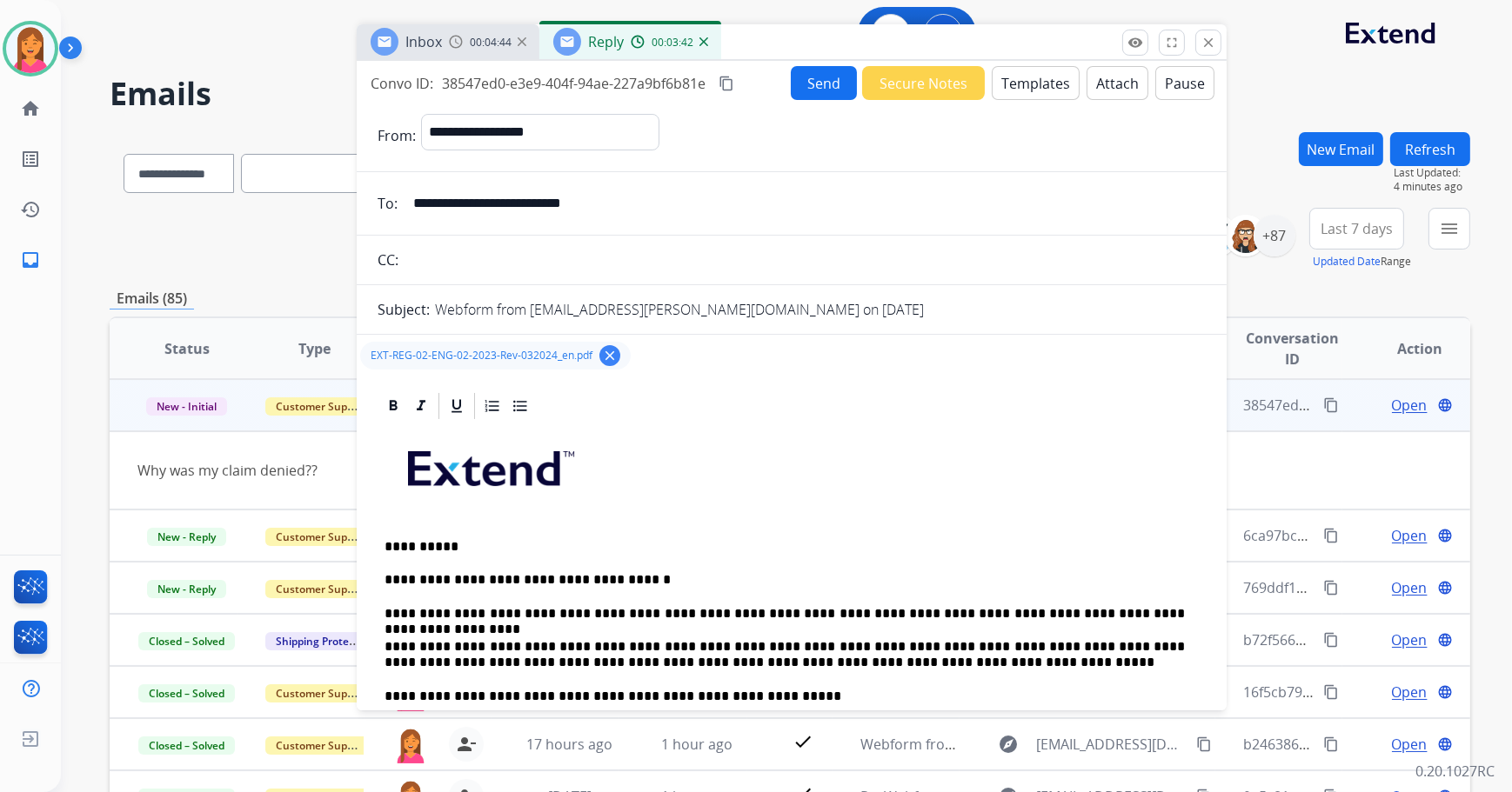
click at [808, 84] on button "Send" at bounding box center [823, 83] width 66 height 34
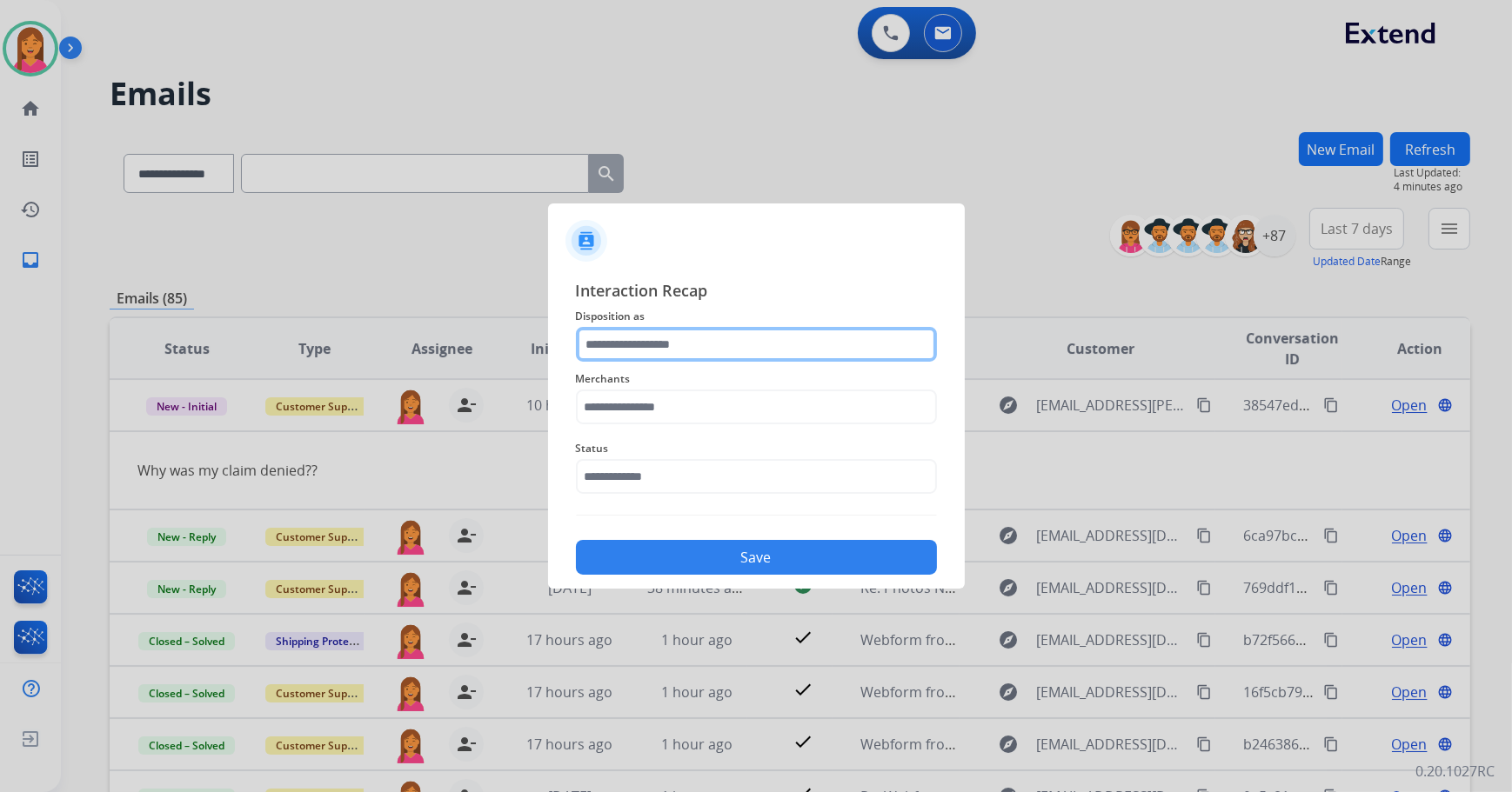
click at [636, 340] on input "text" at bounding box center [756, 344] width 361 height 34
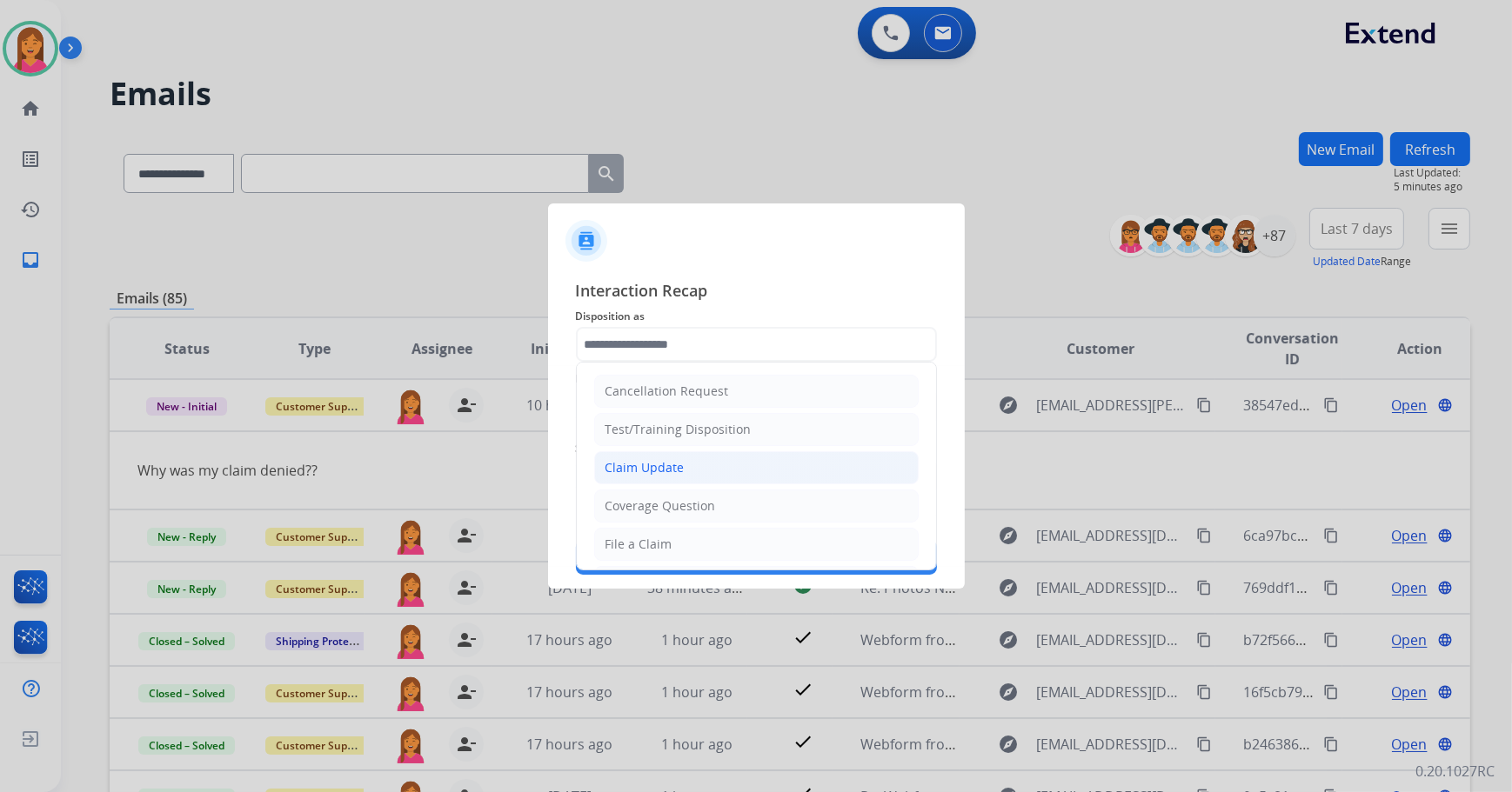
click at [642, 468] on div "Claim Update" at bounding box center [644, 468] width 79 height 17
type input "**********"
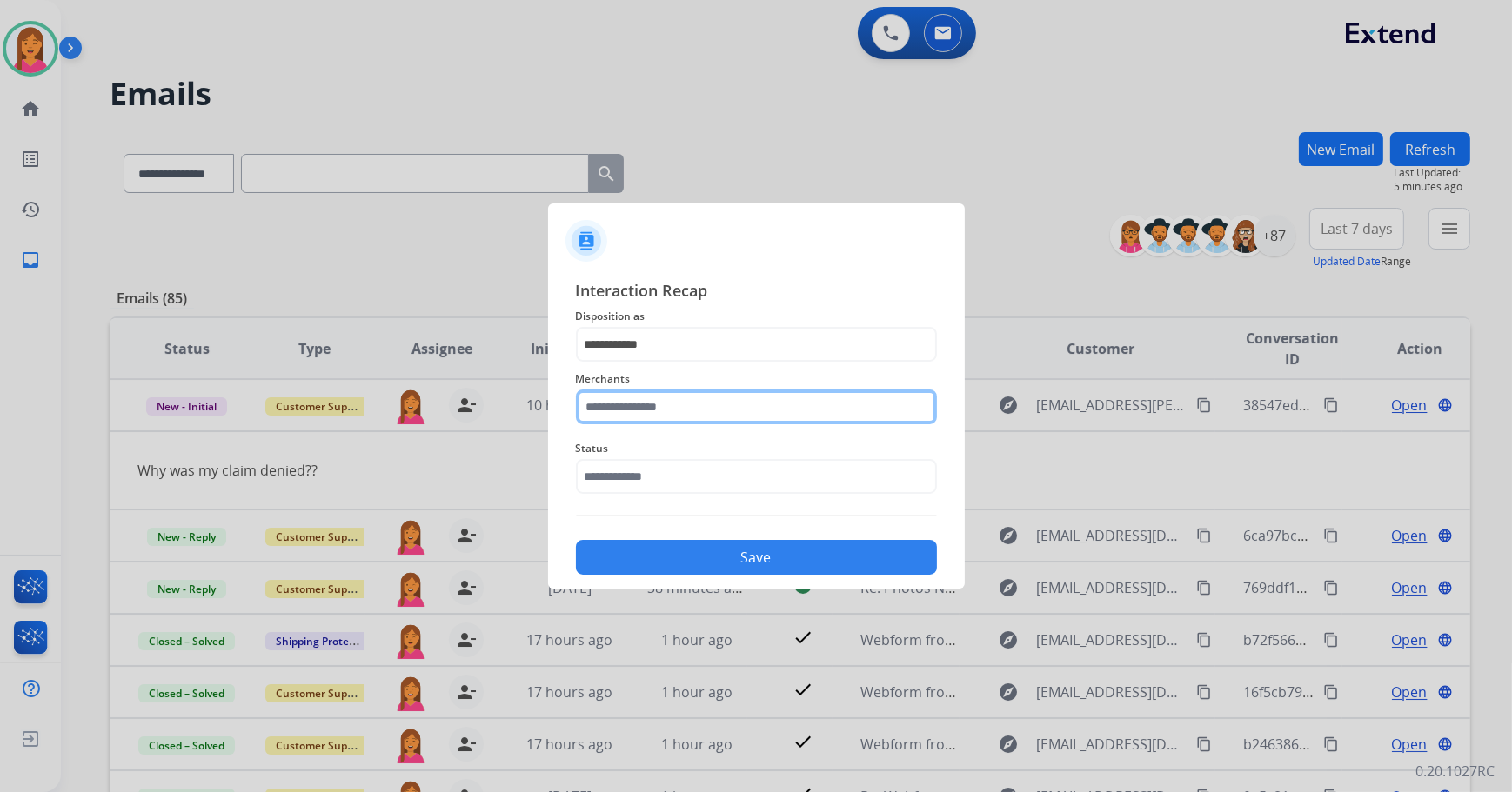
click at [625, 407] on input "text" at bounding box center [756, 406] width 361 height 34
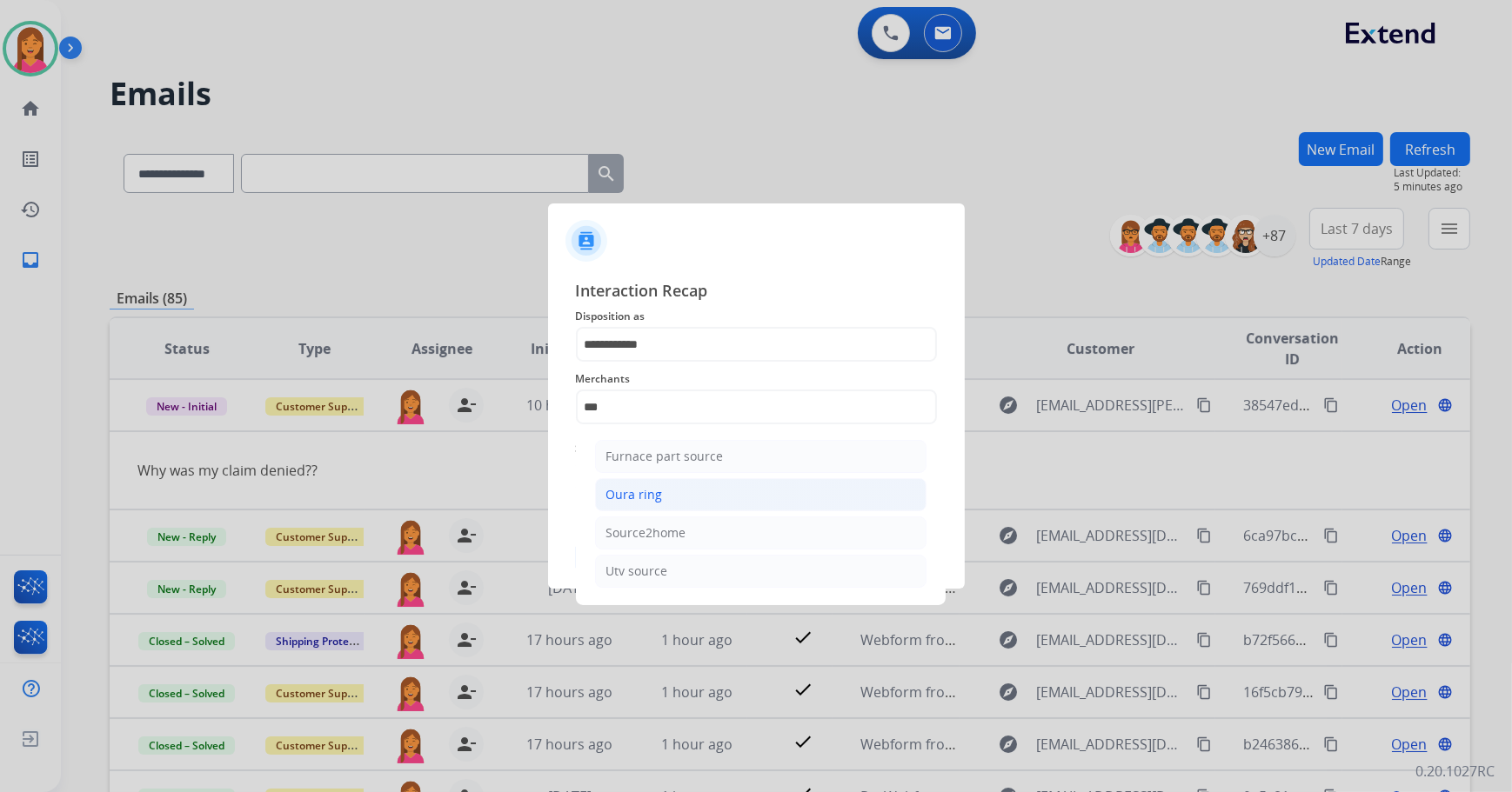
click at [791, 488] on li "Oura ring" at bounding box center [760, 494] width 331 height 33
type input "*********"
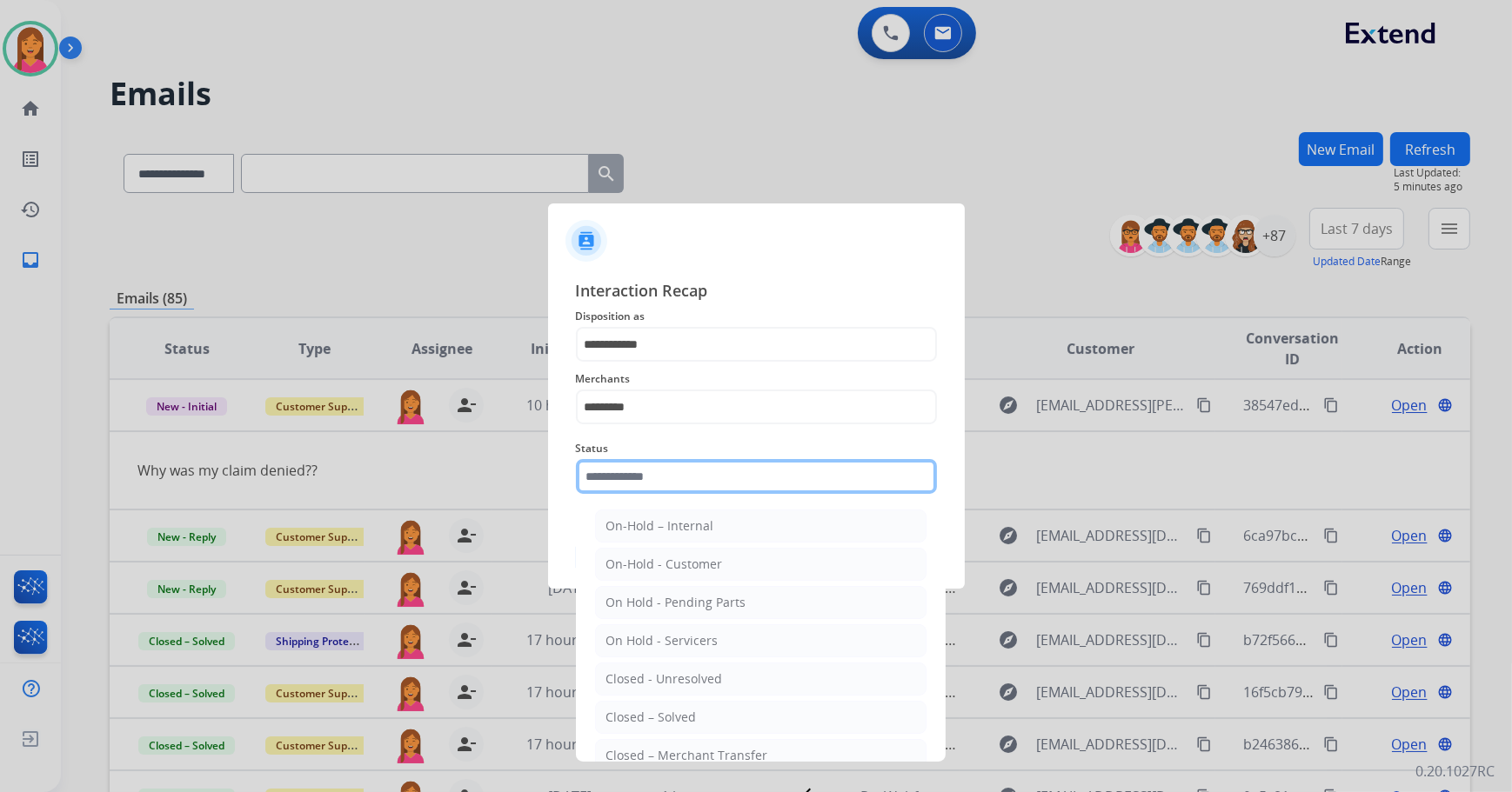
click at [698, 481] on input "text" at bounding box center [756, 476] width 361 height 34
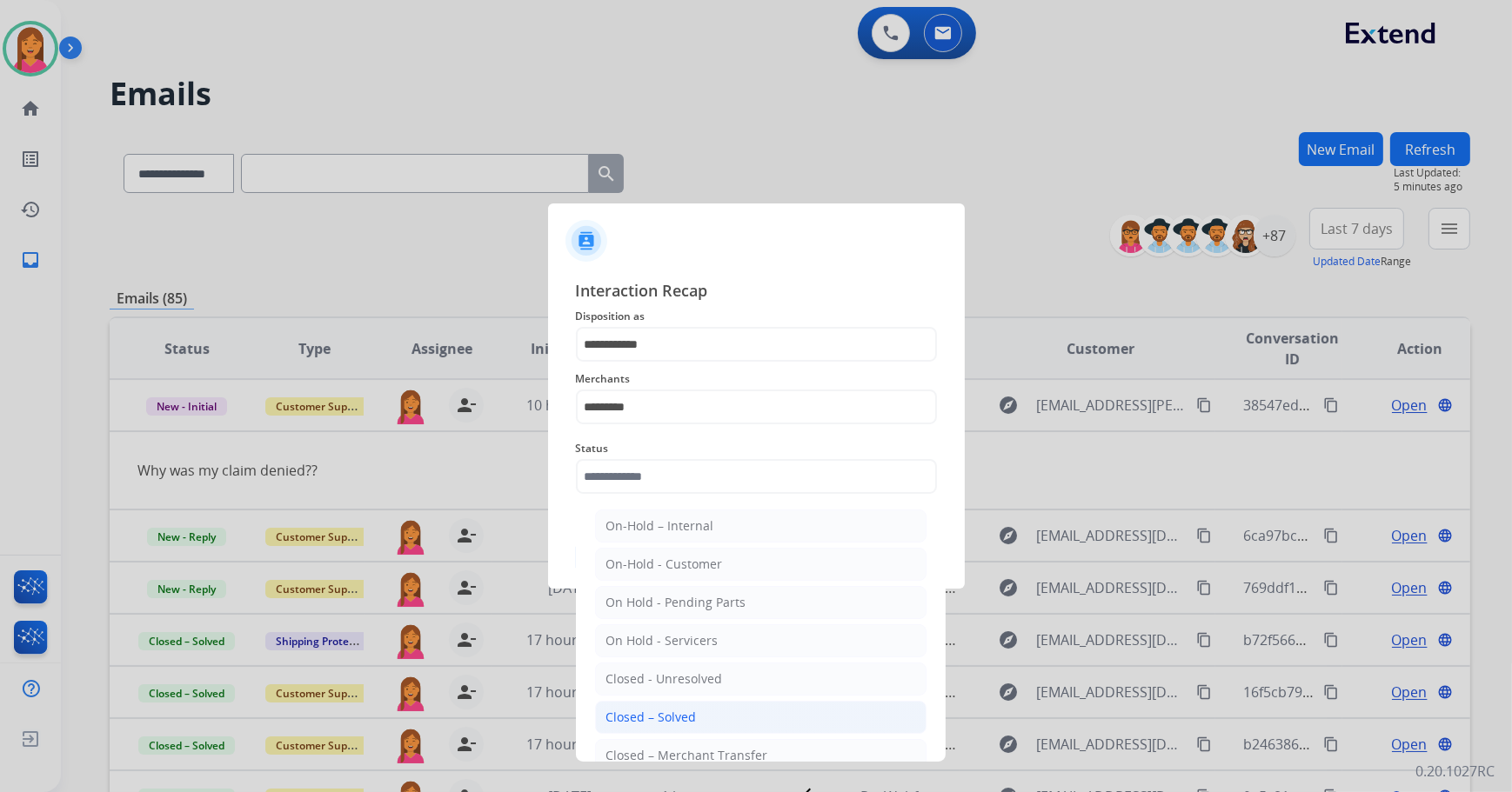
click at [690, 709] on div "Closed – Solved" at bounding box center [651, 718] width 91 height 17
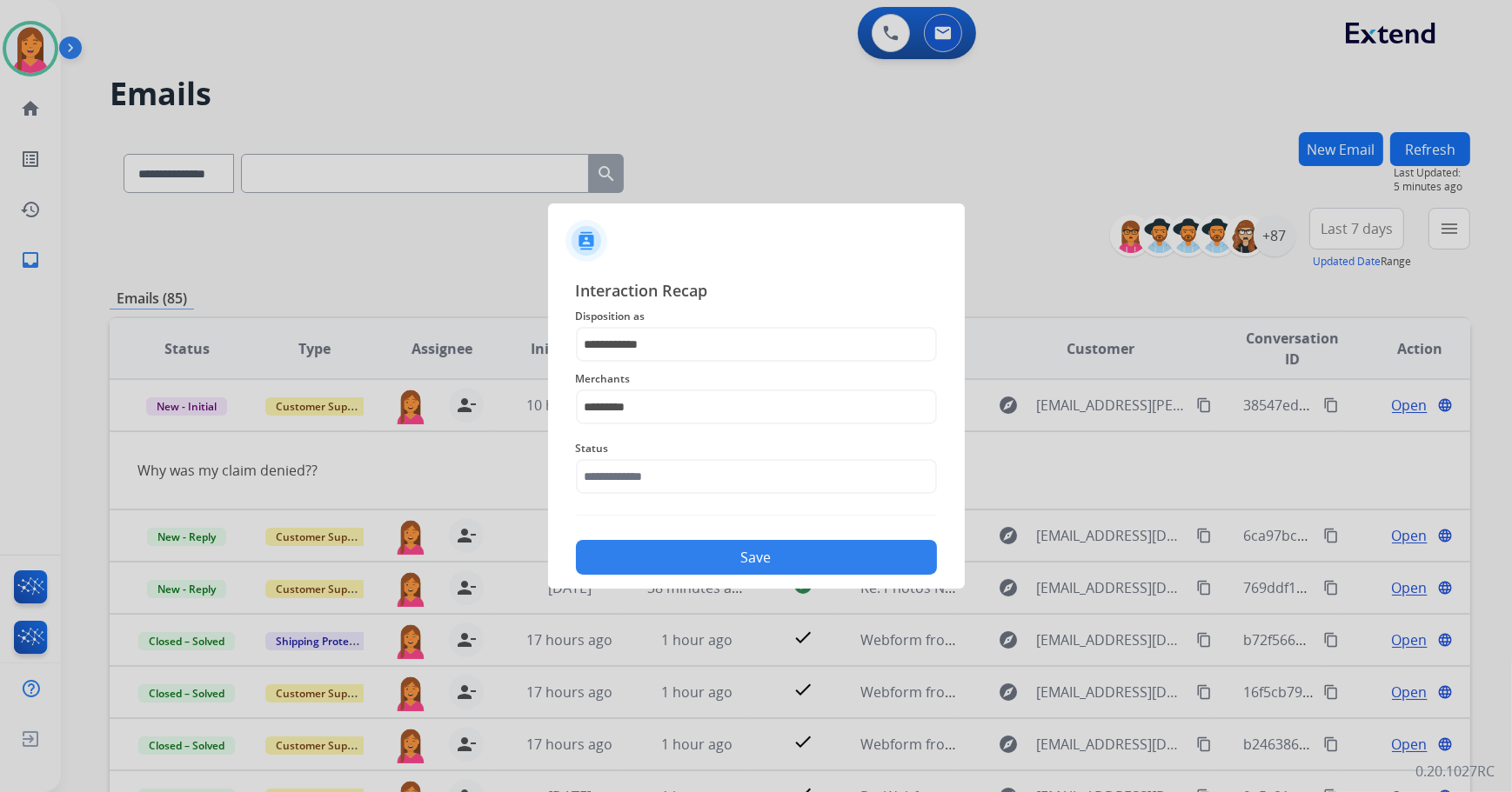
type input "**********"
click at [711, 552] on button "Save" at bounding box center [756, 557] width 361 height 34
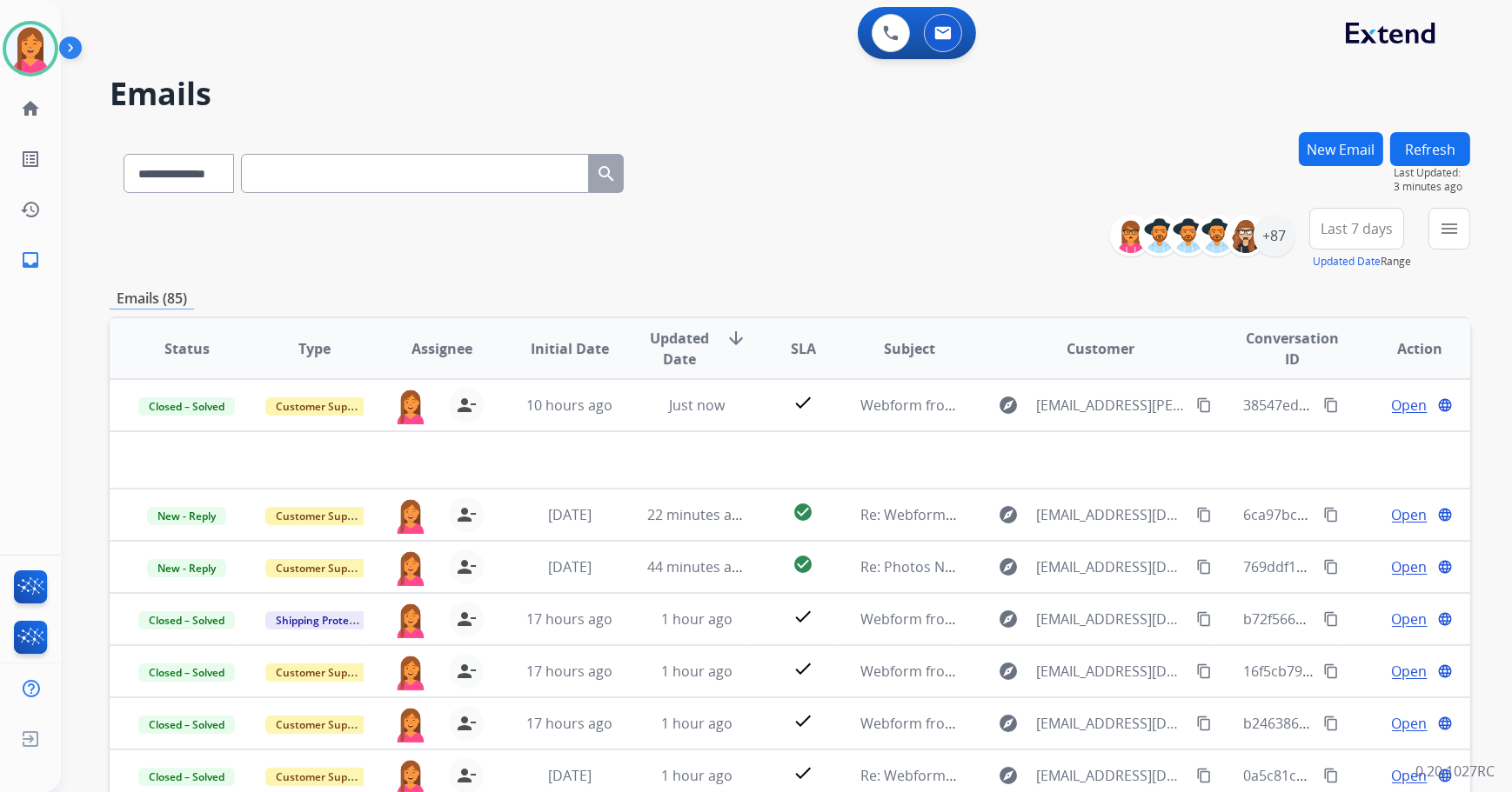
click at [1436, 225] on button "menu" at bounding box center [1449, 229] width 42 height 42
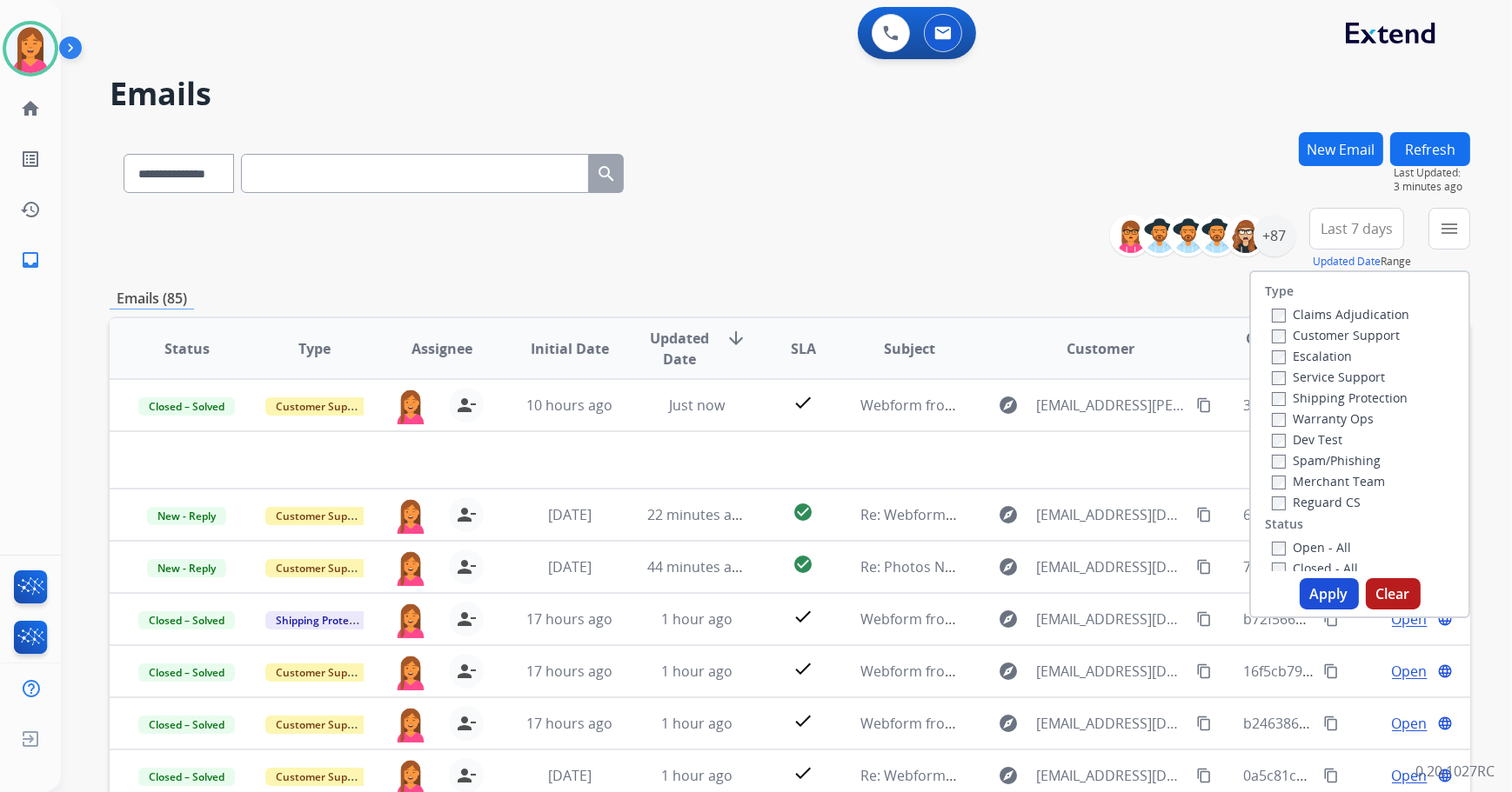
click at [1429, 147] on button "Refresh" at bounding box center [1430, 150] width 80 height 34
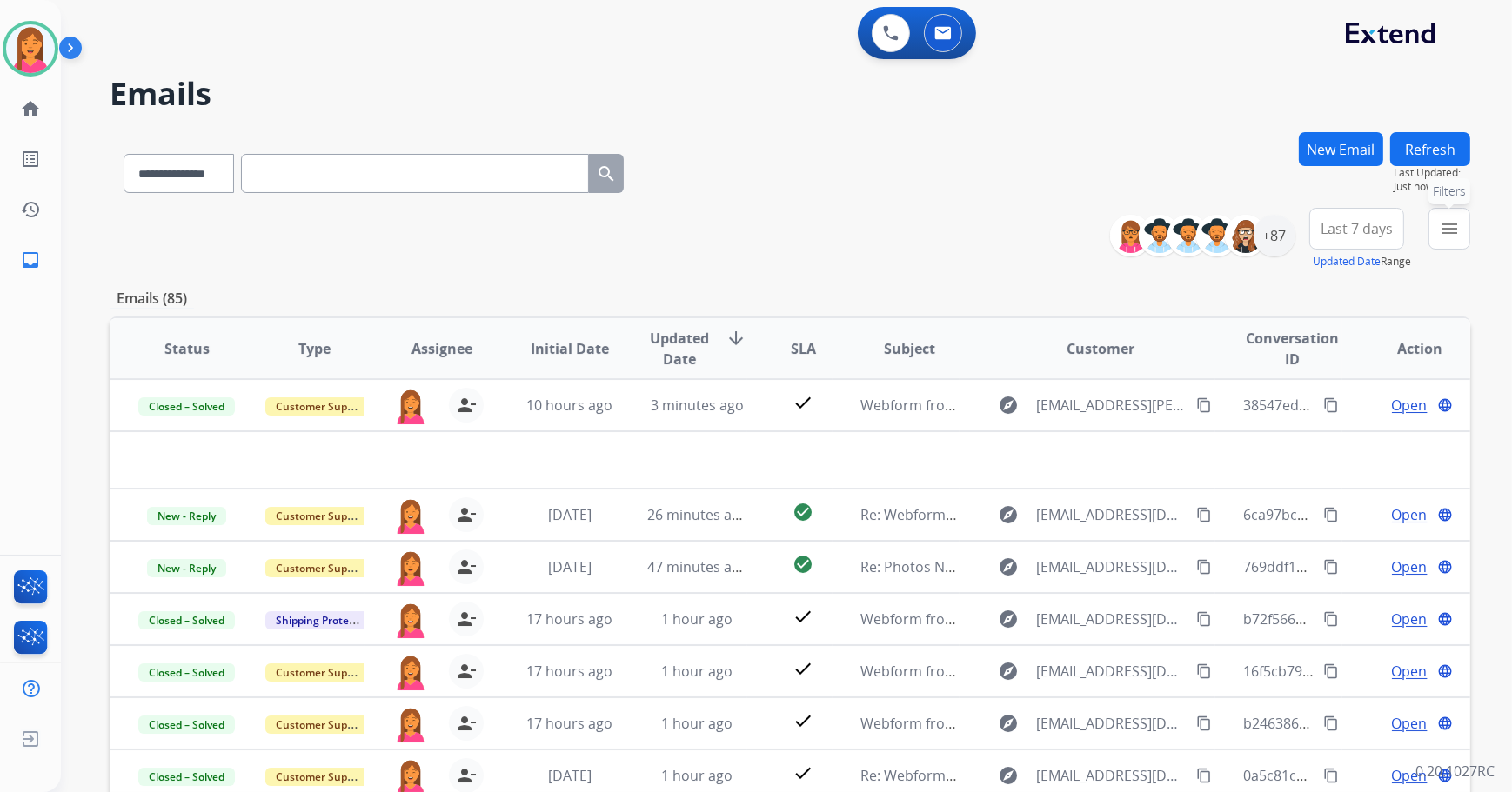
click at [1465, 238] on button "menu Filters" at bounding box center [1449, 229] width 42 height 42
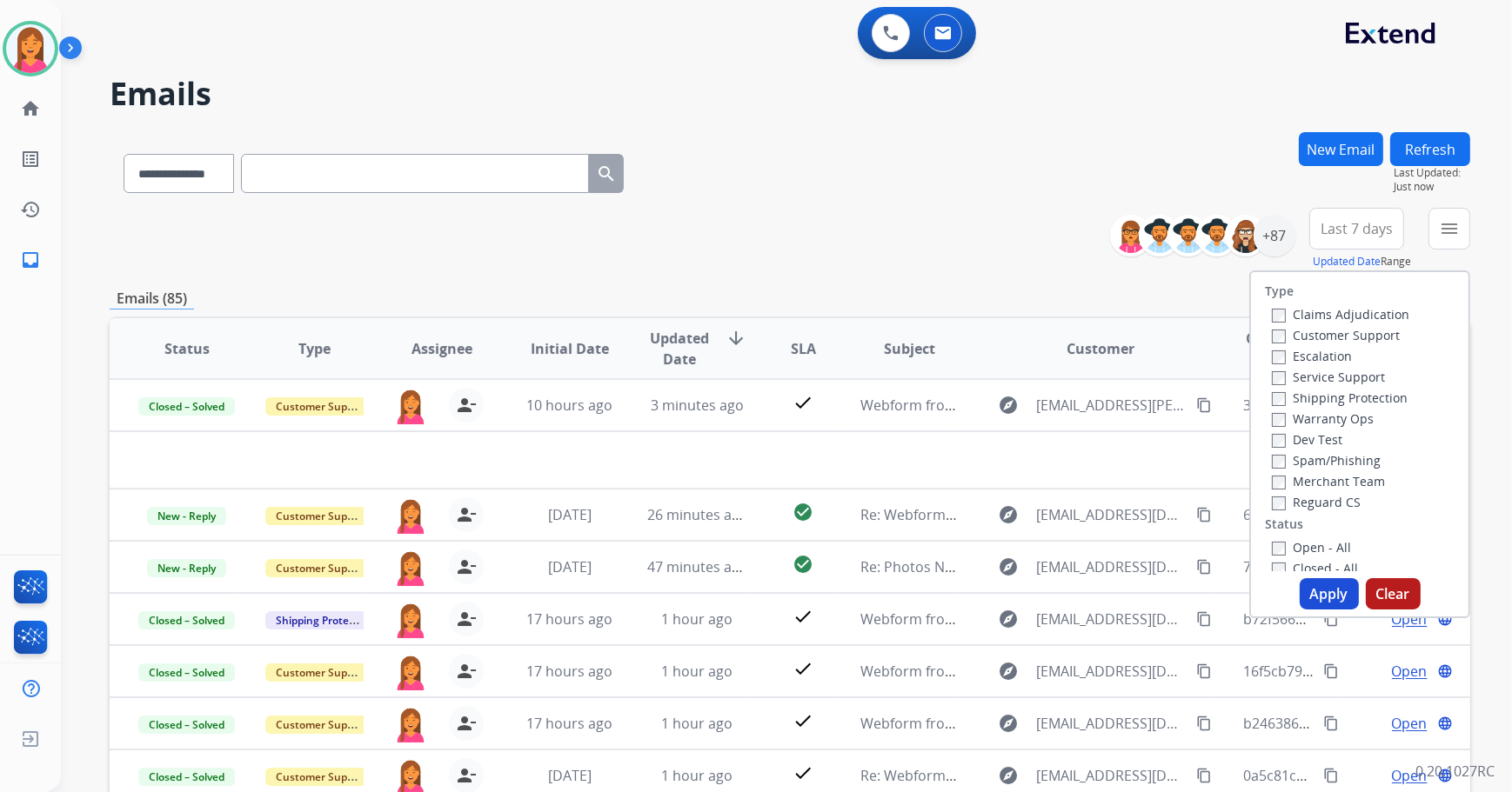
click at [1298, 546] on label "Open - All" at bounding box center [1311, 547] width 79 height 16
click at [1313, 594] on button "Apply" at bounding box center [1330, 594] width 59 height 31
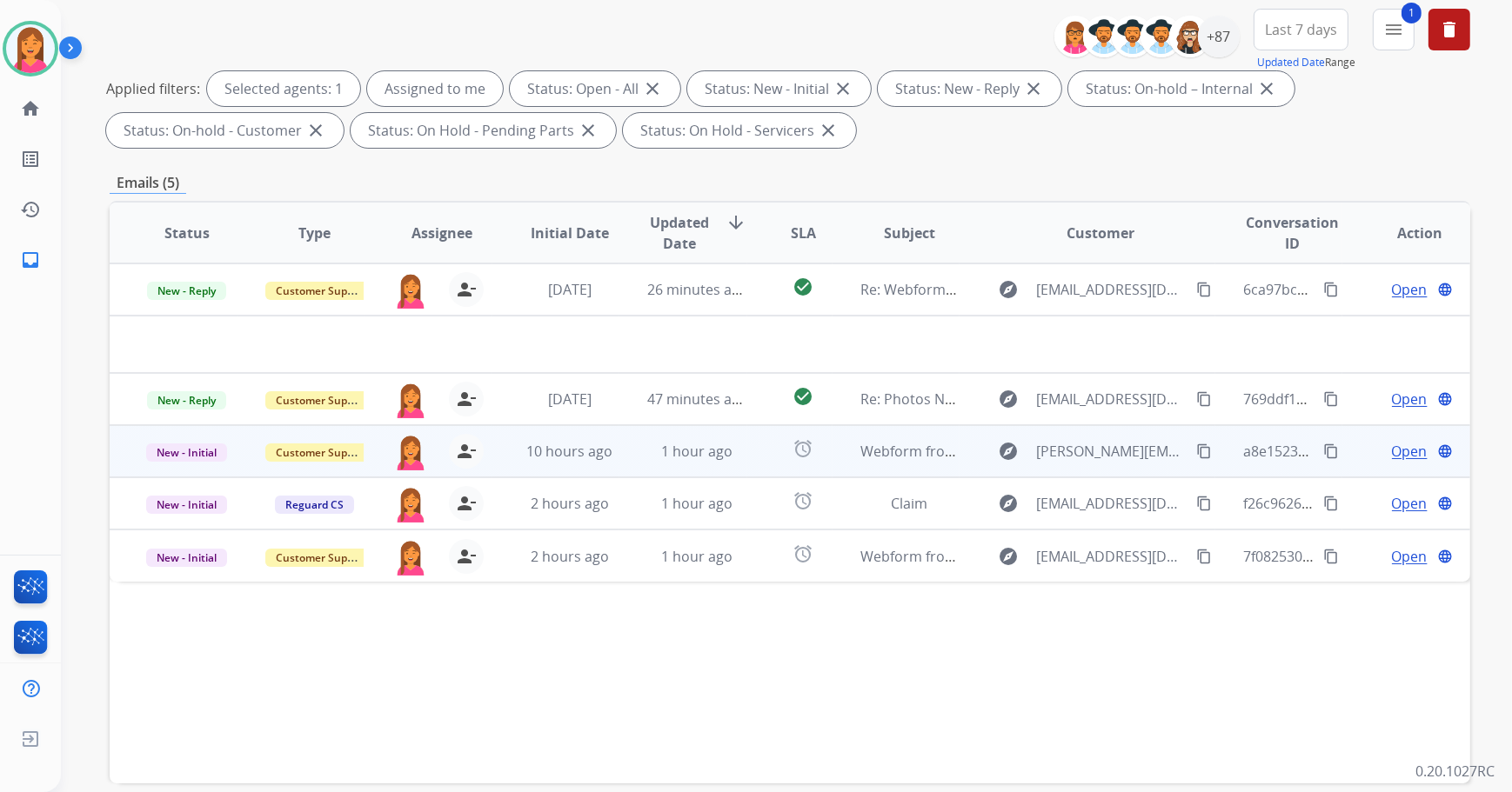
scroll to position [237, 0]
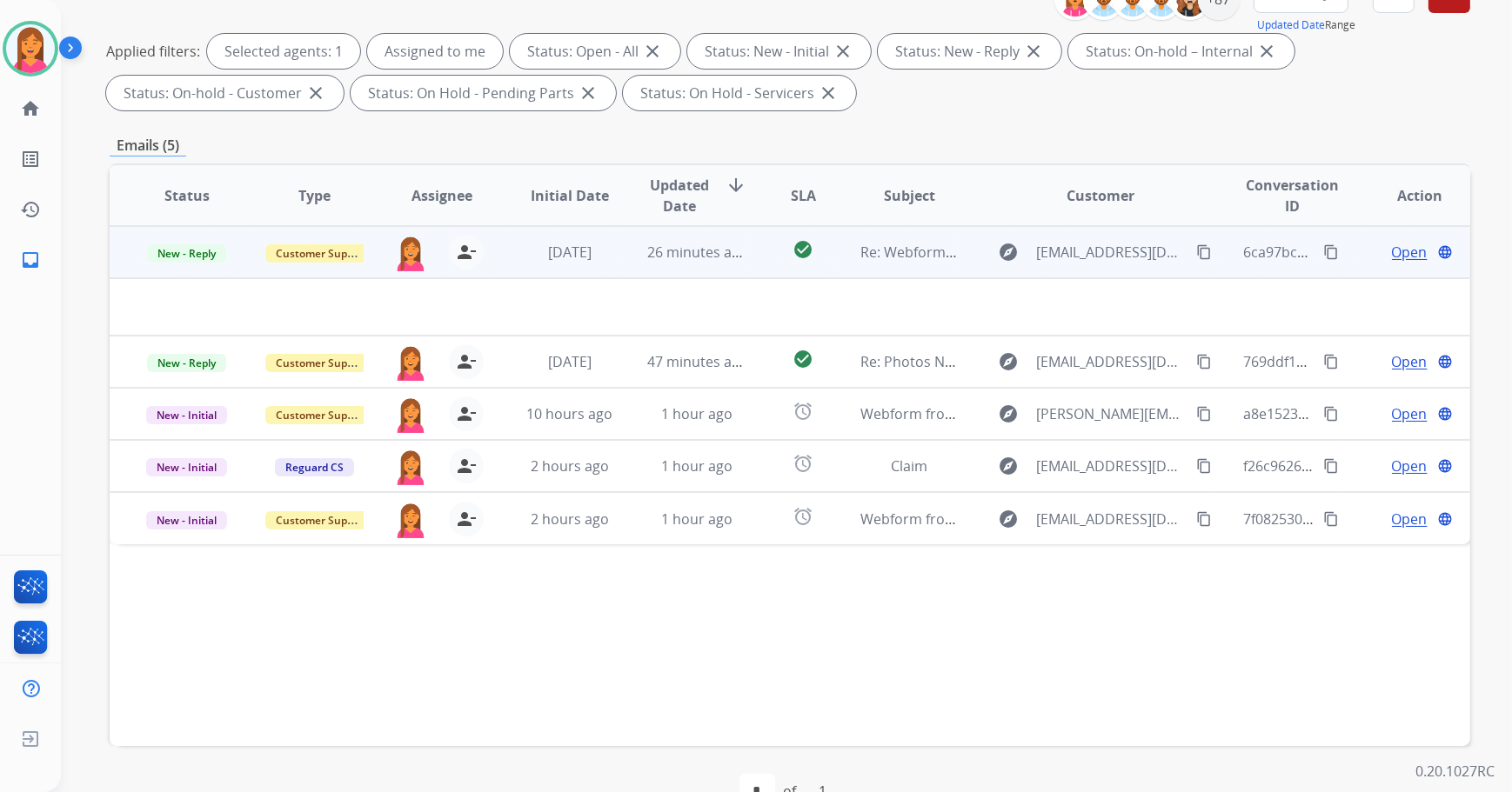
click at [747, 230] on td "check_circle" at bounding box center [789, 252] width 85 height 52
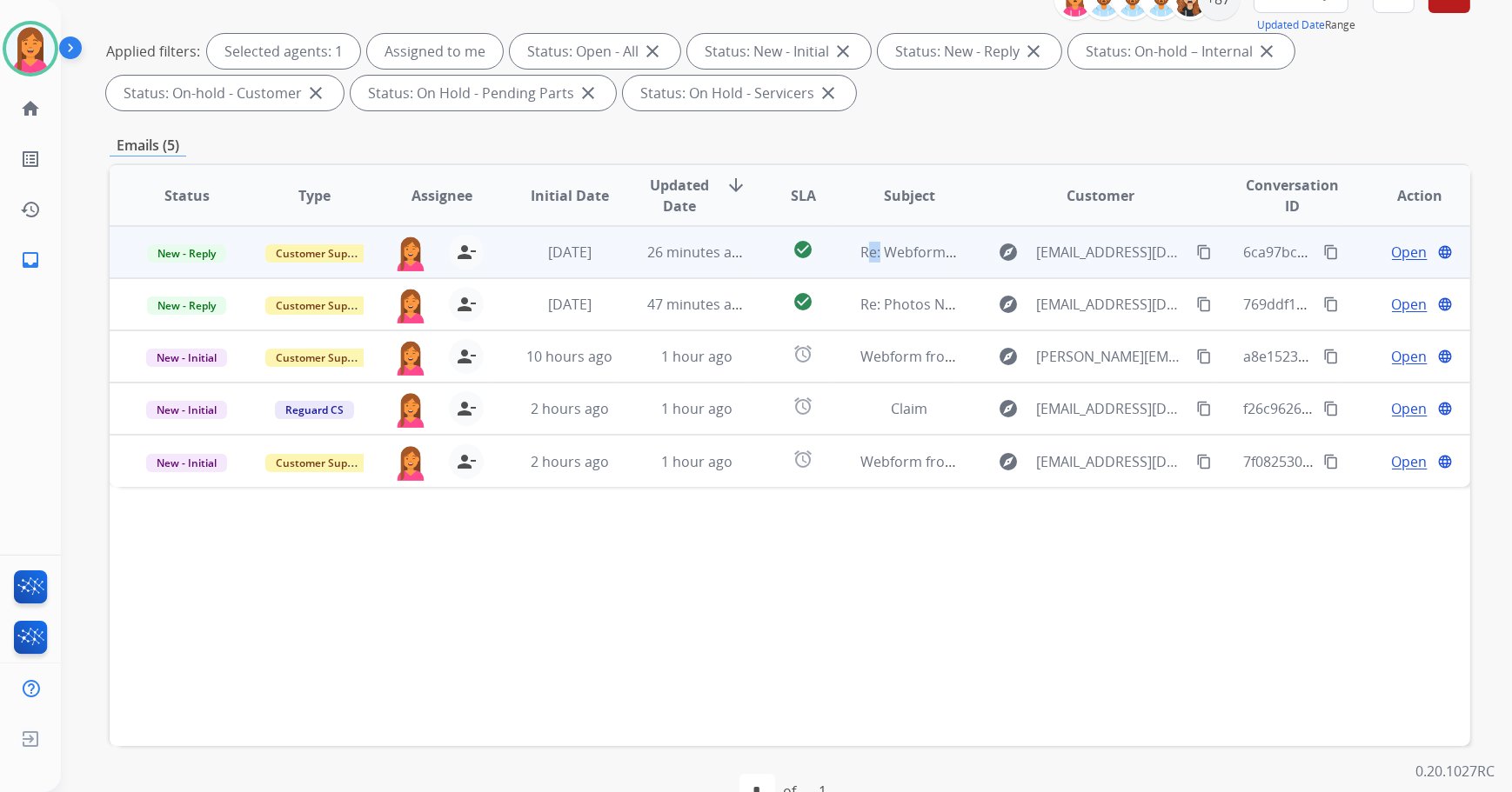
click at [747, 230] on td "check_circle" at bounding box center [789, 252] width 85 height 52
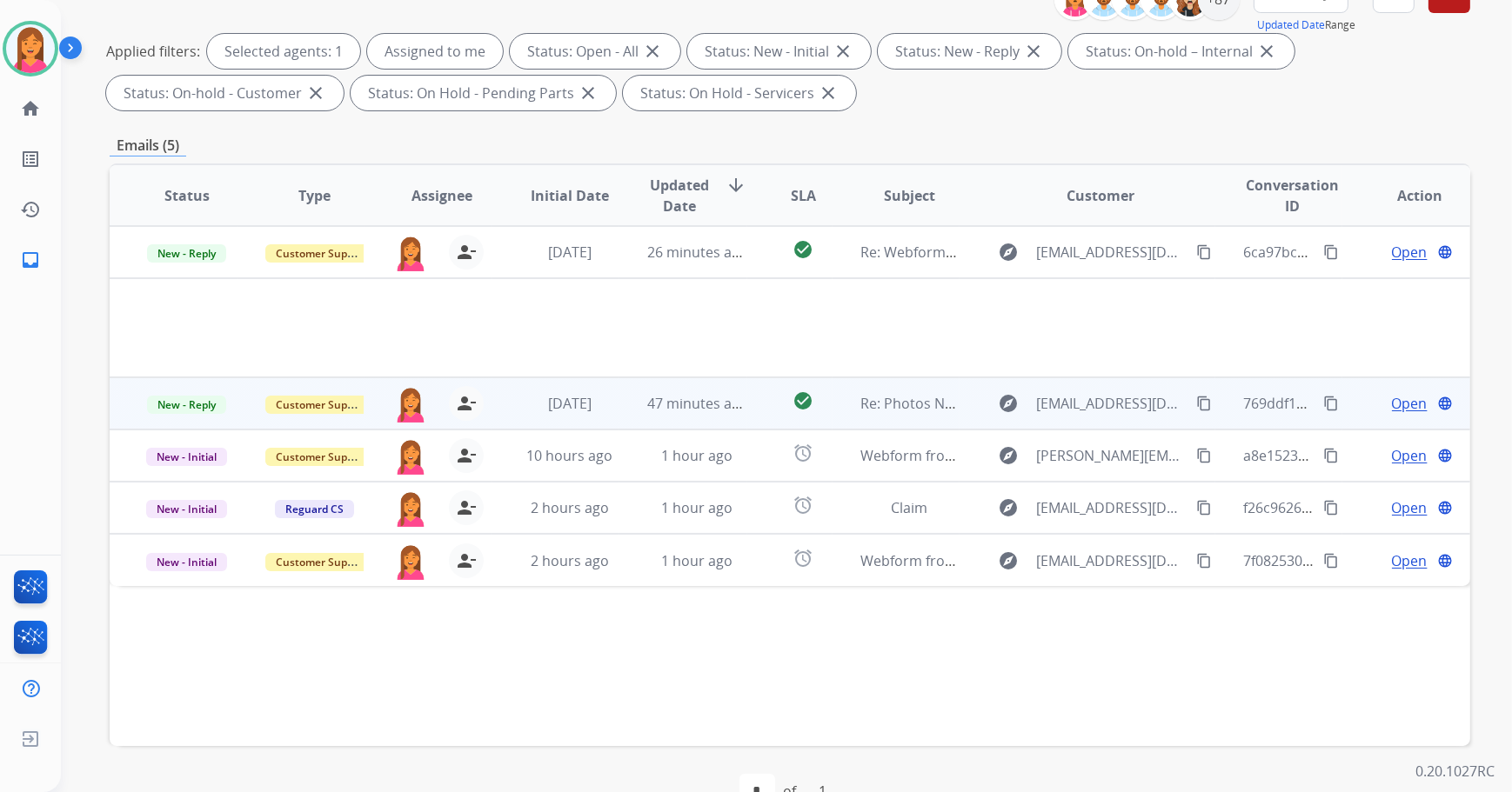
drag, startPoint x: 747, startPoint y: 230, endPoint x: 767, endPoint y: 411, distance: 182.1
click at [767, 411] on td "check_circle" at bounding box center [789, 404] width 85 height 52
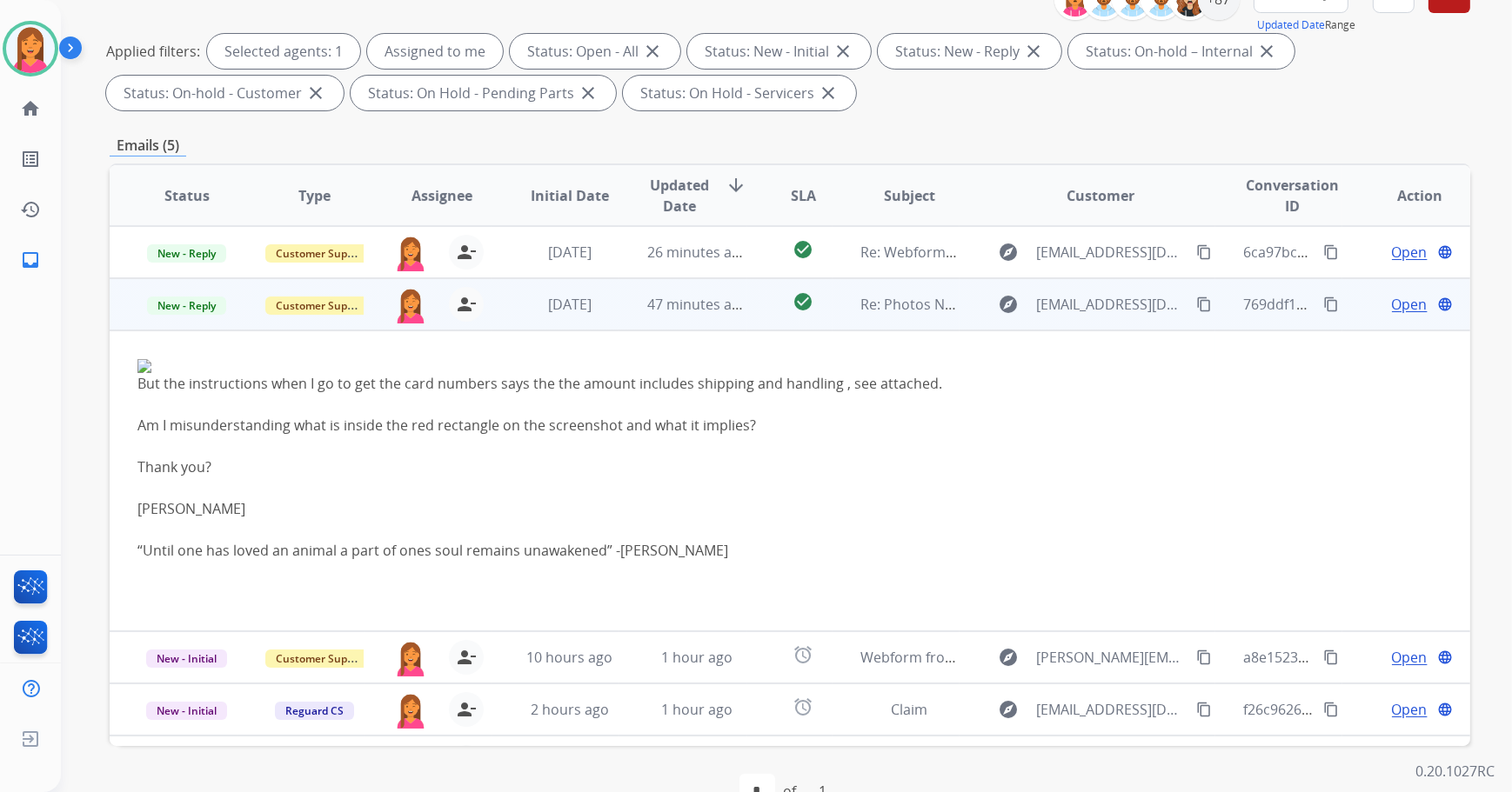
scroll to position [41, 0]
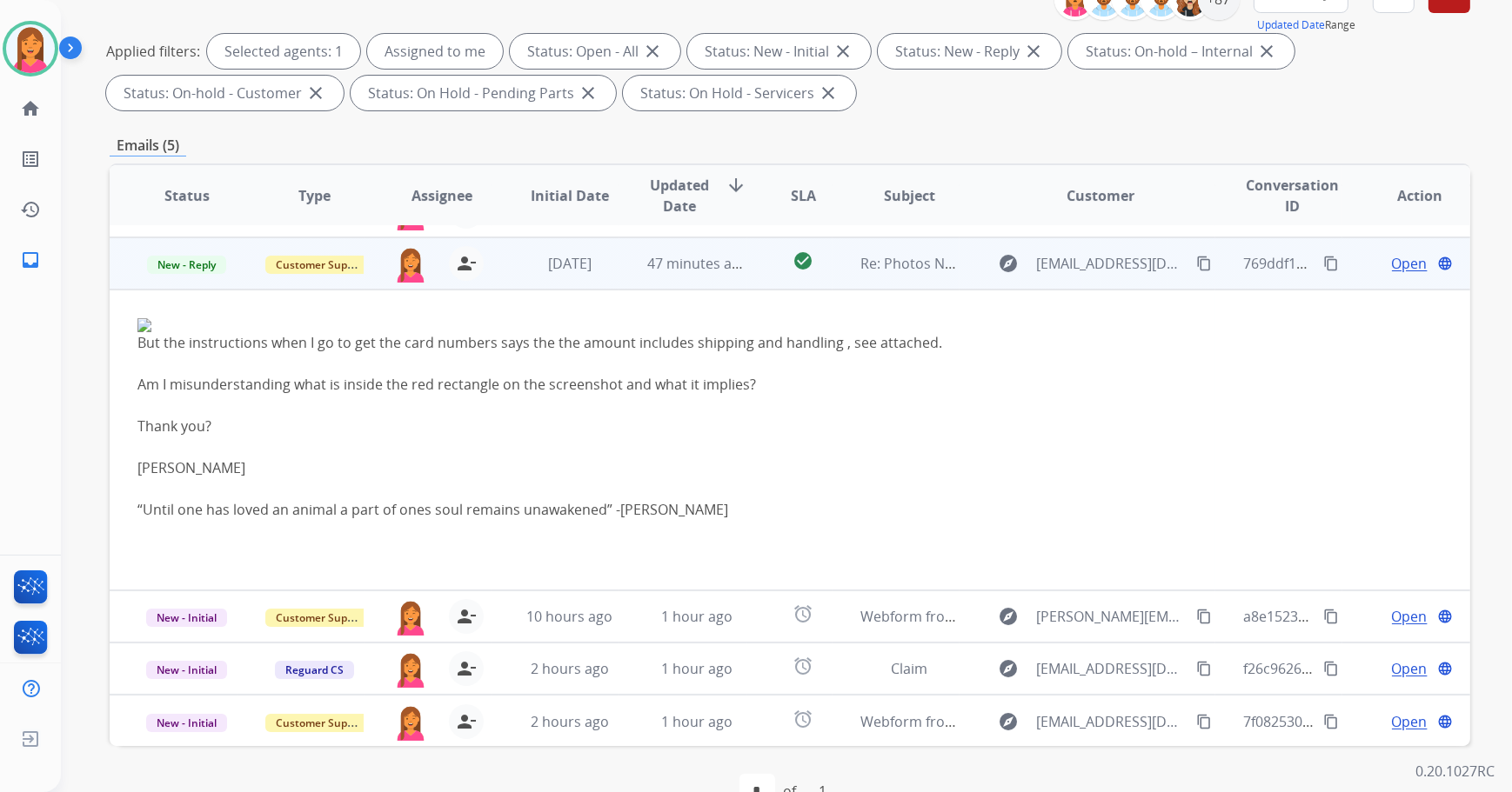
click at [756, 278] on td "check_circle" at bounding box center [789, 263] width 85 height 52
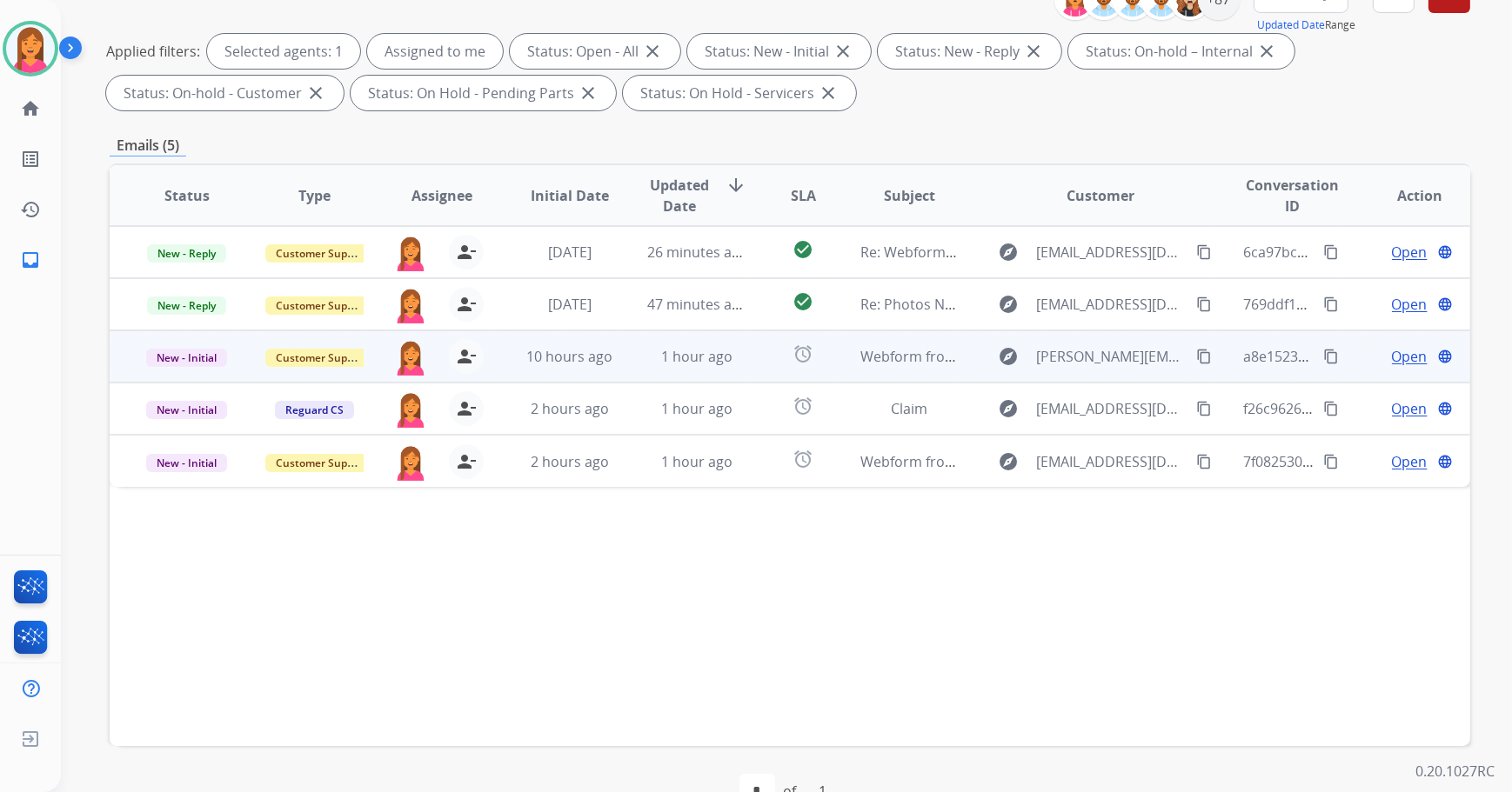
scroll to position [0, 0]
click at [758, 361] on td "alarm" at bounding box center [789, 356] width 85 height 52
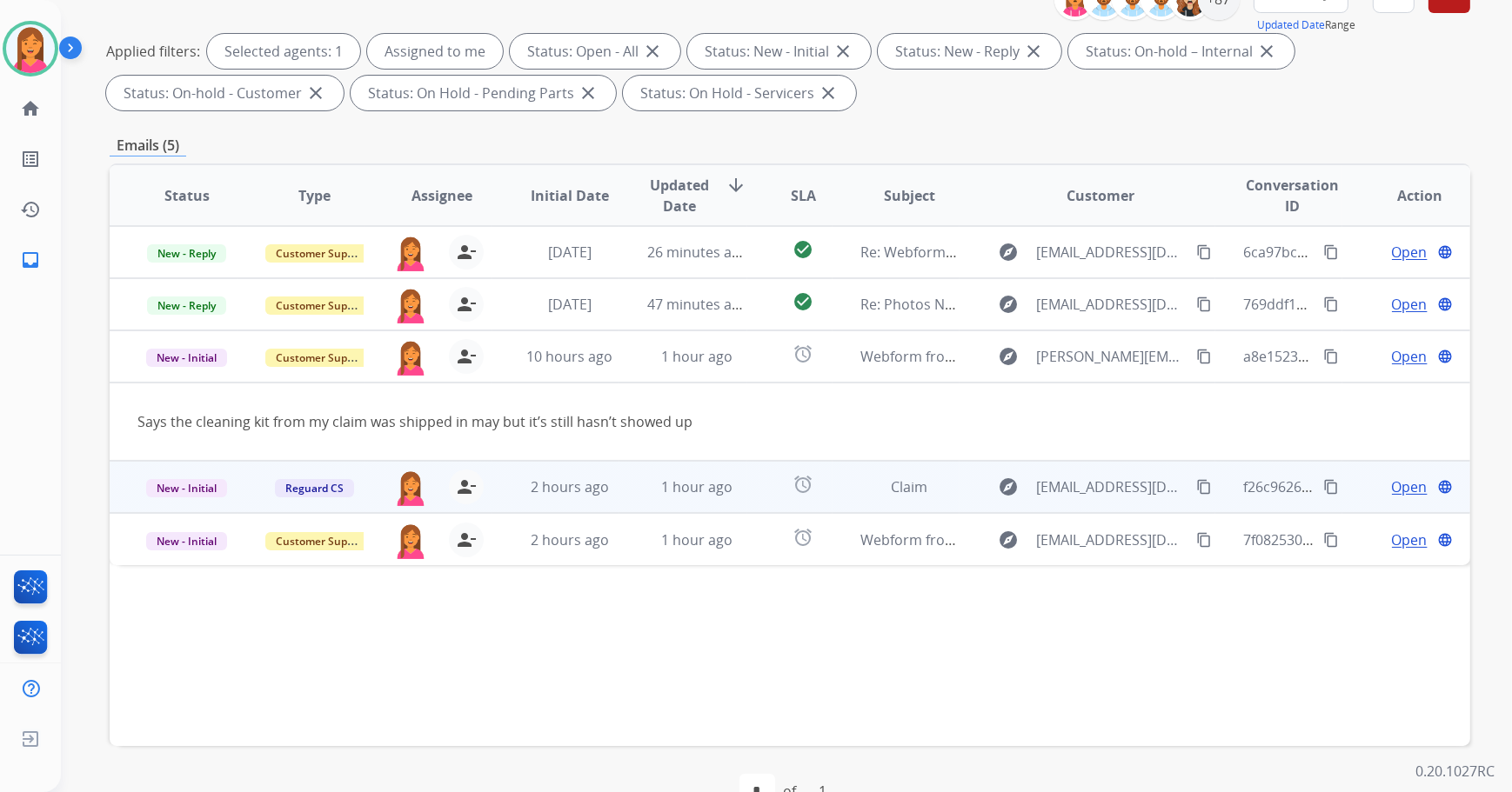
click at [767, 487] on td "alarm" at bounding box center [789, 487] width 85 height 52
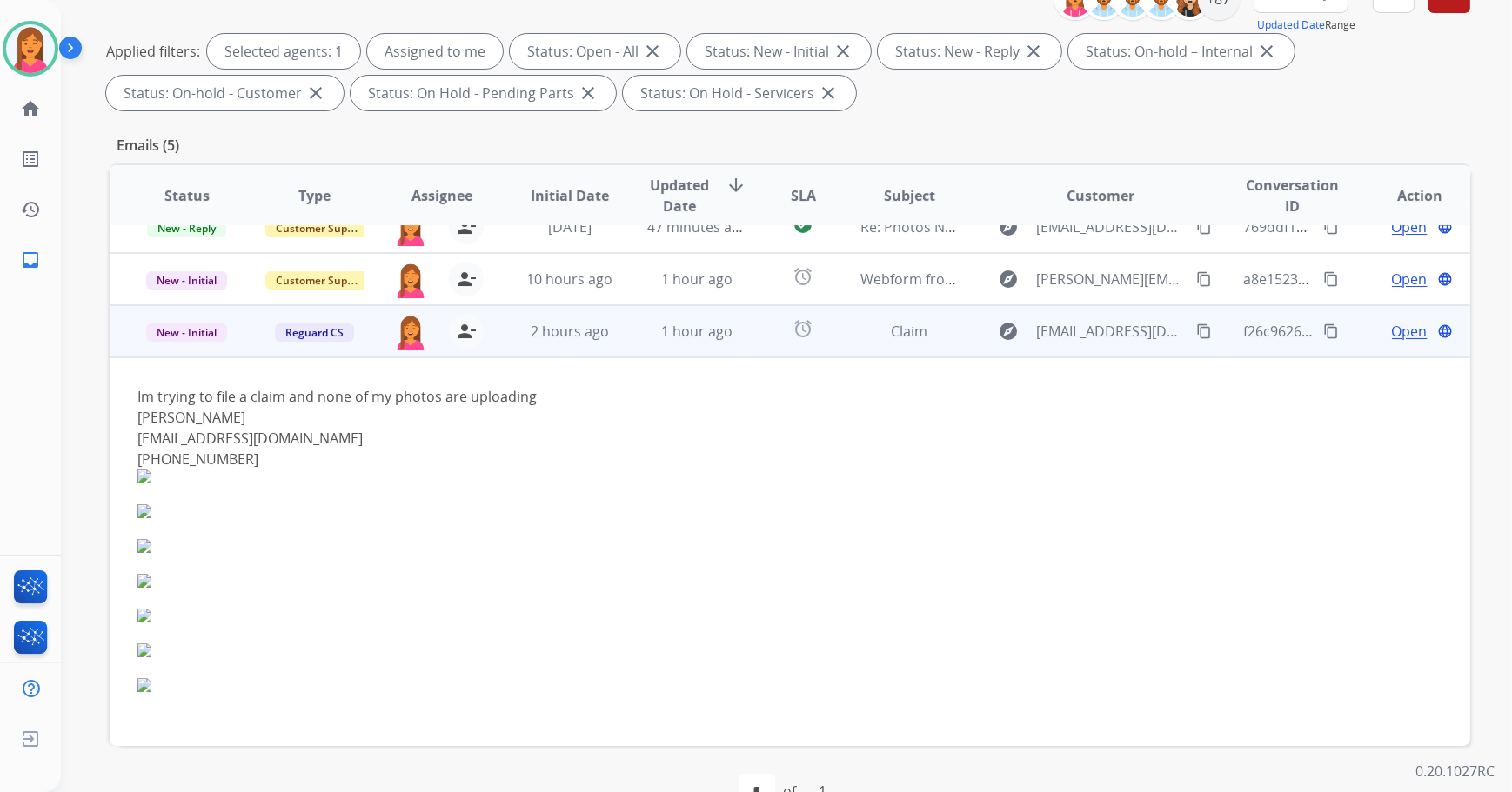
scroll to position [156, 0]
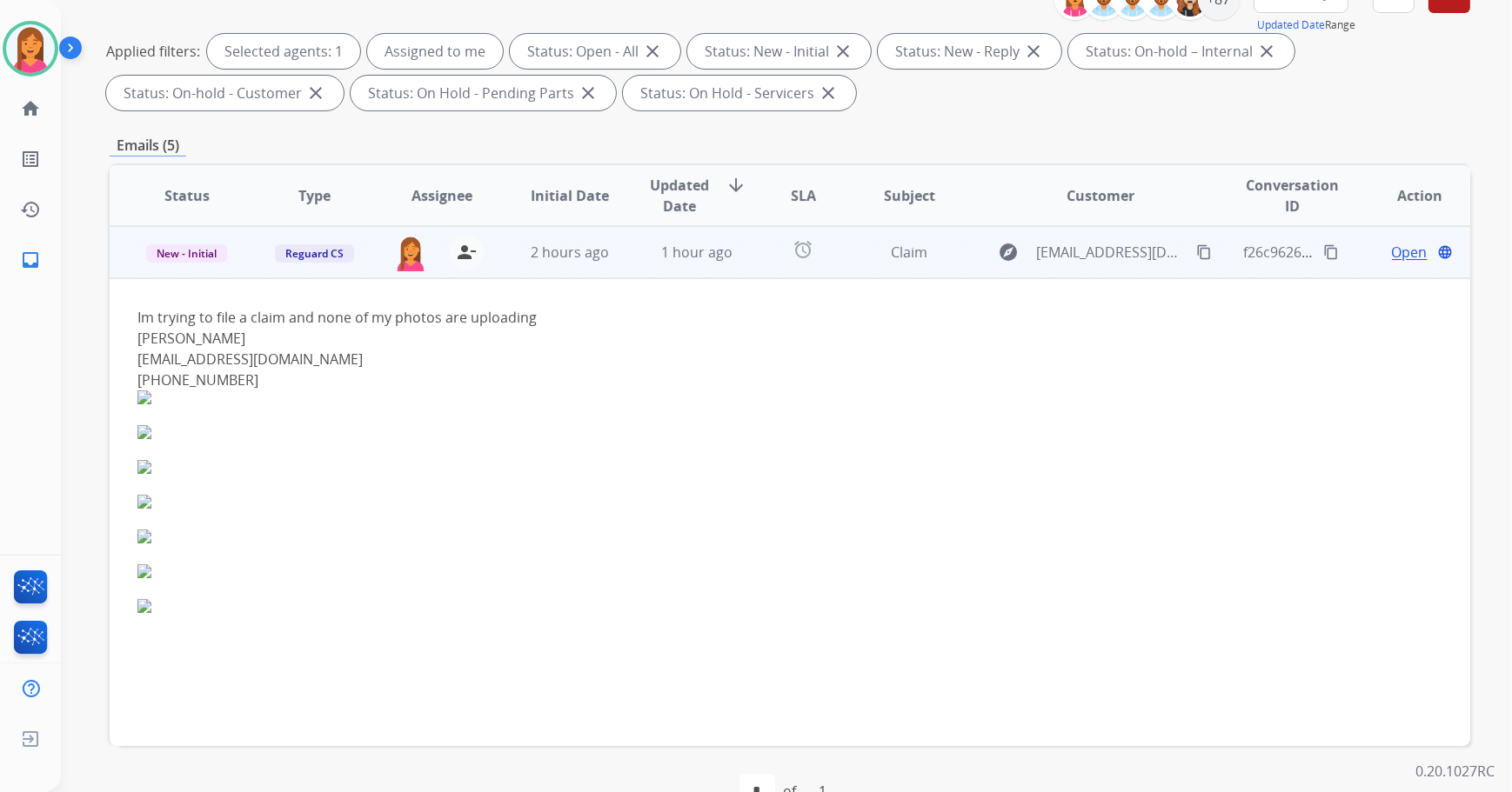
click at [747, 250] on td "alarm" at bounding box center [789, 252] width 85 height 52
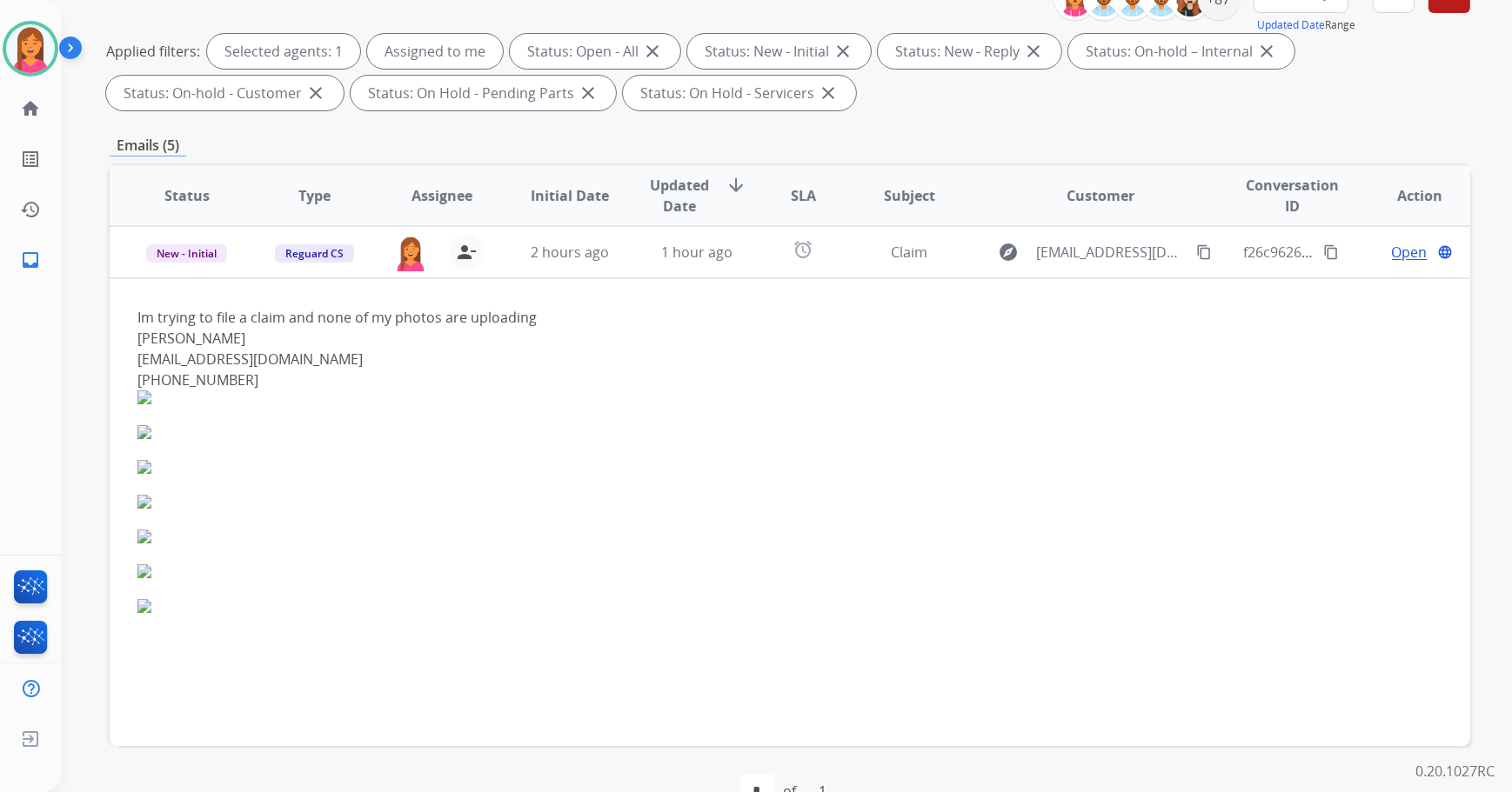
scroll to position [0, 0]
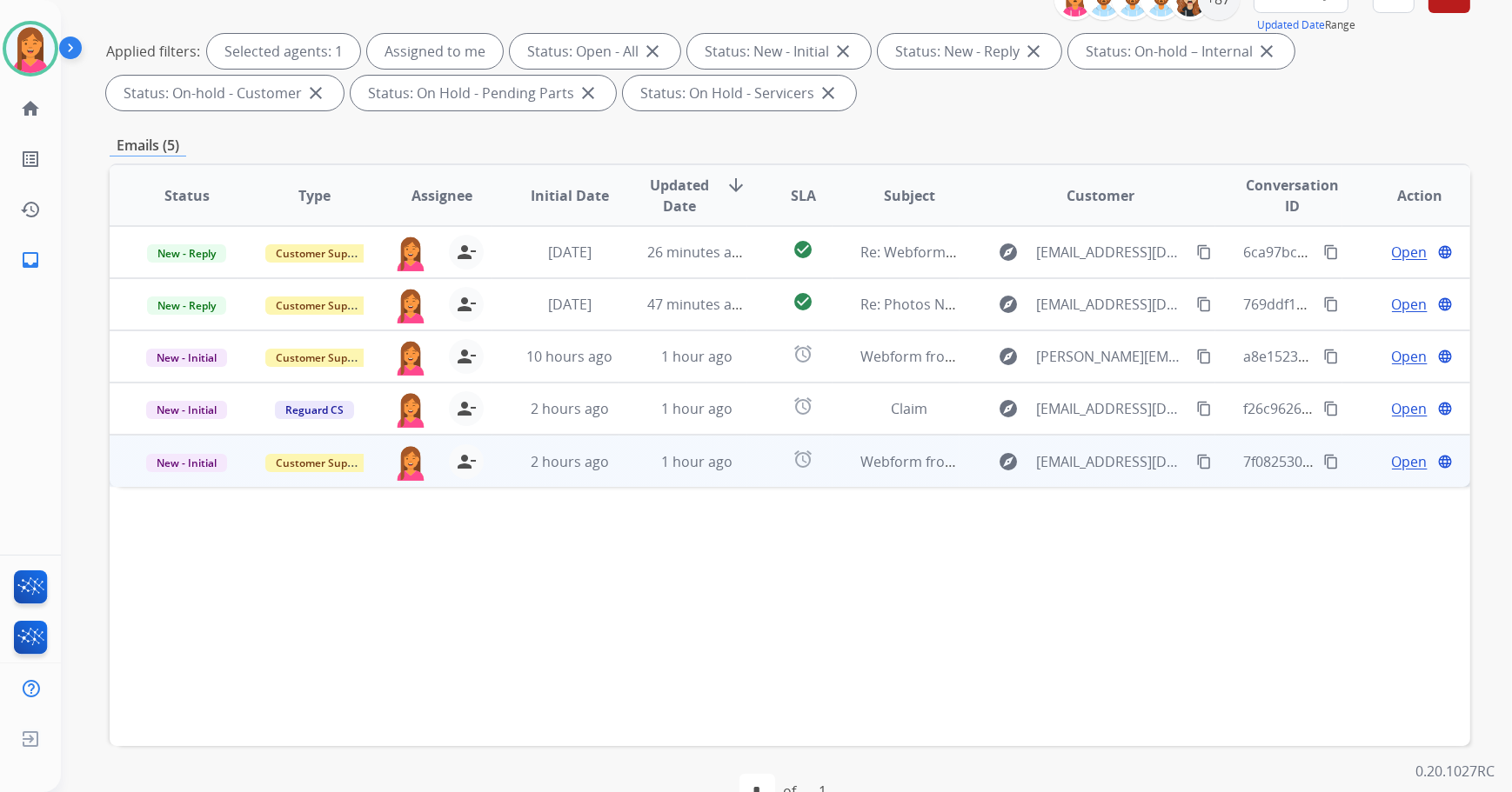
click at [747, 450] on td "alarm" at bounding box center [789, 461] width 85 height 52
click at [1407, 461] on span "Open" at bounding box center [1409, 461] width 35 height 21
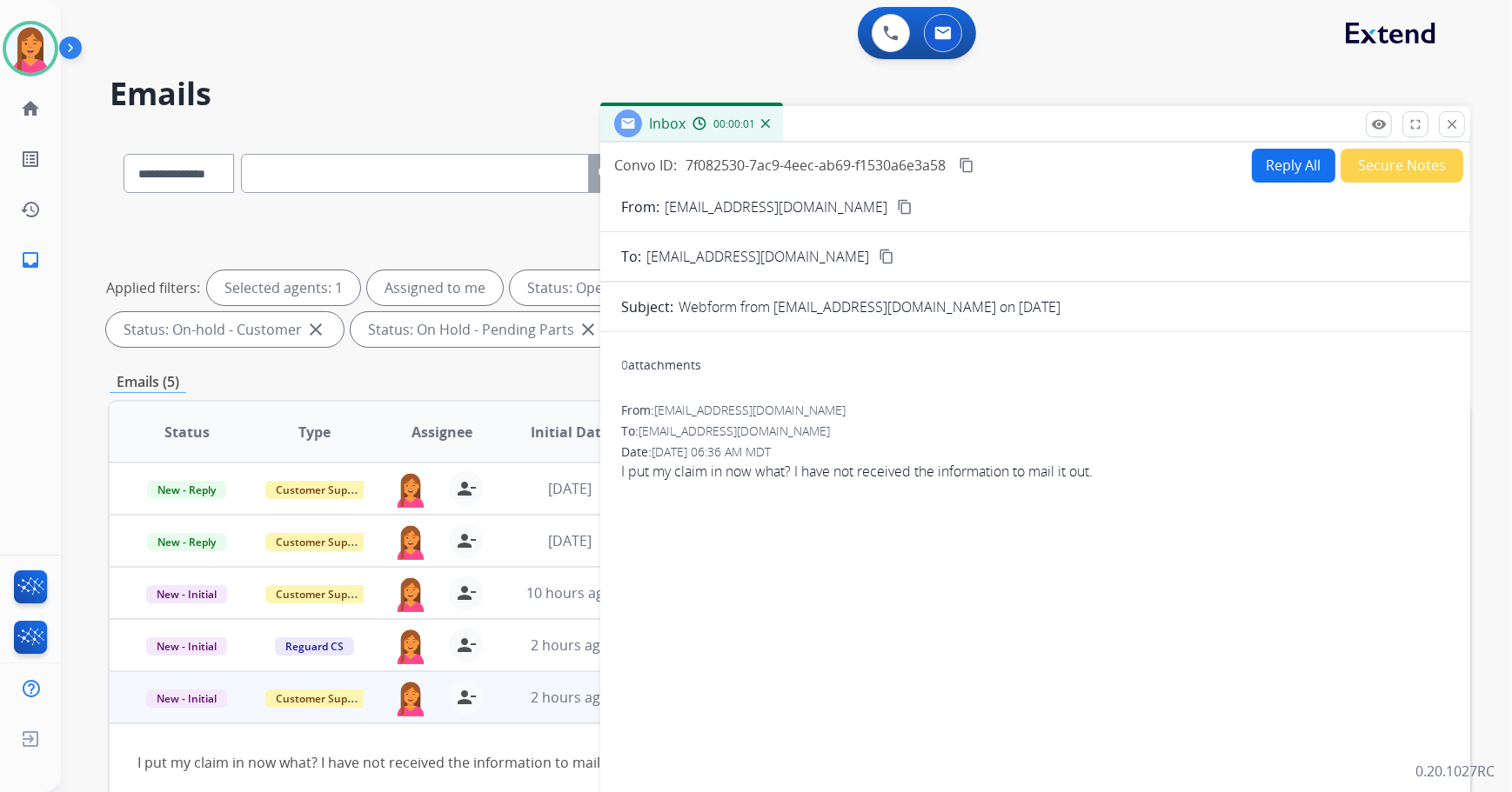
click at [897, 201] on mat-icon "content_copy" at bounding box center [905, 207] width 15 height 15
click at [1453, 128] on mat-icon "close" at bounding box center [1452, 124] width 15 height 15
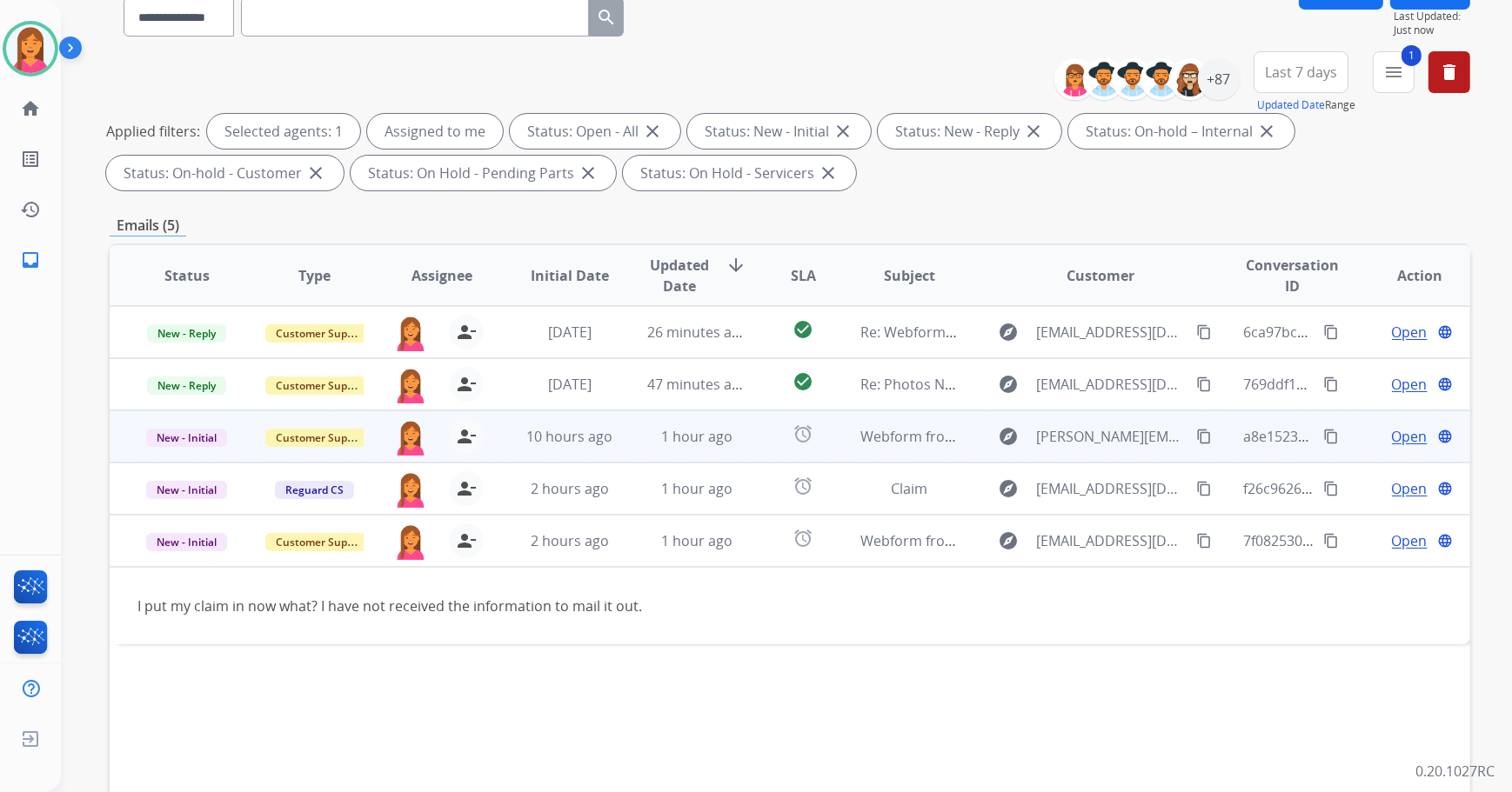
scroll to position [157, 0]
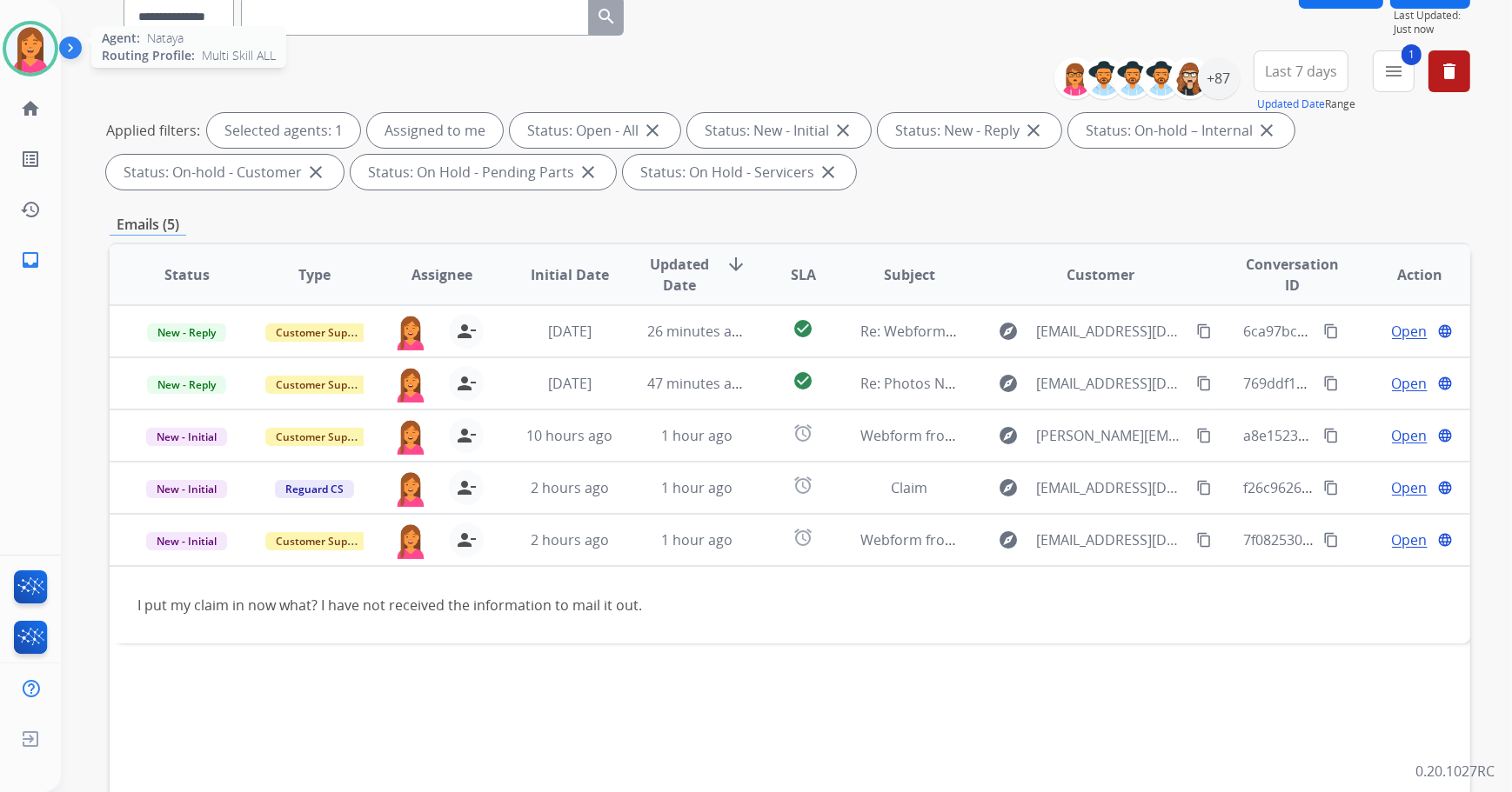
click at [37, 61] on img at bounding box center [30, 49] width 49 height 49
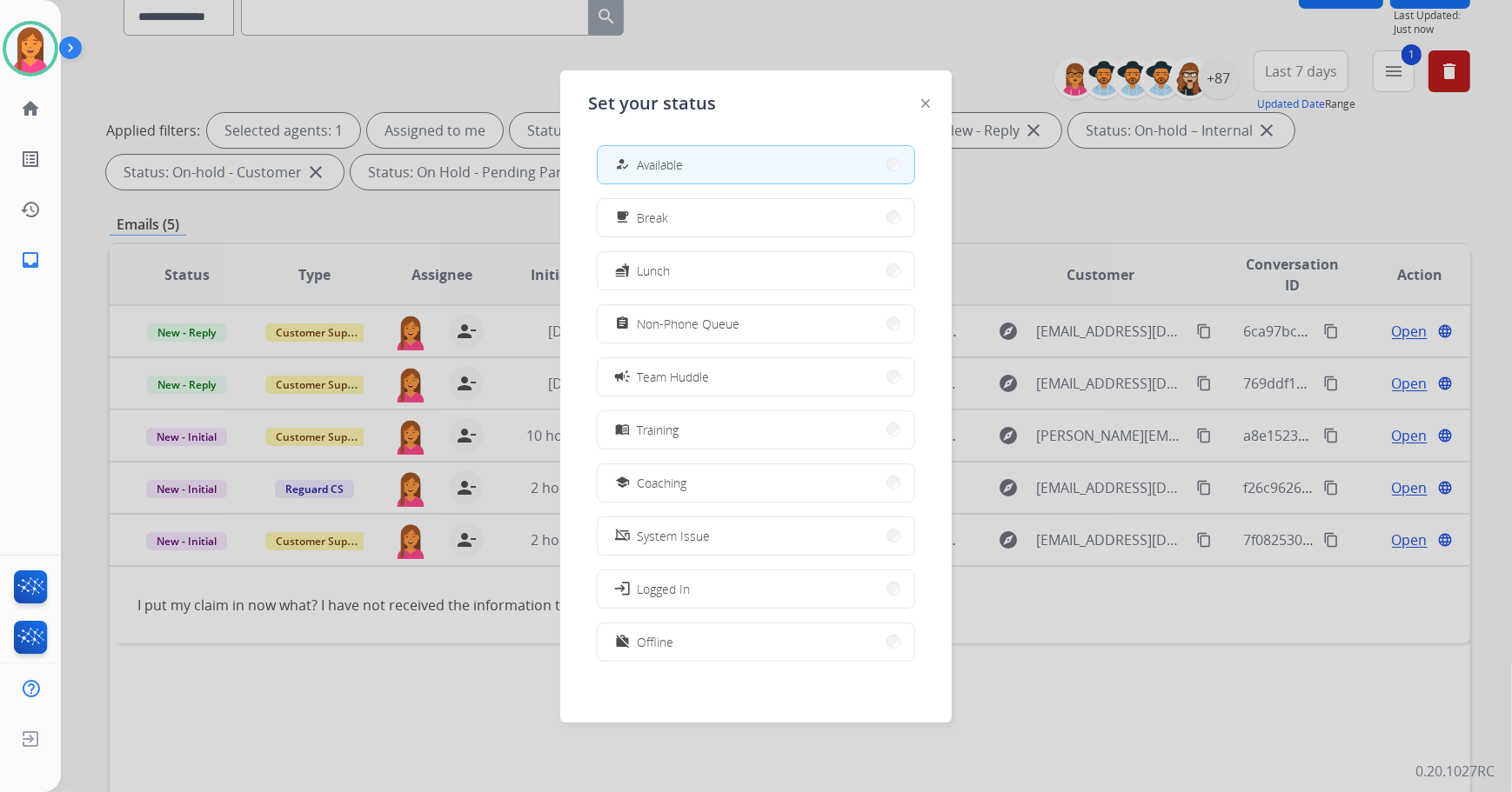
click at [491, 79] on div at bounding box center [756, 396] width 1512 height 792
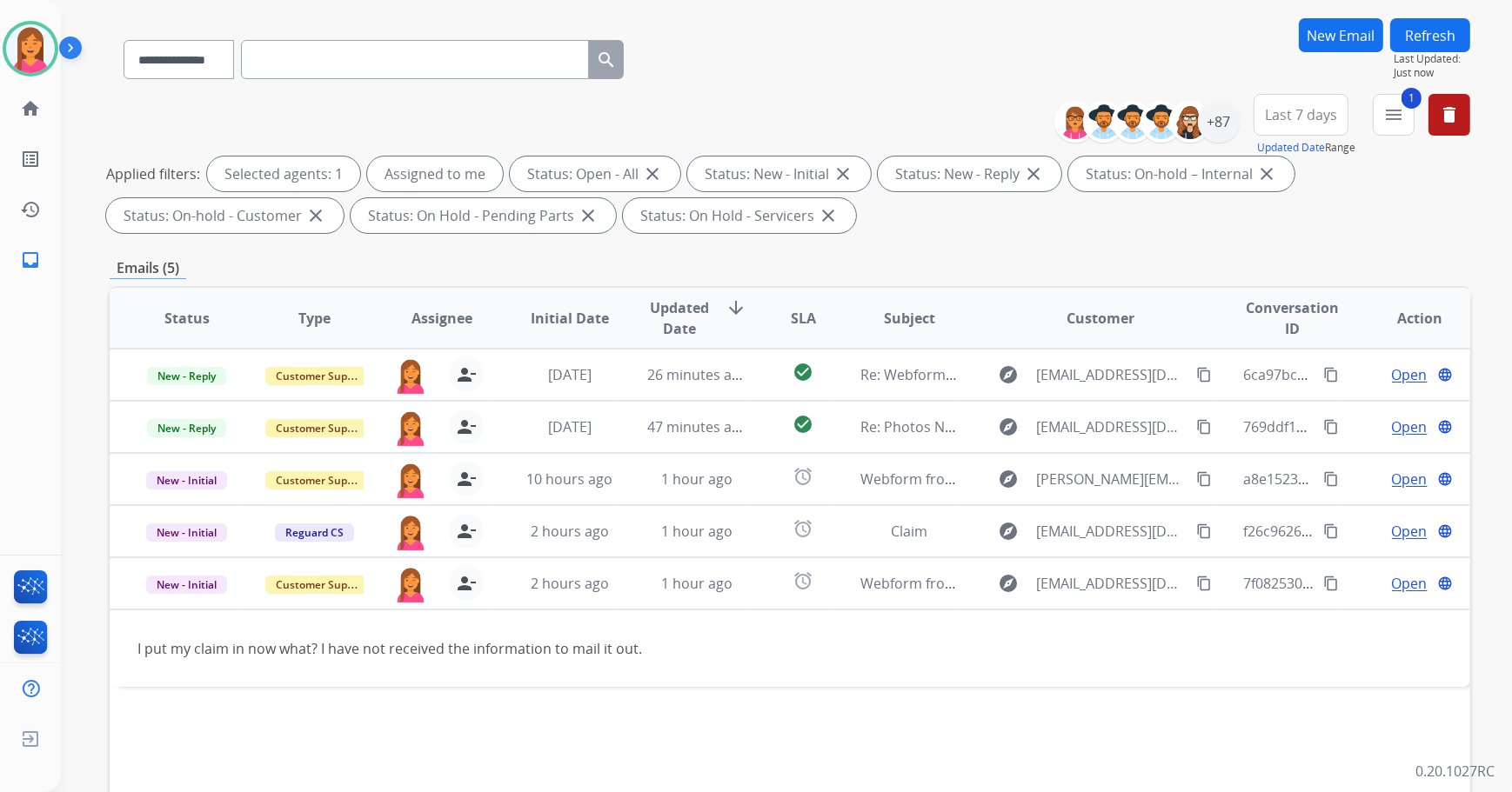
scroll to position [0, 0]
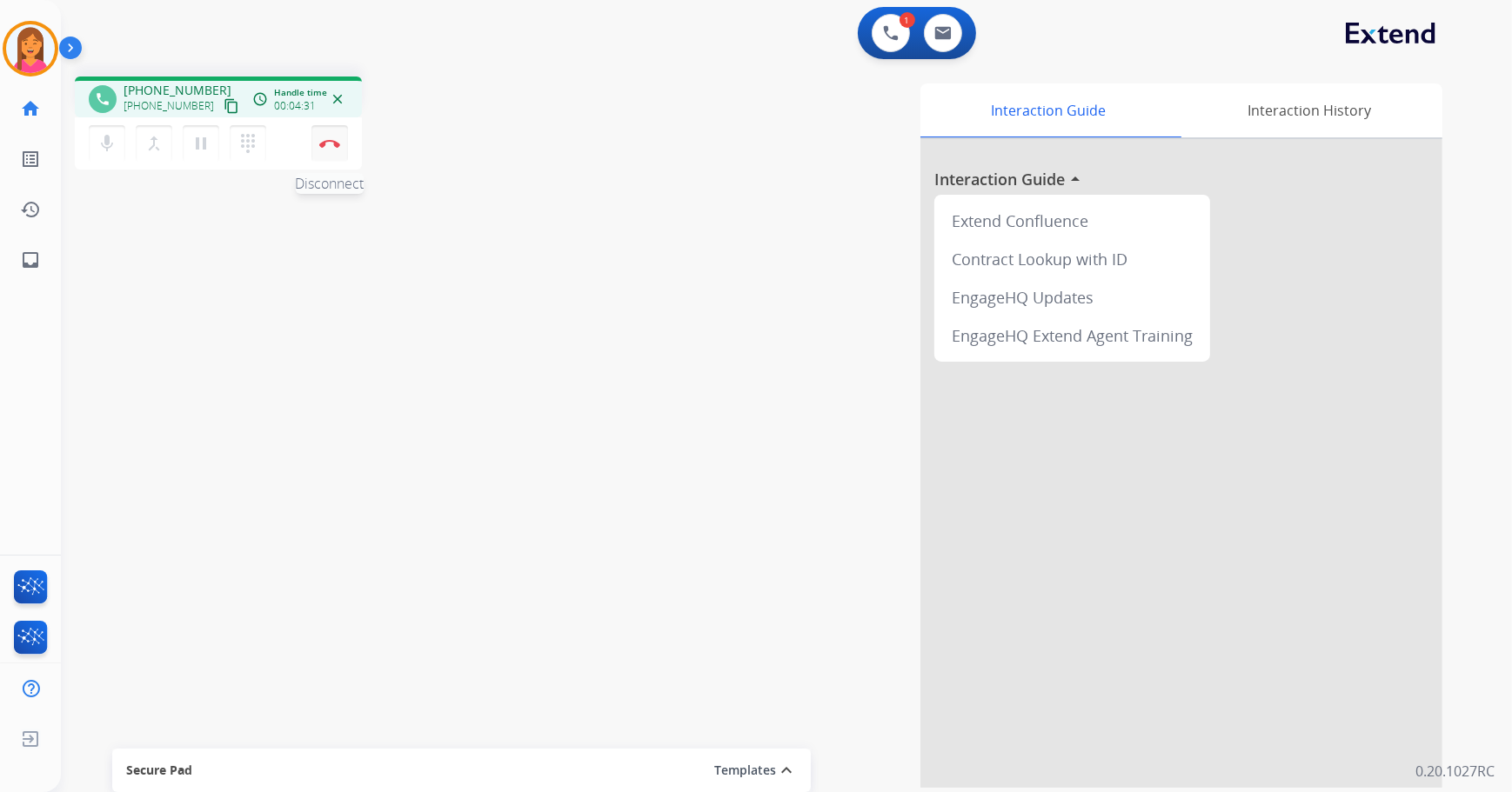
click at [338, 137] on button "Disconnect" at bounding box center [329, 143] width 36 height 36
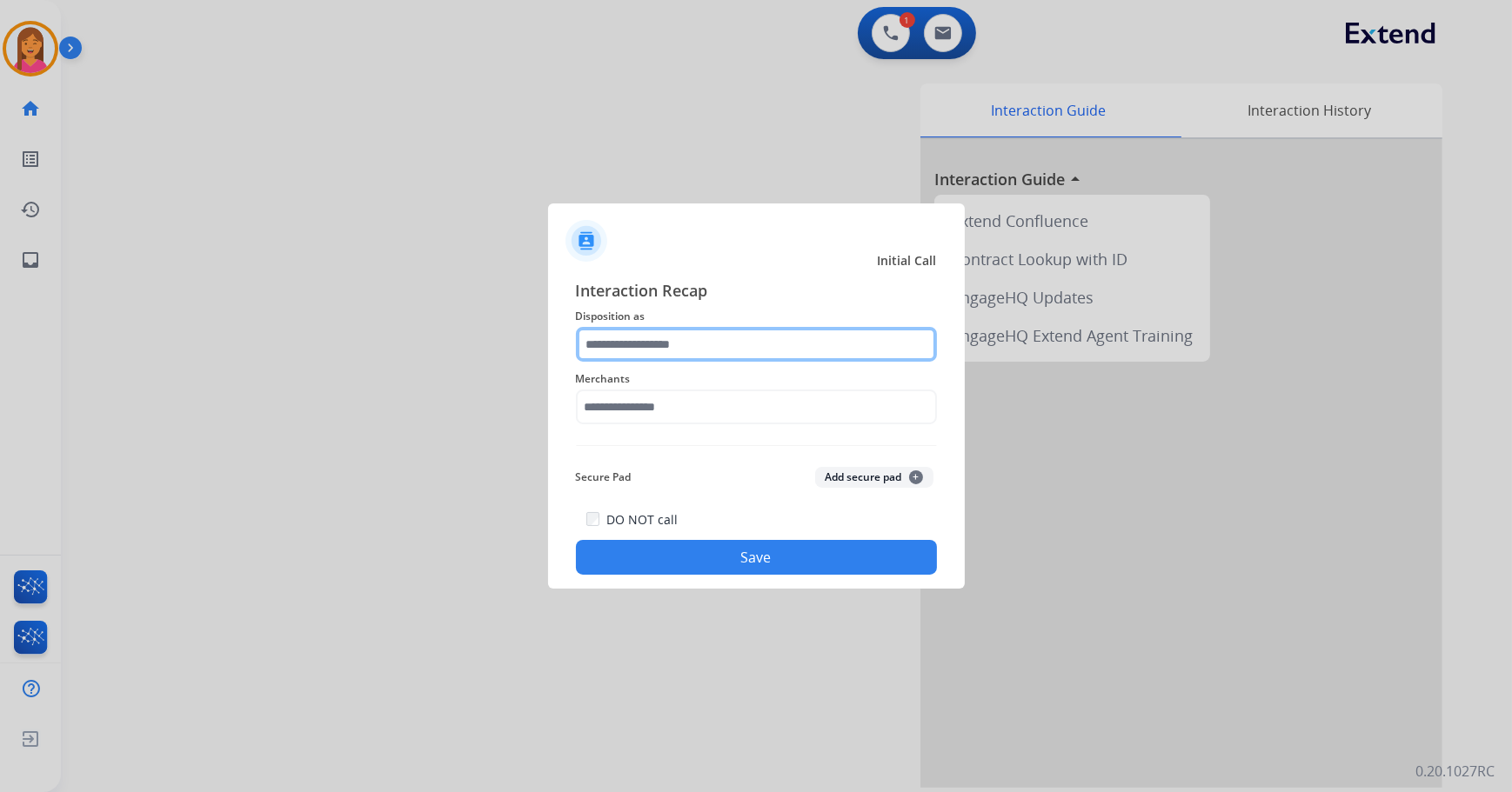
click at [711, 341] on input "text" at bounding box center [756, 344] width 361 height 34
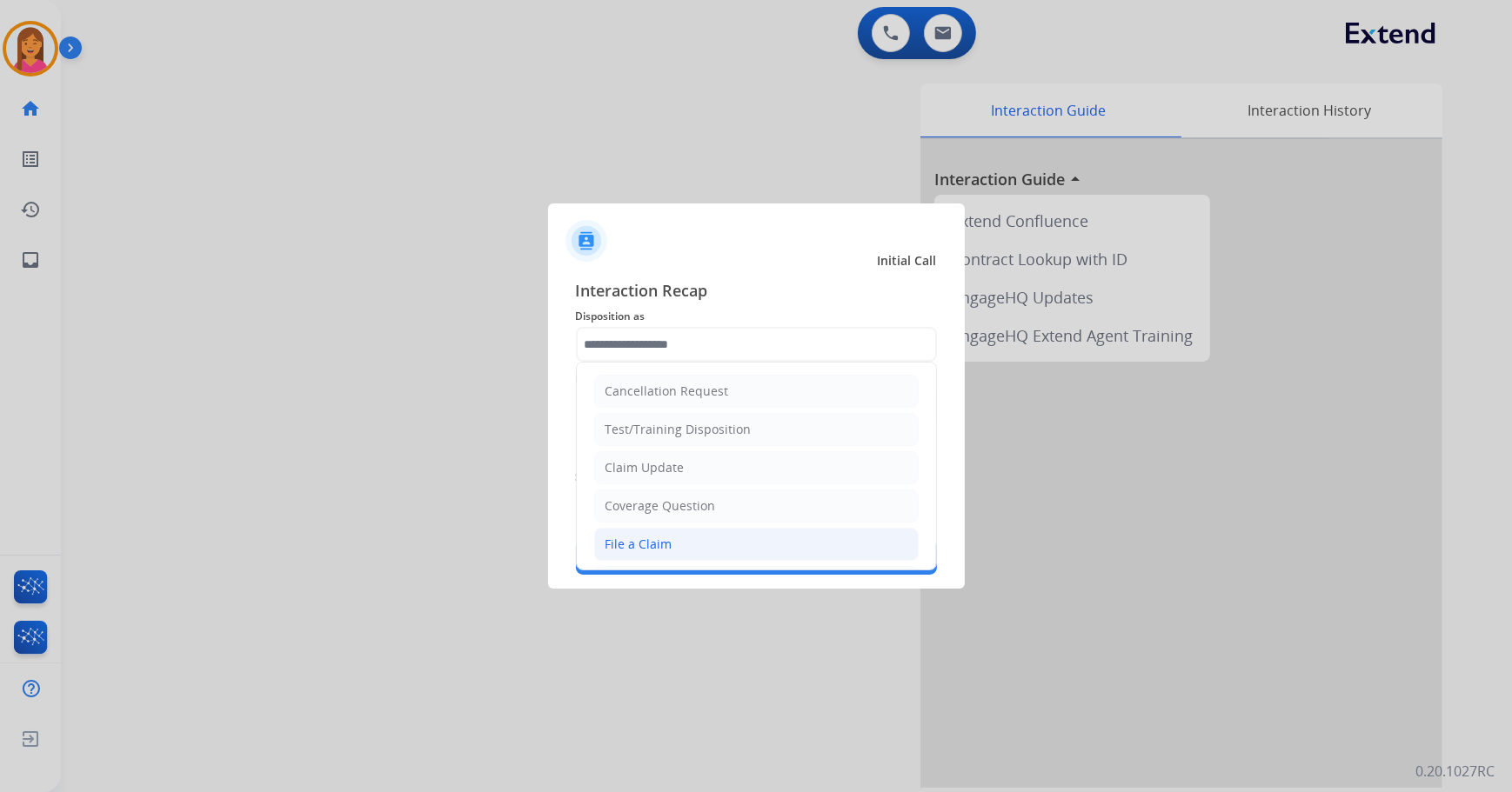
click at [666, 535] on div "File a Claim" at bounding box center [639, 544] width 67 height 17
type input "**********"
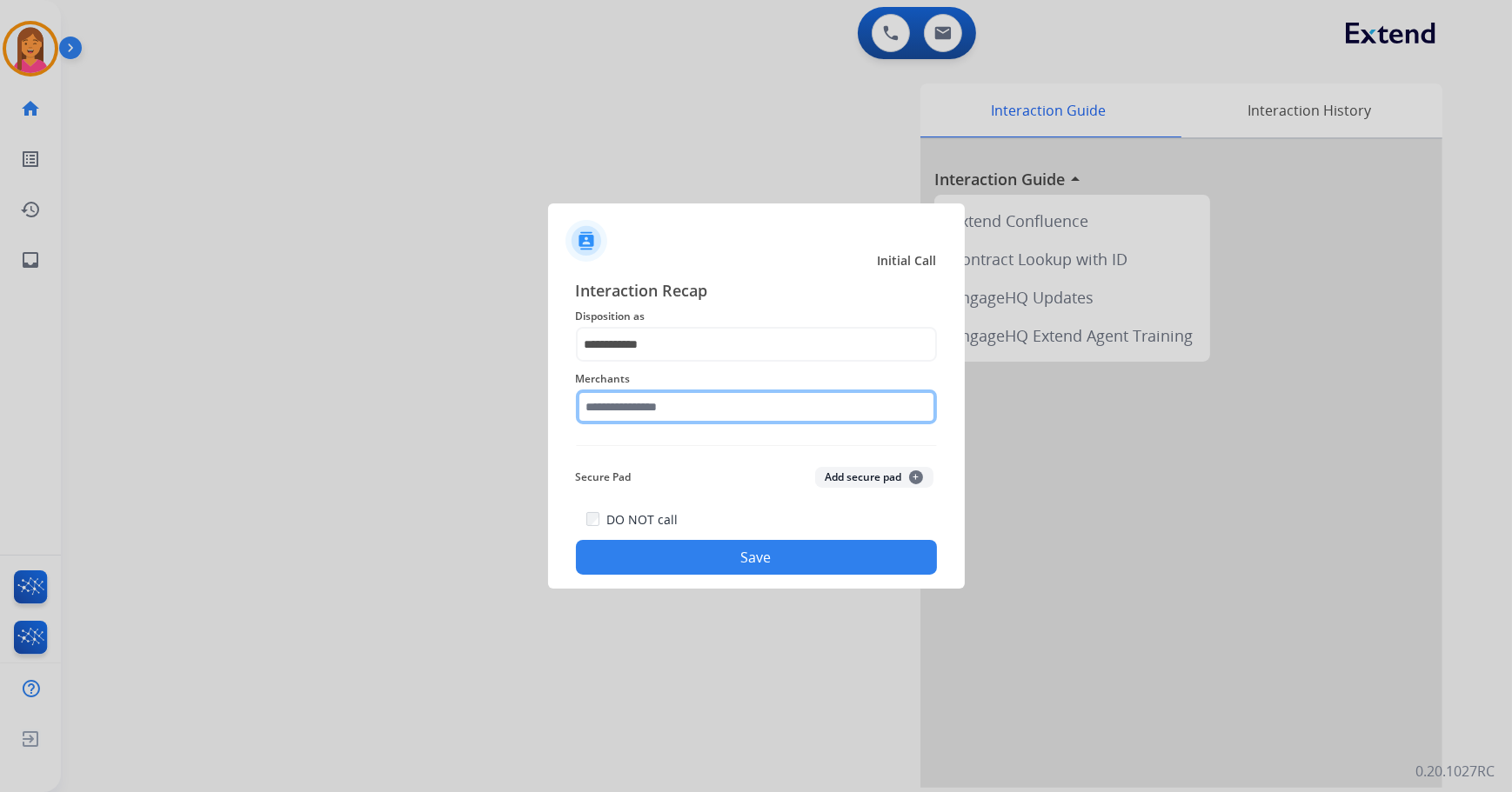
click at [665, 405] on input "text" at bounding box center [756, 406] width 361 height 34
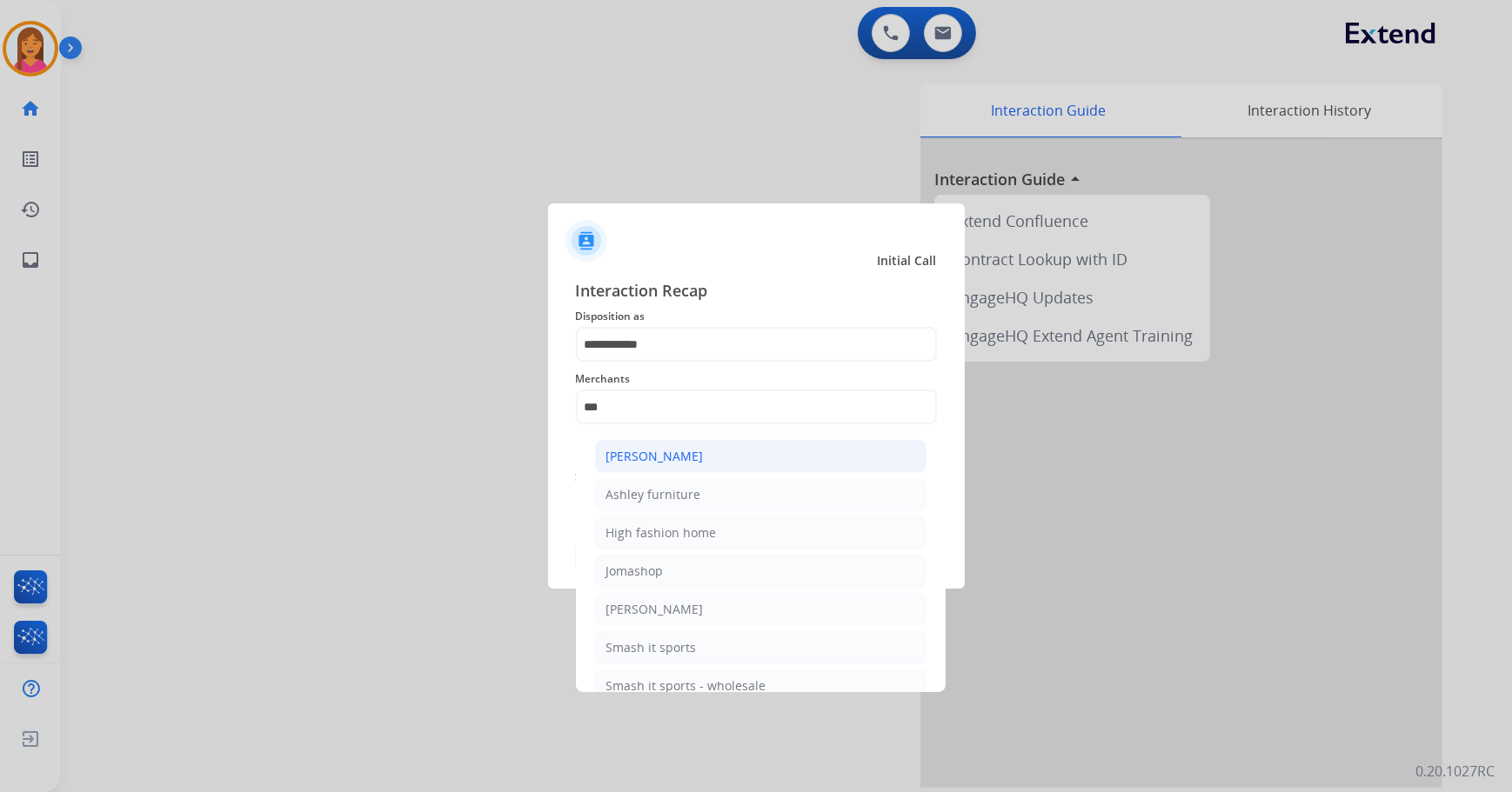
click at [672, 457] on div "[PERSON_NAME]" at bounding box center [655, 456] width 97 height 17
type input "**********"
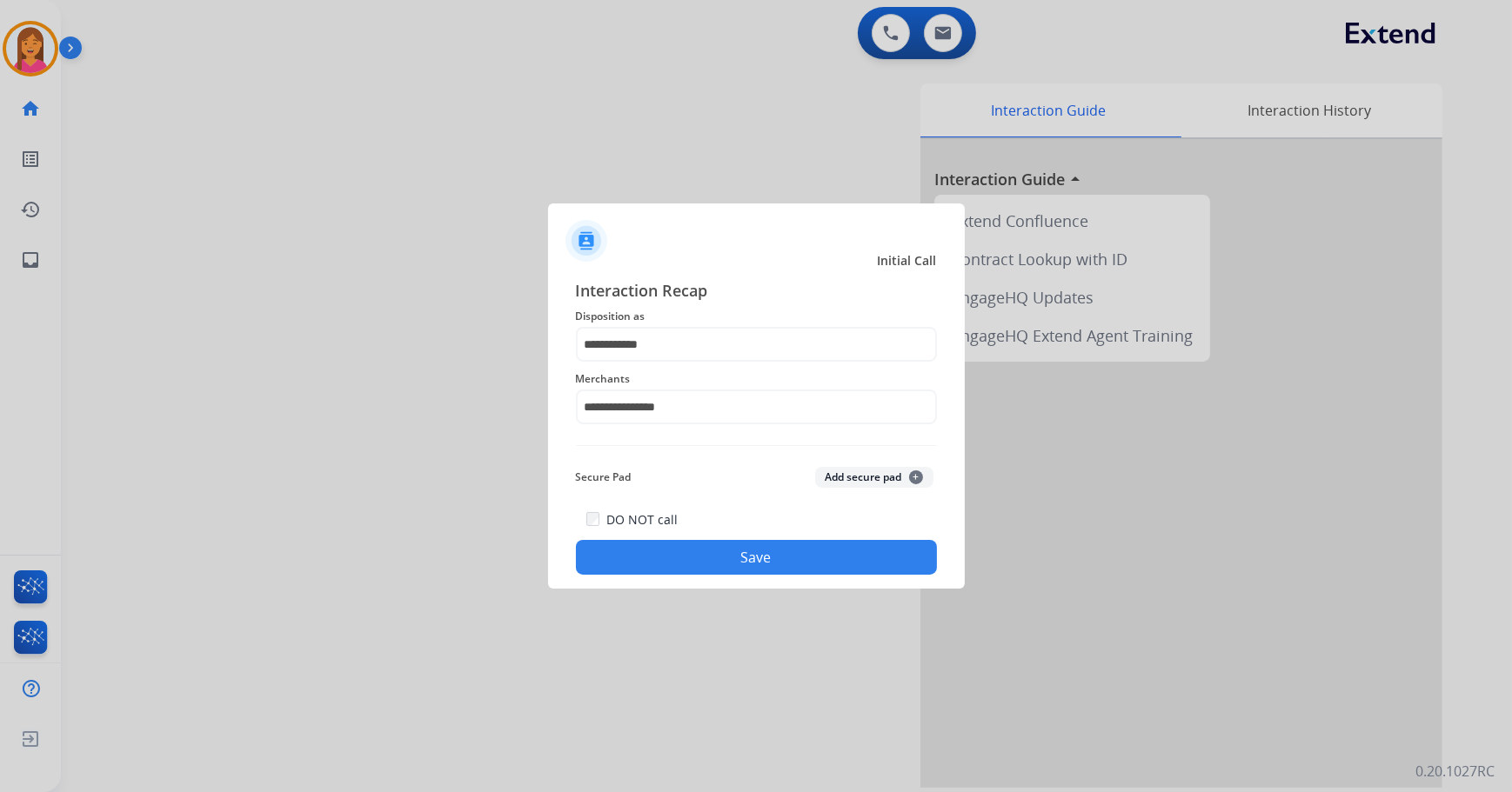
click at [669, 554] on button "Save" at bounding box center [756, 557] width 361 height 34
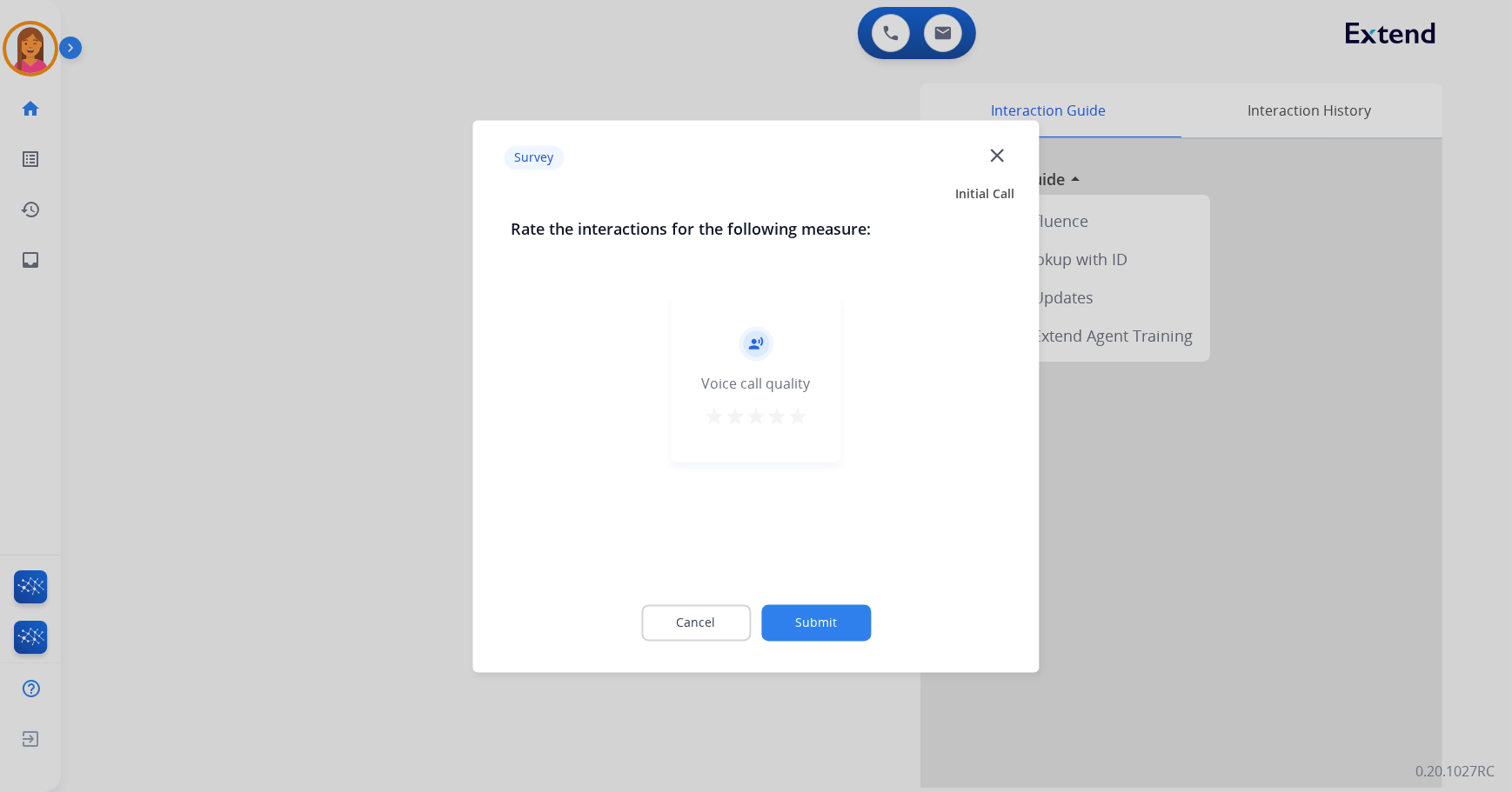
click at [800, 419] on mat-icon "star" at bounding box center [798, 417] width 21 height 21
click at [804, 614] on button "Submit" at bounding box center [815, 622] width 110 height 36
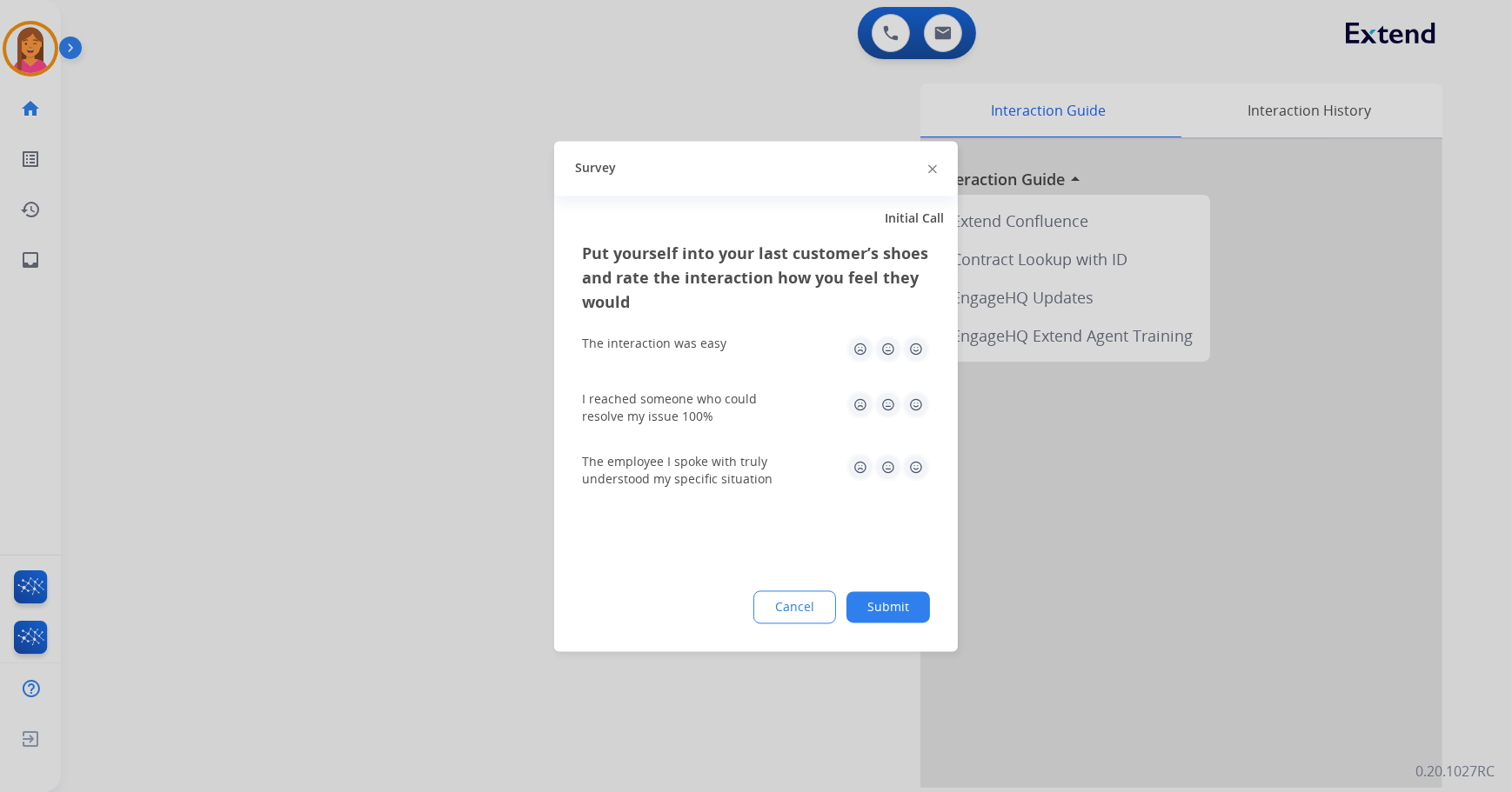
click at [922, 354] on img at bounding box center [915, 348] width 28 height 28
click at [921, 407] on img at bounding box center [915, 404] width 28 height 28
click at [920, 475] on img at bounding box center [915, 467] width 28 height 28
click at [923, 619] on button "Submit" at bounding box center [888, 607] width 83 height 31
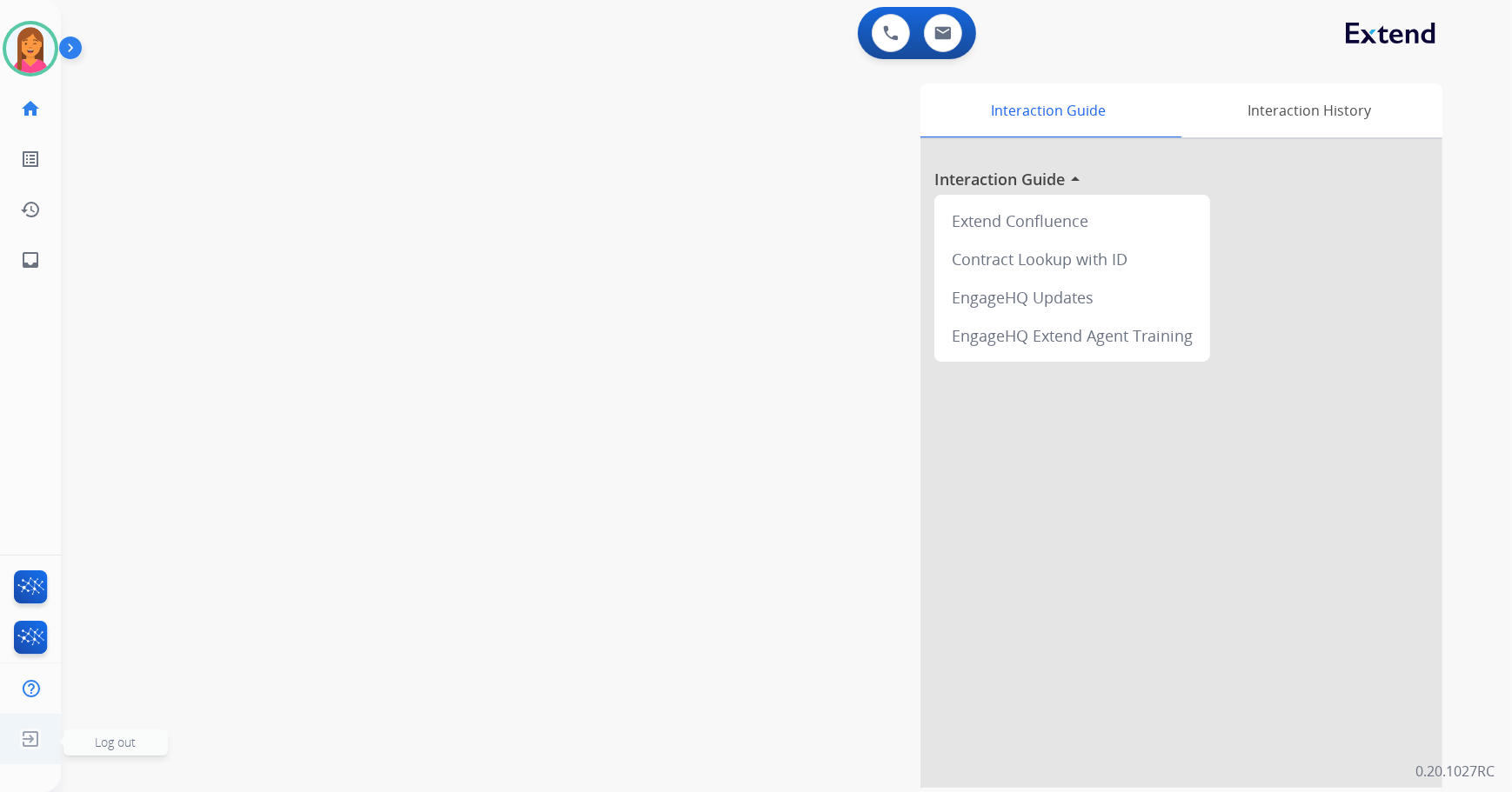
click at [20, 747] on img at bounding box center [30, 739] width 32 height 33
